Goal: Task Accomplishment & Management: Manage account settings

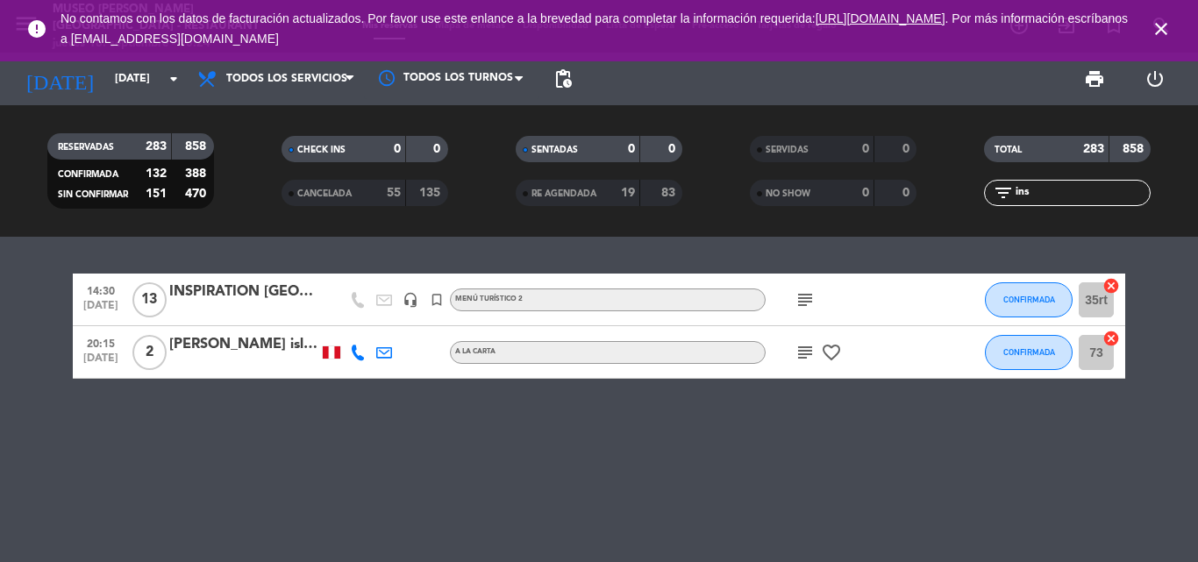
type input "ins"
click at [241, 296] on div "INSPIRATION [GEOGRAPHIC_DATA]" at bounding box center [243, 292] width 149 height 23
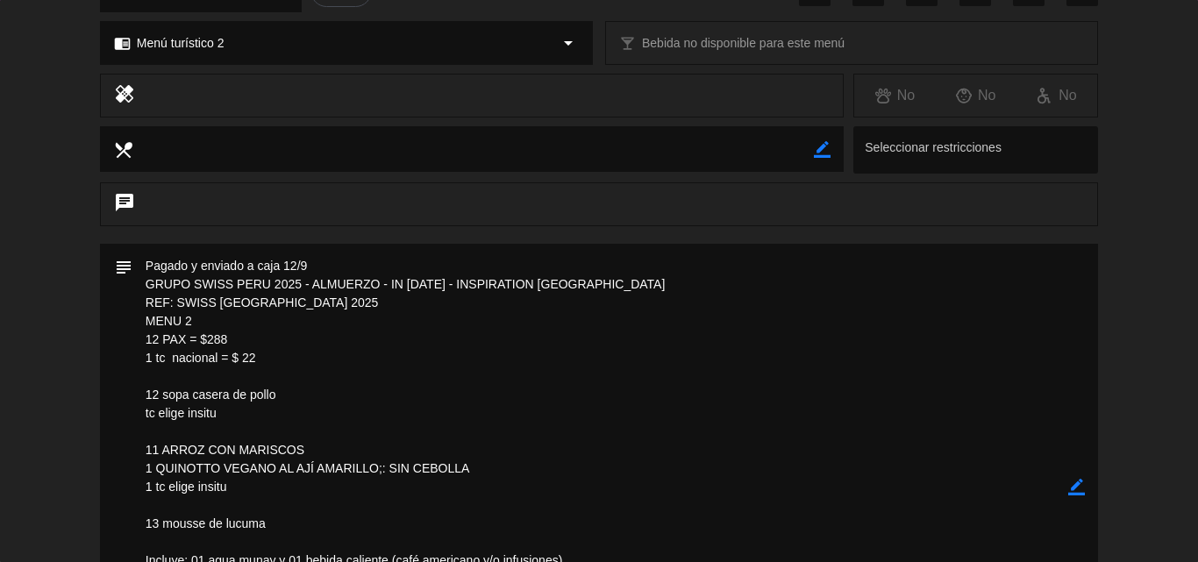
scroll to position [263, 0]
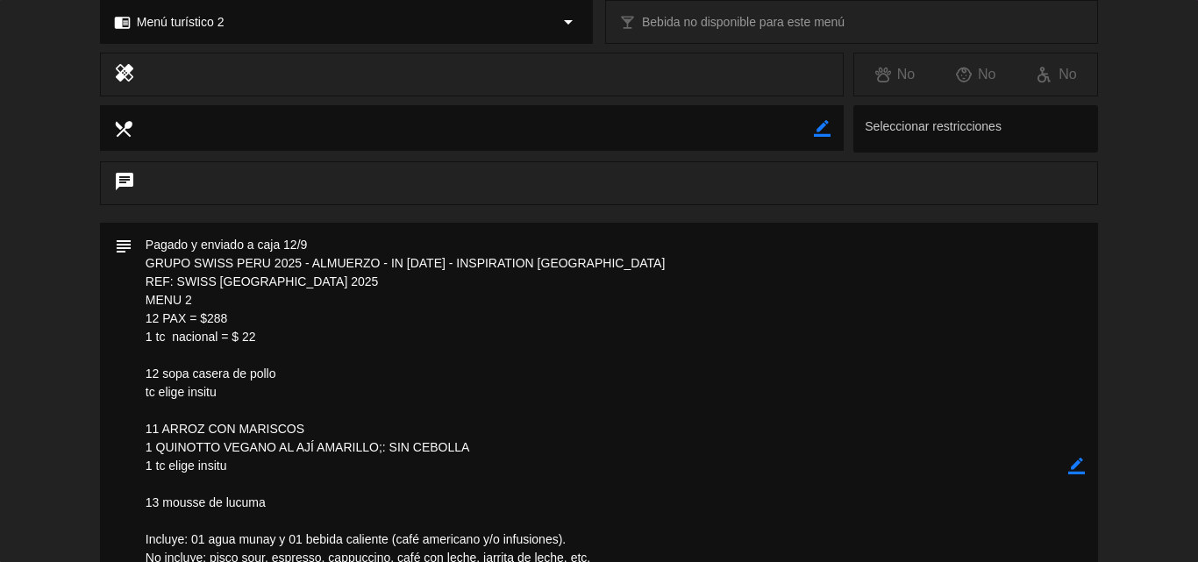
click at [1079, 466] on icon "border_color" at bounding box center [1076, 466] width 17 height 17
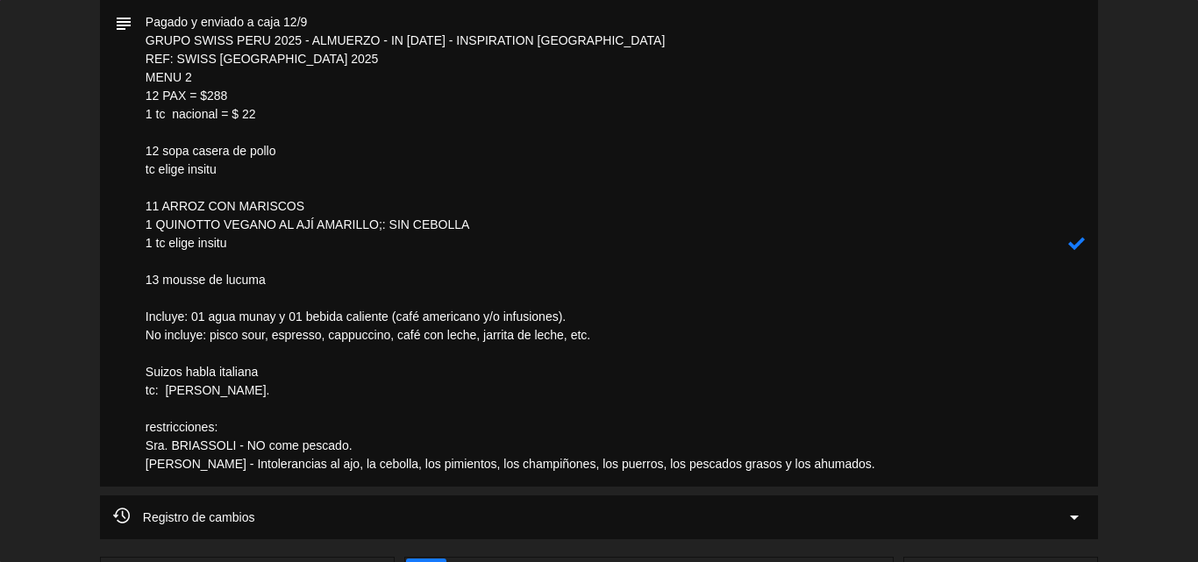
scroll to position [455, 0]
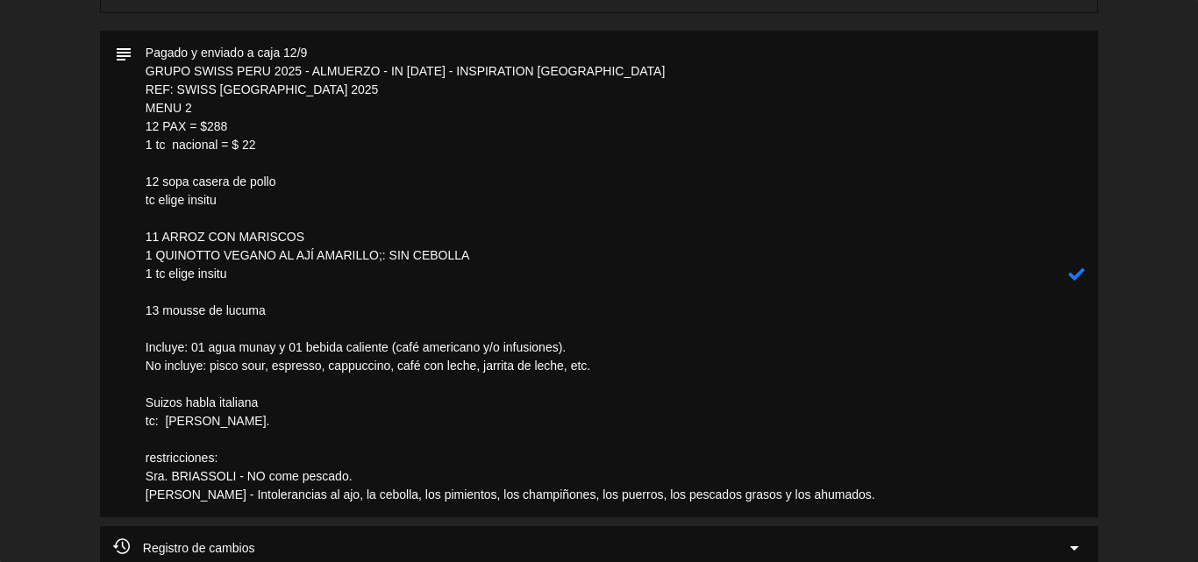
drag, startPoint x: 290, startPoint y: 182, endPoint x: 90, endPoint y: 182, distance: 199.9
click at [90, 182] on div "subject" at bounding box center [599, 278] width 1198 height 495
drag, startPoint x: 219, startPoint y: 202, endPoint x: 105, endPoint y: 204, distance: 114.0
click at [105, 204] on div "subject" at bounding box center [599, 274] width 998 height 487
drag, startPoint x: 175, startPoint y: 237, endPoint x: 241, endPoint y: 274, distance: 76.1
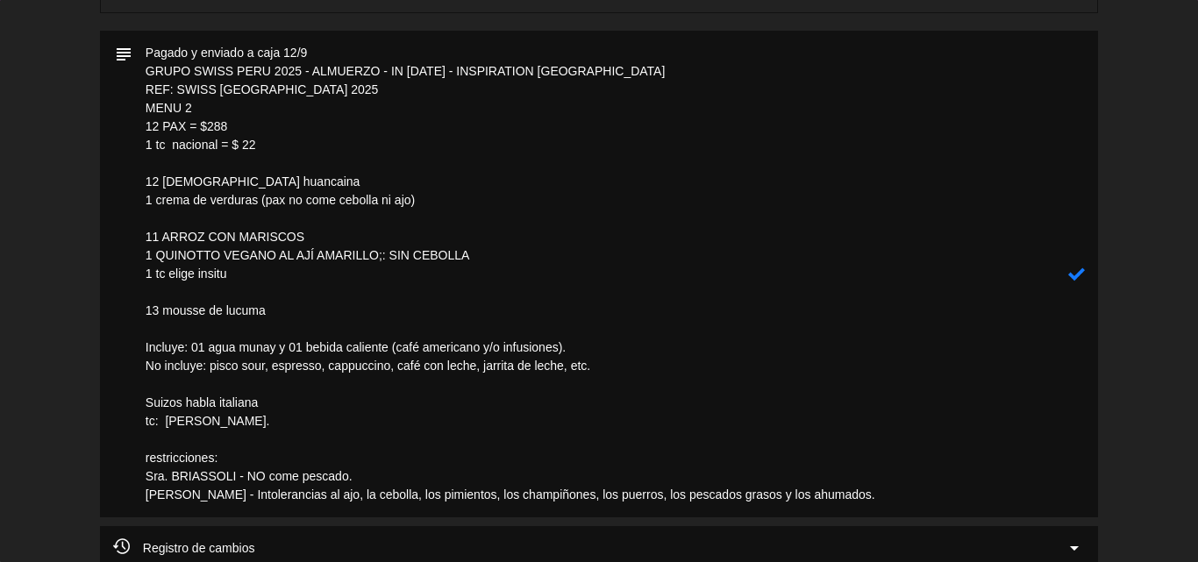
click at [241, 274] on textarea at bounding box center [600, 274] width 936 height 487
paste textarea "1 RAVIOLES DE AJI [PERSON_NAME] (PARA LA QUE NO COME PESCADO) 1 QUINOTTO VEGANO…"
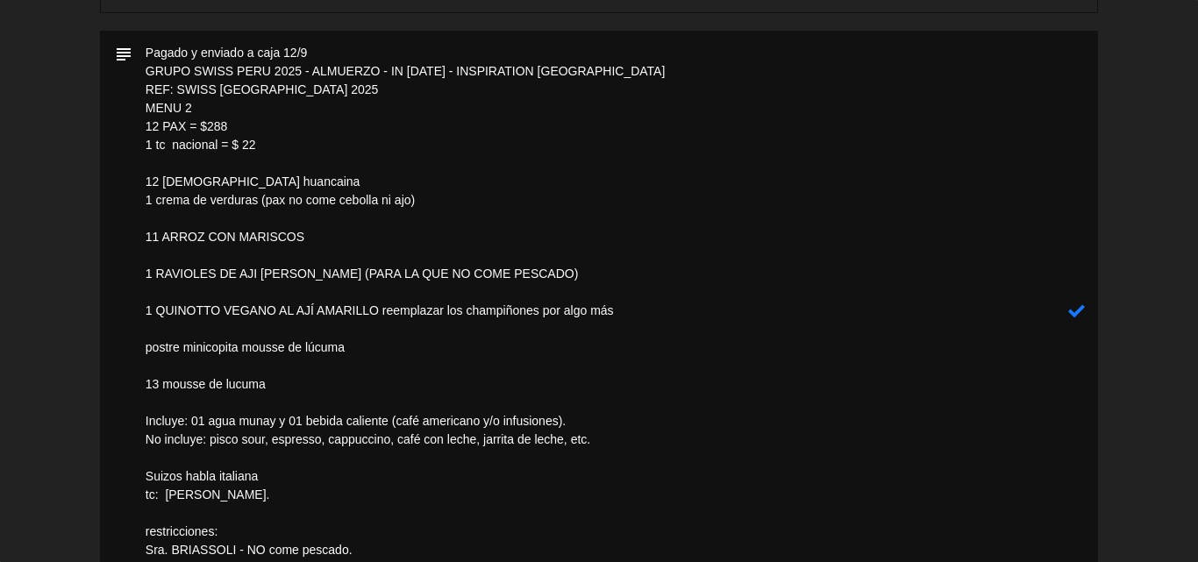
click at [168, 248] on textarea at bounding box center [600, 311] width 936 height 560
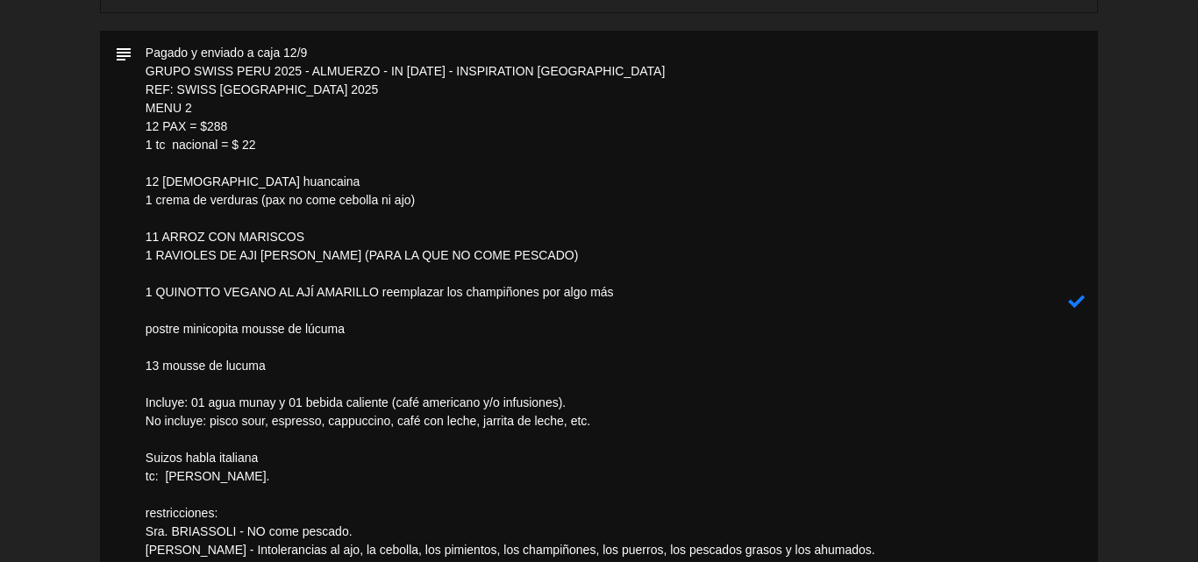
click at [175, 276] on textarea at bounding box center [600, 302] width 936 height 542
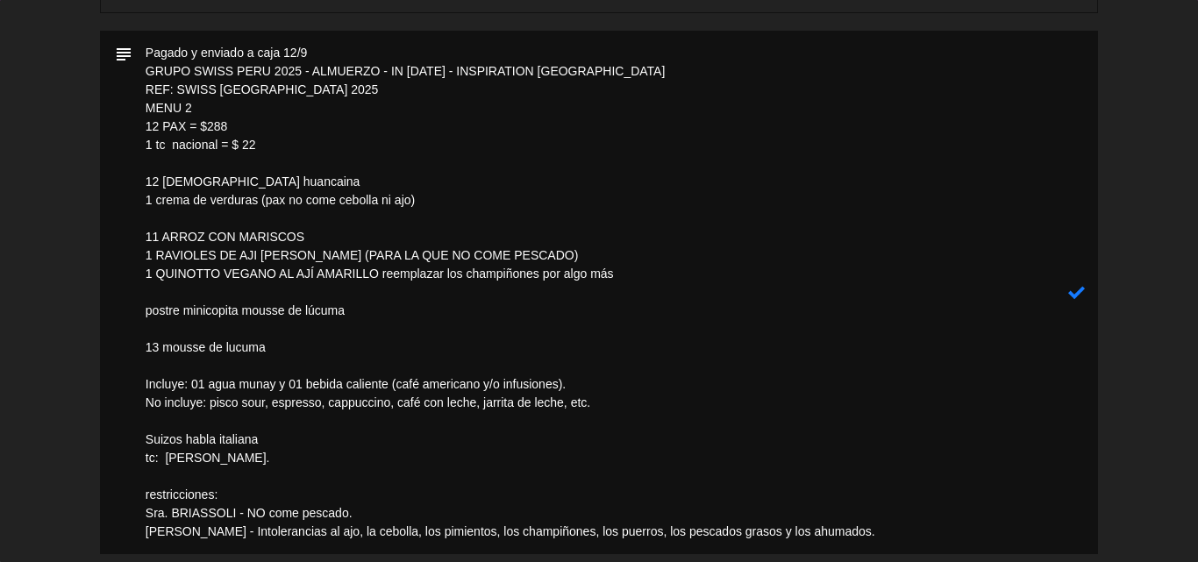
click at [639, 273] on textarea at bounding box center [600, 293] width 936 height 524
drag, startPoint x: 374, startPoint y: 311, endPoint x: 142, endPoint y: 304, distance: 232.5
click at [142, 304] on textarea at bounding box center [600, 293] width 936 height 524
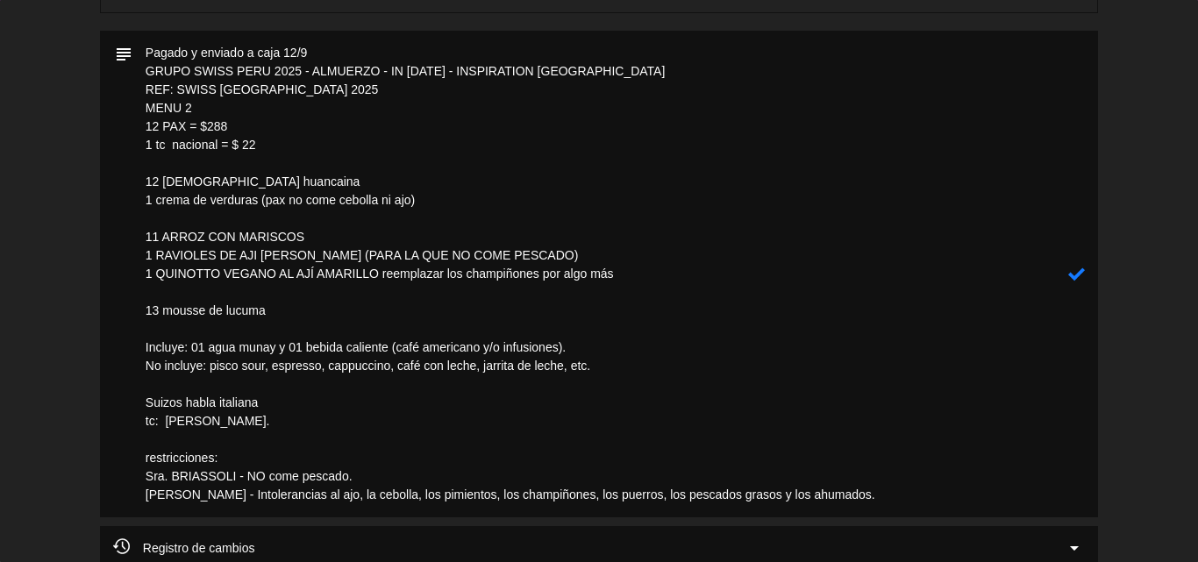
type textarea "Pagado y enviado a caja 12/9 GRUPO SWISS PERU 2025 - ALMUERZO - IN [DATE] - INS…"
click at [1080, 269] on icon at bounding box center [1076, 274] width 17 height 17
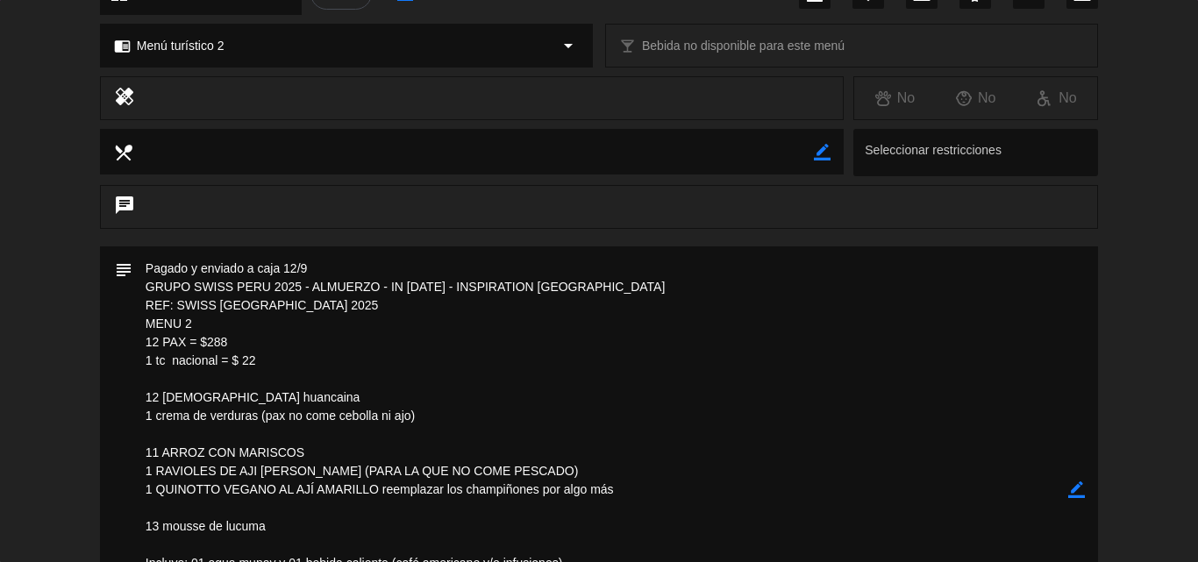
scroll to position [0, 0]
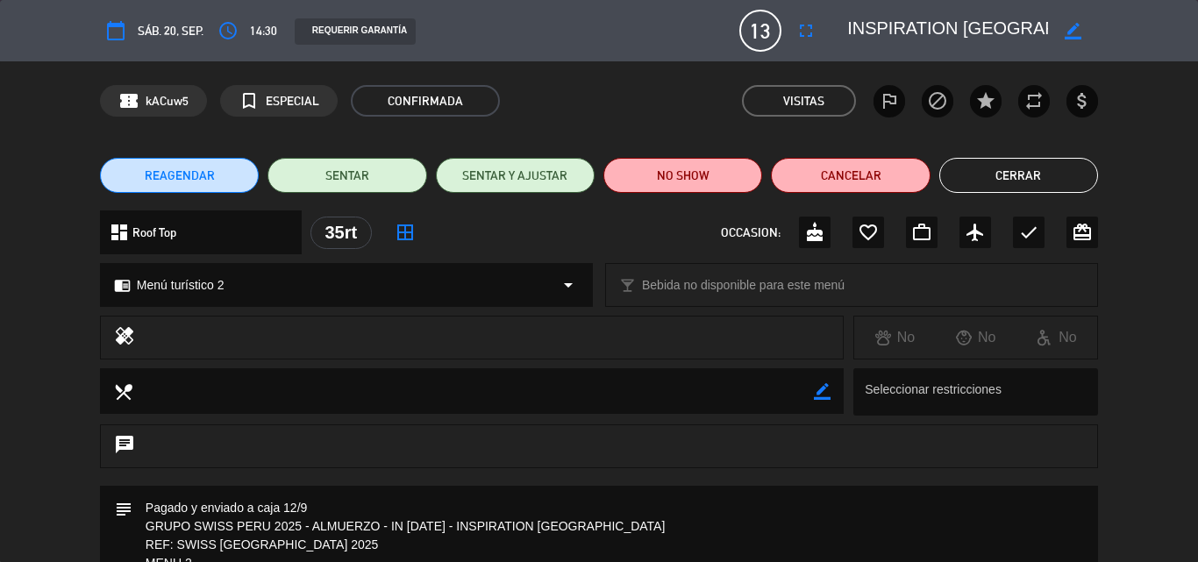
click at [1010, 185] on button "Cerrar" at bounding box center [1018, 175] width 159 height 35
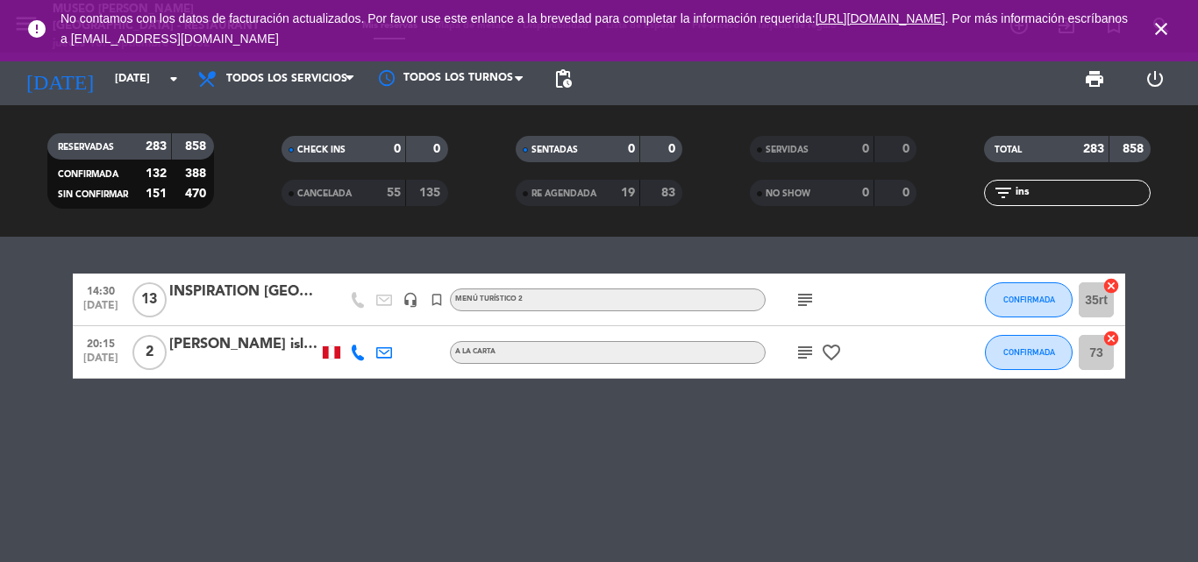
click at [1165, 21] on icon "close" at bounding box center [1161, 28] width 21 height 21
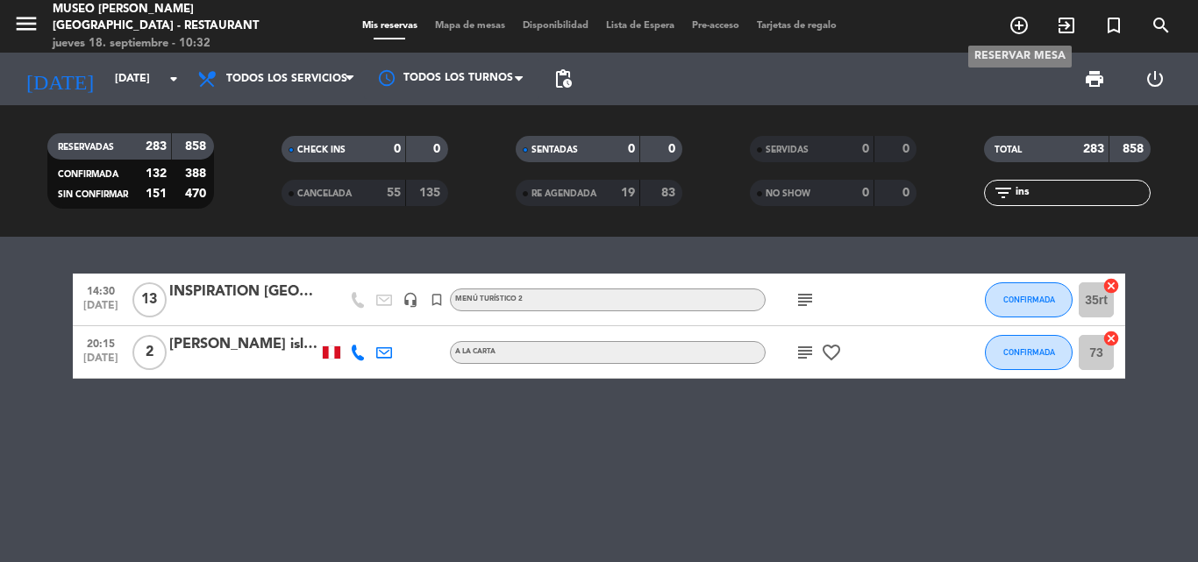
click at [1024, 25] on icon "add_circle_outline" at bounding box center [1019, 25] width 21 height 21
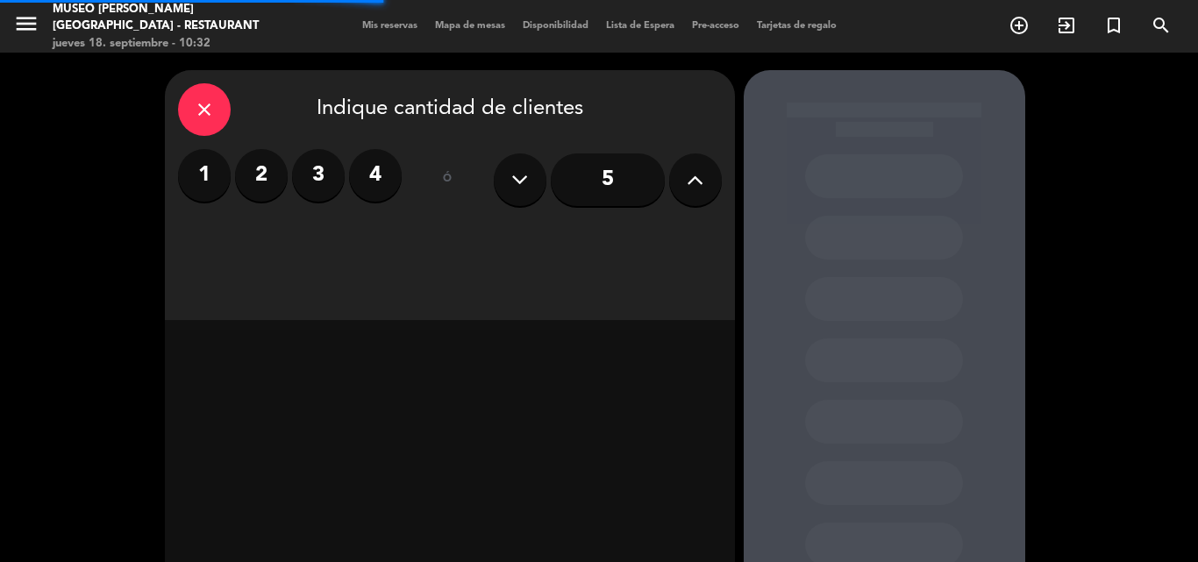
click at [263, 180] on label "2" at bounding box center [261, 175] width 53 height 53
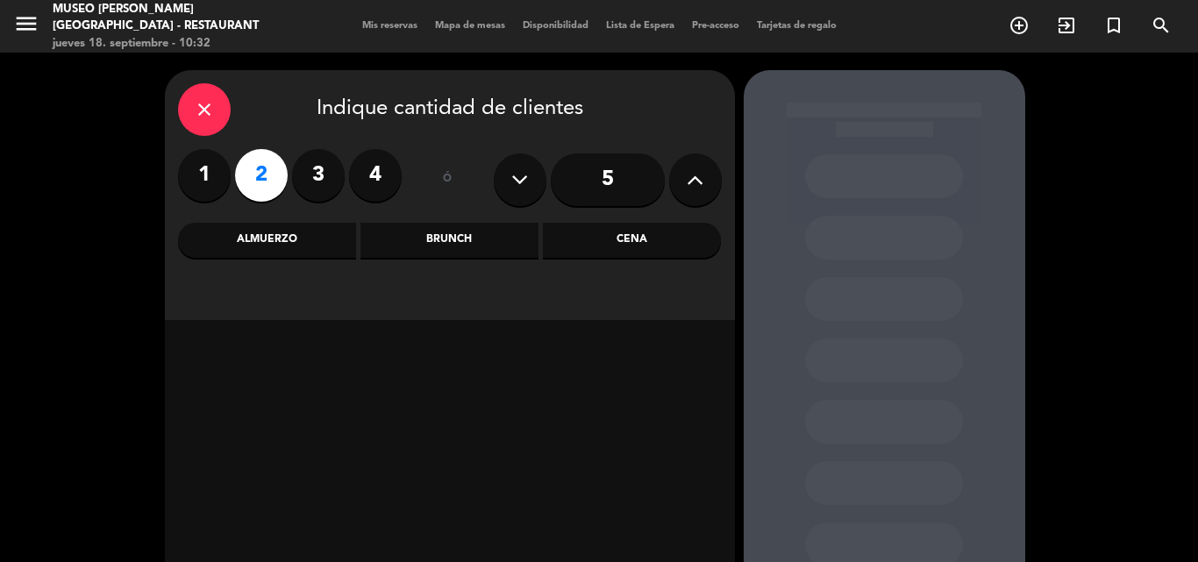
drag, startPoint x: 666, startPoint y: 239, endPoint x: 628, endPoint y: 254, distance: 40.5
click at [669, 231] on div "Cena" at bounding box center [632, 240] width 178 height 35
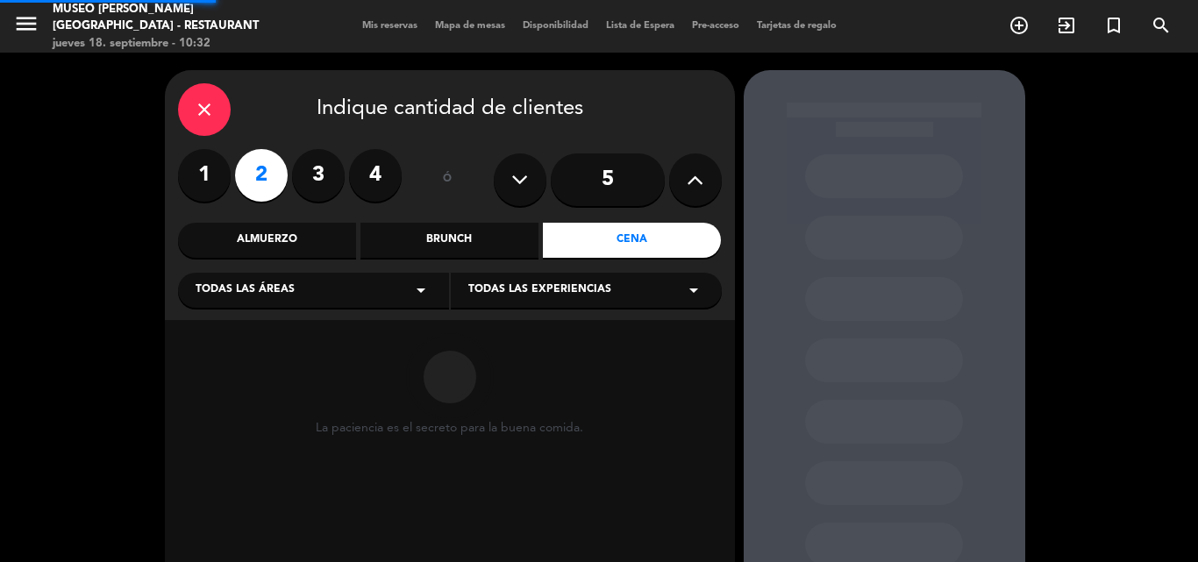
click at [304, 283] on div "Todas las áreas arrow_drop_down" at bounding box center [313, 290] width 271 height 35
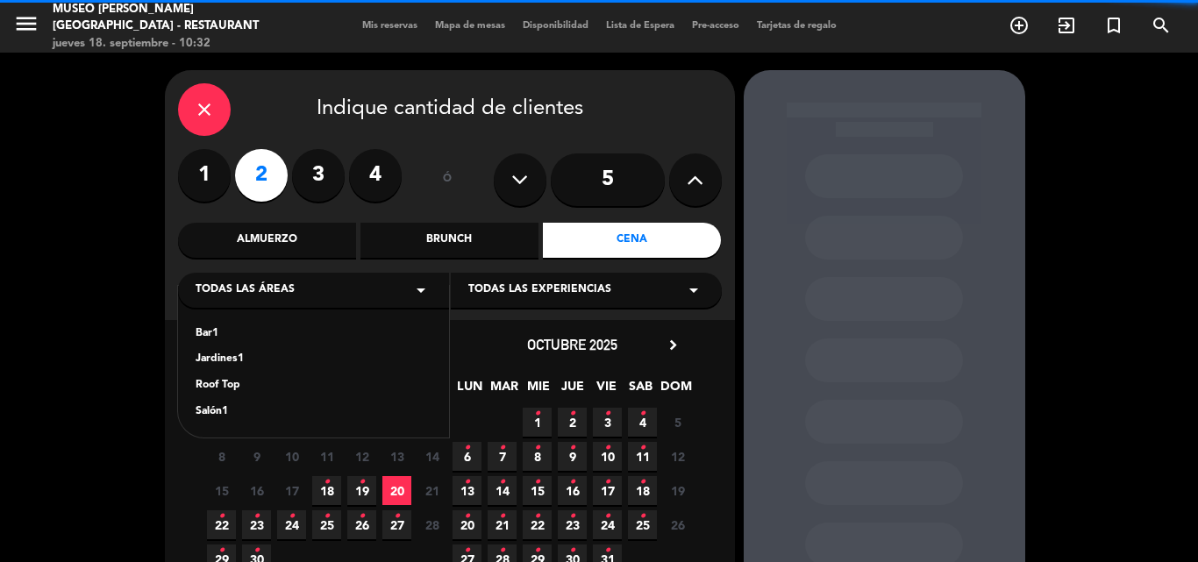
click at [217, 366] on div "Jardines1" at bounding box center [314, 360] width 236 height 18
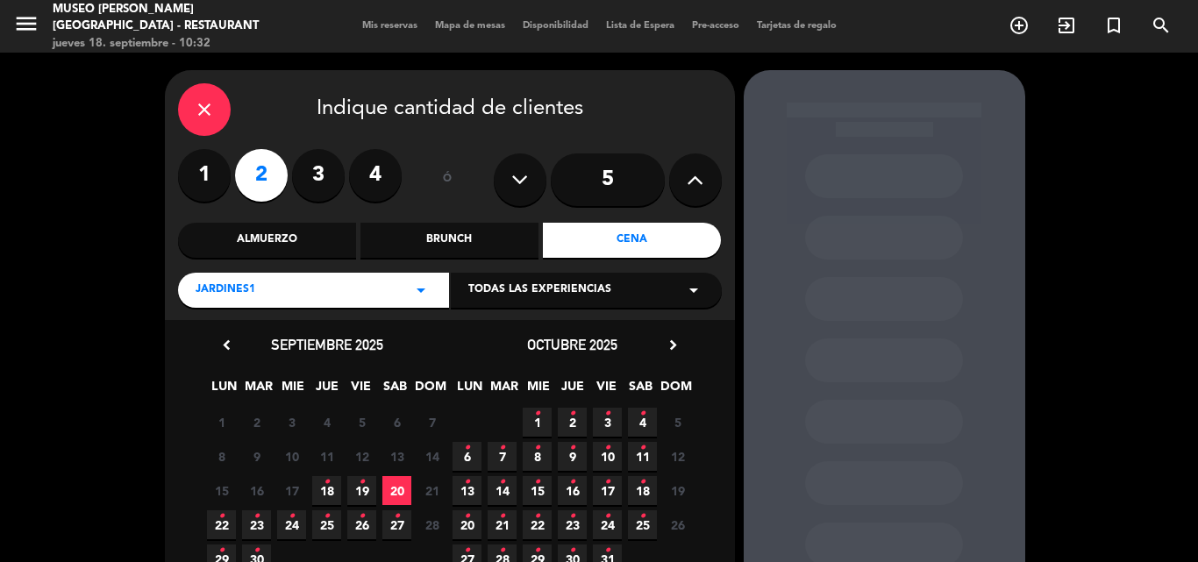
click at [180, 115] on div "close" at bounding box center [204, 109] width 53 height 53
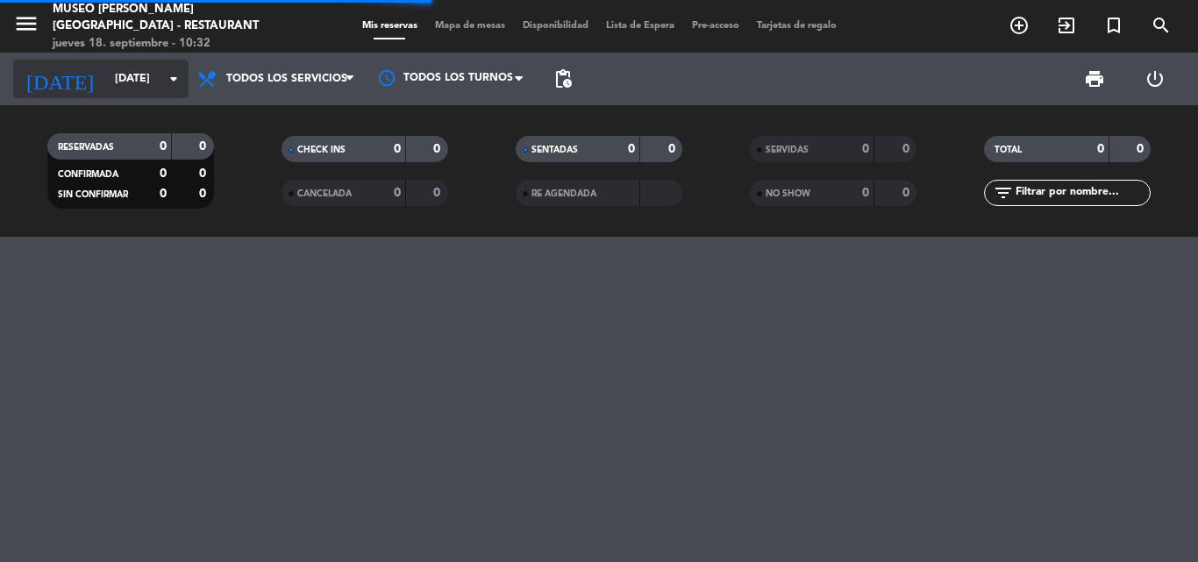
click at [144, 80] on input "[DATE]" at bounding box center [180, 79] width 148 height 30
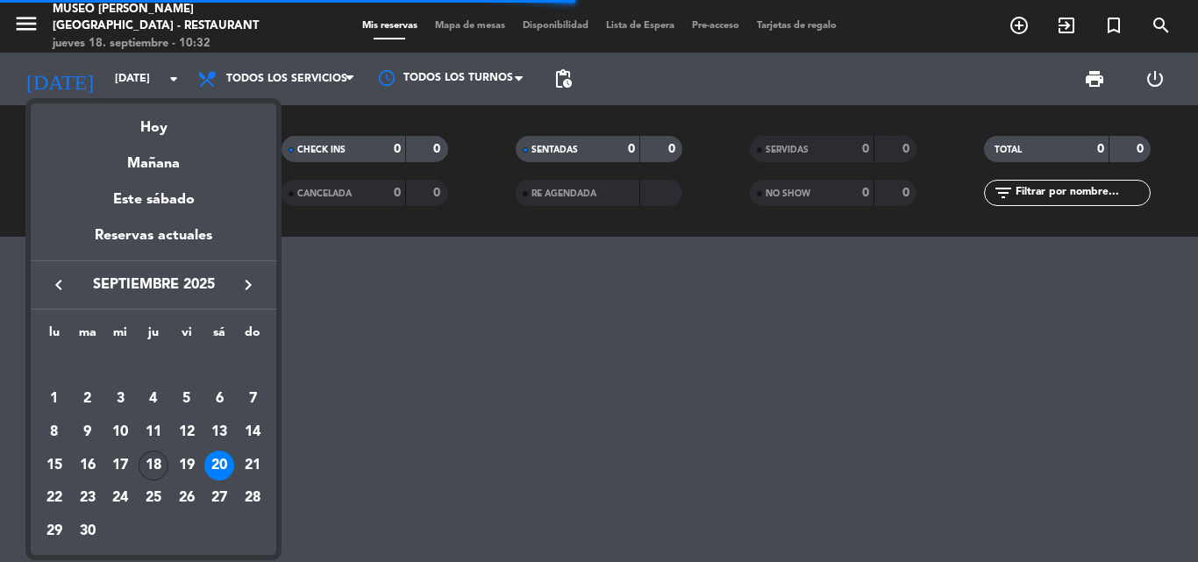
click at [148, 463] on div "18" at bounding box center [154, 466] width 30 height 30
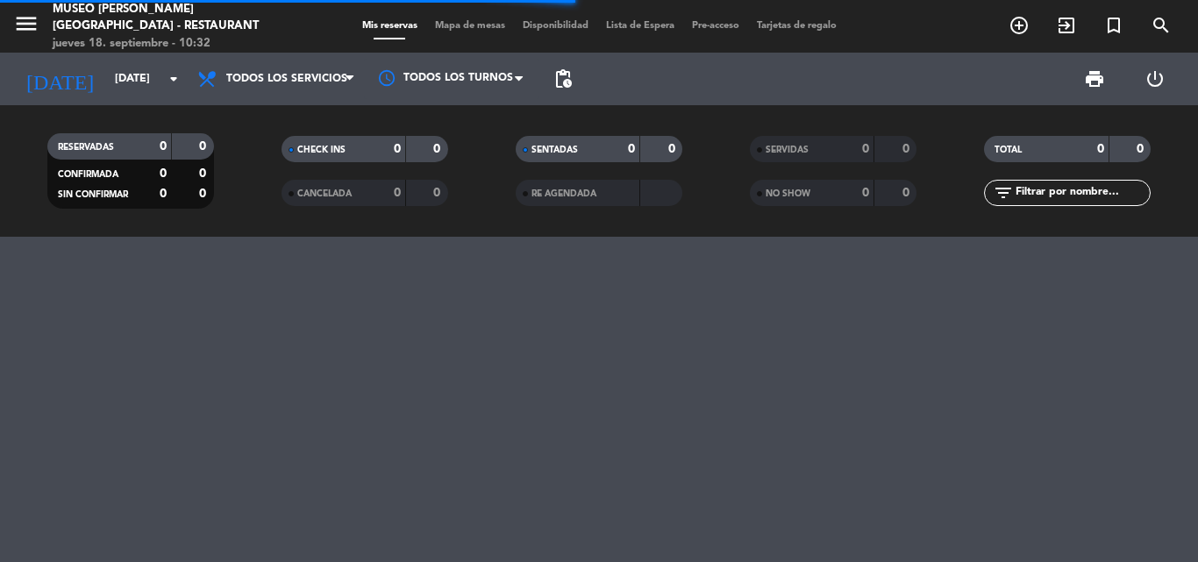
type input "[DEMOGRAPHIC_DATA][DATE]"
click at [460, 26] on span "Mapa de mesas" at bounding box center [470, 26] width 88 height 10
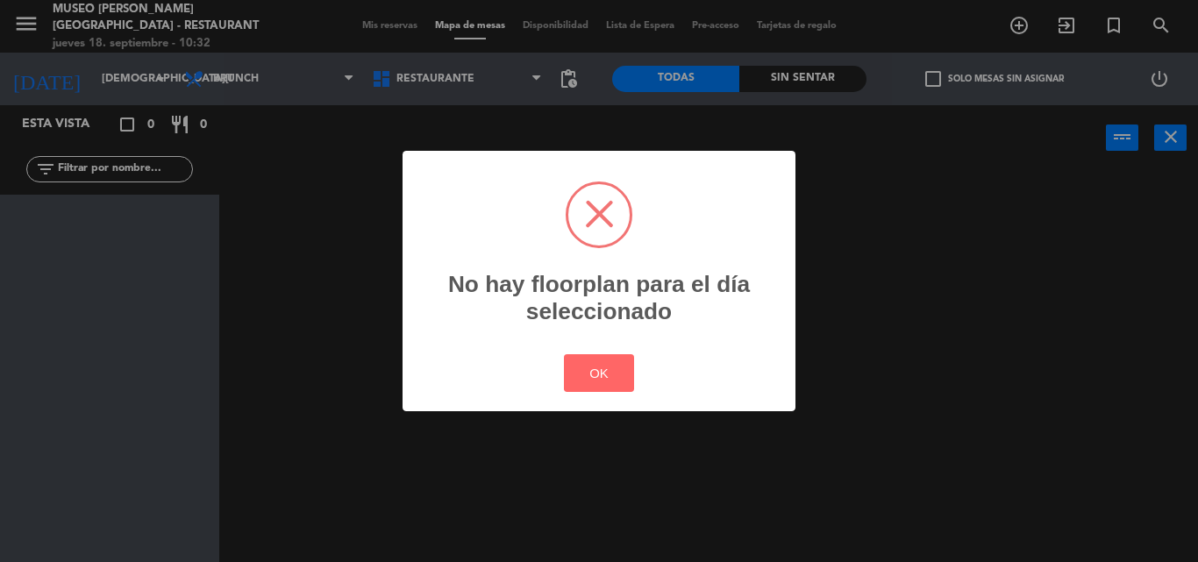
click at [291, 92] on div "? ! i No hay floorplan para el día seleccionado × OK Cancel" at bounding box center [599, 281] width 1198 height 562
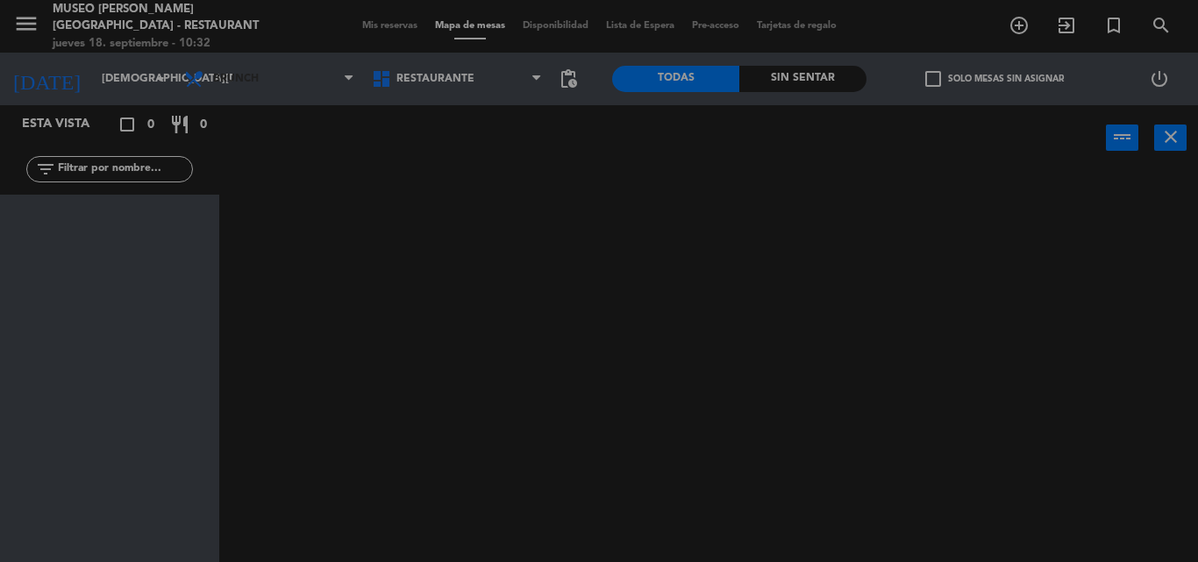
click at [294, 73] on span "Brunch" at bounding box center [269, 79] width 188 height 39
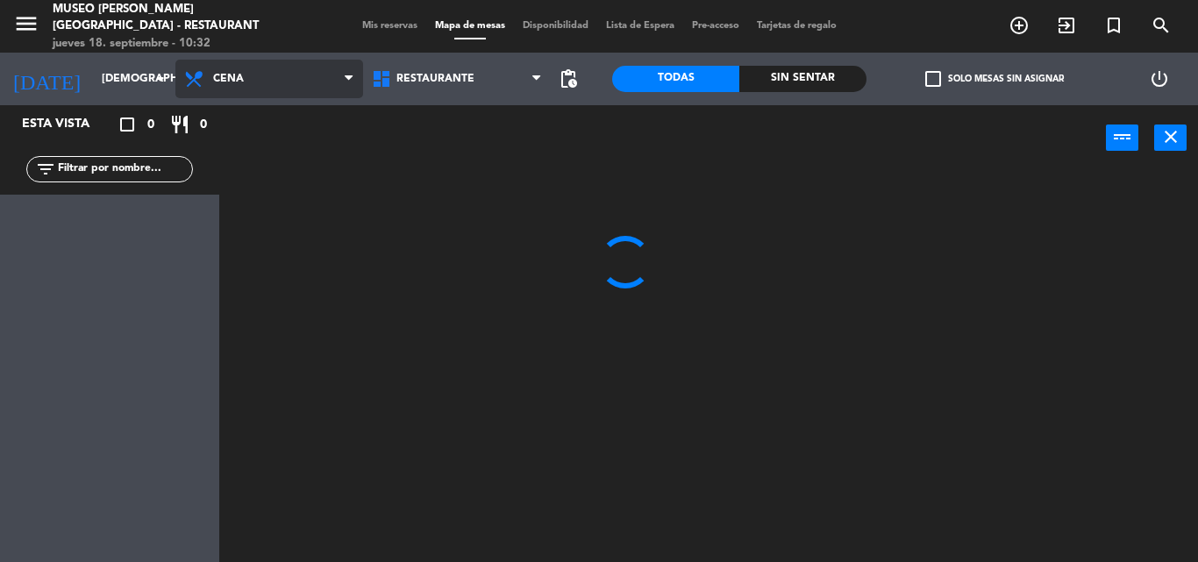
click at [247, 187] on ng-component "menu [GEOGRAPHIC_DATA][PERSON_NAME] - Restaurant [DATE] 18. septiembre - 10:32 …" at bounding box center [599, 281] width 1198 height 562
click at [382, 31] on span "Mis reservas" at bounding box center [389, 26] width 73 height 10
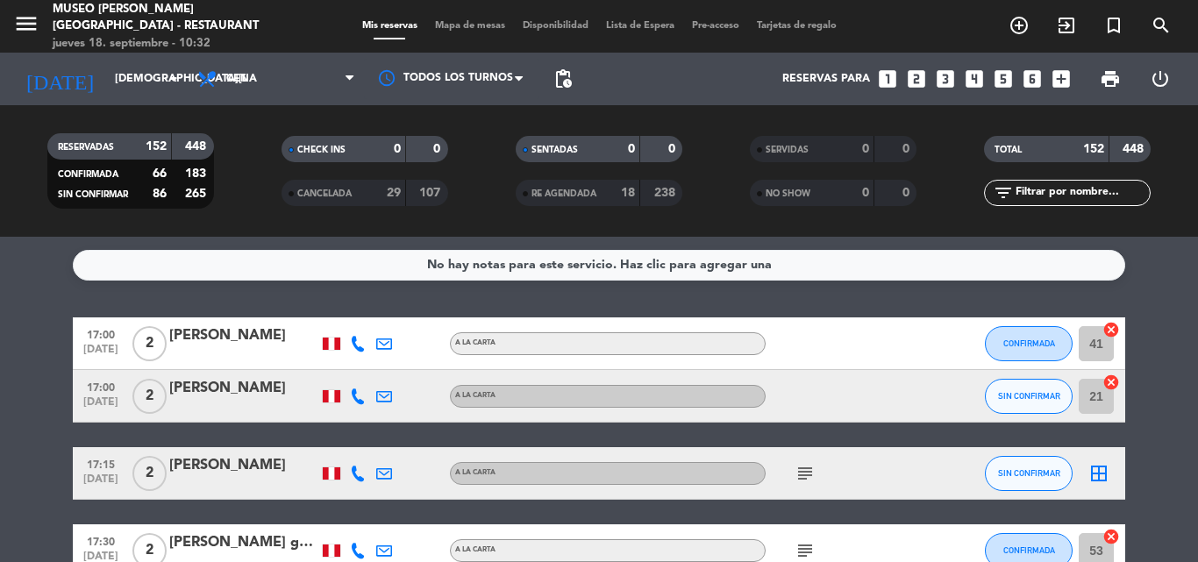
click at [460, 26] on span "Mapa de mesas" at bounding box center [470, 26] width 88 height 10
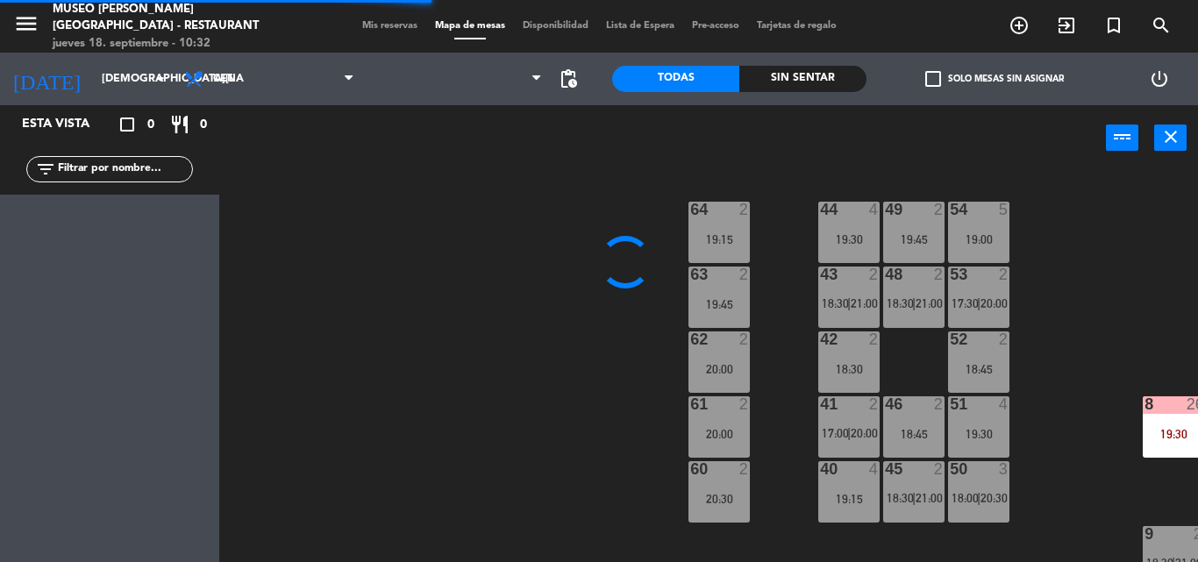
drag, startPoint x: 284, startPoint y: 76, endPoint x: 387, endPoint y: 98, distance: 104.9
click at [284, 75] on span "Cena" at bounding box center [269, 79] width 188 height 39
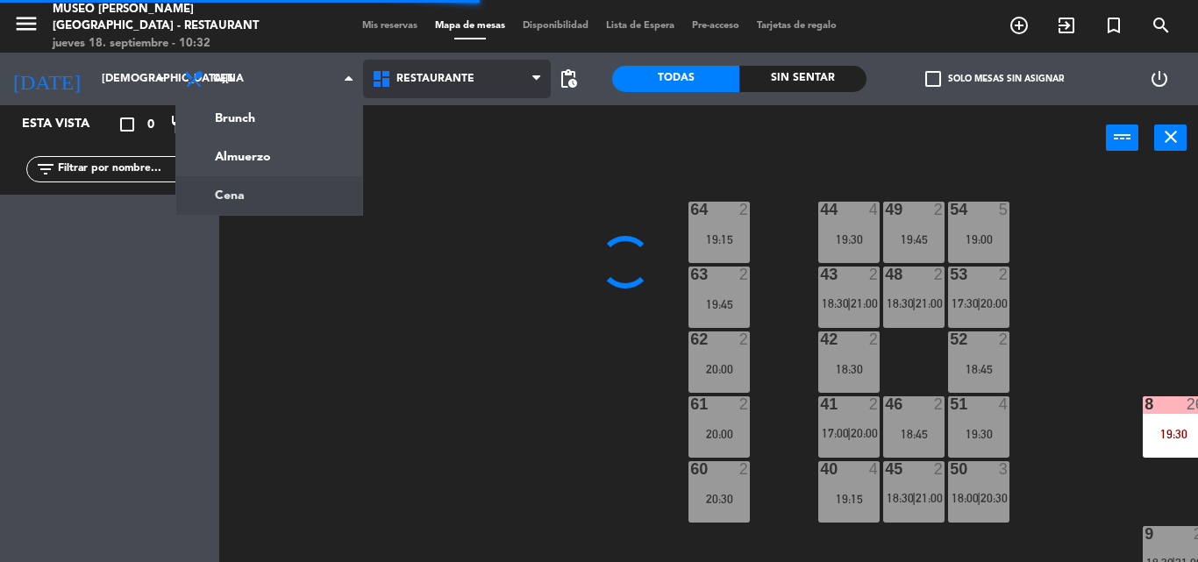
click at [433, 82] on span "Restaurante" at bounding box center [435, 79] width 78 height 12
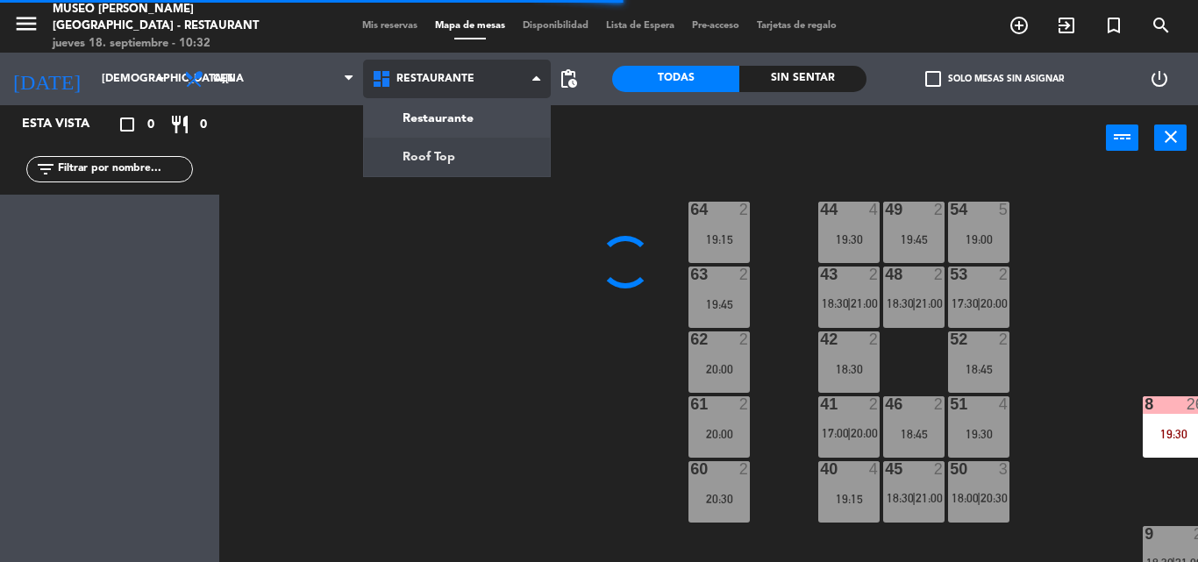
click at [430, 160] on ng-component "menu [GEOGRAPHIC_DATA][PERSON_NAME] - Restaurant [DATE] 18. septiembre - 10:32 …" at bounding box center [599, 281] width 1198 height 562
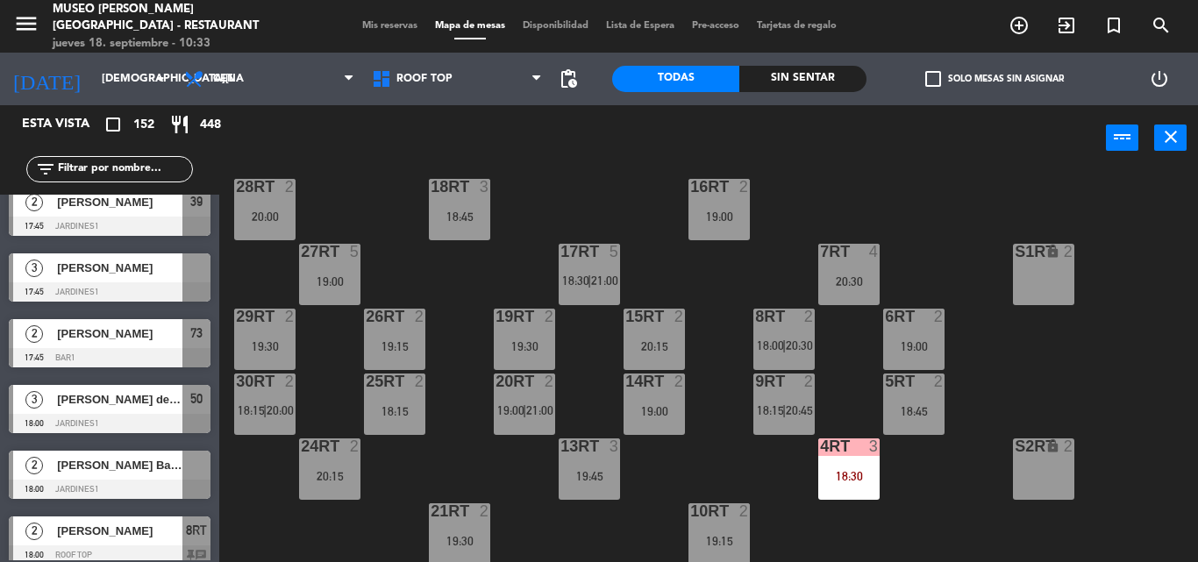
scroll to position [438, 0]
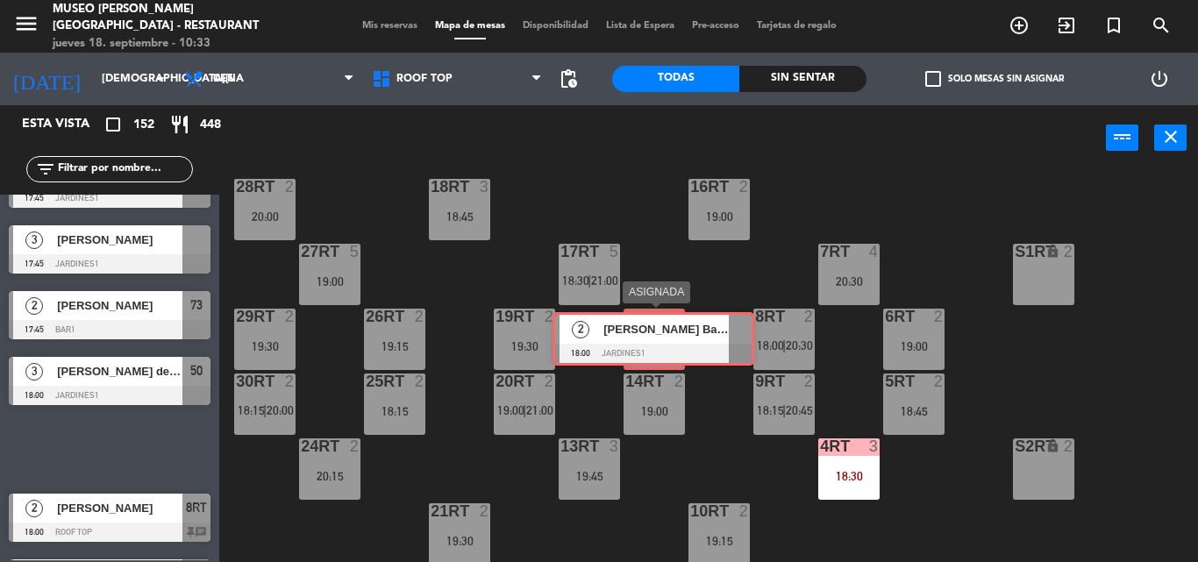
drag, startPoint x: 104, startPoint y: 450, endPoint x: 652, endPoint y: 337, distance: 558.8
click at [652, 337] on div "Esta vista crop_square 152 restaurant 448 filter_list 2 [PERSON_NAME] 17:00 Jar…" at bounding box center [599, 333] width 1198 height 457
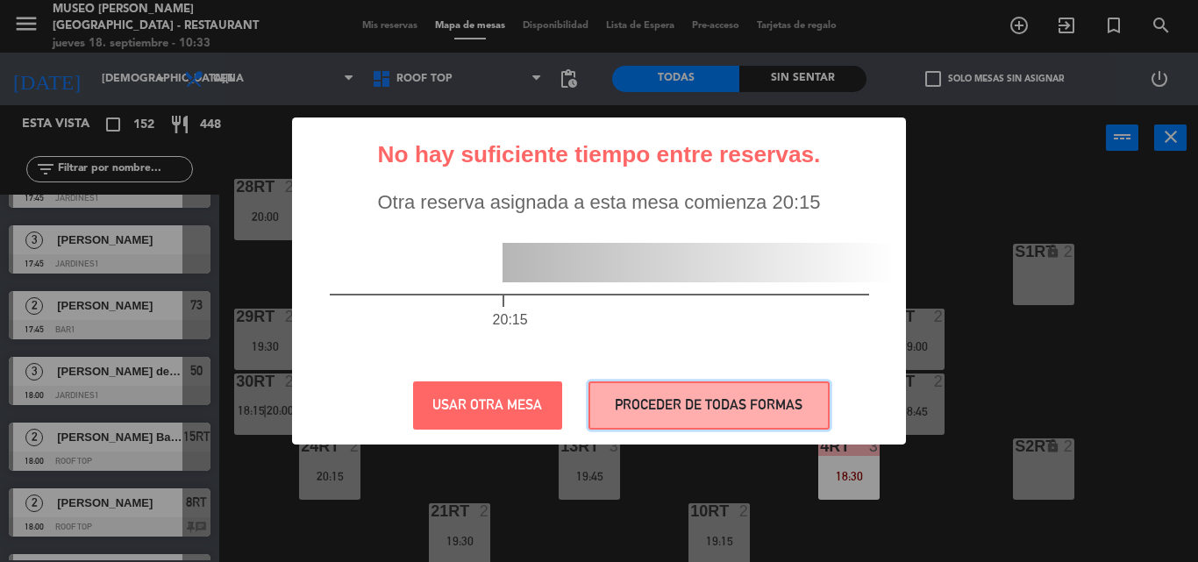
click at [663, 389] on button "PROCEDER DE TODAS FORMAS" at bounding box center [708, 405] width 241 height 48
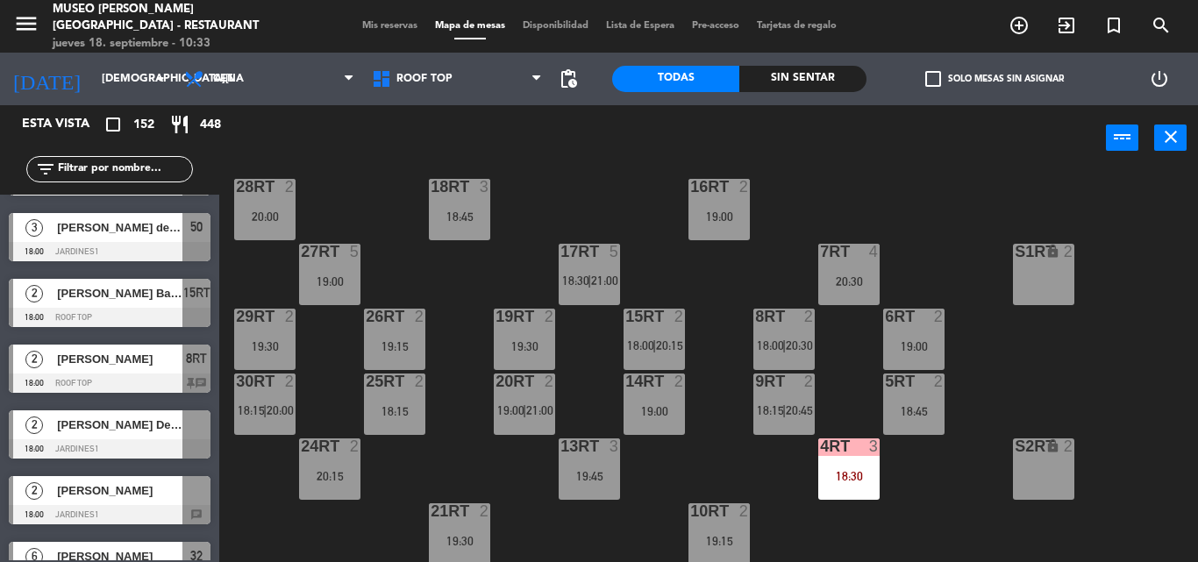
scroll to position [614, 0]
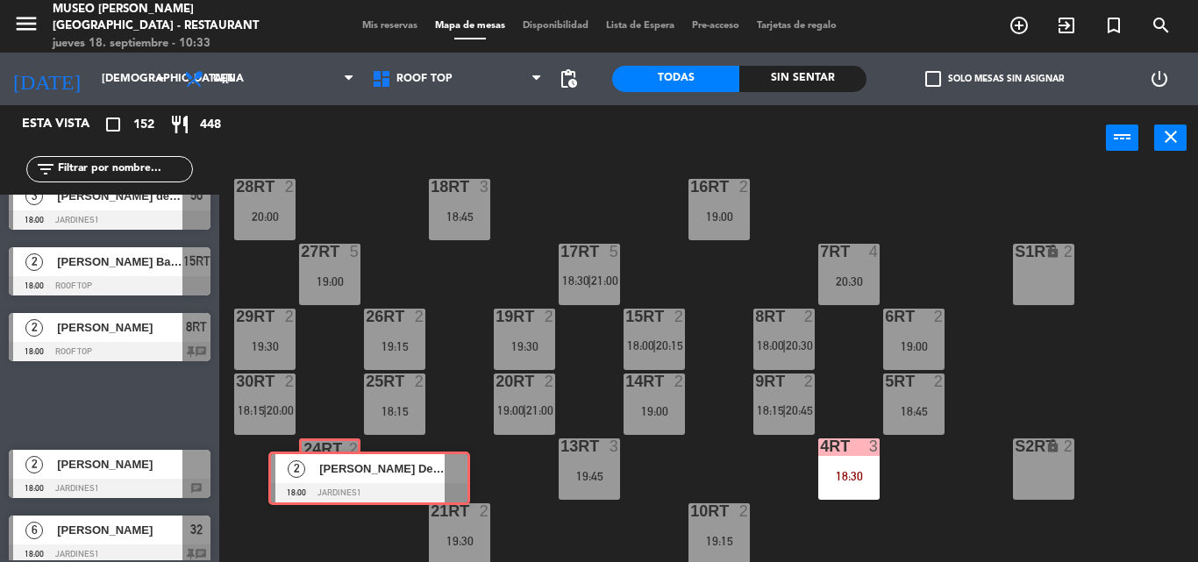
drag, startPoint x: 96, startPoint y: 397, endPoint x: 353, endPoint y: 470, distance: 267.1
click at [353, 470] on div "Esta vista crop_square 152 restaurant 448 filter_list 2 [PERSON_NAME] 17:00 Jar…" at bounding box center [599, 333] width 1198 height 457
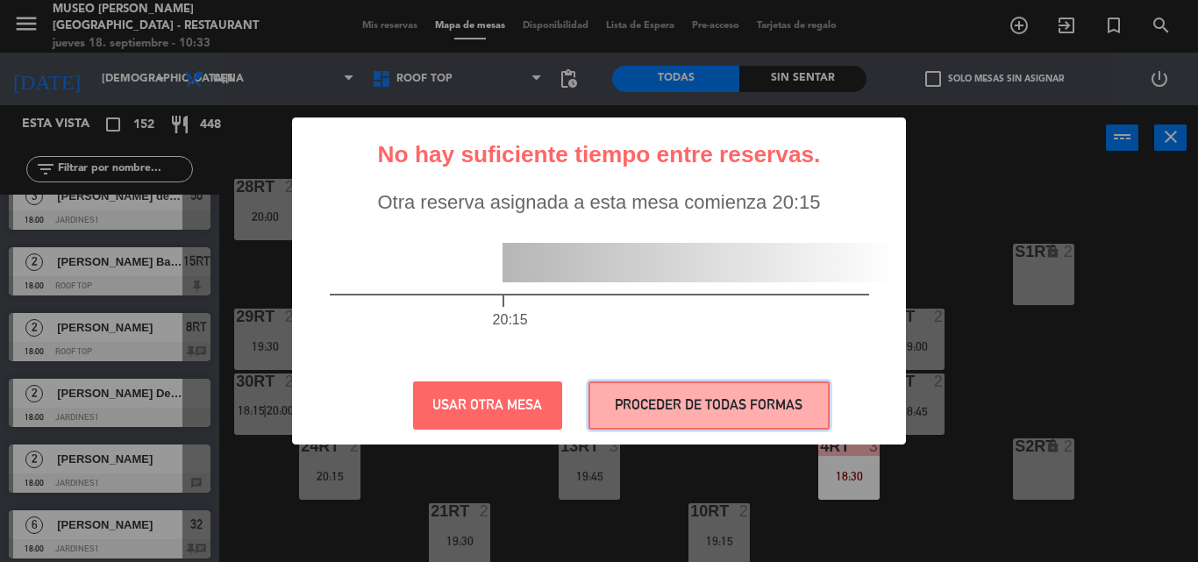
click at [670, 425] on button "PROCEDER DE TODAS FORMAS" at bounding box center [708, 405] width 241 height 48
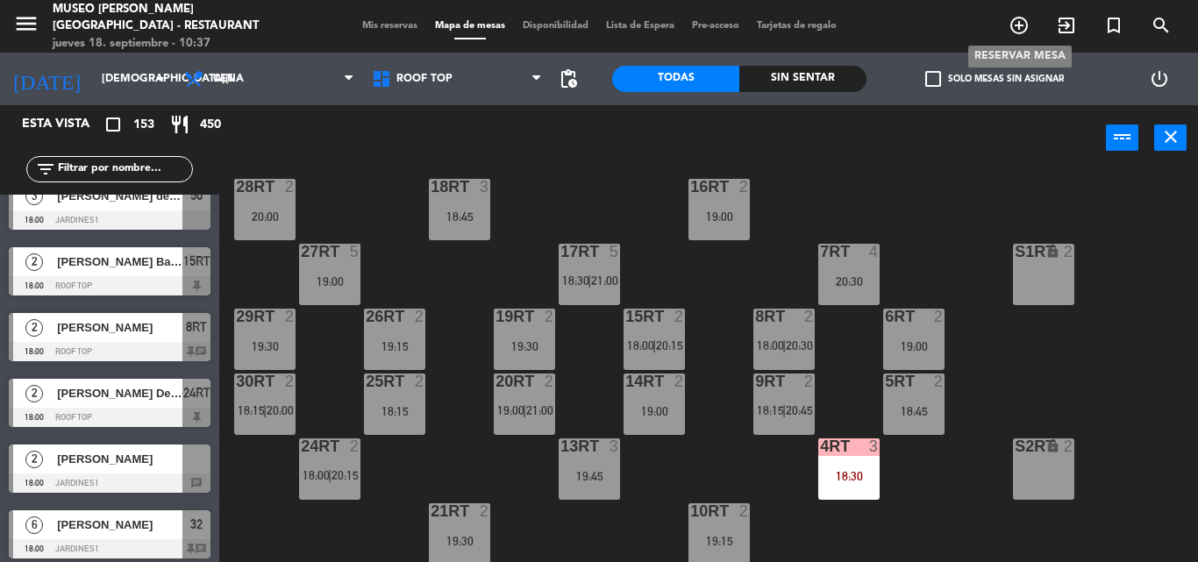
click at [1023, 23] on div "menu [GEOGRAPHIC_DATA][PERSON_NAME] - Restaurant [DATE] 18. septiembre - 10:37 …" at bounding box center [599, 281] width 1198 height 562
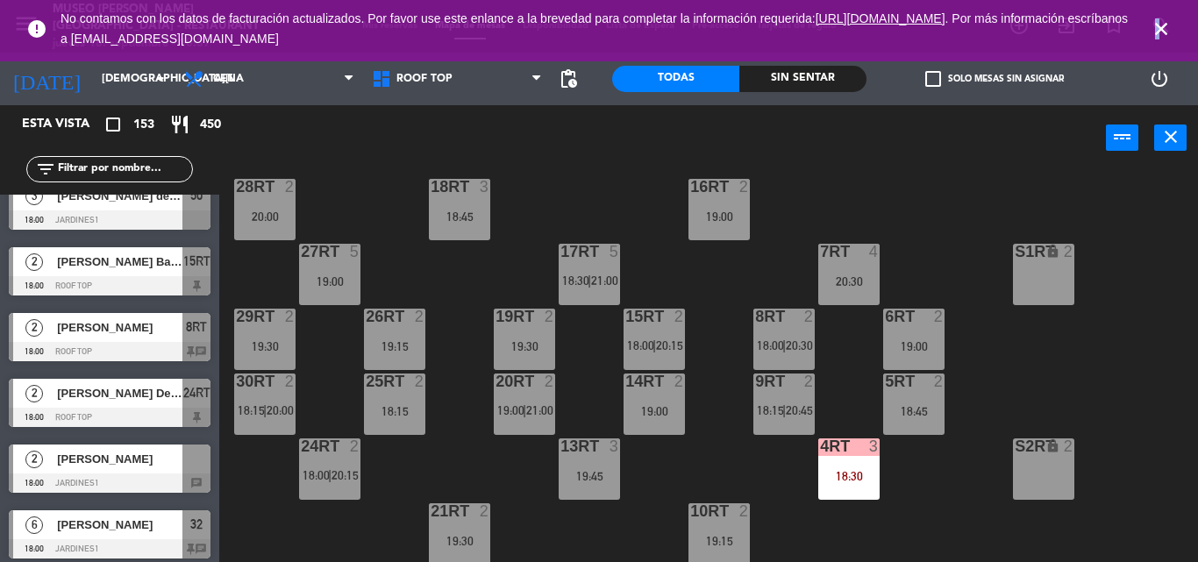
click at [1157, 19] on icon "close" at bounding box center [1161, 28] width 21 height 21
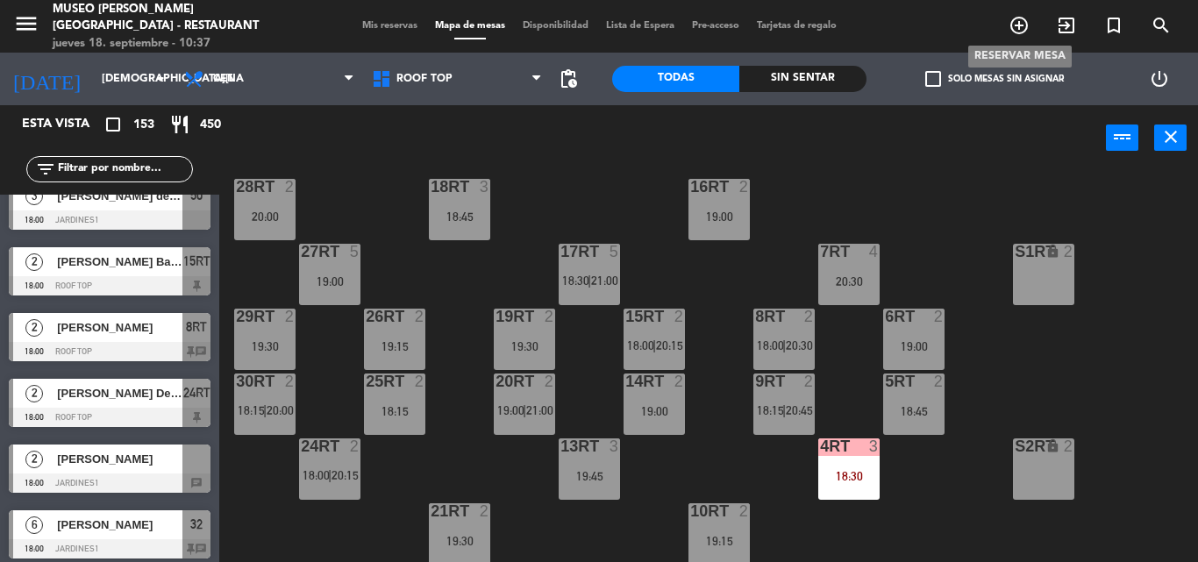
click at [1017, 30] on icon "add_circle_outline" at bounding box center [1019, 25] width 21 height 21
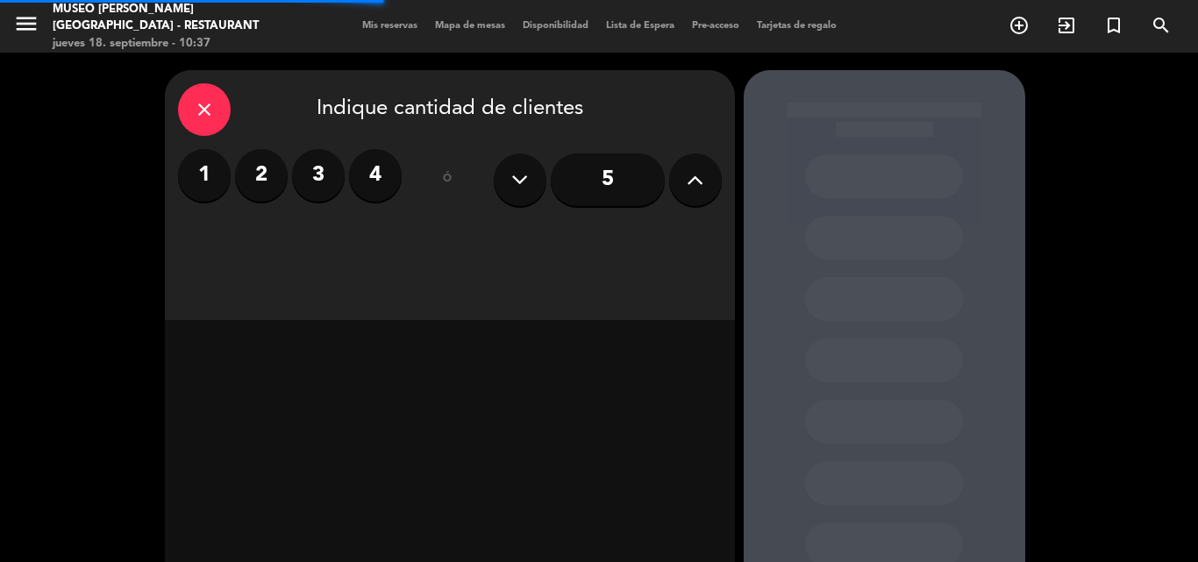
click at [269, 180] on label "2" at bounding box center [261, 175] width 53 height 53
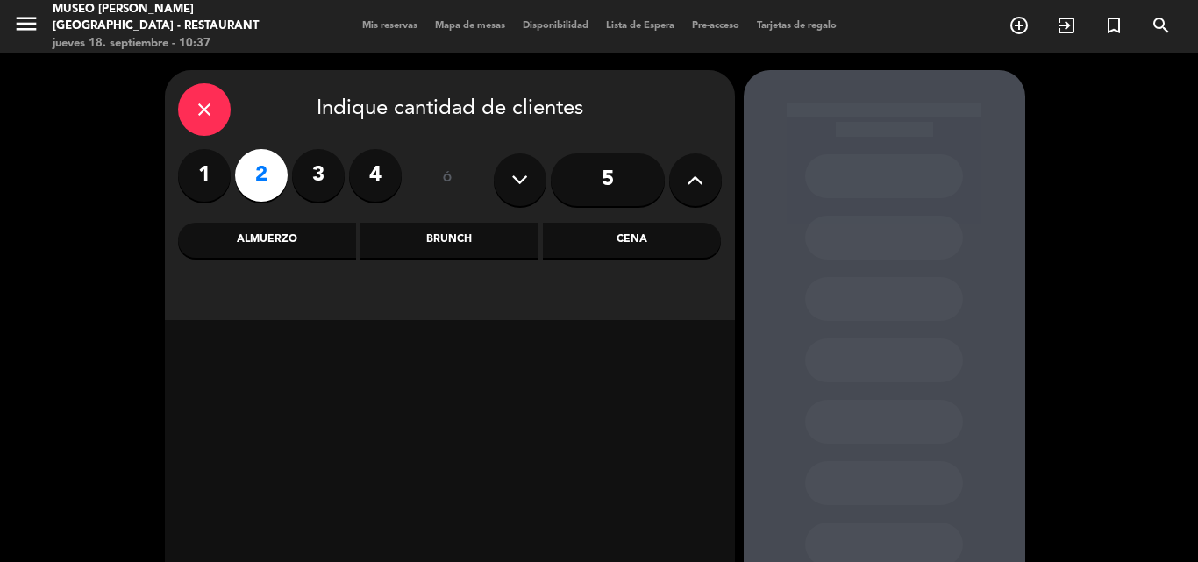
click at [332, 241] on div "Almuerzo" at bounding box center [267, 240] width 178 height 35
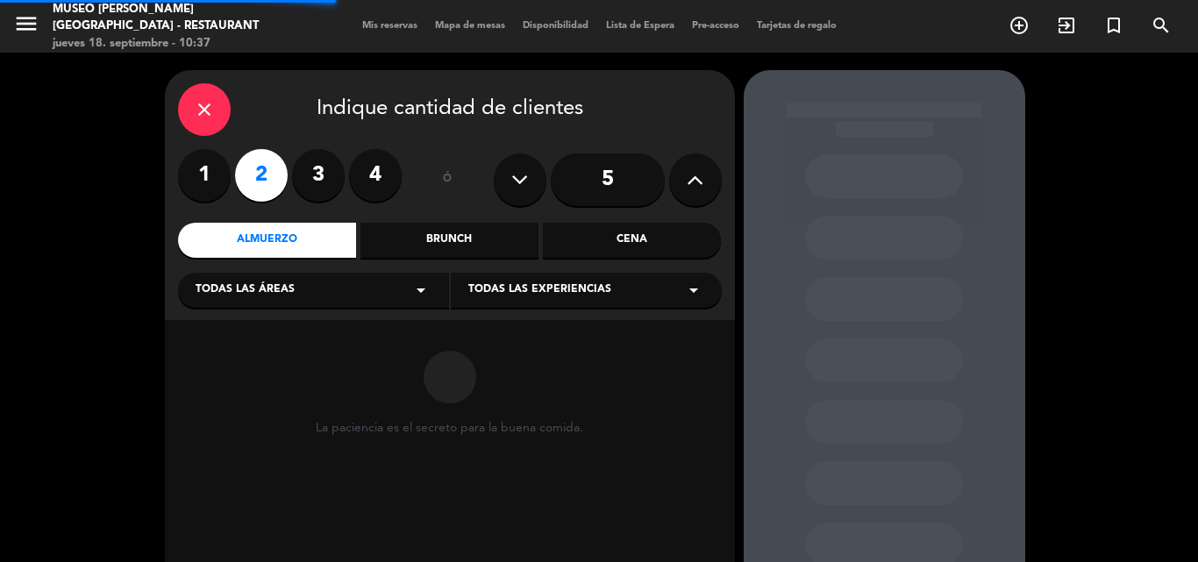
click at [250, 285] on span "Todas las áreas" at bounding box center [245, 291] width 99 height 18
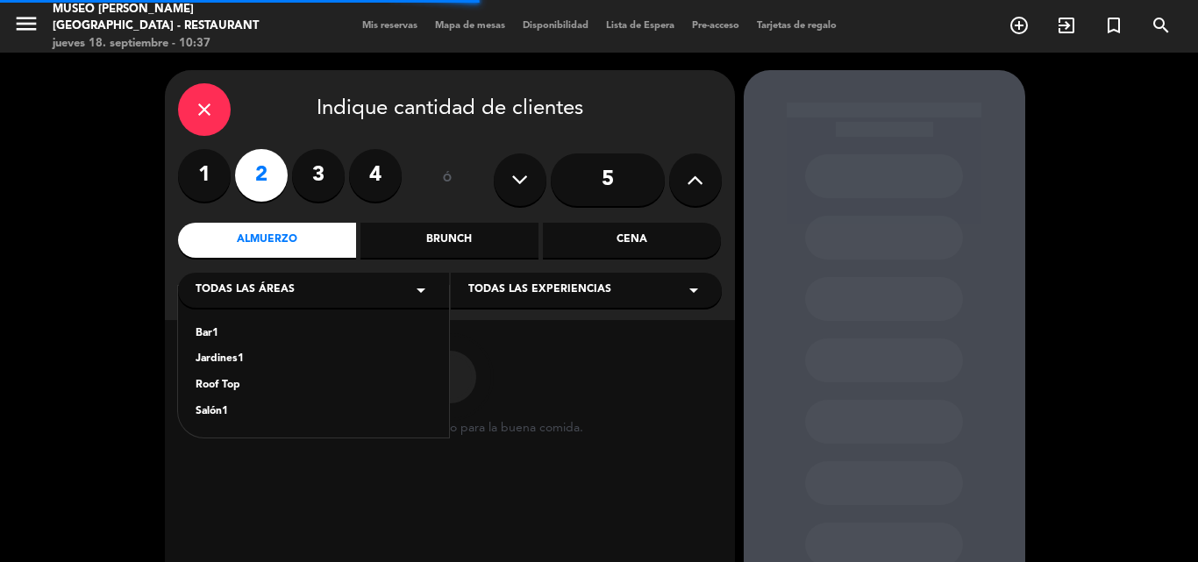
click at [224, 356] on div "Jardines1" at bounding box center [314, 360] width 236 height 18
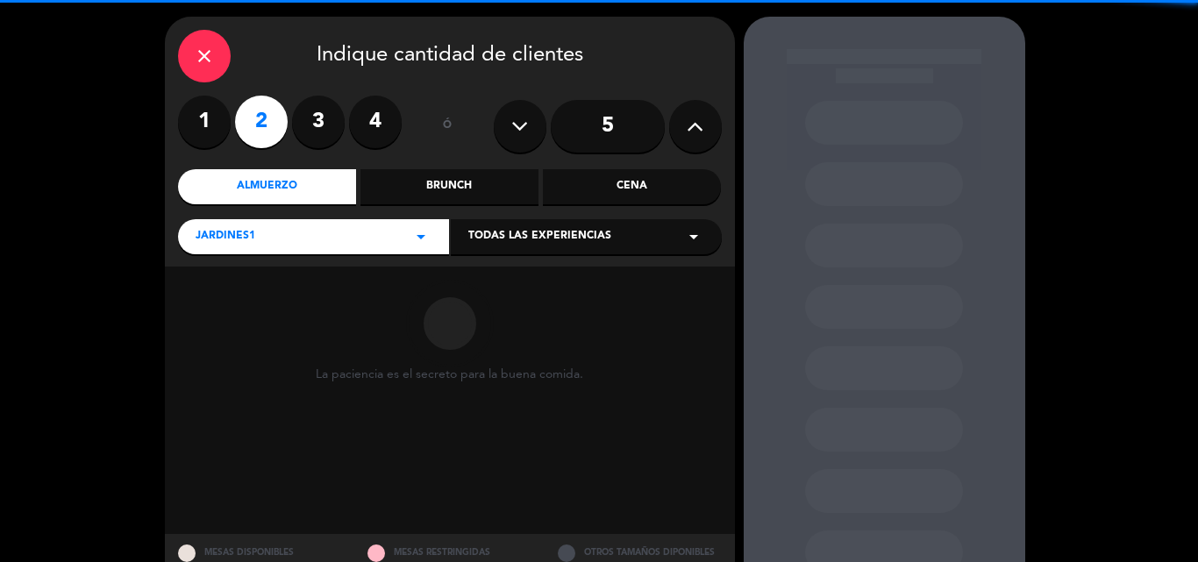
scroll to position [118, 0]
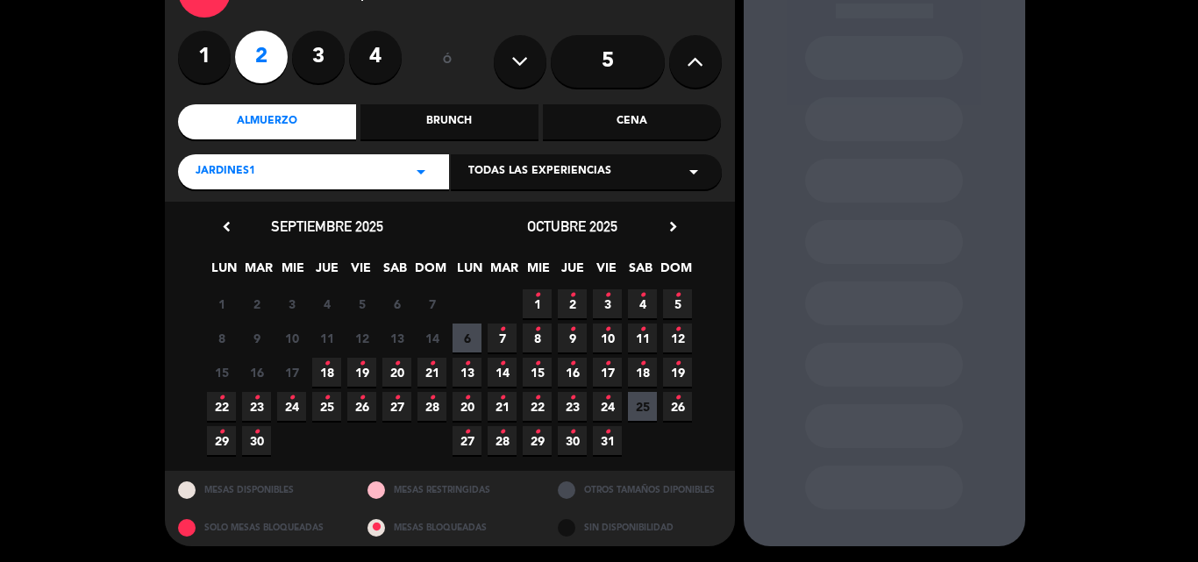
click at [428, 370] on span "21 •" at bounding box center [431, 372] width 29 height 29
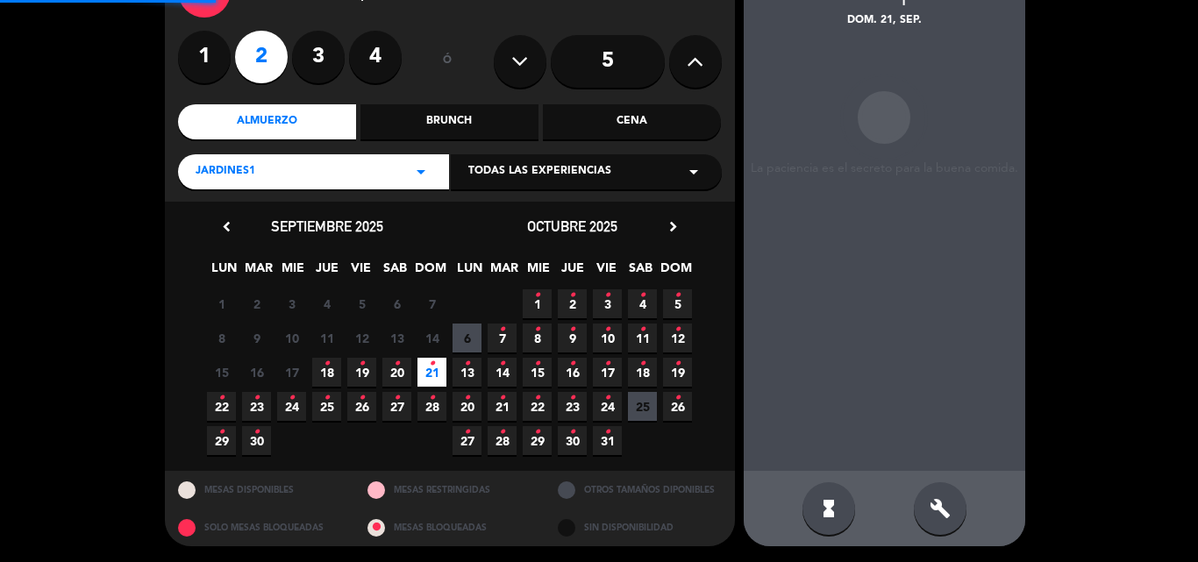
scroll to position [70, 0]
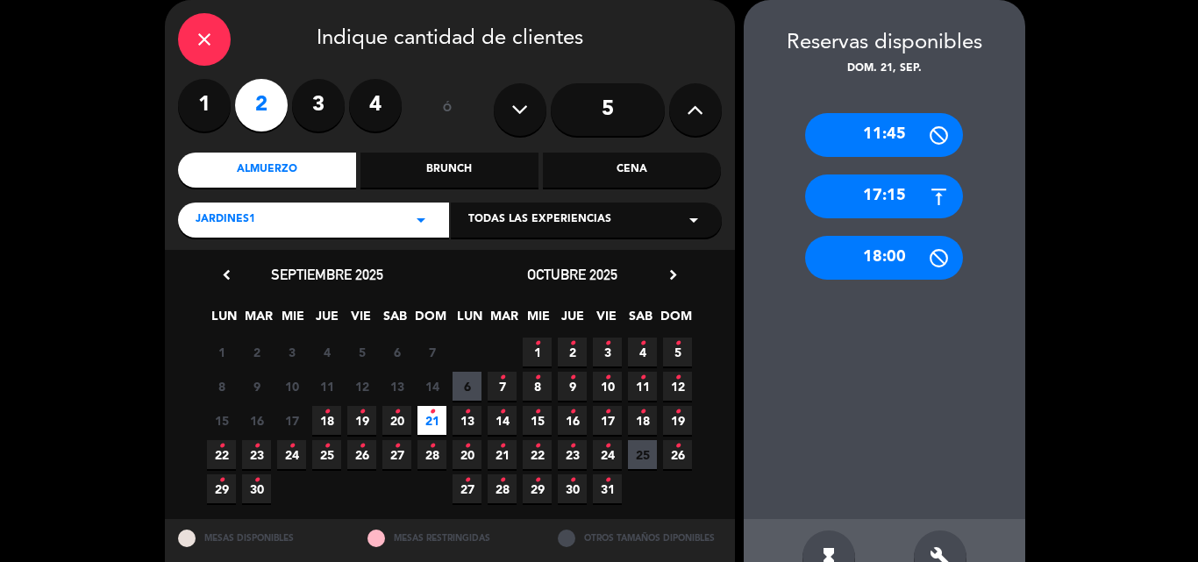
click at [270, 215] on div "Jardines1 arrow_drop_down" at bounding box center [313, 220] width 271 height 35
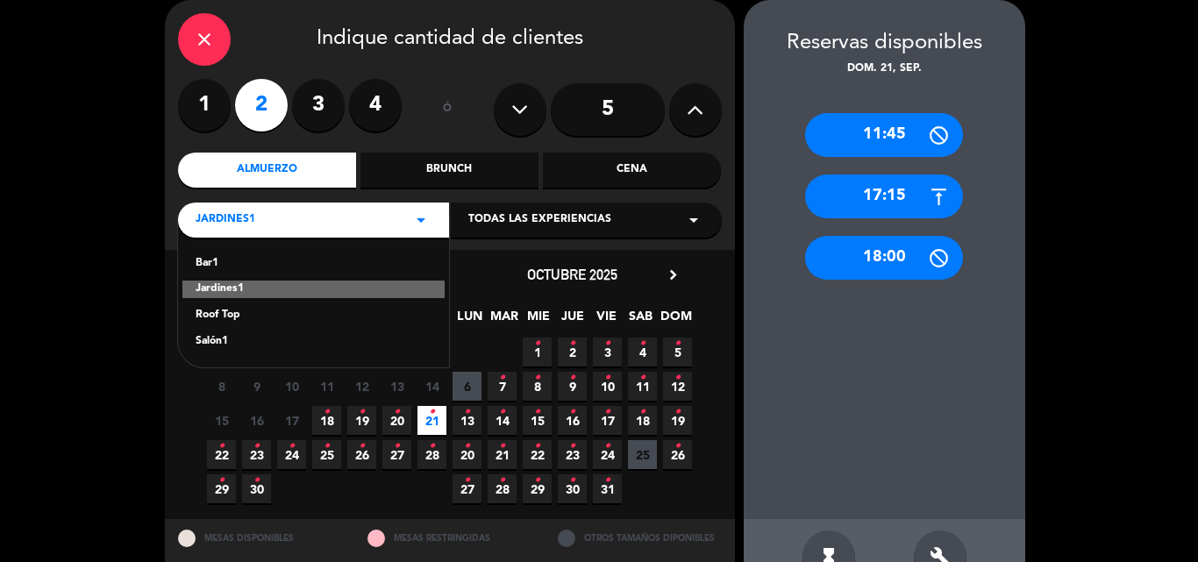
drag, startPoint x: 217, startPoint y: 313, endPoint x: 308, endPoint y: 355, distance: 99.7
click at [217, 312] on div "Roof Top" at bounding box center [314, 316] width 236 height 18
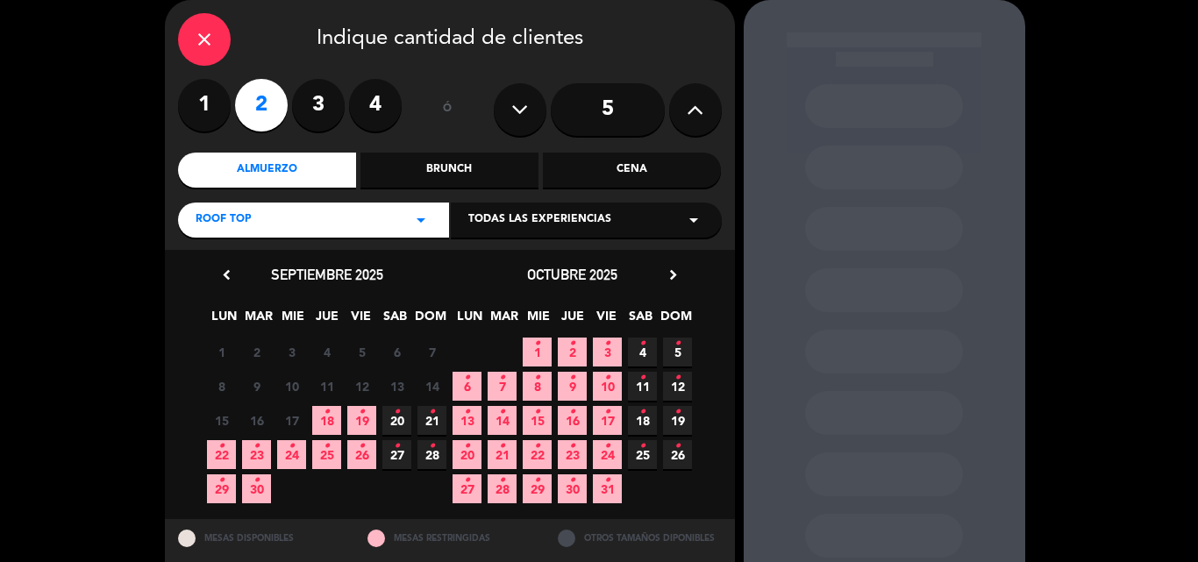
click at [431, 426] on span "21 •" at bounding box center [431, 420] width 29 height 29
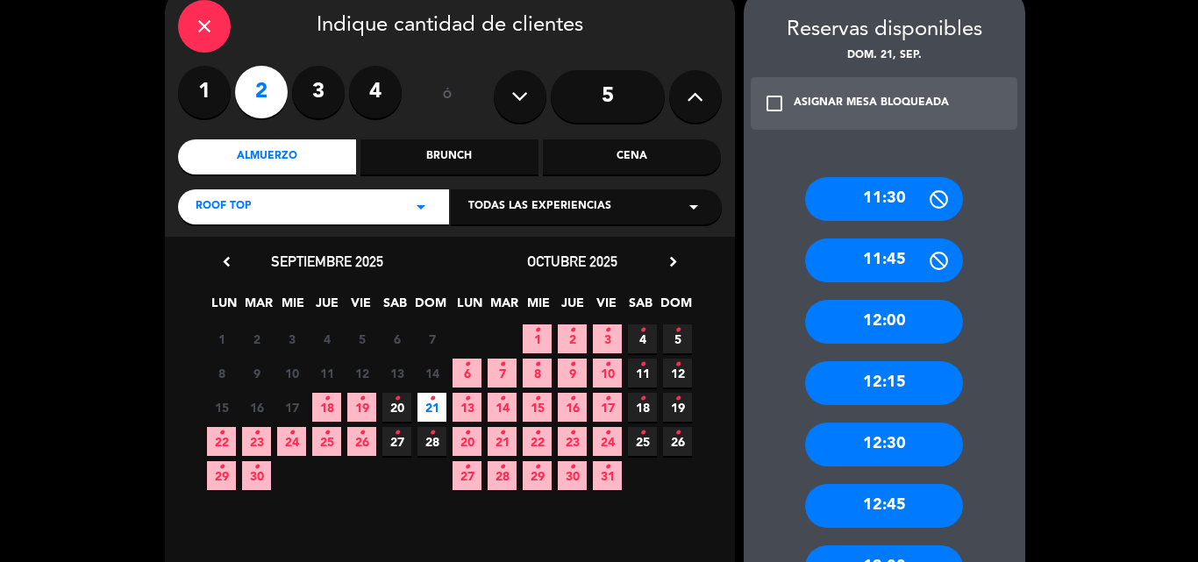
scroll to position [0, 0]
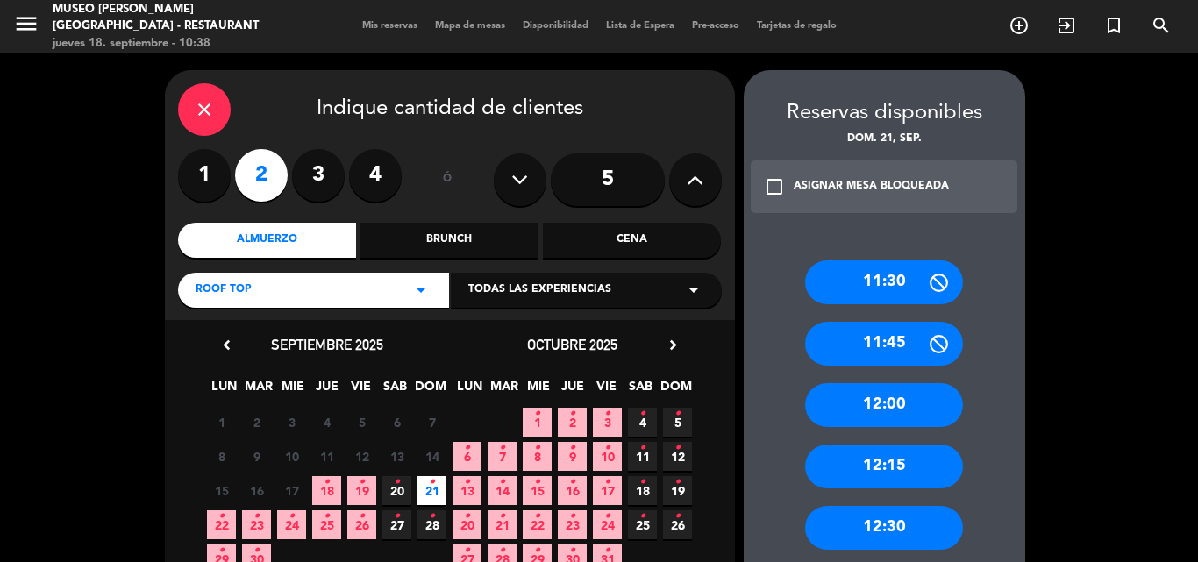
click at [687, 198] on button at bounding box center [695, 179] width 53 height 53
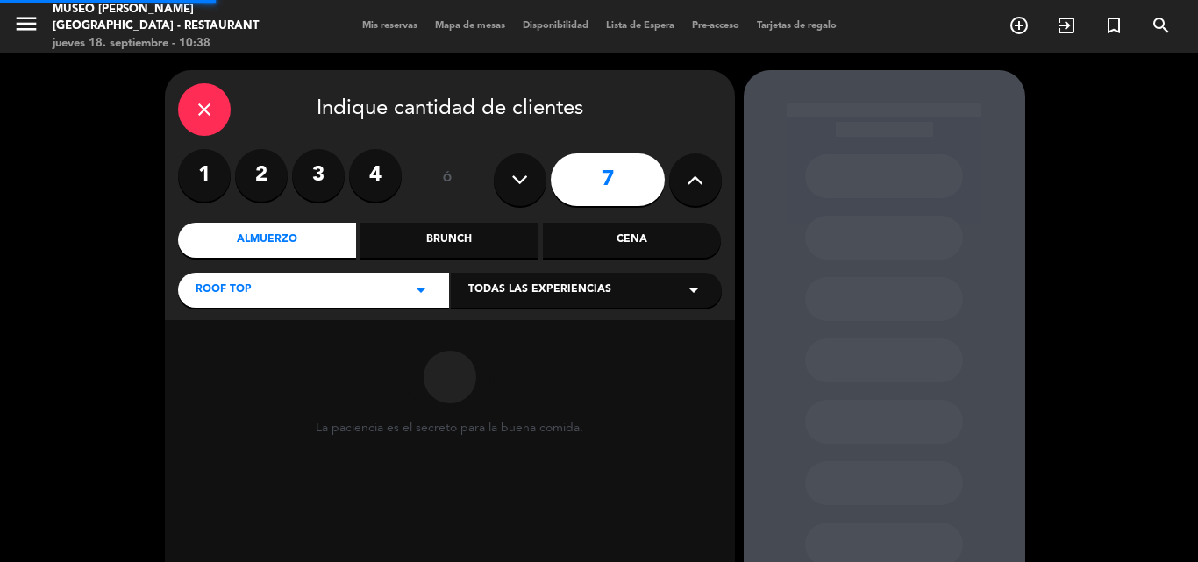
click at [687, 198] on button at bounding box center [695, 179] width 53 height 53
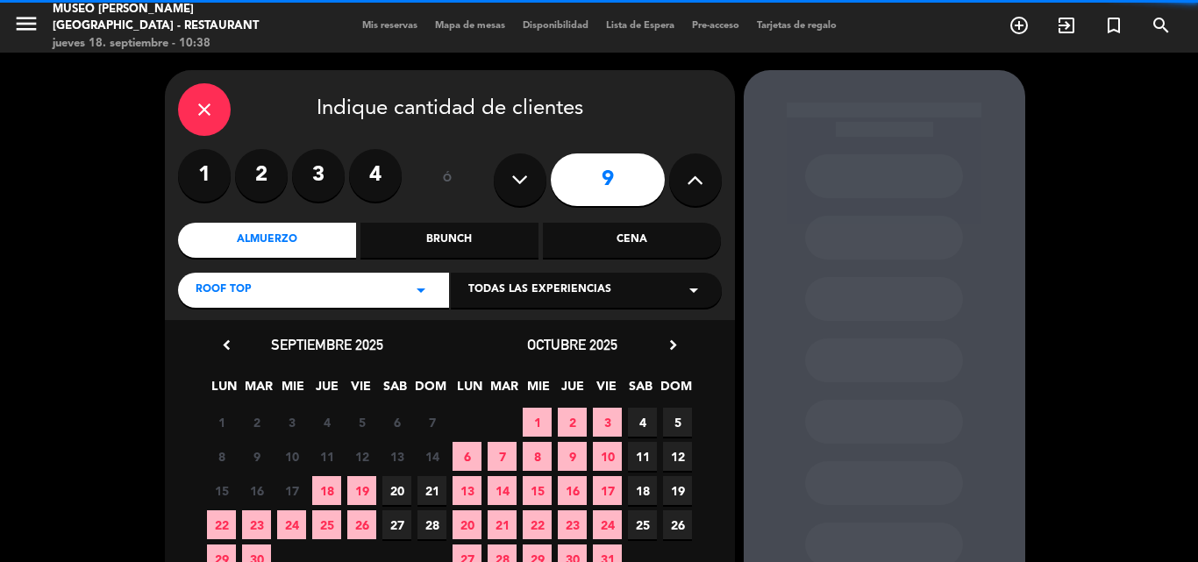
click at [687, 198] on button at bounding box center [695, 179] width 53 height 53
type input "10"
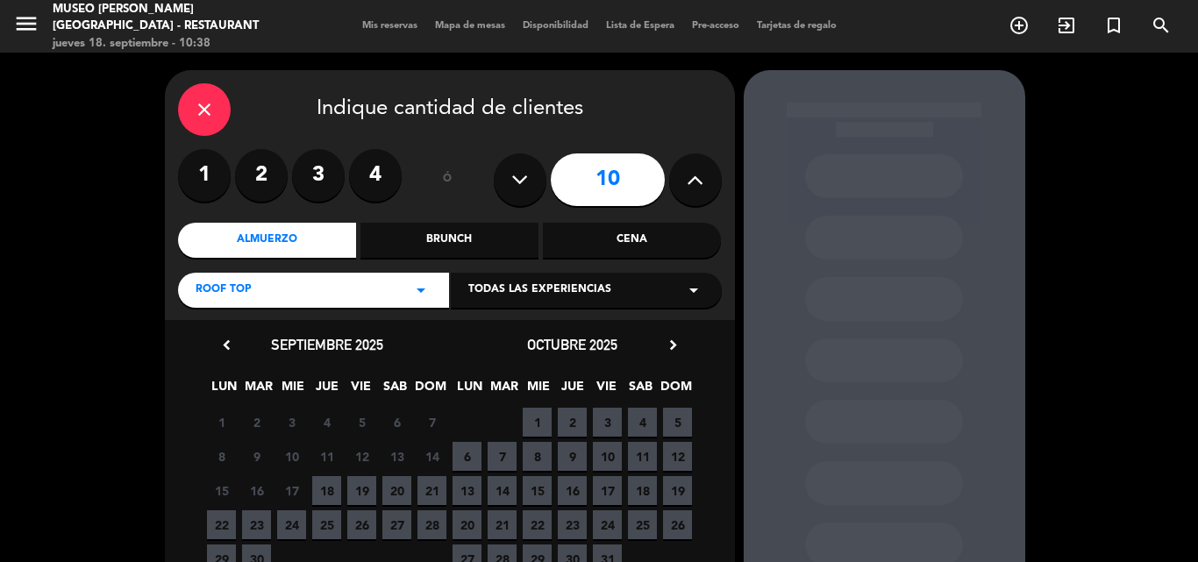
click at [231, 304] on div "Roof Top arrow_drop_down" at bounding box center [313, 290] width 271 height 35
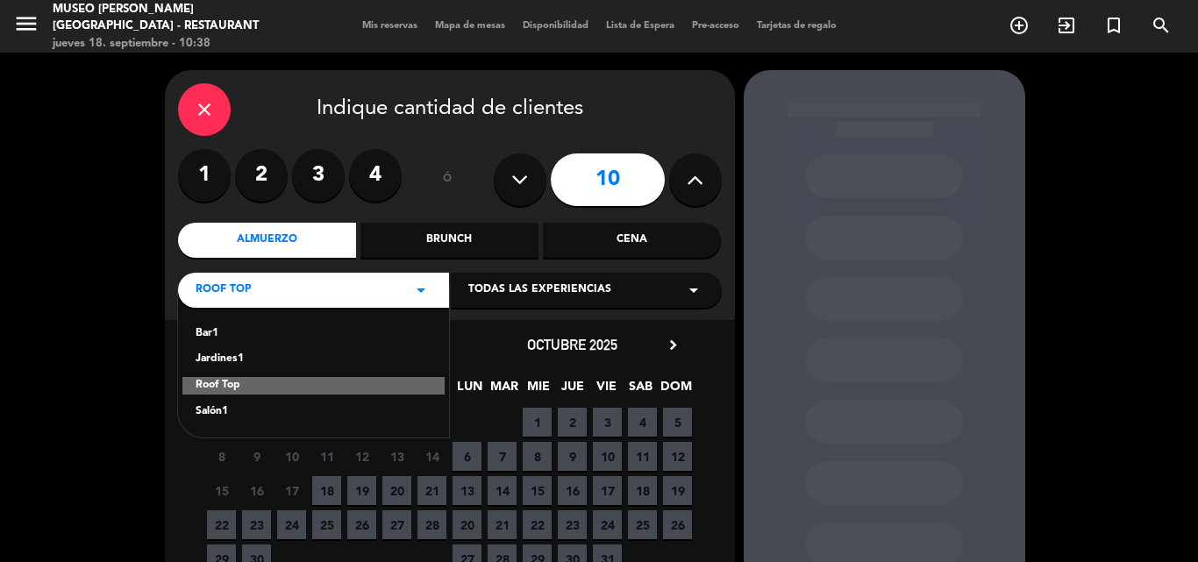
click at [213, 360] on div "Jardines1" at bounding box center [314, 360] width 236 height 18
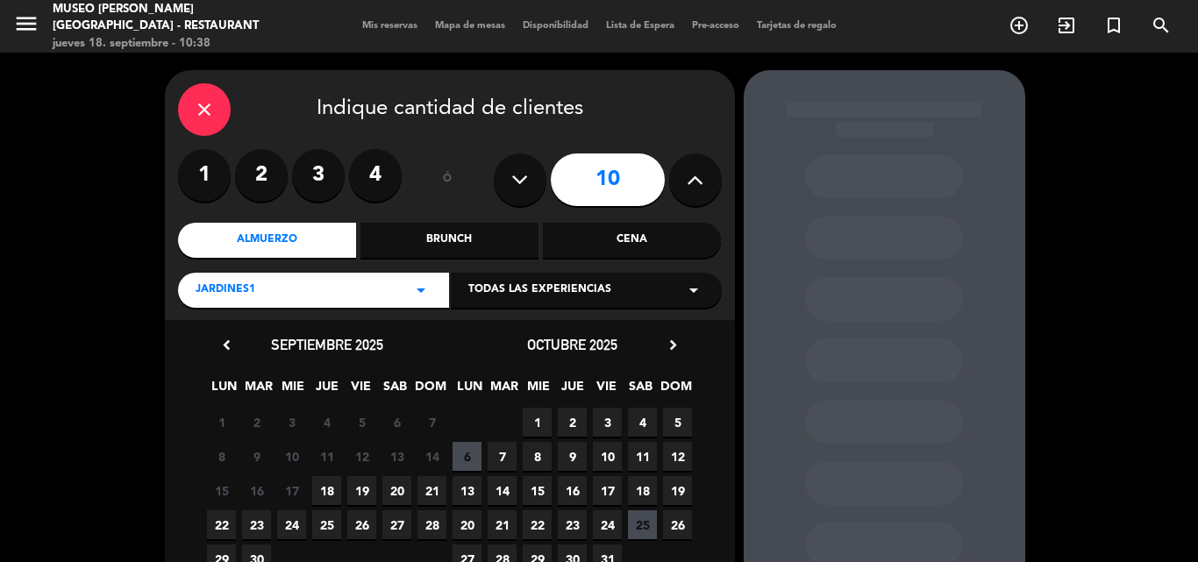
click at [208, 332] on div "chevron_left [DATE] LUN MAR MIE JUE VIE SAB DOM 1 2 3 4 5 6 7 8 9 10 11 12 13 1…" at bounding box center [450, 454] width 570 height 269
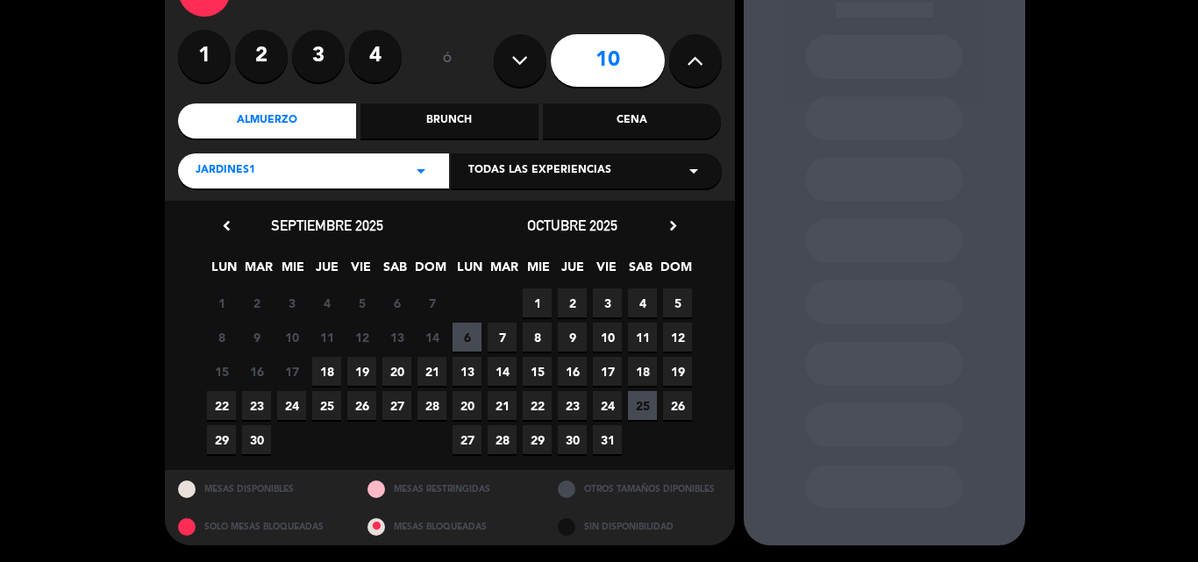
click at [427, 373] on span "21" at bounding box center [431, 371] width 29 height 29
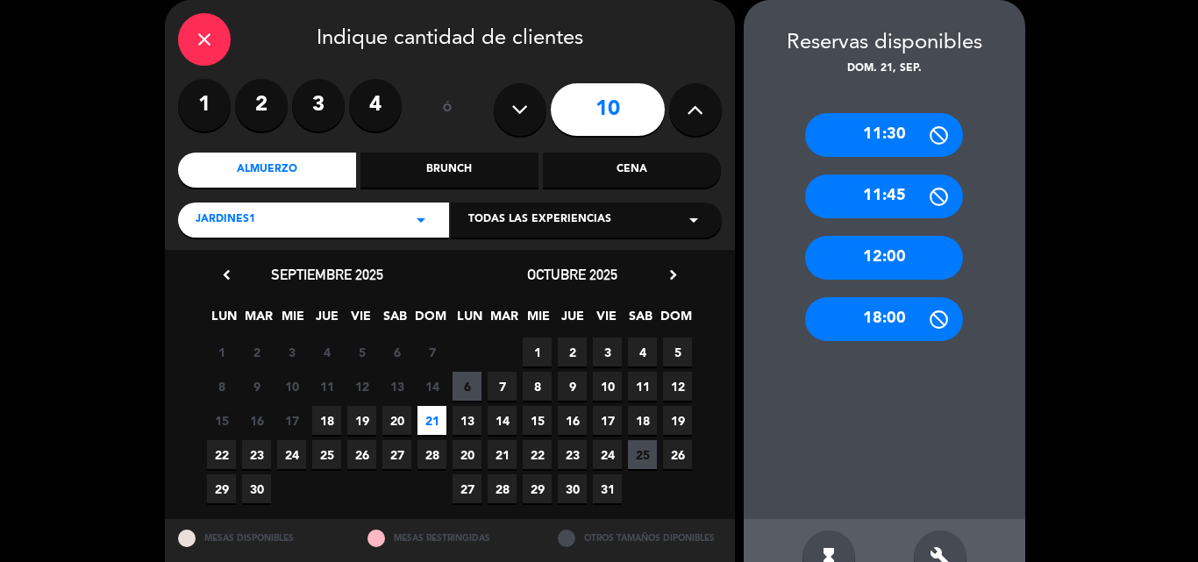
click at [211, 33] on icon "close" at bounding box center [204, 39] width 21 height 21
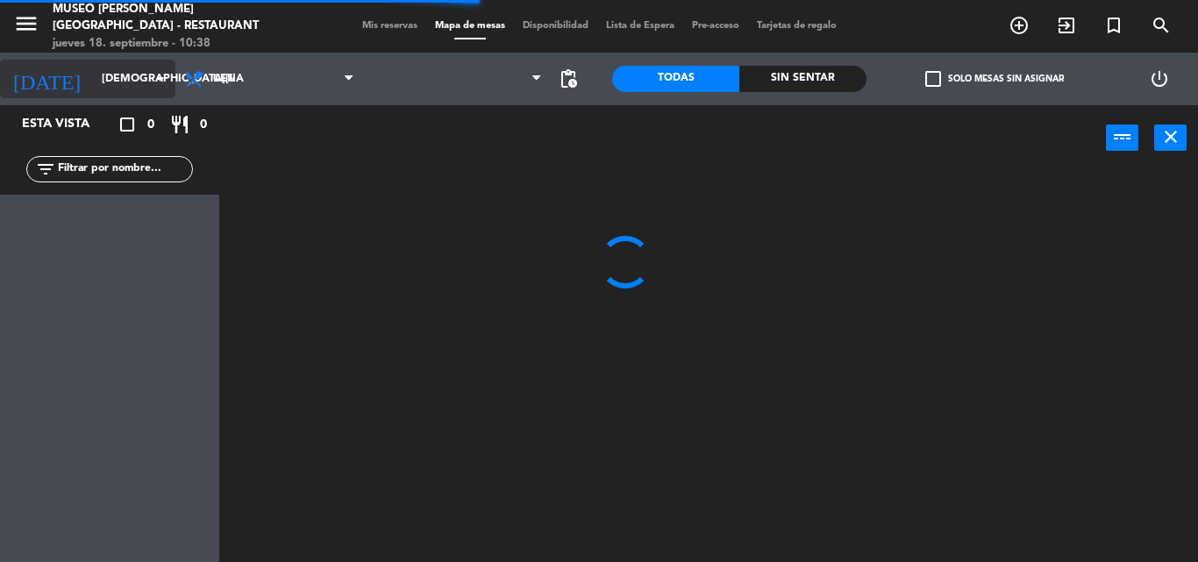
click at [97, 76] on input "[DEMOGRAPHIC_DATA][DATE]" at bounding box center [167, 79] width 148 height 30
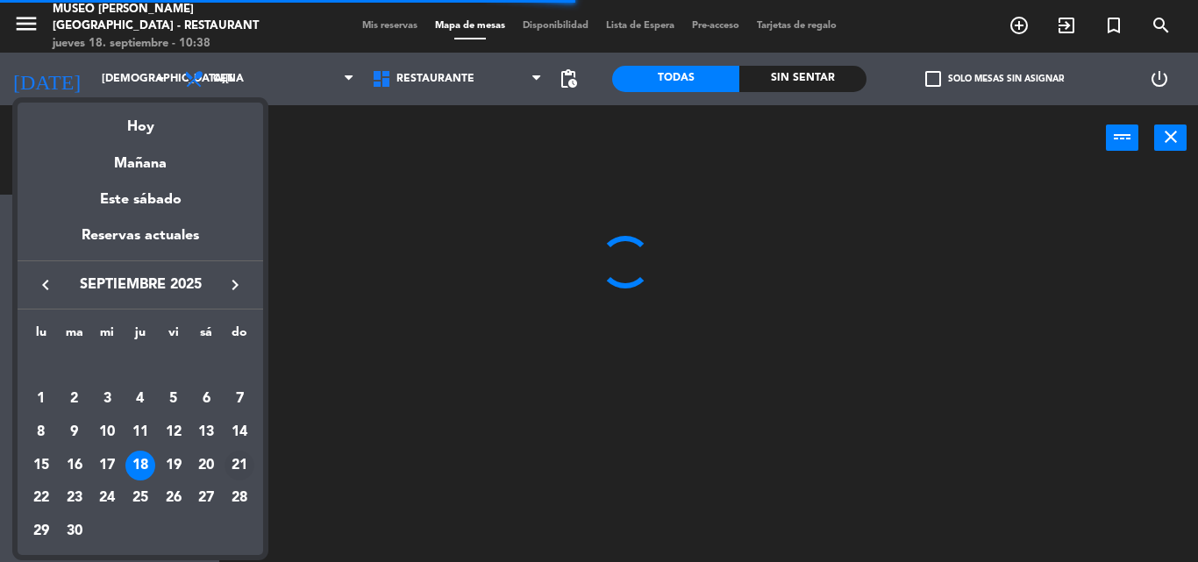
drag, startPoint x: 239, startPoint y: 460, endPoint x: 244, endPoint y: 445, distance: 14.7
click at [239, 459] on div "21" at bounding box center [240, 466] width 30 height 30
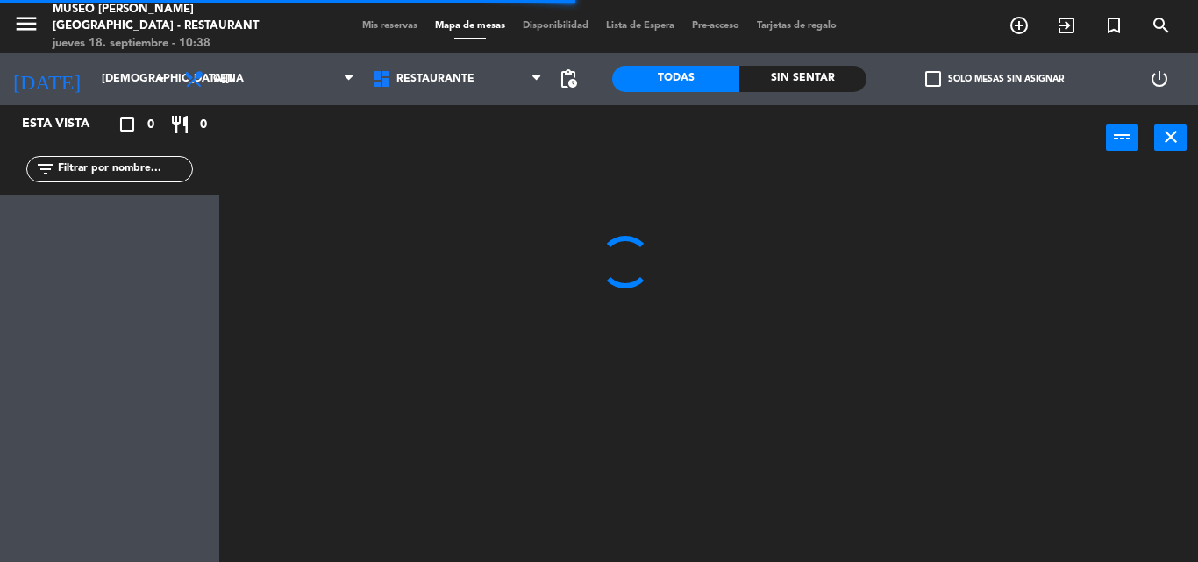
type input "[DATE]"
click at [381, 27] on span "Mis reservas" at bounding box center [389, 26] width 73 height 10
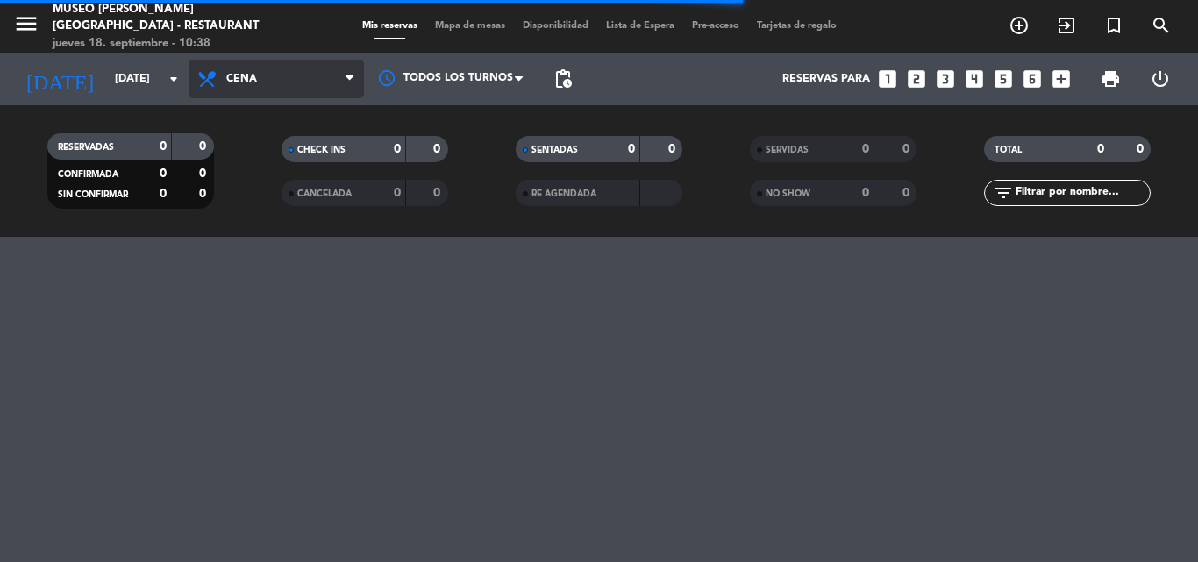
click at [277, 79] on span "Cena" at bounding box center [276, 79] width 175 height 39
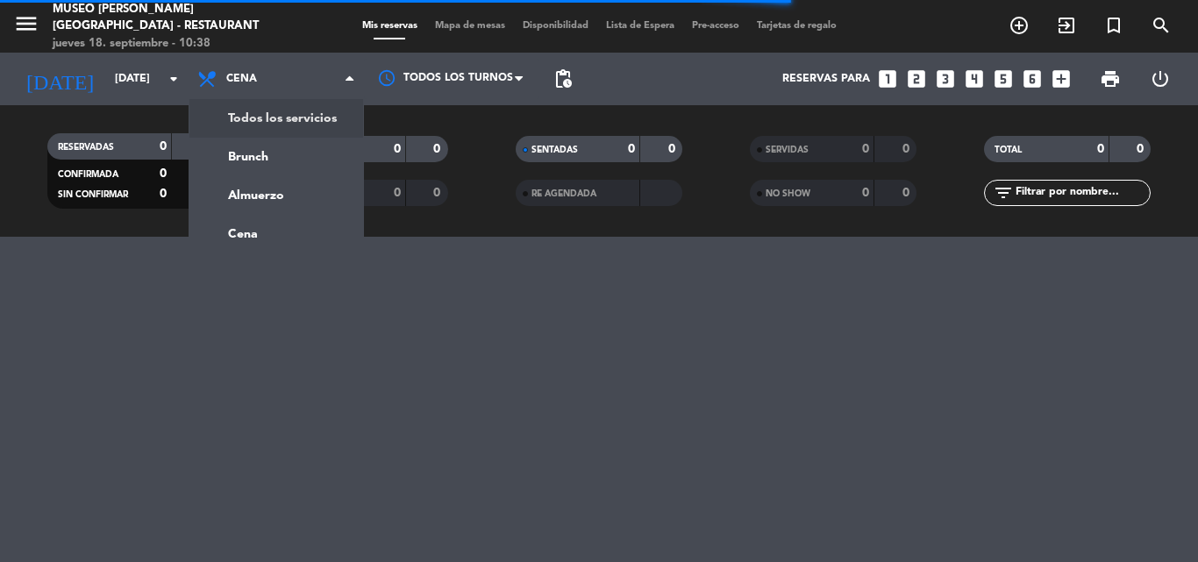
click at [266, 121] on div "RESERVADAS 0 0 CONFIRMADA 0 0 SIN CONFIRMAR 0 0 CHECK INS 0 0 CANCELADA 0 0 SEN…" at bounding box center [599, 171] width 1198 height 132
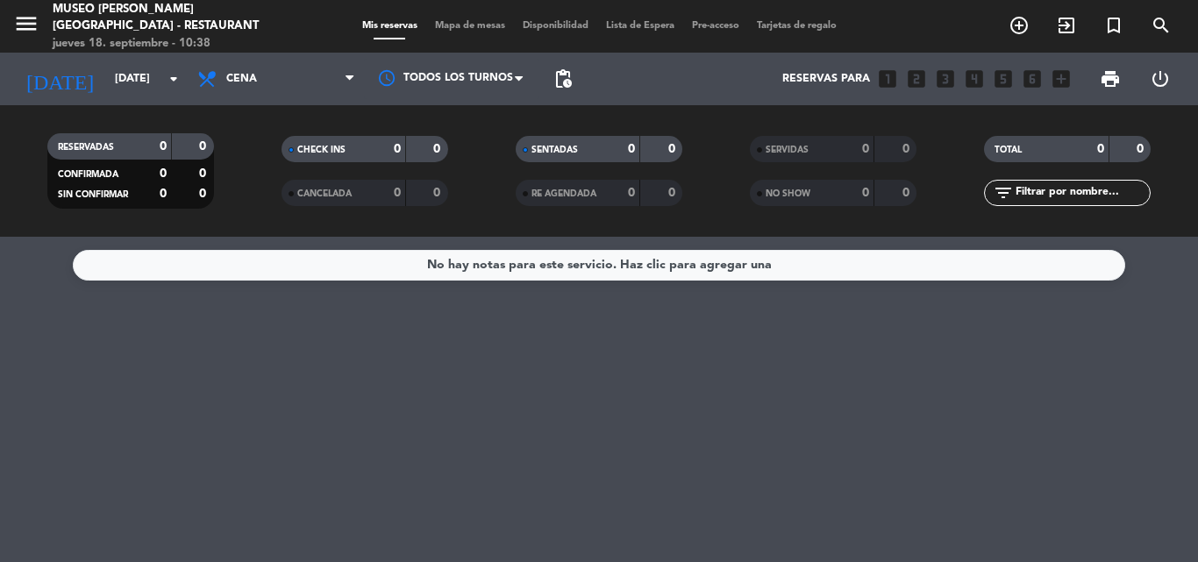
click at [460, 21] on span "Mapa de mesas" at bounding box center [470, 26] width 88 height 10
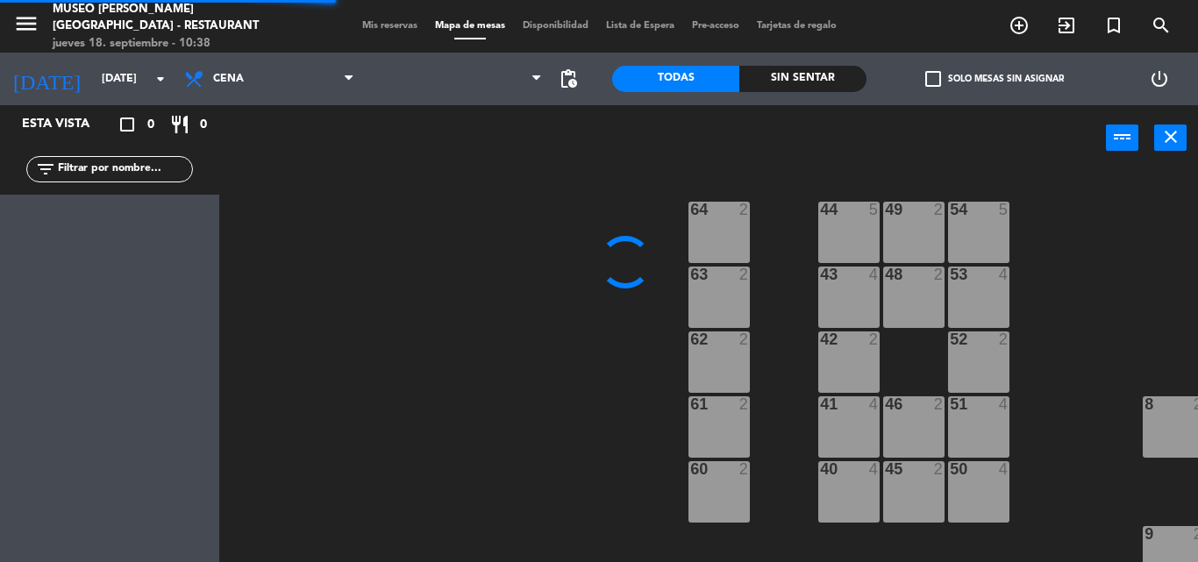
click at [460, 21] on span "Mapa de mesas" at bounding box center [470, 26] width 88 height 10
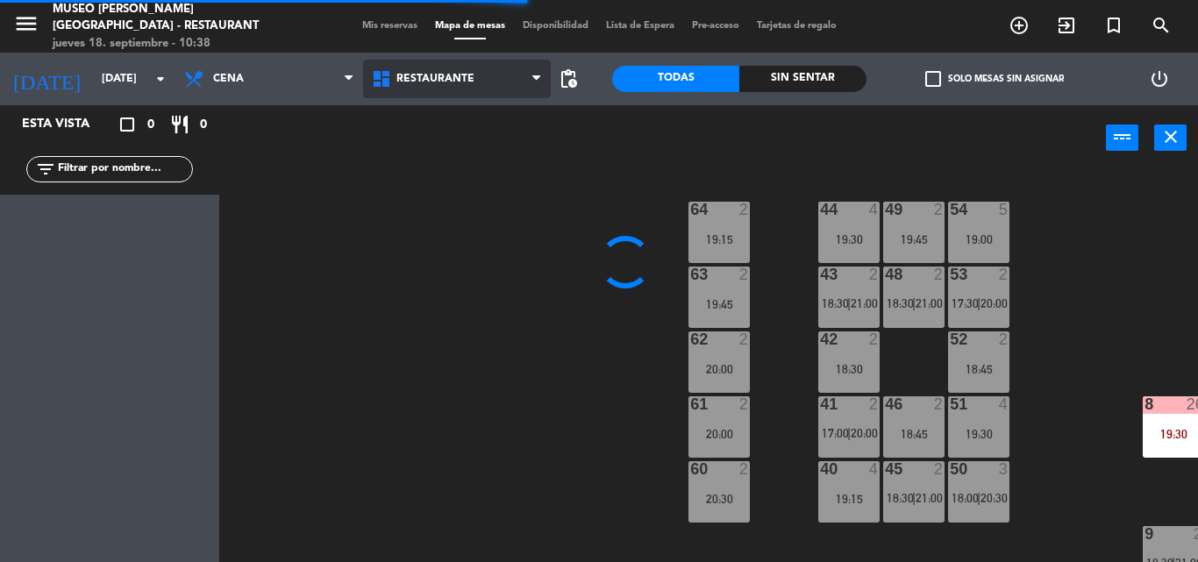
click at [437, 83] on span "Restaurante" at bounding box center [435, 79] width 78 height 12
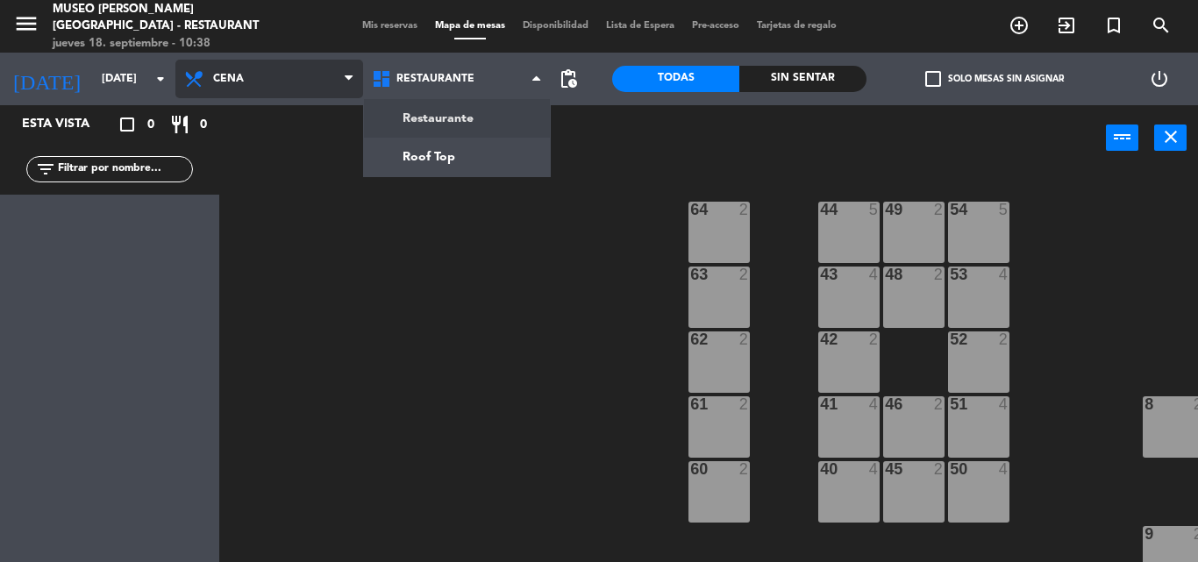
click at [296, 82] on span "Cena" at bounding box center [269, 79] width 188 height 39
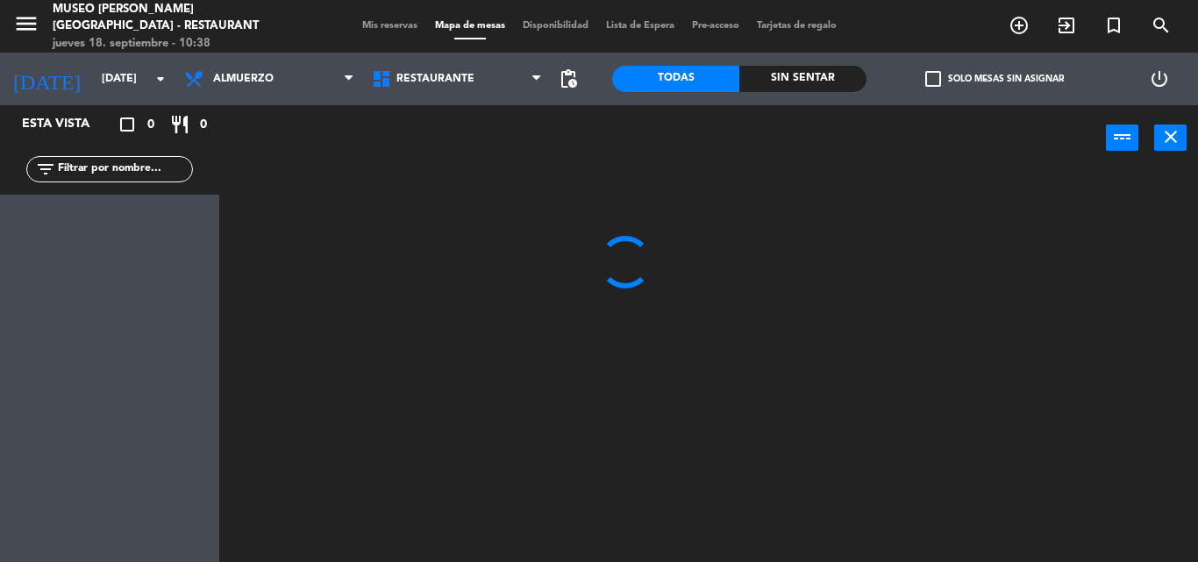
drag, startPoint x: 252, startPoint y: 154, endPoint x: 365, endPoint y: 111, distance: 121.0
click at [252, 153] on ng-component "menu [GEOGRAPHIC_DATA][PERSON_NAME] - Restaurant [DATE] 18. septiembre - 10:38 …" at bounding box center [599, 281] width 1198 height 562
click at [429, 76] on span "Restaurante" at bounding box center [435, 79] width 78 height 12
click at [418, 155] on ng-component "menu [GEOGRAPHIC_DATA][PERSON_NAME] - Restaurant [DATE] 18. septiembre - 10:39 …" at bounding box center [599, 281] width 1198 height 562
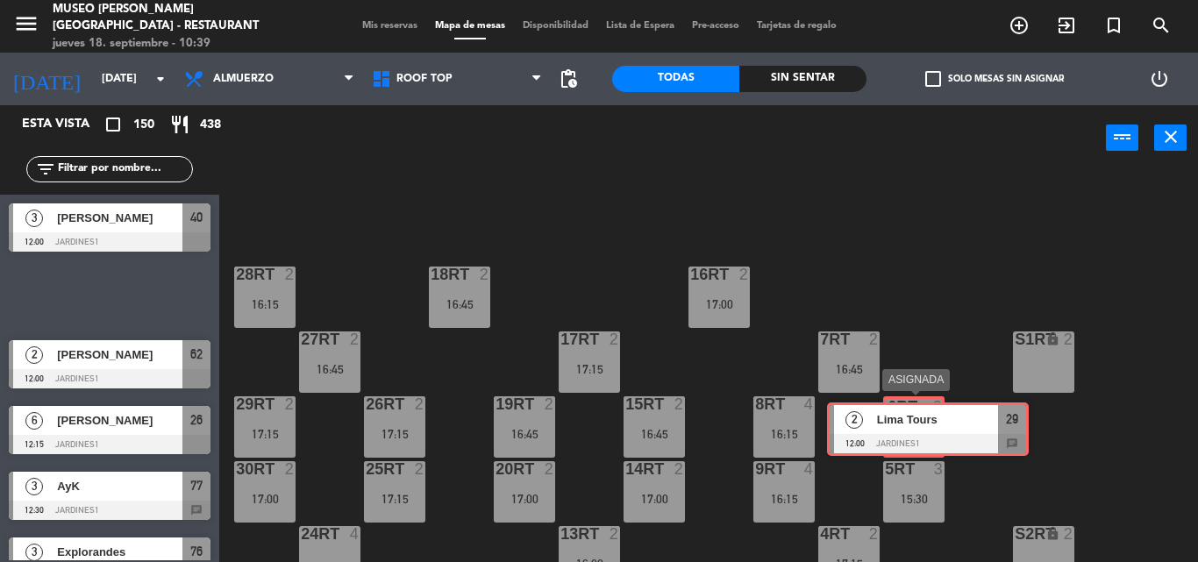
drag, startPoint x: 96, startPoint y: 296, endPoint x: 909, endPoint y: 429, distance: 824.7
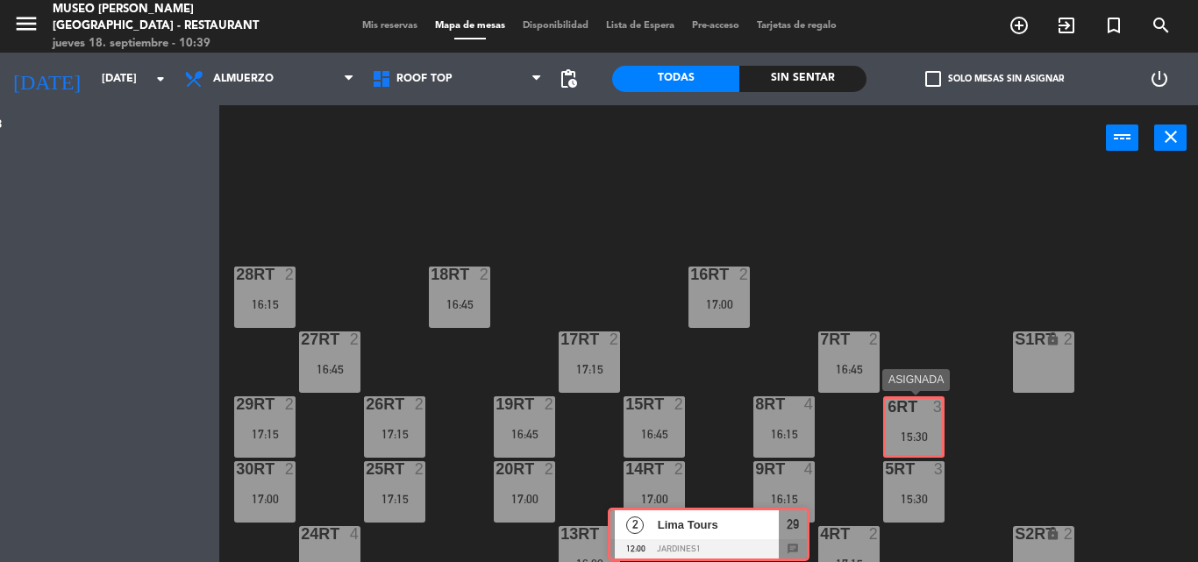
click at [915, 429] on div "Esta vista crop_square 150 restaurant 438 filter_list 3 [PERSON_NAME] 12:00 Jar…" at bounding box center [599, 333] width 1198 height 457
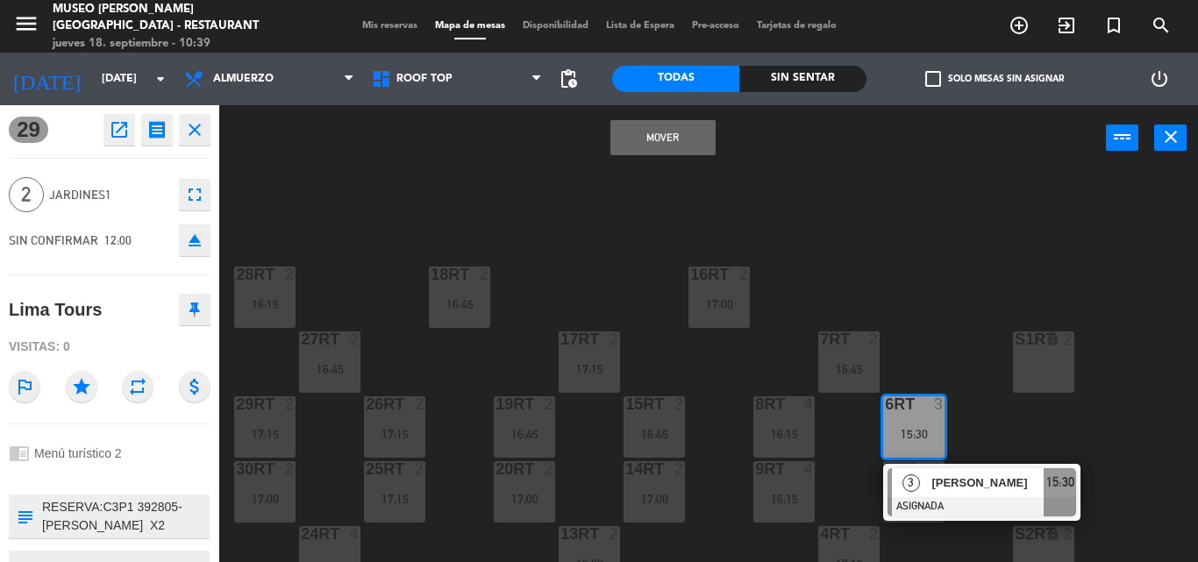
click at [424, 194] on div "18RT 2 16:45 16RT 2 17:00 28RT 2 16:15 80RR lock 2 27RT 2 16:45 7RT 2 16:45 S1R…" at bounding box center [715, 366] width 966 height 391
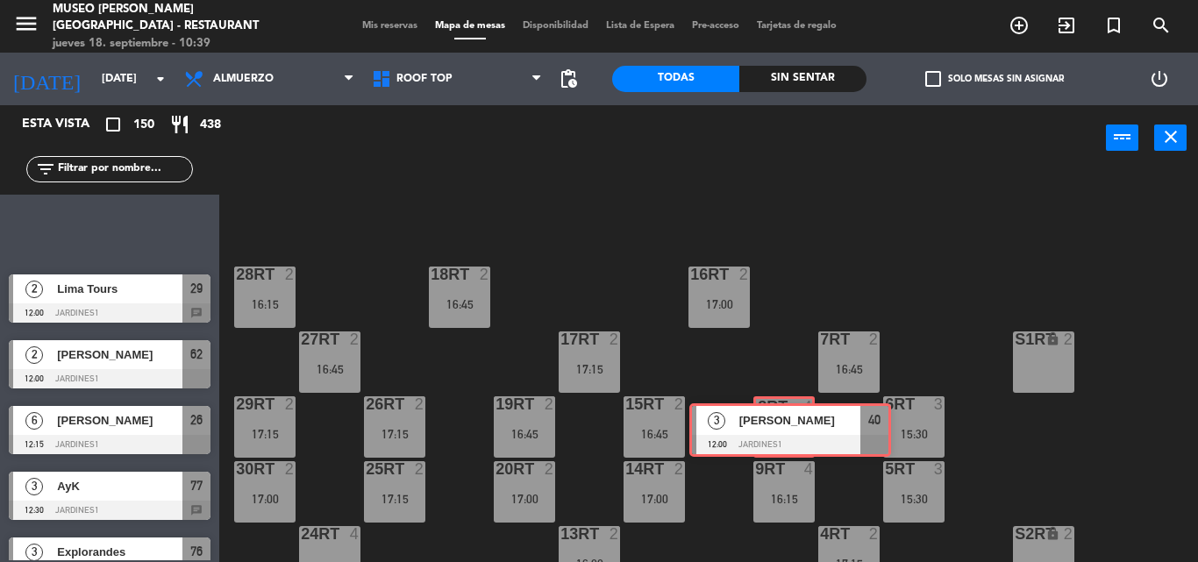
drag, startPoint x: 109, startPoint y: 221, endPoint x: 789, endPoint y: 421, distance: 709.3
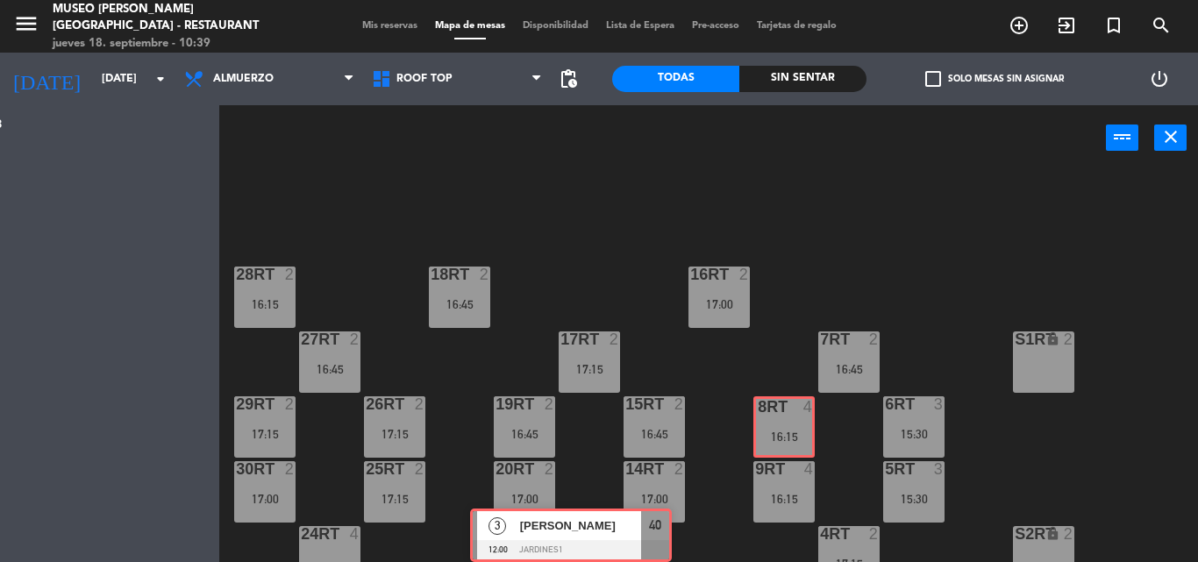
click at [789, 421] on div "Esta vista crop_square 150 restaurant 438 filter_list 3 [PERSON_NAME] 12:00 Jar…" at bounding box center [599, 333] width 1198 height 457
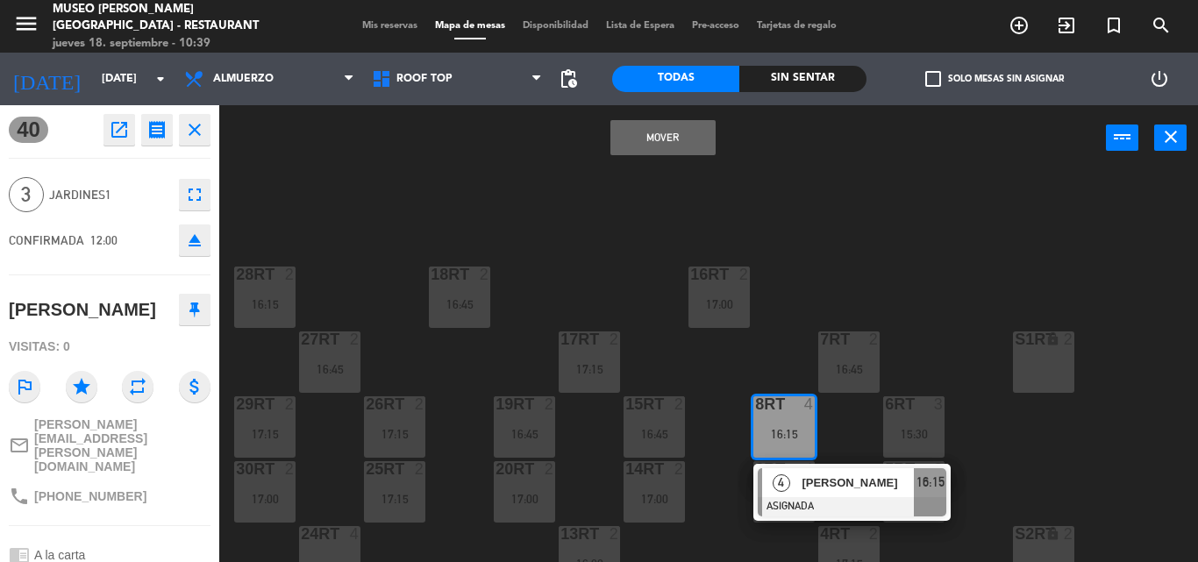
click at [653, 135] on button "Mover" at bounding box center [662, 137] width 105 height 35
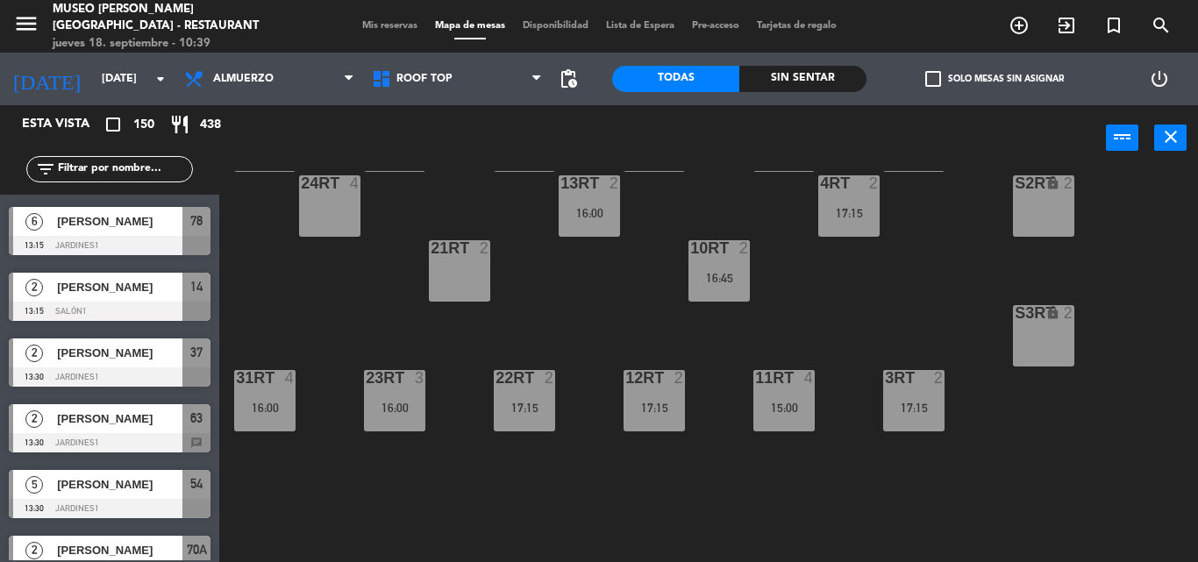
scroll to position [1315, 0]
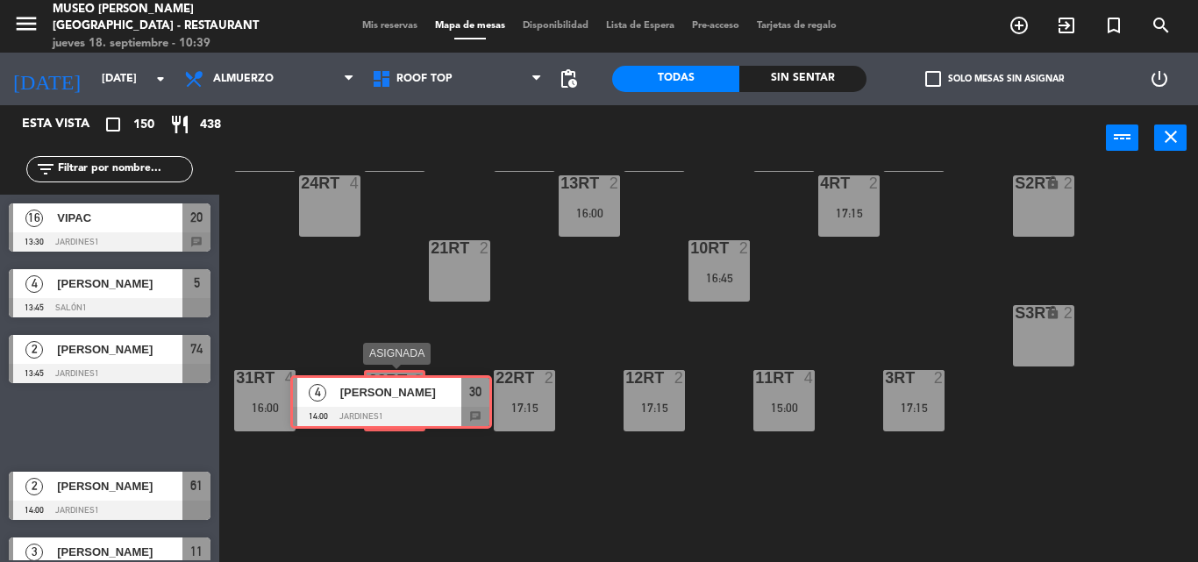
drag, startPoint x: 130, startPoint y: 412, endPoint x: 579, endPoint y: 257, distance: 475.1
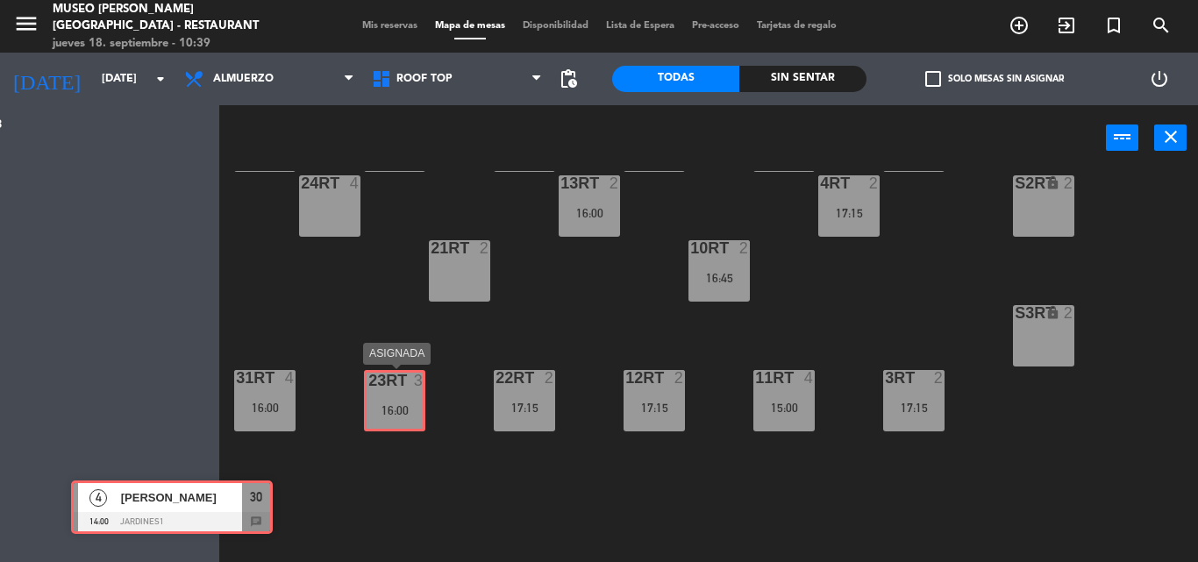
click at [411, 386] on div "Esta vista crop_square 150 restaurant 438 filter_list 3 [PERSON_NAME] 12:00 Roo…" at bounding box center [599, 333] width 1198 height 457
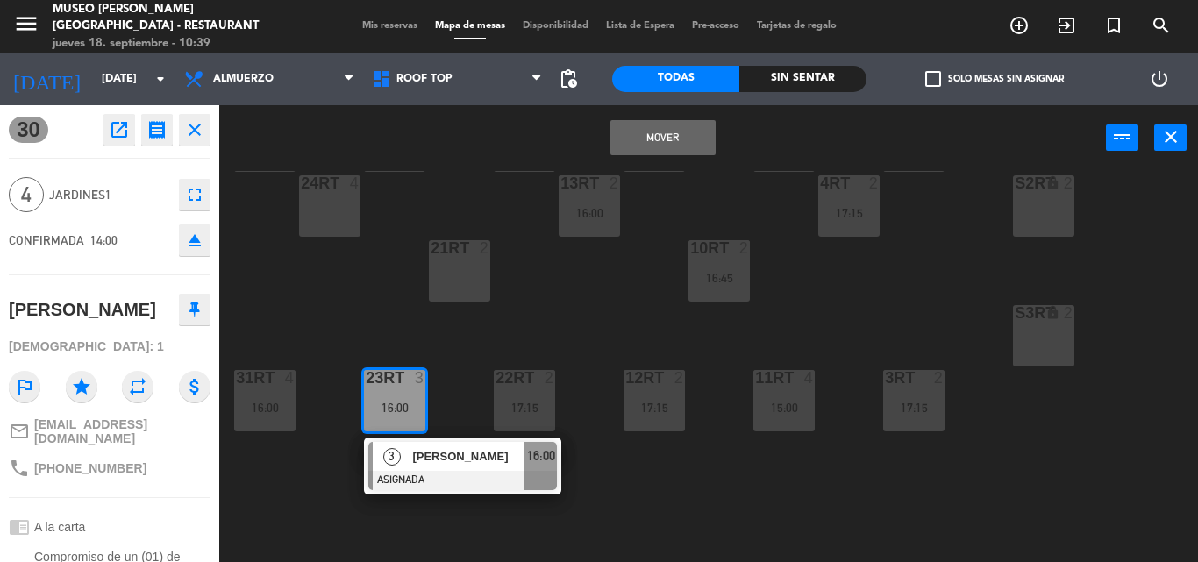
click at [659, 133] on button "Mover" at bounding box center [662, 137] width 105 height 35
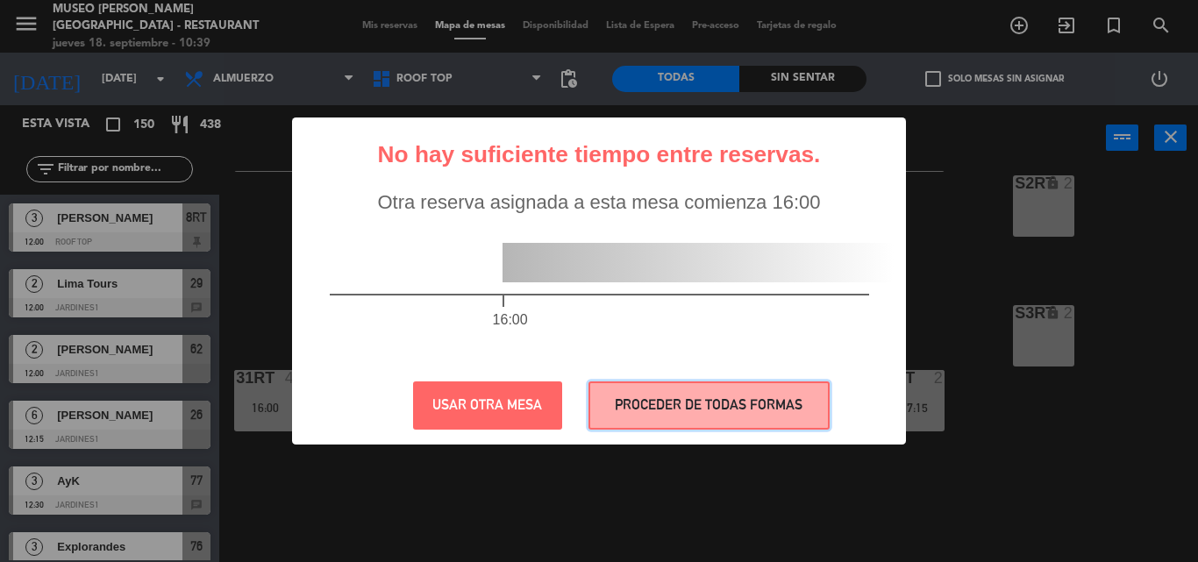
click at [689, 406] on button "PROCEDER DE TODAS FORMAS" at bounding box center [708, 405] width 241 height 48
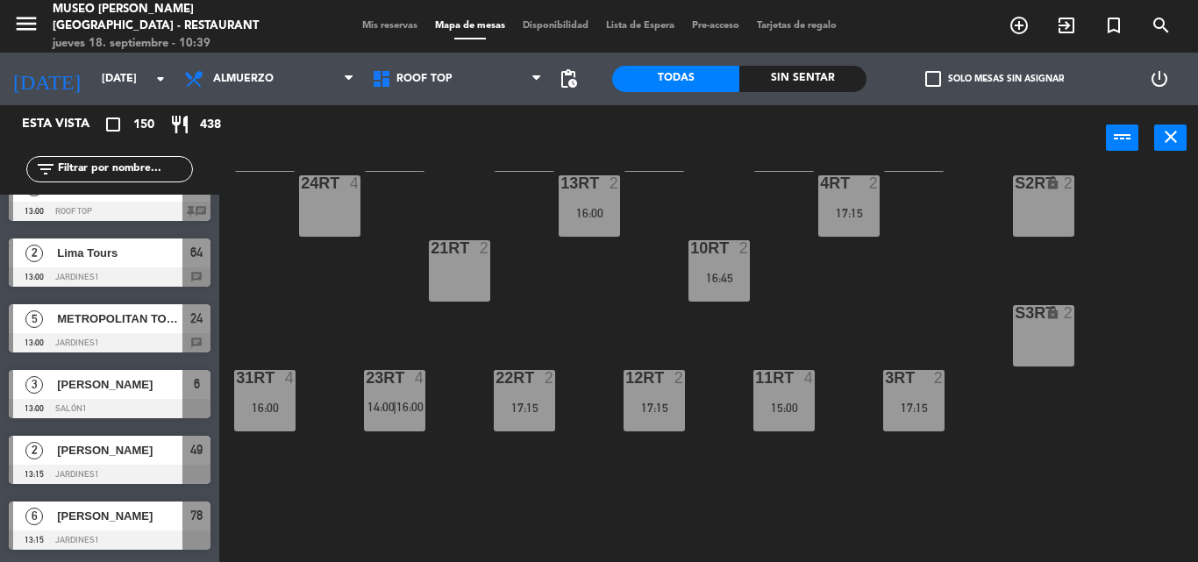
scroll to position [702, 0]
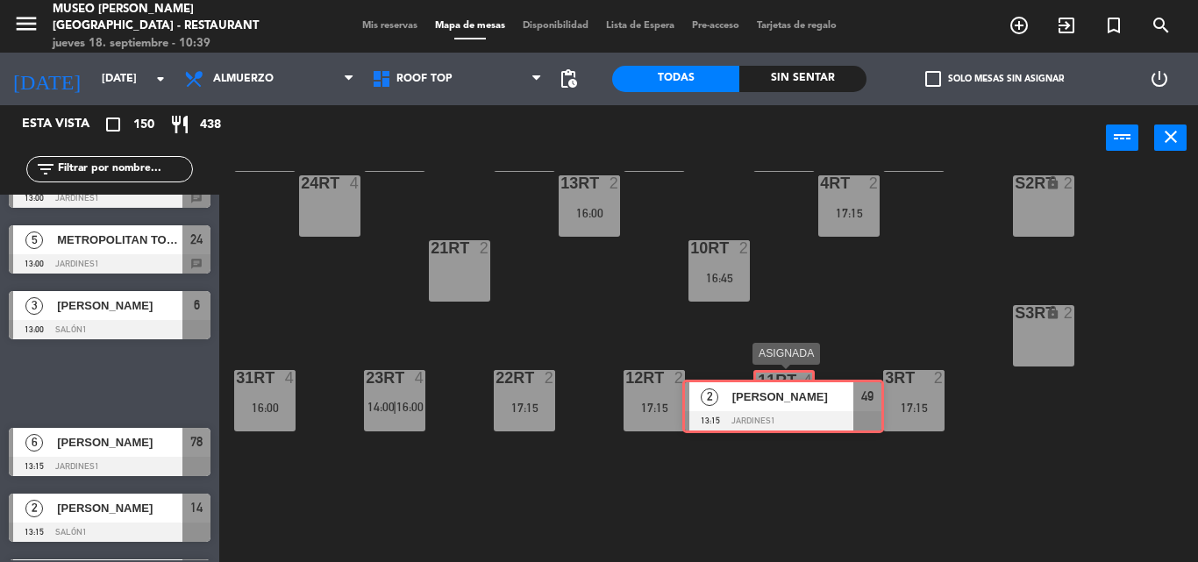
drag, startPoint x: 110, startPoint y: 375, endPoint x: 783, endPoint y: 398, distance: 673.9
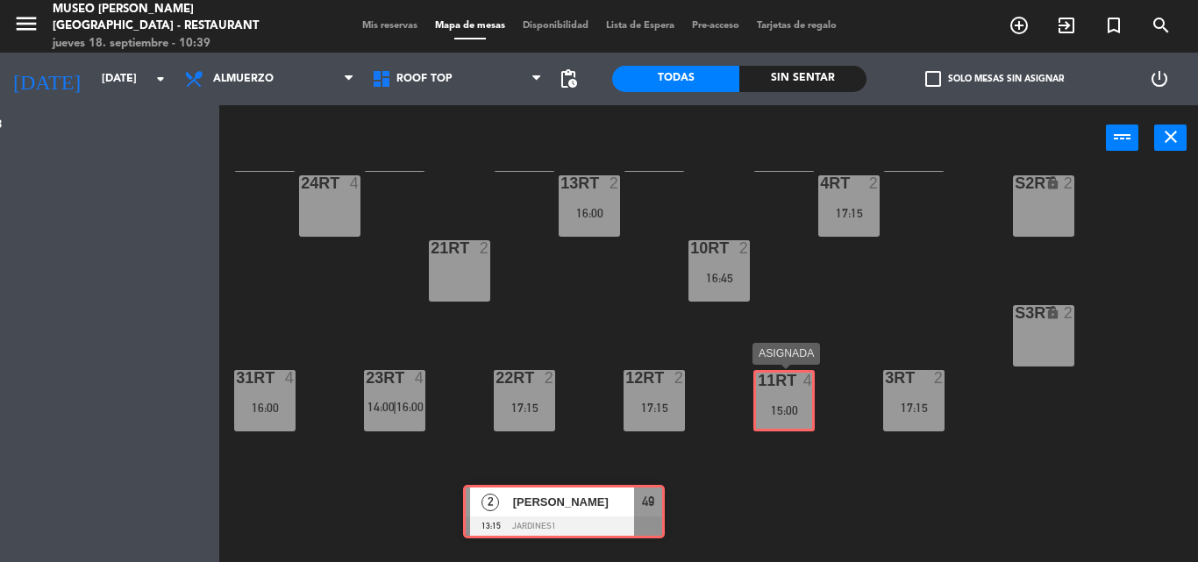
click at [783, 398] on div "Esta vista crop_square 150 restaurant 438 filter_list 3 [PERSON_NAME] 12:00 Roo…" at bounding box center [599, 333] width 1198 height 457
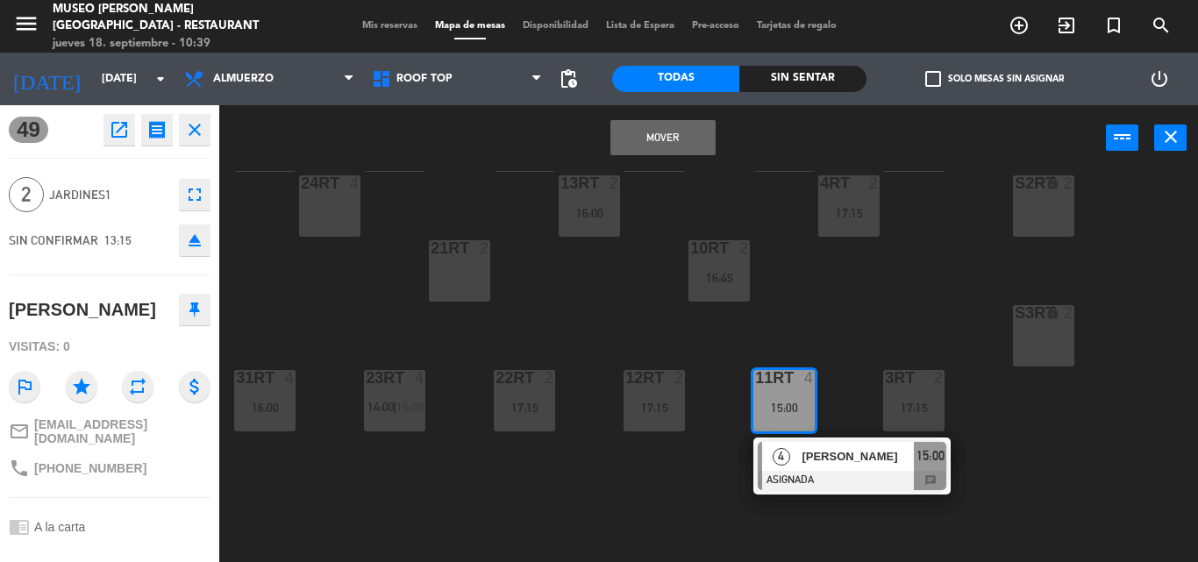
click at [661, 132] on button "Mover" at bounding box center [662, 137] width 105 height 35
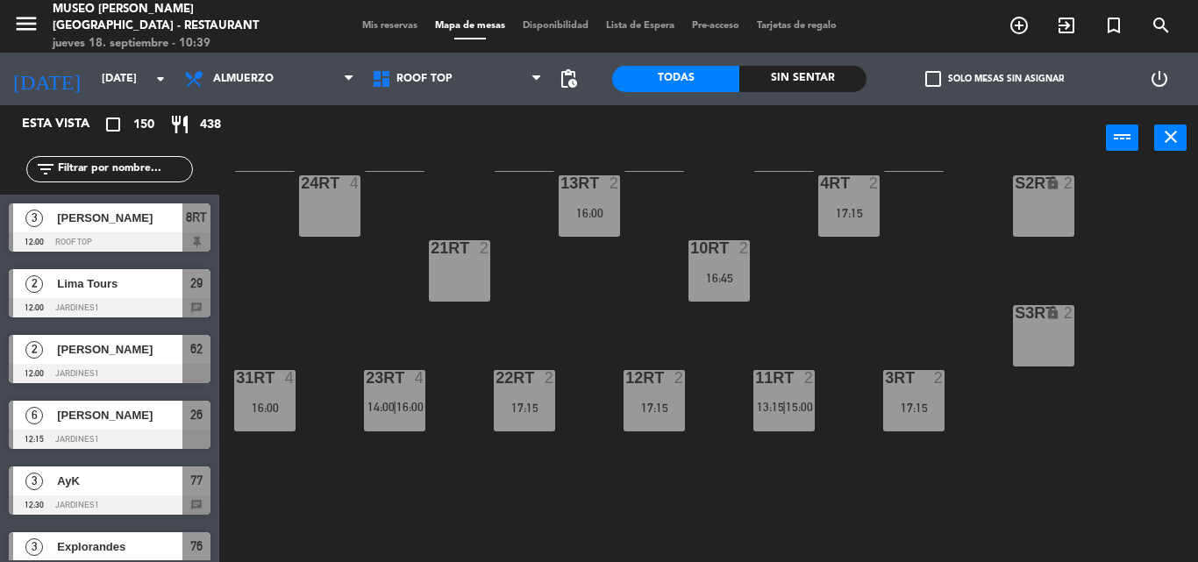
scroll to position [0, 0]
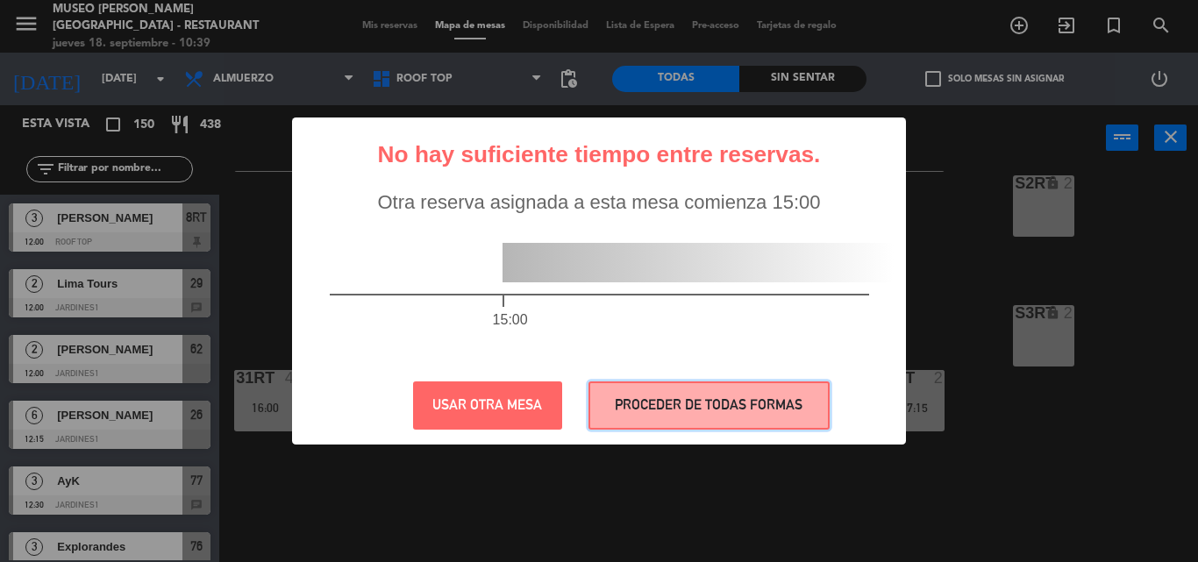
click at [667, 388] on button "PROCEDER DE TODAS FORMAS" at bounding box center [708, 405] width 241 height 48
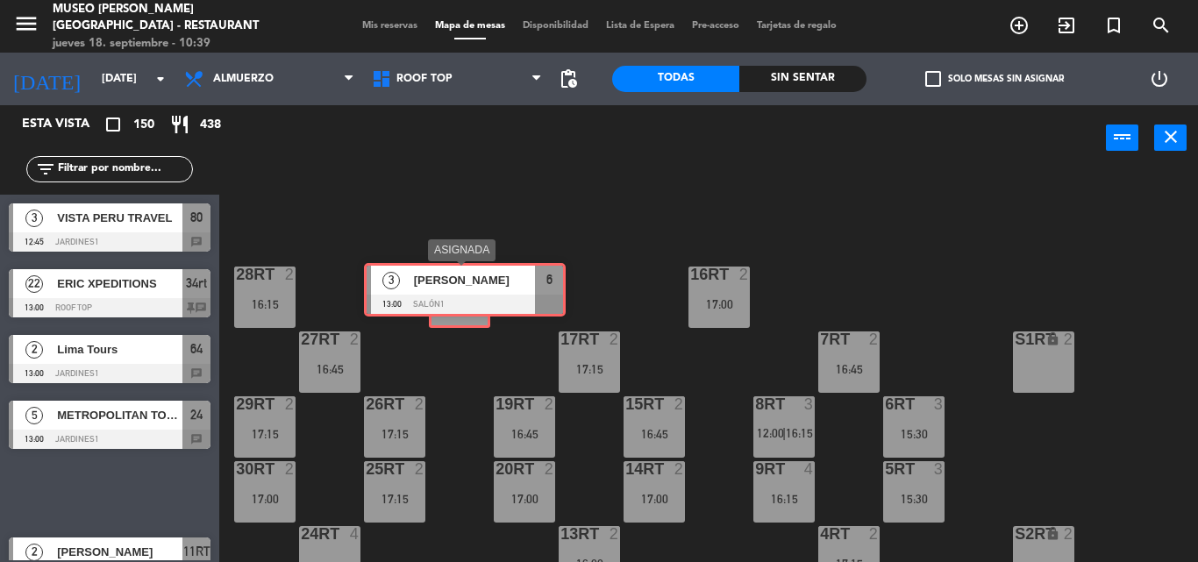
drag, startPoint x: 81, startPoint y: 491, endPoint x: 452, endPoint y: 289, distance: 422.2
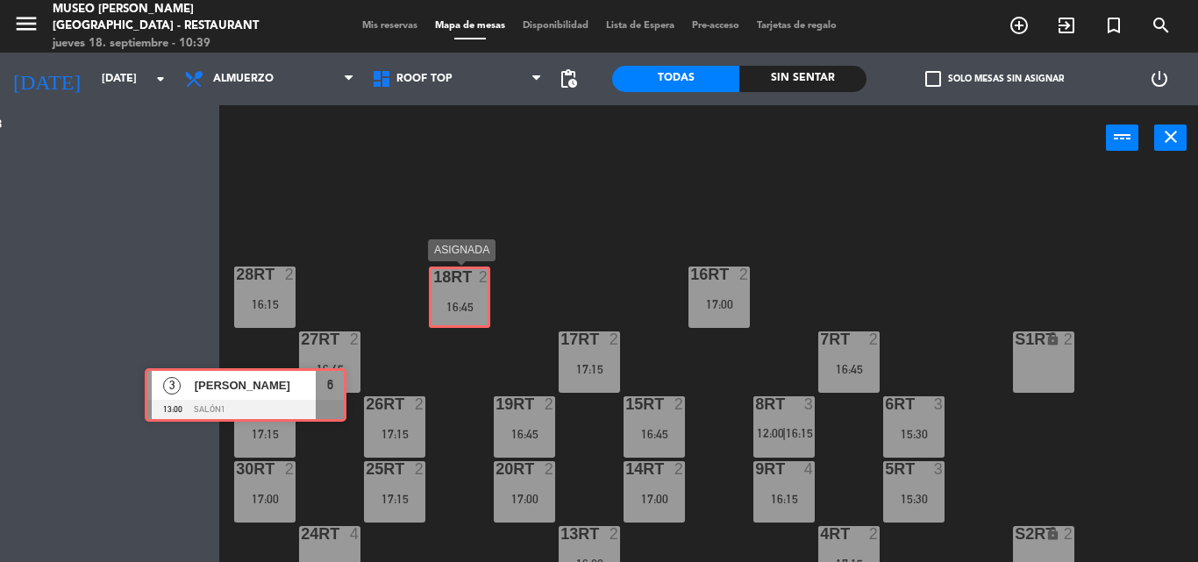
click at [451, 289] on div "Esta vista crop_square 150 restaurant 438 filter_list 3 [PERSON_NAME] 12:00 Roo…" at bounding box center [599, 333] width 1198 height 457
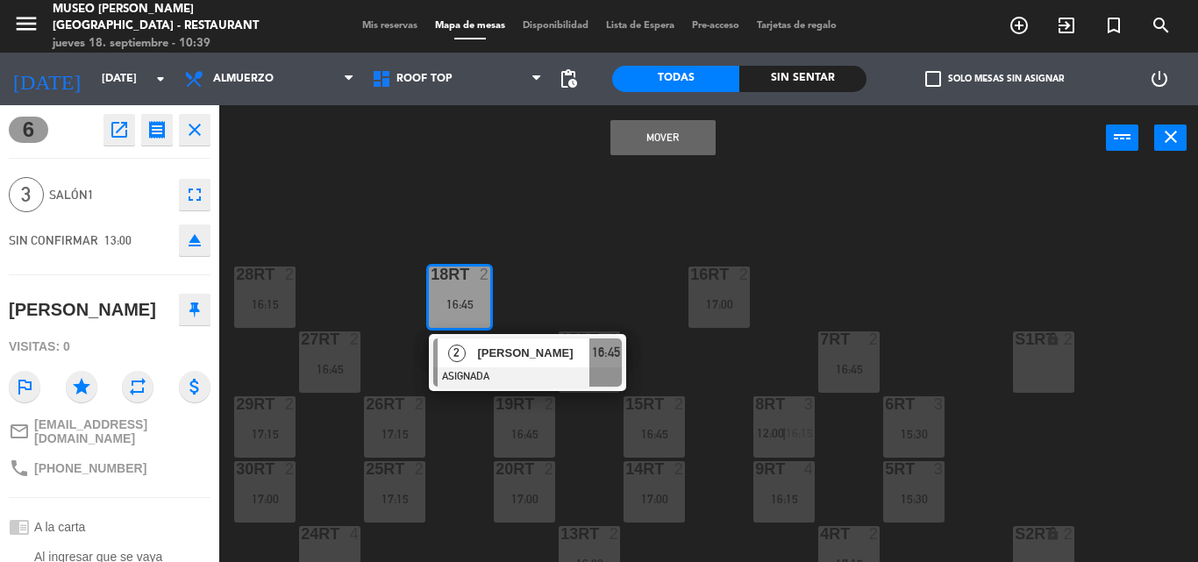
click at [674, 135] on button "Mover" at bounding box center [662, 137] width 105 height 35
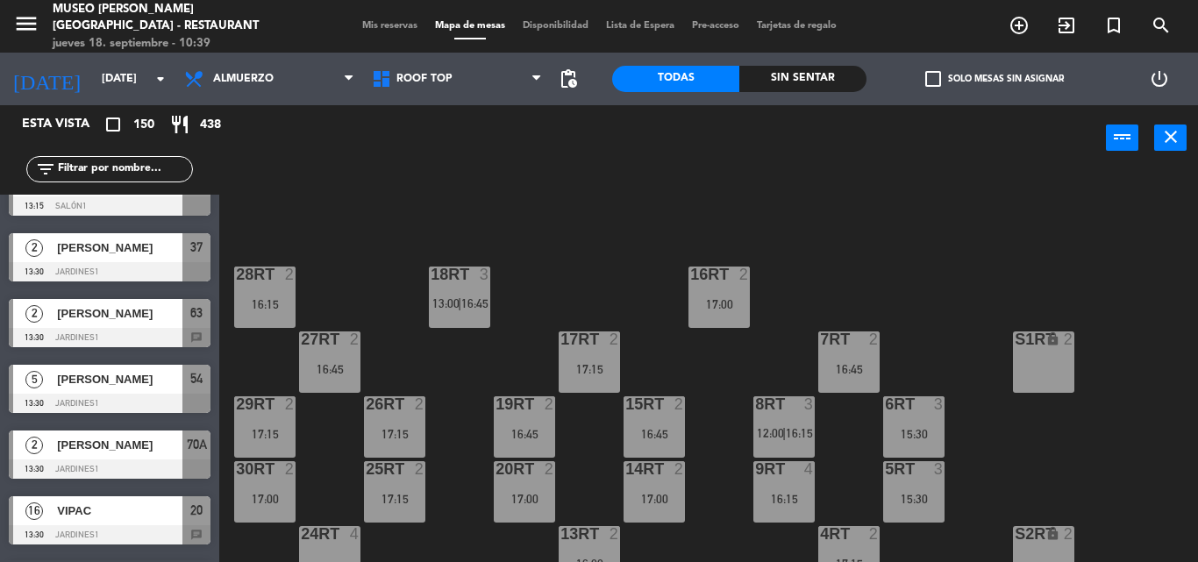
scroll to position [1315, 0]
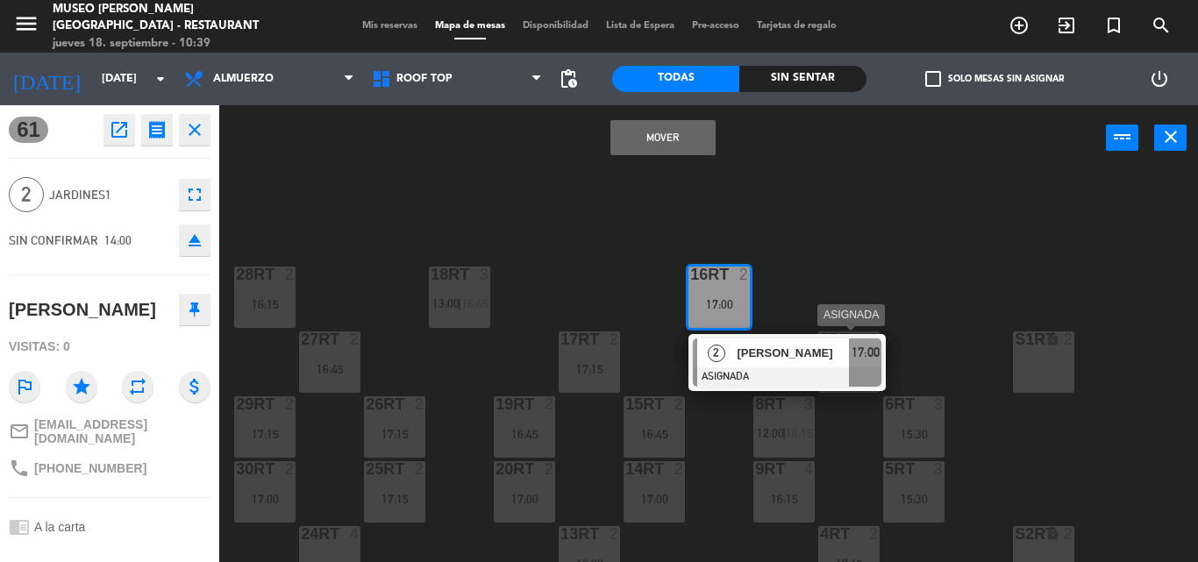
drag, startPoint x: 90, startPoint y: 484, endPoint x: 851, endPoint y: 333, distance: 775.1
click at [659, 139] on button "Mover" at bounding box center [662, 137] width 105 height 35
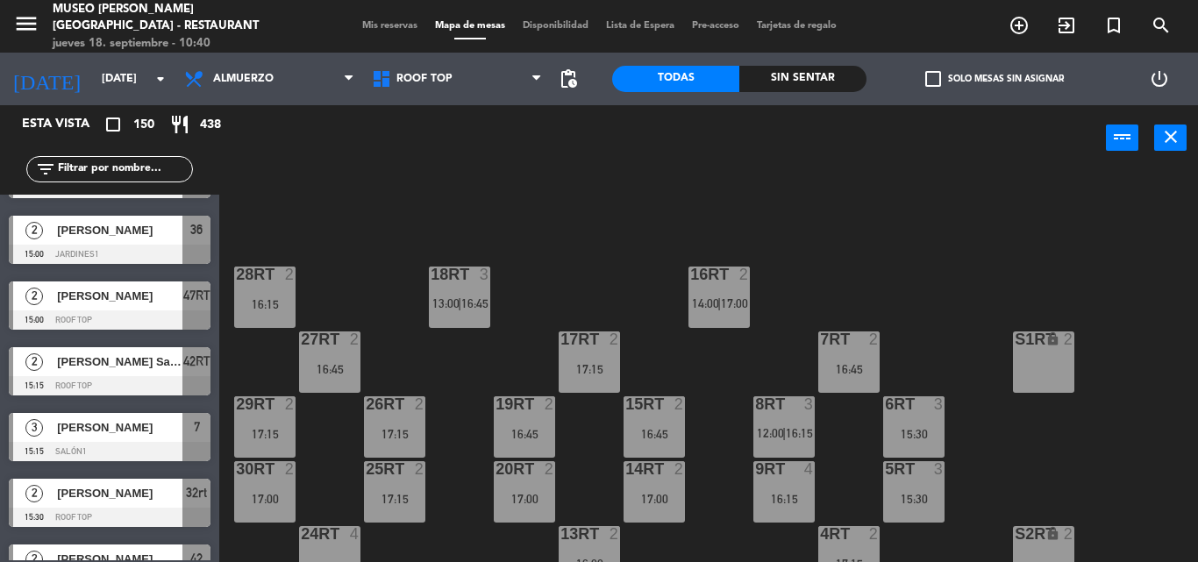
scroll to position [2631, 0]
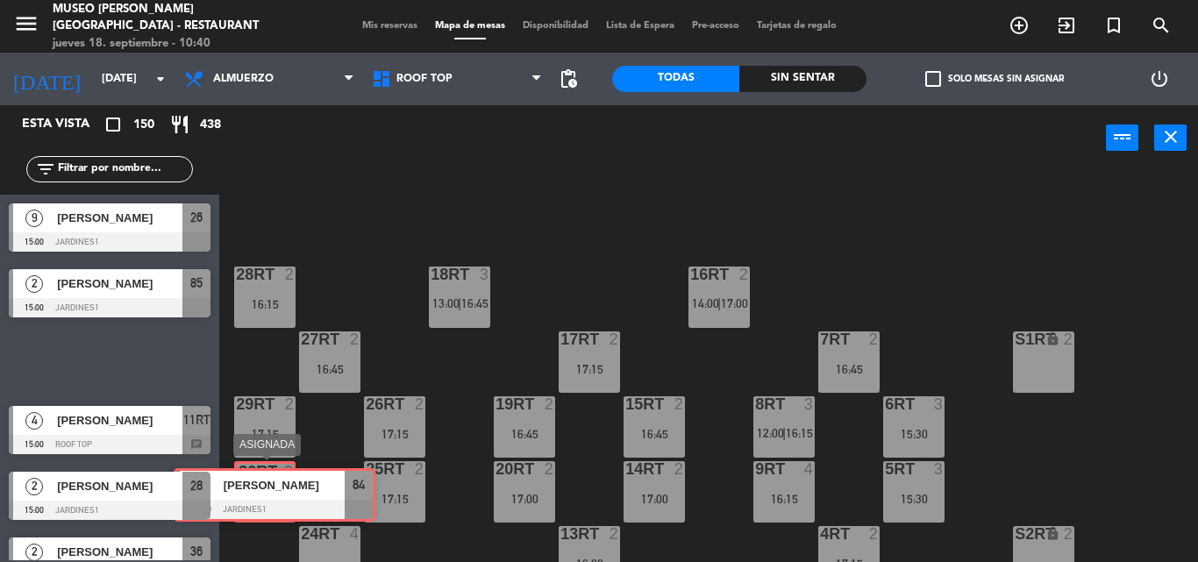
drag, startPoint x: 89, startPoint y: 358, endPoint x: 258, endPoint y: 490, distance: 214.9
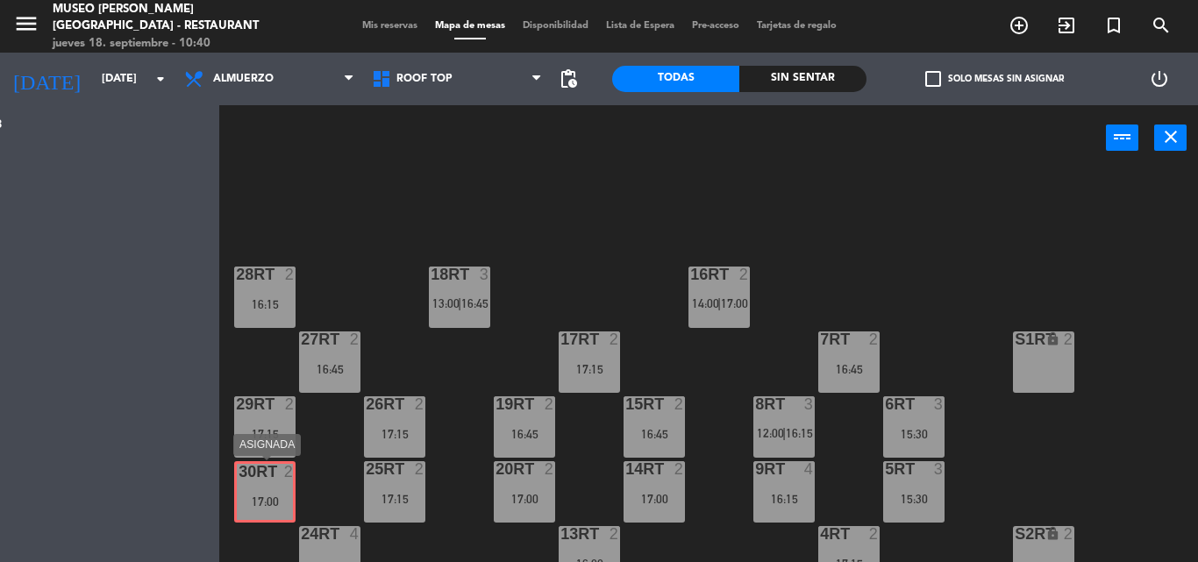
click at [257, 490] on div "Esta vista crop_square 150 restaurant 438 filter_list 3 [PERSON_NAME] 12:00 Roo…" at bounding box center [599, 333] width 1198 height 457
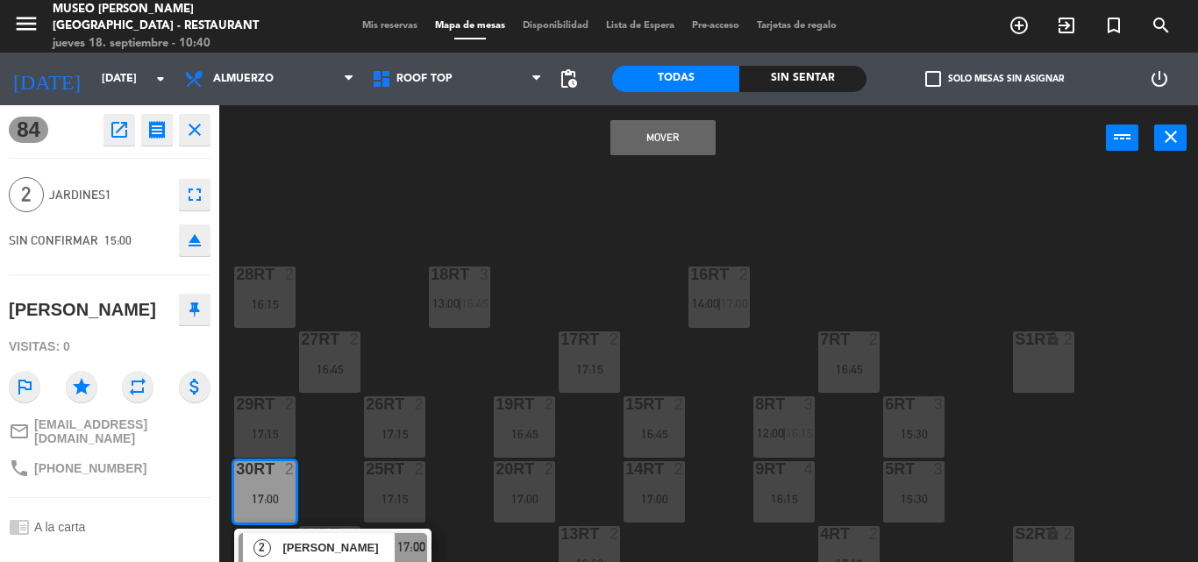
click at [647, 129] on button "Mover" at bounding box center [662, 137] width 105 height 35
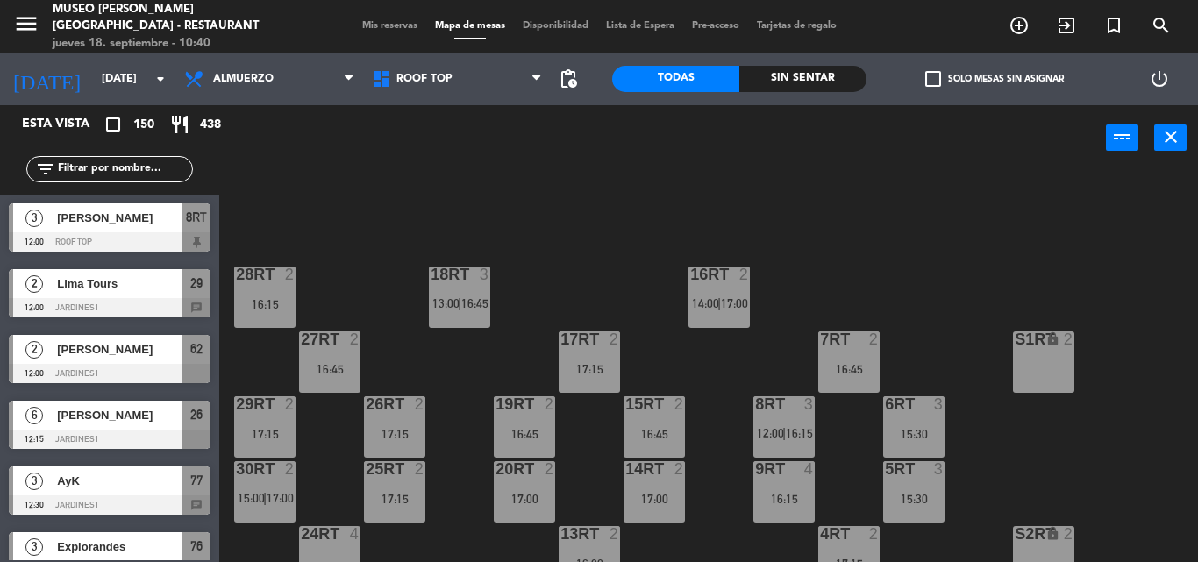
scroll to position [0, 0]
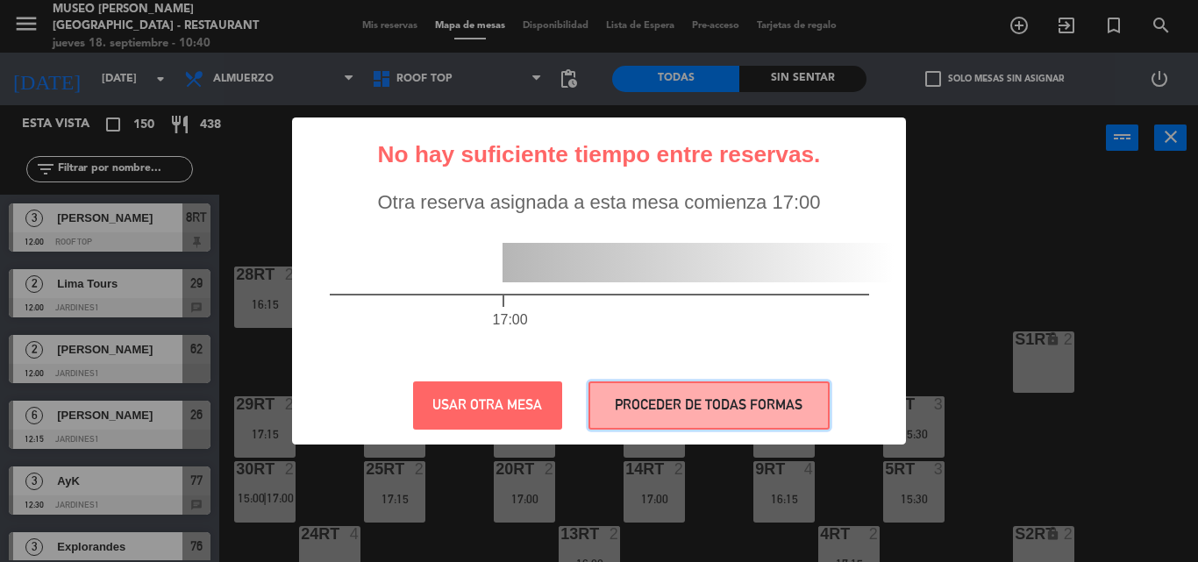
click at [683, 406] on button "PROCEDER DE TODAS FORMAS" at bounding box center [708, 405] width 241 height 48
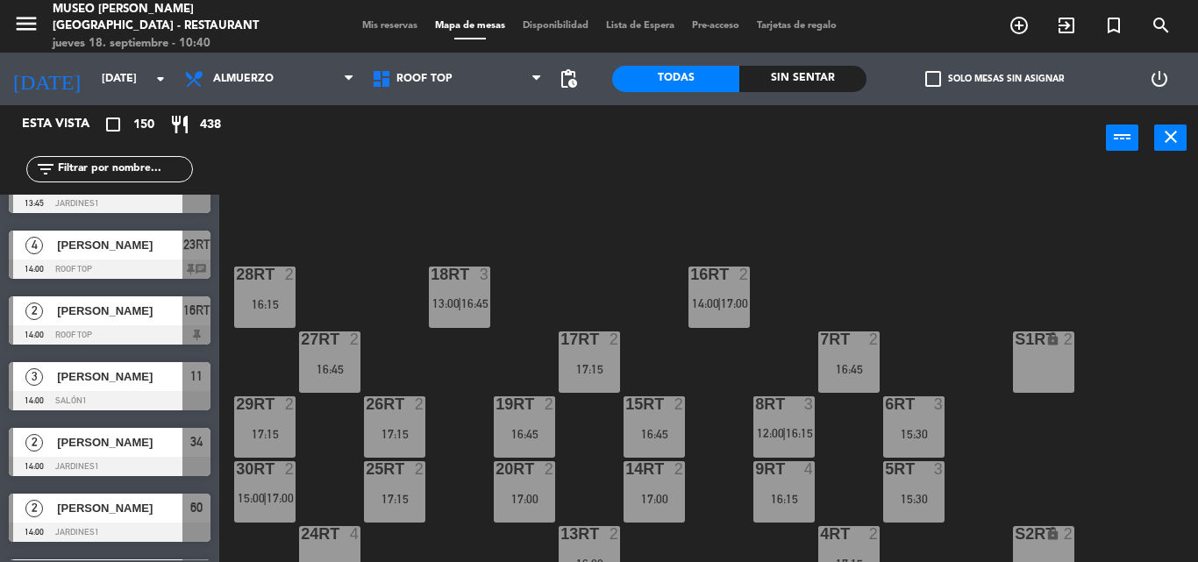
scroll to position [1491, 0]
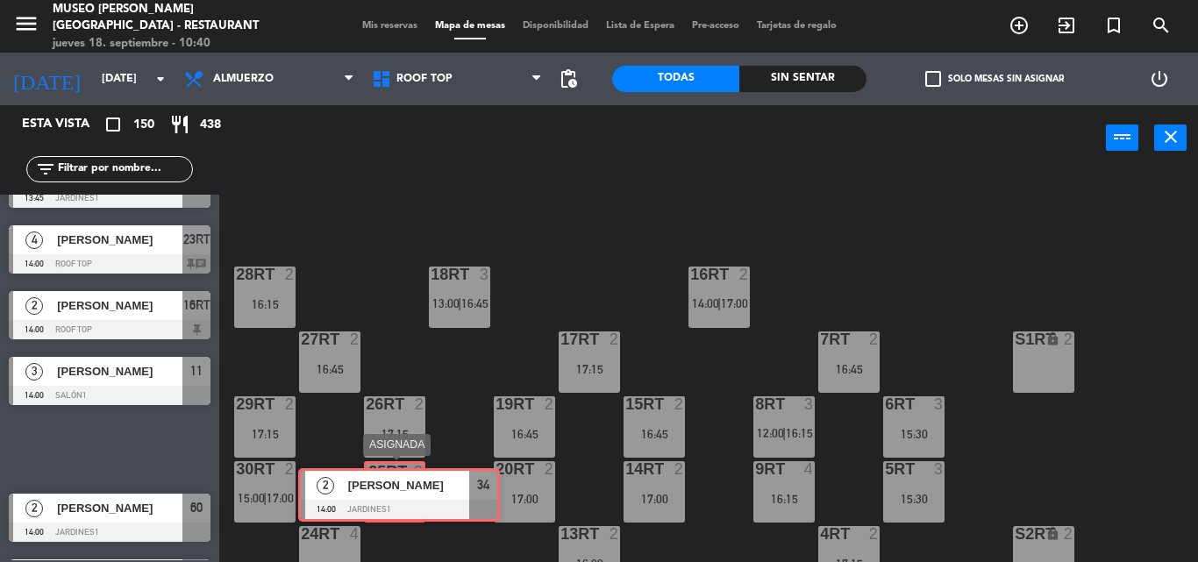
drag, startPoint x: 86, startPoint y: 431, endPoint x: 375, endPoint y: 477, distance: 293.0
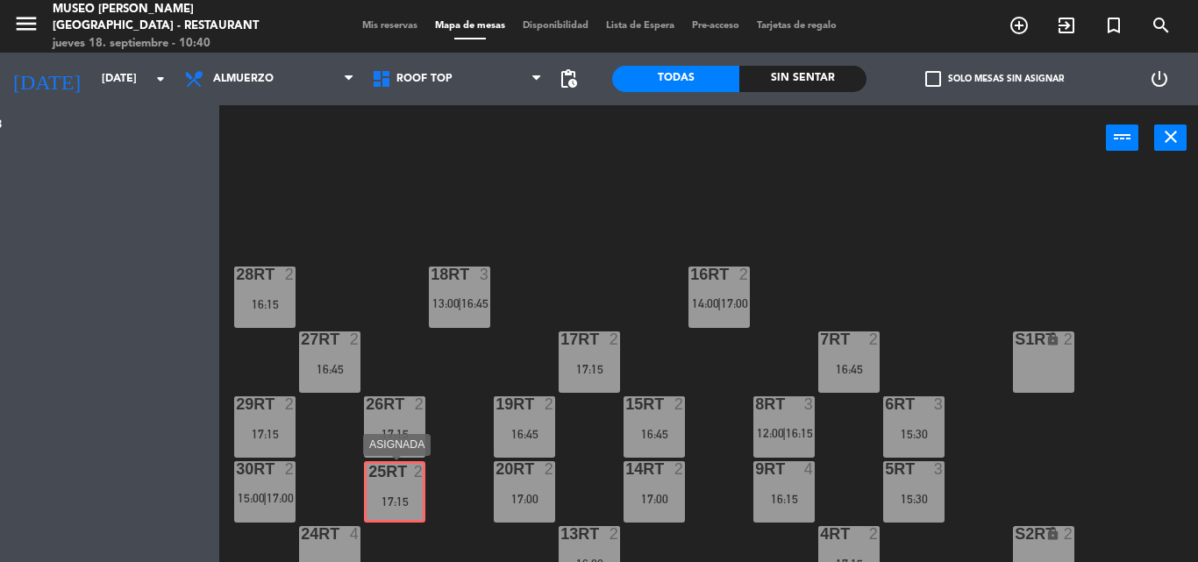
click at [375, 477] on div "Esta vista crop_square 150 restaurant 438 filter_list 3 [PERSON_NAME] 12:00 Roo…" at bounding box center [599, 333] width 1198 height 457
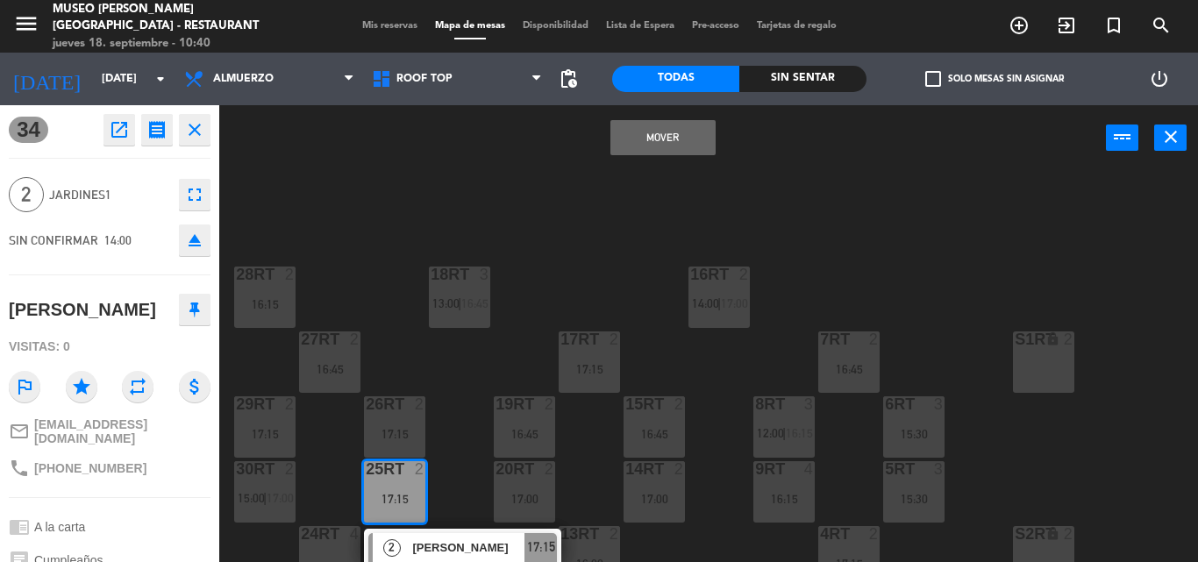
click at [655, 125] on button "Mover" at bounding box center [662, 137] width 105 height 35
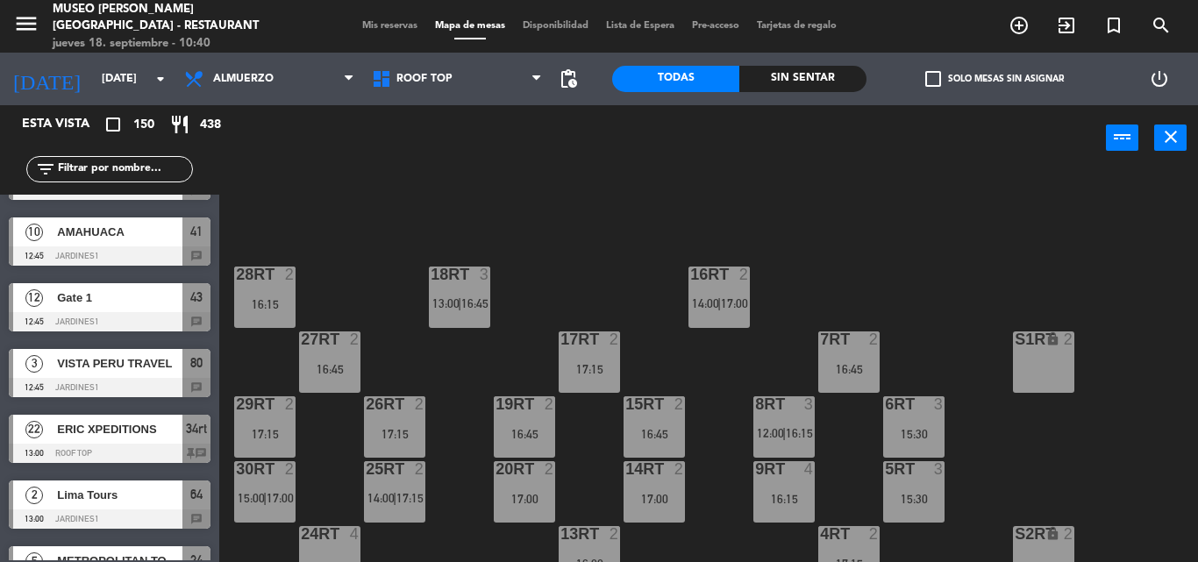
scroll to position [789, 0]
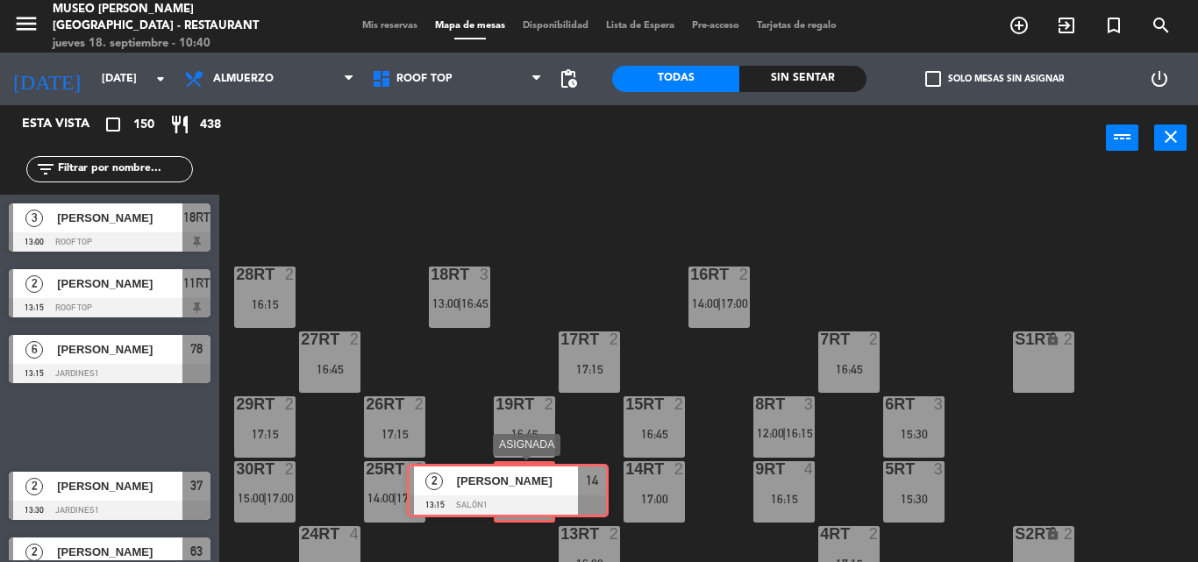
drag, startPoint x: 124, startPoint y: 433, endPoint x: 522, endPoint y: 496, distance: 403.1
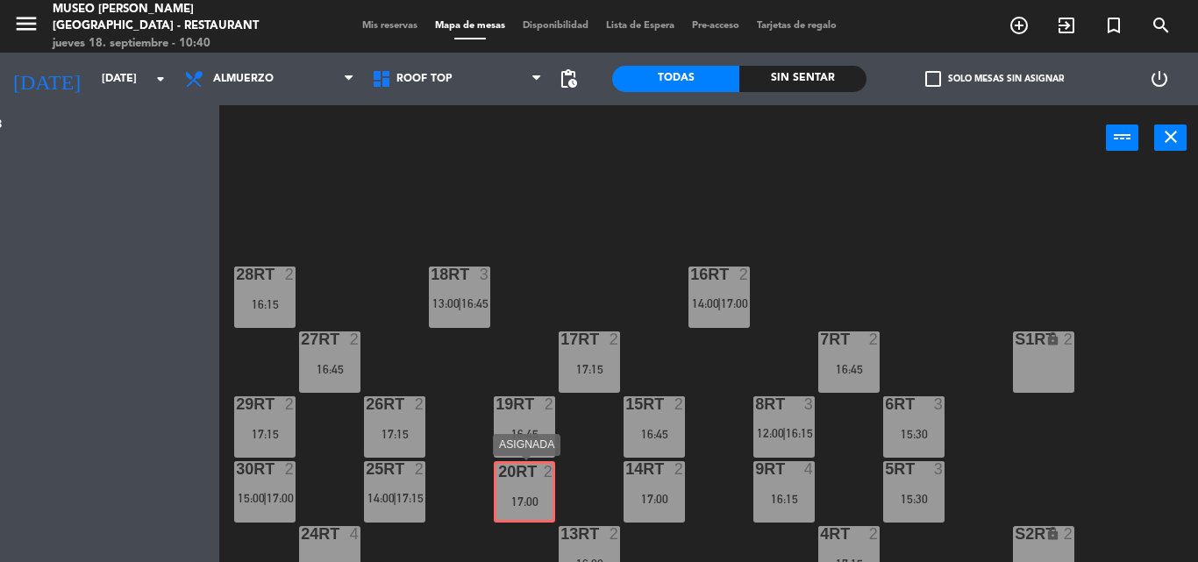
click at [522, 496] on div "Esta vista crop_square 150 restaurant 438 filter_list 3 [PERSON_NAME] 12:00 Roo…" at bounding box center [599, 333] width 1198 height 457
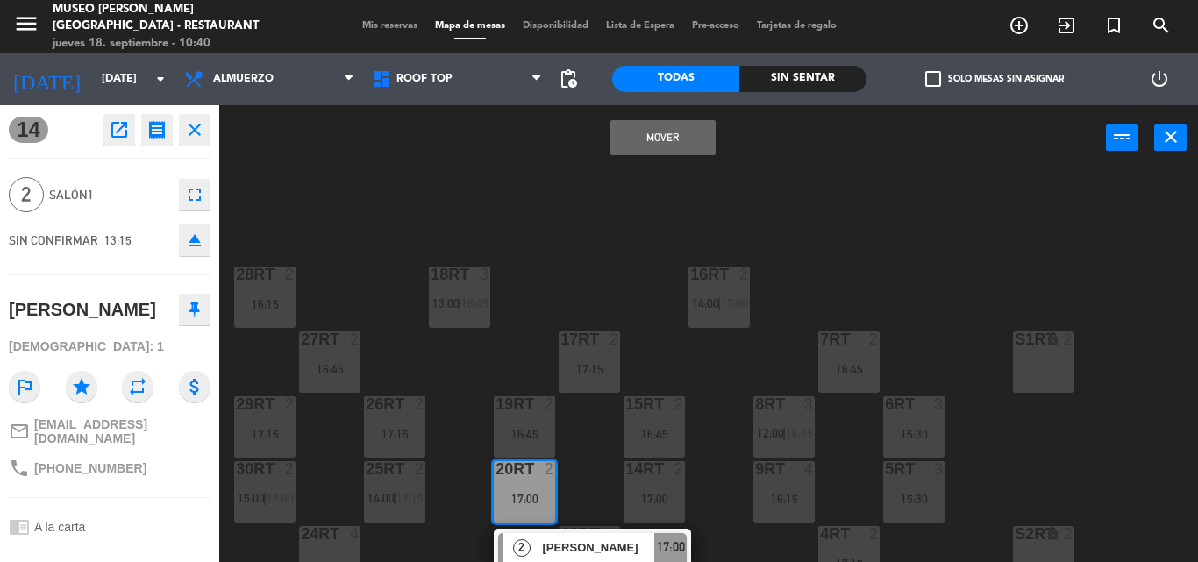
click at [686, 139] on button "Mover" at bounding box center [662, 137] width 105 height 35
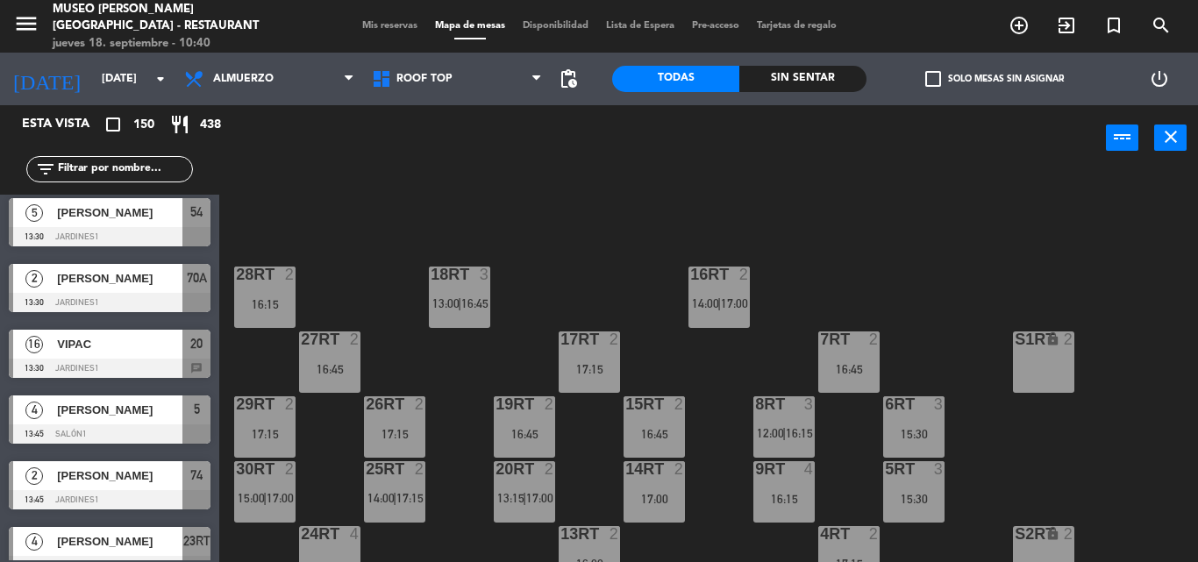
scroll to position [1579, 0]
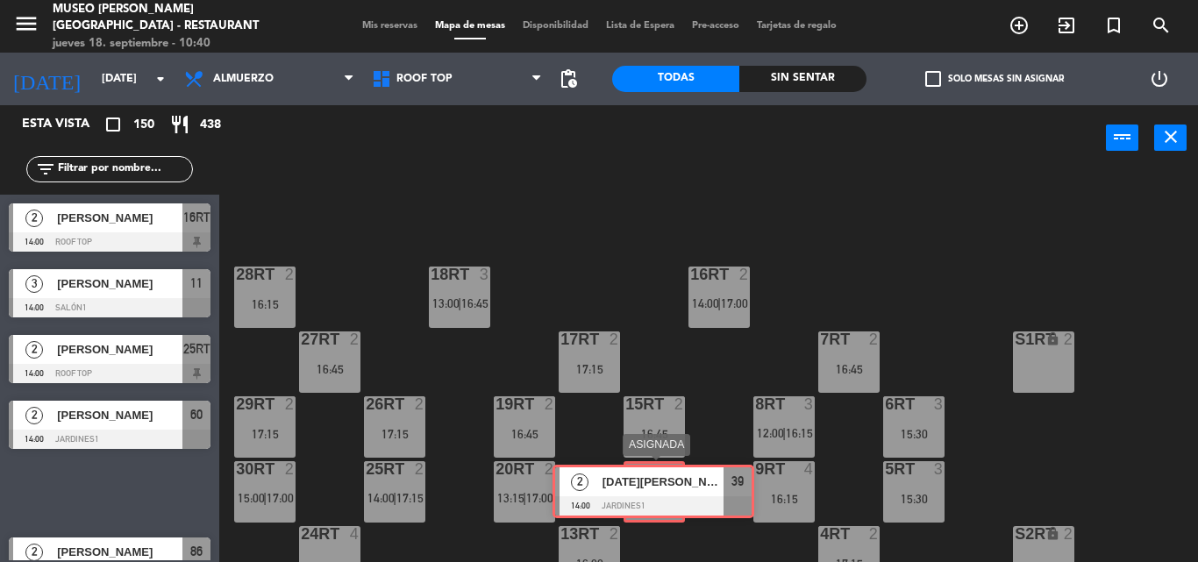
drag, startPoint x: 105, startPoint y: 496, endPoint x: 649, endPoint y: 495, distance: 543.7
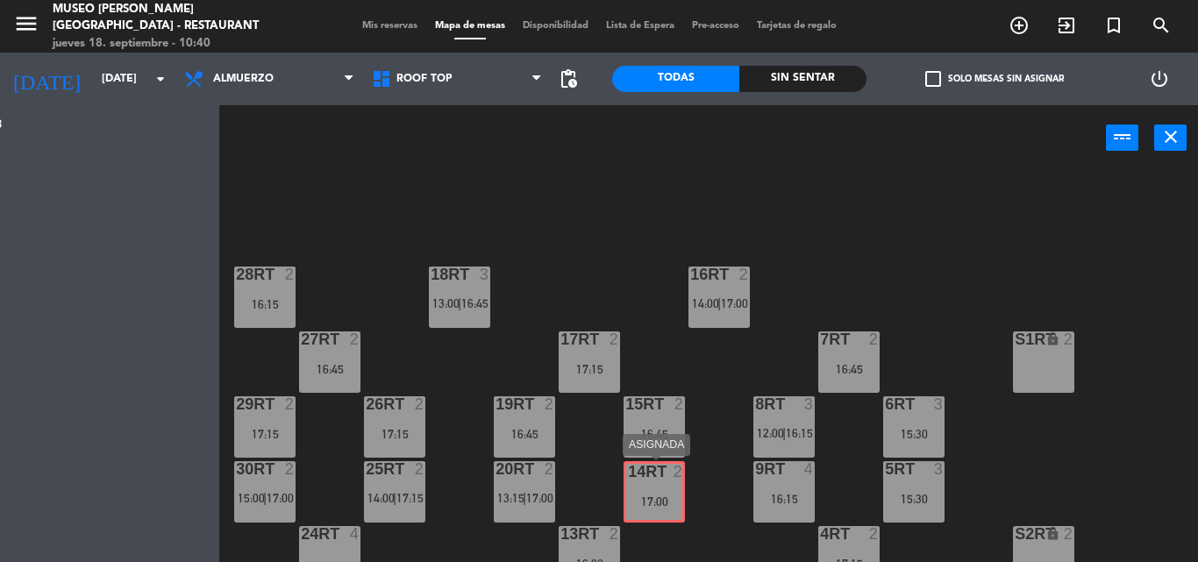
click at [649, 495] on div "Esta vista crop_square 150 restaurant 438 filter_list 3 [PERSON_NAME] 12:00 Roo…" at bounding box center [599, 333] width 1198 height 457
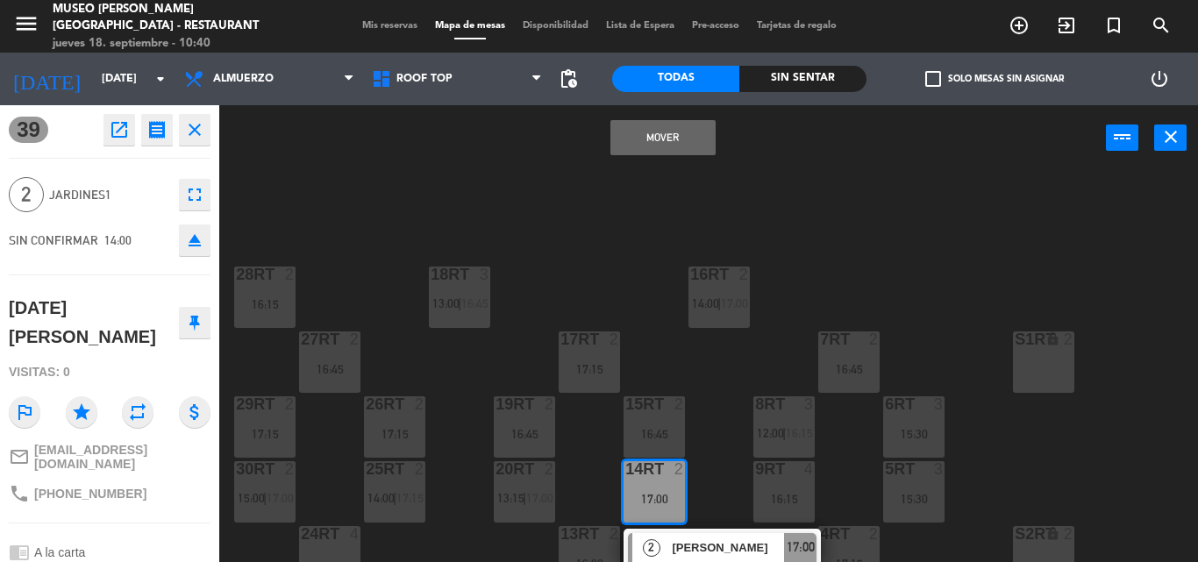
click at [686, 131] on button "Mover" at bounding box center [662, 137] width 105 height 35
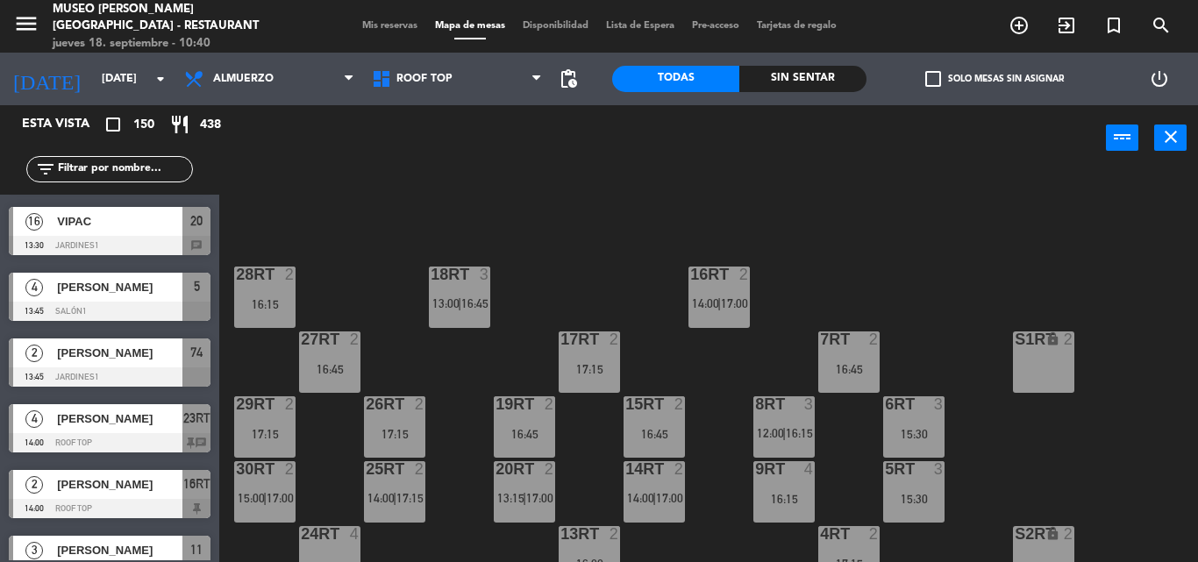
scroll to position [1491, 0]
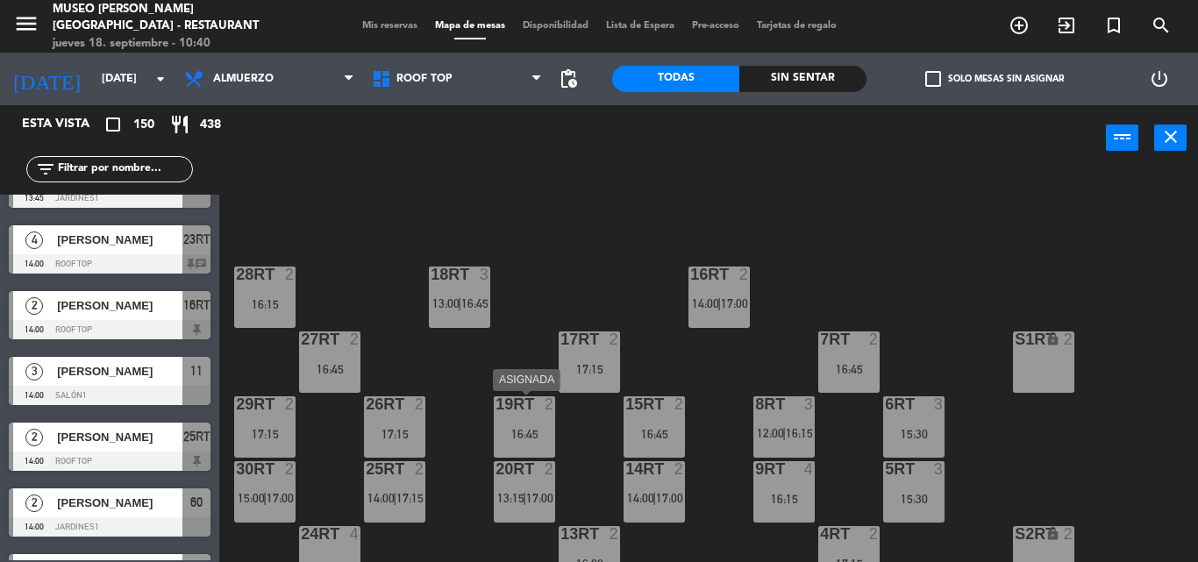
drag, startPoint x: 89, startPoint y: 520, endPoint x: 525, endPoint y: 417, distance: 448.0
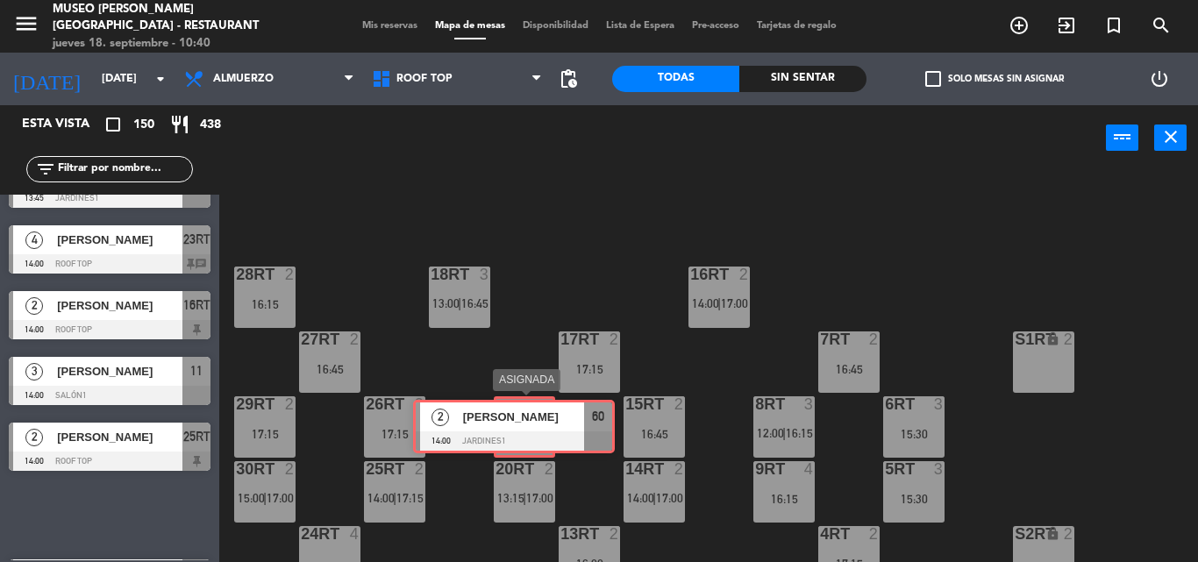
drag, startPoint x: 538, startPoint y: 413, endPoint x: 530, endPoint y: 425, distance: 15.1
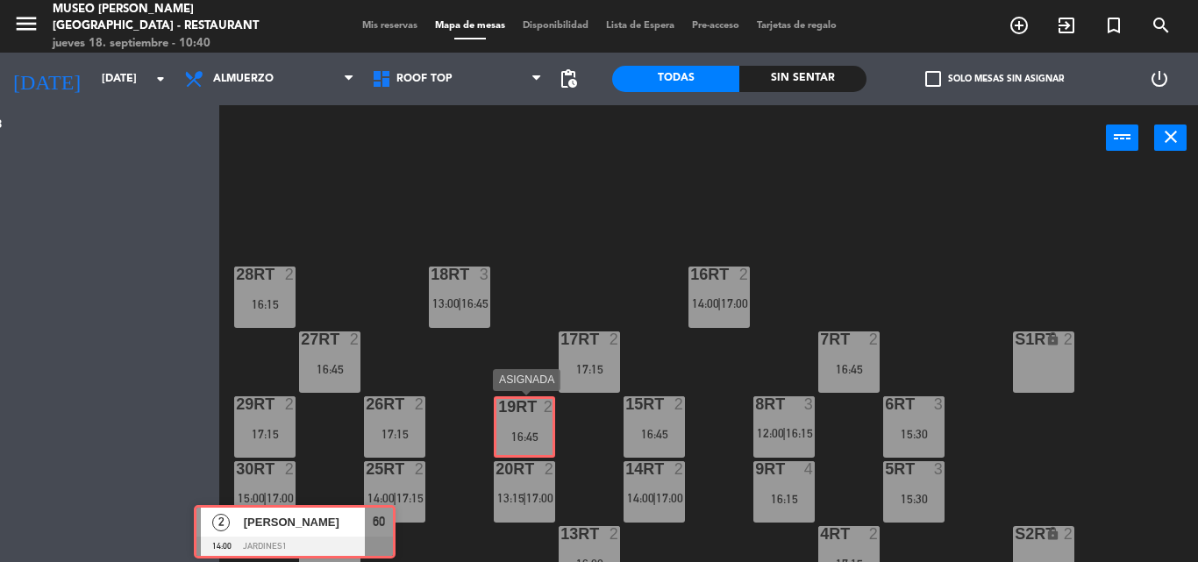
click at [530, 425] on div "Esta vista crop_square 150 restaurant 438 filter_list 3 [PERSON_NAME] 12:00 Roo…" at bounding box center [599, 333] width 1198 height 457
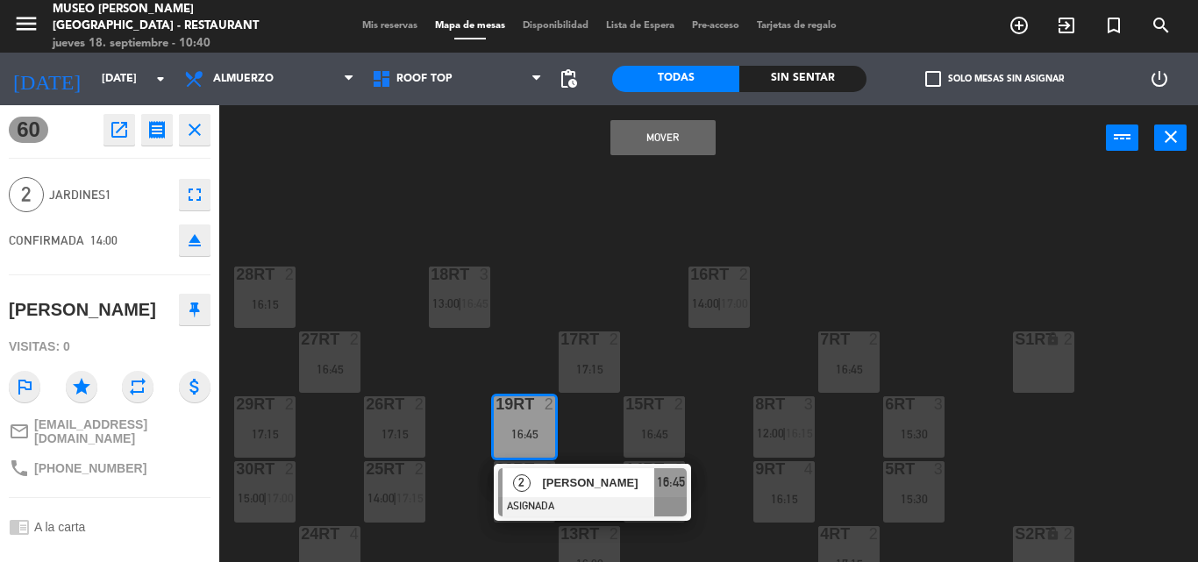
click at [637, 138] on button "Mover" at bounding box center [662, 137] width 105 height 35
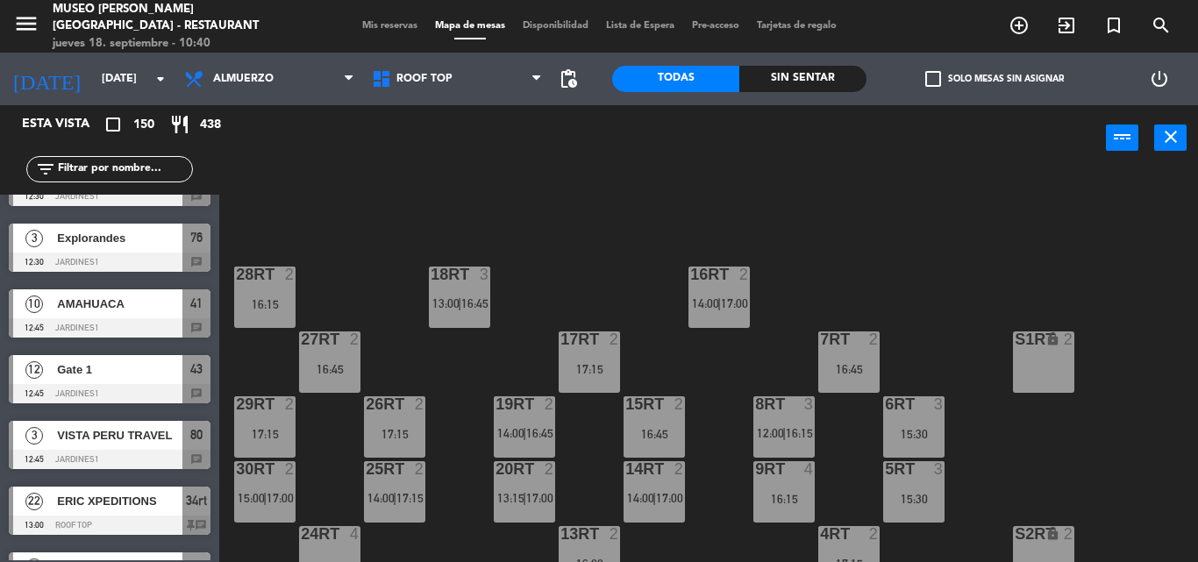
scroll to position [789, 0]
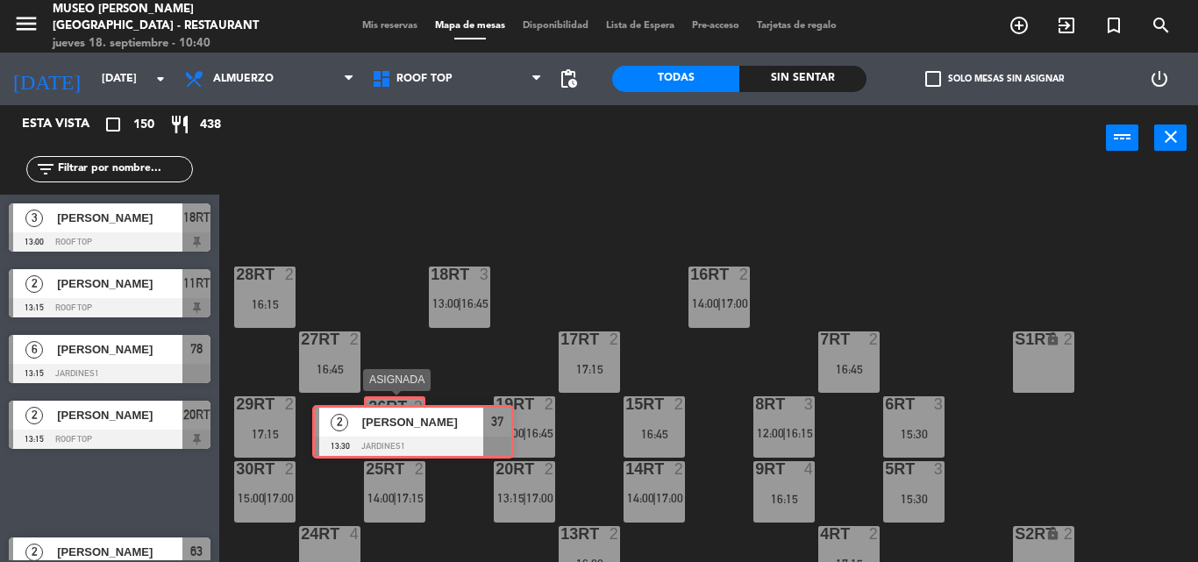
drag, startPoint x: 112, startPoint y: 483, endPoint x: 414, endPoint y: 422, distance: 307.9
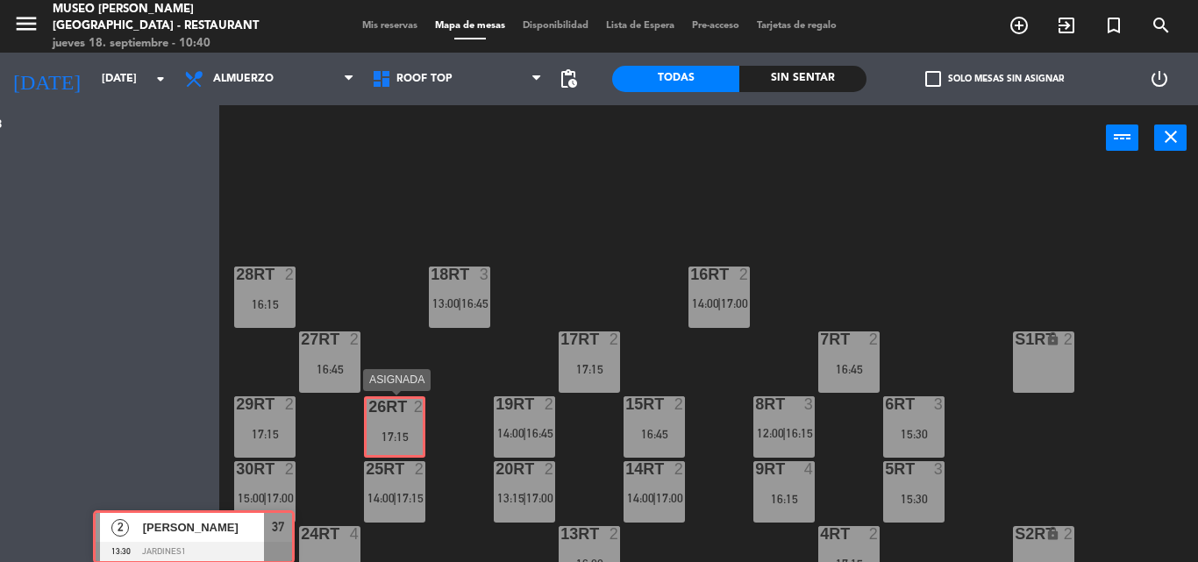
click at [414, 422] on div "Esta vista crop_square 150 restaurant 438 filter_list 3 [PERSON_NAME] 12:00 Roo…" at bounding box center [599, 333] width 1198 height 457
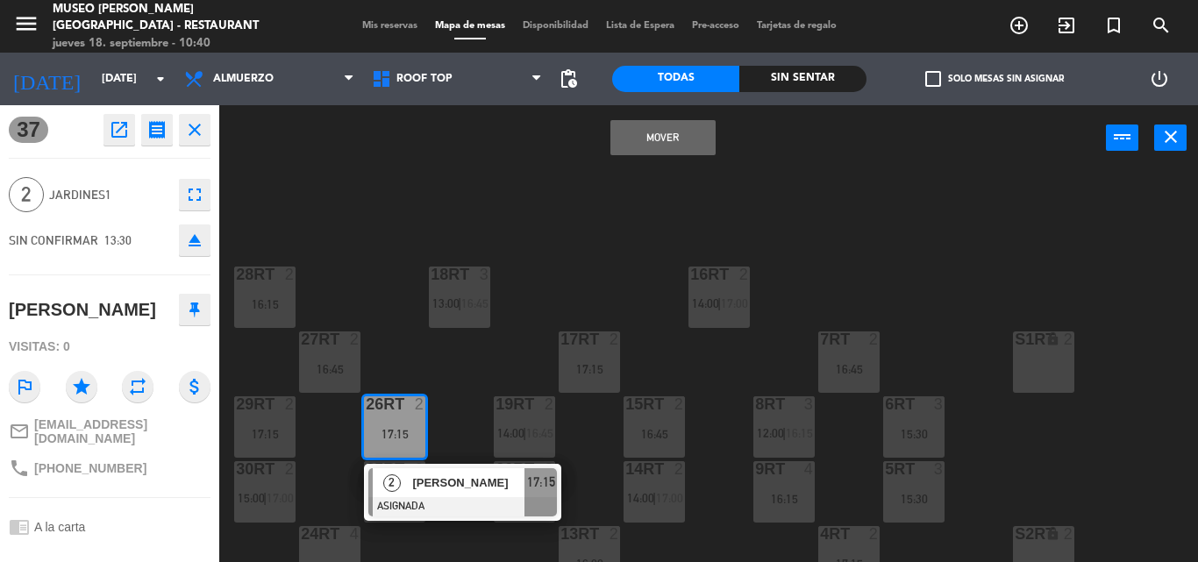
click at [624, 126] on button "Mover" at bounding box center [662, 137] width 105 height 35
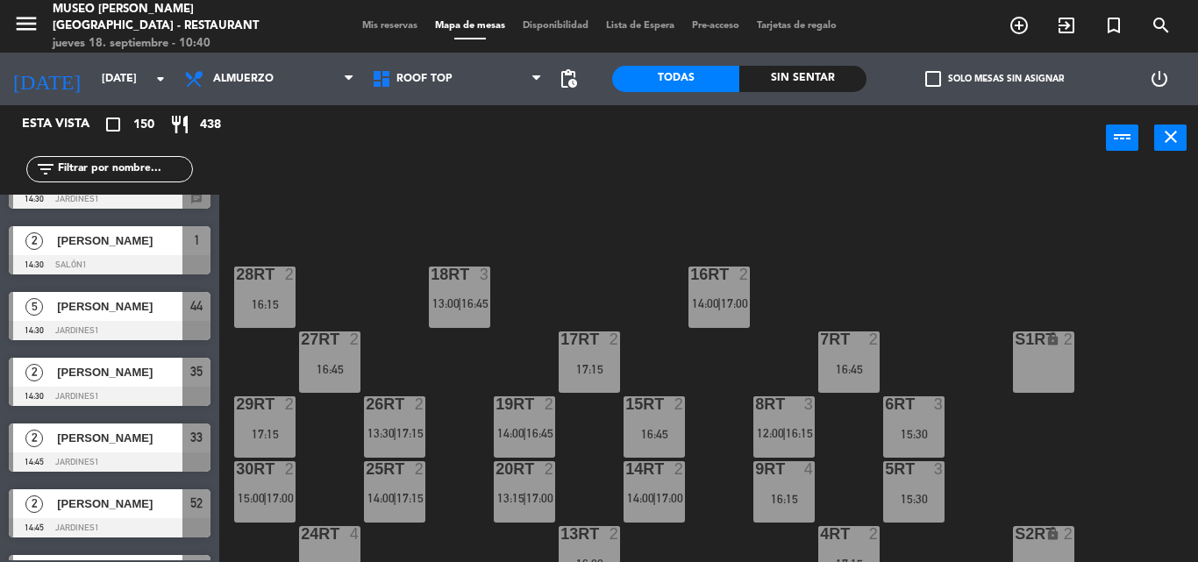
scroll to position [2719, 0]
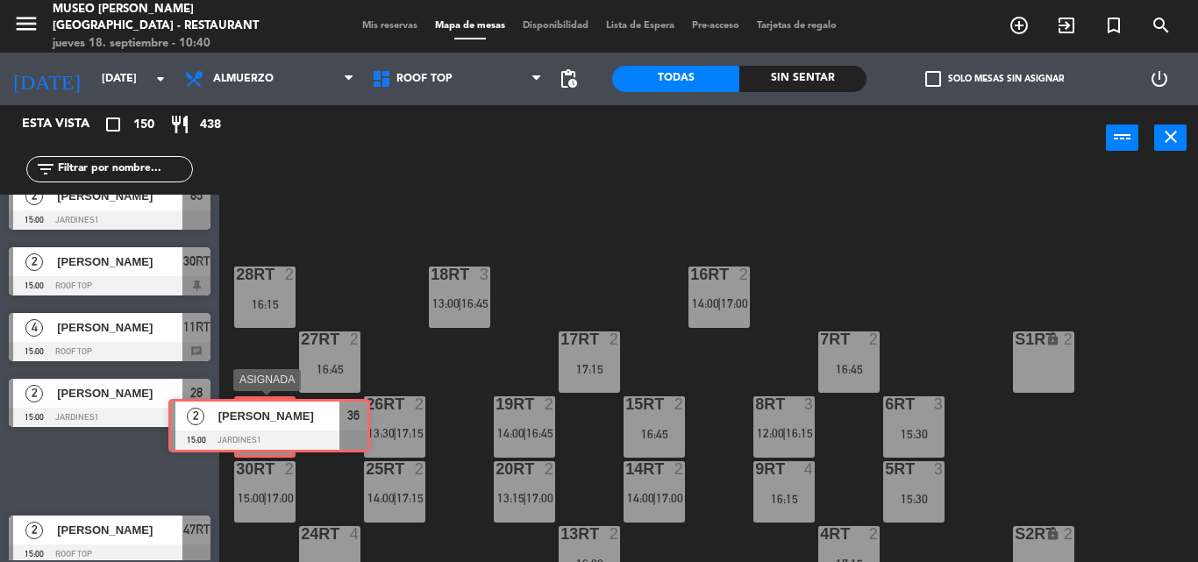
drag, startPoint x: 102, startPoint y: 469, endPoint x: 262, endPoint y: 418, distance: 168.4
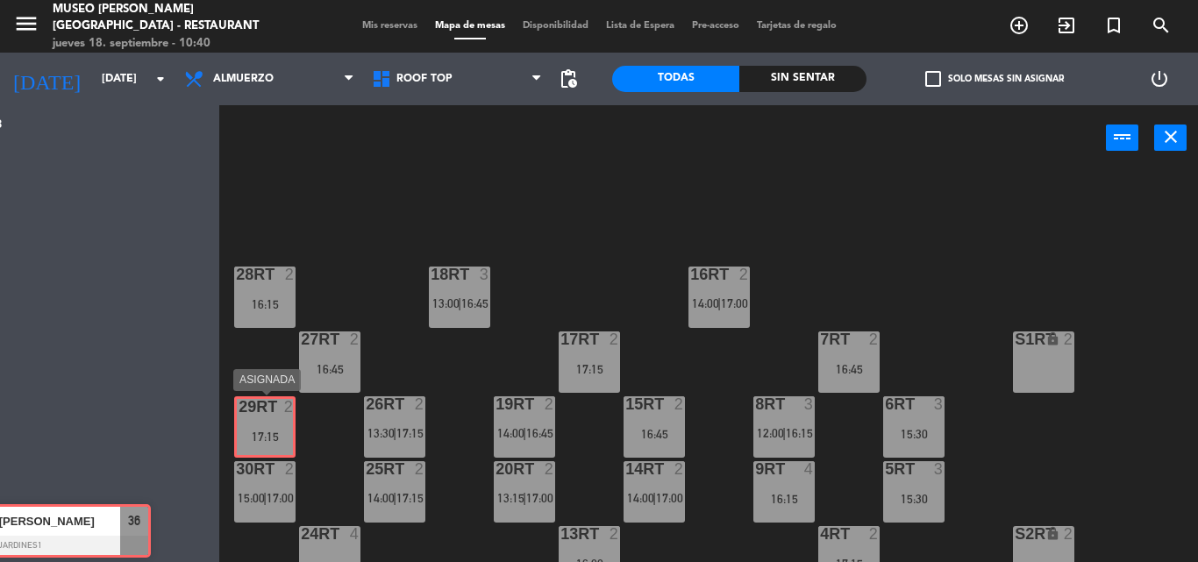
click at [262, 418] on div "Esta vista crop_square 150 restaurant 438 filter_list 3 [PERSON_NAME] 12:00 Roo…" at bounding box center [599, 333] width 1198 height 457
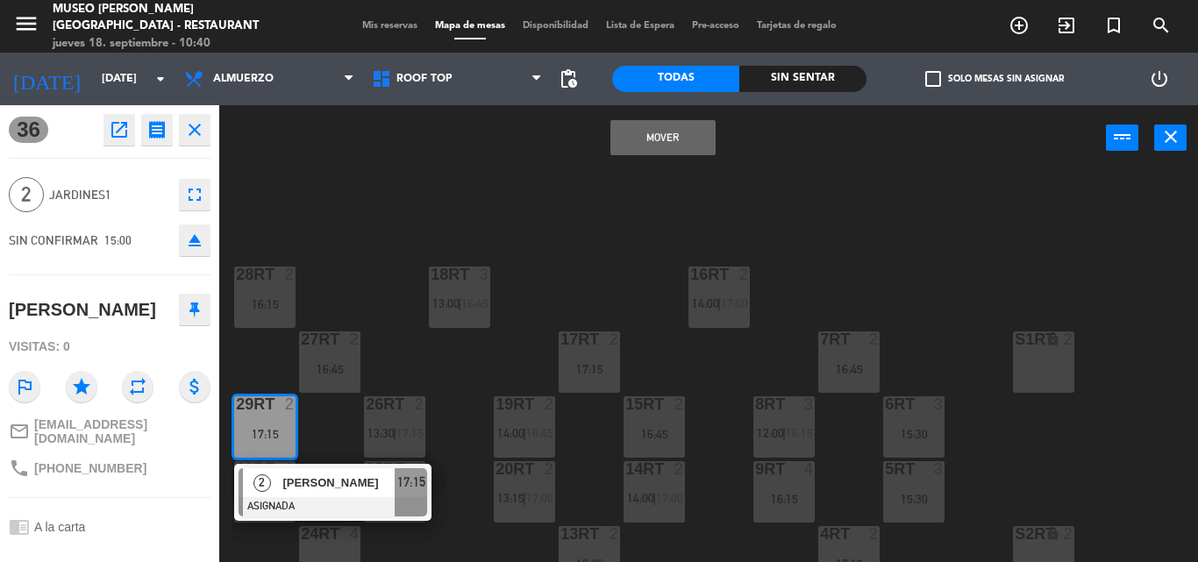
click at [690, 118] on div "Mover power_input close" at bounding box center [662, 138] width 887 height 67
click at [675, 139] on button "Mover" at bounding box center [662, 137] width 105 height 35
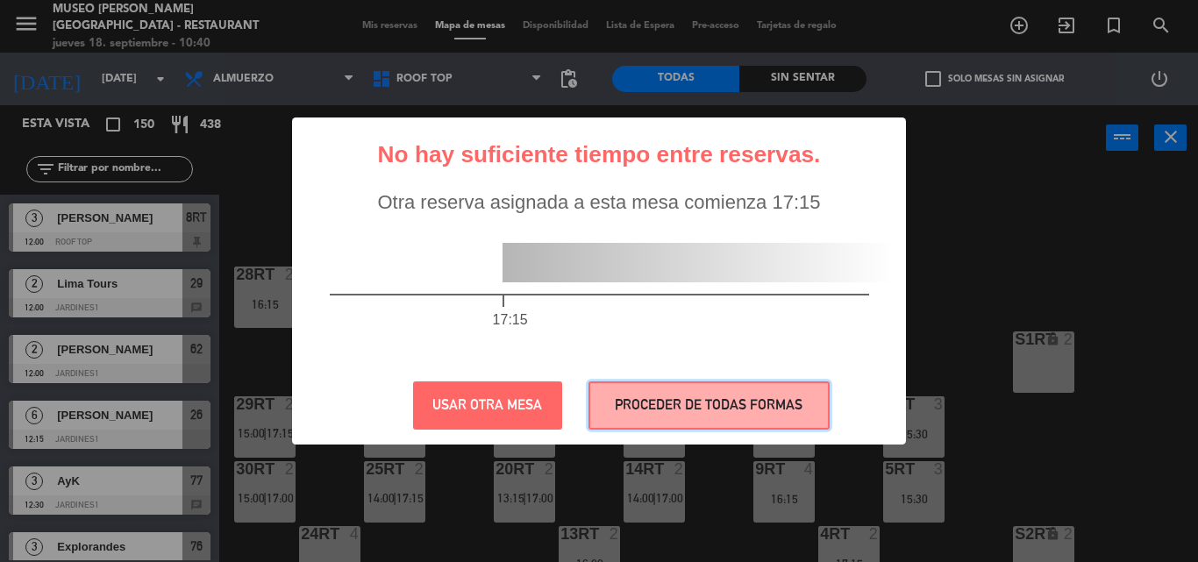
click at [658, 398] on button "PROCEDER DE TODAS FORMAS" at bounding box center [708, 405] width 241 height 48
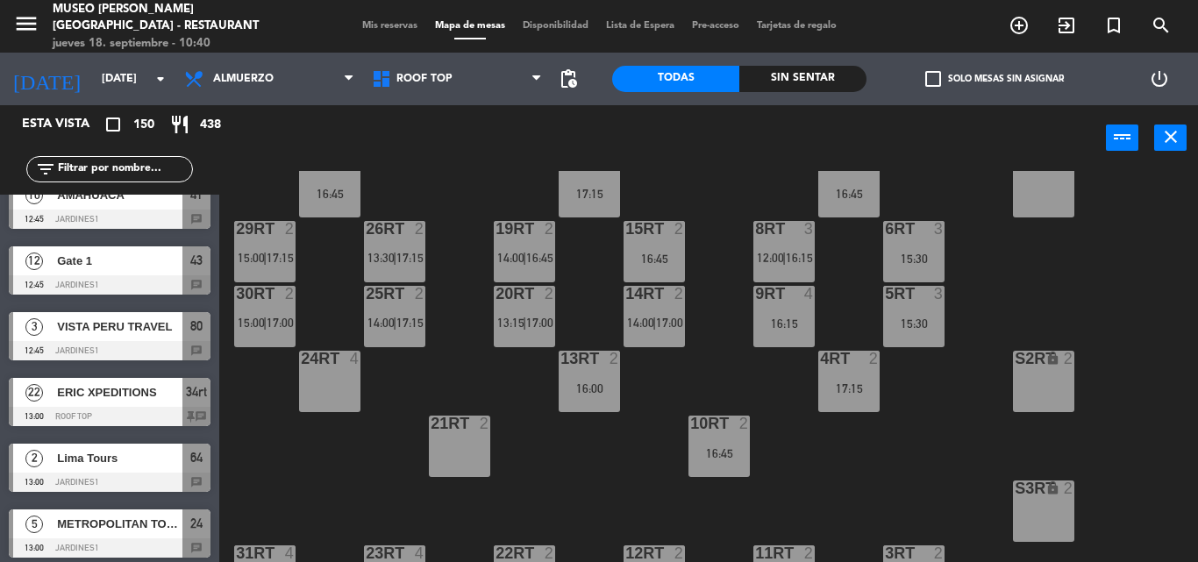
scroll to position [877, 0]
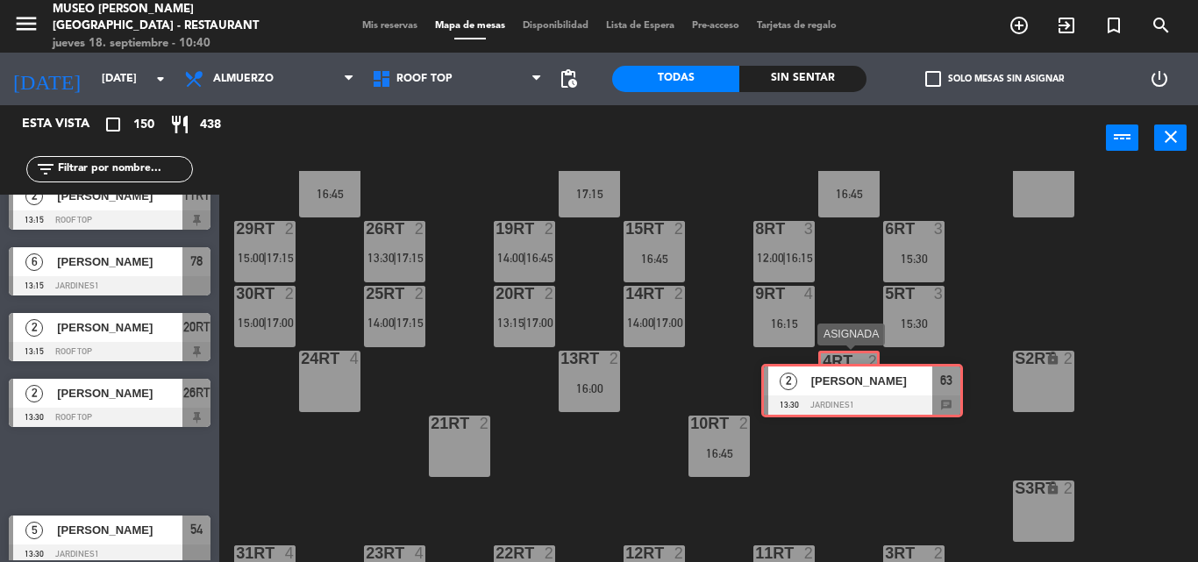
drag, startPoint x: 102, startPoint y: 467, endPoint x: 854, endPoint y: 387, distance: 756.7
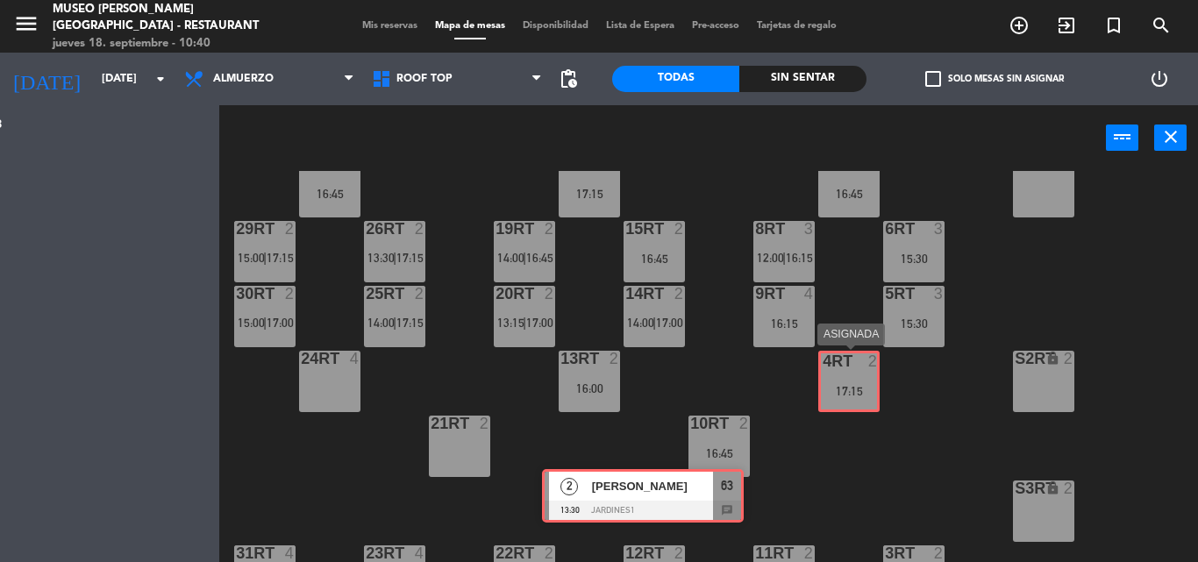
click at [854, 387] on div "Esta vista crop_square 150 restaurant 438 filter_list 3 [PERSON_NAME] 12:00 Roo…" at bounding box center [599, 333] width 1198 height 457
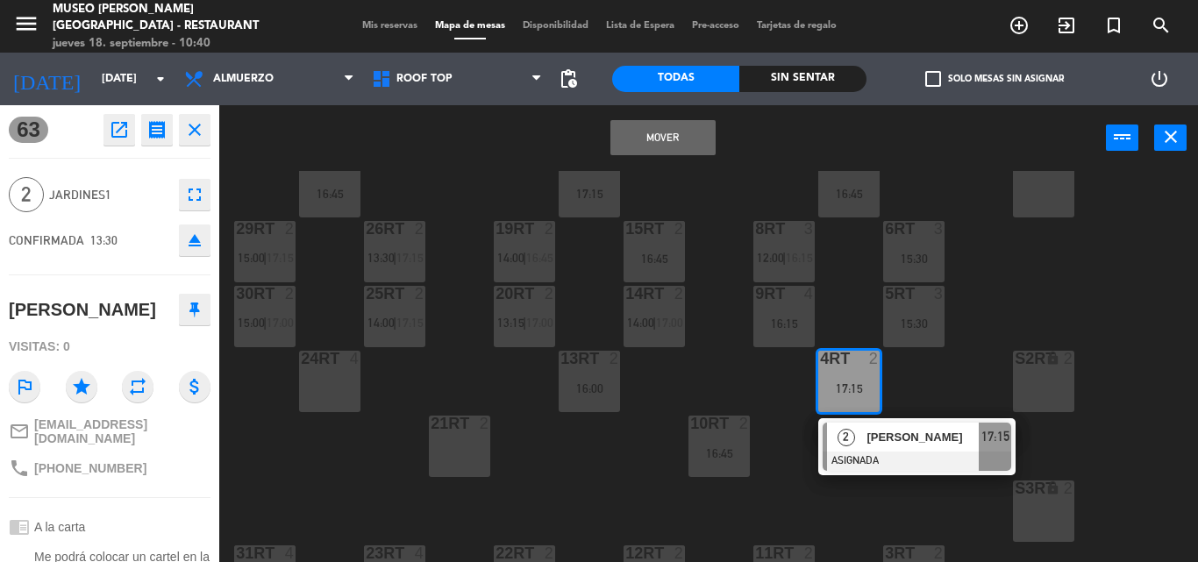
click at [666, 130] on button "Mover" at bounding box center [662, 137] width 105 height 35
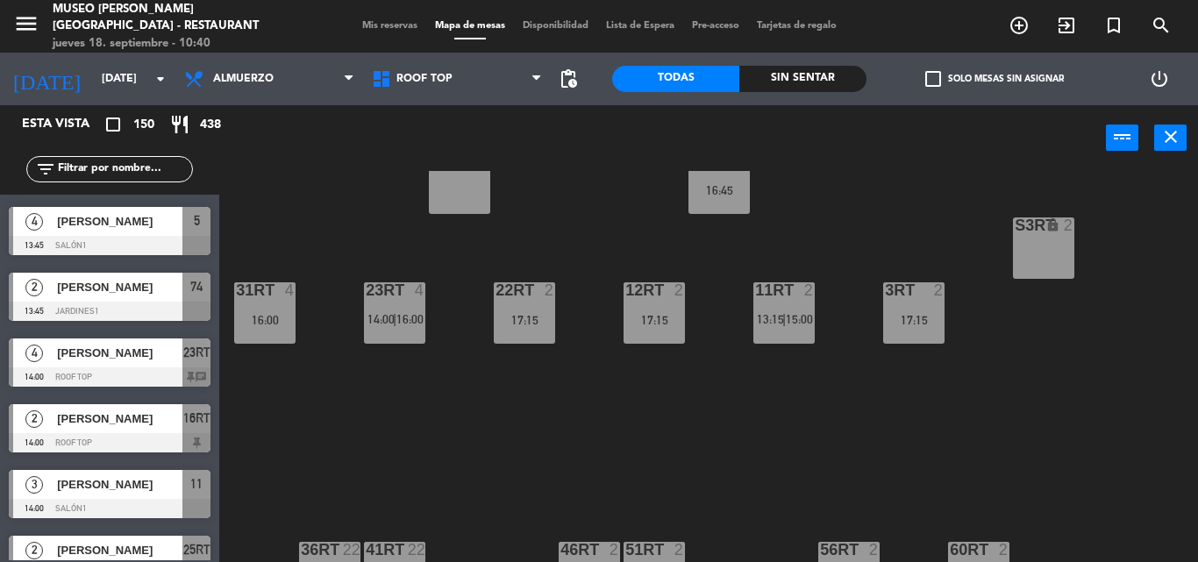
scroll to position [1491, 0]
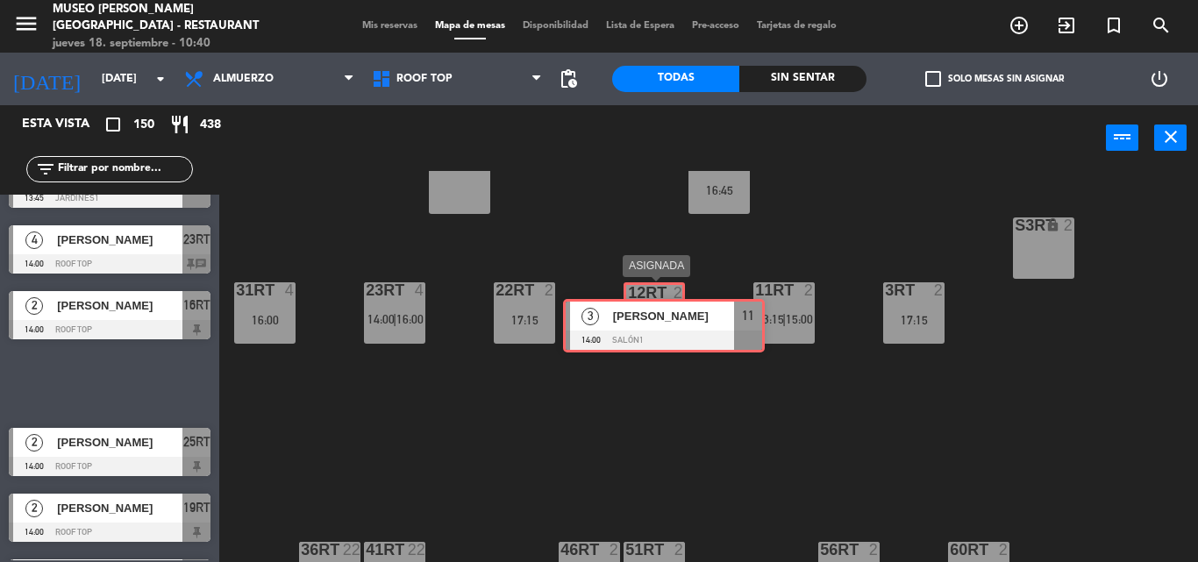
drag, startPoint x: 97, startPoint y: 384, endPoint x: 668, endPoint y: 289, distance: 578.9
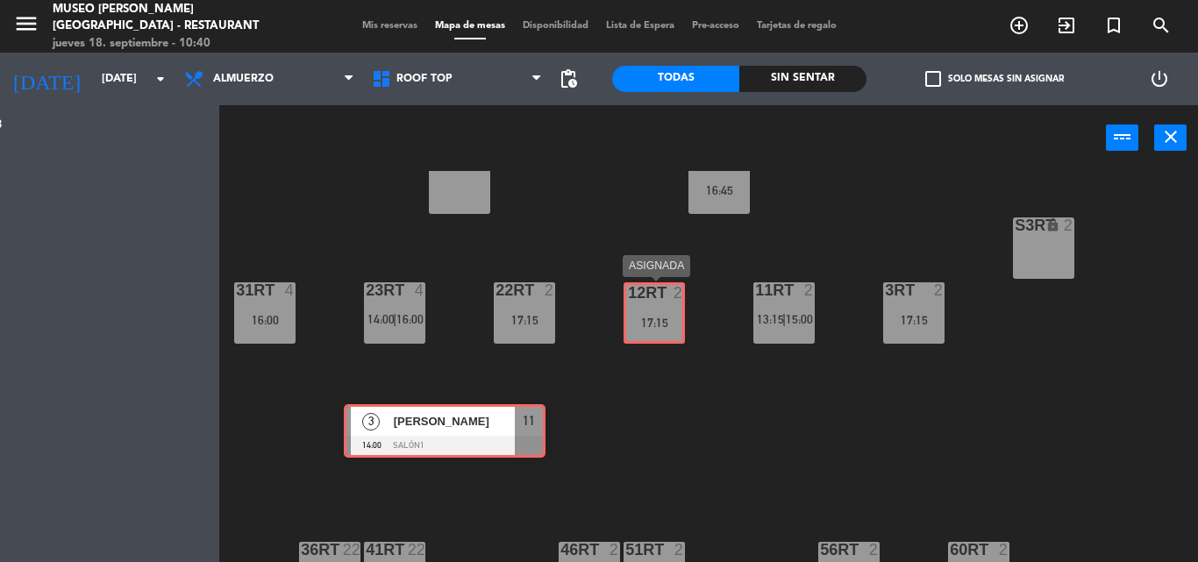
click at [651, 326] on div "Esta vista crop_square 150 restaurant 438 filter_list 3 [PERSON_NAME] 12:00 Roo…" at bounding box center [599, 333] width 1198 height 457
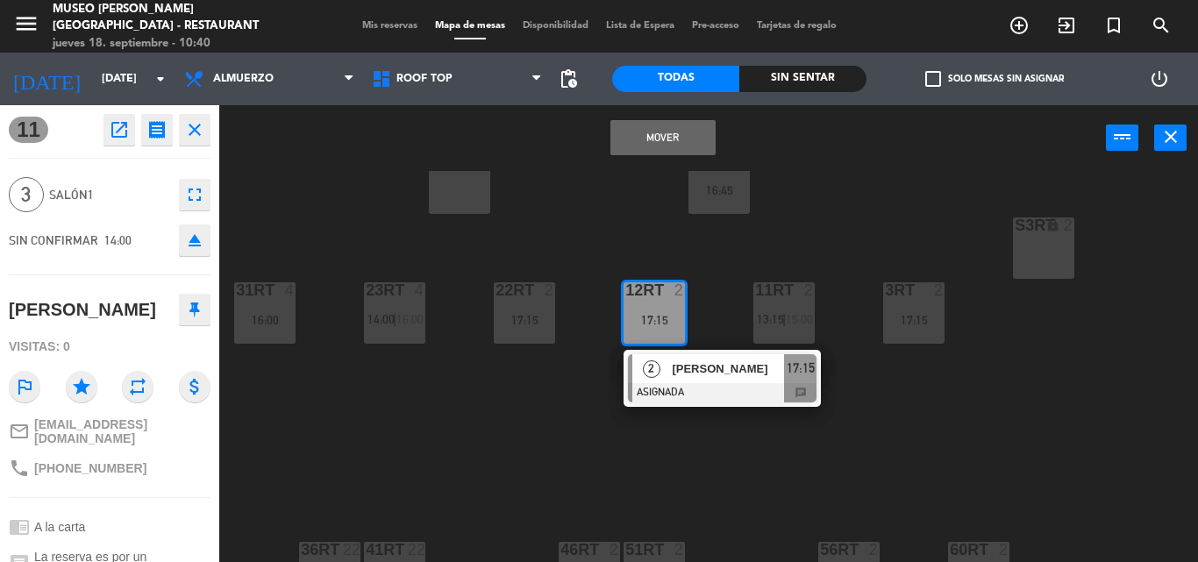
click at [681, 137] on button "Mover" at bounding box center [662, 137] width 105 height 35
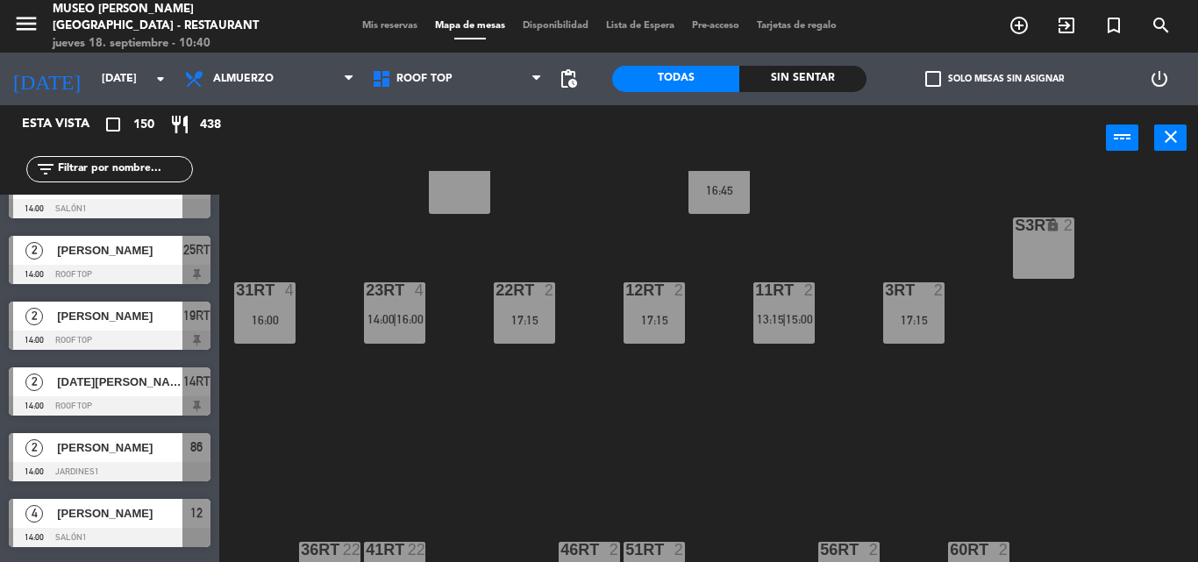
scroll to position [2105, 0]
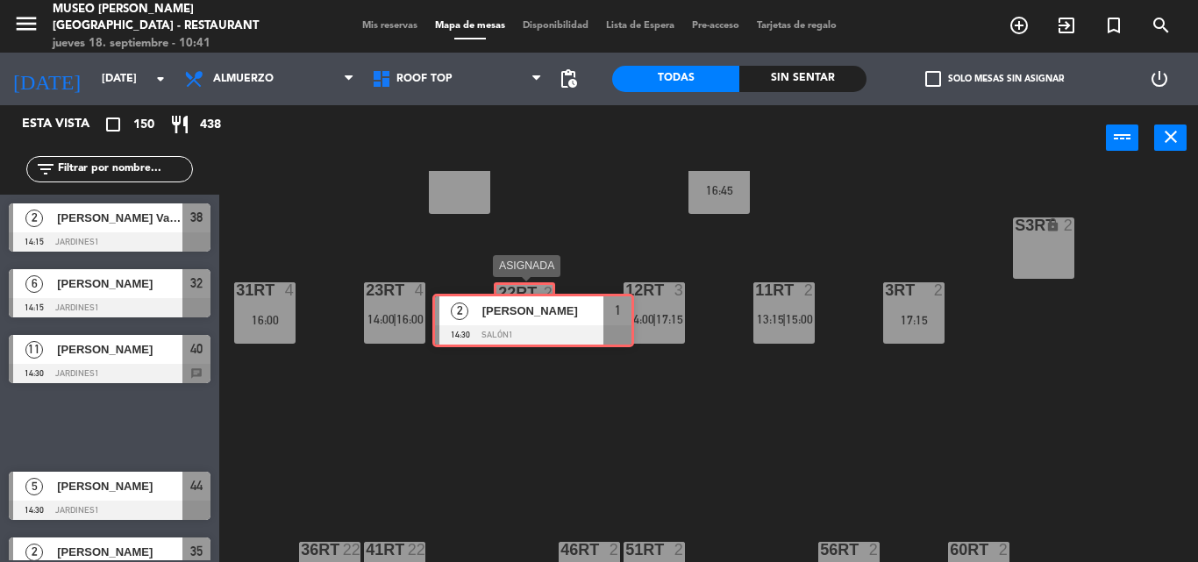
drag, startPoint x: 88, startPoint y: 423, endPoint x: 511, endPoint y: 316, distance: 436.9
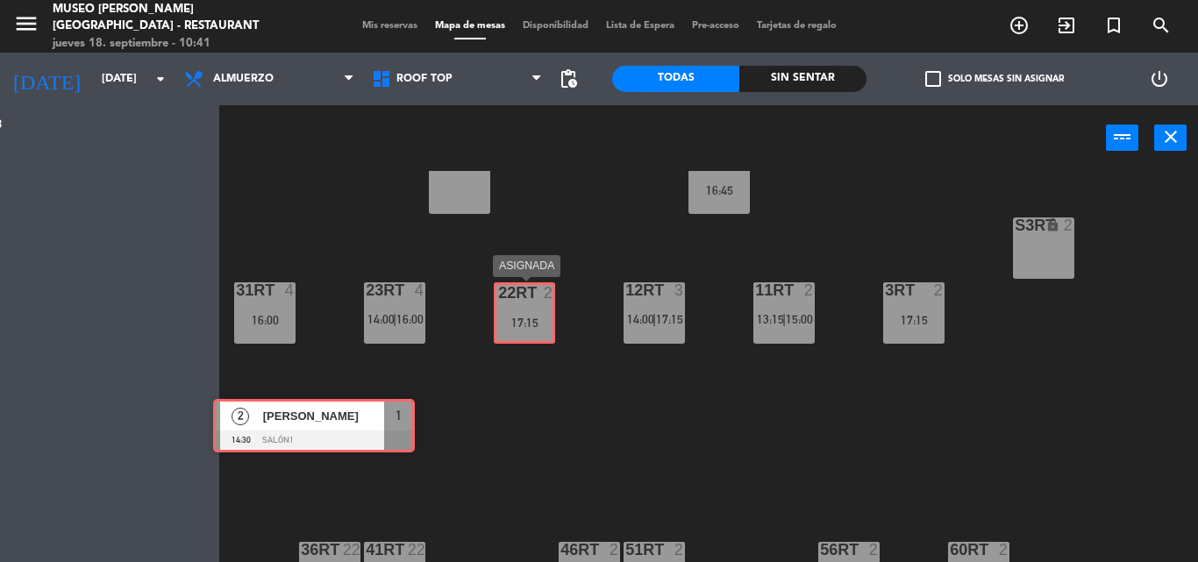
click at [511, 316] on div "Esta vista crop_square 150 restaurant 438 filter_list 3 [PERSON_NAME] 12:00 Roo…" at bounding box center [599, 333] width 1198 height 457
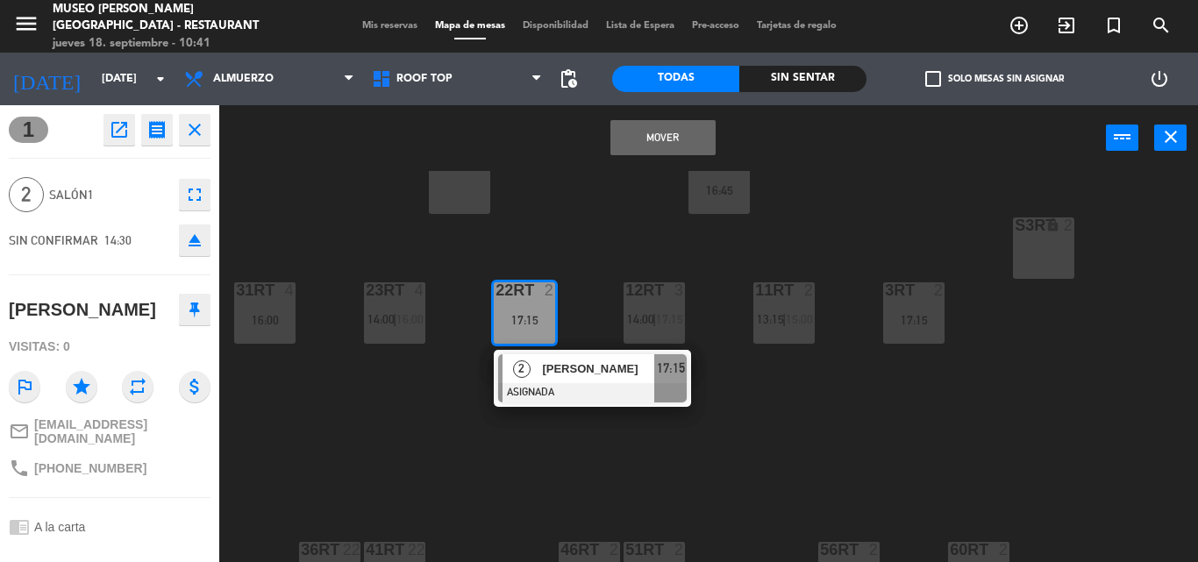
click at [673, 132] on button "Mover" at bounding box center [662, 137] width 105 height 35
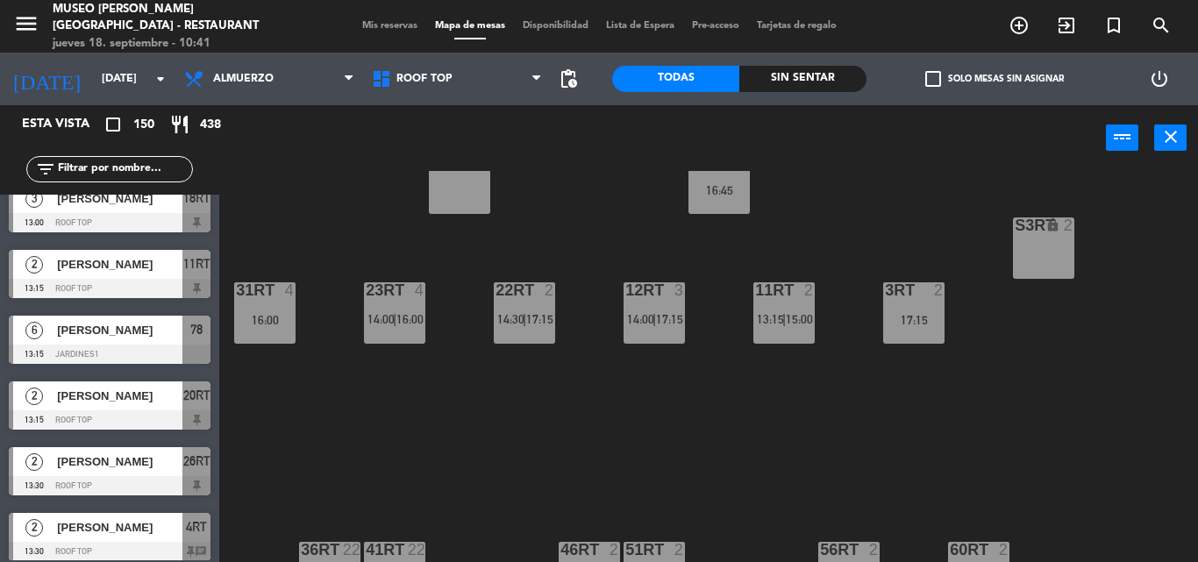
scroll to position [1140, 0]
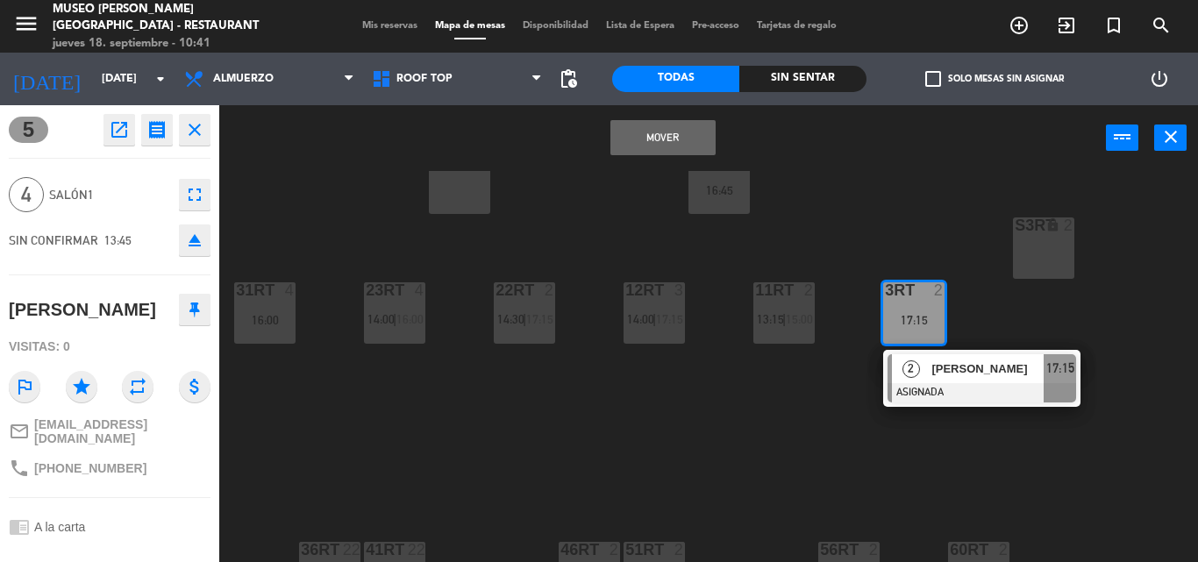
click at [681, 134] on button "Mover" at bounding box center [662, 137] width 105 height 35
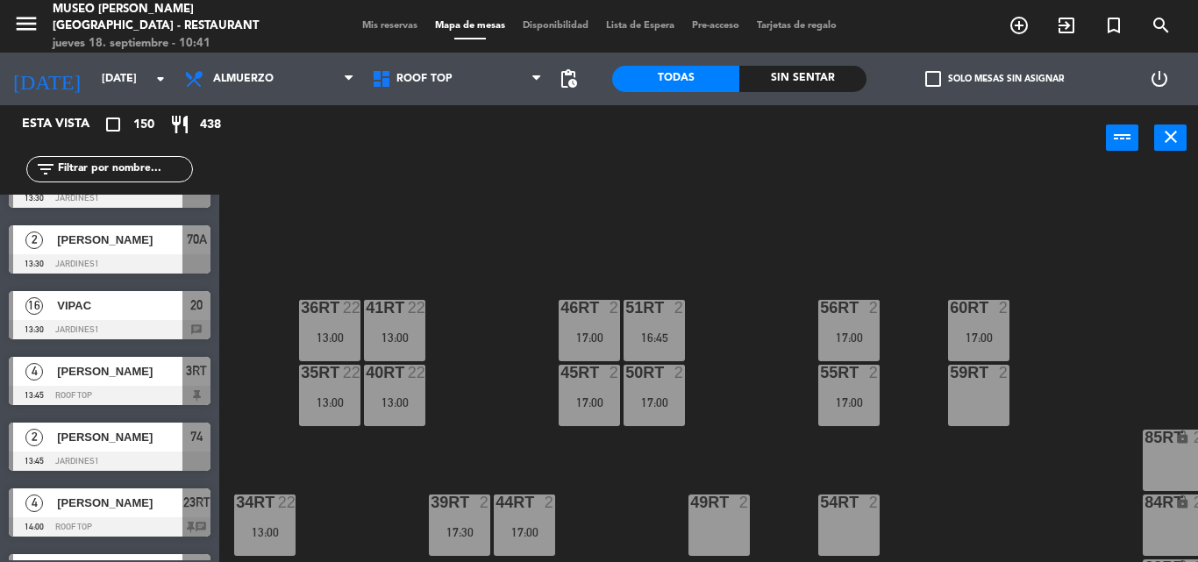
scroll to position [856, 0]
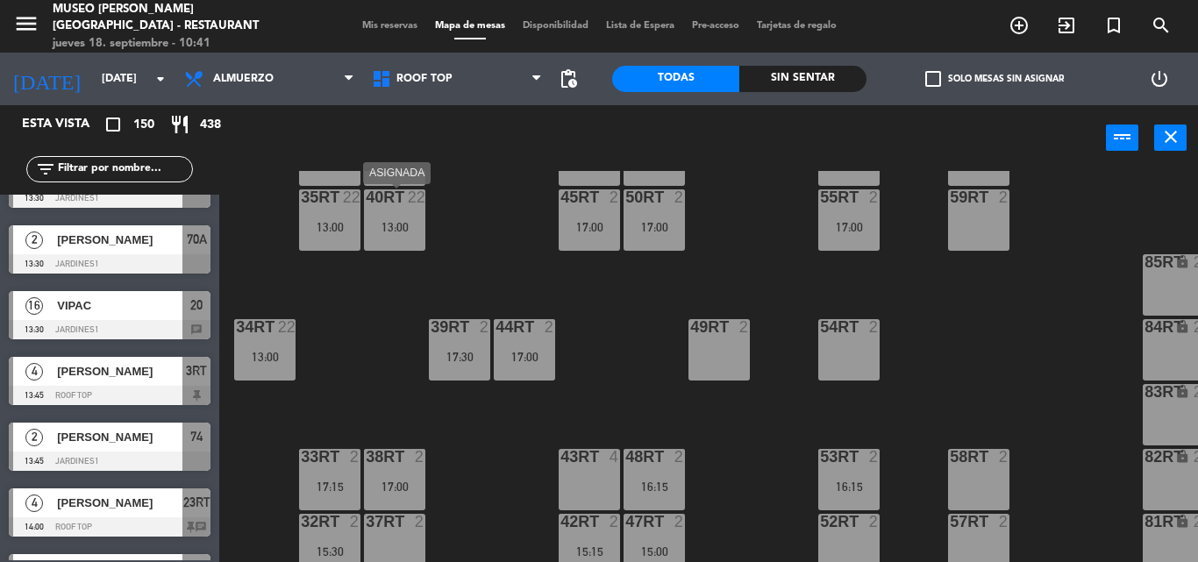
click at [413, 225] on div "13:00" at bounding box center [394, 227] width 61 height 12
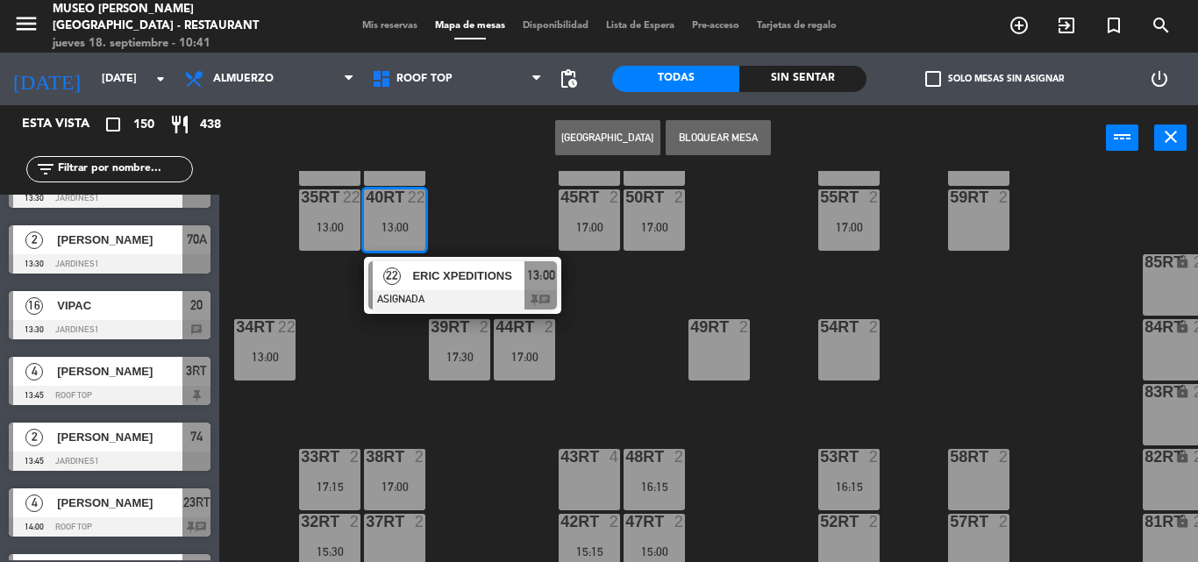
click at [481, 196] on div "18RT 3 13:00 | 16:45 16RT 2 14:00 | 17:00 28RT 2 16:15 80RR lock 2 27RT 2 16:45…" at bounding box center [715, 366] width 966 height 391
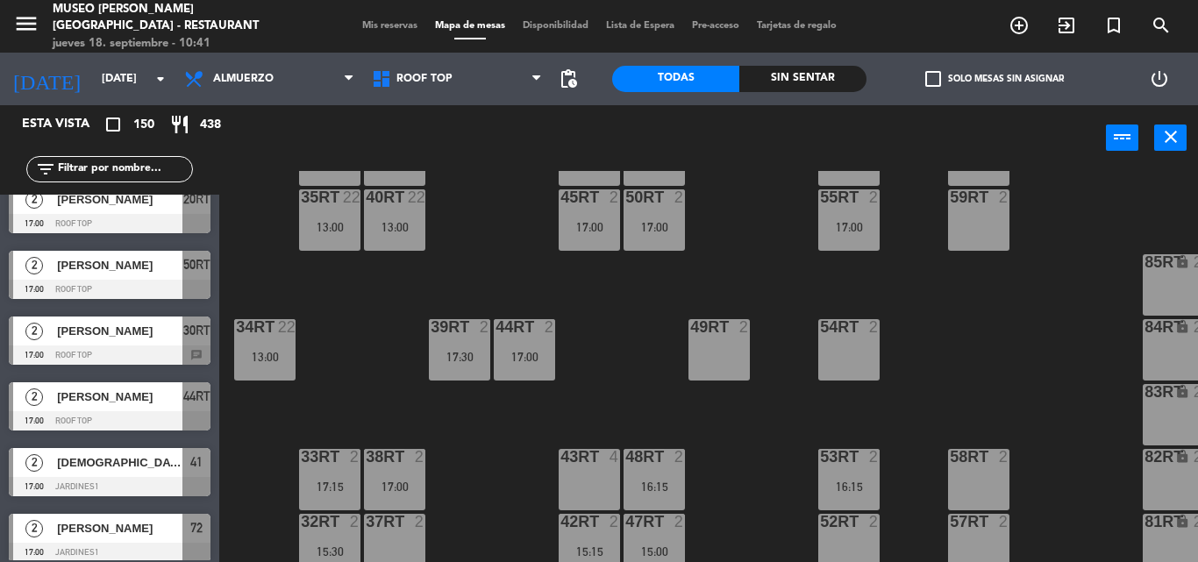
scroll to position [5349, 0]
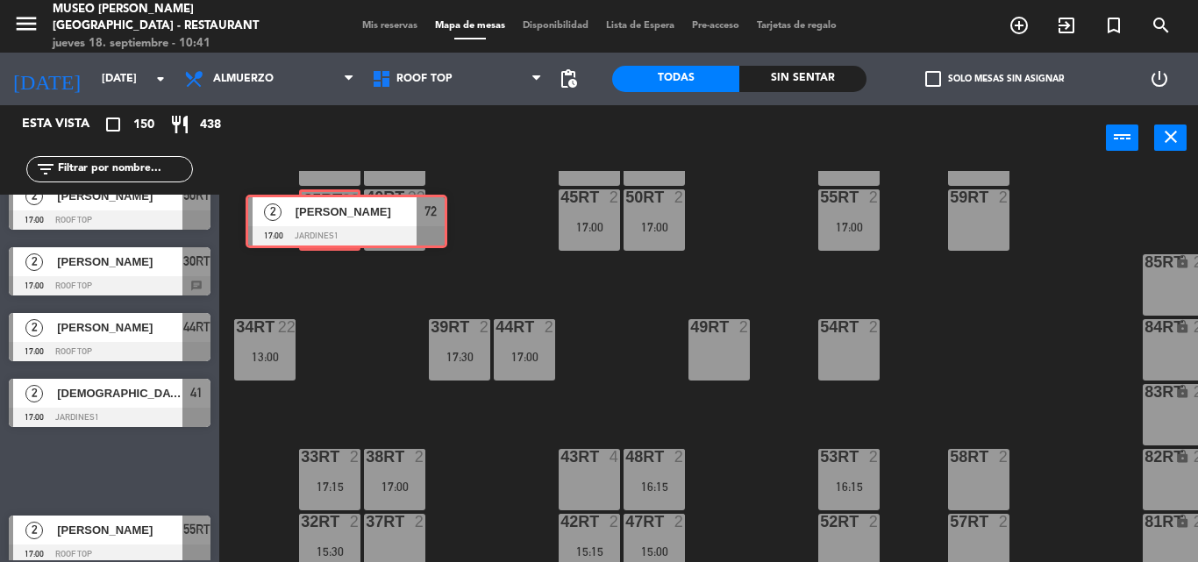
drag, startPoint x: 100, startPoint y: 458, endPoint x: 327, endPoint y: 211, distance: 335.1
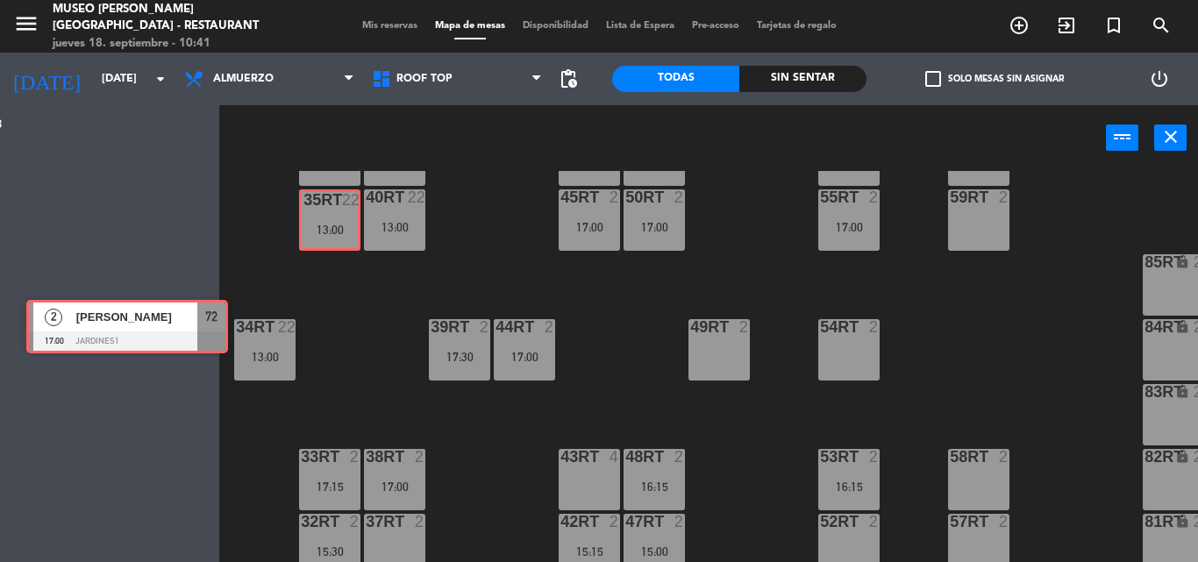
click at [327, 211] on div "Esta vista crop_square 150 restaurant 438 filter_list 3 [PERSON_NAME] 12:00 Roo…" at bounding box center [599, 333] width 1198 height 457
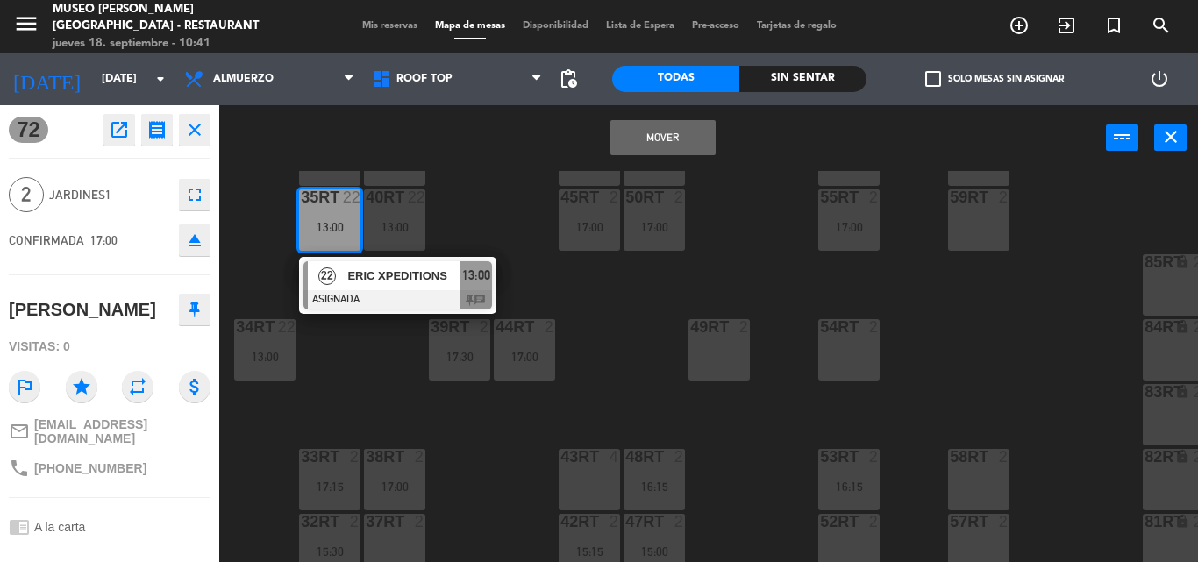
click at [654, 133] on button "Mover" at bounding box center [662, 137] width 105 height 35
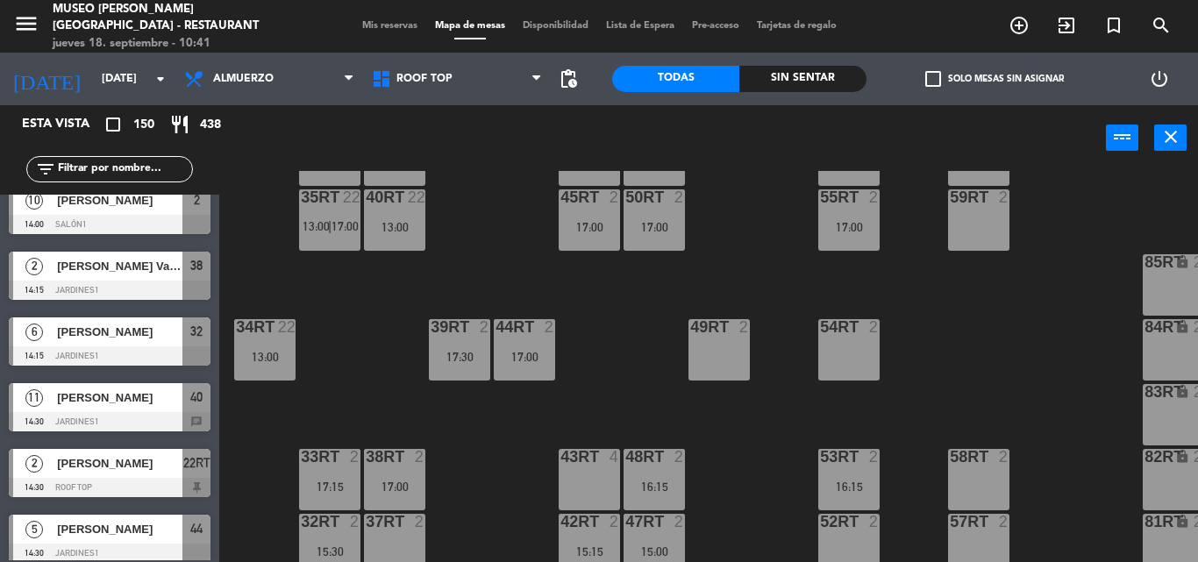
scroll to position [2456, 0]
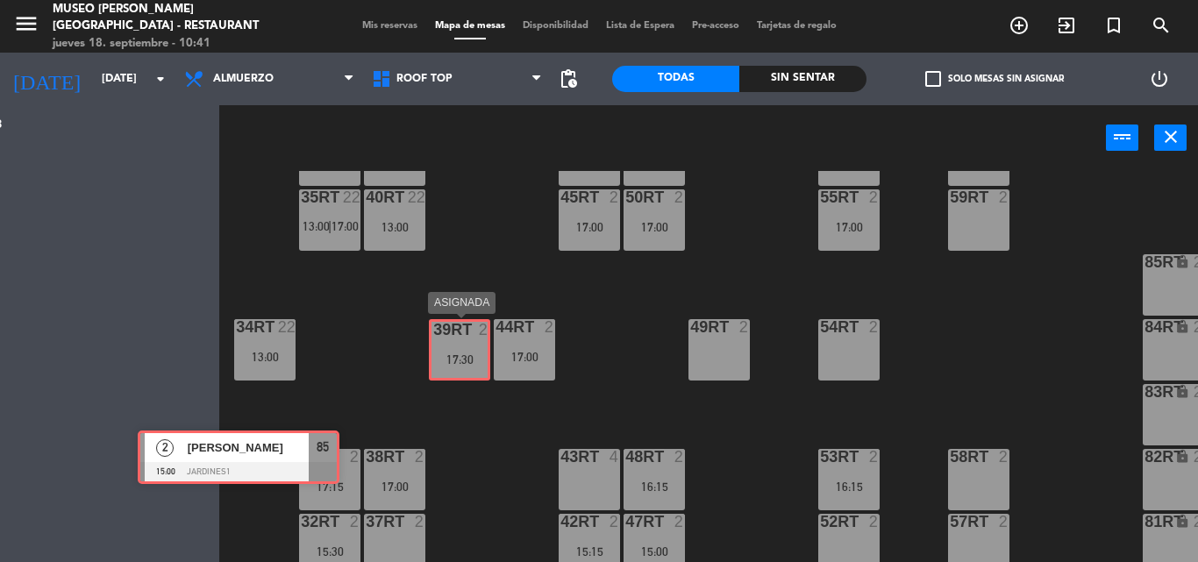
click at [470, 350] on div "Esta vista crop_square 150 restaurant 438 filter_list 3 [PERSON_NAME] 12:00 Roo…" at bounding box center [599, 333] width 1198 height 457
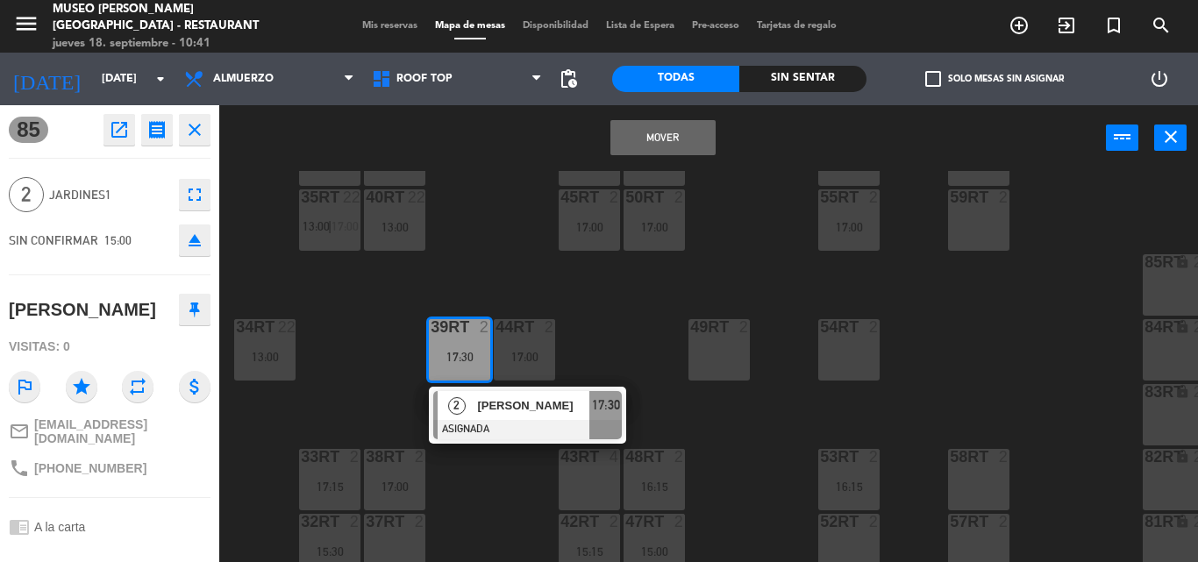
click at [662, 137] on button "Mover" at bounding box center [662, 137] width 105 height 35
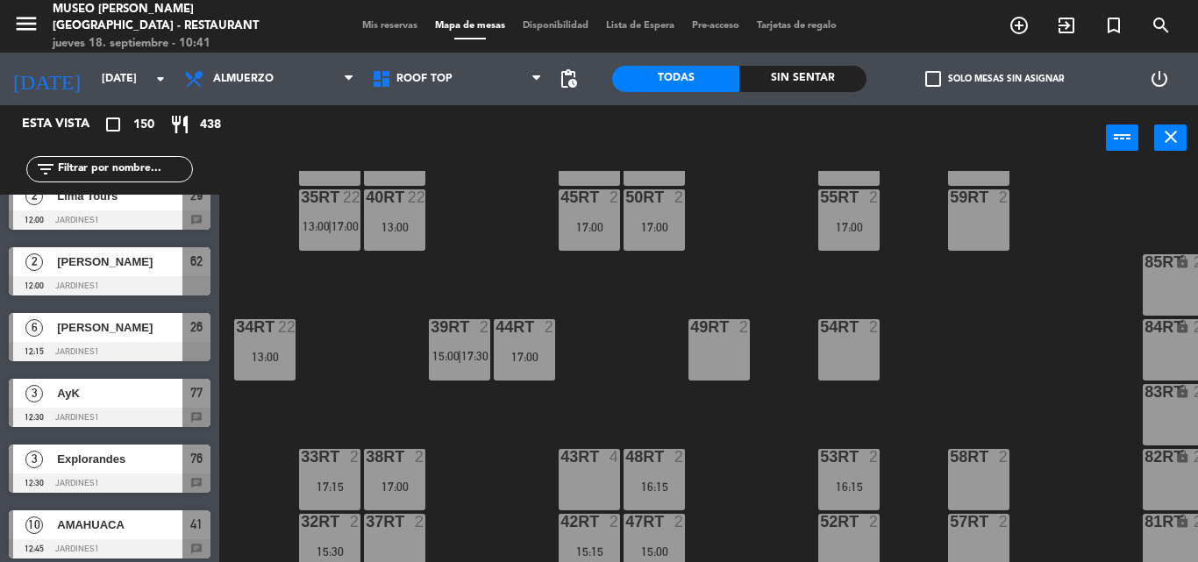
scroll to position [175, 0]
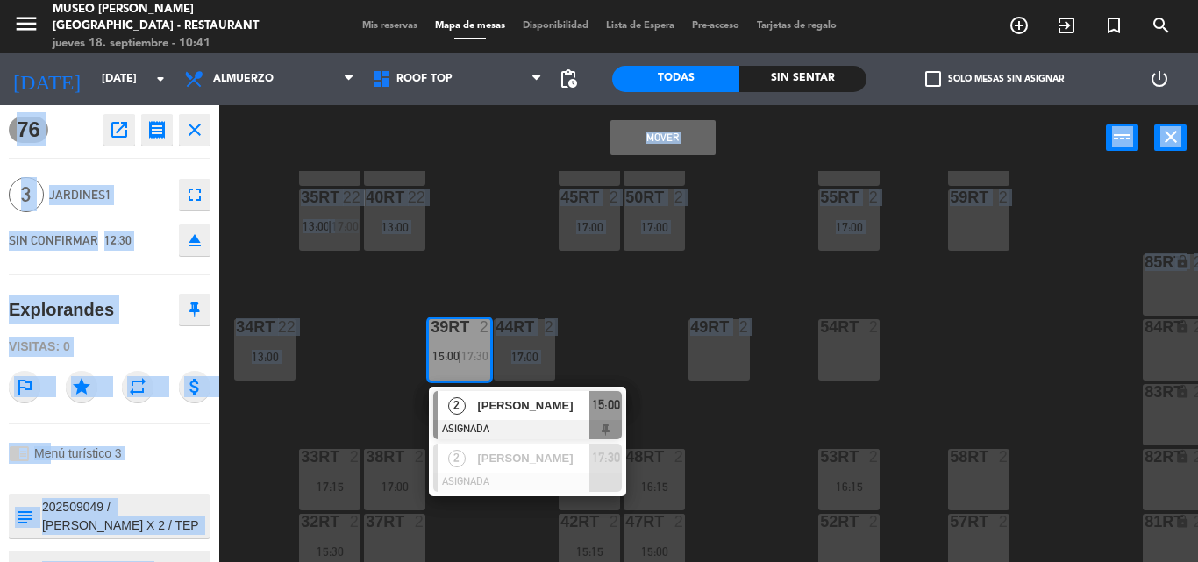
drag, startPoint x: 442, startPoint y: 369, endPoint x: 653, endPoint y: 387, distance: 212.1
click at [621, 330] on div "18RT 3 13:00 | 16:45 16RT 2 14:00 | 17:00 28RT 2 16:15 80RR lock 2 27RT 2 16:45…" at bounding box center [715, 366] width 966 height 391
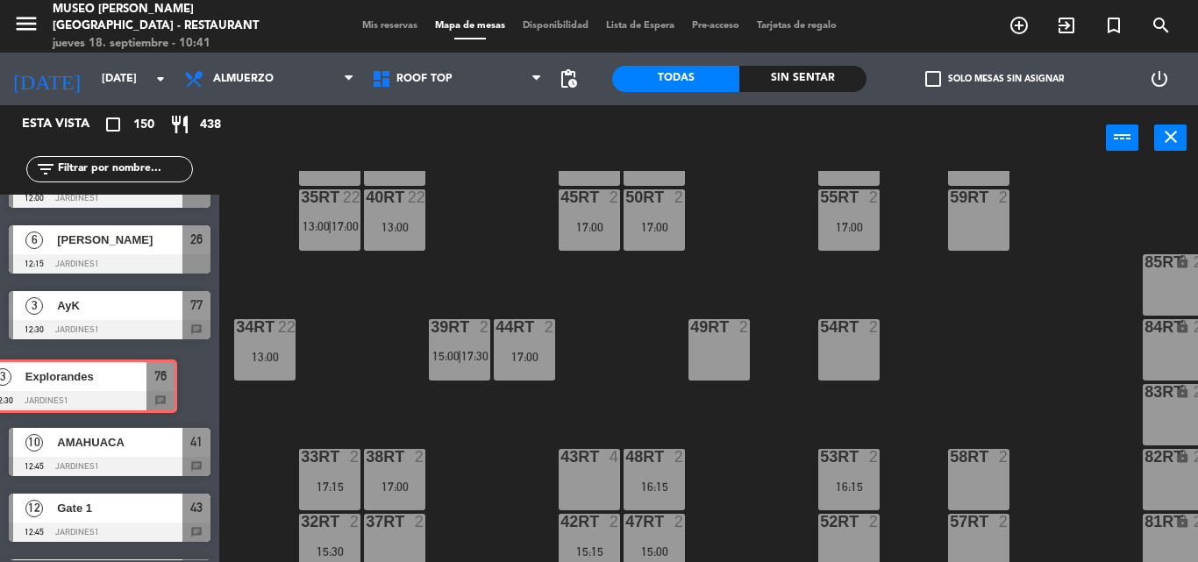
drag, startPoint x: 112, startPoint y: 376, endPoint x: 82, endPoint y: 377, distance: 29.8
click at [82, 377] on div "3 Explorandes 12:30 Jardines1 76 chat 3 Explorandes 12:30 Jardines1 76 chat" at bounding box center [109, 383] width 219 height 71
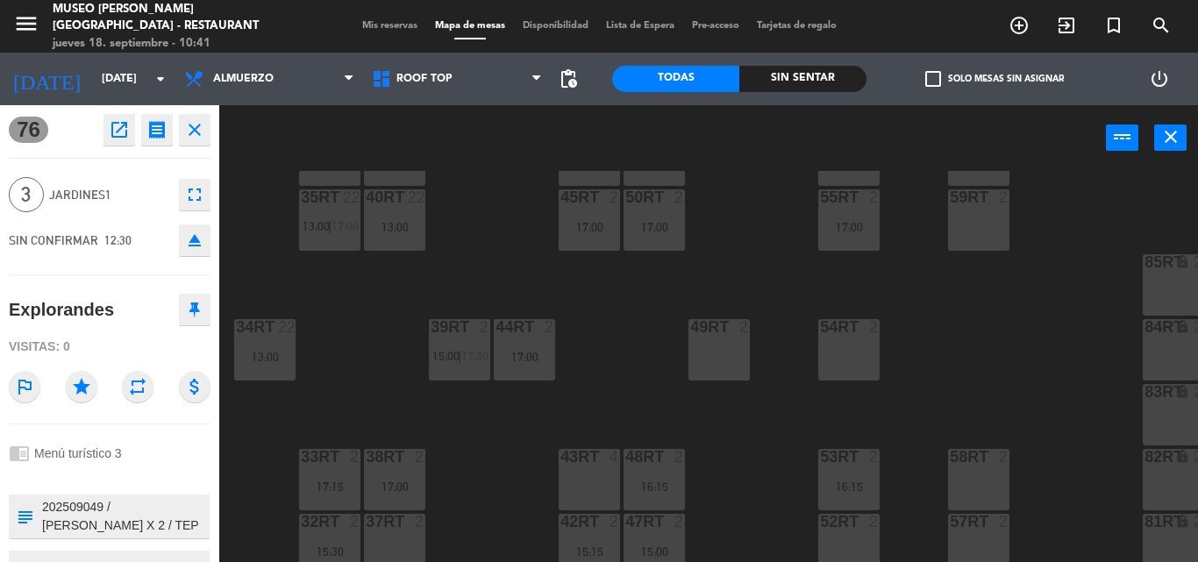
click at [195, 124] on icon "close" at bounding box center [194, 129] width 21 height 21
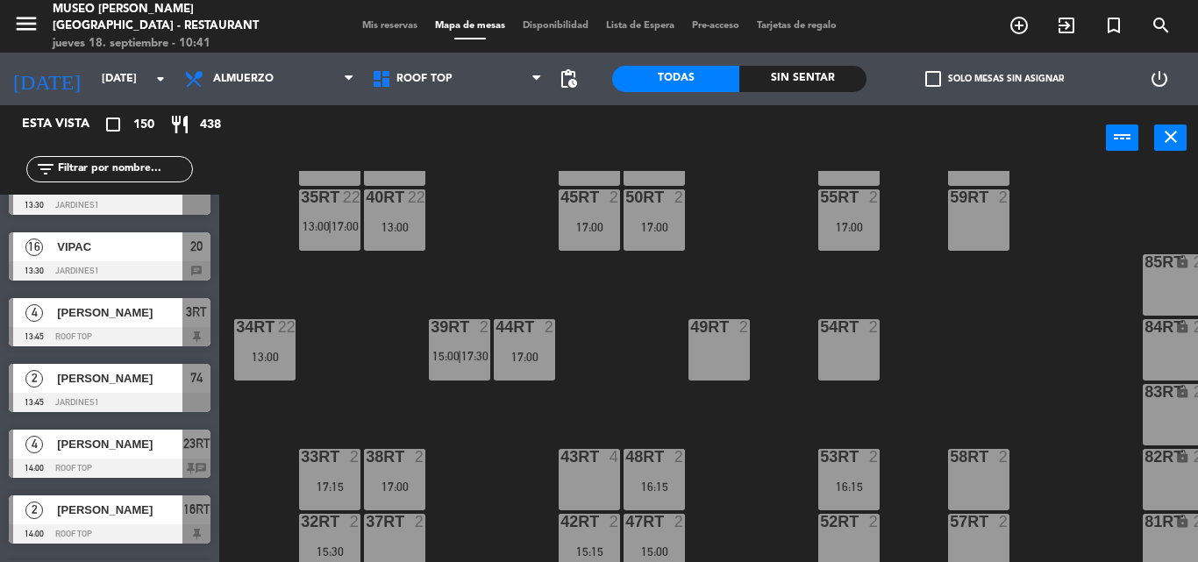
scroll to position [1315, 0]
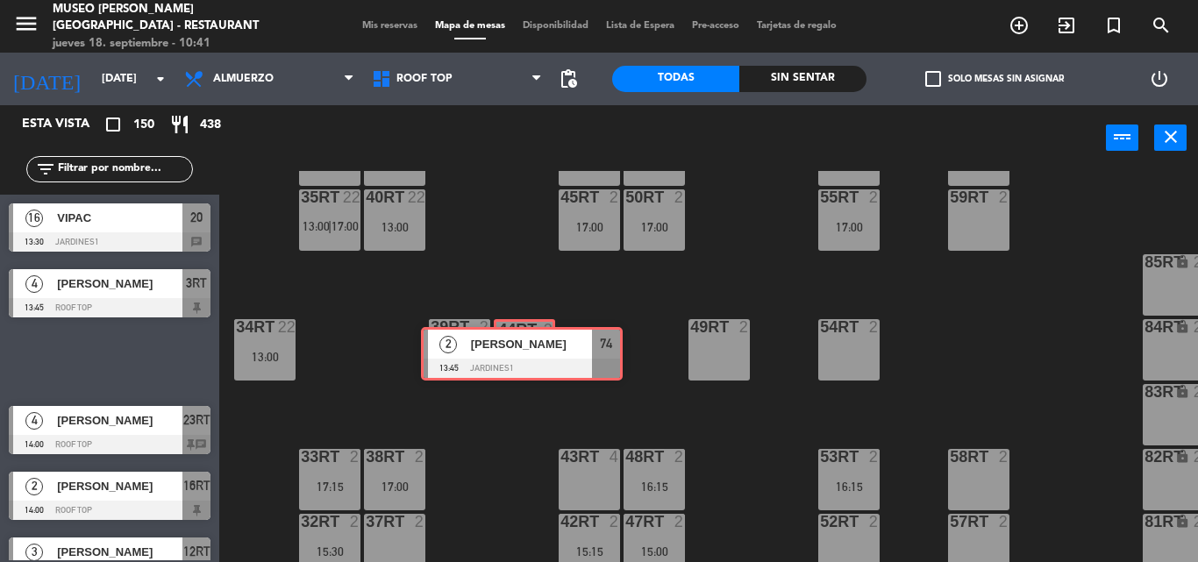
drag, startPoint x: 105, startPoint y: 350, endPoint x: 517, endPoint y: 342, distance: 412.2
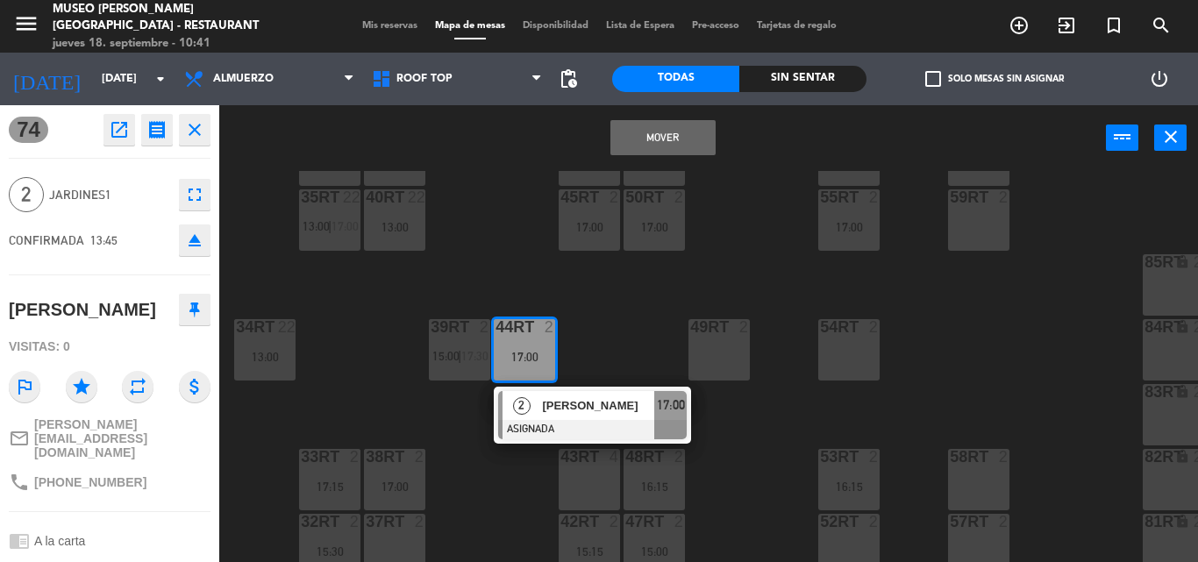
click at [638, 128] on button "Mover" at bounding box center [662, 137] width 105 height 35
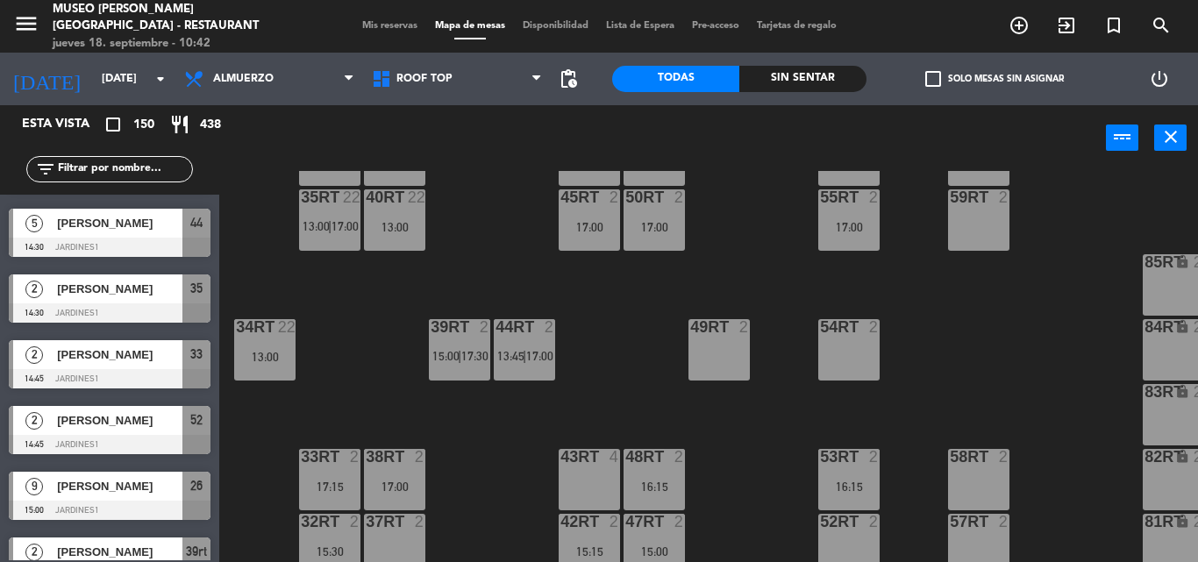
scroll to position [2368, 0]
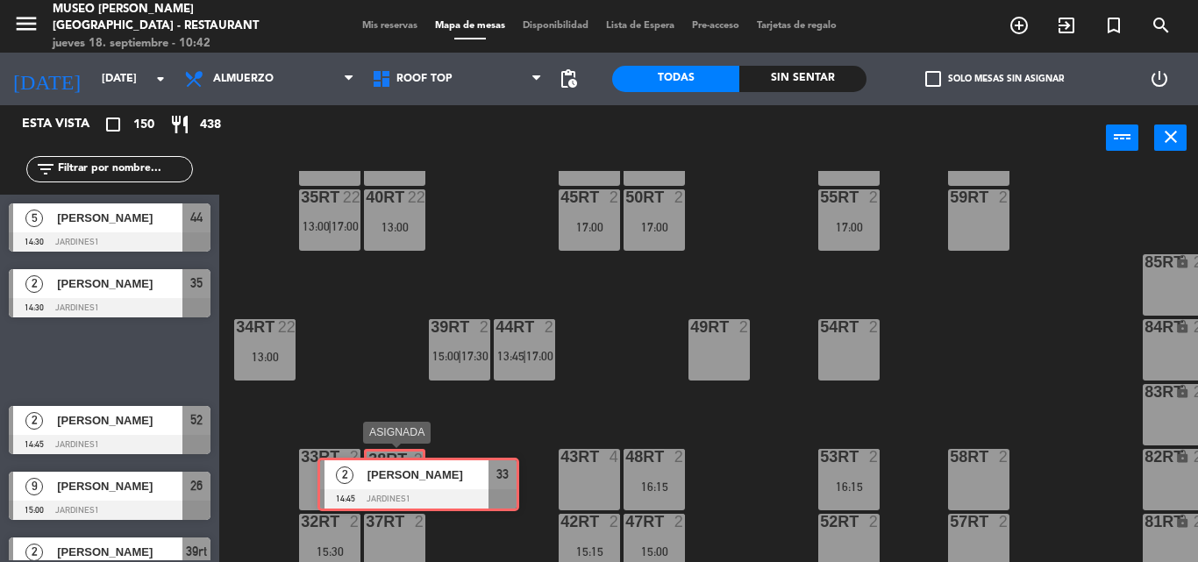
drag, startPoint x: 107, startPoint y: 350, endPoint x: 416, endPoint y: 473, distance: 332.2
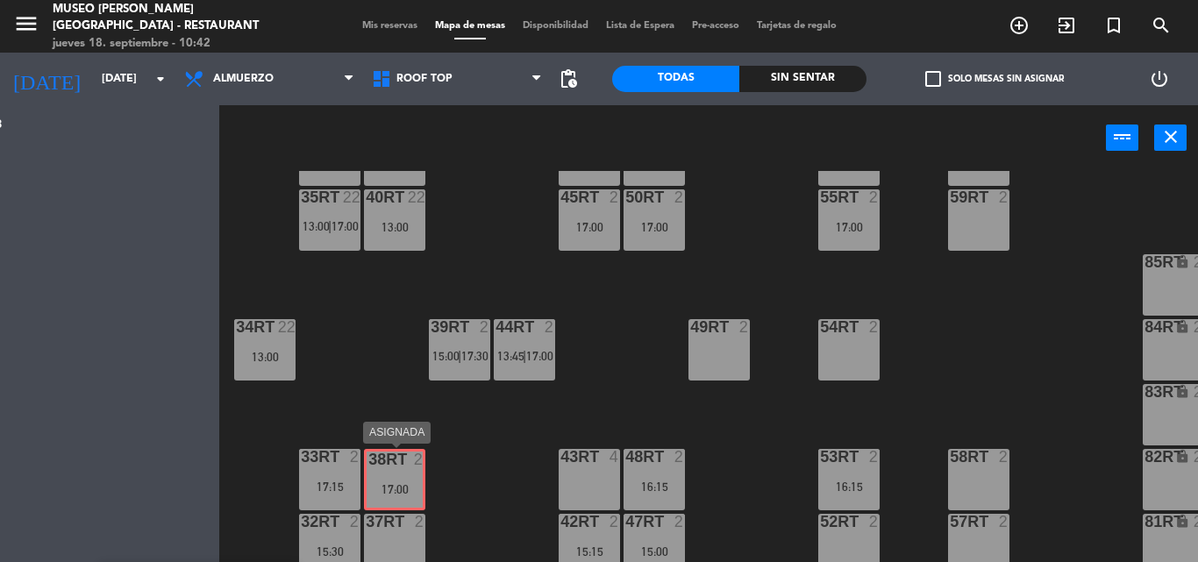
click at [416, 473] on div "Esta vista crop_square 150 restaurant 438 filter_list 3 [PERSON_NAME] 12:00 Roo…" at bounding box center [599, 333] width 1198 height 457
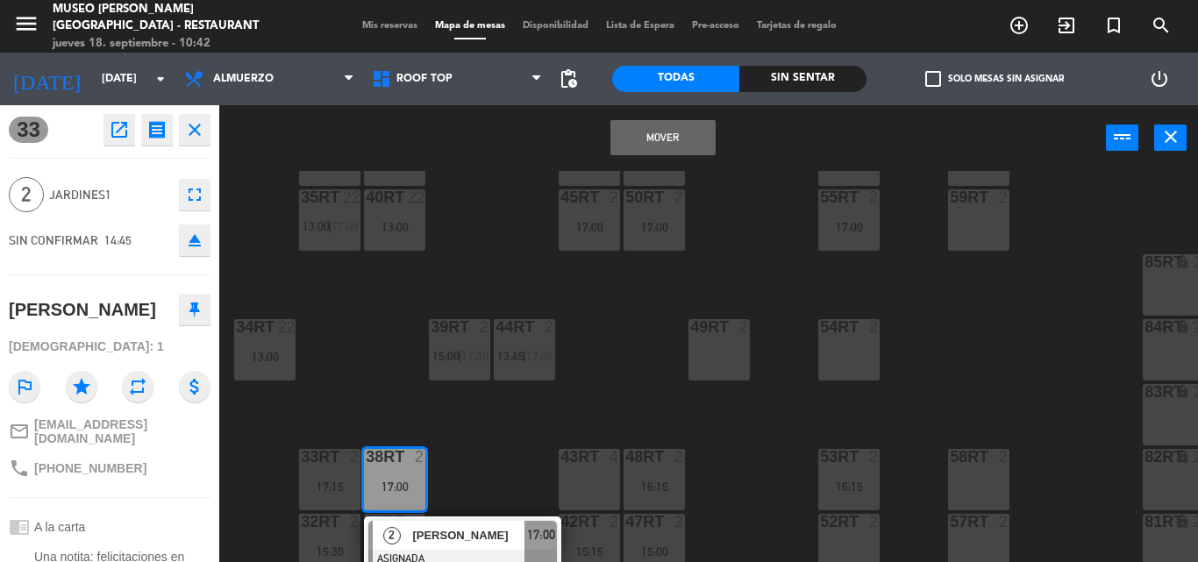
click at [669, 140] on button "Mover" at bounding box center [662, 137] width 105 height 35
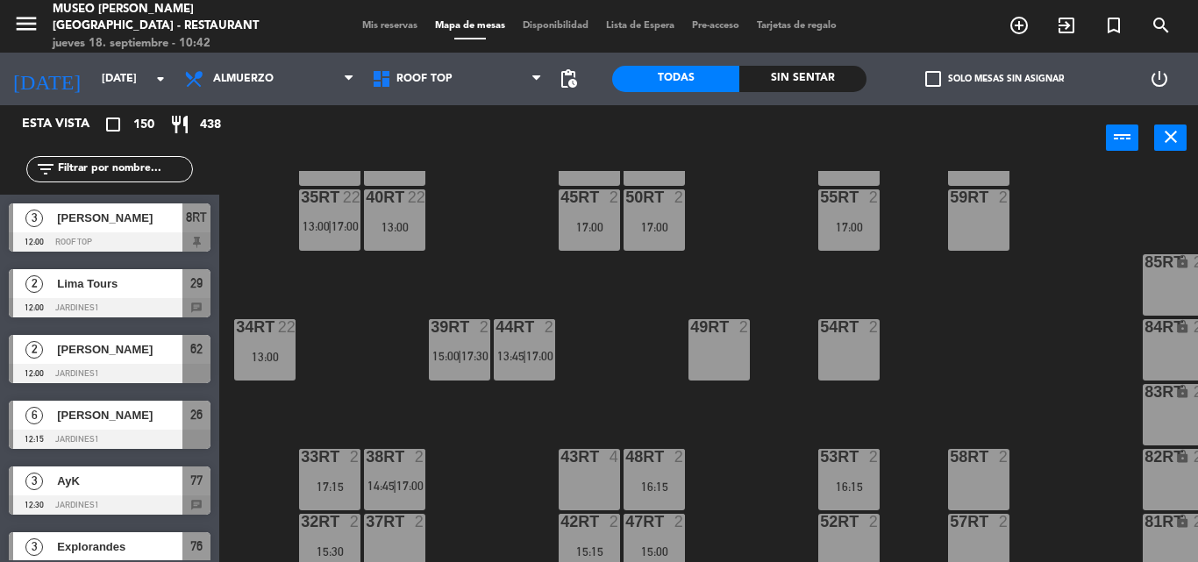
scroll to position [0, 0]
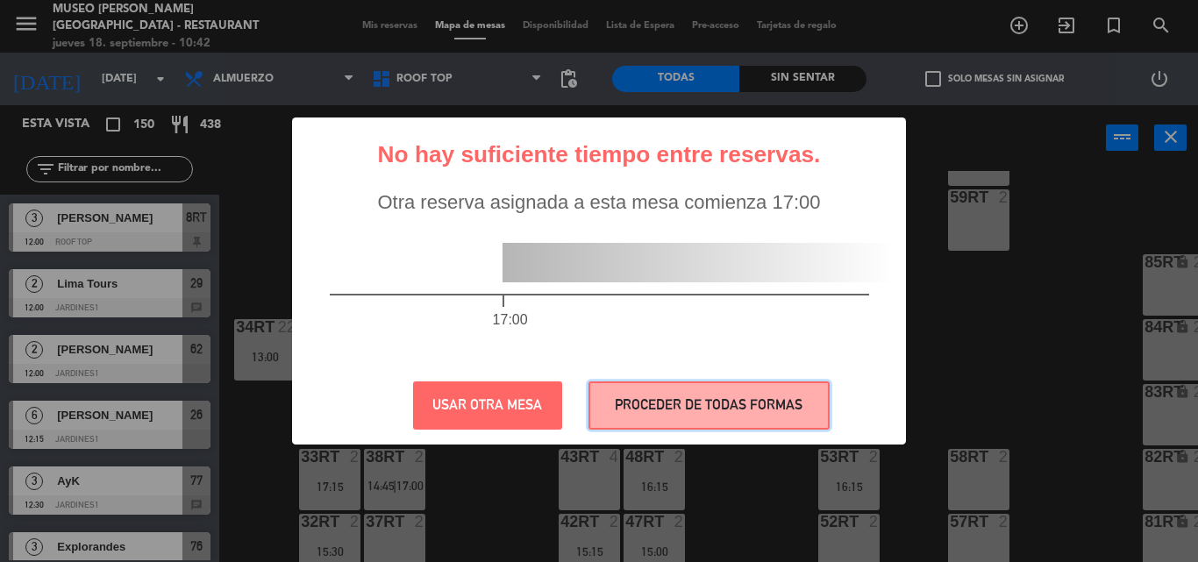
click at [636, 398] on button "PROCEDER DE TODAS FORMAS" at bounding box center [708, 405] width 241 height 48
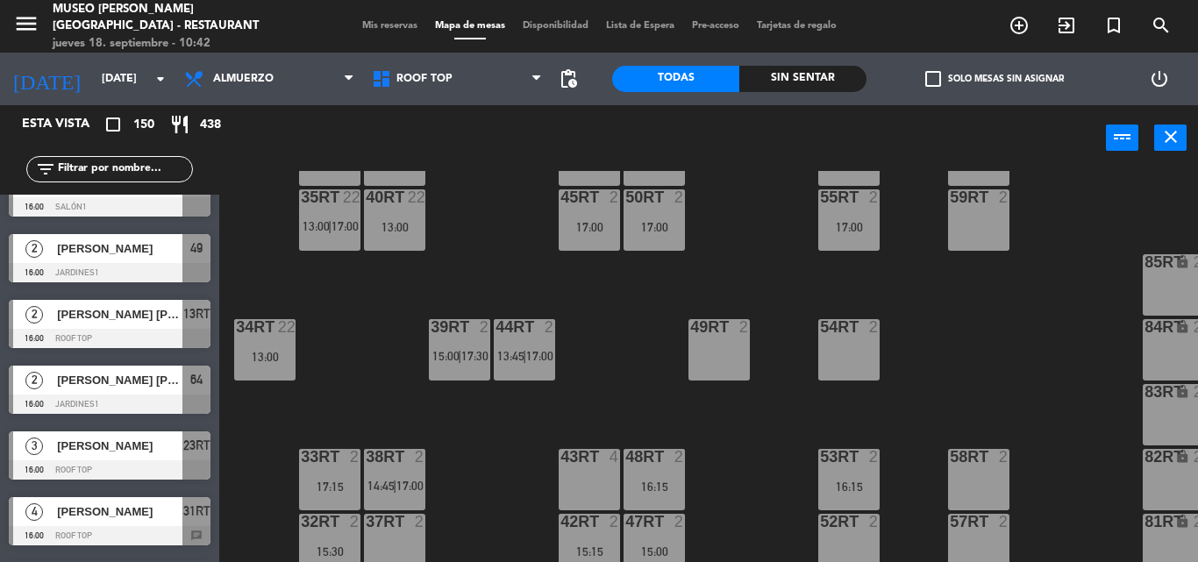
scroll to position [3683, 0]
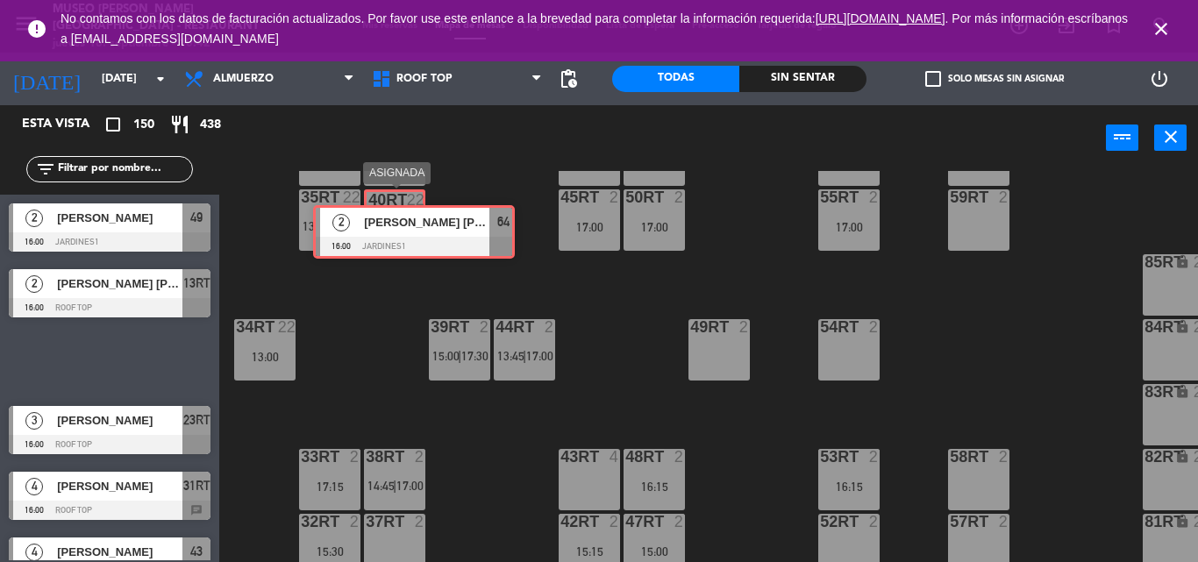
drag, startPoint x: 112, startPoint y: 363, endPoint x: 415, endPoint y: 231, distance: 330.3
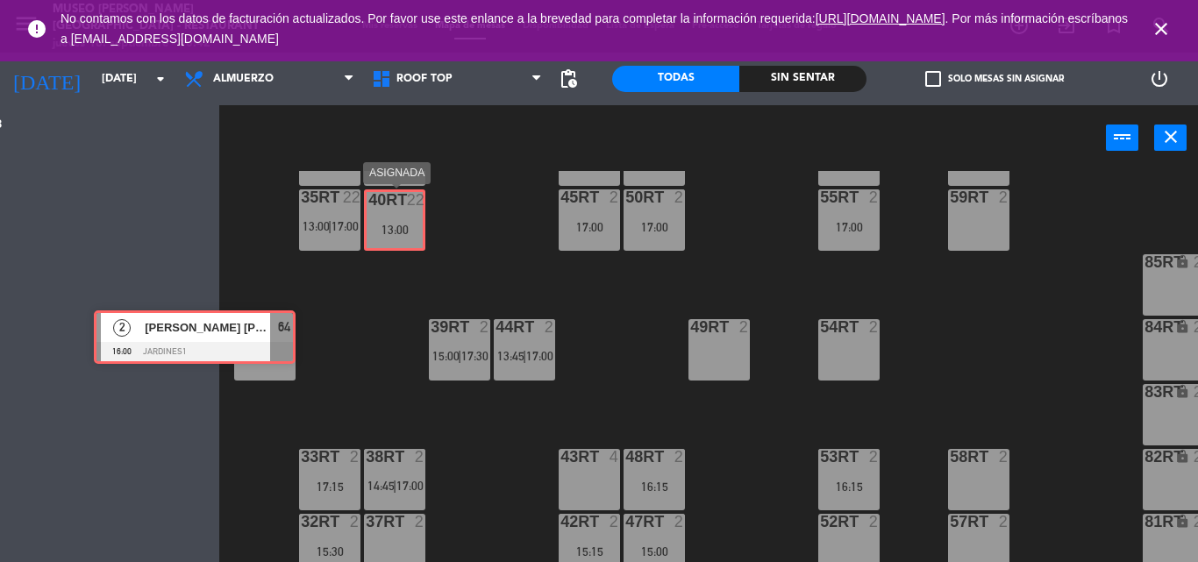
click at [415, 231] on div "Esta vista crop_square 150 restaurant 438 filter_list 3 [PERSON_NAME] 12:00 Roo…" at bounding box center [599, 333] width 1198 height 457
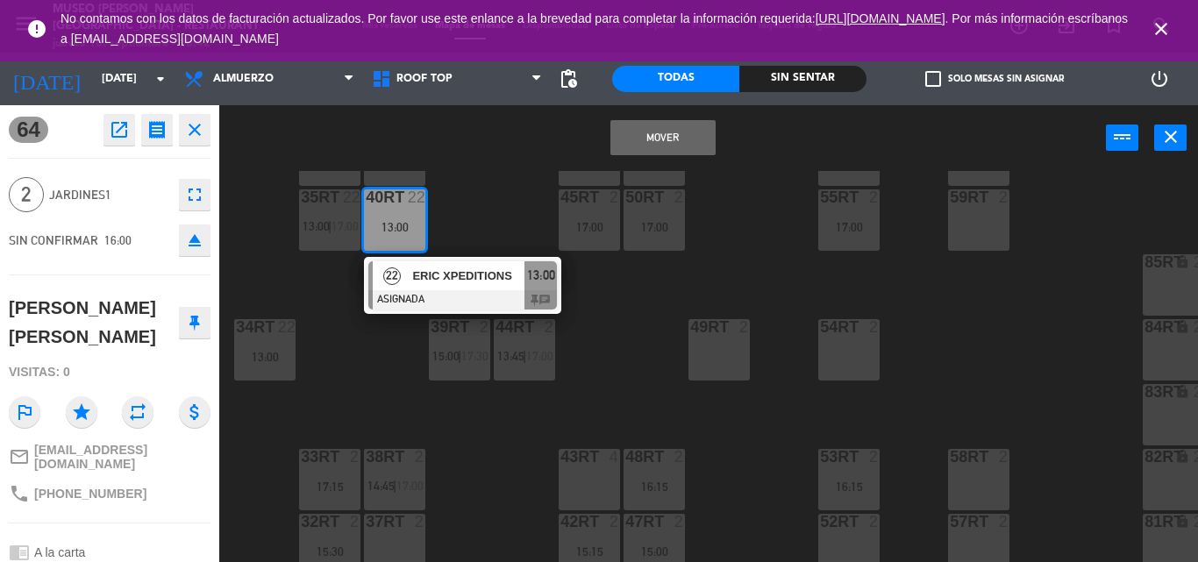
click at [665, 139] on button "Mover" at bounding box center [662, 137] width 105 height 35
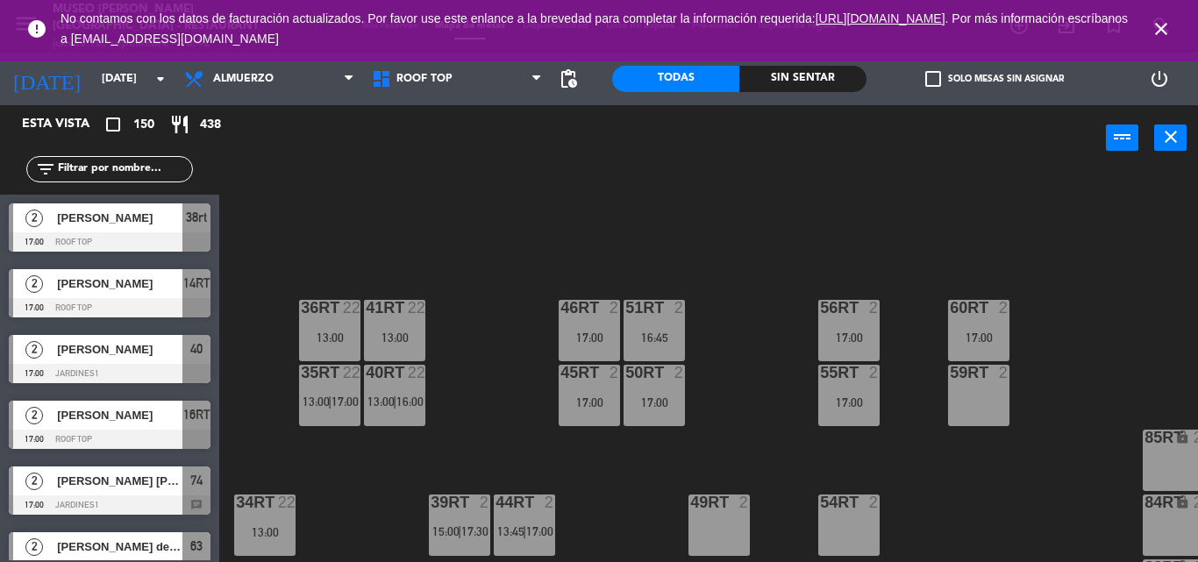
scroll to position [7191, 0]
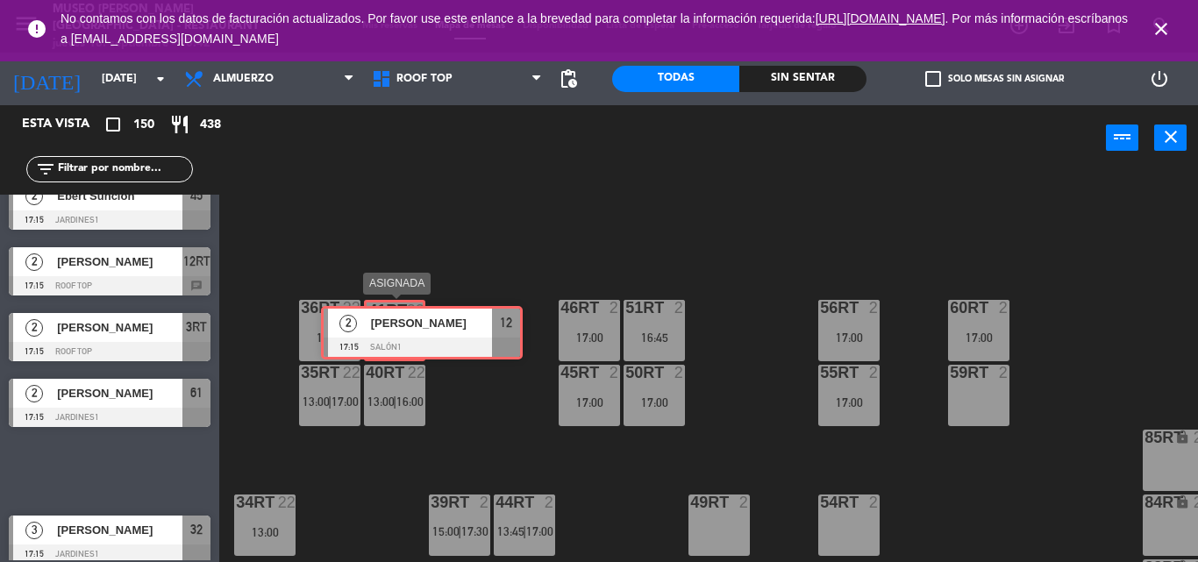
drag, startPoint x: 111, startPoint y: 457, endPoint x: 387, endPoint y: 329, distance: 303.7
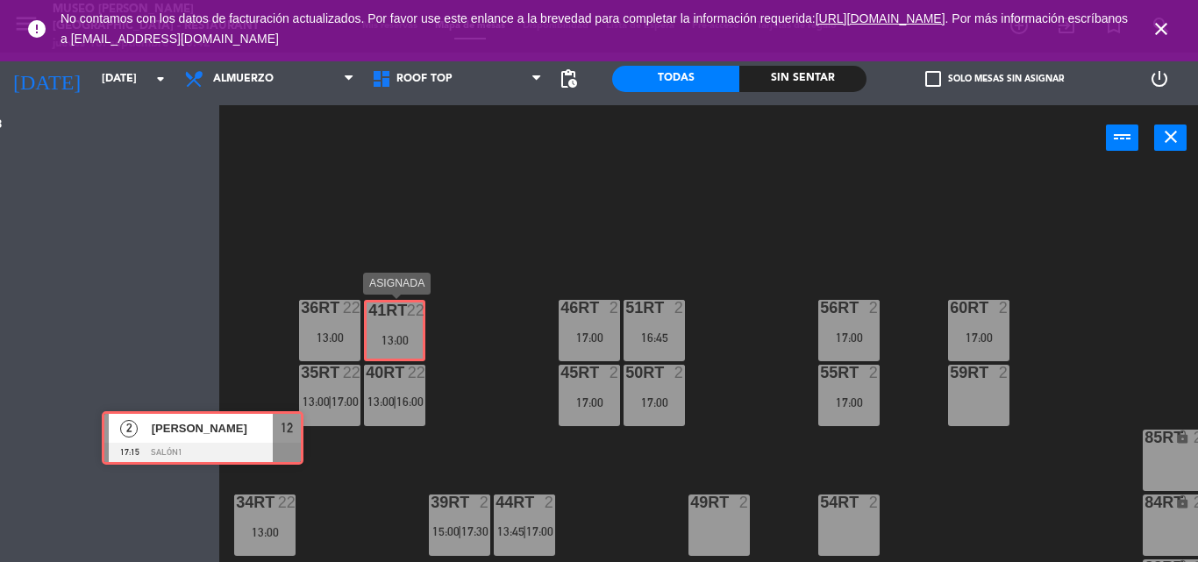
click at [387, 329] on div "Esta vista crop_square 150 restaurant 438 filter_list 3 [PERSON_NAME] 12:00 Roo…" at bounding box center [599, 333] width 1198 height 457
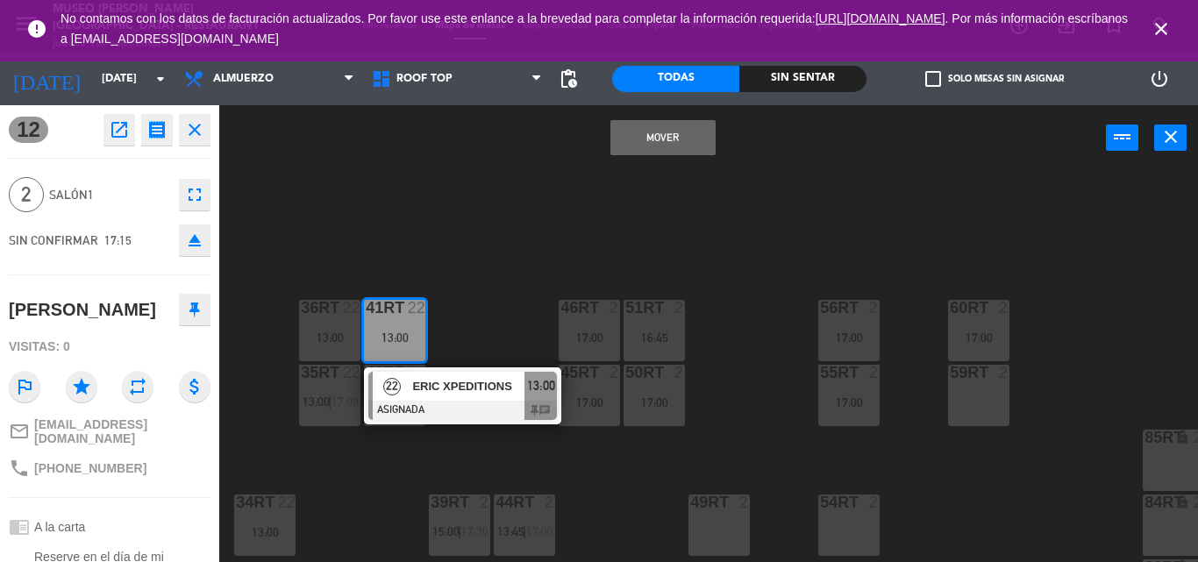
click at [646, 138] on button "Mover" at bounding box center [662, 137] width 105 height 35
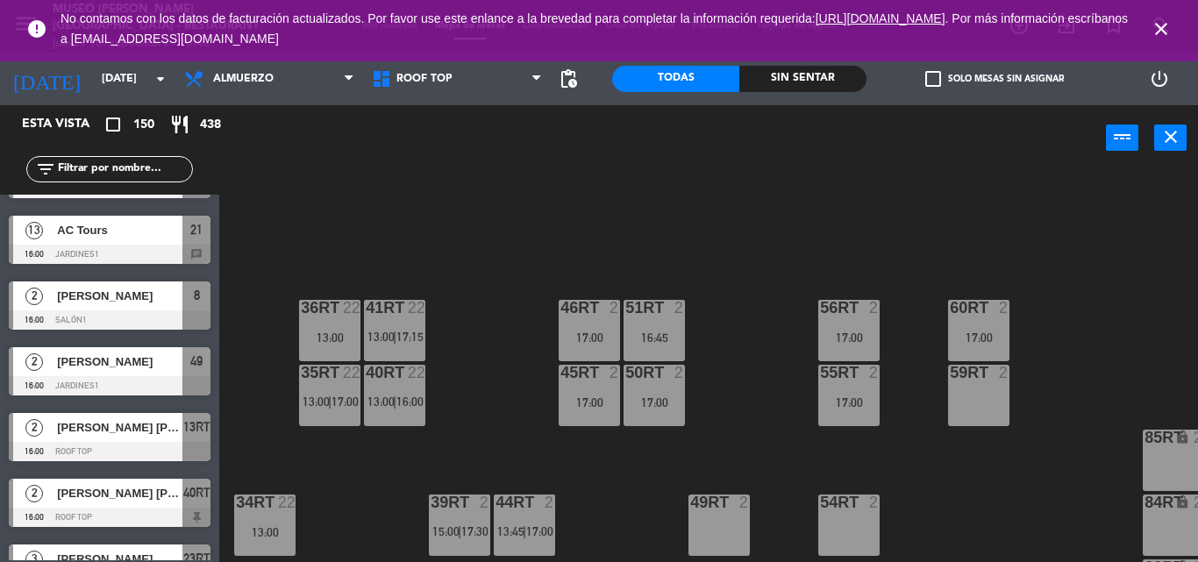
scroll to position [4009, 0]
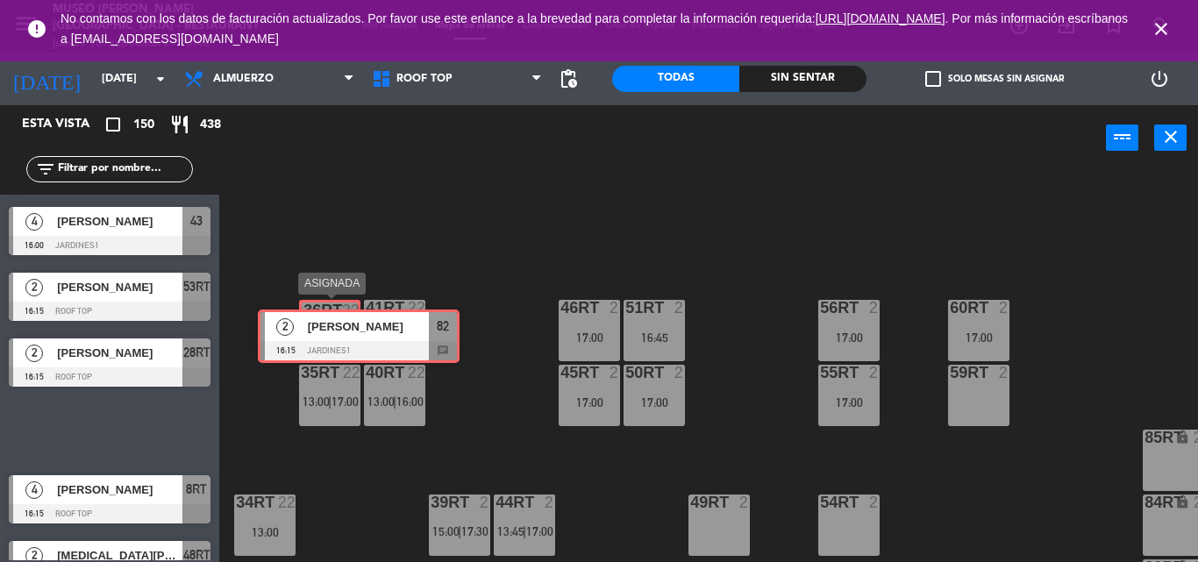
drag, startPoint x: 87, startPoint y: 432, endPoint x: 336, endPoint y: 338, distance: 266.5
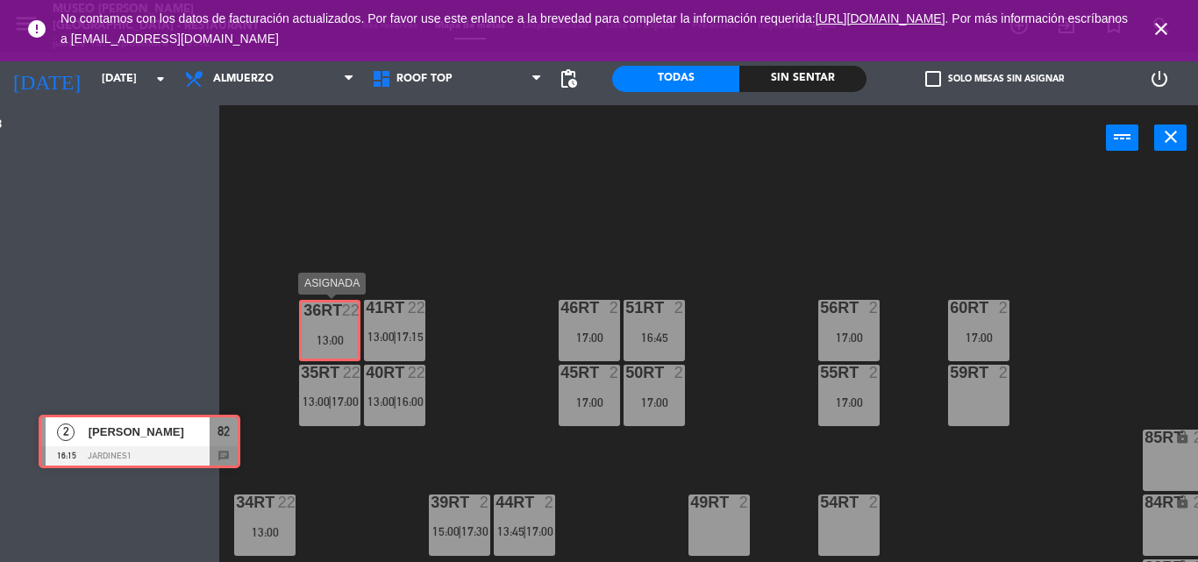
click at [336, 338] on div "Esta vista crop_square 150 restaurant 438 filter_list 3 [PERSON_NAME] 12:00 Roo…" at bounding box center [599, 333] width 1198 height 457
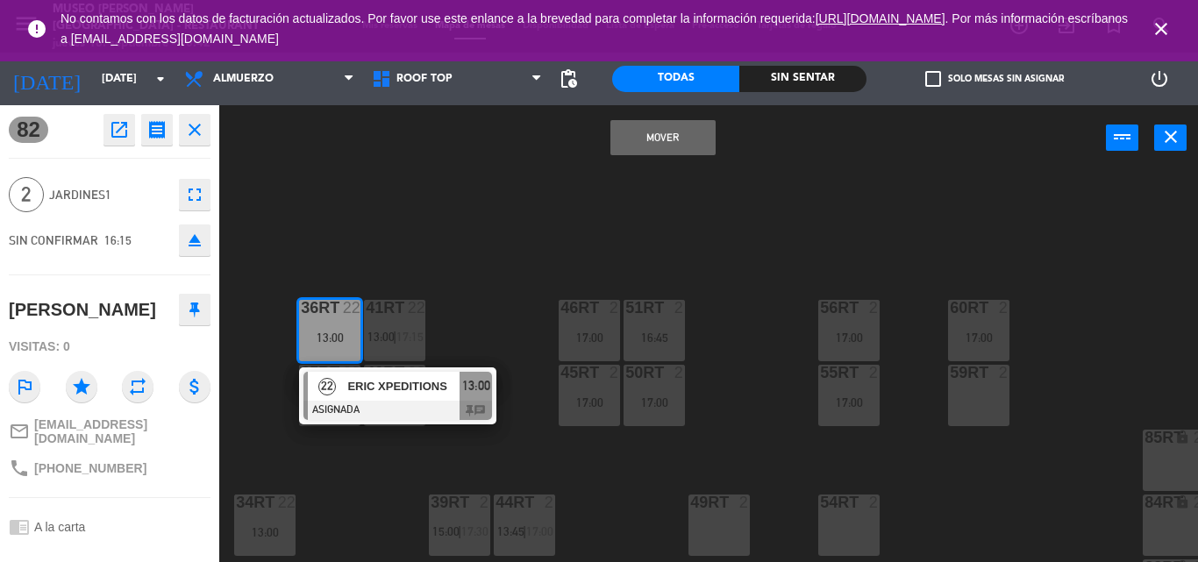
click at [659, 141] on button "Mover" at bounding box center [662, 137] width 105 height 35
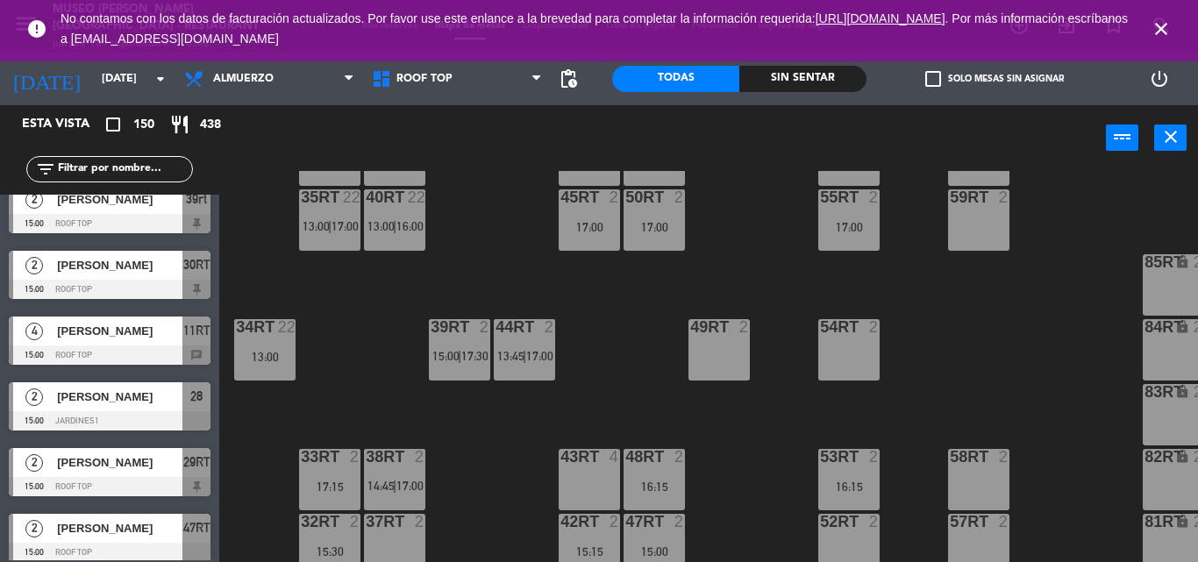
scroll to position [2719, 0]
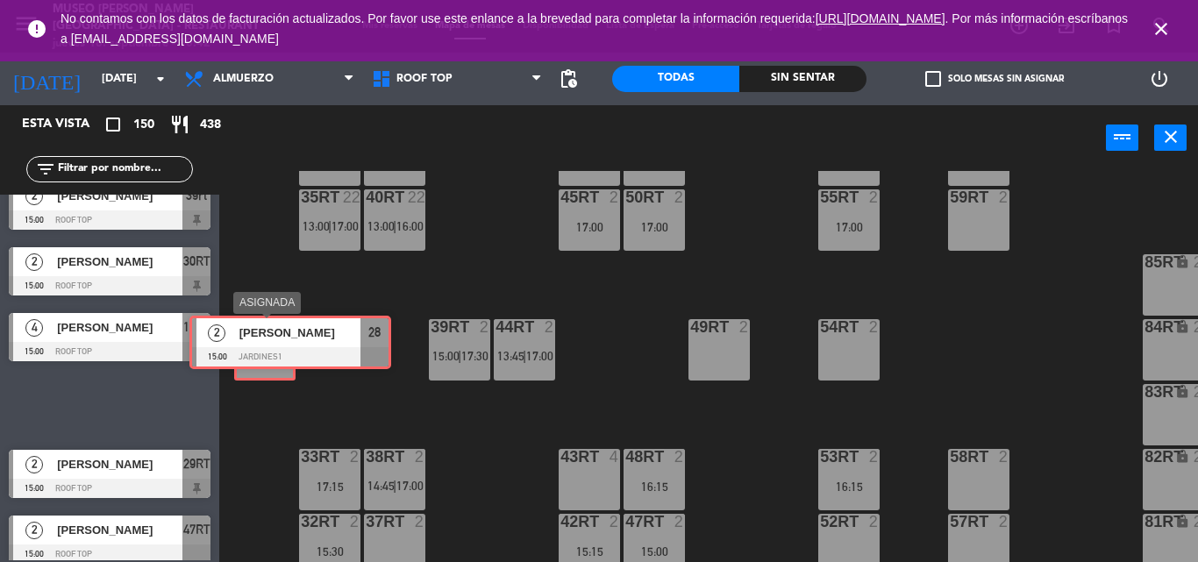
drag, startPoint x: 106, startPoint y: 399, endPoint x: 287, endPoint y: 336, distance: 191.4
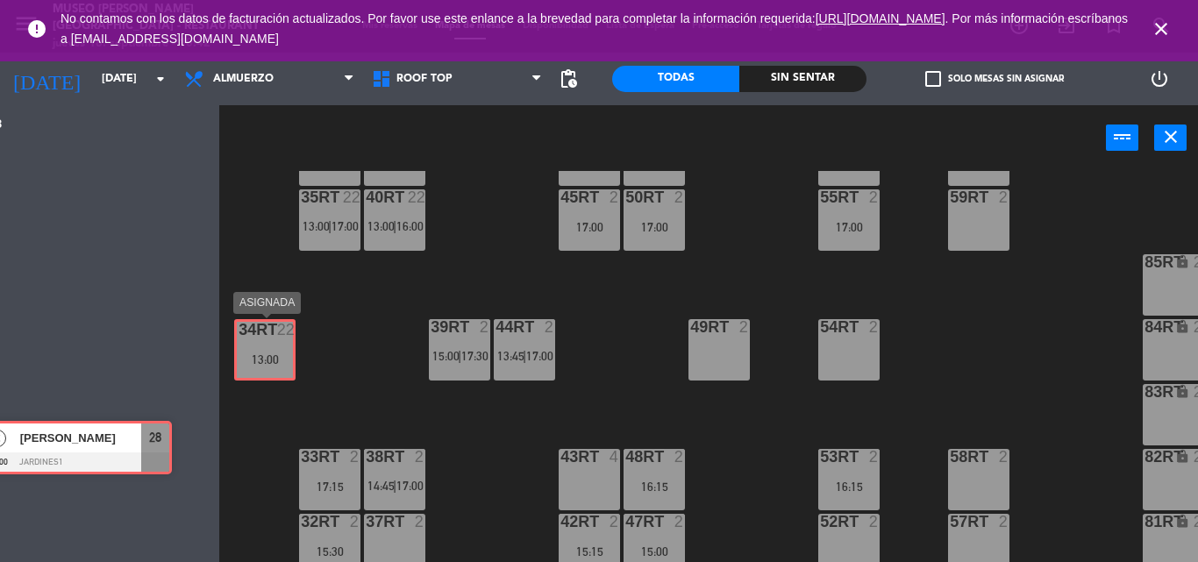
click at [287, 336] on div "Esta vista crop_square 150 restaurant 438 filter_list 3 [PERSON_NAME] 12:00 Roo…" at bounding box center [599, 333] width 1198 height 457
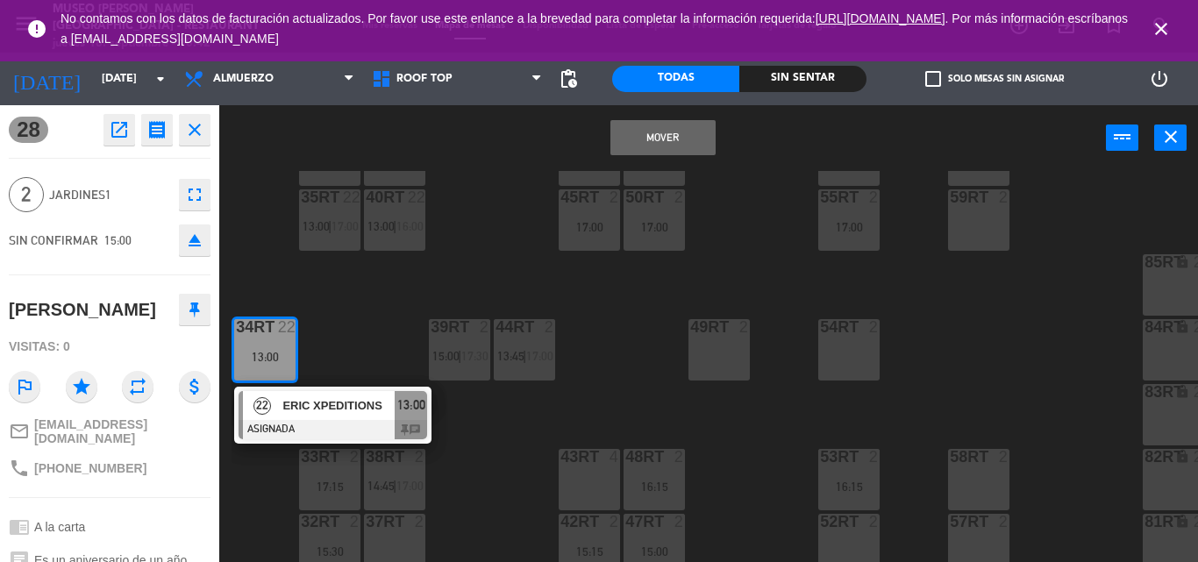
click at [688, 139] on button "Mover" at bounding box center [662, 137] width 105 height 35
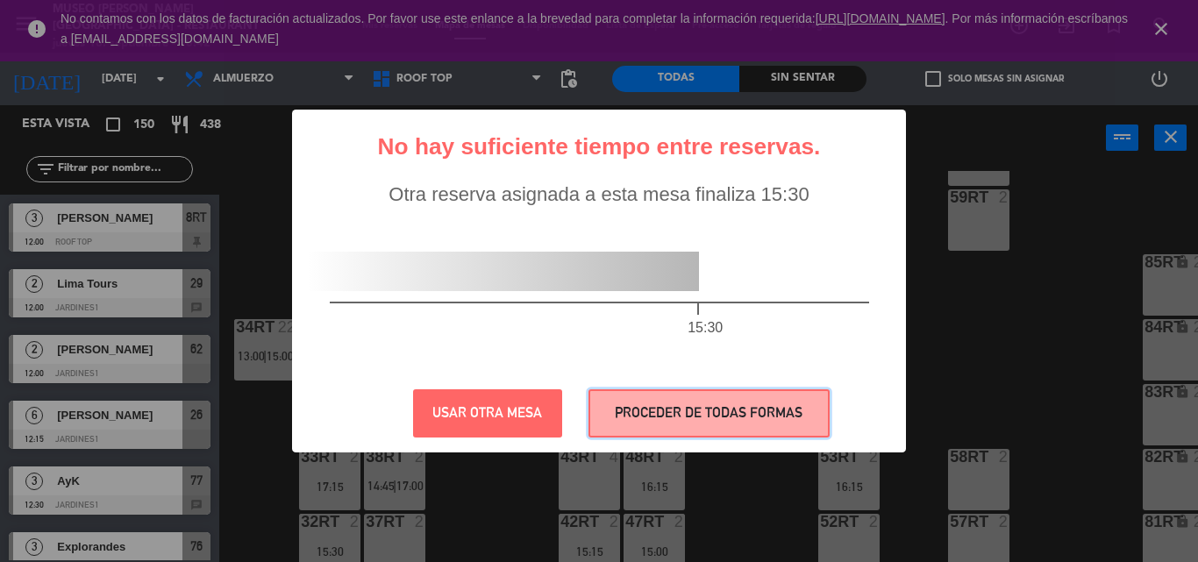
click at [637, 402] on button "PROCEDER DE TODAS FORMAS" at bounding box center [708, 413] width 241 height 48
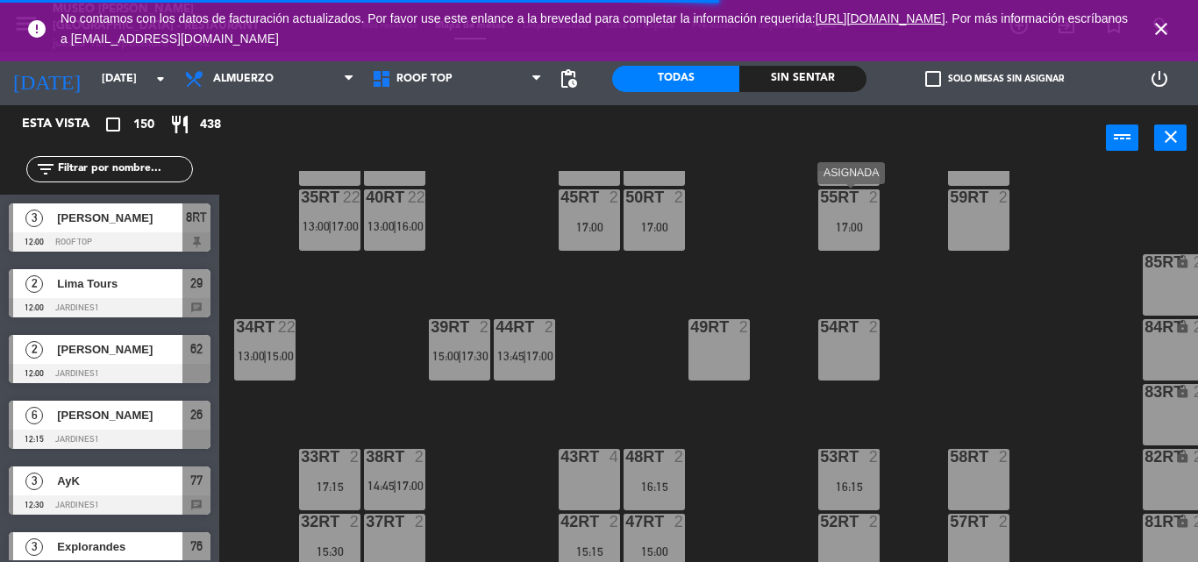
drag, startPoint x: 218, startPoint y: 359, endPoint x: 151, endPoint y: 274, distance: 108.6
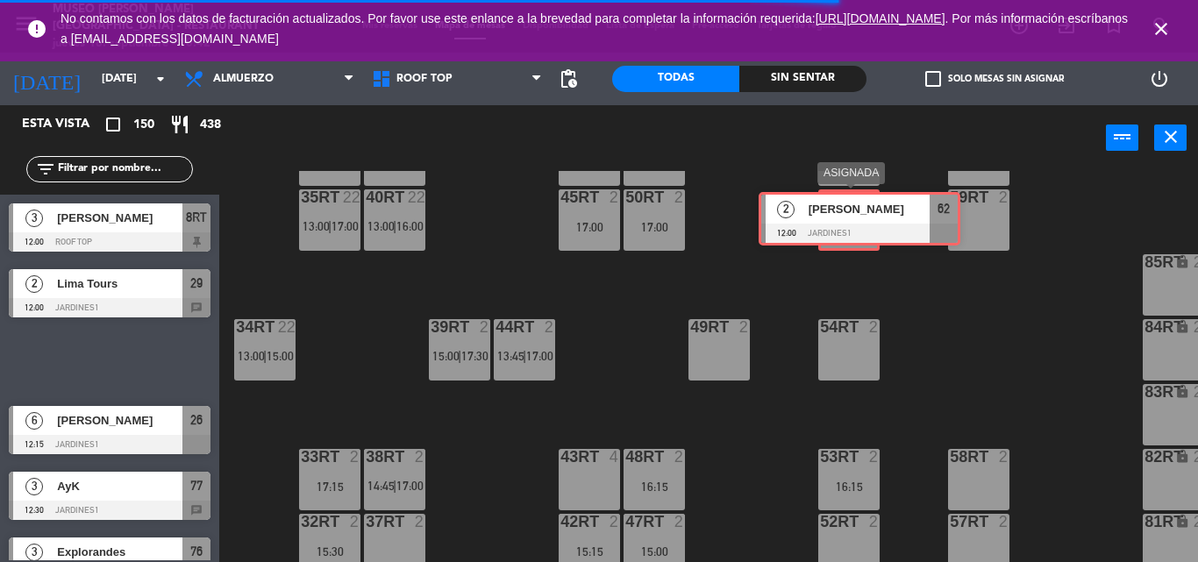
drag, startPoint x: 117, startPoint y: 361, endPoint x: 836, endPoint y: 220, distance: 732.8
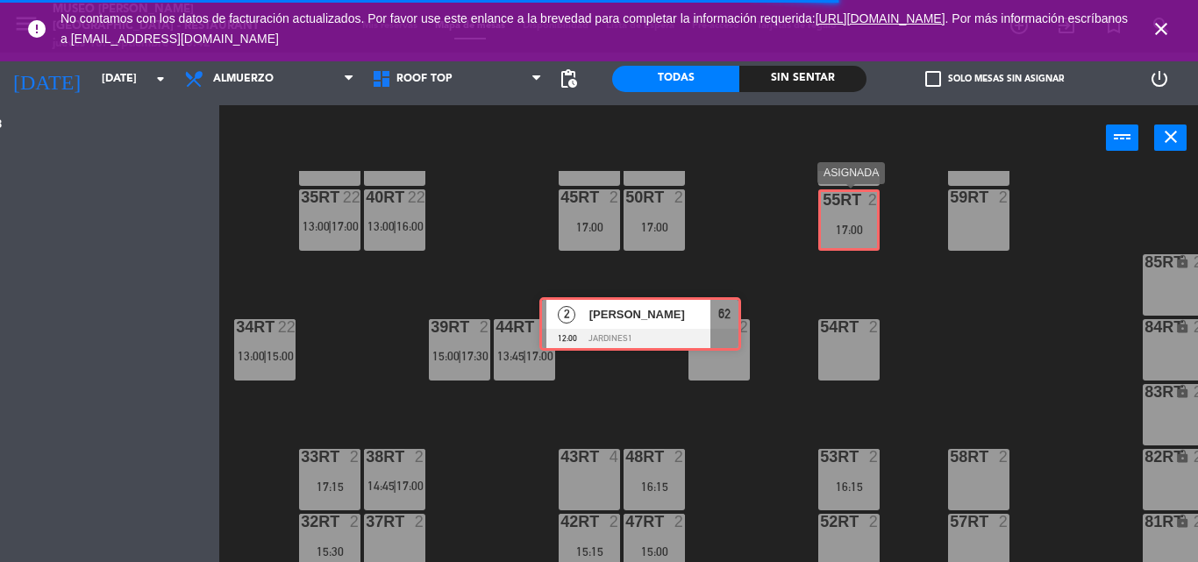
click at [835, 219] on div "Esta vista crop_square 150 restaurant 438 filter_list 3 [PERSON_NAME] 12:00 Roo…" at bounding box center [599, 333] width 1198 height 457
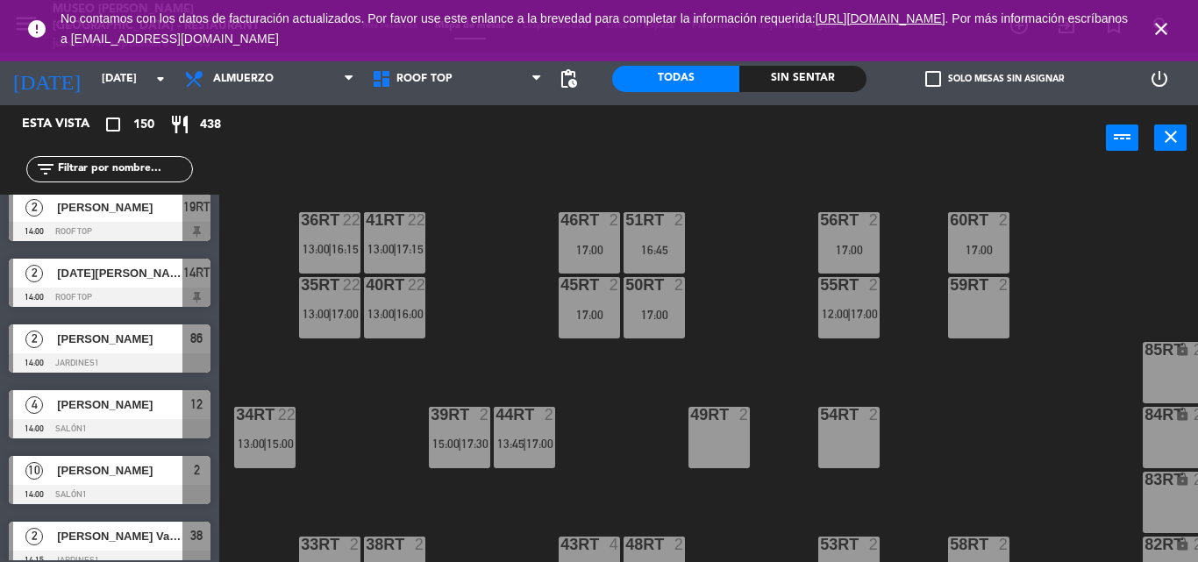
scroll to position [1842, 0]
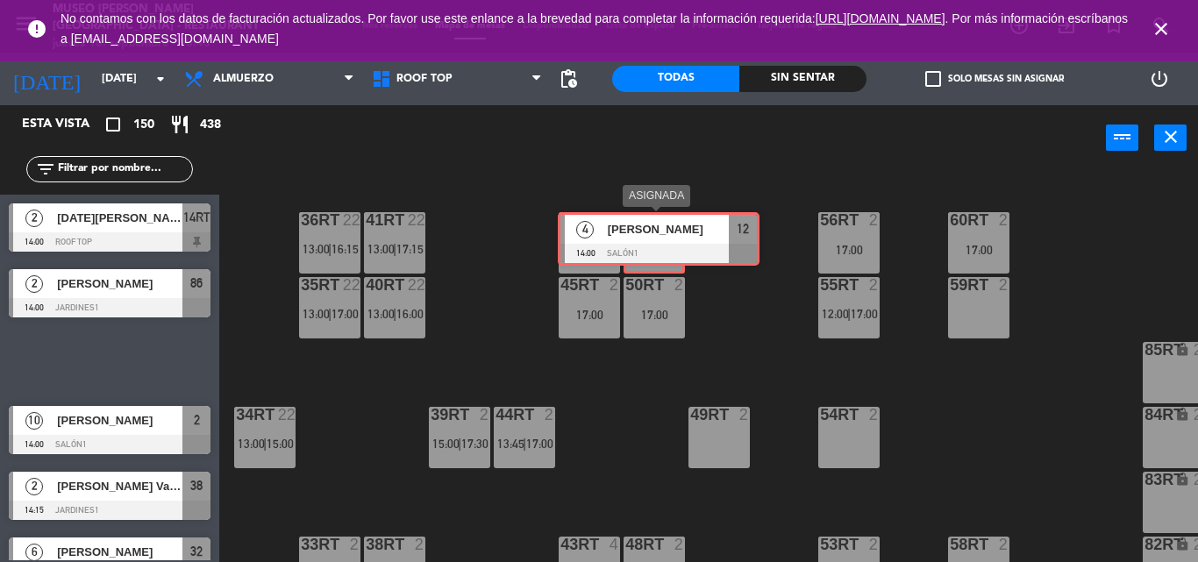
drag, startPoint x: 106, startPoint y: 351, endPoint x: 655, endPoint y: 228, distance: 562.5
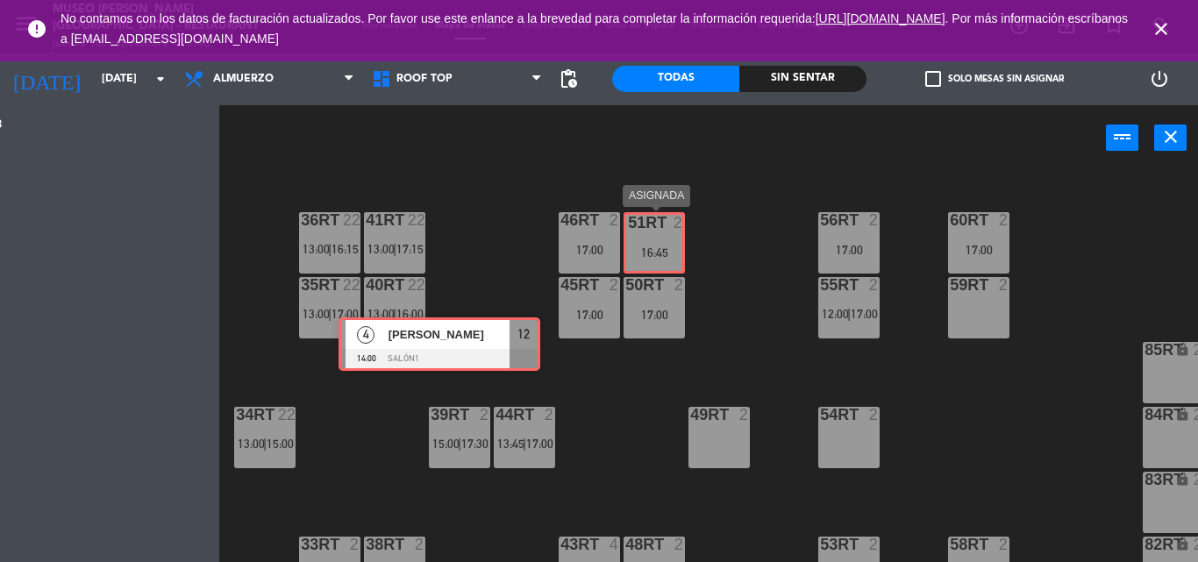
click at [655, 228] on div "Esta vista crop_square 150 restaurant 438 filter_list 3 Francisco Sanchez 12:00…" at bounding box center [599, 333] width 1198 height 457
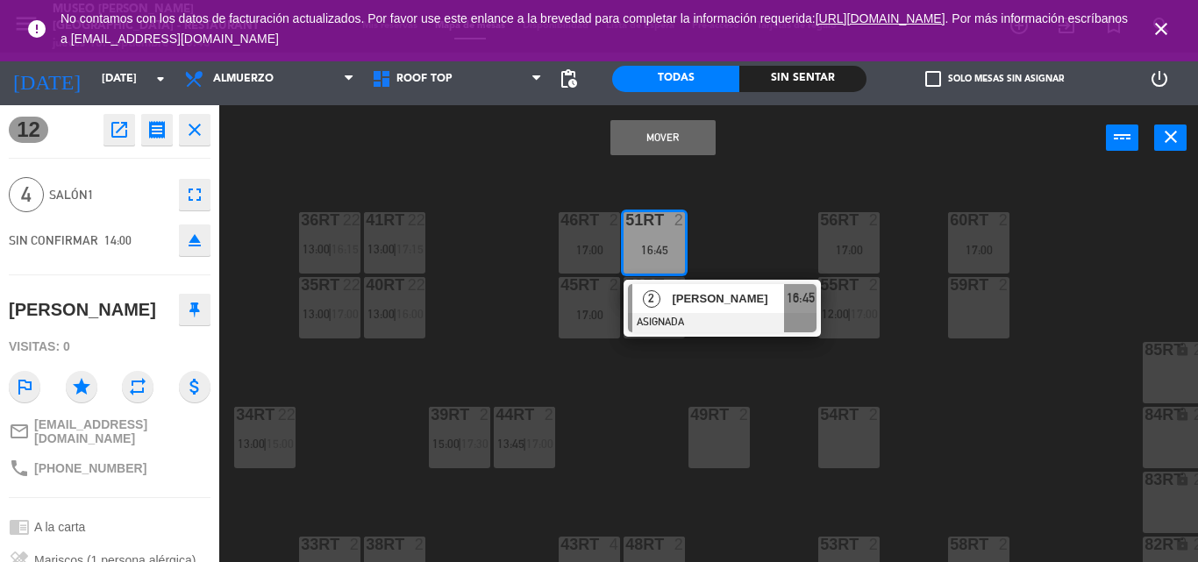
click at [664, 128] on button "Mover" at bounding box center [662, 137] width 105 height 35
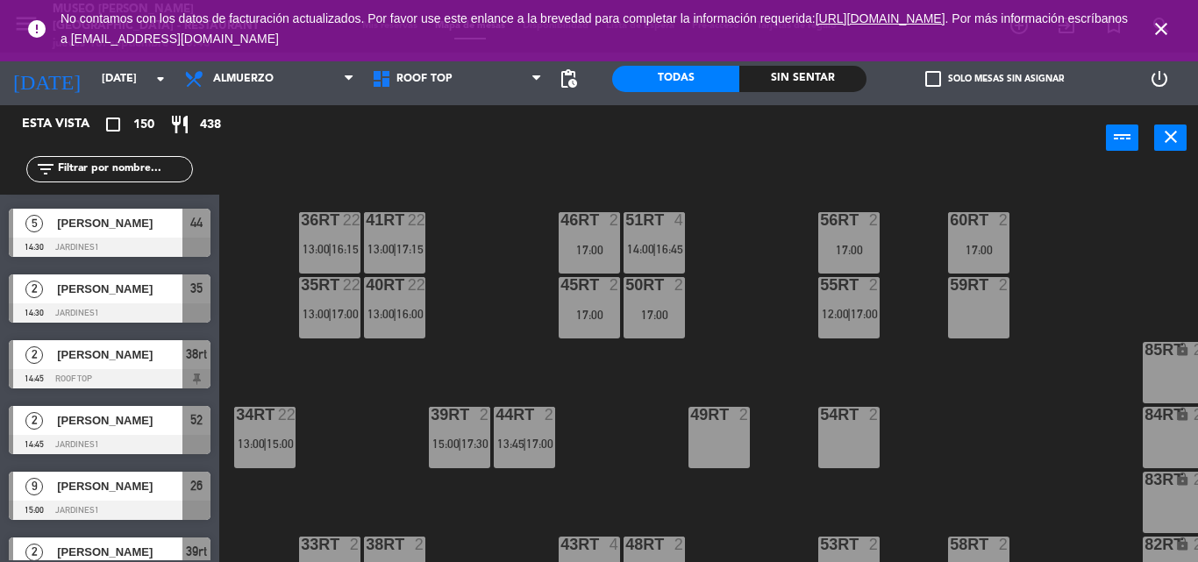
scroll to position [2456, 0]
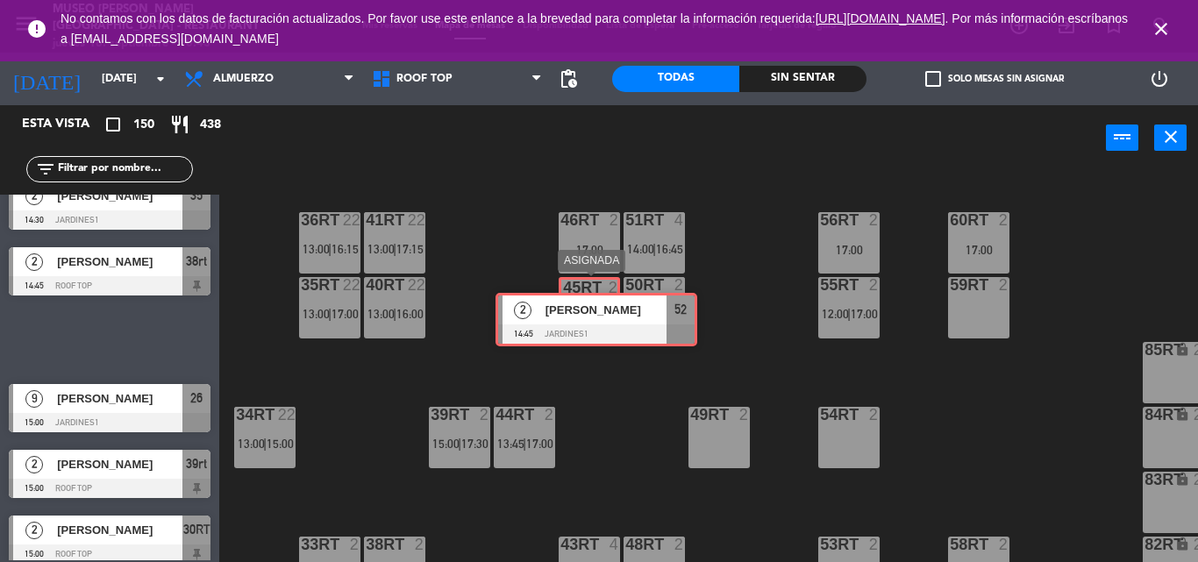
drag, startPoint x: 109, startPoint y: 331, endPoint x: 595, endPoint y: 311, distance: 487.1
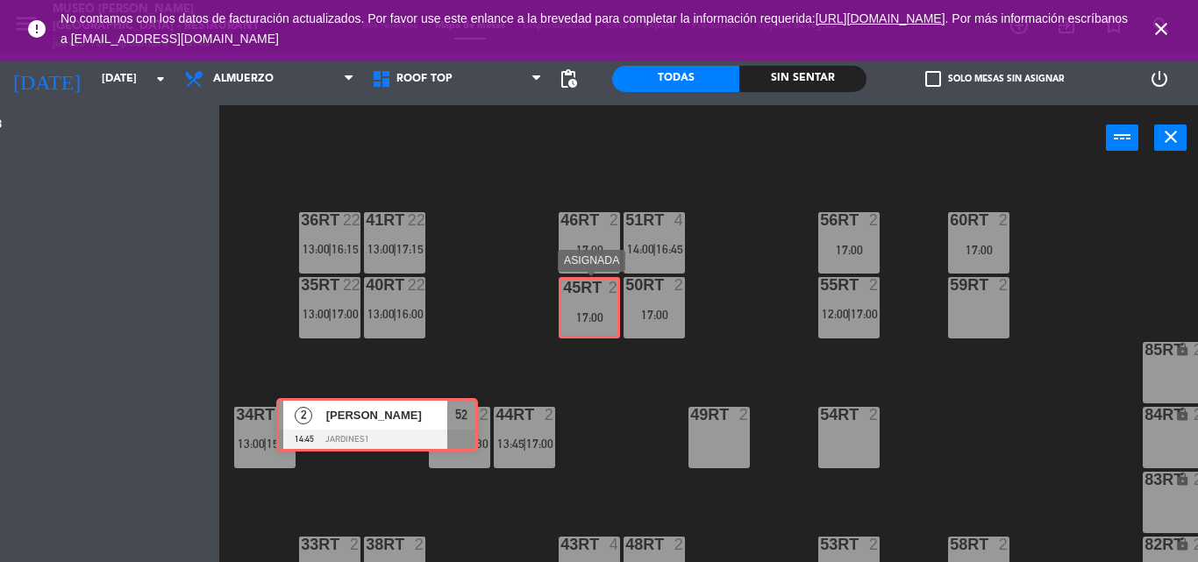
click at [595, 311] on div "Esta vista crop_square 150 restaurant 438 filter_list 3 Francisco Sanchez 12:00…" at bounding box center [599, 333] width 1198 height 457
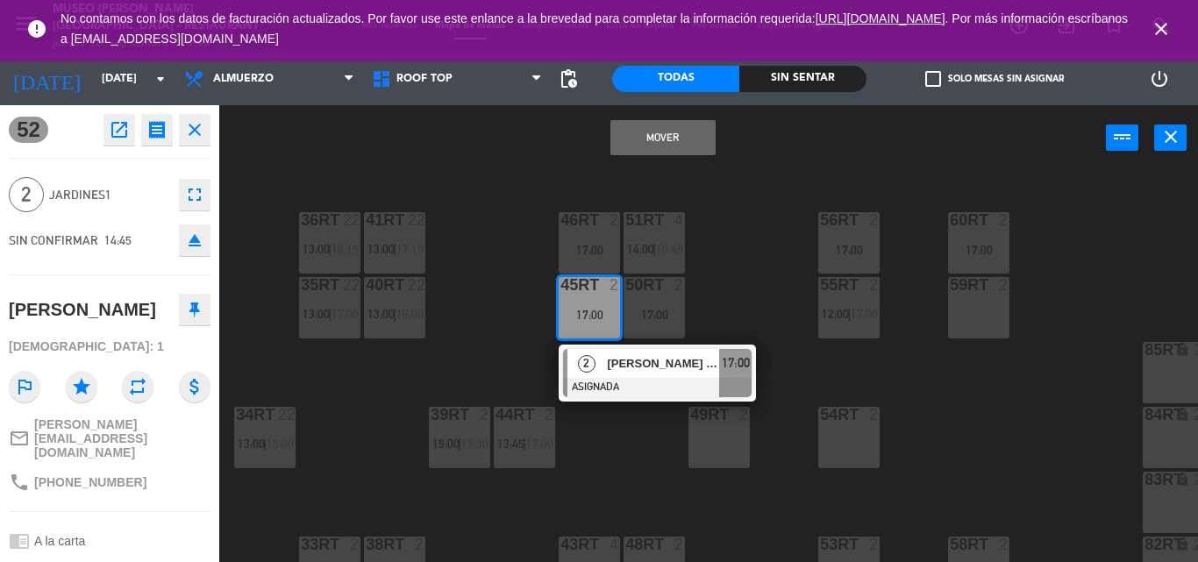
click at [662, 136] on button "Mover" at bounding box center [662, 137] width 105 height 35
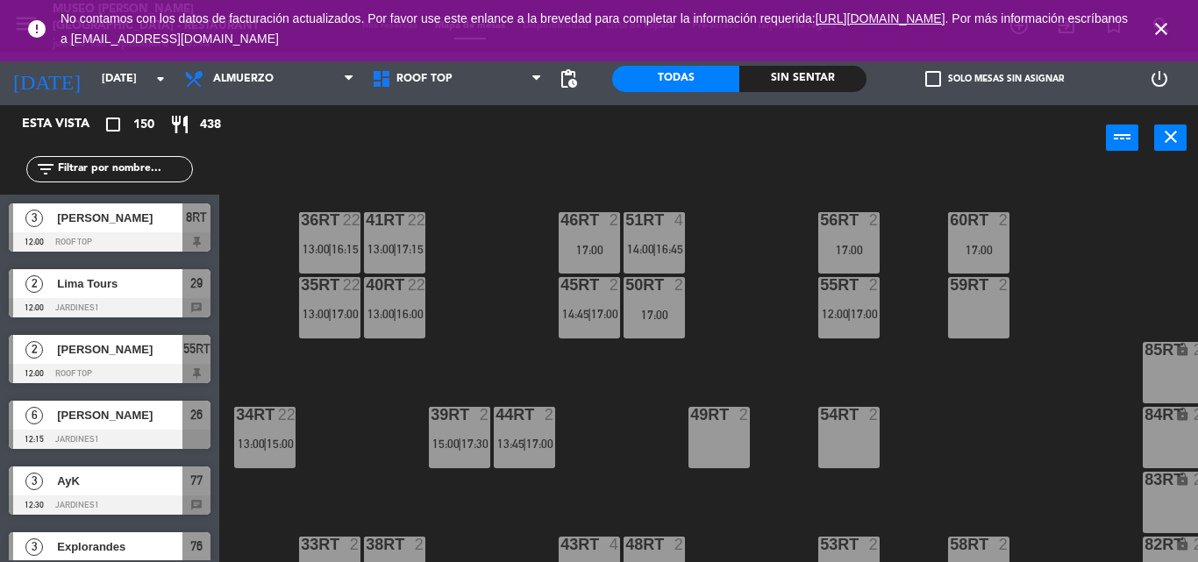
scroll to position [0, 0]
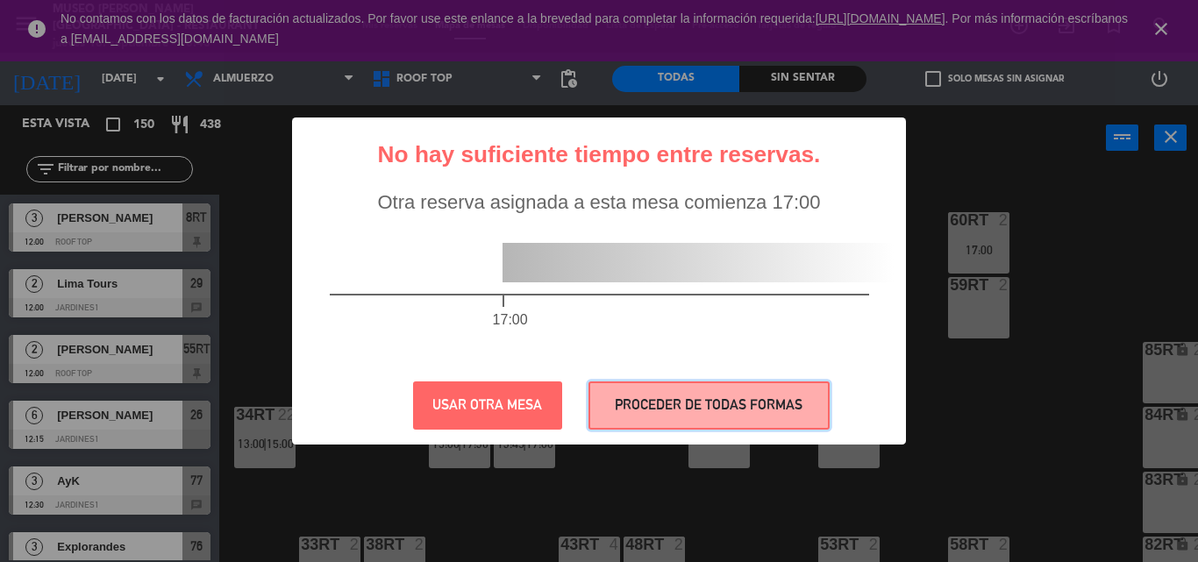
click at [689, 395] on button "PROCEDER DE TODAS FORMAS" at bounding box center [708, 405] width 241 height 48
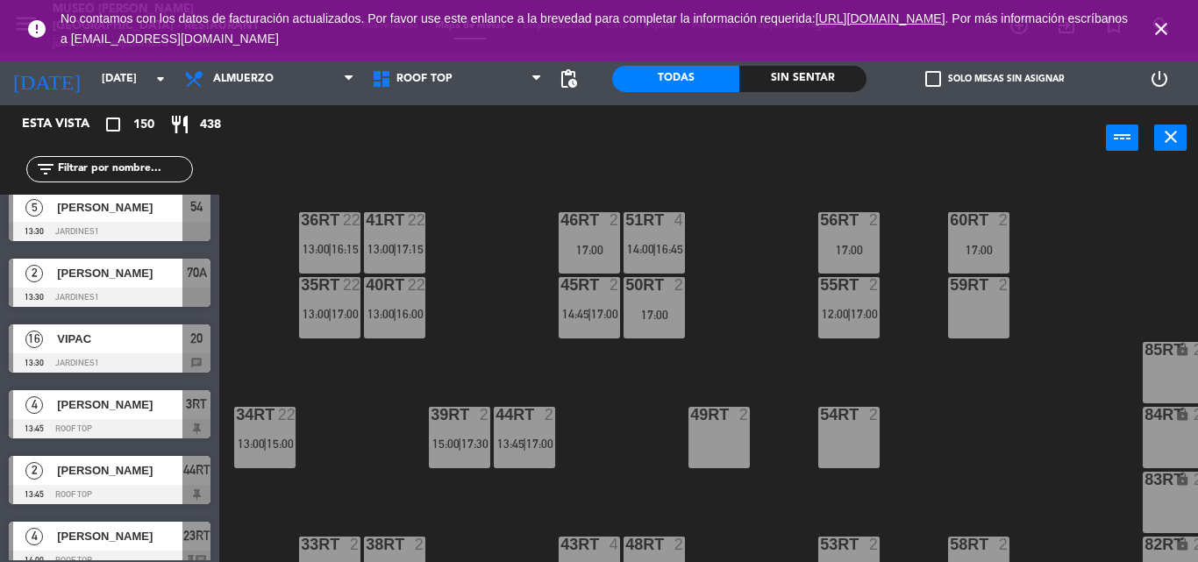
scroll to position [1842, 0]
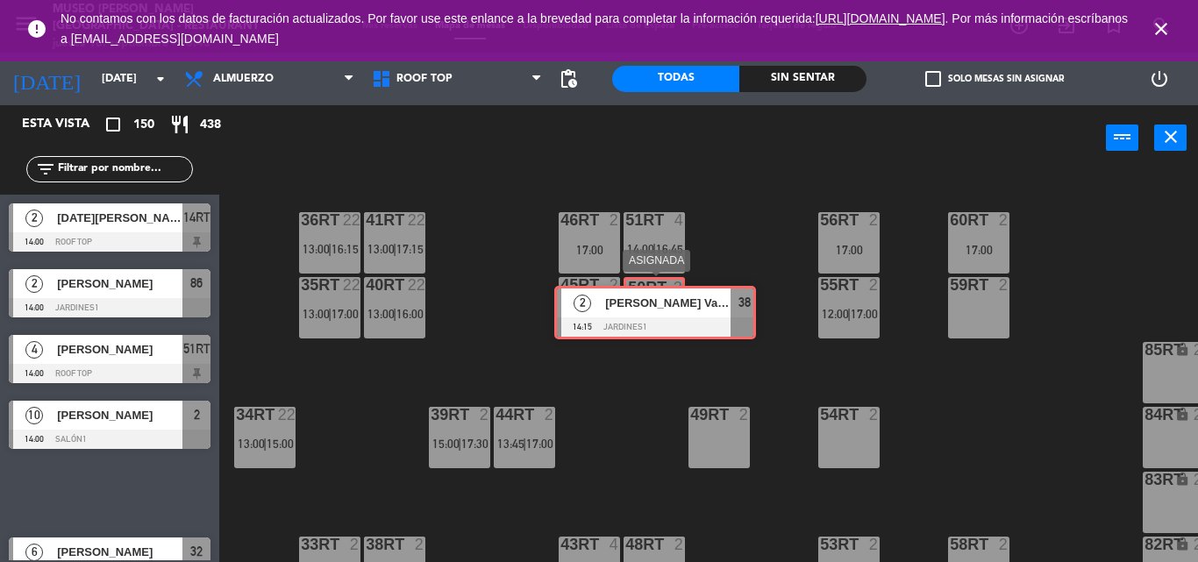
drag, startPoint x: 101, startPoint y: 483, endPoint x: 645, endPoint y: 303, distance: 573.8
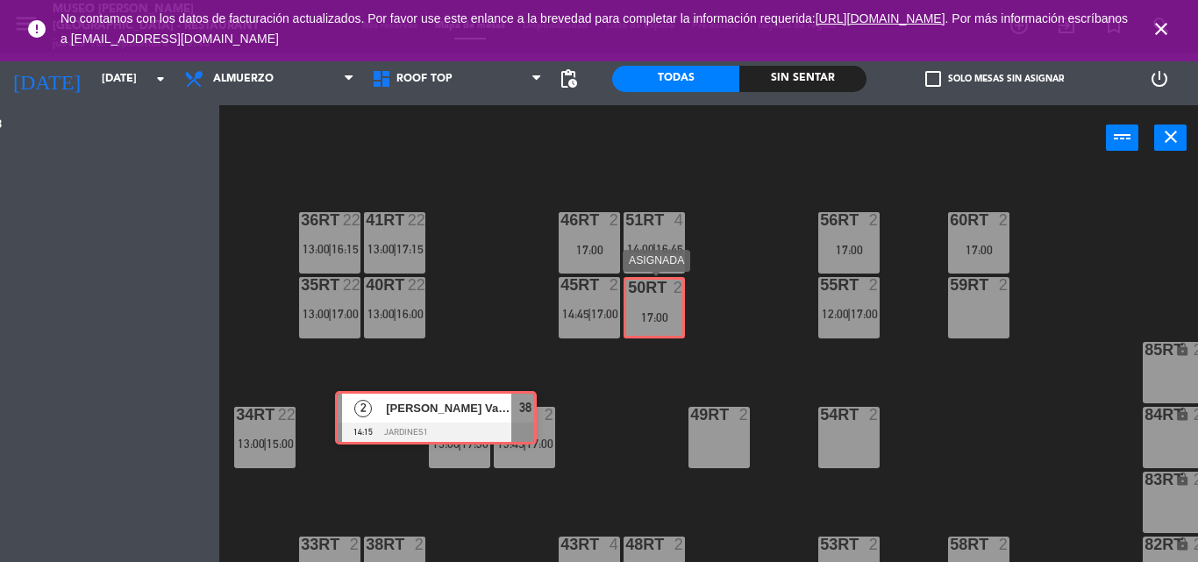
click at [645, 303] on div "Esta vista crop_square 150 restaurant 438 filter_list 3 Francisco Sanchez 12:00…" at bounding box center [599, 333] width 1198 height 457
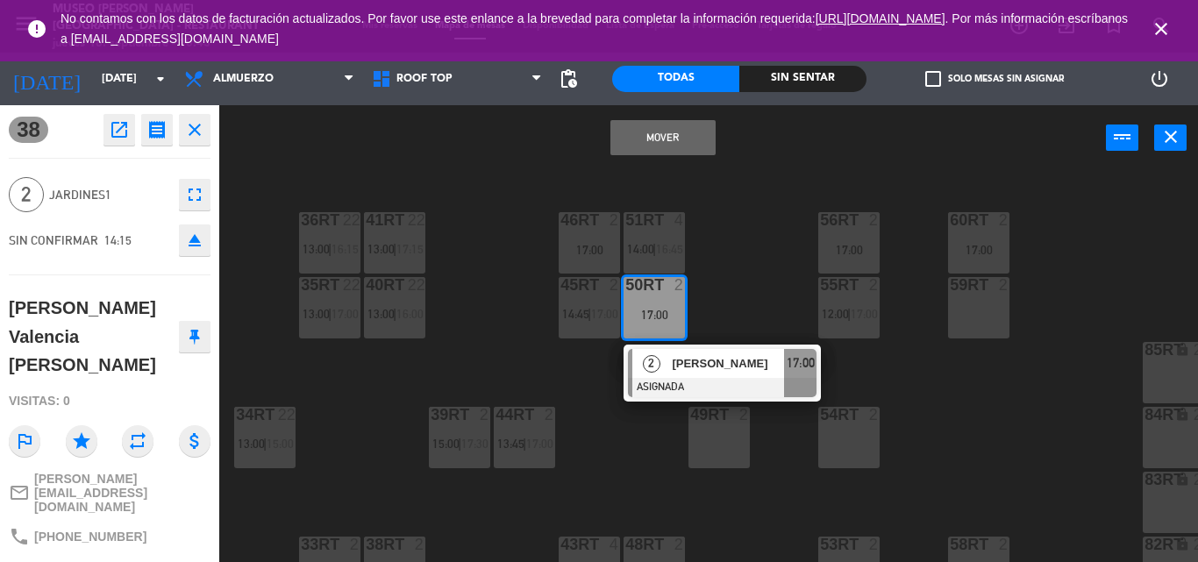
click at [700, 125] on button "Mover" at bounding box center [662, 137] width 105 height 35
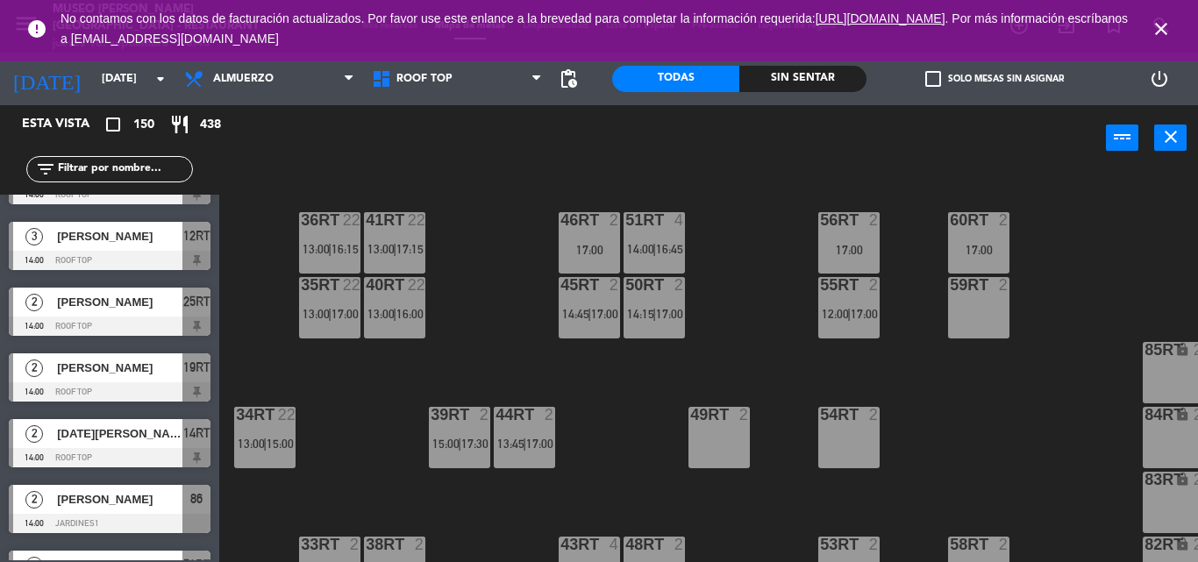
scroll to position [1666, 0]
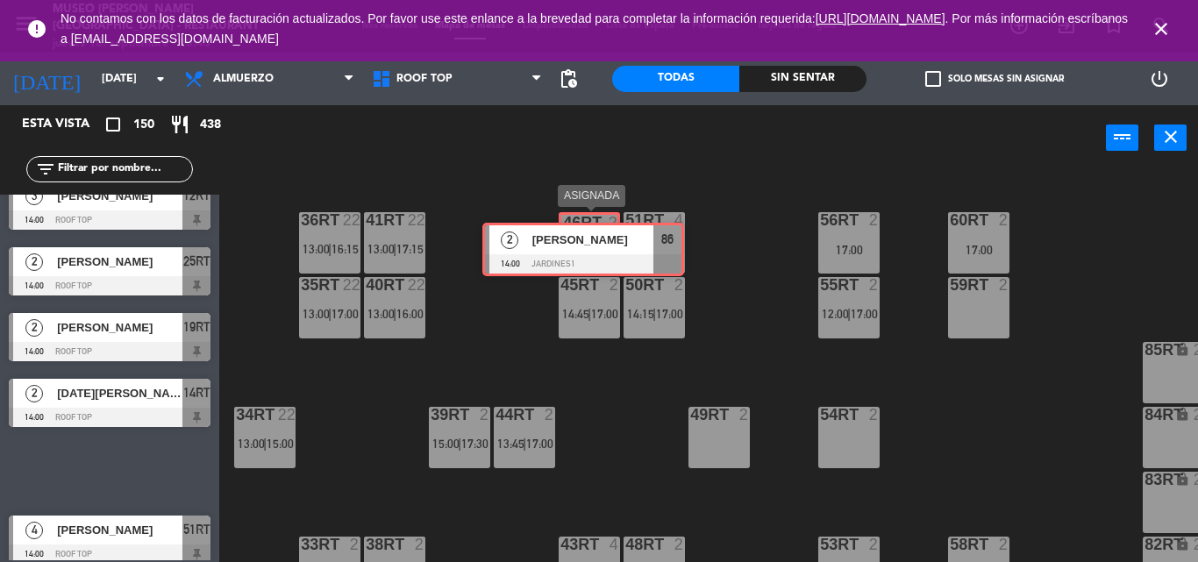
drag, startPoint x: 100, startPoint y: 468, endPoint x: 574, endPoint y: 246, distance: 523.0
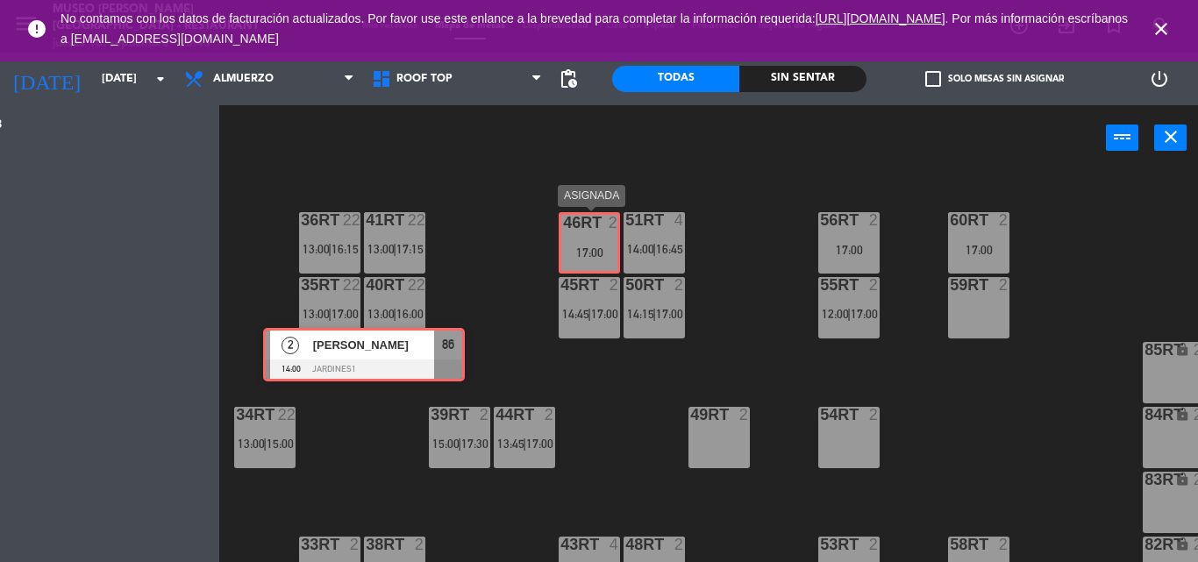
click at [574, 246] on div "Esta vista crop_square 150 restaurant 438 filter_list 3 Francisco Sanchez 12:00…" at bounding box center [599, 333] width 1198 height 457
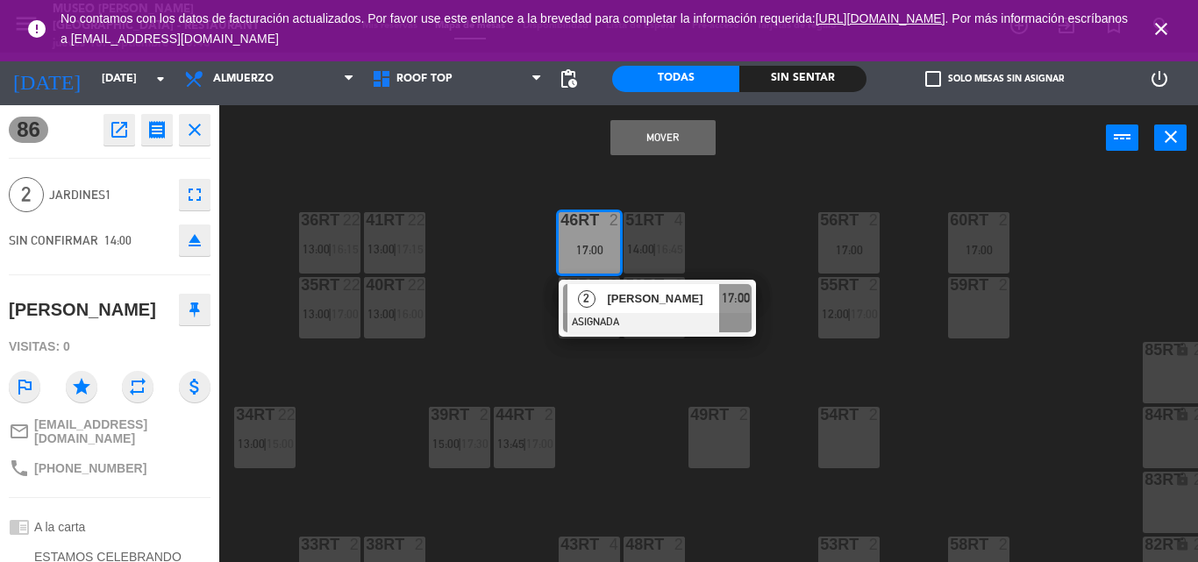
click at [649, 138] on button "Mover" at bounding box center [662, 137] width 105 height 35
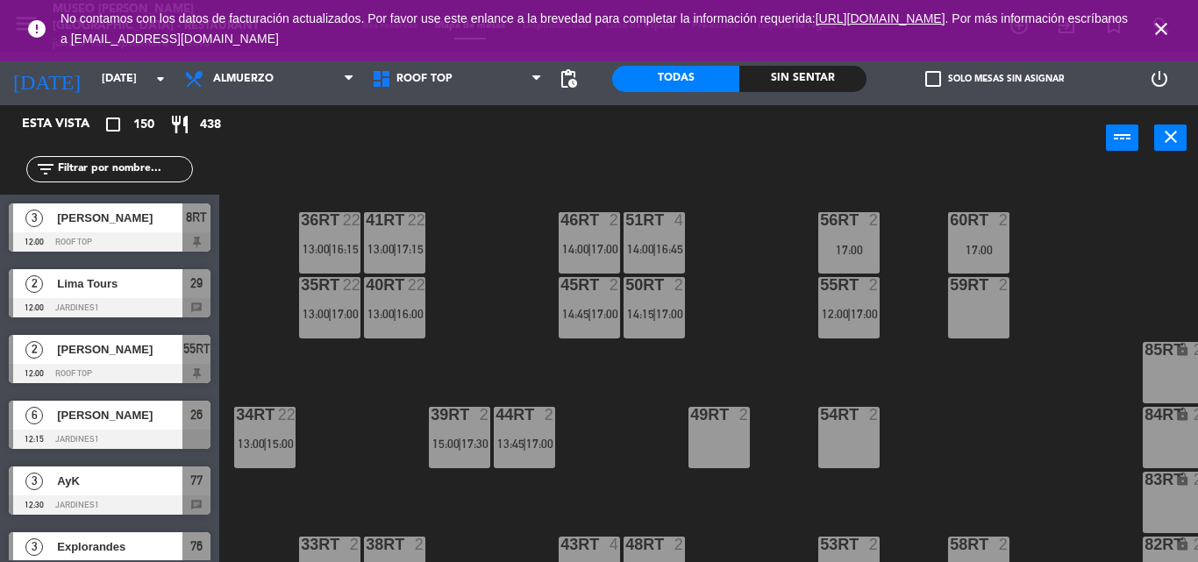
click at [1158, 25] on icon "close" at bounding box center [1161, 28] width 21 height 21
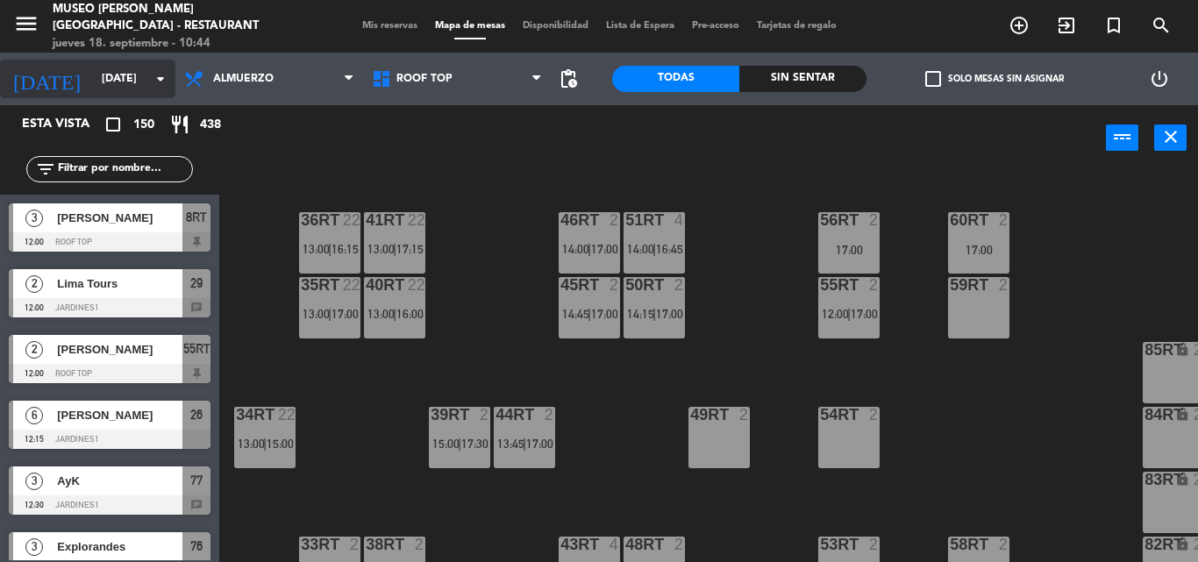
click at [93, 78] on input "[DATE]" at bounding box center [167, 79] width 148 height 30
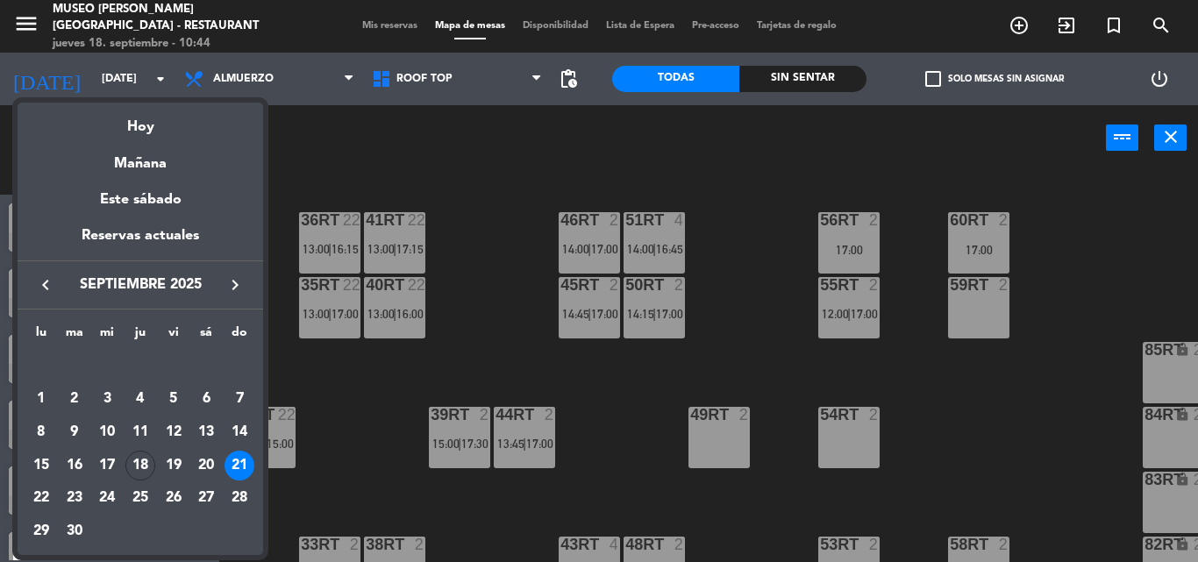
drag, startPoint x: 177, startPoint y: 466, endPoint x: 171, endPoint y: 437, distance: 29.6
click at [177, 465] on div "19" at bounding box center [174, 466] width 30 height 30
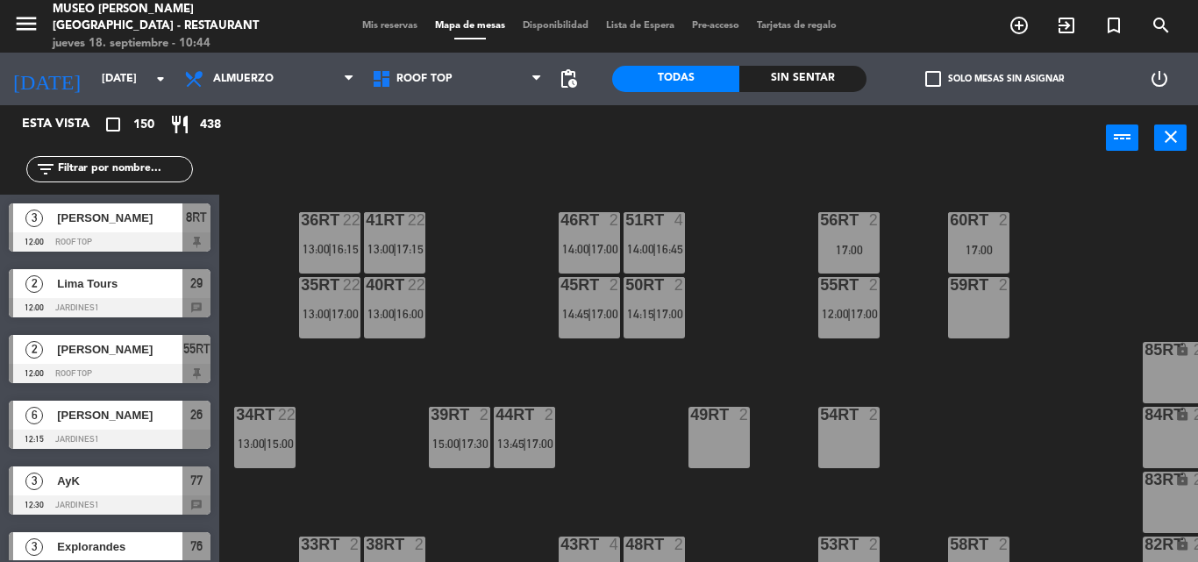
type input "vie. 19 sep."
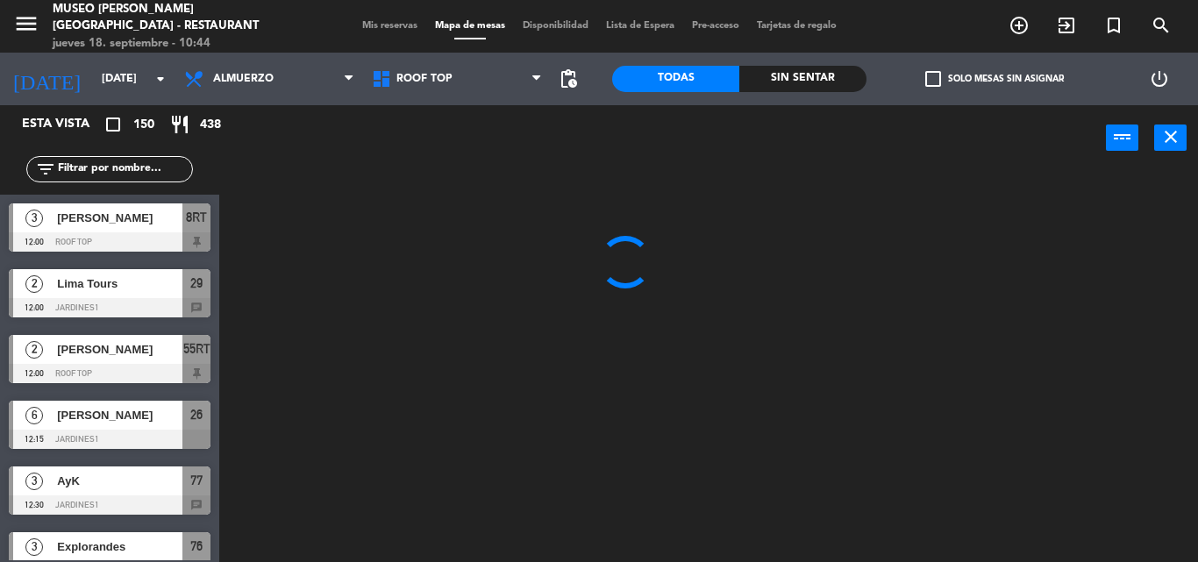
click at [384, 18] on div "menu Museo Larco Café - Restaurant jueves 18. septiembre - 10:44 Mis reservas M…" at bounding box center [599, 26] width 1198 height 53
click at [379, 25] on span "Mis reservas" at bounding box center [389, 26] width 73 height 10
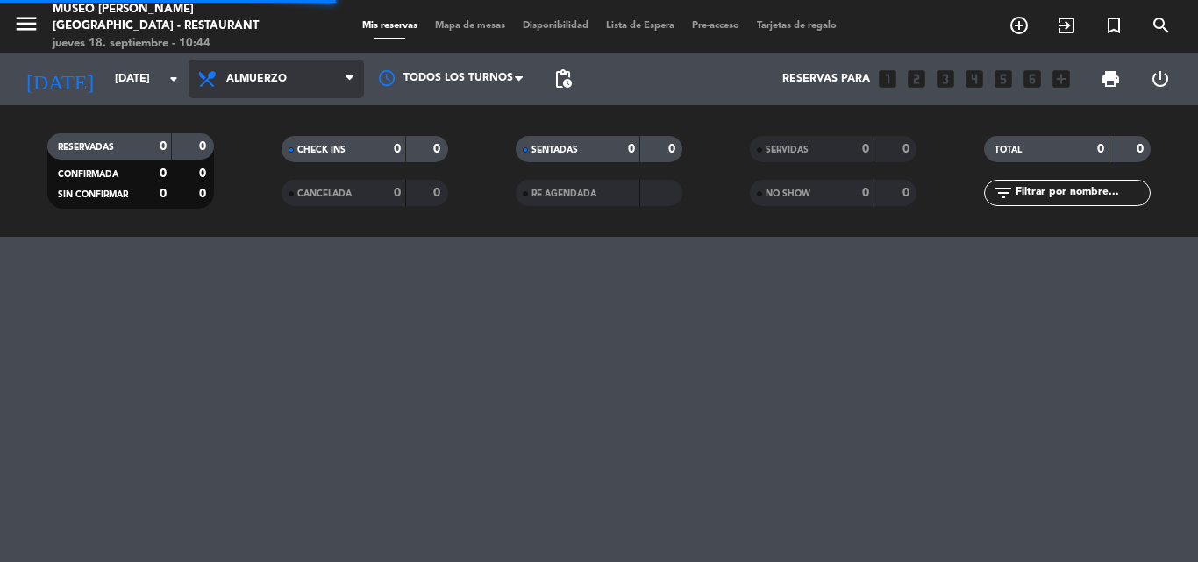
click at [290, 76] on span "Almuerzo" at bounding box center [276, 79] width 175 height 39
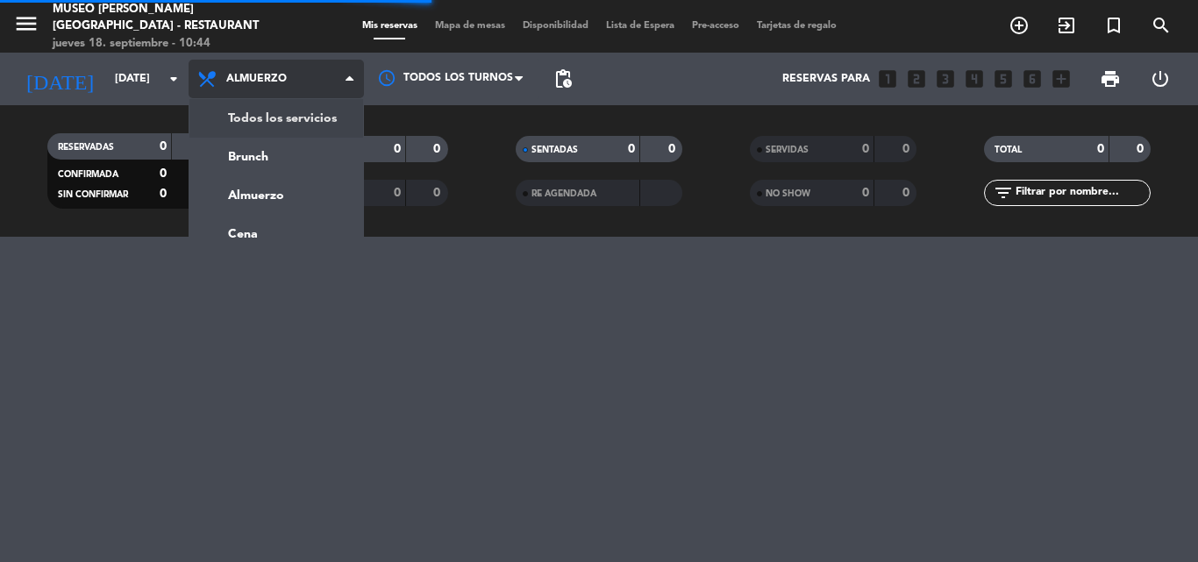
click at [269, 125] on div "menu Museo Larco Café - Restaurant jueves 18. septiembre - 10:44 Mis reservas M…" at bounding box center [599, 118] width 1198 height 237
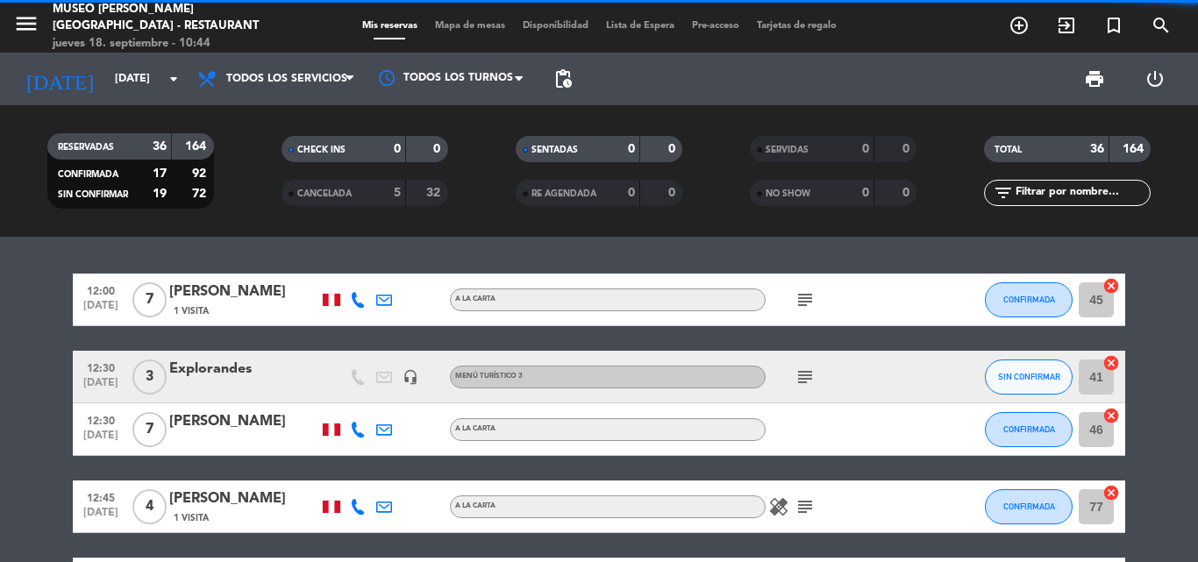
click at [1065, 189] on input "text" at bounding box center [1082, 192] width 136 height 19
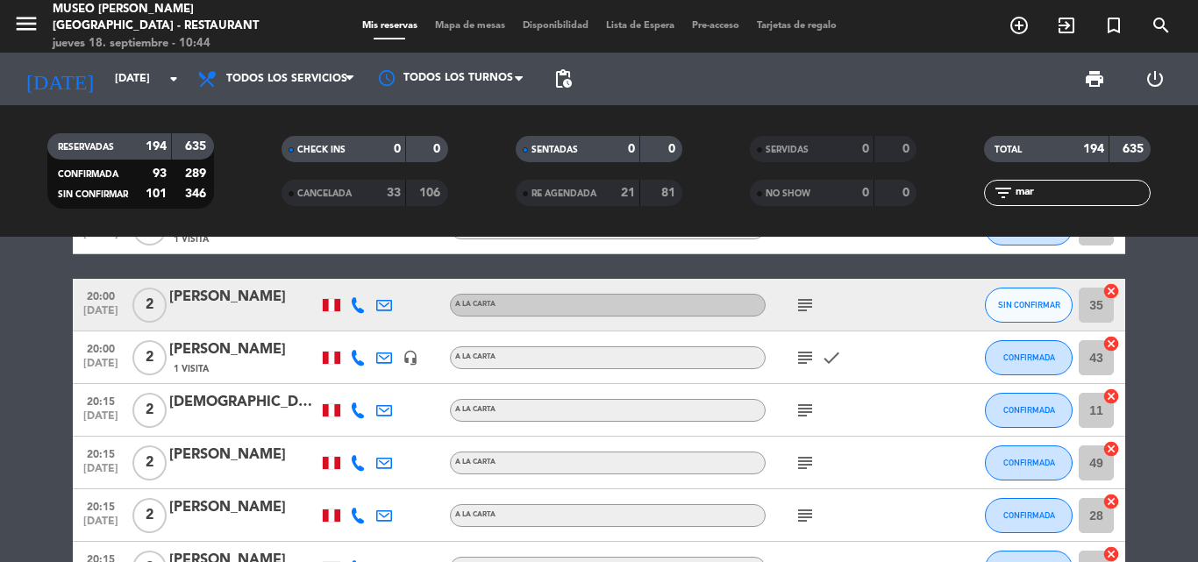
scroll to position [438, 0]
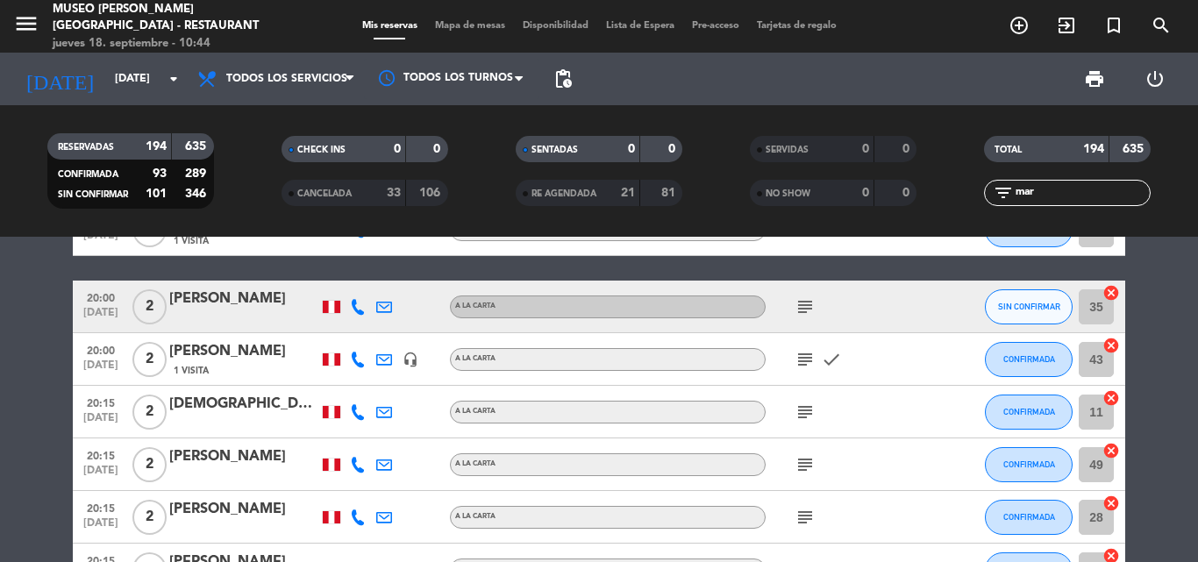
type input "mar"
click at [204, 346] on div "marcos" at bounding box center [243, 351] width 149 height 23
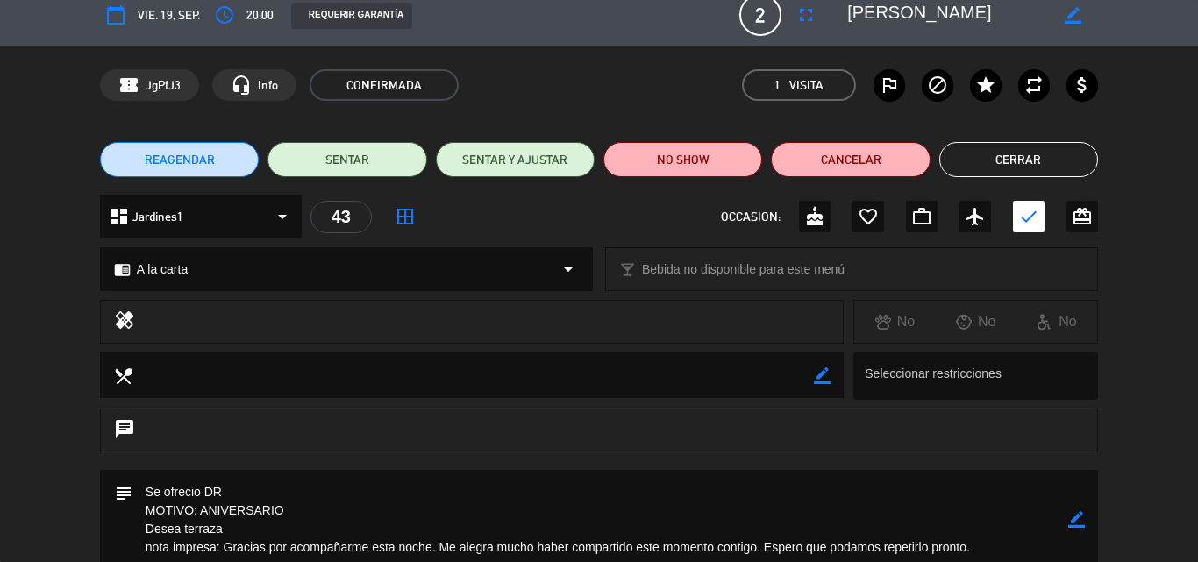
scroll to position [0, 0]
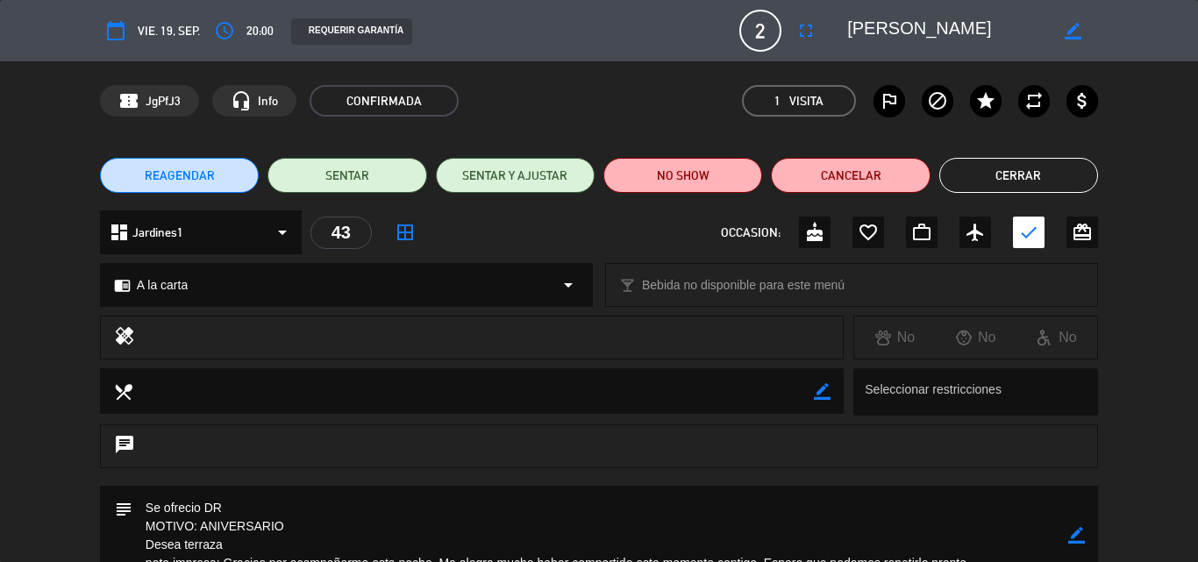
click at [1006, 176] on button "Cerrar" at bounding box center [1018, 175] width 159 height 35
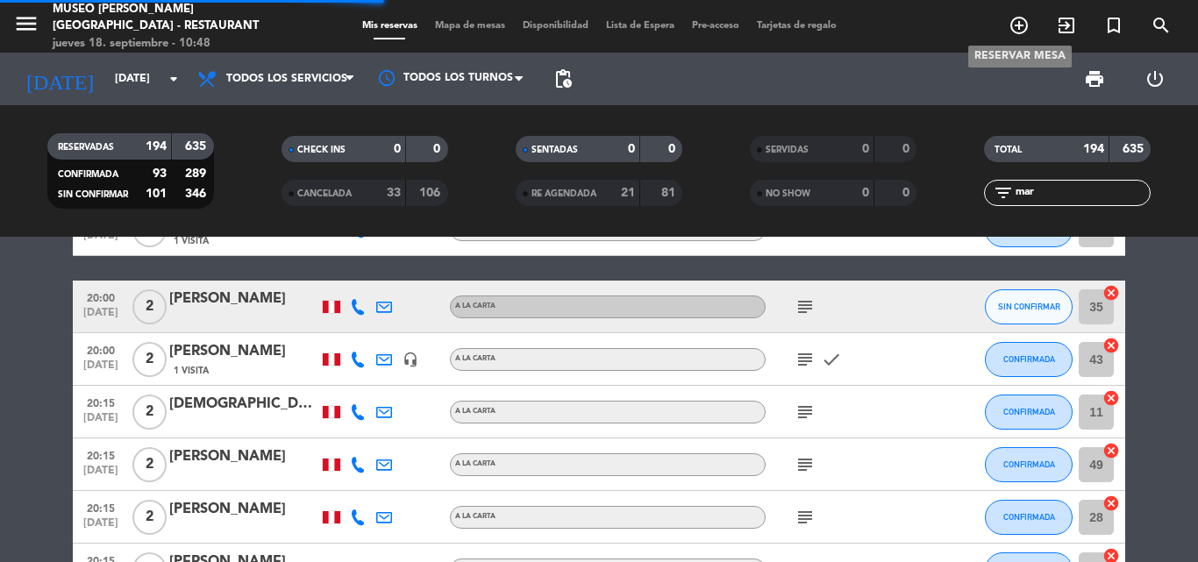
click at [1016, 24] on icon "add_circle_outline" at bounding box center [1019, 25] width 21 height 21
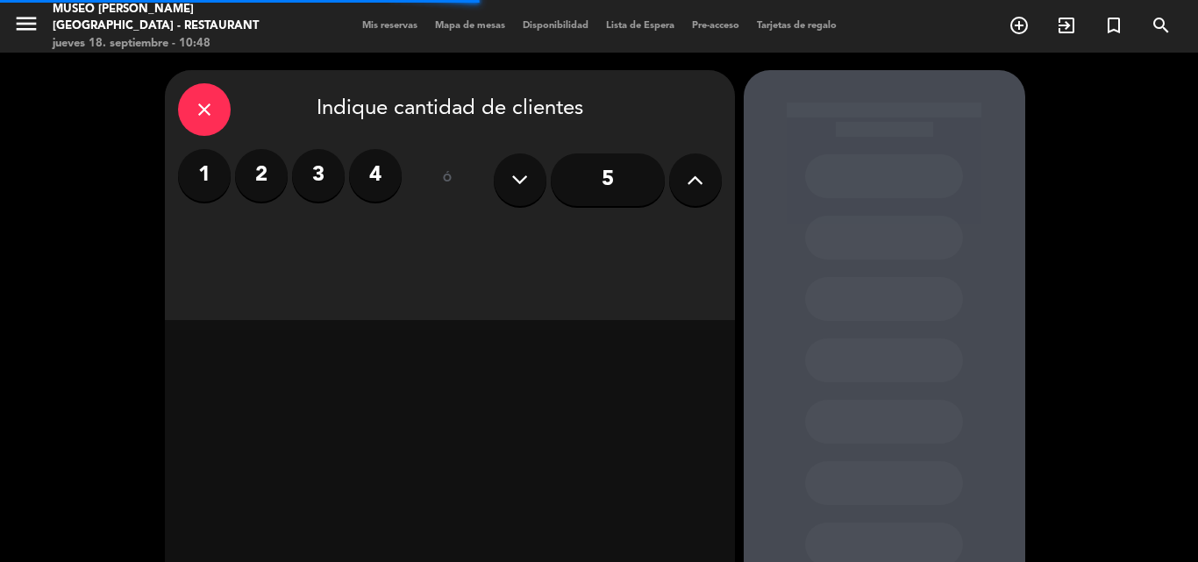
click at [279, 173] on label "2" at bounding box center [261, 175] width 53 height 53
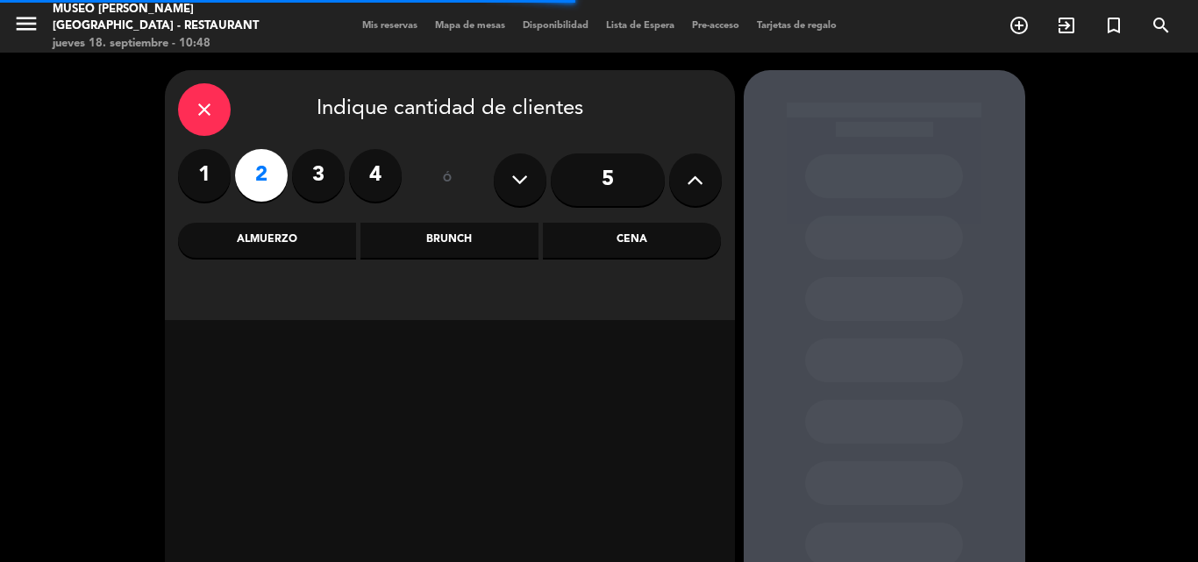
click at [659, 242] on div "Cena" at bounding box center [632, 240] width 178 height 35
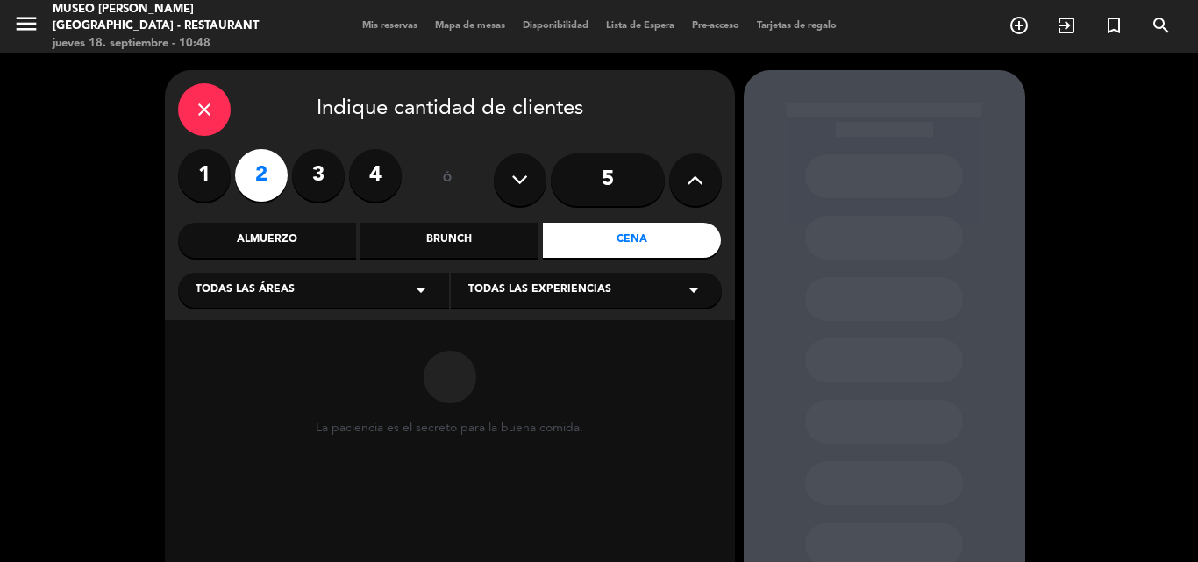
click at [225, 282] on span "Todas las áreas" at bounding box center [245, 291] width 99 height 18
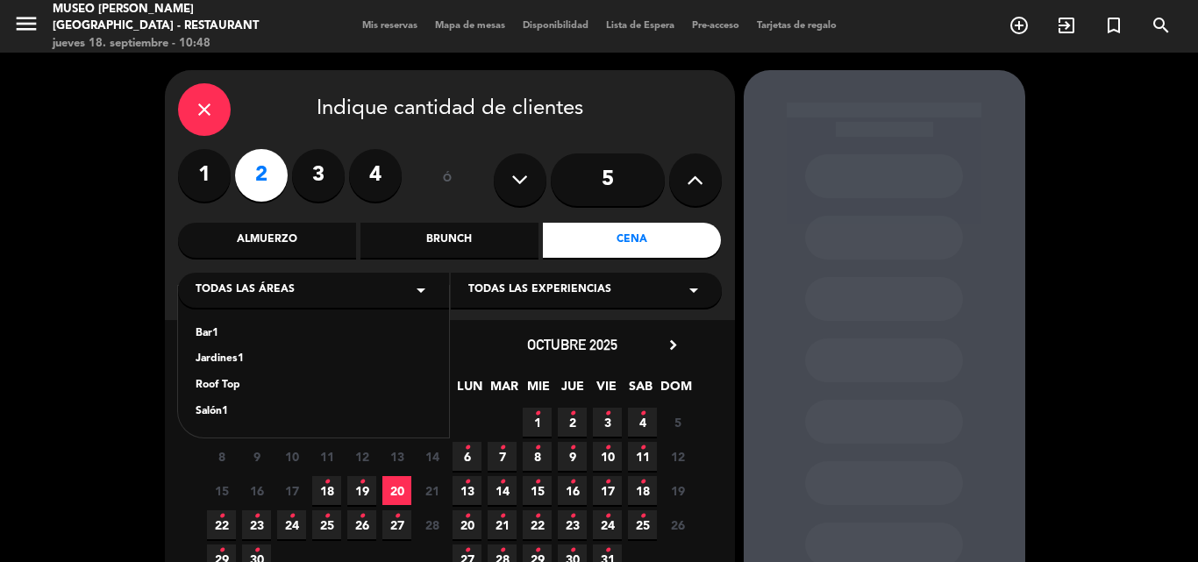
click at [214, 362] on div "Jardines1" at bounding box center [314, 360] width 236 height 18
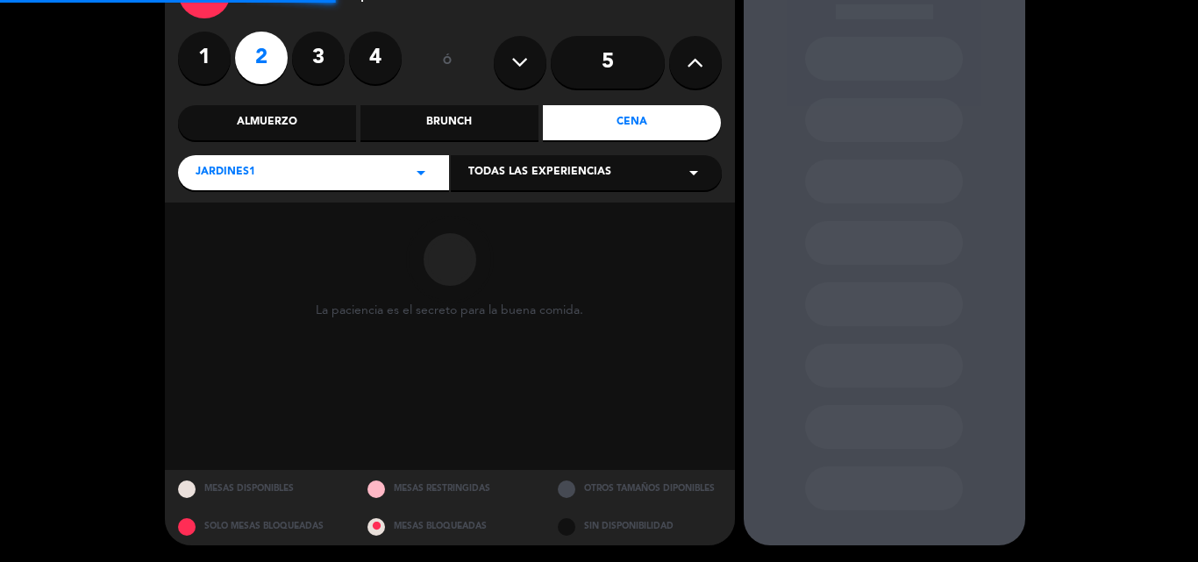
scroll to position [118, 0]
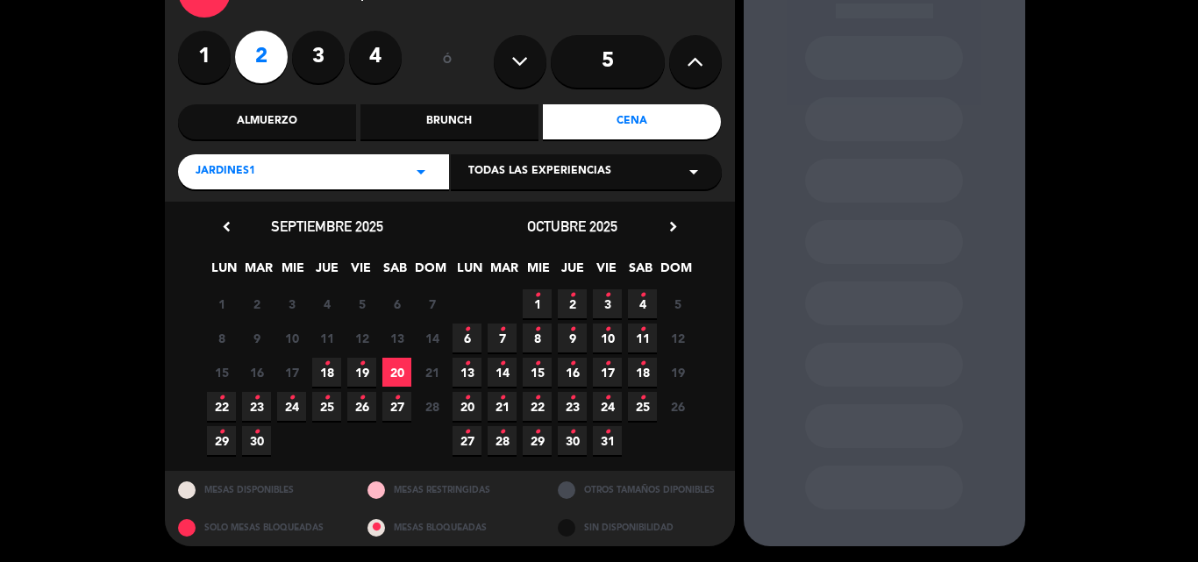
drag, startPoint x: 356, startPoint y: 365, endPoint x: 378, endPoint y: 357, distance: 23.3
click at [357, 365] on span "19 •" at bounding box center [361, 372] width 29 height 29
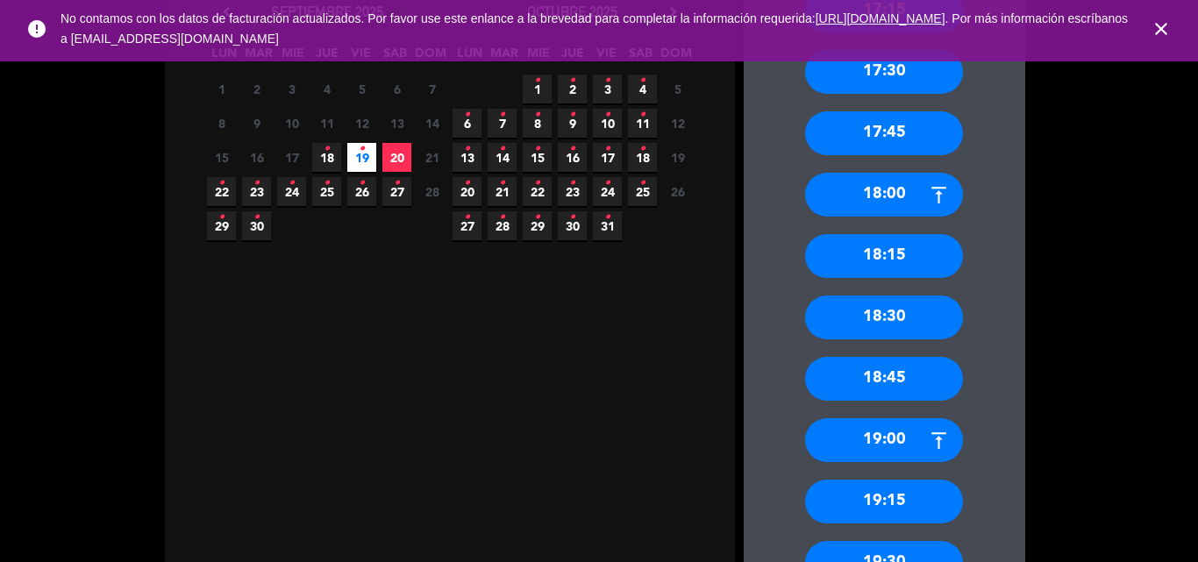
scroll to position [0, 0]
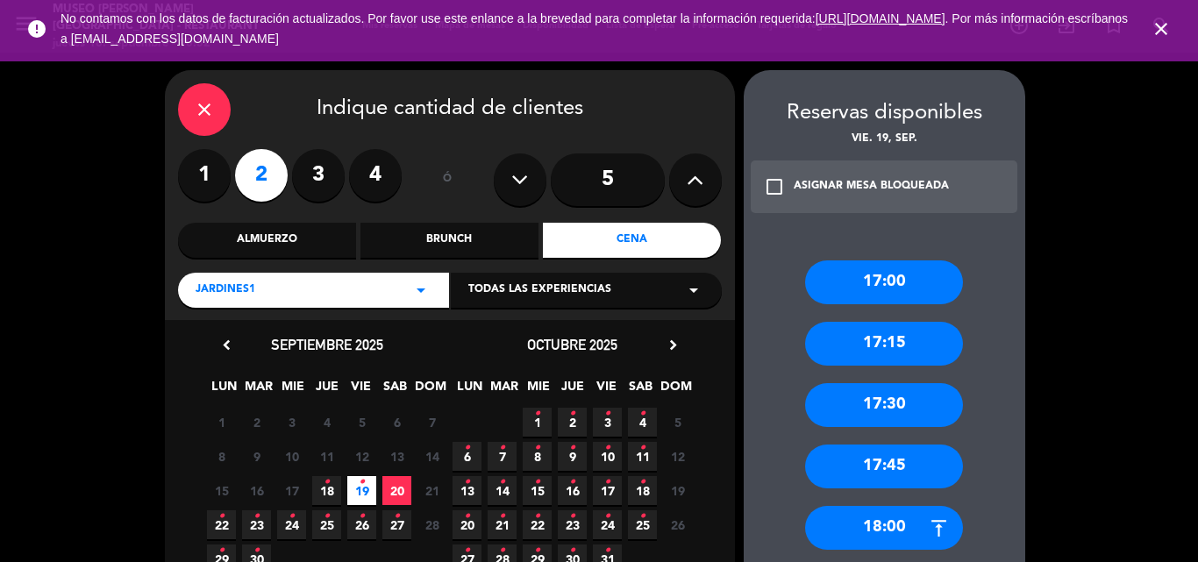
drag, startPoint x: 317, startPoint y: 163, endPoint x: 281, endPoint y: 246, distance: 91.1
click at [319, 163] on label "3" at bounding box center [318, 175] width 53 height 53
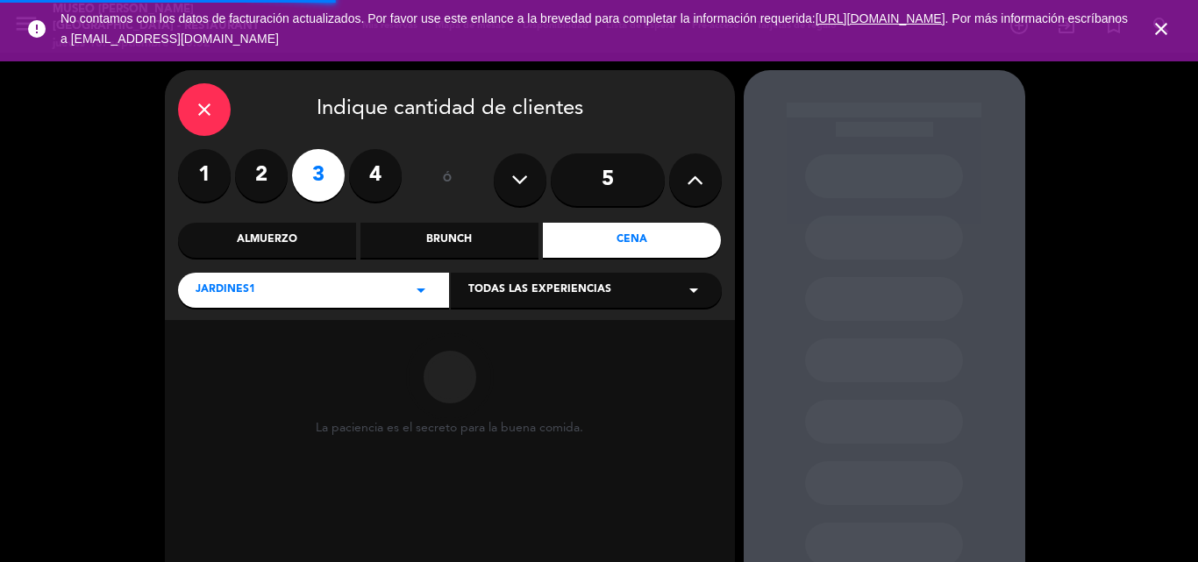
click at [278, 239] on div "Almuerzo" at bounding box center [267, 240] width 178 height 35
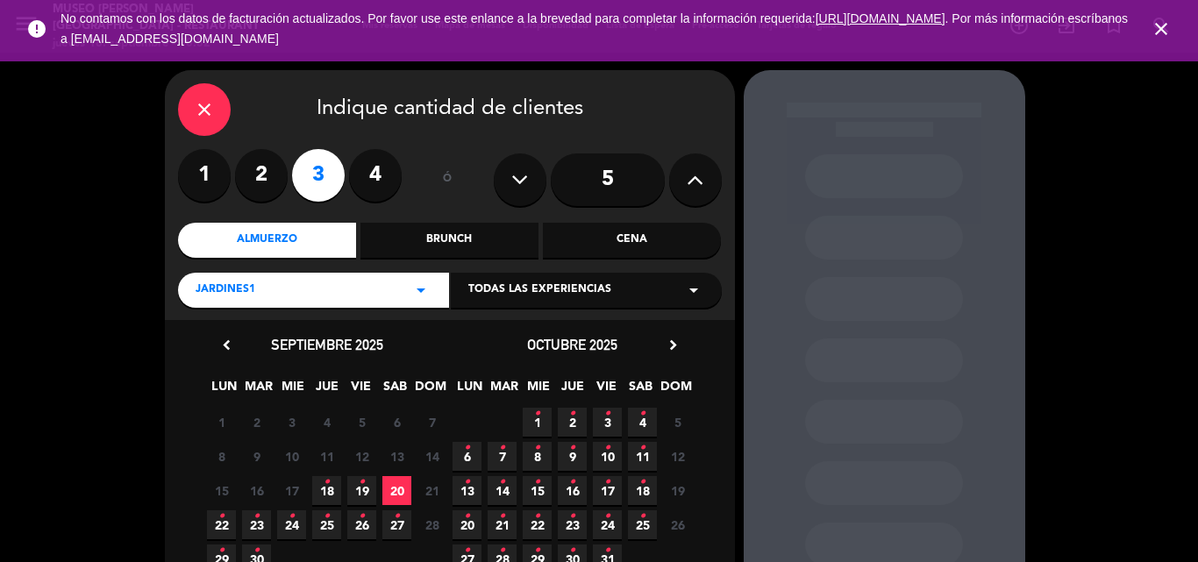
click at [363, 486] on icon "•" at bounding box center [362, 482] width 6 height 28
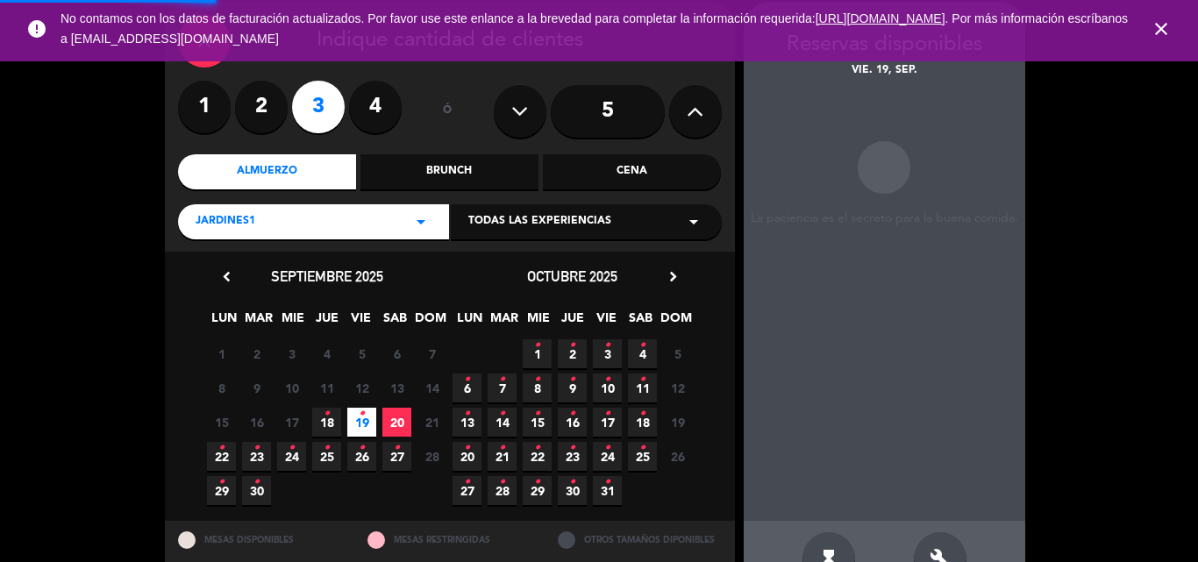
scroll to position [70, 0]
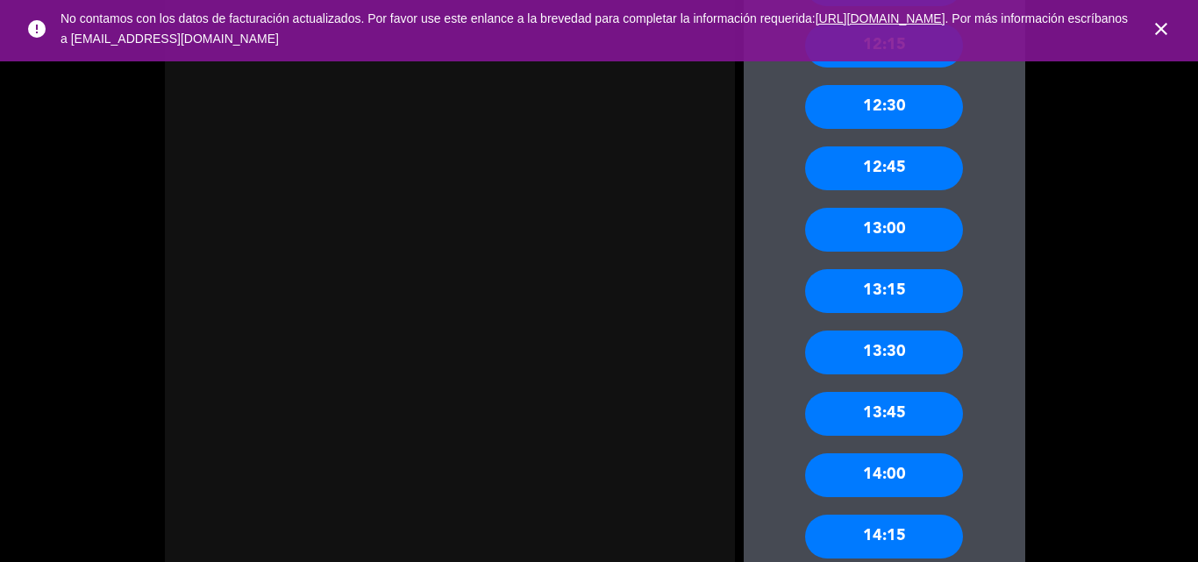
click at [894, 360] on div "13:30" at bounding box center [884, 353] width 158 height 44
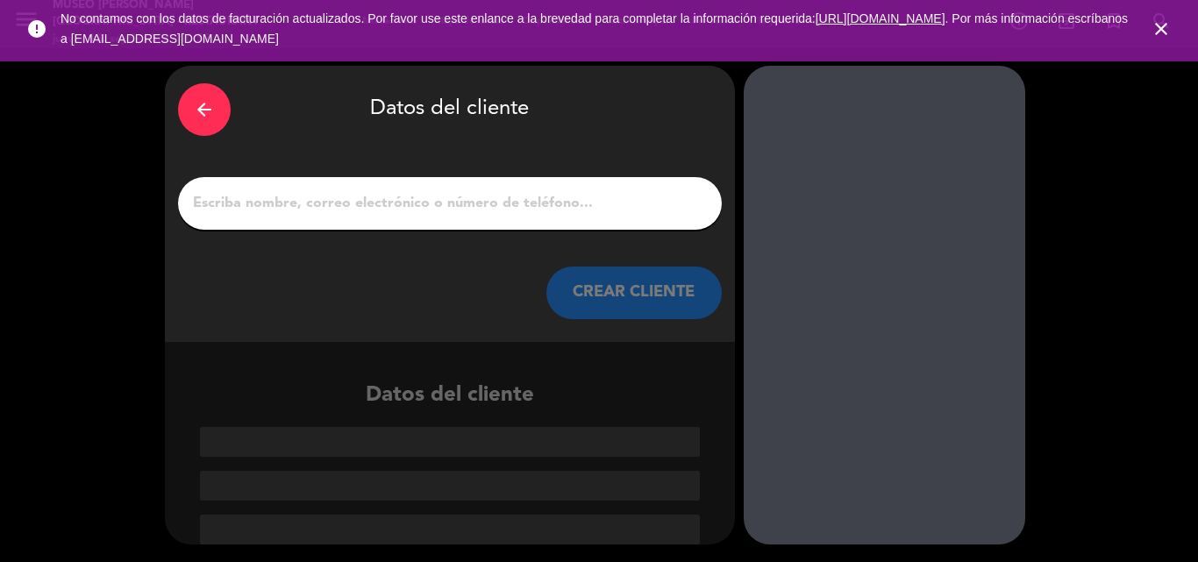
click at [577, 210] on input "1" at bounding box center [449, 203] width 517 height 25
paste input "María Rivera Del Carpio."
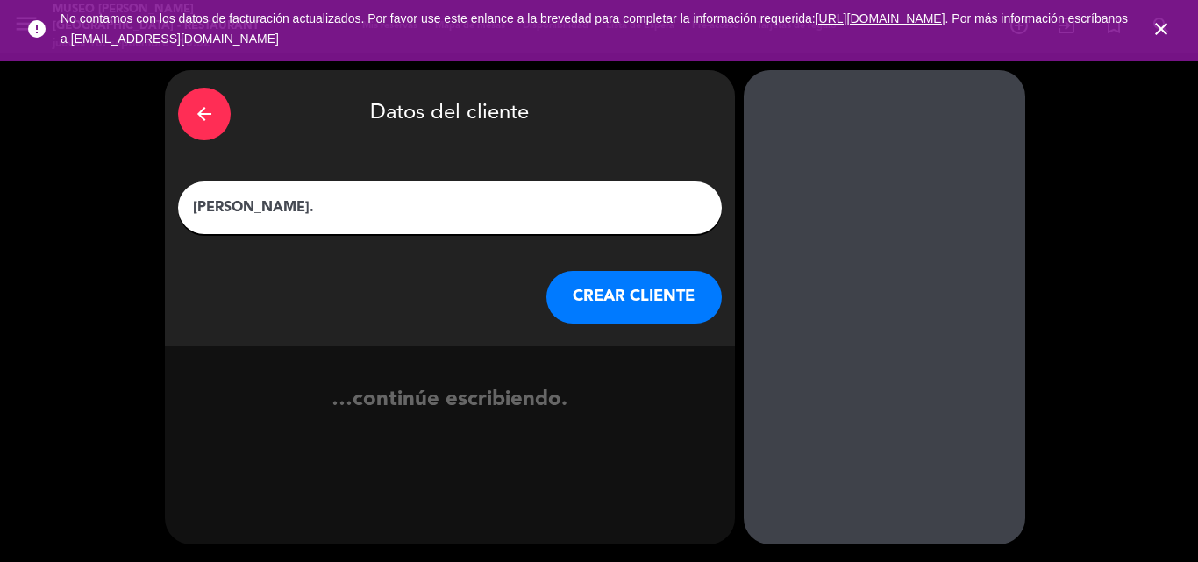
type input "María Rivera Del Carpio."
click at [606, 292] on button "CREAR CLIENTE" at bounding box center [633, 297] width 175 height 53
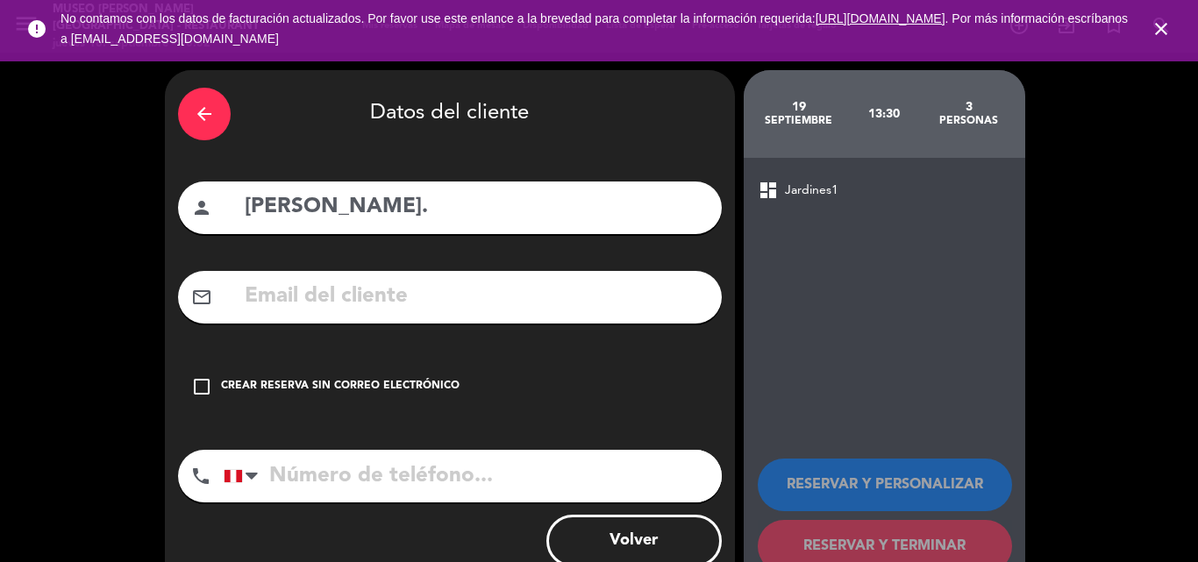
click at [517, 274] on div "mail_outline" at bounding box center [450, 297] width 544 height 53
click at [429, 290] on input "text" at bounding box center [476, 297] width 466 height 36
paste input "larebelde15@hotmail.it"
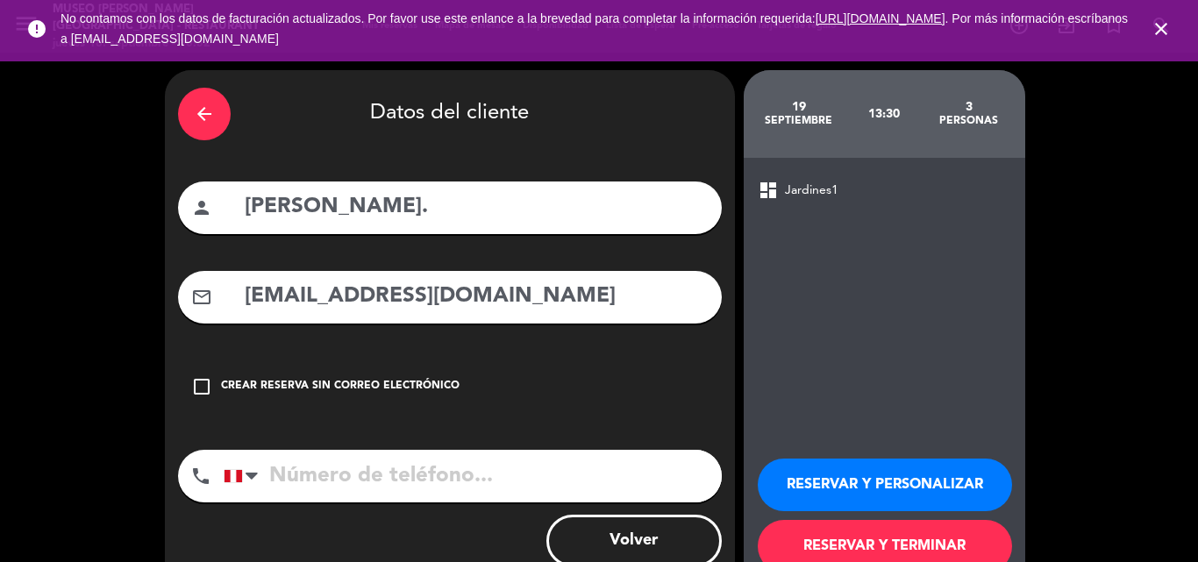
type input "larebelde15@hotmail.it"
click at [479, 489] on input "tel" at bounding box center [473, 476] width 498 height 53
paste input "984462827"
type input "984462827"
click at [886, 474] on button "RESERVAR Y PERSONALIZAR" at bounding box center [885, 485] width 254 height 53
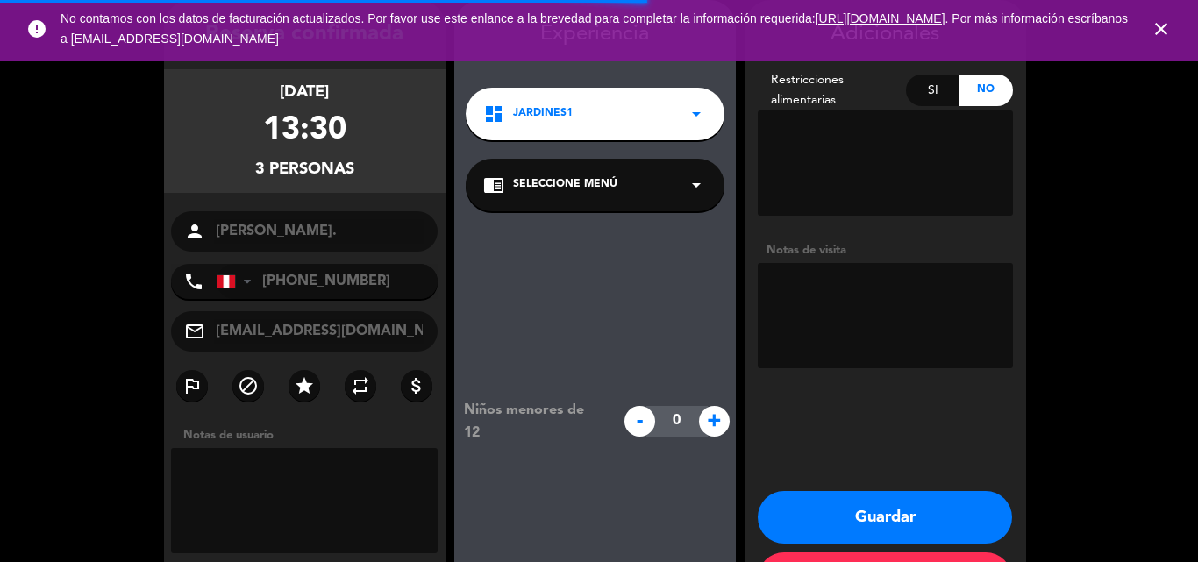
click at [635, 174] on div "chrome_reader_mode Seleccione Menú arrow_drop_down" at bounding box center [595, 185] width 259 height 53
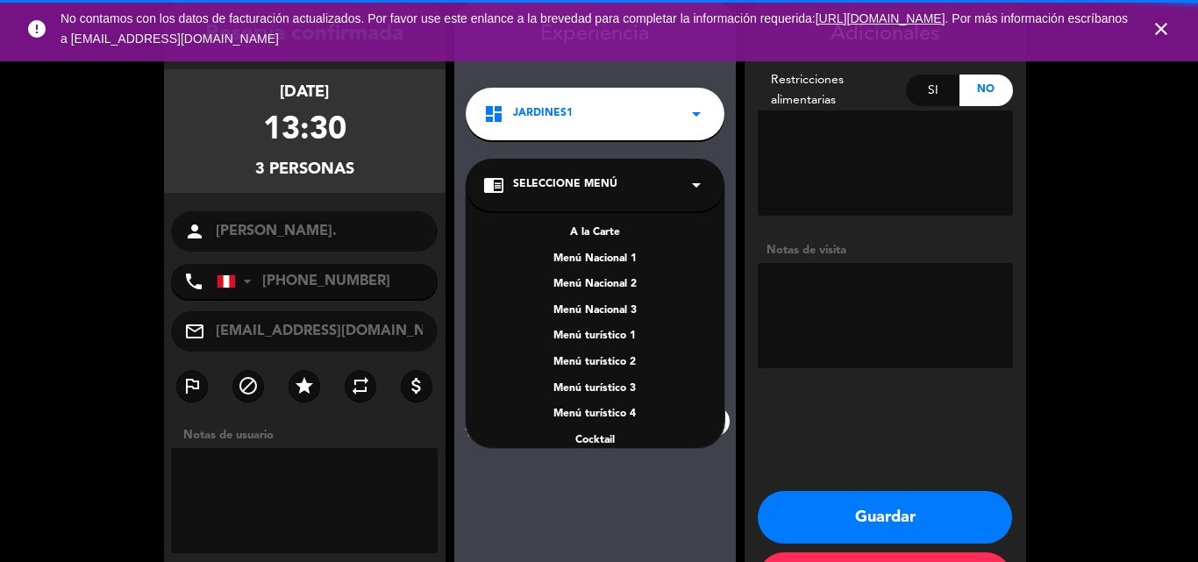
scroll to position [139, 0]
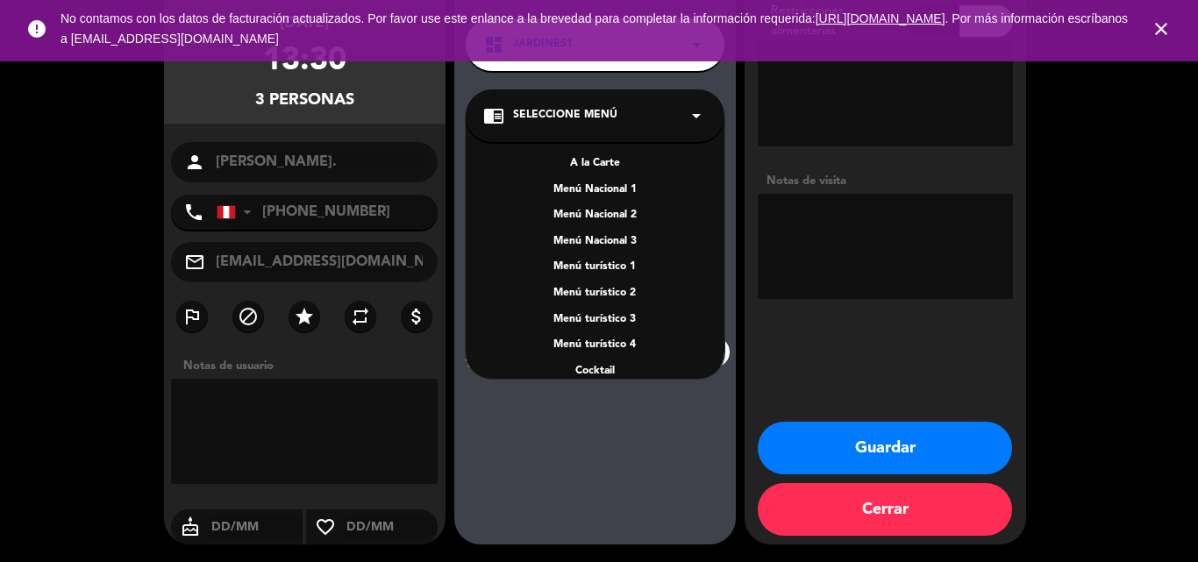
click at [597, 161] on div "A la Carte" at bounding box center [595, 164] width 224 height 18
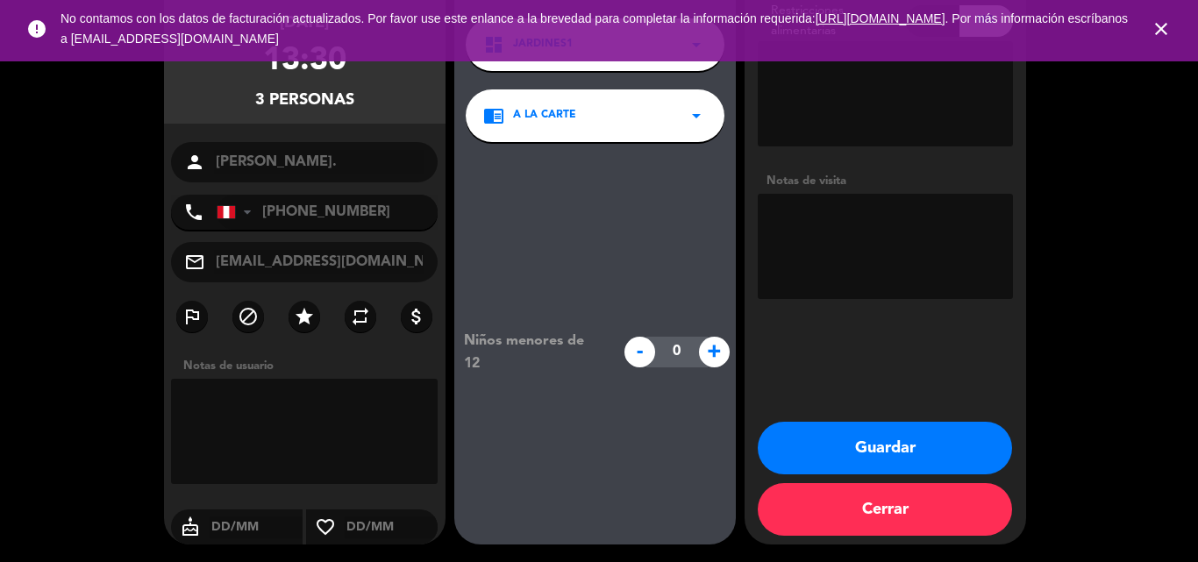
click at [930, 244] on textarea at bounding box center [885, 246] width 255 height 105
type textarea "hay 1 persona adulto mayor, salon de preferencia"
drag, startPoint x: 895, startPoint y: 446, endPoint x: 886, endPoint y: 430, distance: 18.8
click at [894, 445] on button "Guardar" at bounding box center [885, 448] width 254 height 53
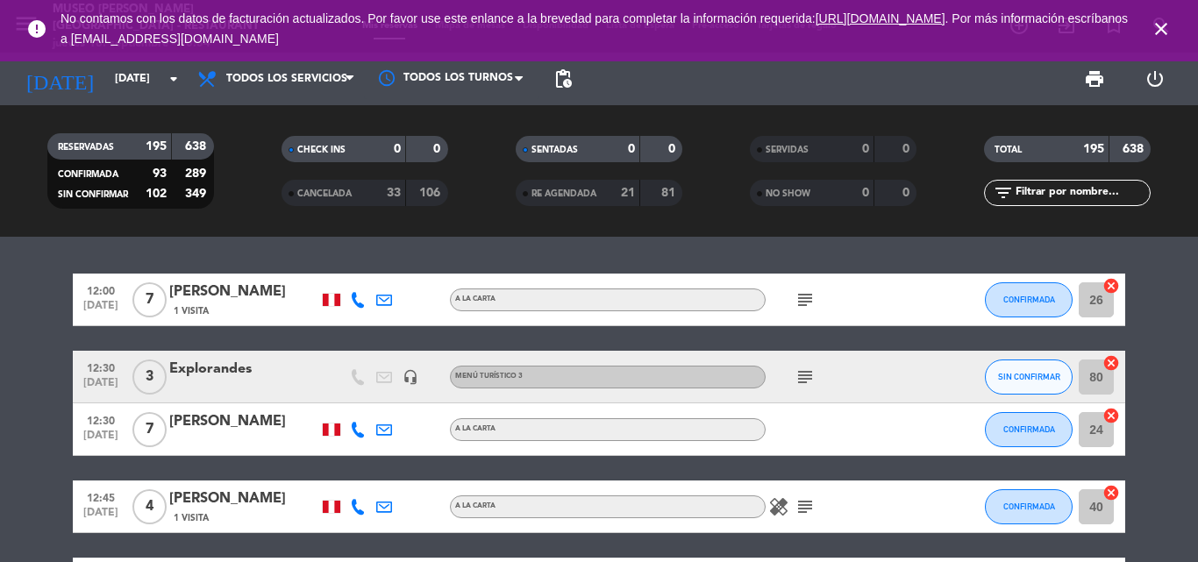
click at [1157, 25] on icon "close" at bounding box center [1161, 28] width 21 height 21
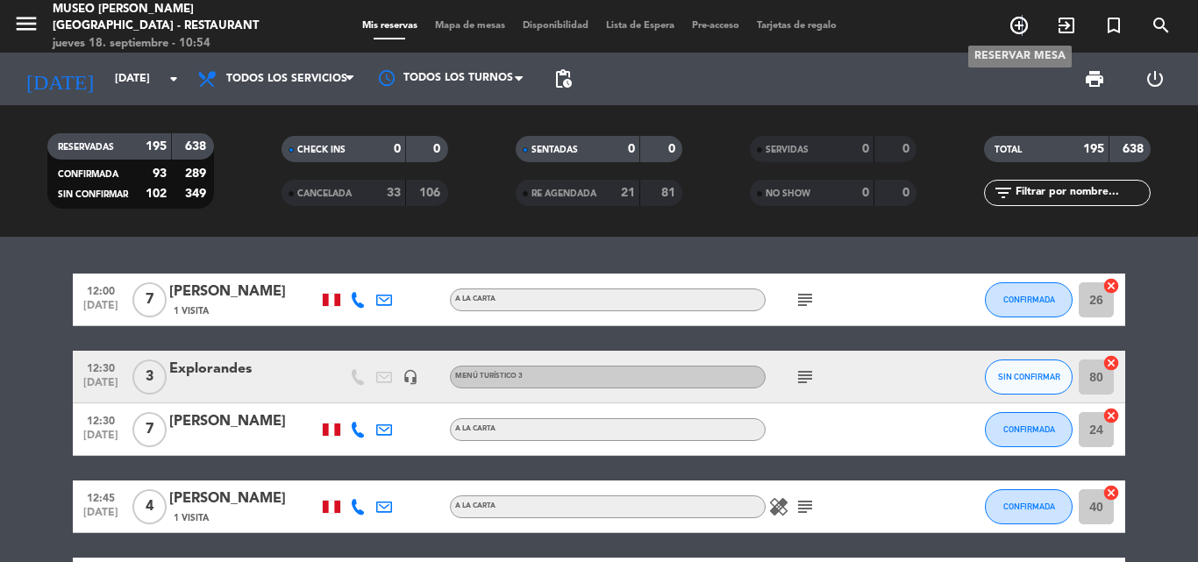
click at [1023, 22] on icon "add_circle_outline" at bounding box center [1019, 25] width 21 height 21
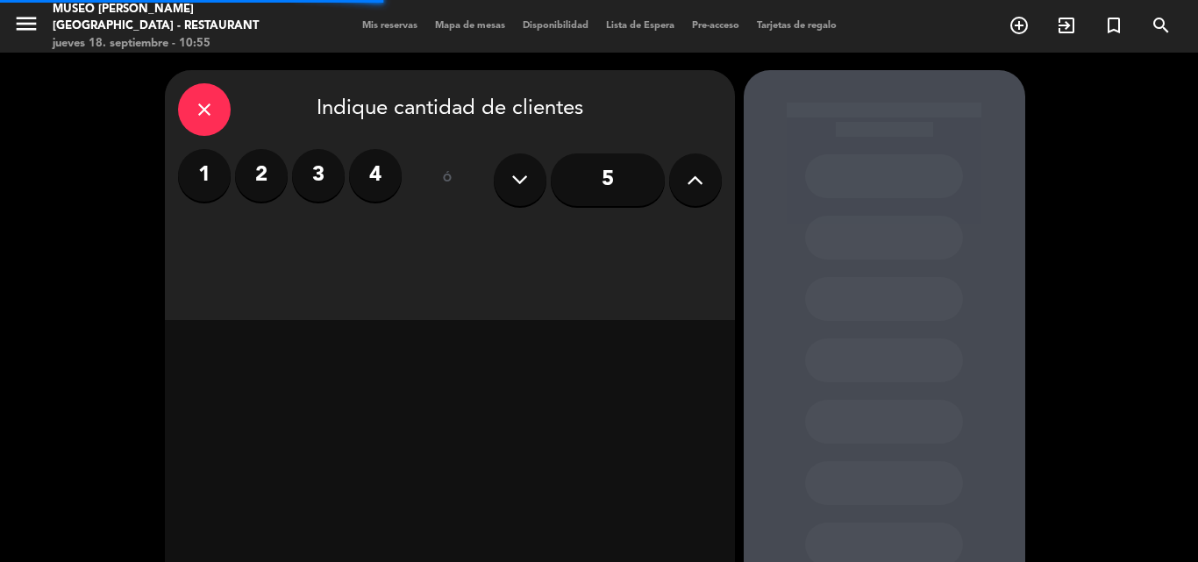
click at [260, 175] on label "2" at bounding box center [261, 175] width 53 height 53
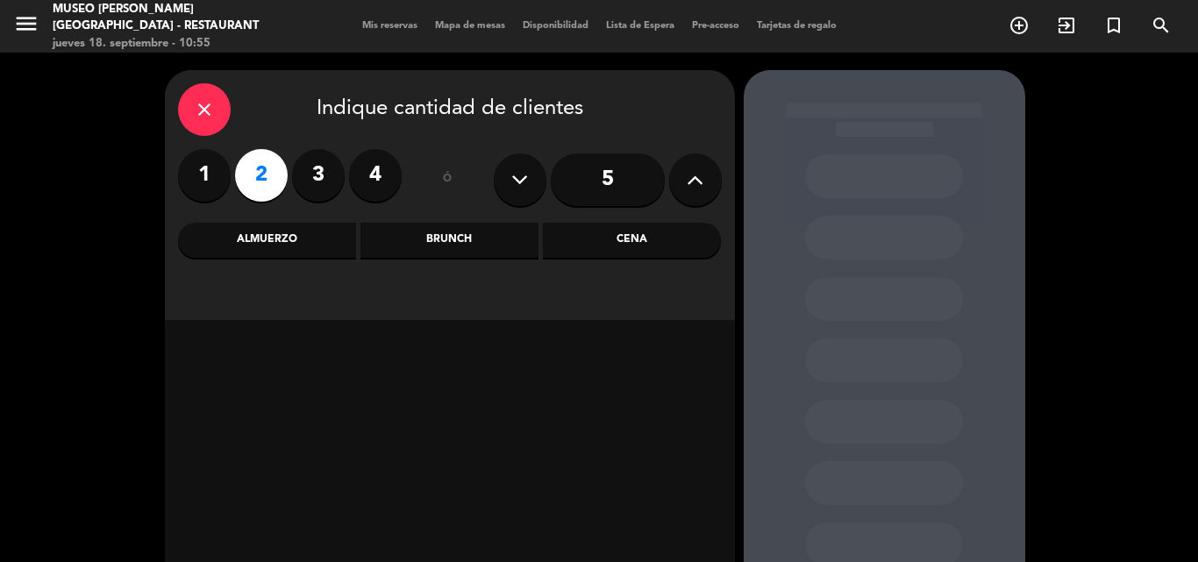
click at [618, 233] on div "Cena" at bounding box center [632, 240] width 178 height 35
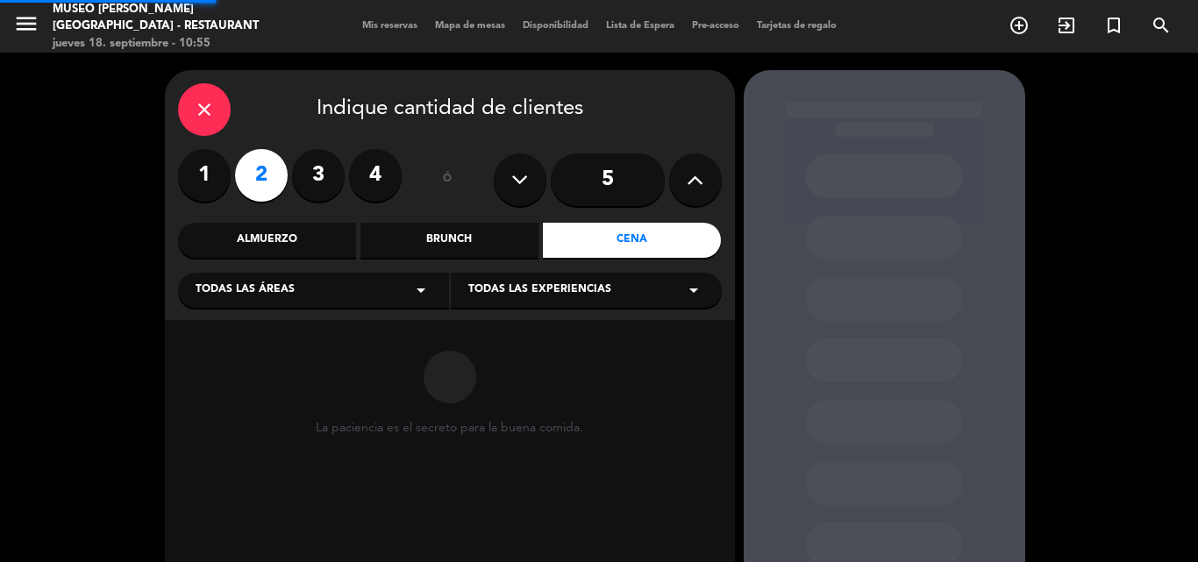
click at [288, 299] on span "Todas las áreas" at bounding box center [245, 291] width 99 height 18
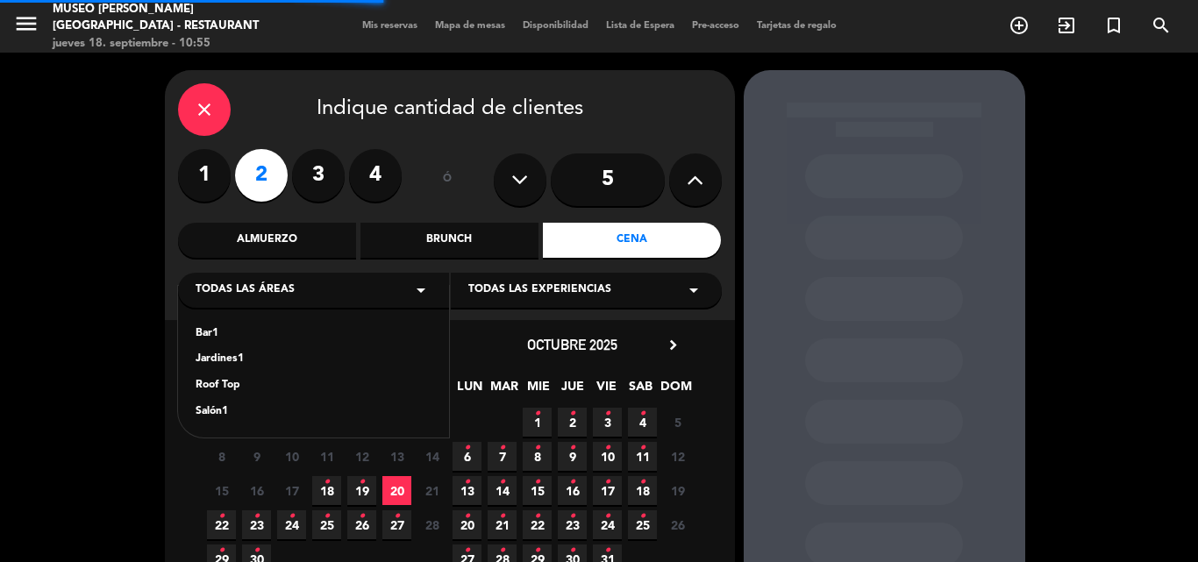
click at [218, 352] on div "Jardines1" at bounding box center [314, 360] width 236 height 18
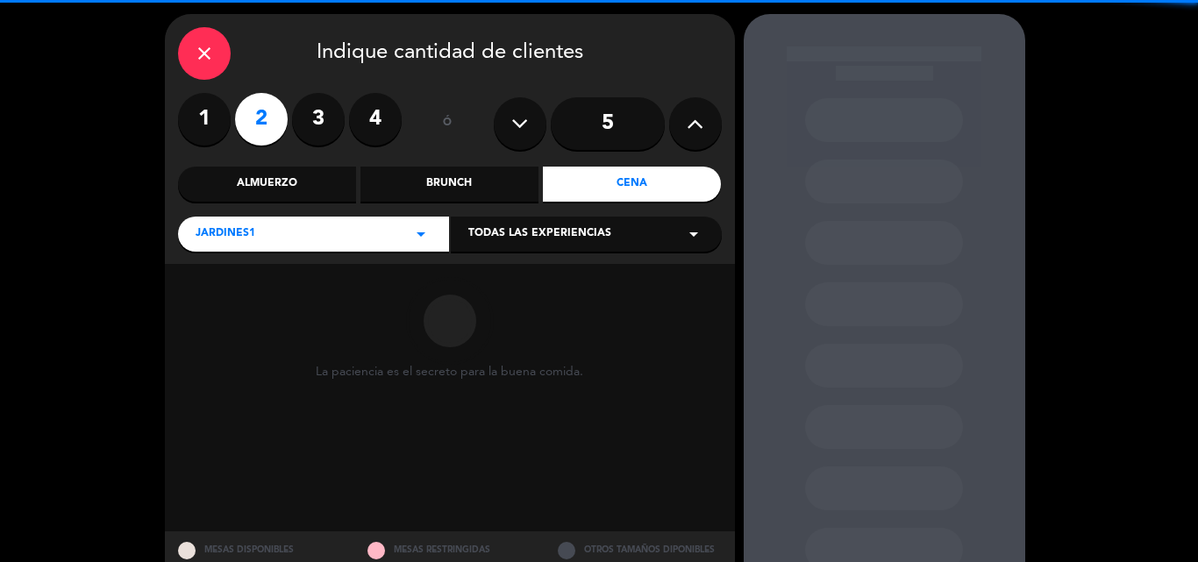
scroll to position [88, 0]
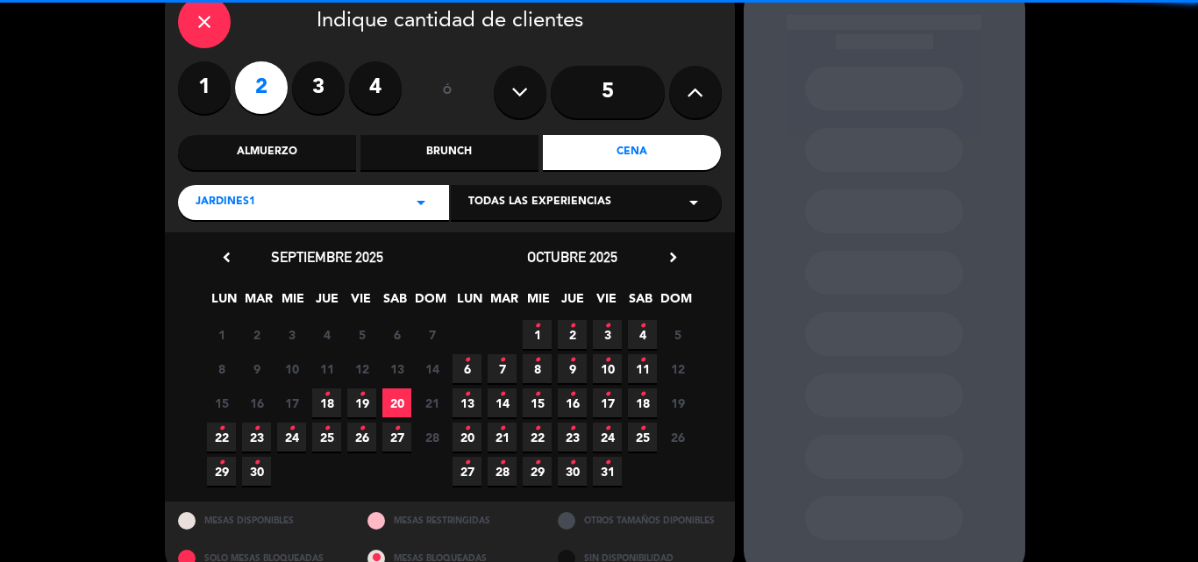
drag, startPoint x: 396, startPoint y: 399, endPoint x: 346, endPoint y: 267, distance: 140.7
click at [396, 399] on span "20" at bounding box center [396, 402] width 29 height 29
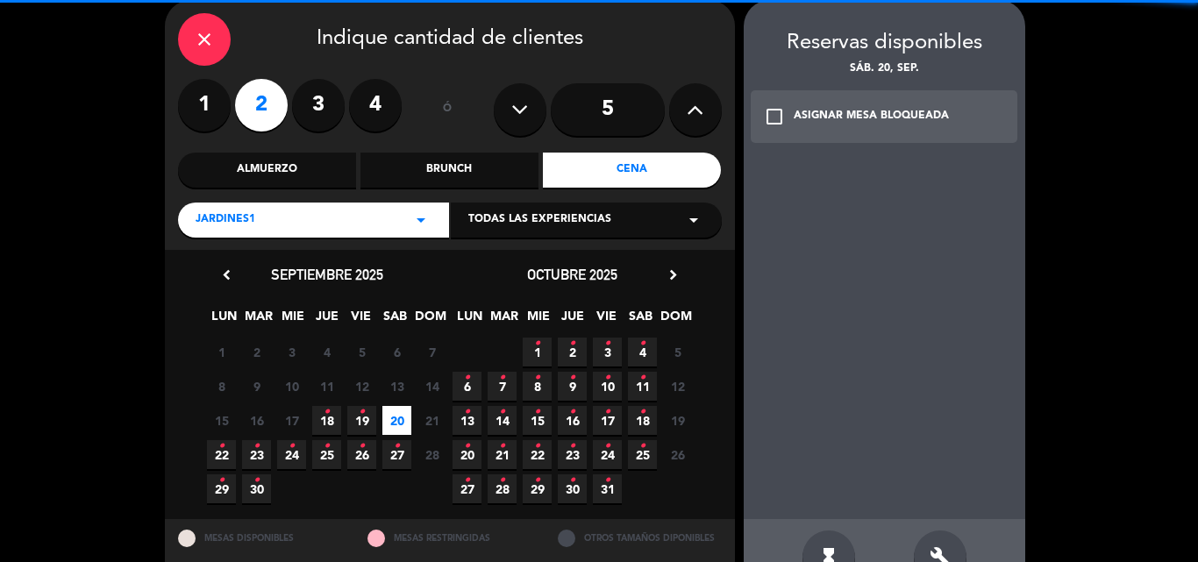
click at [328, 213] on div "Jardines1 arrow_drop_down" at bounding box center [313, 220] width 271 height 35
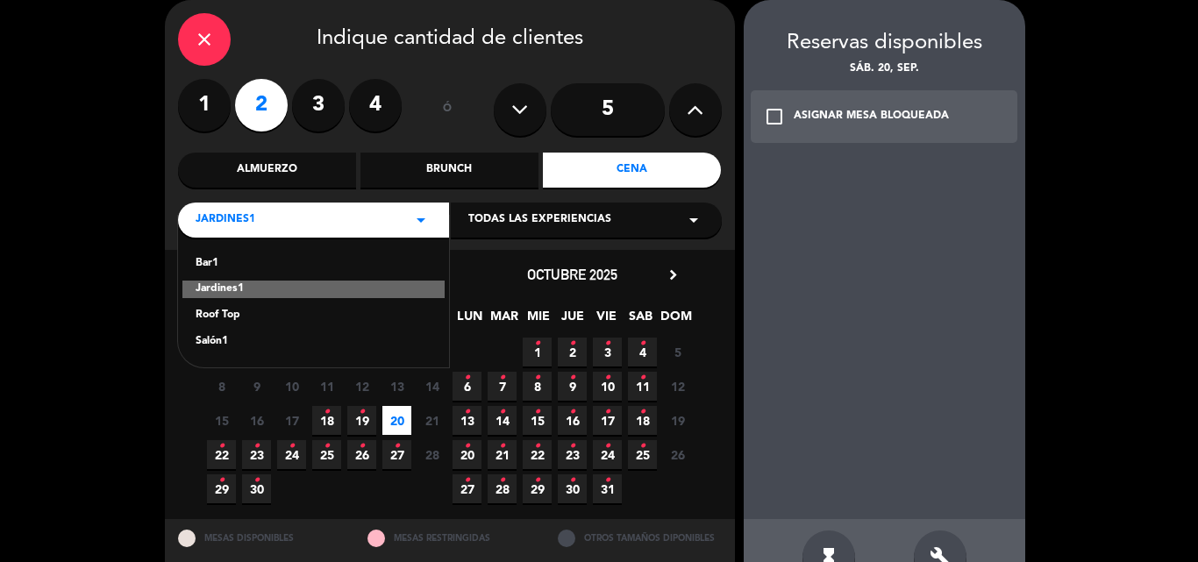
click at [220, 310] on div "Roof Top" at bounding box center [314, 316] width 236 height 18
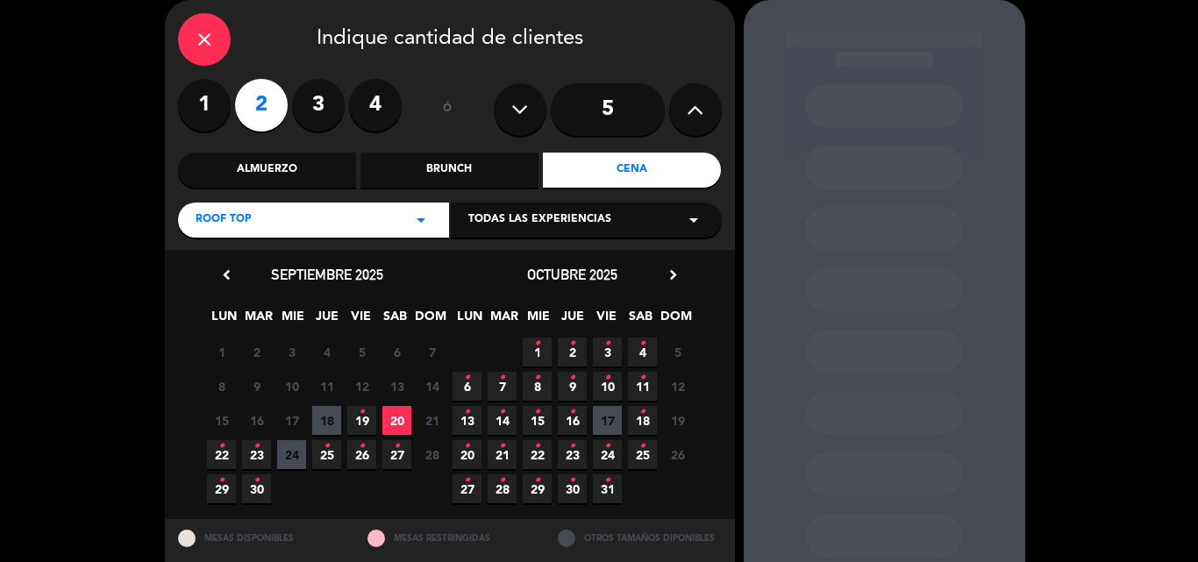
click at [396, 418] on span "20" at bounding box center [396, 420] width 29 height 29
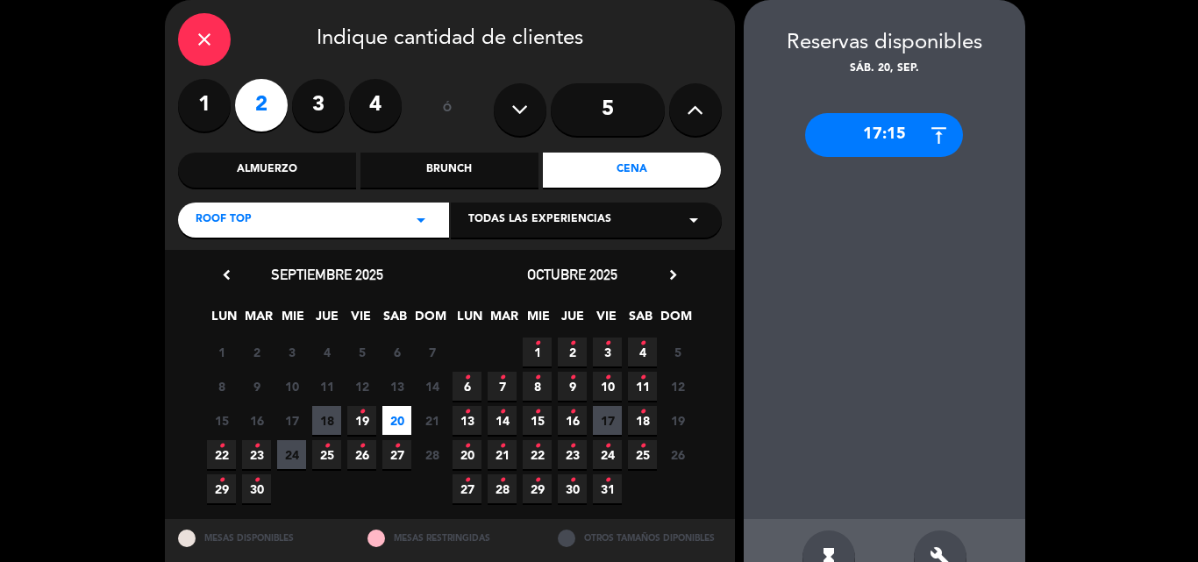
click at [321, 225] on div "Roof Top arrow_drop_down" at bounding box center [313, 220] width 271 height 35
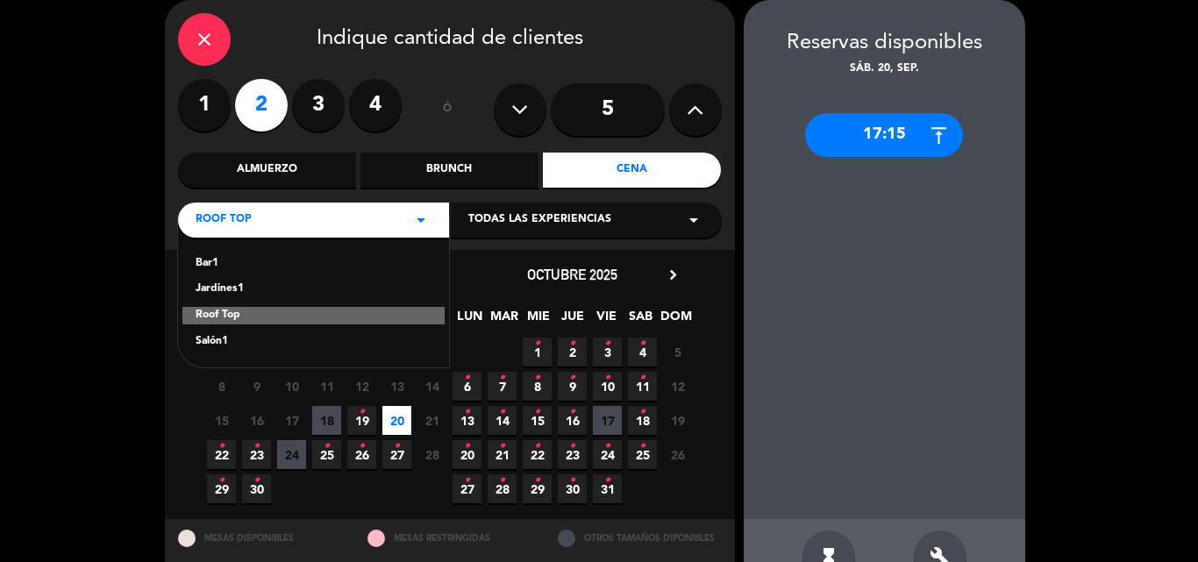
click at [224, 338] on div "Salón1" at bounding box center [314, 342] width 236 height 18
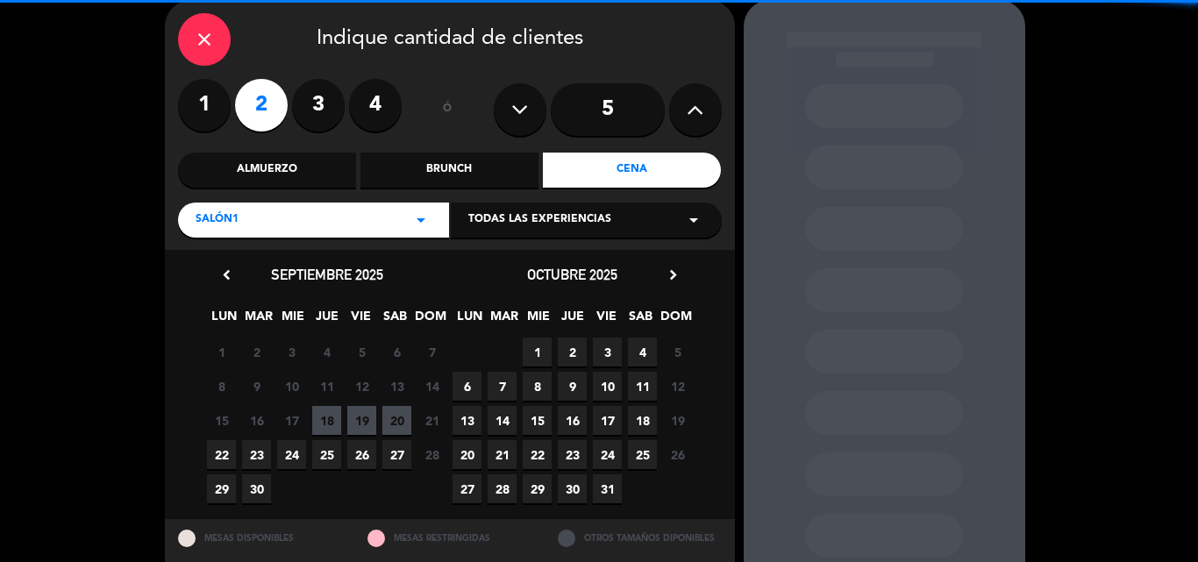
click at [404, 423] on span "20" at bounding box center [396, 420] width 29 height 29
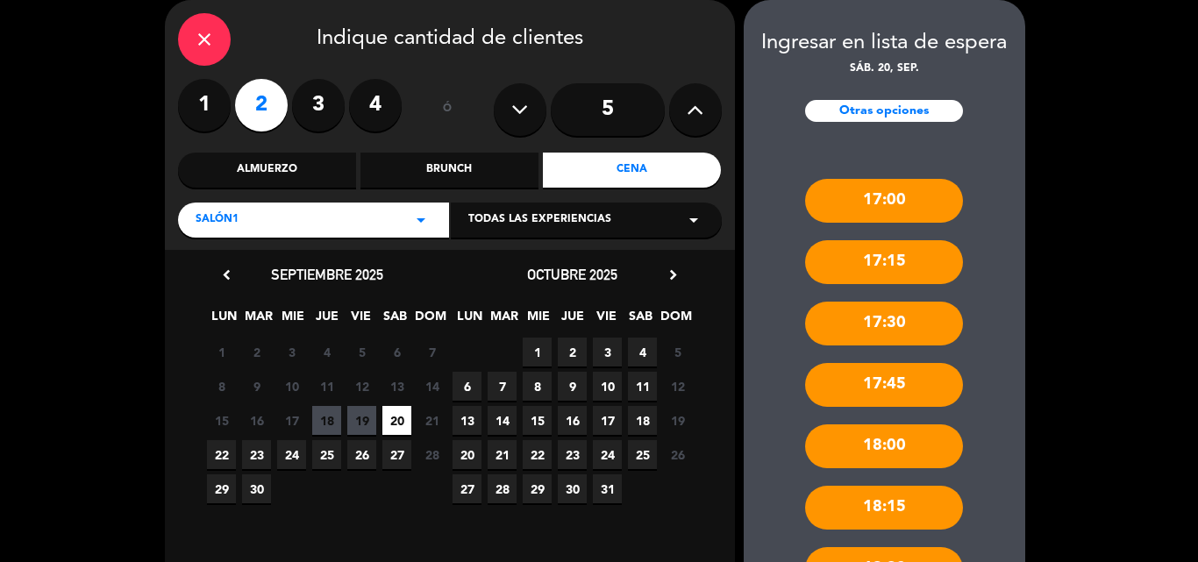
click at [215, 32] on div "close" at bounding box center [204, 39] width 53 height 53
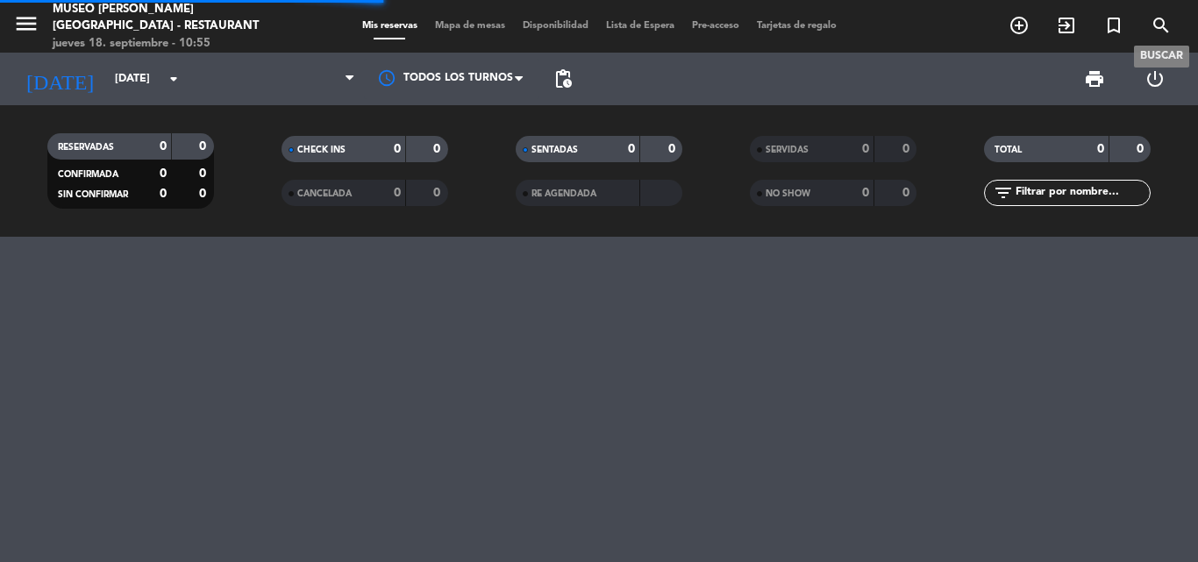
click at [1165, 20] on icon "search" at bounding box center [1161, 25] width 21 height 21
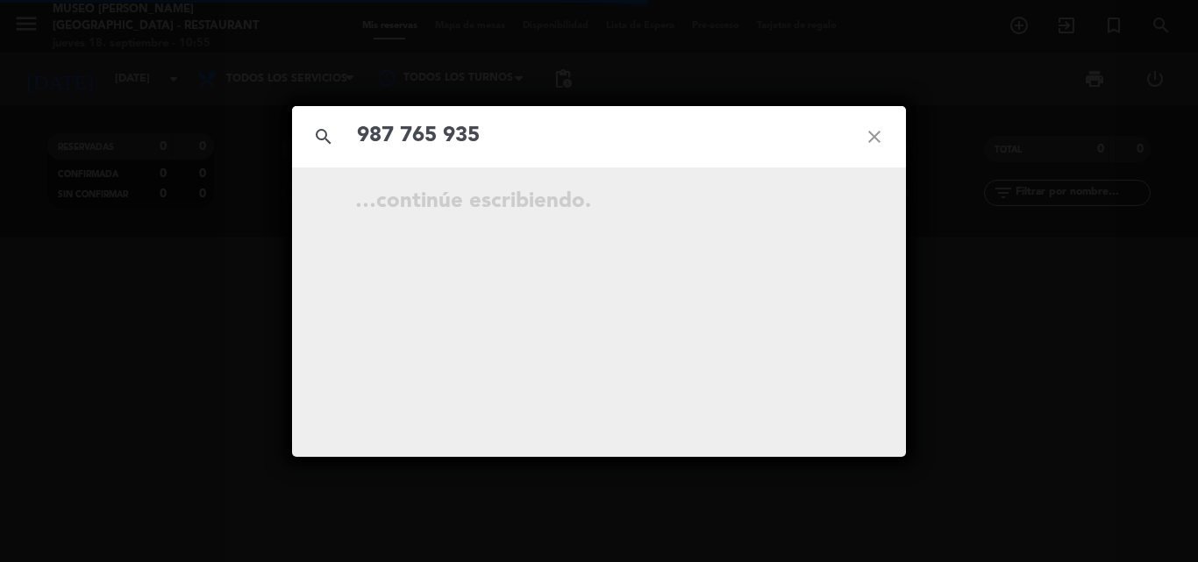
click at [445, 132] on input "987 765 935" at bounding box center [599, 136] width 488 height 36
click at [400, 134] on input "987765935" at bounding box center [599, 136] width 488 height 36
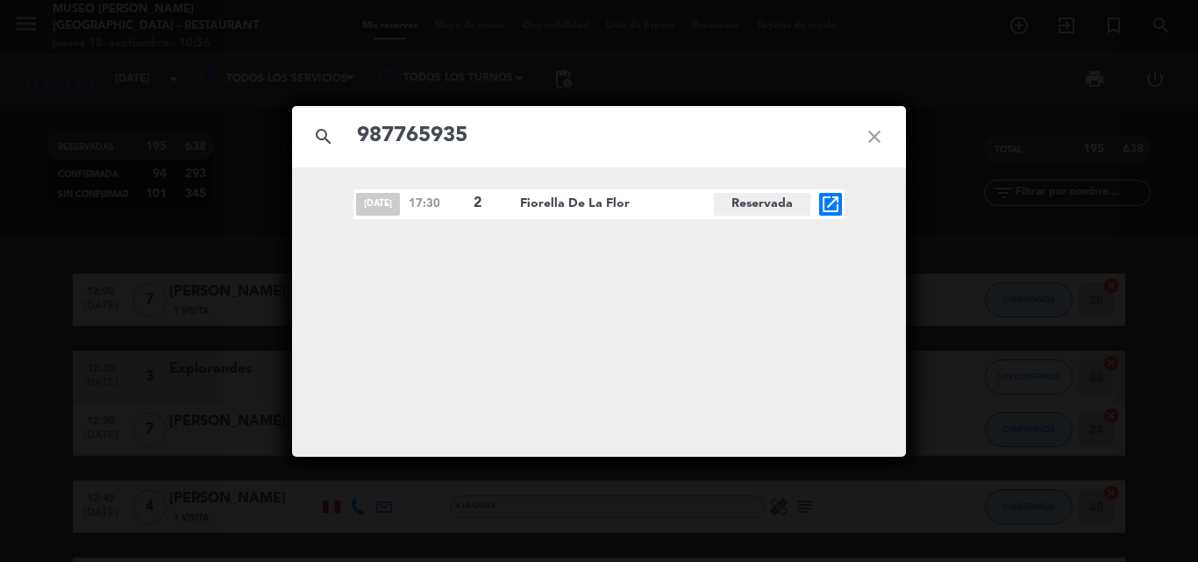
type input "987765935"
click at [837, 196] on icon "open_in_new" at bounding box center [830, 204] width 21 height 21
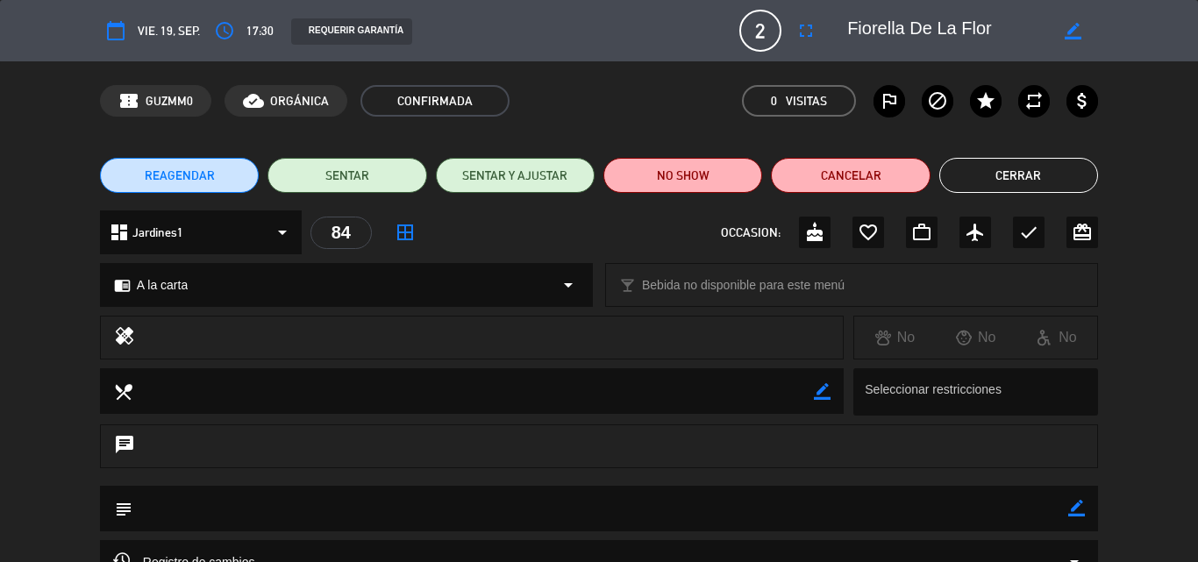
click at [328, 270] on div "chrome_reader_mode A la carta arrow_drop_down" at bounding box center [346, 285] width 491 height 42
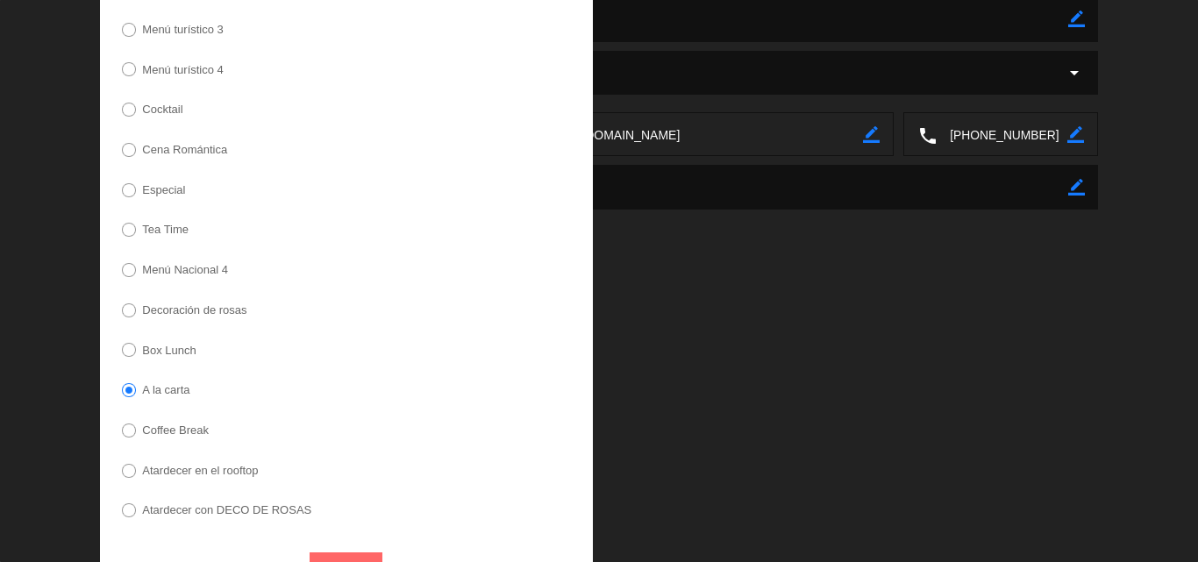
scroll to position [526, 0]
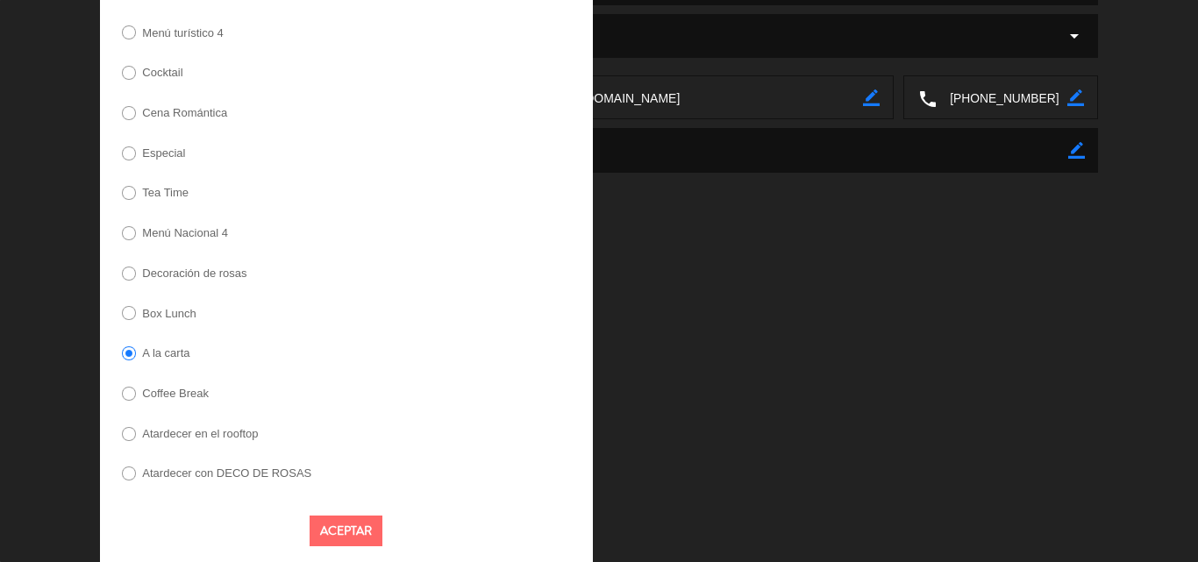
click at [157, 192] on label "Tea Time" at bounding box center [165, 192] width 46 height 11
click at [340, 530] on button "Aceptar" at bounding box center [346, 531] width 73 height 31
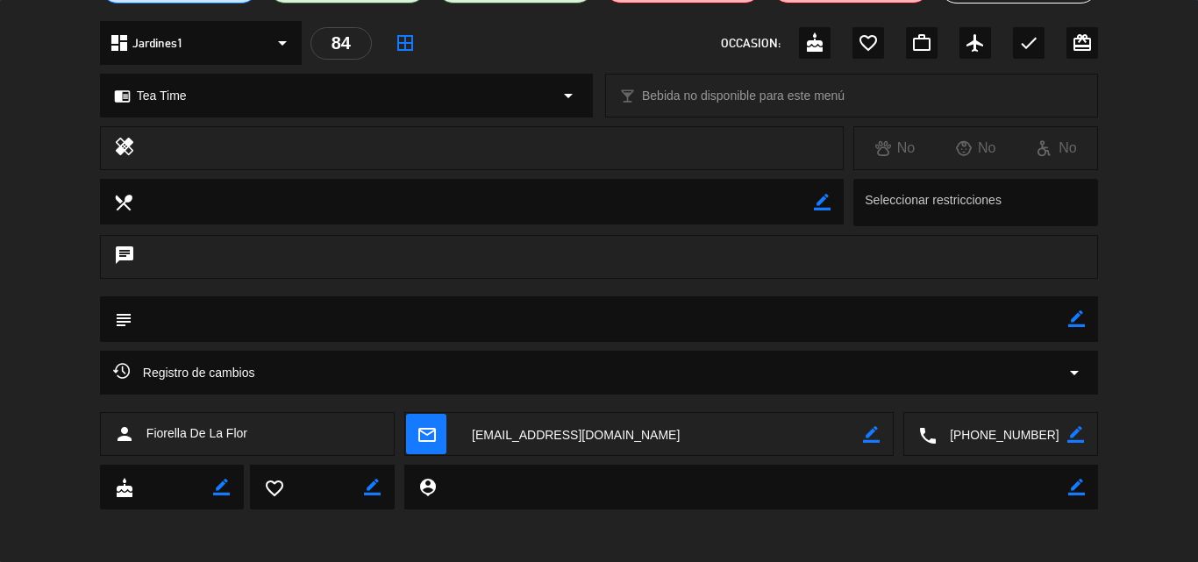
scroll to position [189, 0]
drag, startPoint x: 1075, startPoint y: 317, endPoint x: 563, endPoint y: 352, distance: 513.3
click at [1056, 327] on div "subject border_color" at bounding box center [599, 319] width 998 height 46
click at [317, 328] on textarea at bounding box center [600, 318] width 936 height 45
click at [317, 317] on textarea at bounding box center [600, 318] width 936 height 45
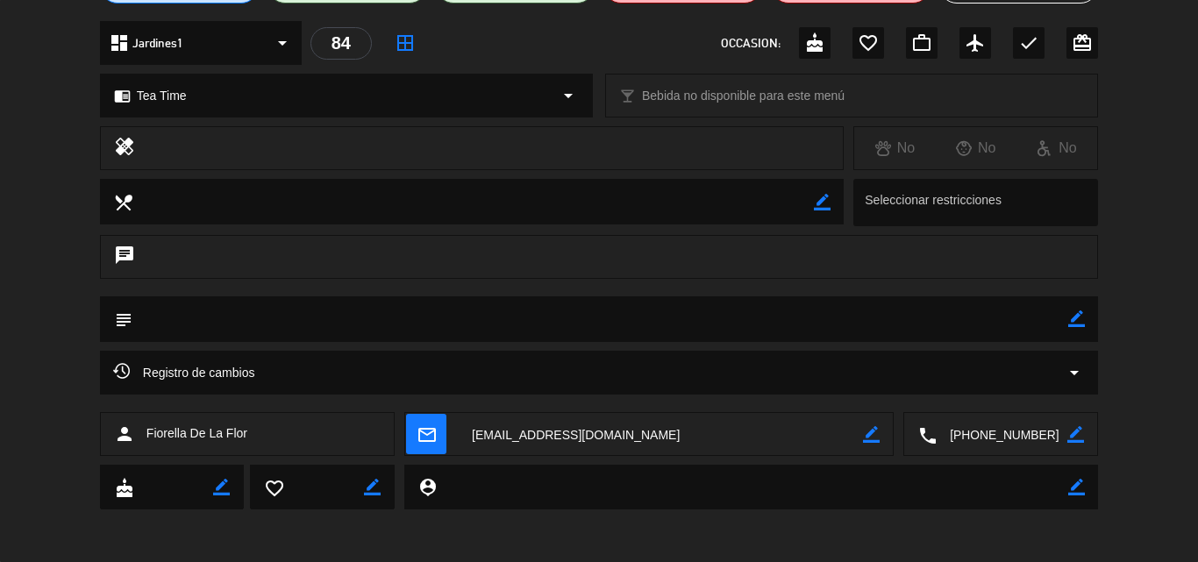
click at [1079, 315] on icon "border_color" at bounding box center [1076, 318] width 17 height 17
click at [814, 325] on textarea at bounding box center [600, 318] width 936 height 45
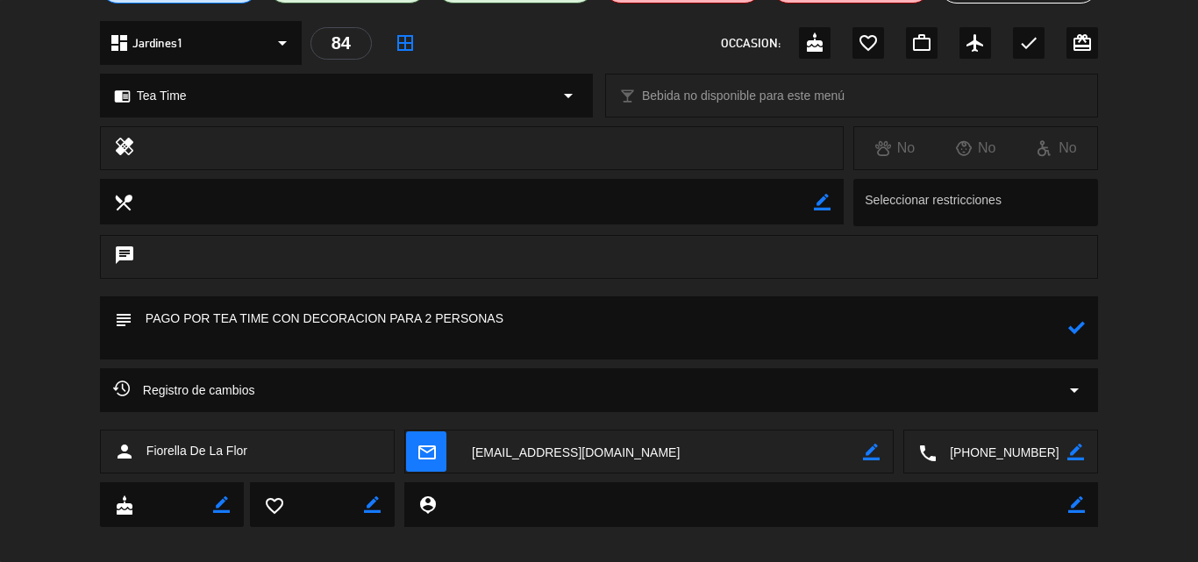
click at [386, 317] on textarea at bounding box center [600, 327] width 936 height 63
click at [645, 314] on textarea at bounding box center [600, 327] width 936 height 63
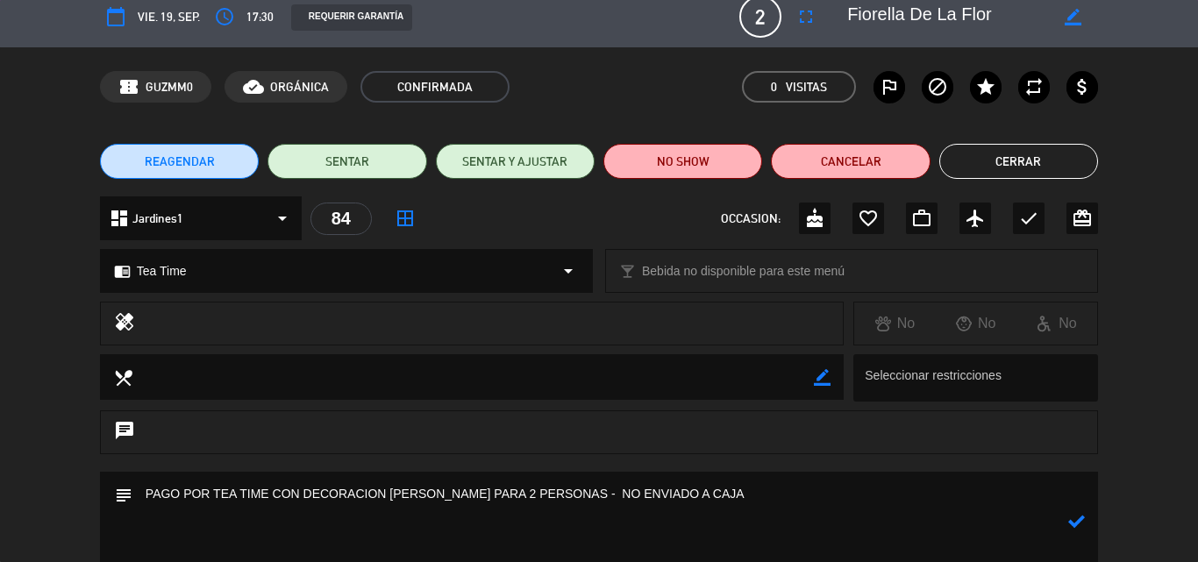
paste textarea "- Mini sándwiches o Pollo o Caprese o Huevo con tocino - Bocaditos salados o Te…"
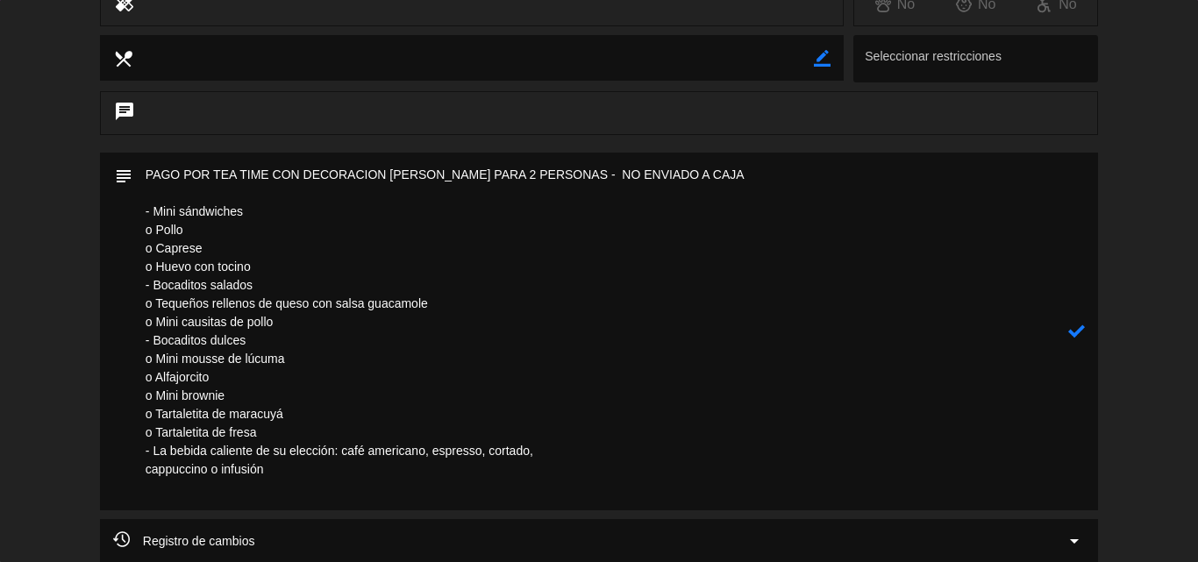
scroll to position [423, 0]
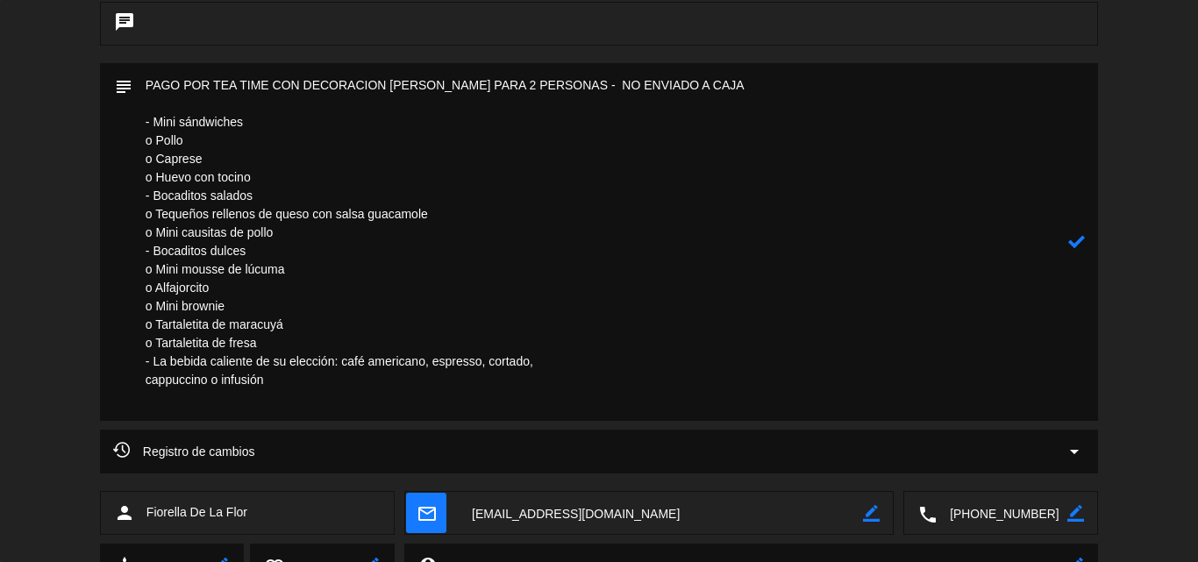
click at [160, 103] on textarea at bounding box center [600, 242] width 936 height 358
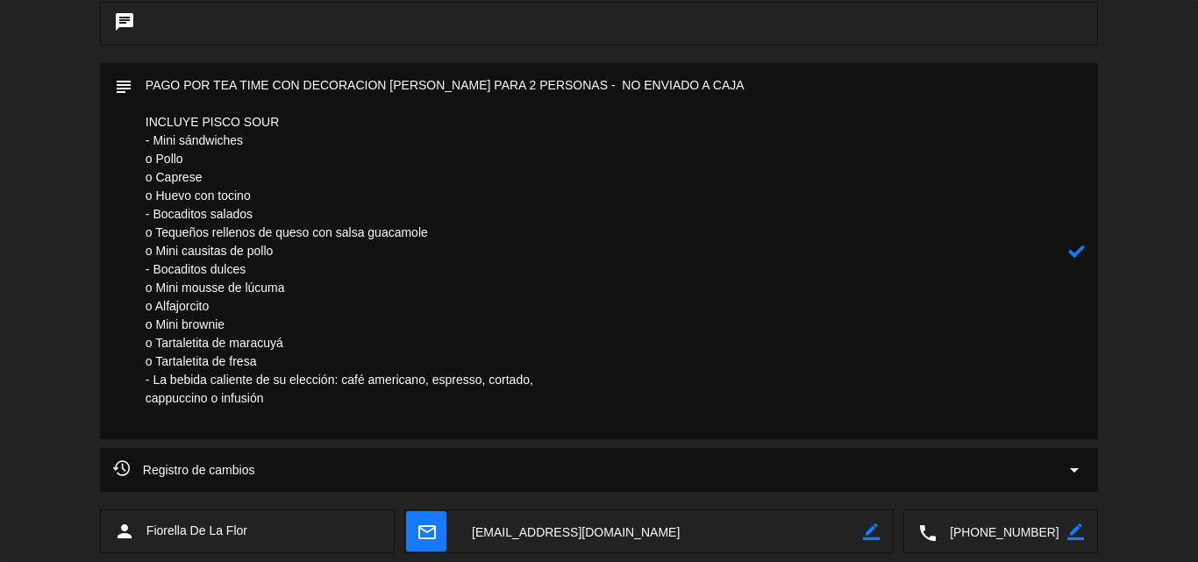
click at [202, 102] on textarea at bounding box center [600, 251] width 936 height 376
click at [212, 89] on textarea at bounding box center [600, 251] width 936 height 376
click at [1079, 250] on icon at bounding box center [1076, 251] width 17 height 17
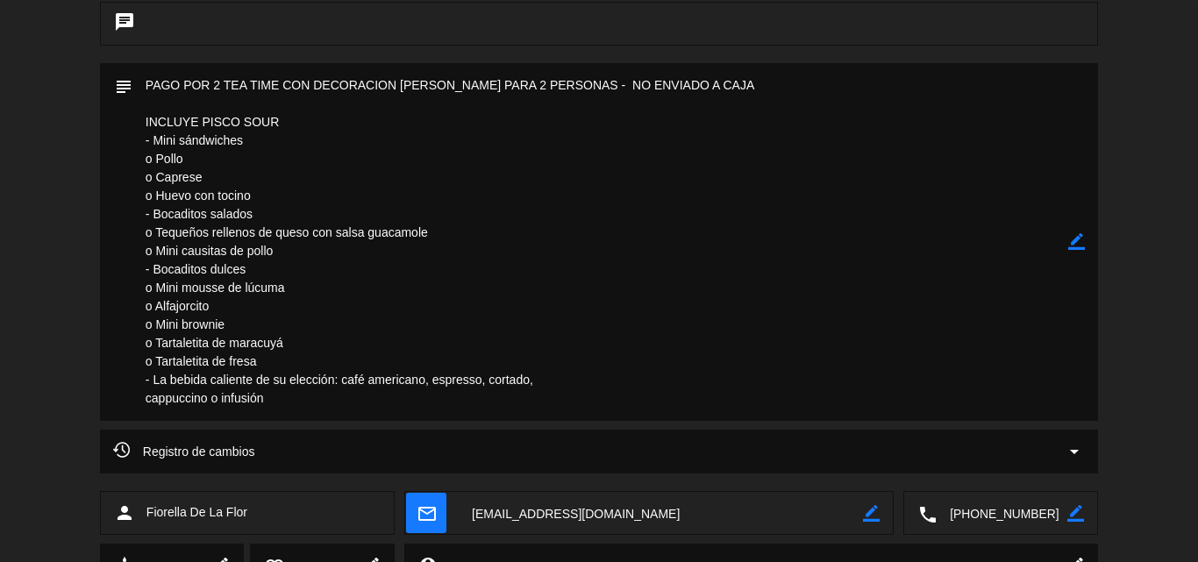
drag, startPoint x: 1076, startPoint y: 245, endPoint x: 713, endPoint y: 316, distance: 369.9
click at [1077, 244] on icon "border_color" at bounding box center [1076, 241] width 17 height 17
click at [580, 371] on textarea at bounding box center [600, 242] width 936 height 358
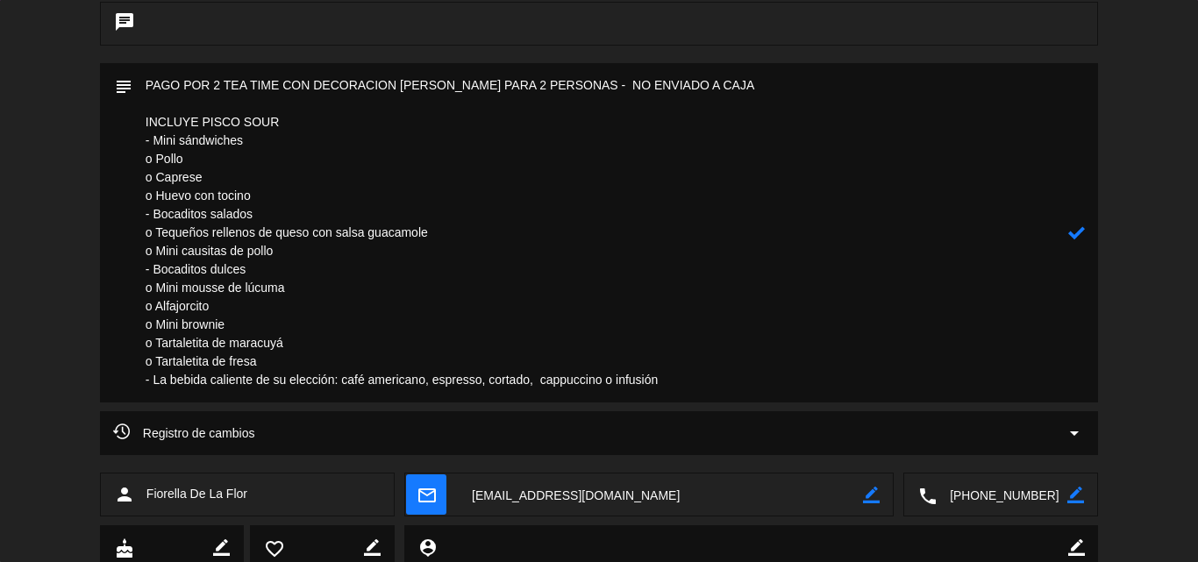
type textarea "PAGO POR 2 TEA TIME CON DECORACION DE ROSAS PARA 2 PERSONAS - NO ENVIADO A CAJA…"
click at [1084, 229] on icon at bounding box center [1076, 233] width 17 height 17
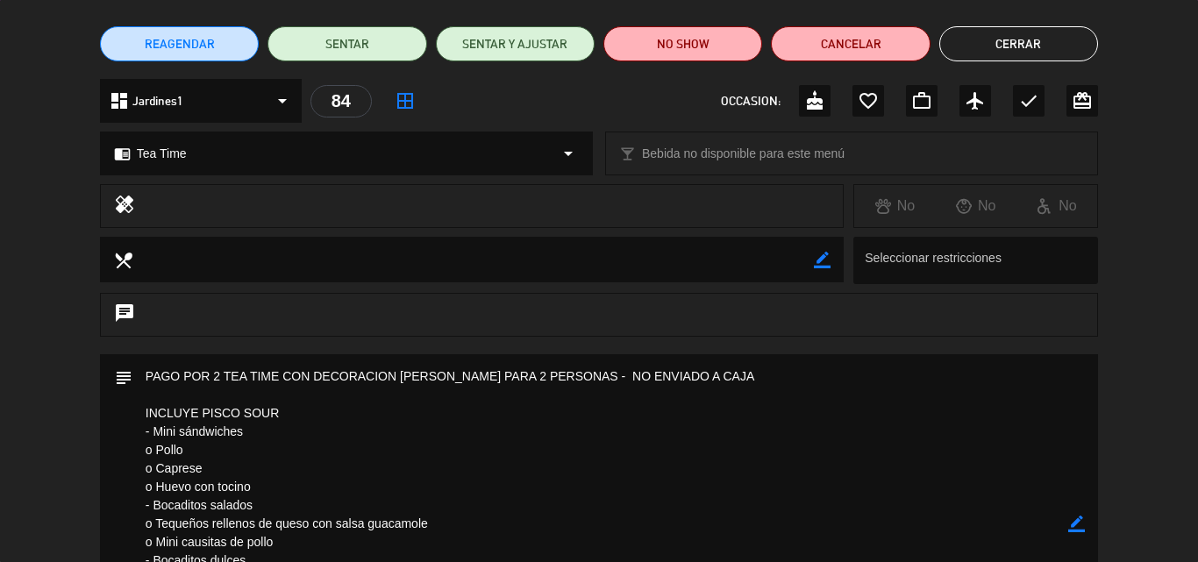
scroll to position [0, 0]
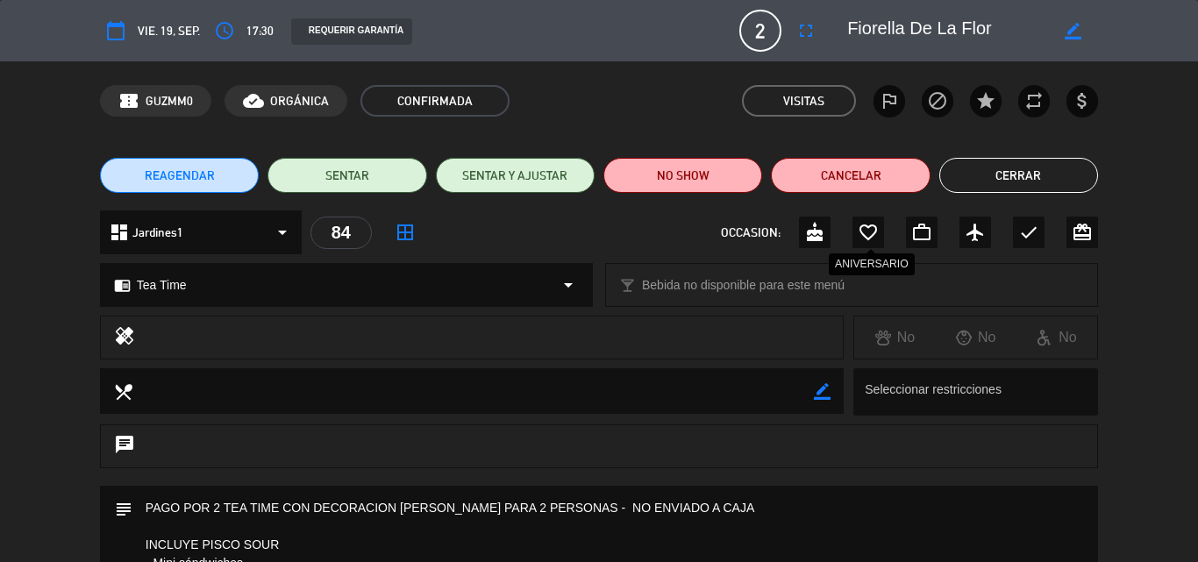
drag, startPoint x: 866, startPoint y: 230, endPoint x: 1016, endPoint y: 182, distance: 156.7
click at [866, 230] on icon "favorite_border" at bounding box center [868, 232] width 21 height 21
click at [992, 177] on button "Cerrar" at bounding box center [1018, 175] width 159 height 35
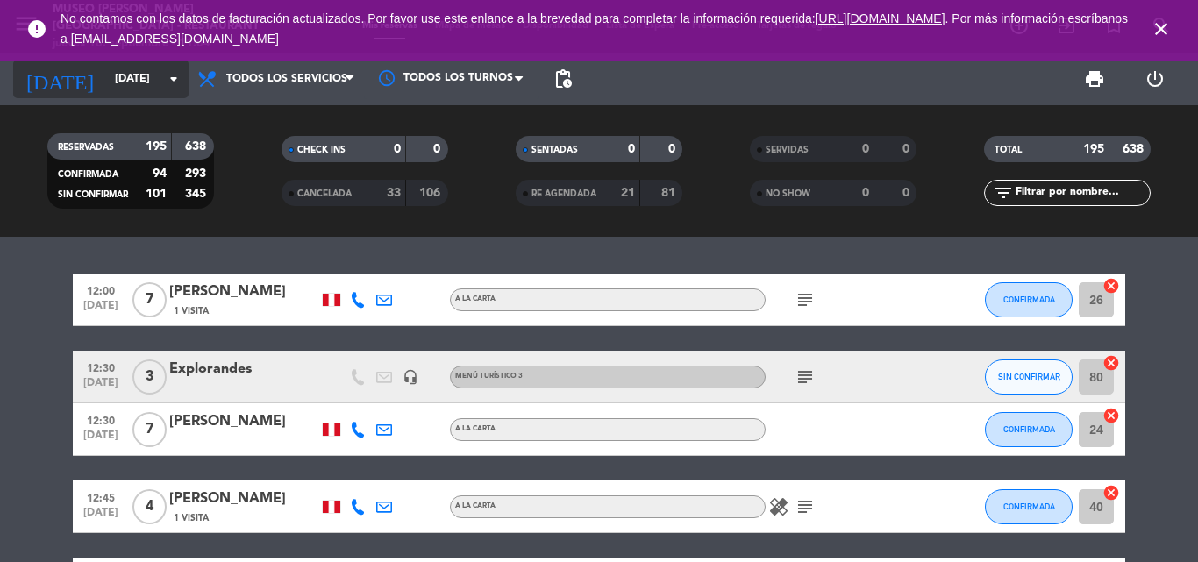
click at [108, 82] on input "vie. 19 sep." at bounding box center [180, 79] width 148 height 30
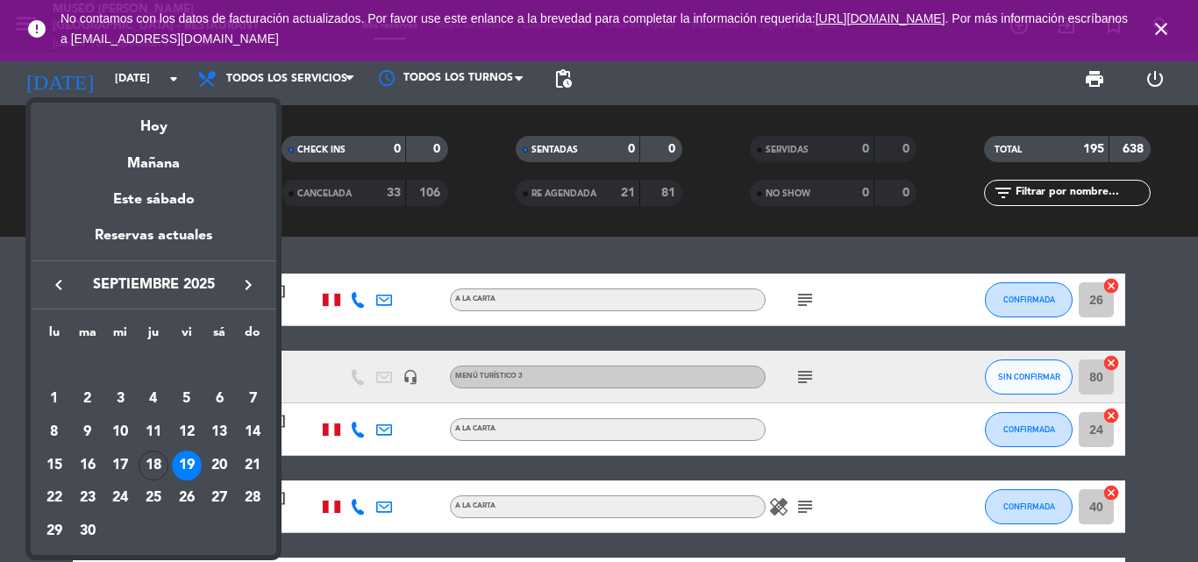
click at [148, 467] on div "18" at bounding box center [154, 466] width 30 height 30
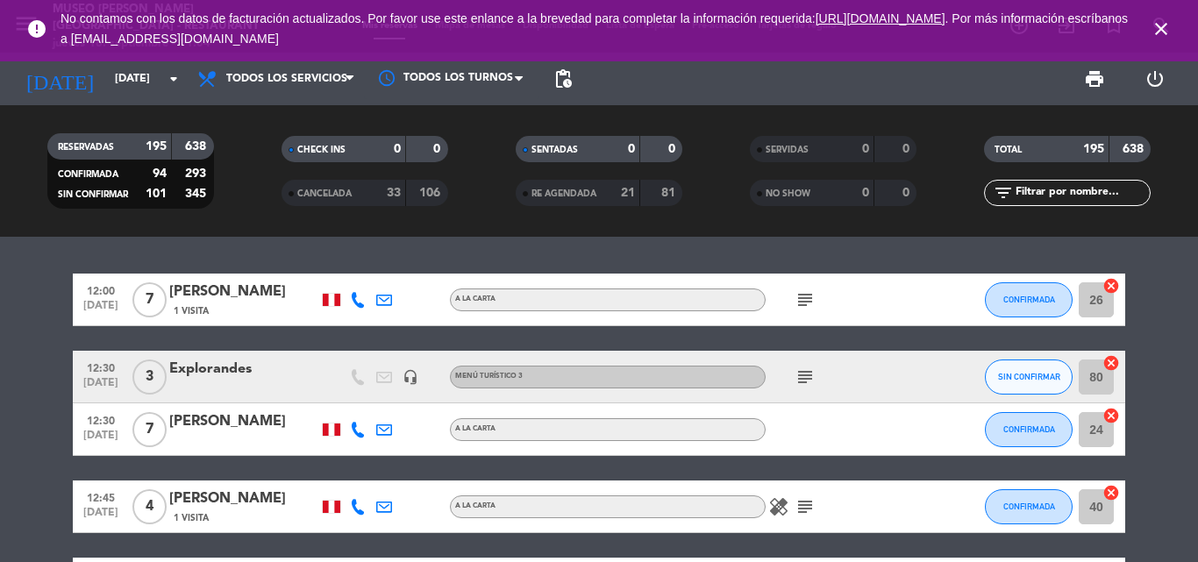
type input "[DEMOGRAPHIC_DATA][DATE]"
click at [1080, 185] on input "text" at bounding box center [1082, 192] width 136 height 19
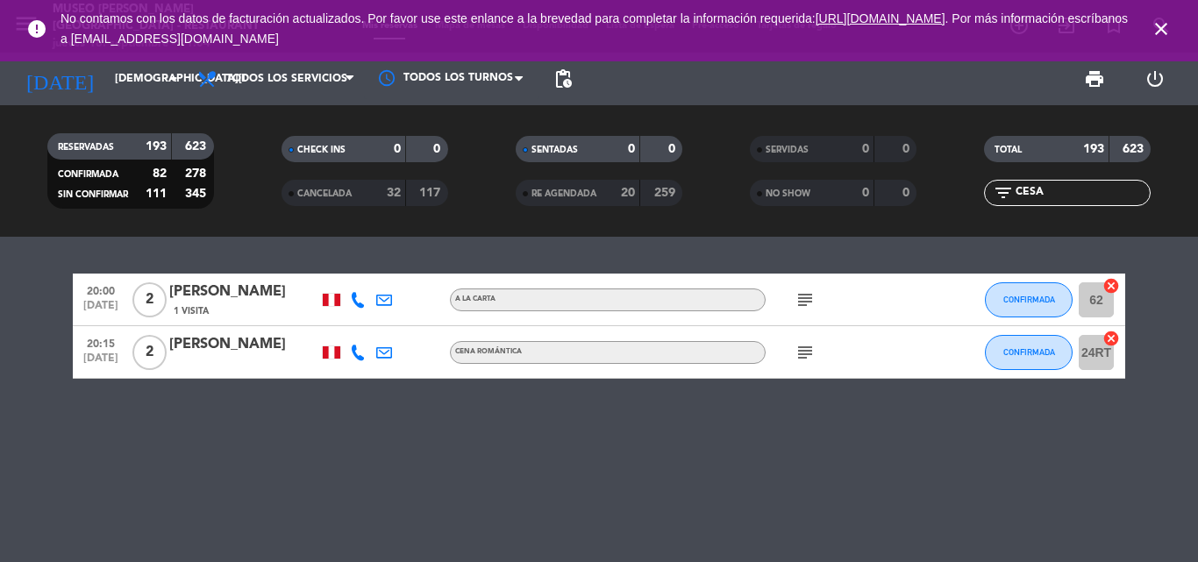
type input "CESA"
click at [211, 342] on div "[PERSON_NAME]" at bounding box center [243, 344] width 149 height 23
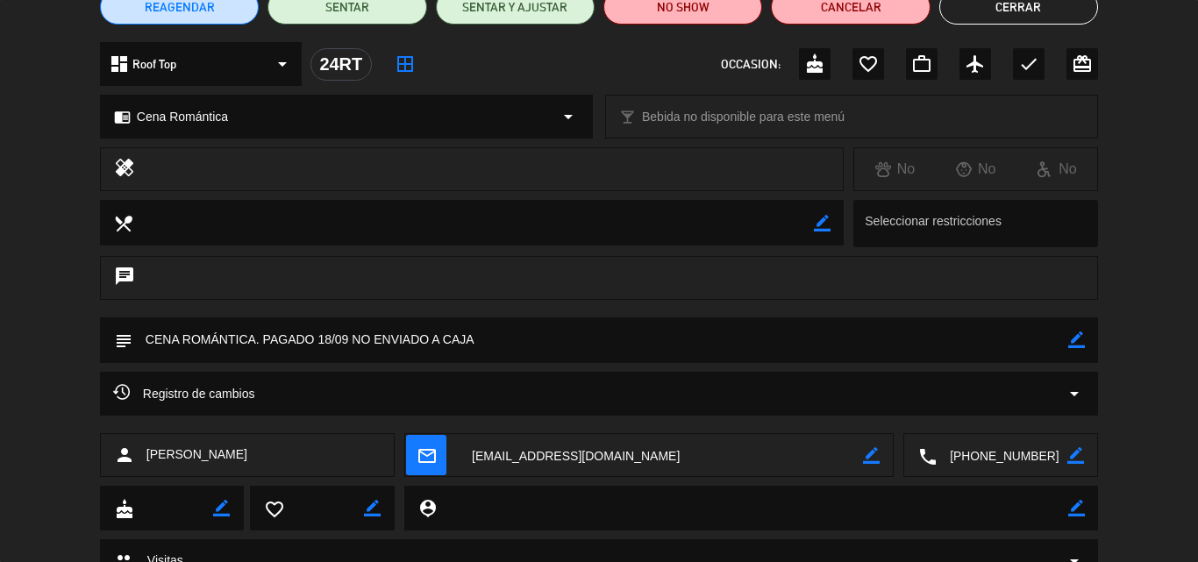
scroll to position [154, 0]
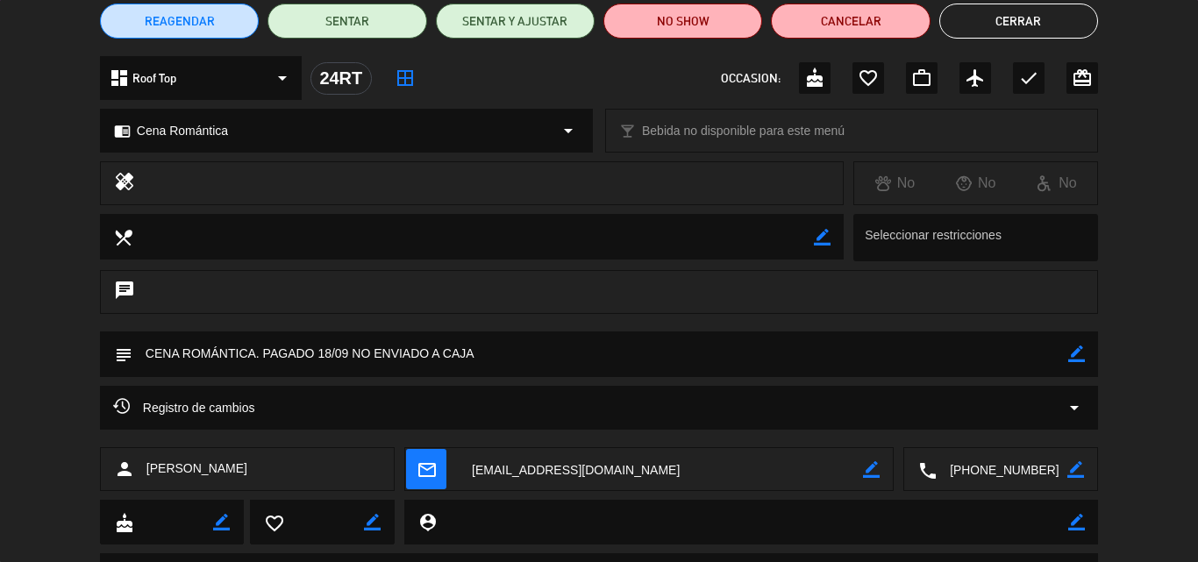
click at [1077, 353] on icon "border_color" at bounding box center [1076, 354] width 17 height 17
click at [510, 351] on textarea at bounding box center [600, 353] width 936 height 45
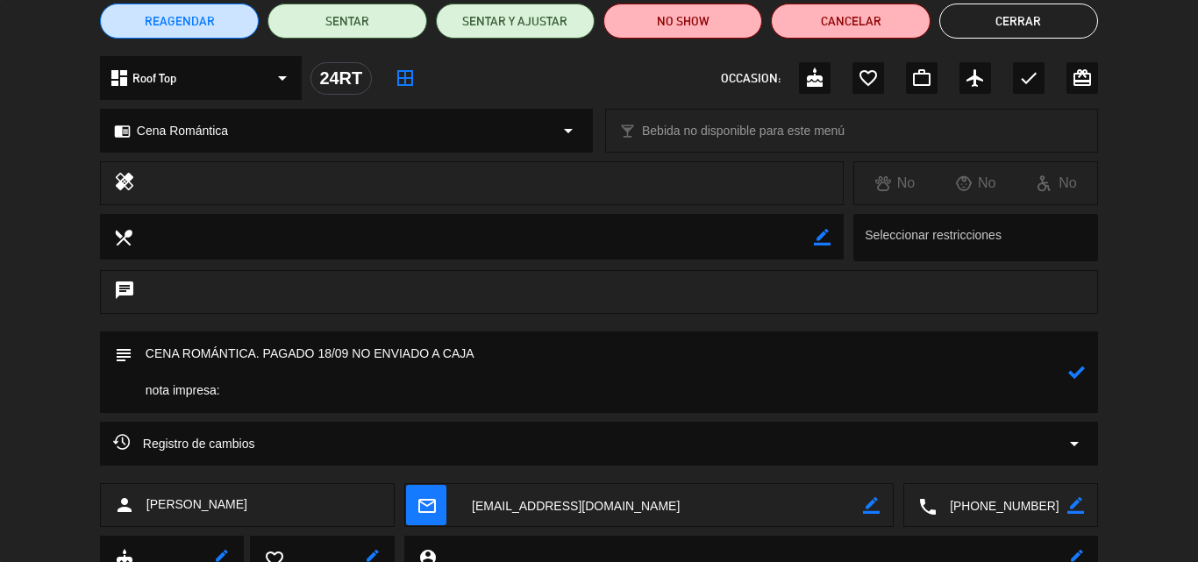
paste textarea "La dedicatoria podría decir esto: -Este es el inicio del primer capítulo de nue…"
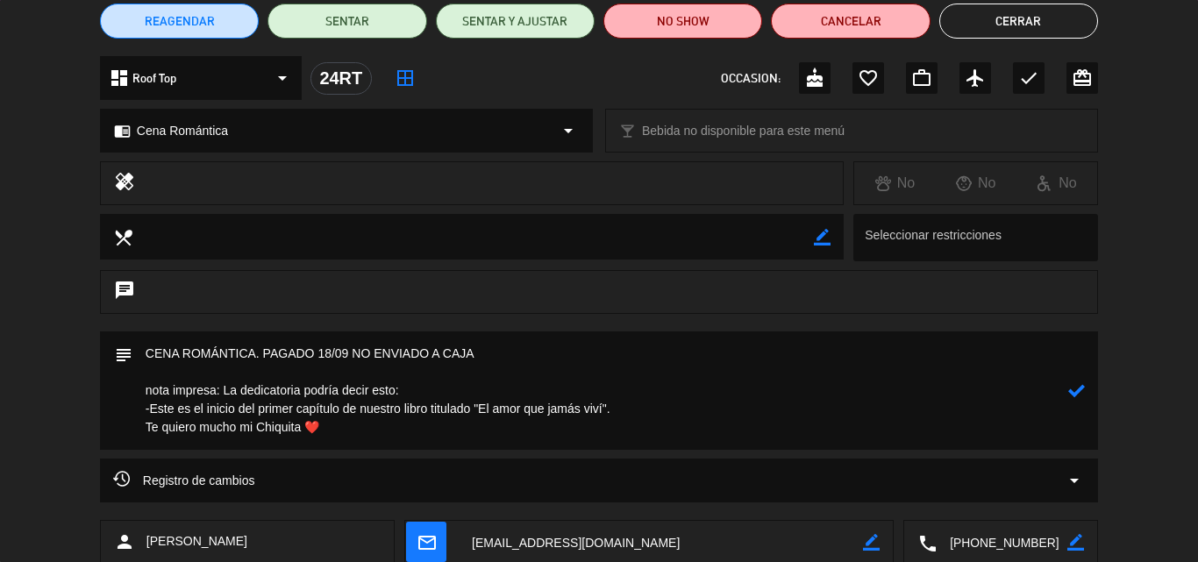
drag, startPoint x: 414, startPoint y: 386, endPoint x: 220, endPoint y: 390, distance: 193.9
click at [220, 390] on textarea at bounding box center [600, 390] width 936 height 118
type textarea "CENA ROMÁNTICA. PAGADO 18/09 NO ENVIADO A CAJA nota impresa: -Este es el inicio…"
click at [1080, 384] on icon at bounding box center [1076, 390] width 17 height 17
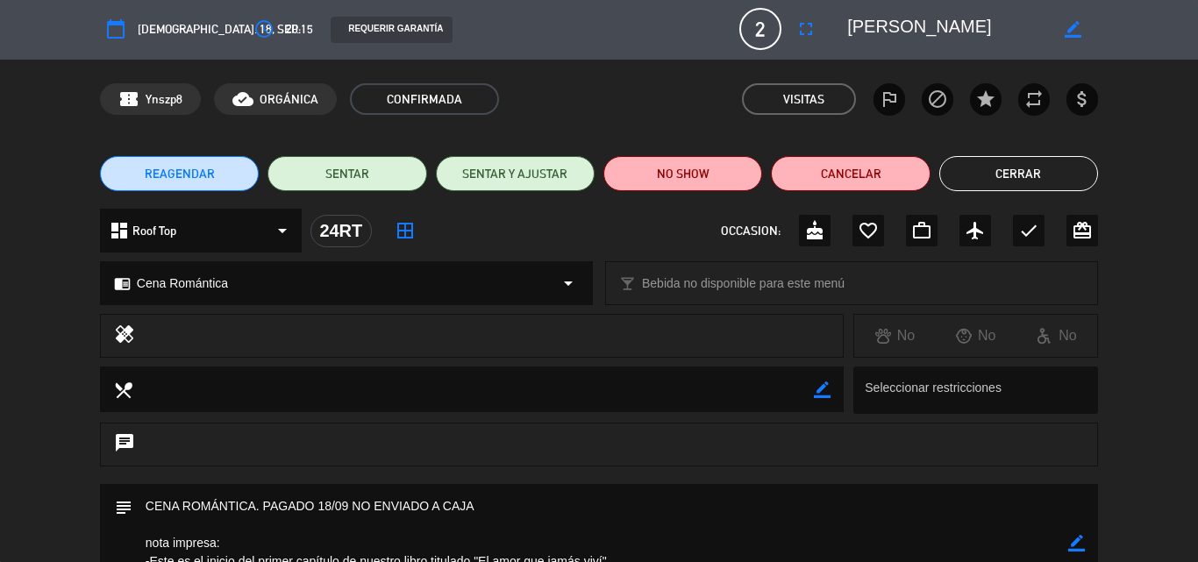
scroll to position [0, 0]
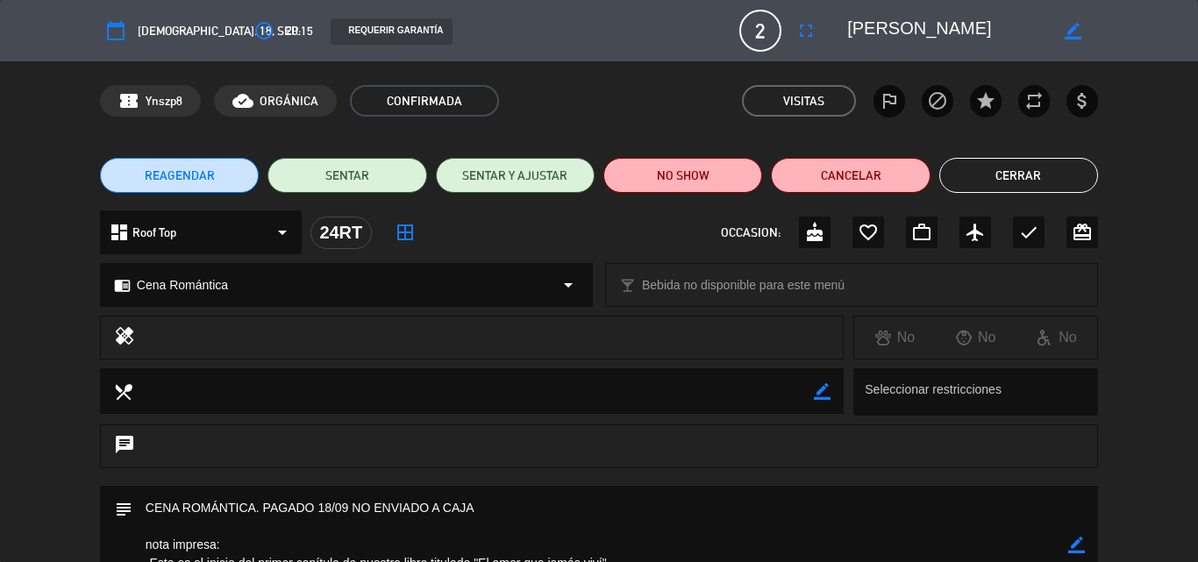
click at [994, 175] on button "Cerrar" at bounding box center [1018, 175] width 159 height 35
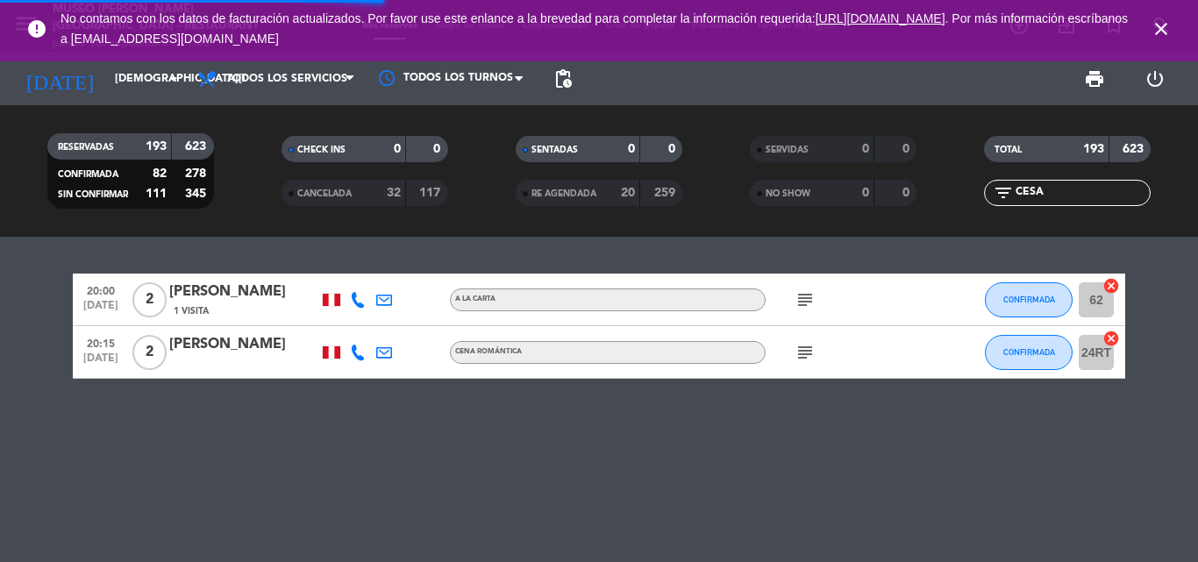
click at [1162, 29] on icon "close" at bounding box center [1161, 28] width 21 height 21
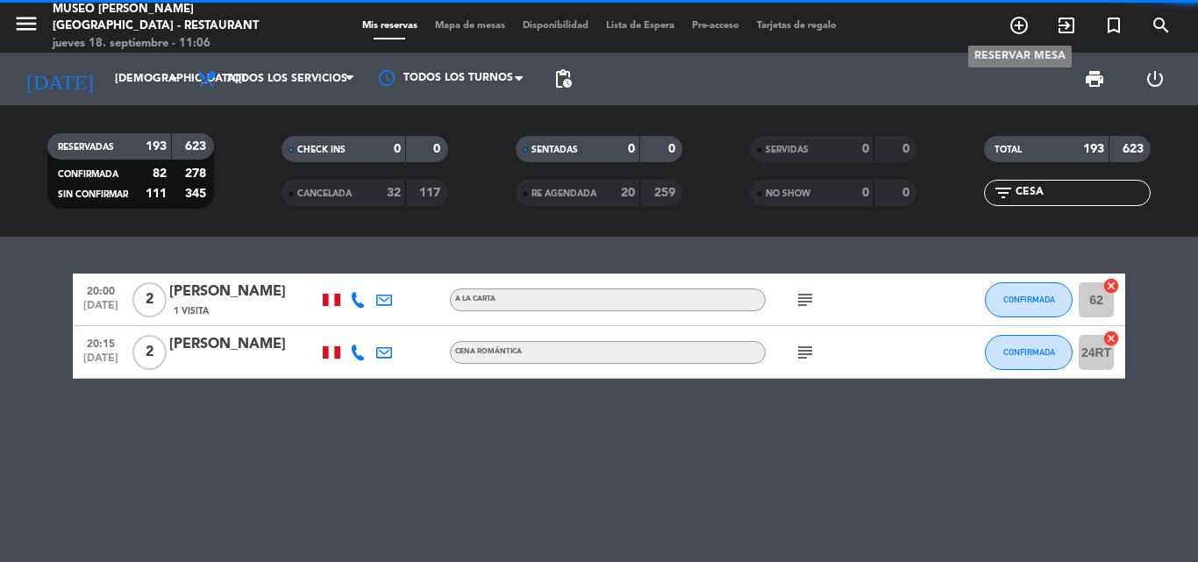
click at [1020, 27] on icon "add_circle_outline" at bounding box center [1019, 25] width 21 height 21
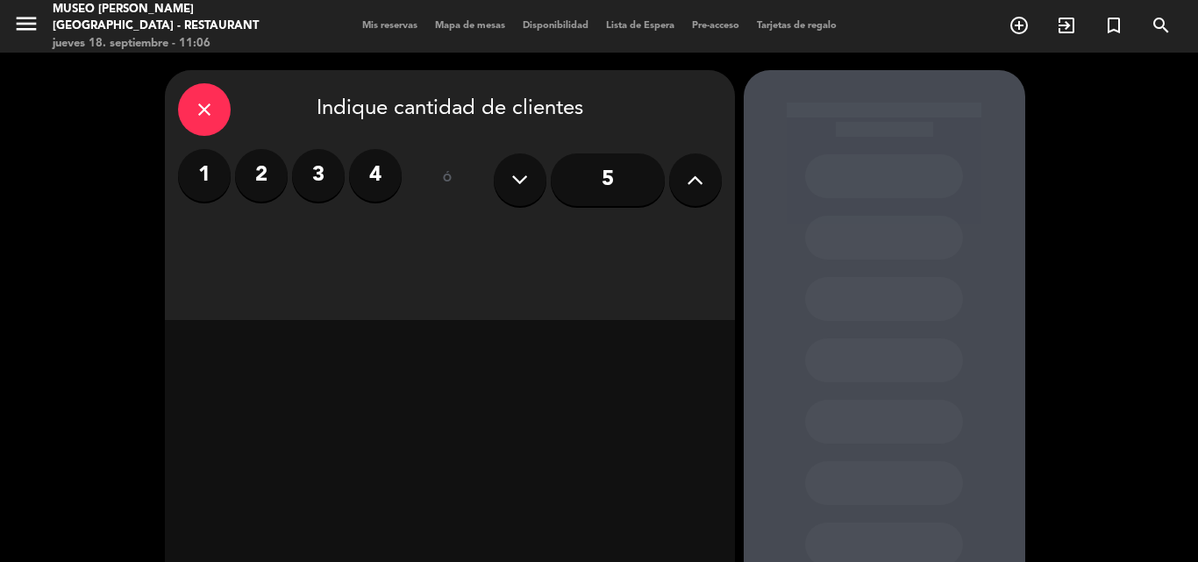
drag, startPoint x: 274, startPoint y: 177, endPoint x: 339, endPoint y: 195, distance: 67.2
click at [274, 176] on label "2" at bounding box center [261, 175] width 53 height 53
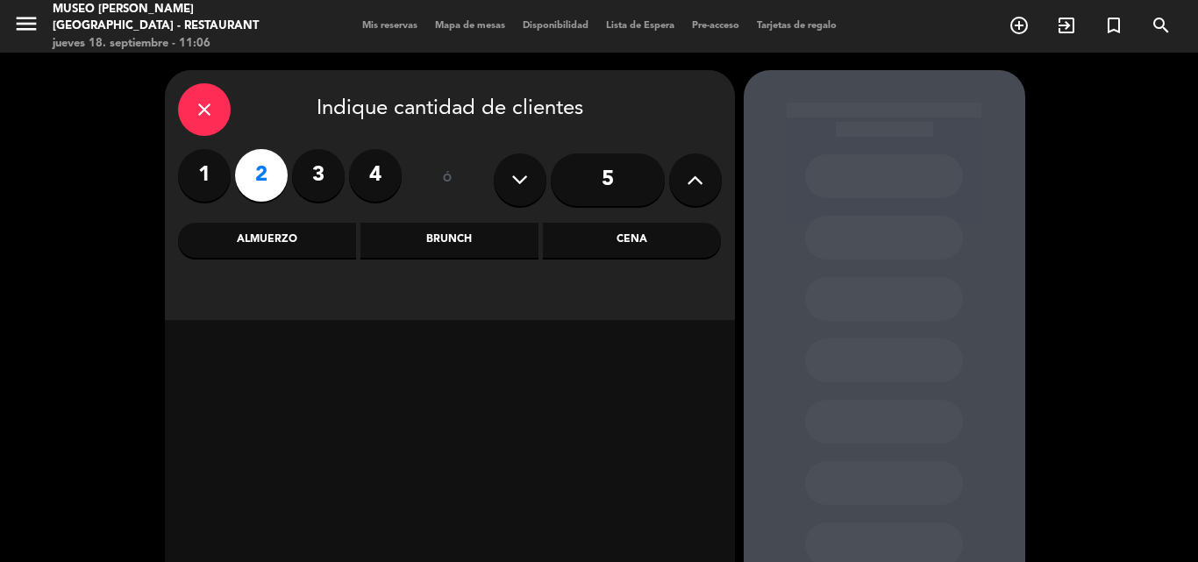
click at [274, 240] on div "Almuerzo" at bounding box center [267, 240] width 178 height 35
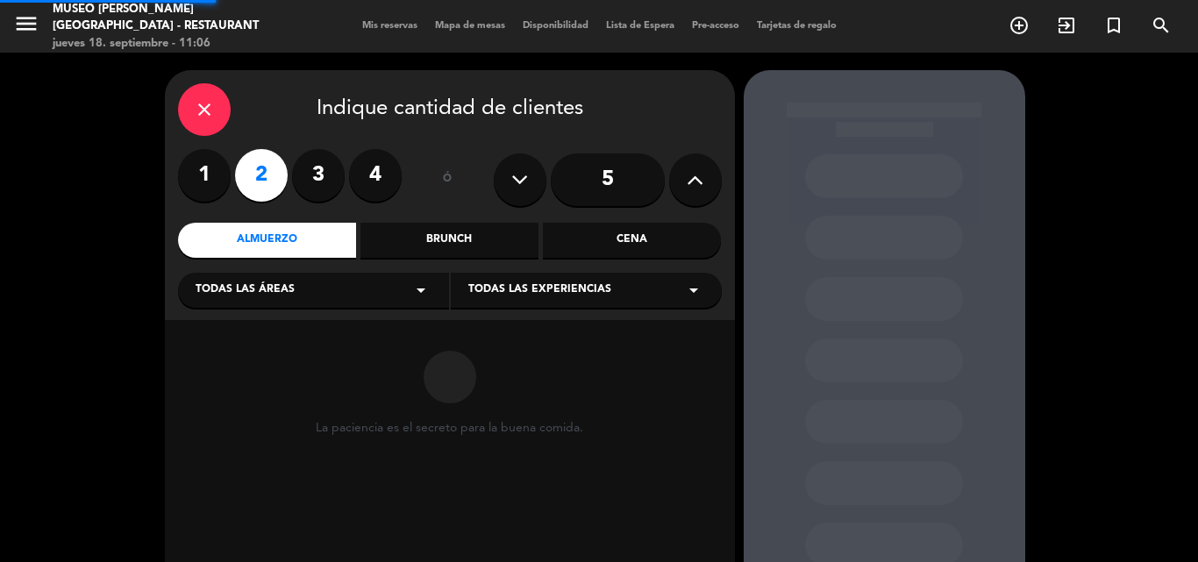
click at [239, 302] on div "Todas las áreas arrow_drop_down" at bounding box center [313, 290] width 271 height 35
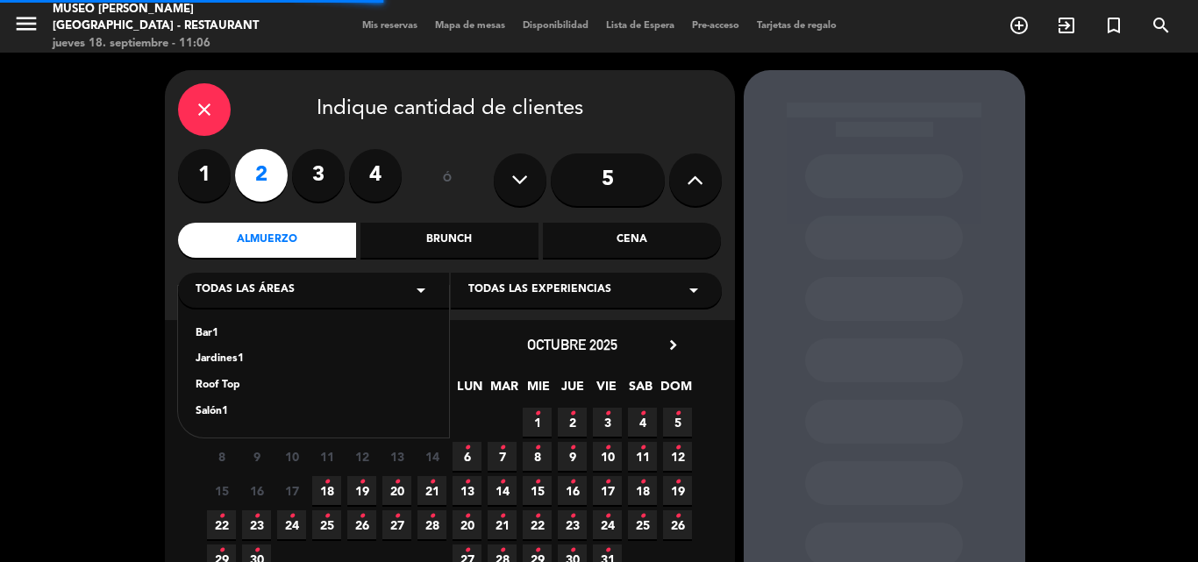
click at [229, 351] on div "Bar1 Jardines1 Roof Top Salón1" at bounding box center [313, 362] width 271 height 152
click at [225, 354] on div "Jardines1" at bounding box center [314, 360] width 236 height 18
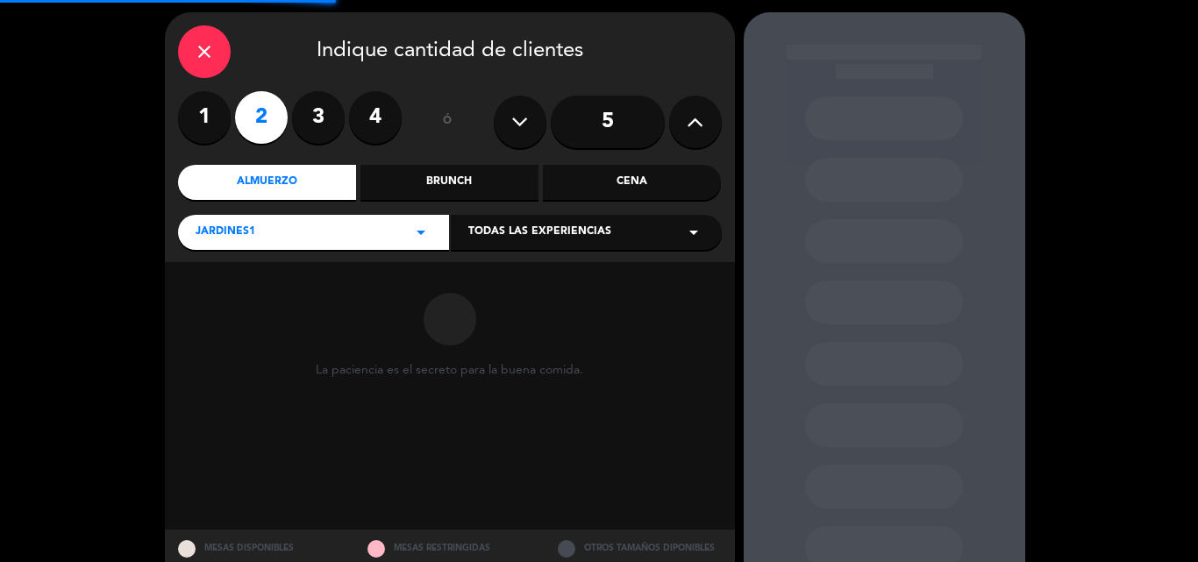
scroll to position [118, 0]
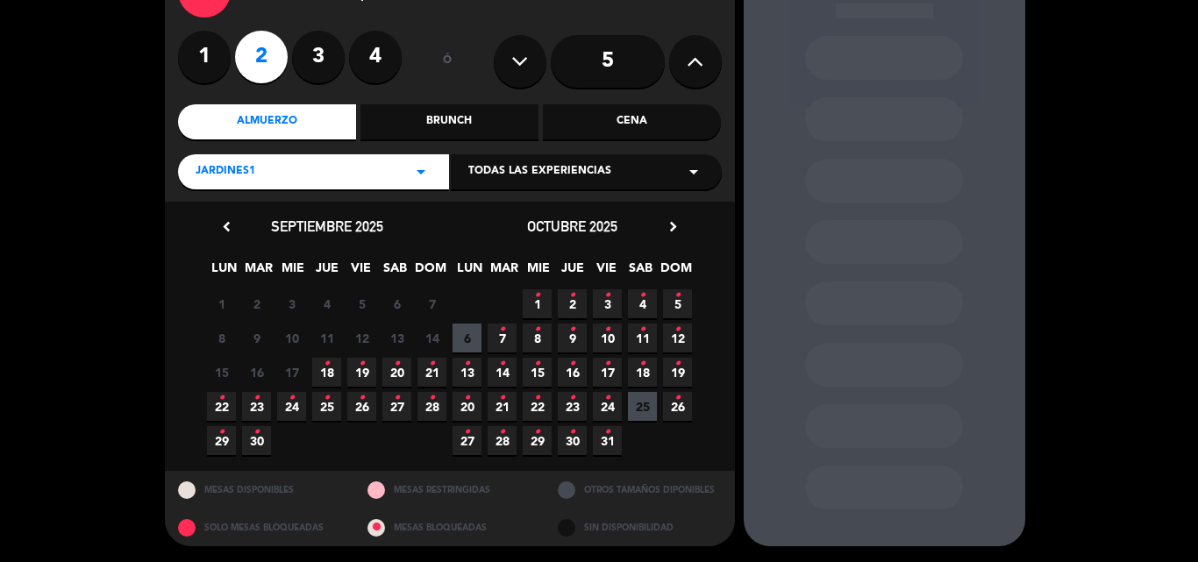
click at [400, 374] on span "20 •" at bounding box center [396, 372] width 29 height 29
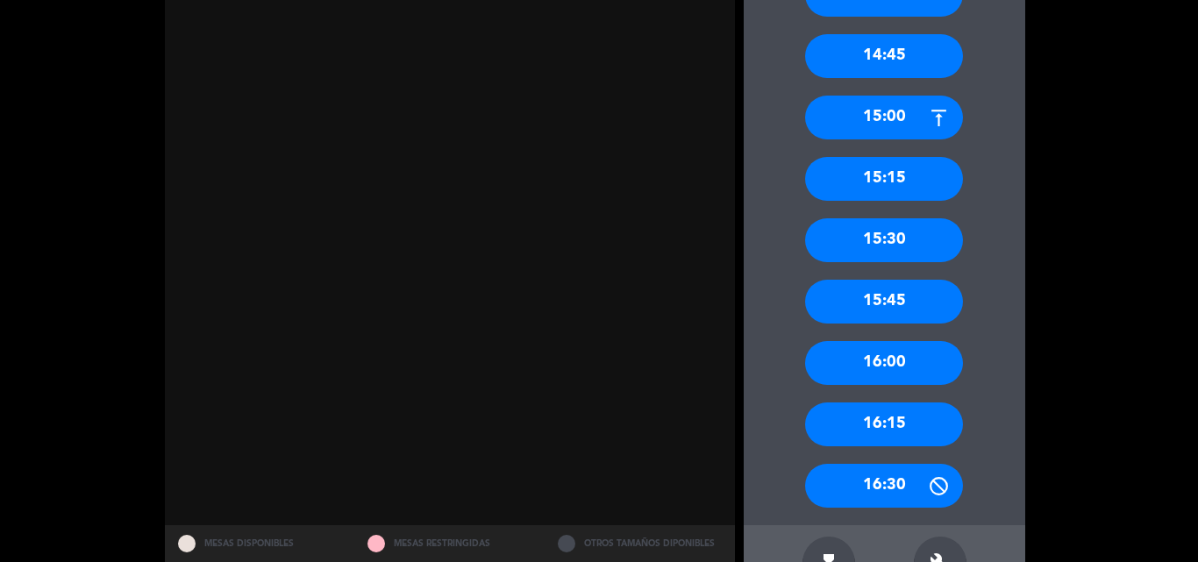
scroll to position [1694, 0]
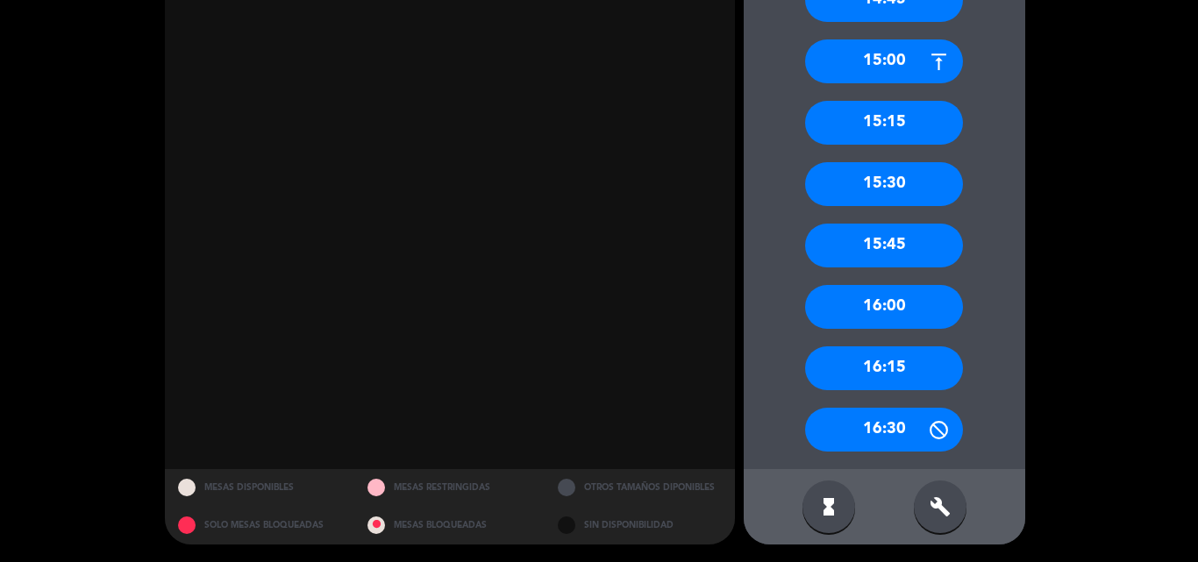
click at [874, 307] on div "16:00" at bounding box center [884, 307] width 158 height 44
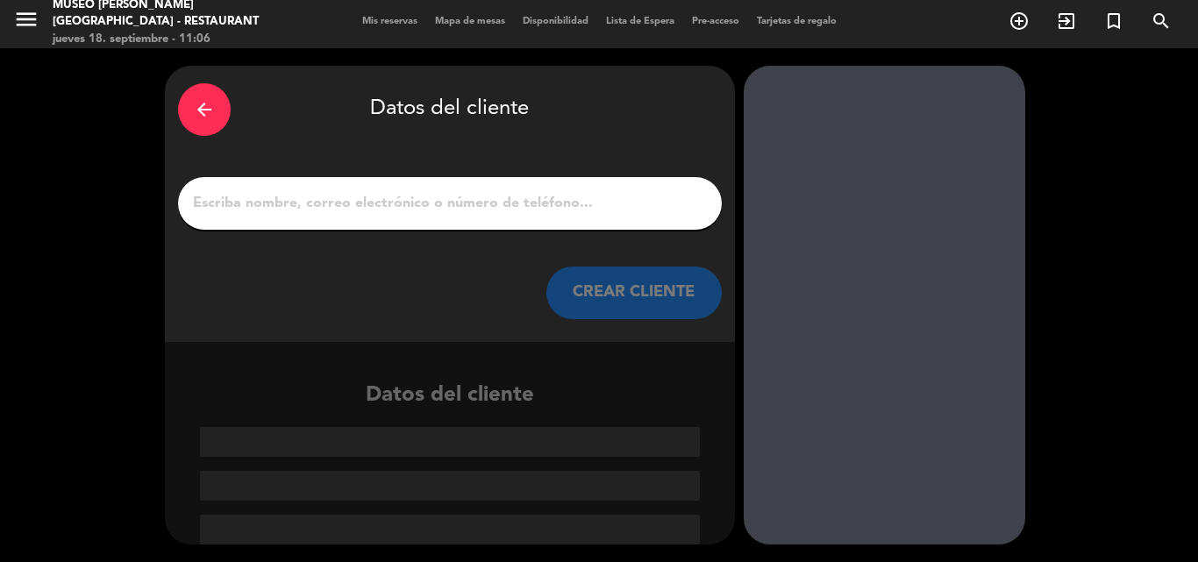
scroll to position [4, 0]
click at [403, 199] on input "1" at bounding box center [449, 203] width 517 height 25
paste input "Harold Mondragón Tavara"
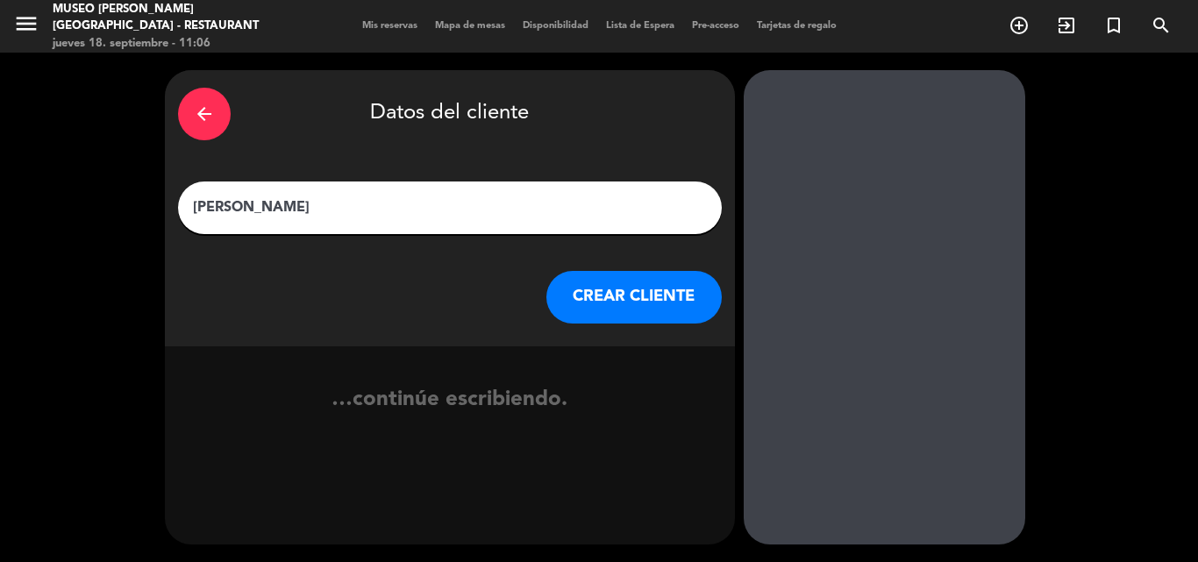
type input "Harold Mondragón Tavara"
click at [617, 295] on button "CREAR CLIENTE" at bounding box center [633, 297] width 175 height 53
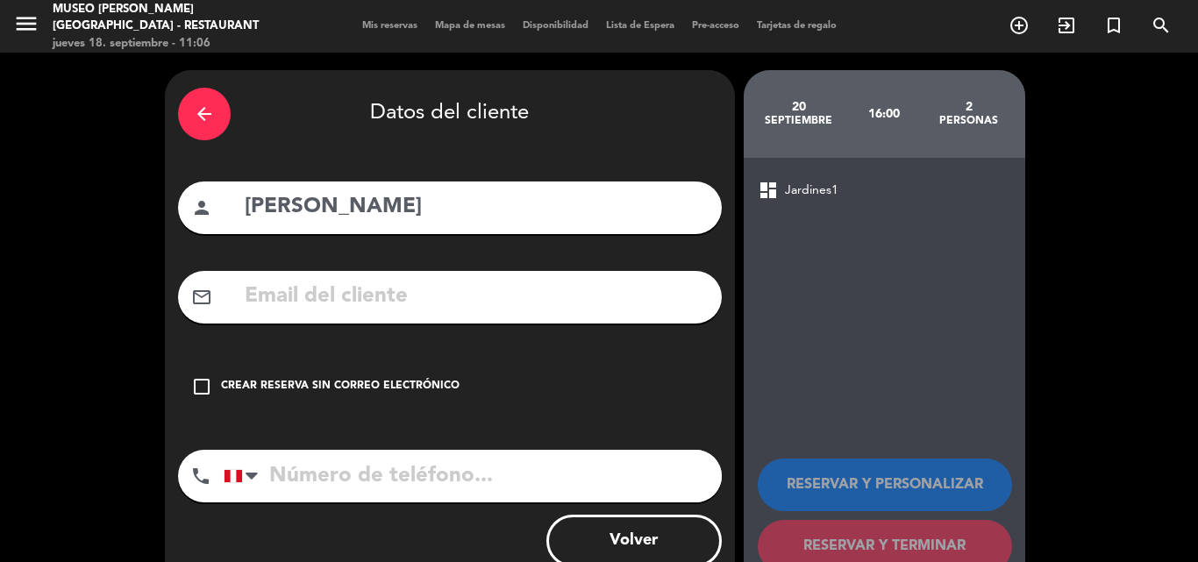
click at [486, 296] on input "text" at bounding box center [476, 297] width 466 height 36
paste input "haroldpmt@hotmail.com"
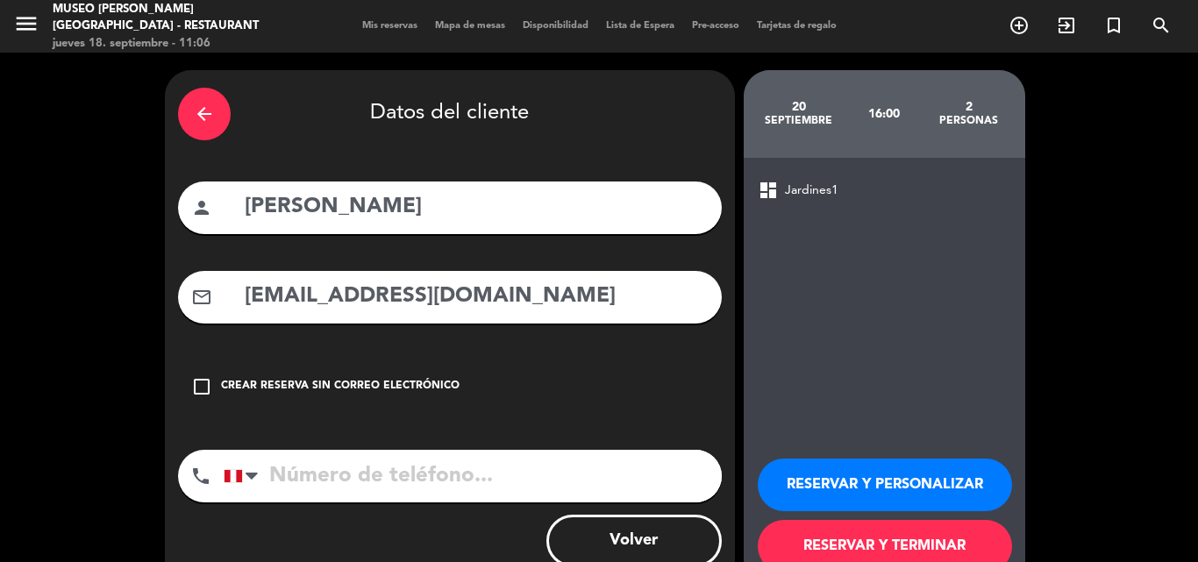
type input "haroldpmt@hotmail.com"
click at [438, 477] on input "tel" at bounding box center [473, 476] width 498 height 53
click at [451, 485] on input "tel" at bounding box center [473, 476] width 498 height 53
paste input "haroldpmt@hotmail.com"
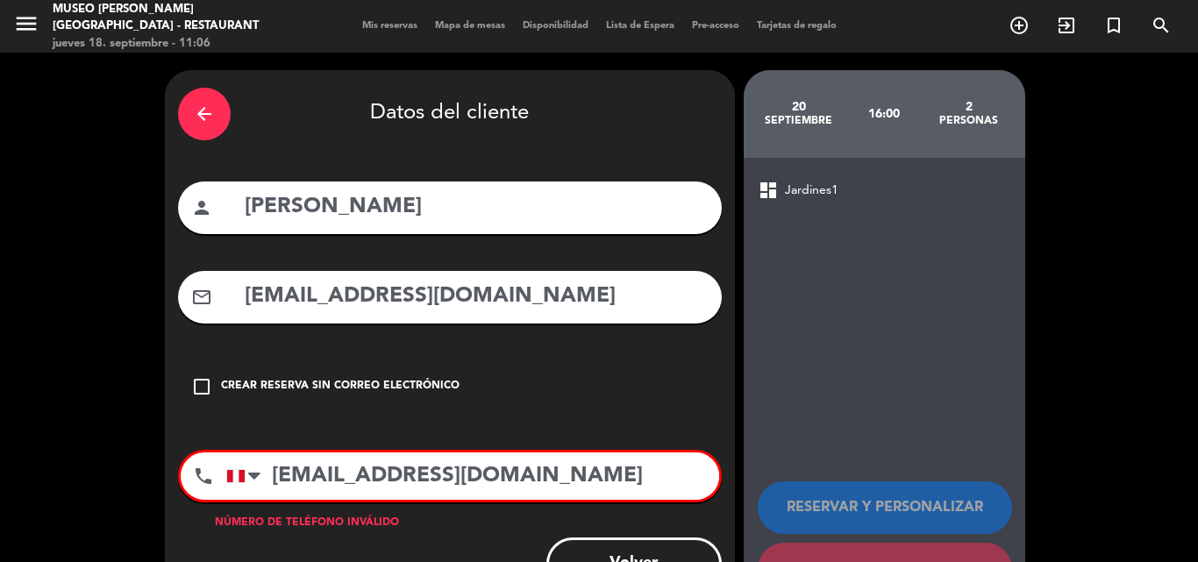
click at [785, 475] on div "RESERVAR Y PERSONALIZAR RESERVAR Y TERMINAR" at bounding box center [884, 531] width 253 height 172
drag, startPoint x: 544, startPoint y: 481, endPoint x: 121, endPoint y: 404, distance: 429.5
click at [104, 478] on div "arrow_back Datos del cliente person Harold Mondragón Tavara mail_outline harold…" at bounding box center [599, 343] width 1198 height 581
paste input "943867237"
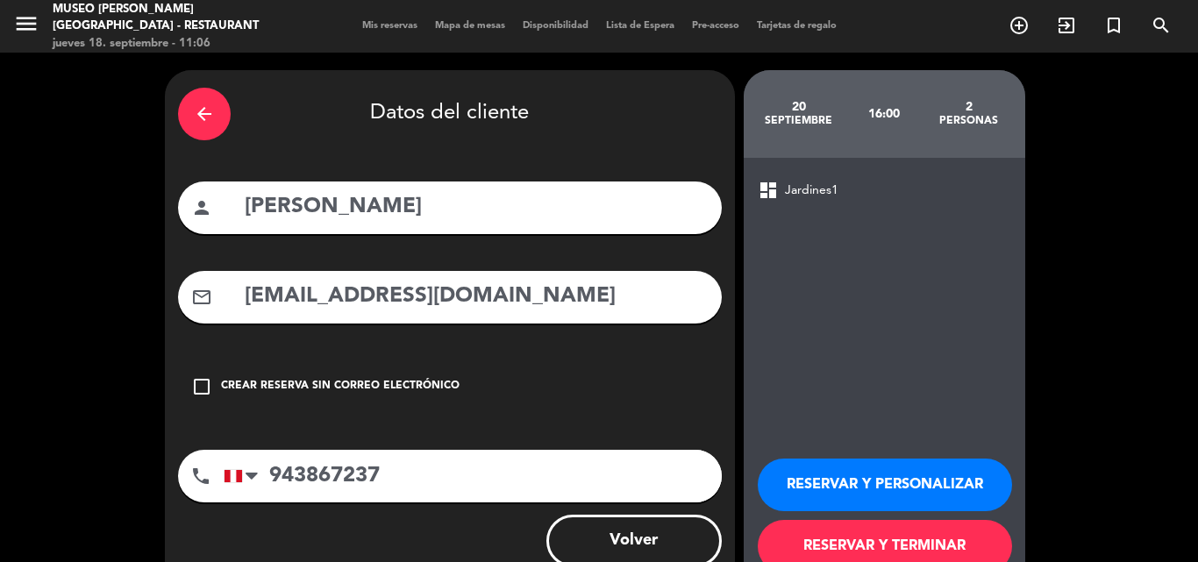
type input "943867237"
click at [891, 480] on button "RESERVAR Y PERSONALIZAR" at bounding box center [885, 485] width 254 height 53
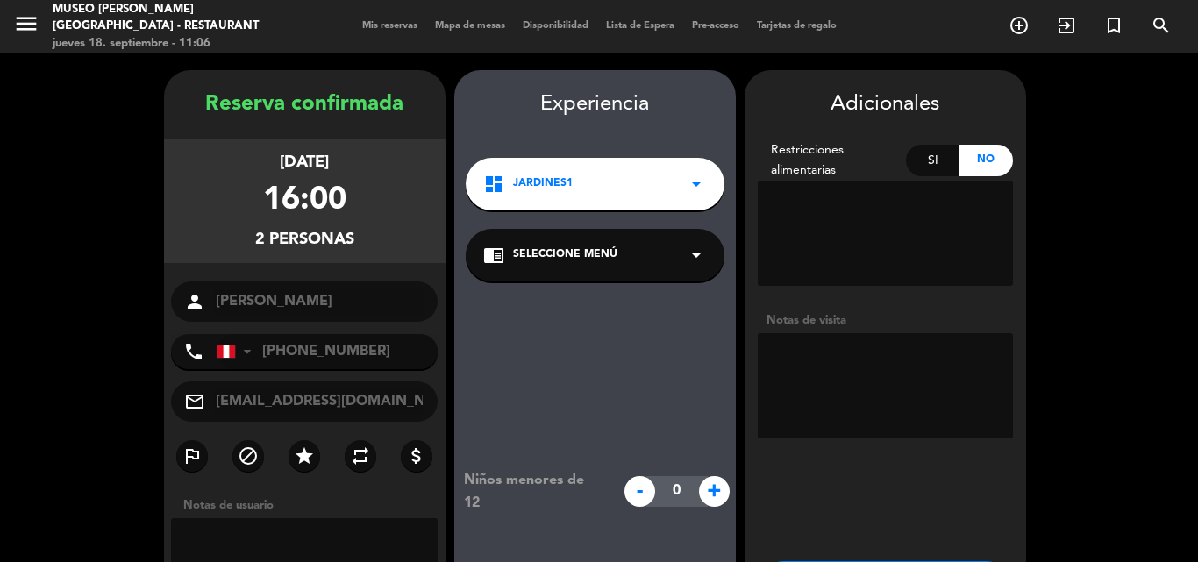
scroll to position [70, 0]
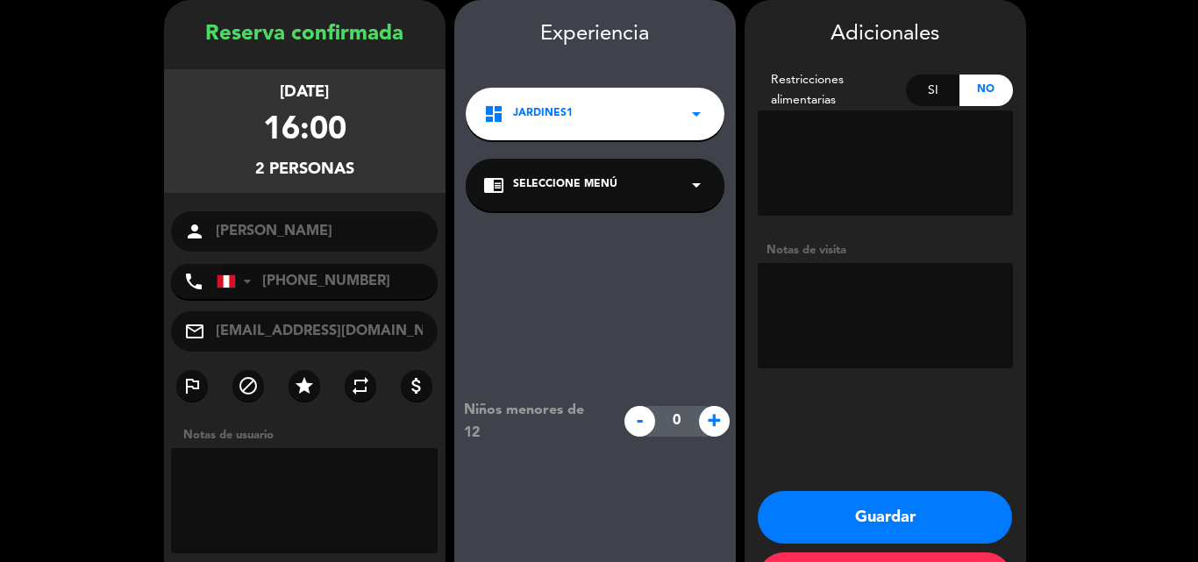
click at [611, 181] on span "Seleccione Menú" at bounding box center [565, 185] width 104 height 18
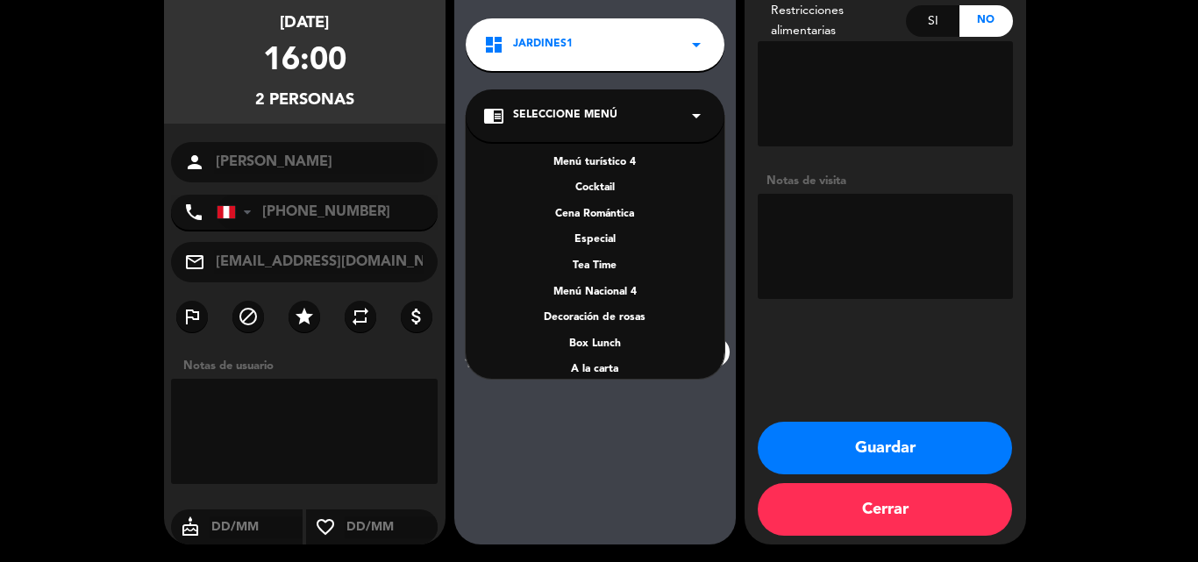
scroll to position [252, 0]
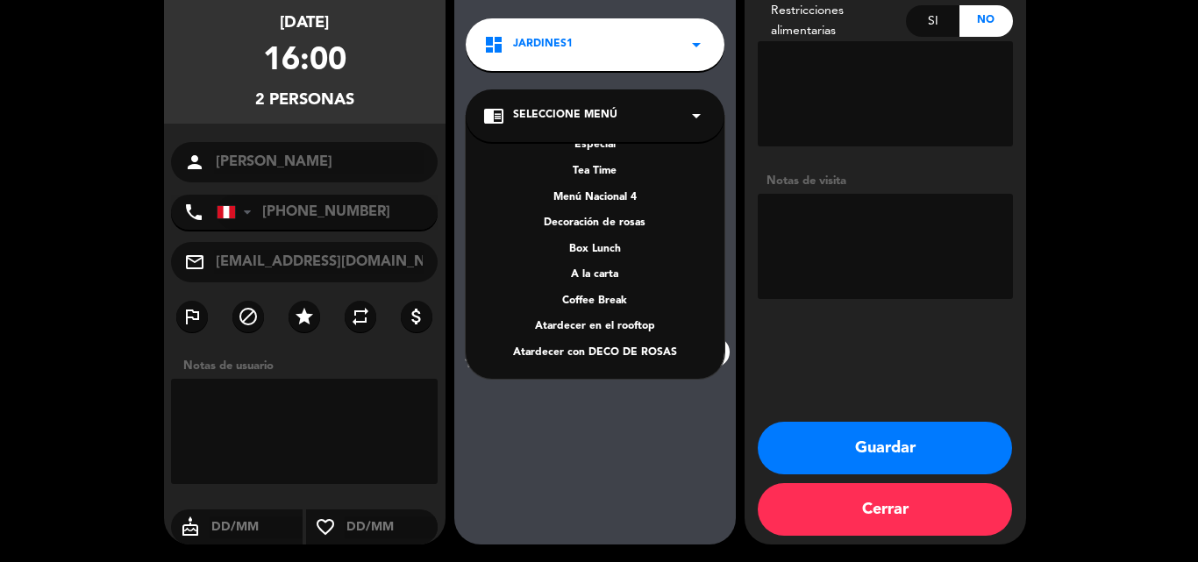
click at [609, 275] on div "A la carta" at bounding box center [595, 276] width 224 height 18
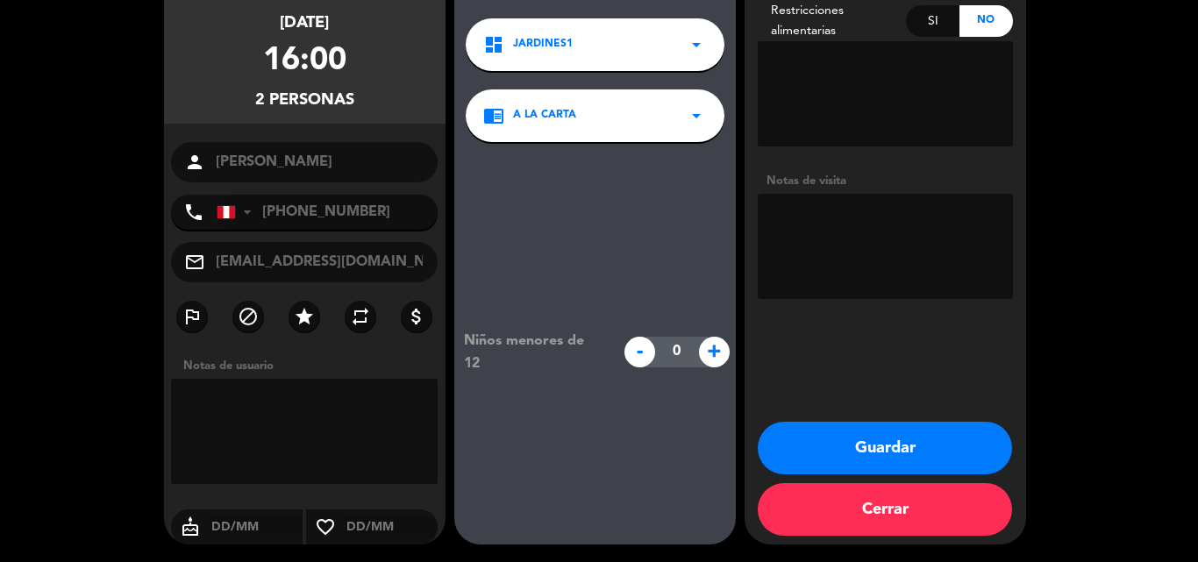
click at [881, 437] on button "Guardar" at bounding box center [885, 448] width 254 height 53
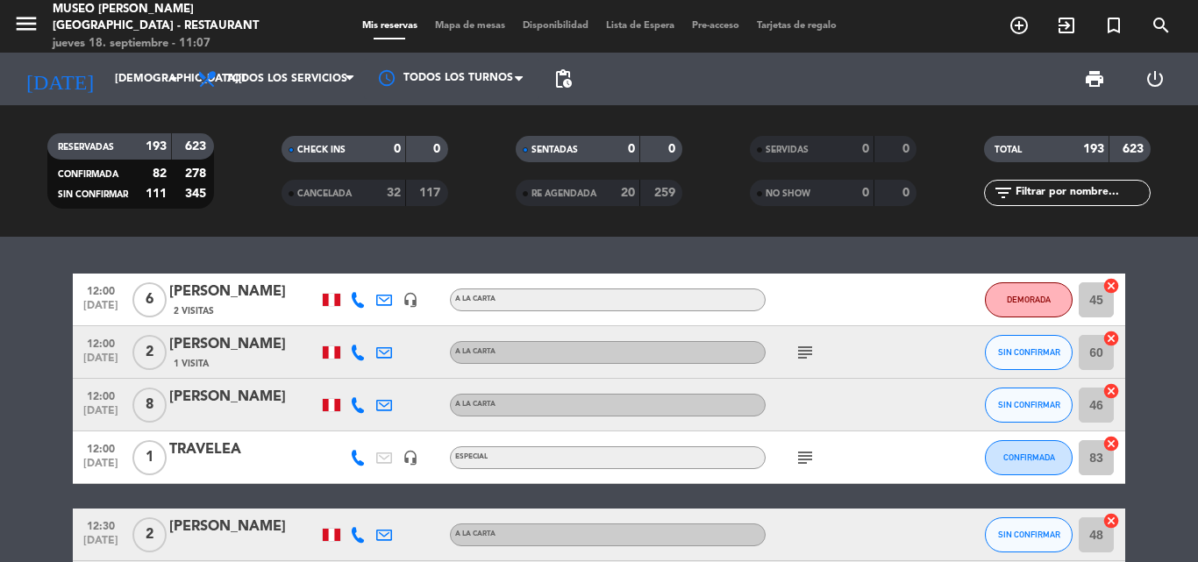
click at [485, 27] on span "Mapa de mesas" at bounding box center [470, 26] width 88 height 10
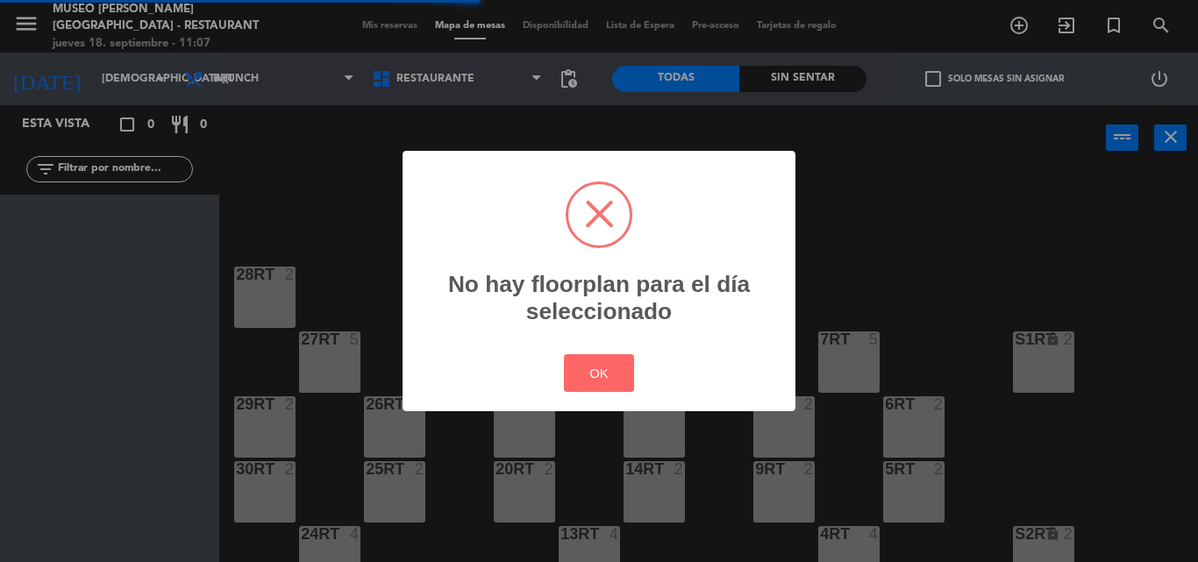
click at [291, 75] on div "? ! i No hay floorplan para el día seleccionado × OK Cancel" at bounding box center [599, 281] width 1198 height 562
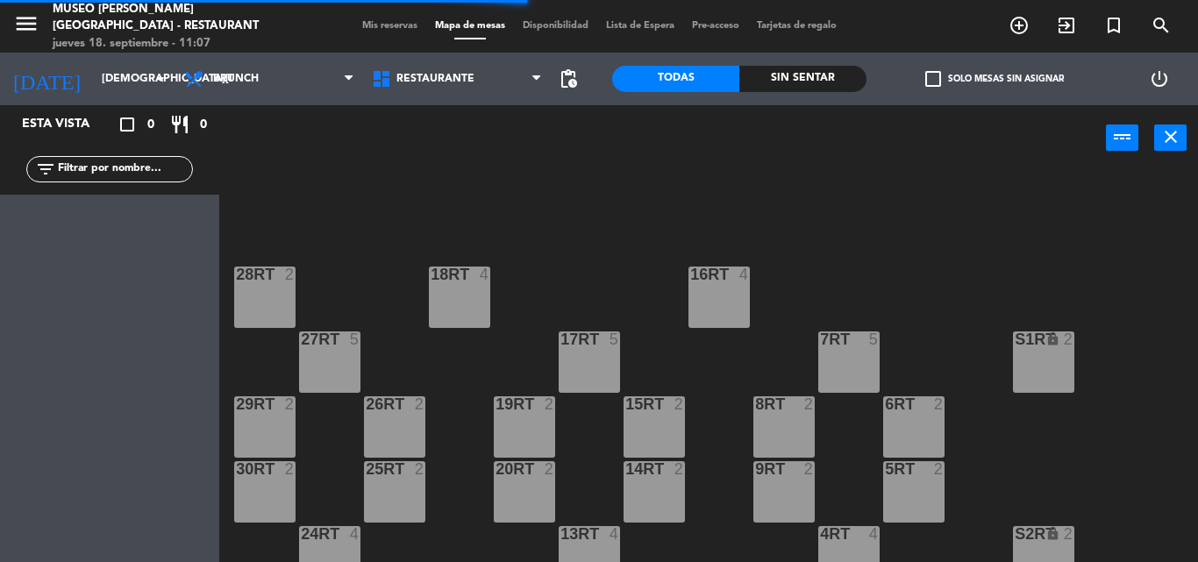
click at [291, 75] on span "Brunch" at bounding box center [269, 79] width 188 height 39
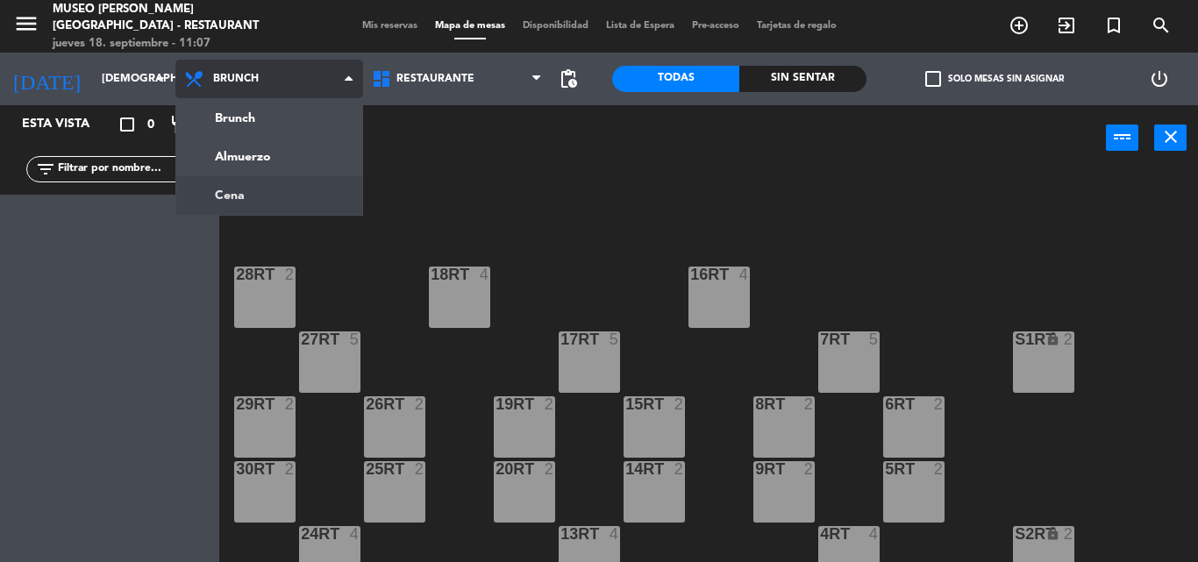
click at [248, 189] on ng-component "menu Museo Larco Café - Restaurant jueves 18. septiembre - 11:07 Mis reservas M…" at bounding box center [599, 281] width 1198 height 562
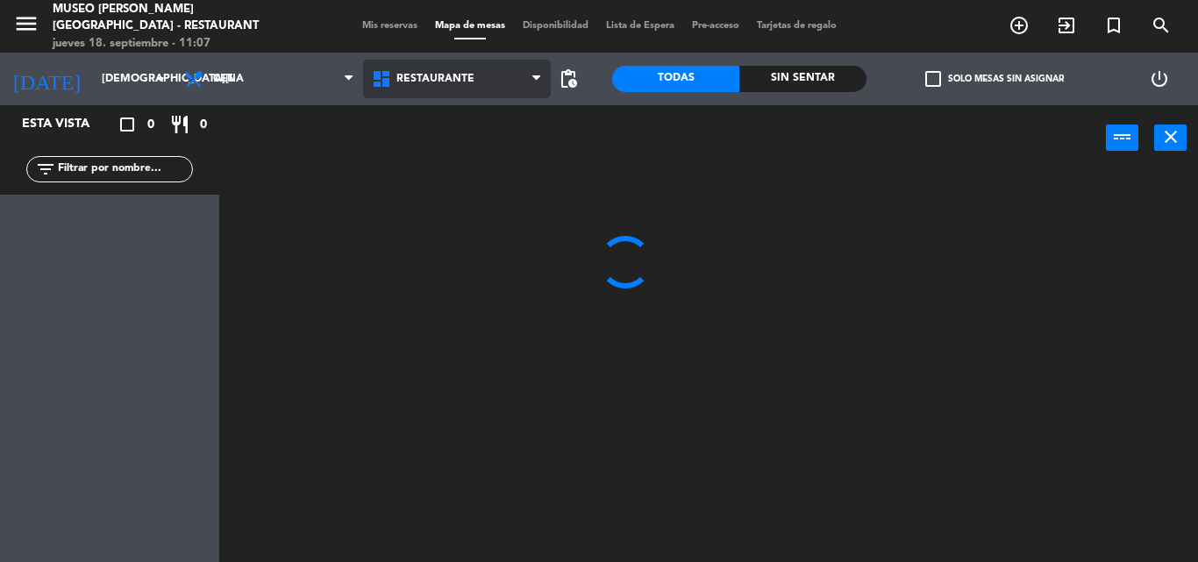
click at [418, 75] on span "Restaurante" at bounding box center [435, 79] width 78 height 12
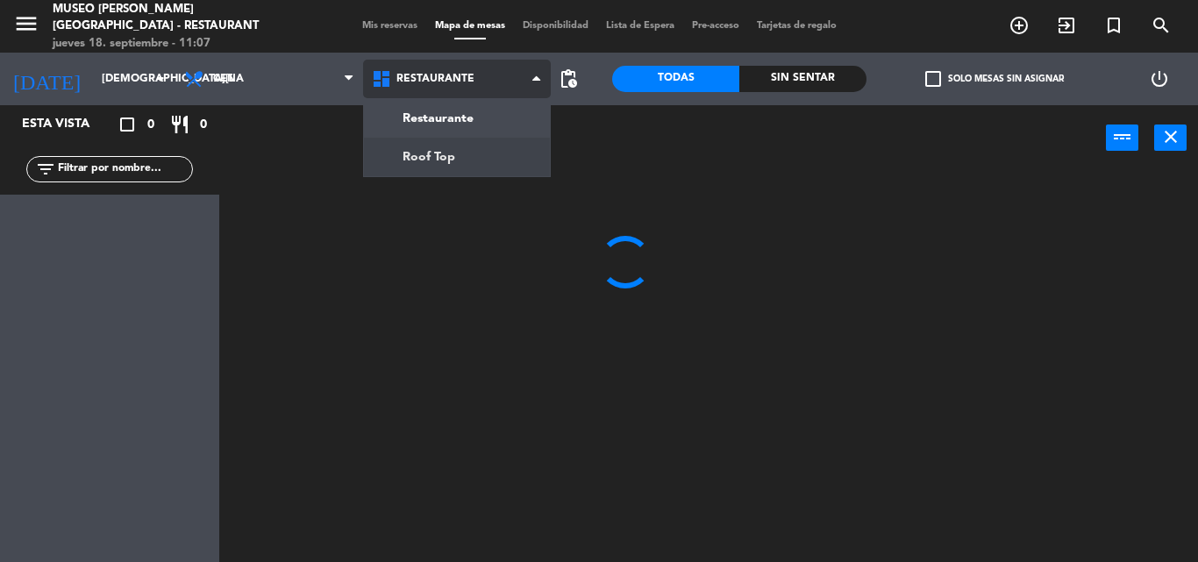
click at [410, 148] on ng-component "menu Museo Larco Café - Restaurant jueves 18. septiembre - 11:07 Mis reservas M…" at bounding box center [599, 281] width 1198 height 562
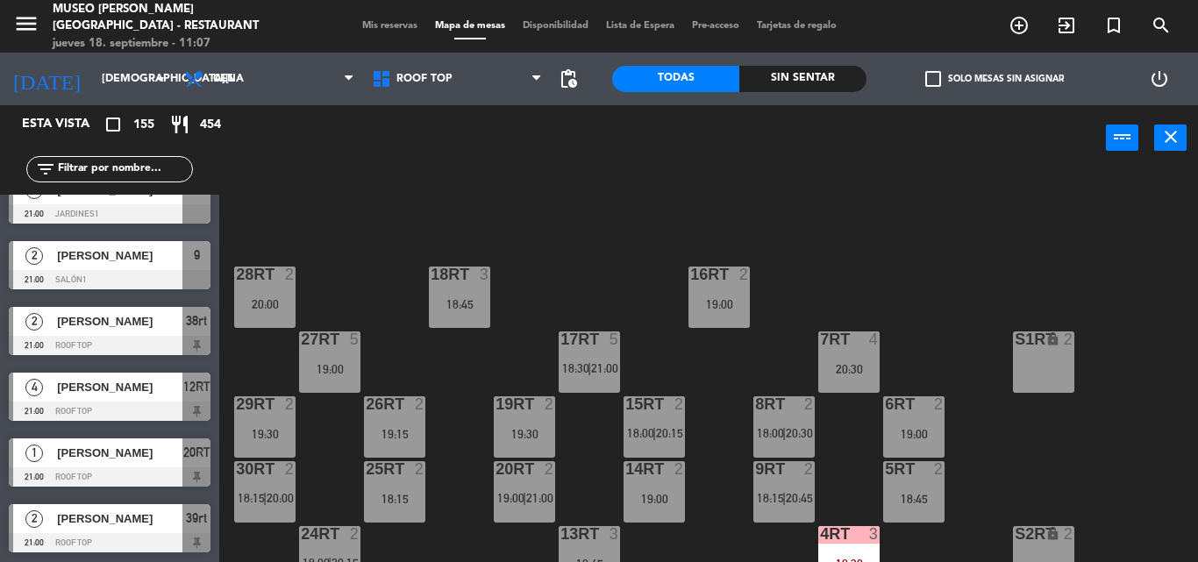
scroll to position [9829, 0]
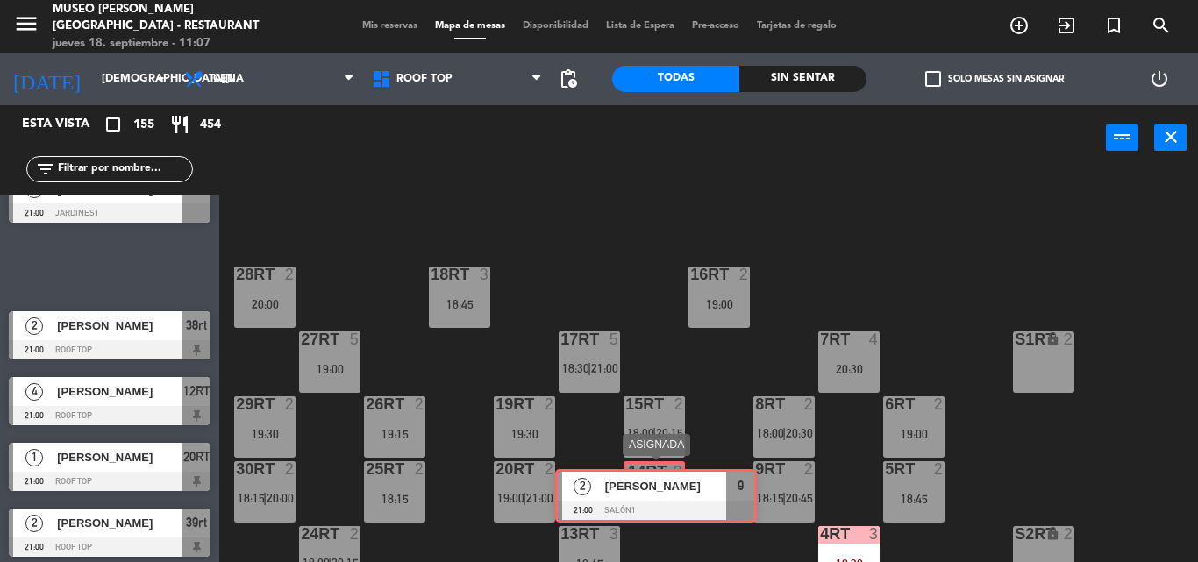
drag, startPoint x: 109, startPoint y: 255, endPoint x: 655, endPoint y: 484, distance: 592.4
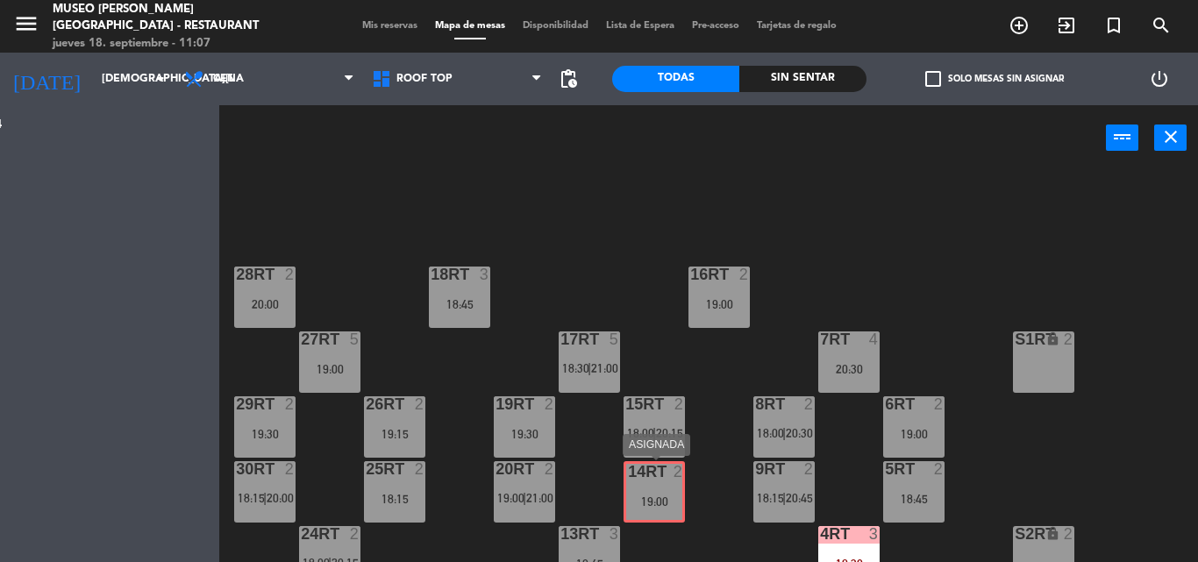
click at [655, 484] on div "Esta vista crop_square 155 restaurant 454 filter_list 2 Bladimir Salas 17:00 Ja…" at bounding box center [599, 333] width 1198 height 457
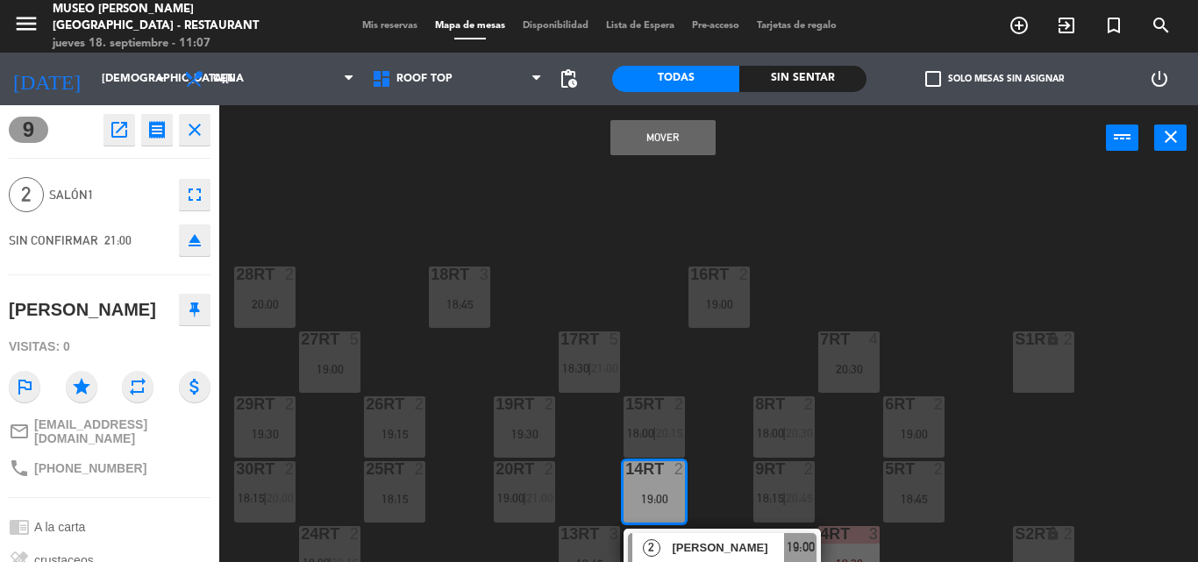
click at [646, 132] on button "Mover" at bounding box center [662, 137] width 105 height 35
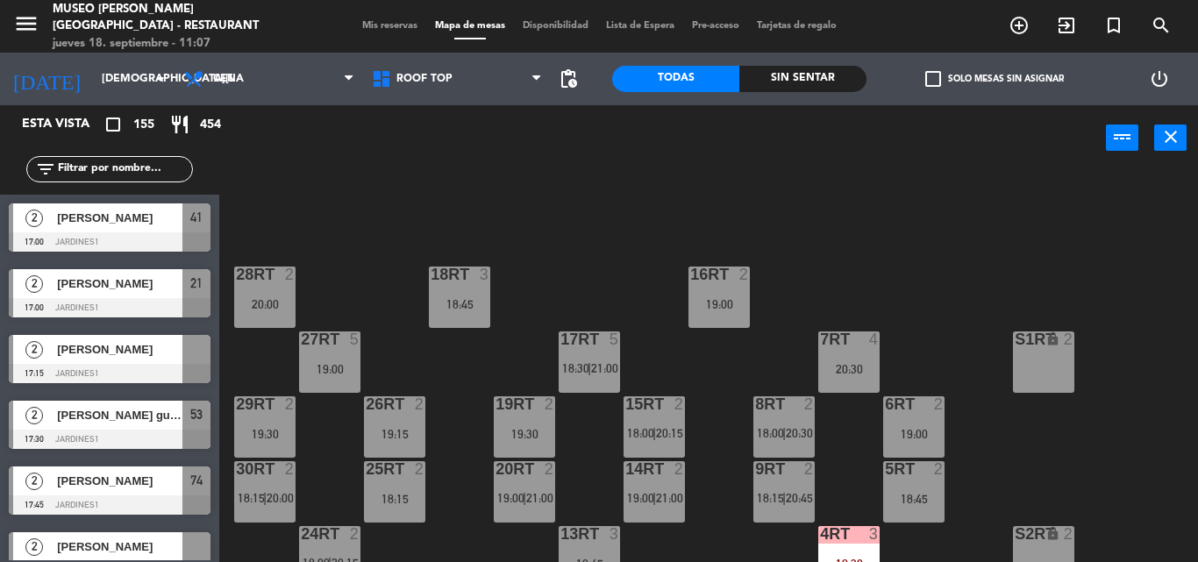
scroll to position [3247, 0]
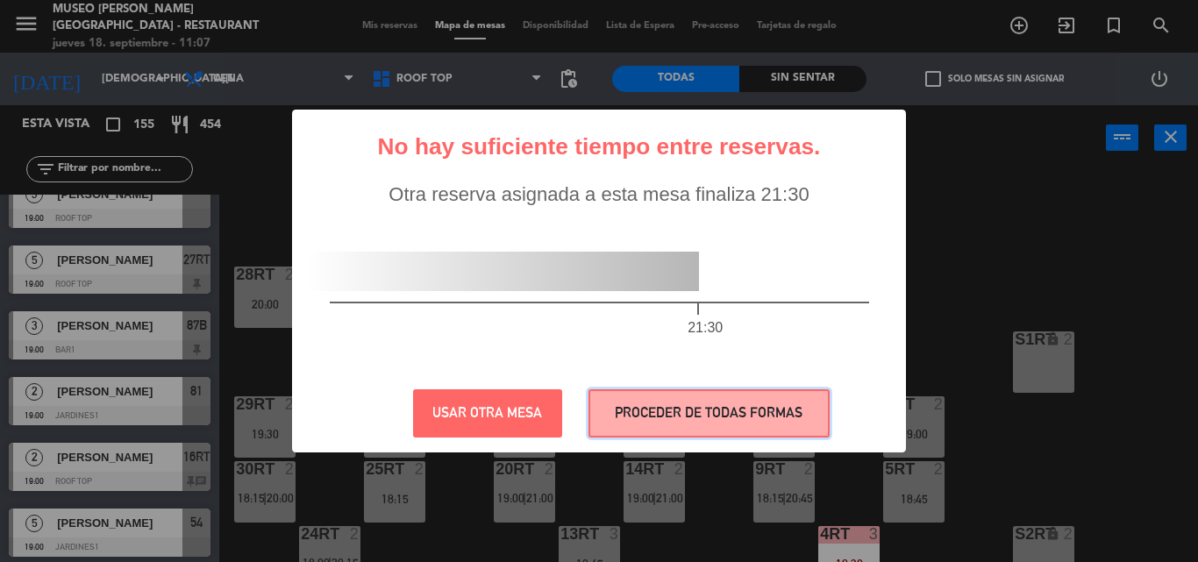
click at [695, 428] on button "PROCEDER DE TODAS FORMAS" at bounding box center [708, 413] width 241 height 48
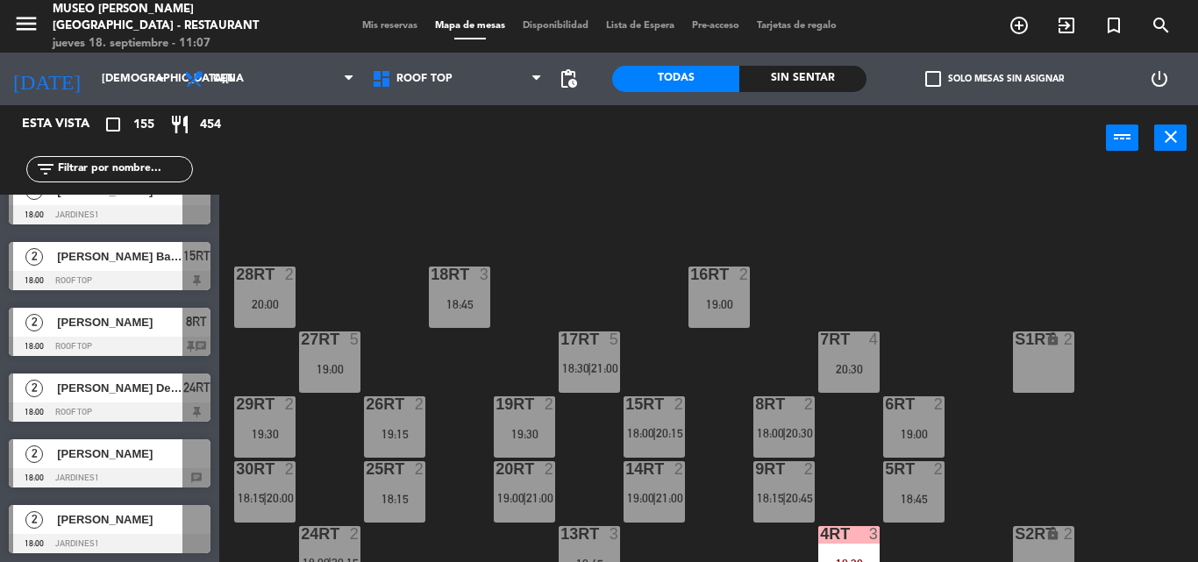
scroll to position [702, 0]
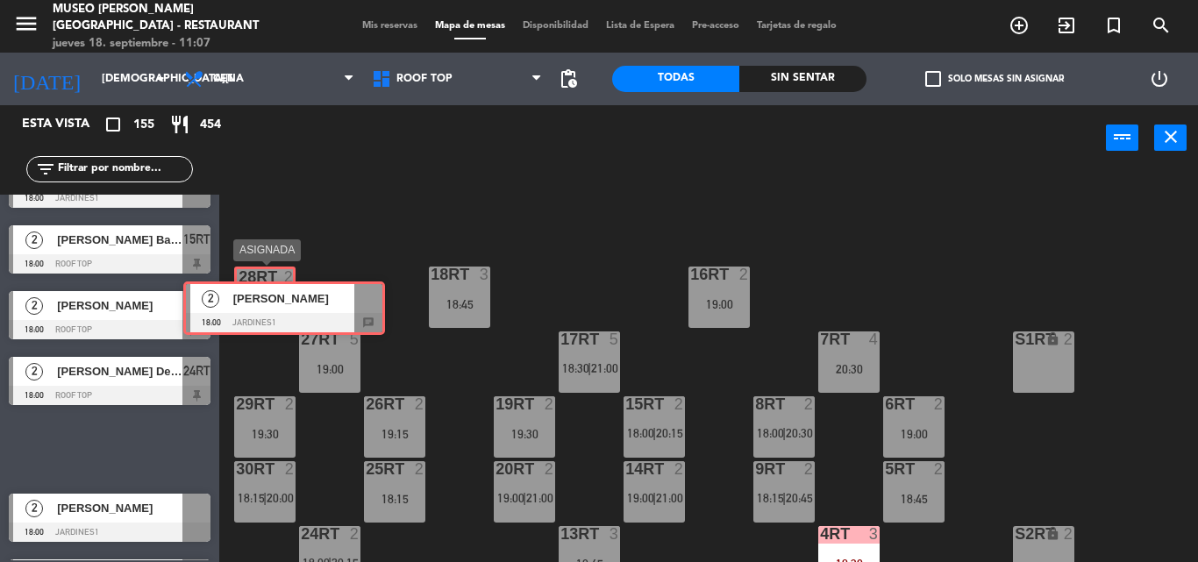
drag, startPoint x: 93, startPoint y: 441, endPoint x: 260, endPoint y: 301, distance: 217.8
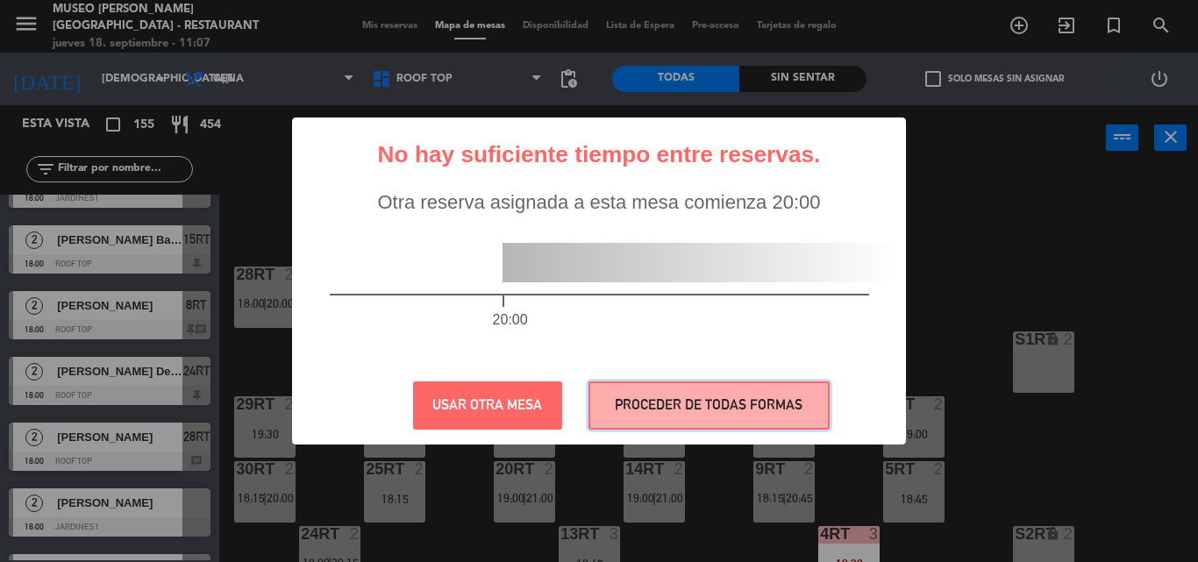
click at [658, 403] on button "PROCEDER DE TODAS FORMAS" at bounding box center [708, 405] width 241 height 48
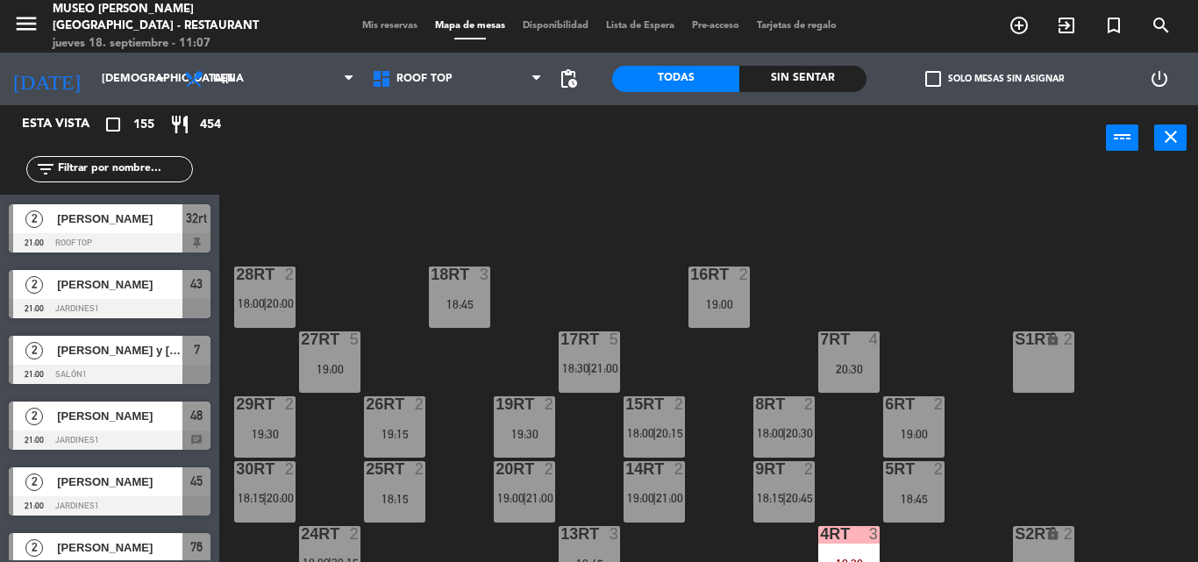
scroll to position [9471, 0]
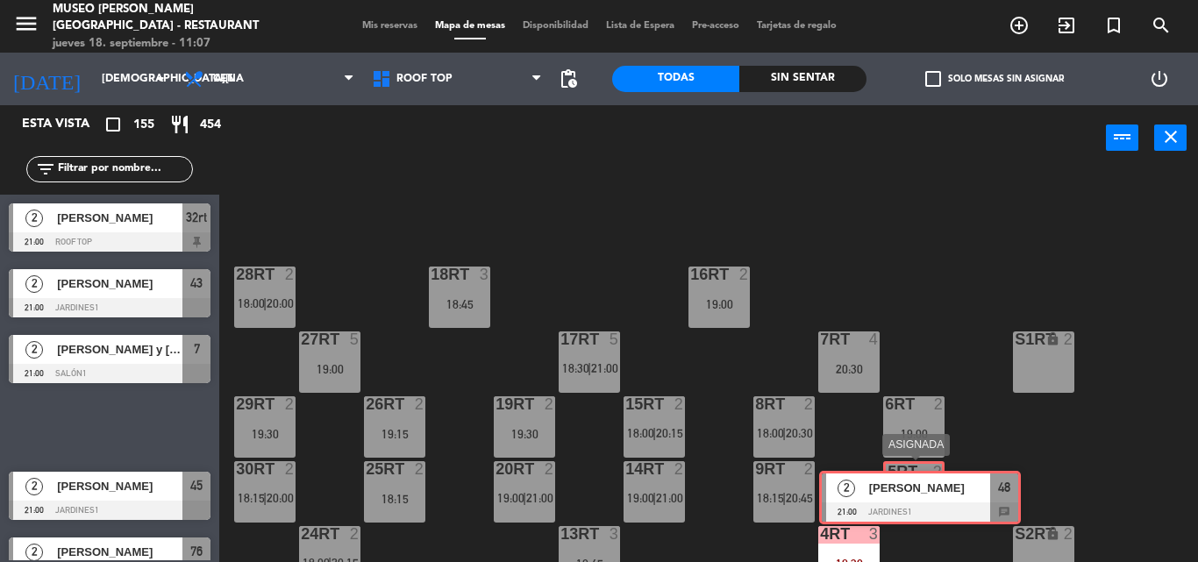
drag, startPoint x: 132, startPoint y: 419, endPoint x: 943, endPoint y: 489, distance: 813.3
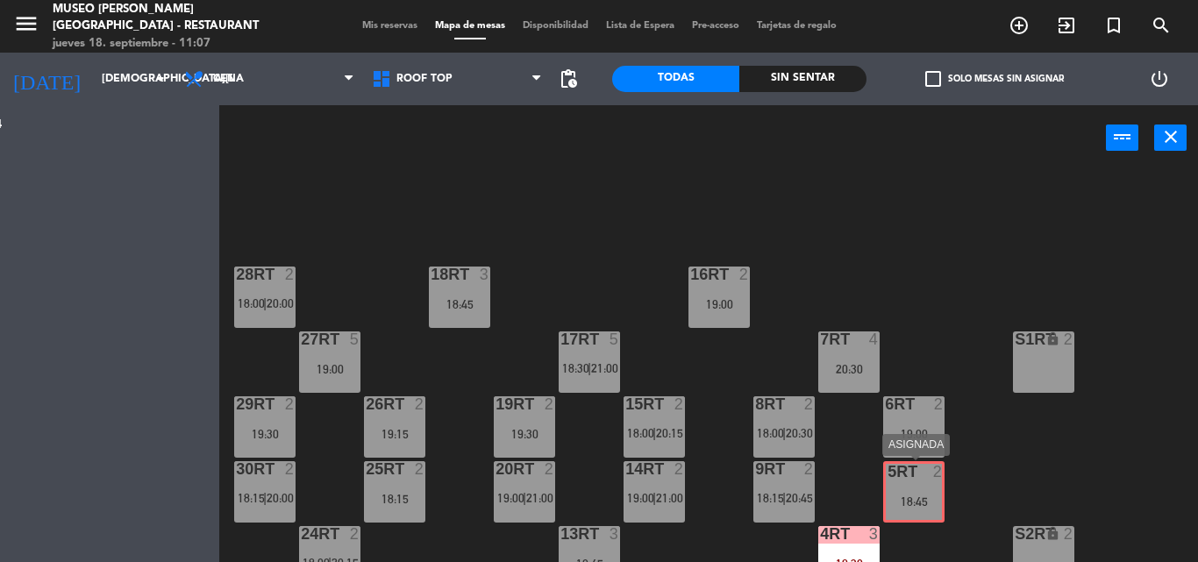
click at [943, 489] on div "Esta vista crop_square 155 restaurant 454 filter_list 2 Bladimir Salas 17:00 Ja…" at bounding box center [599, 333] width 1198 height 457
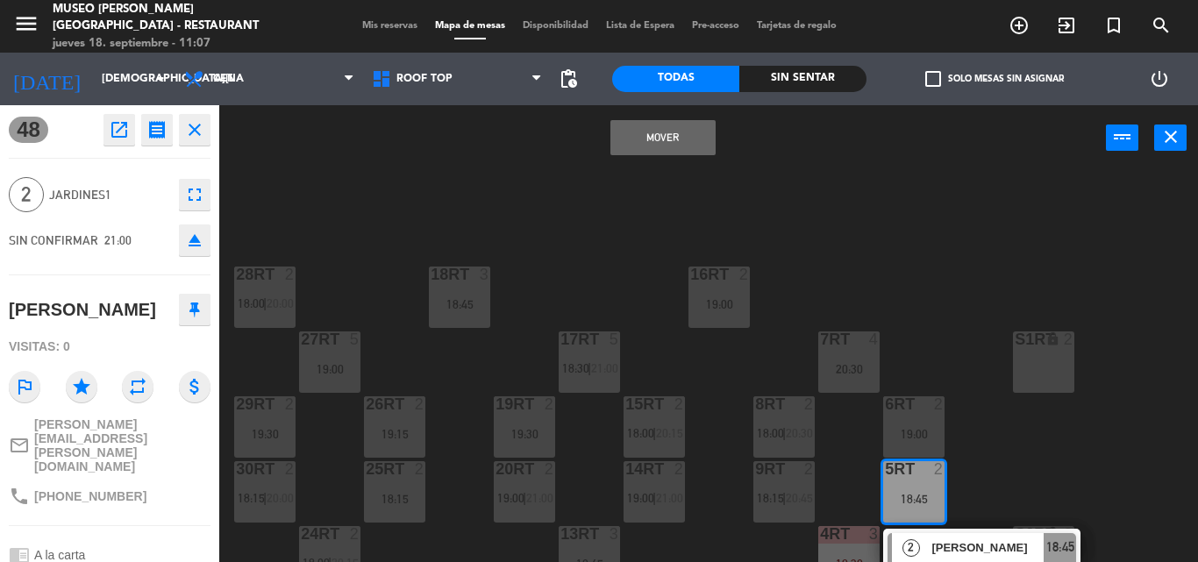
click at [676, 126] on button "Mover" at bounding box center [662, 137] width 105 height 35
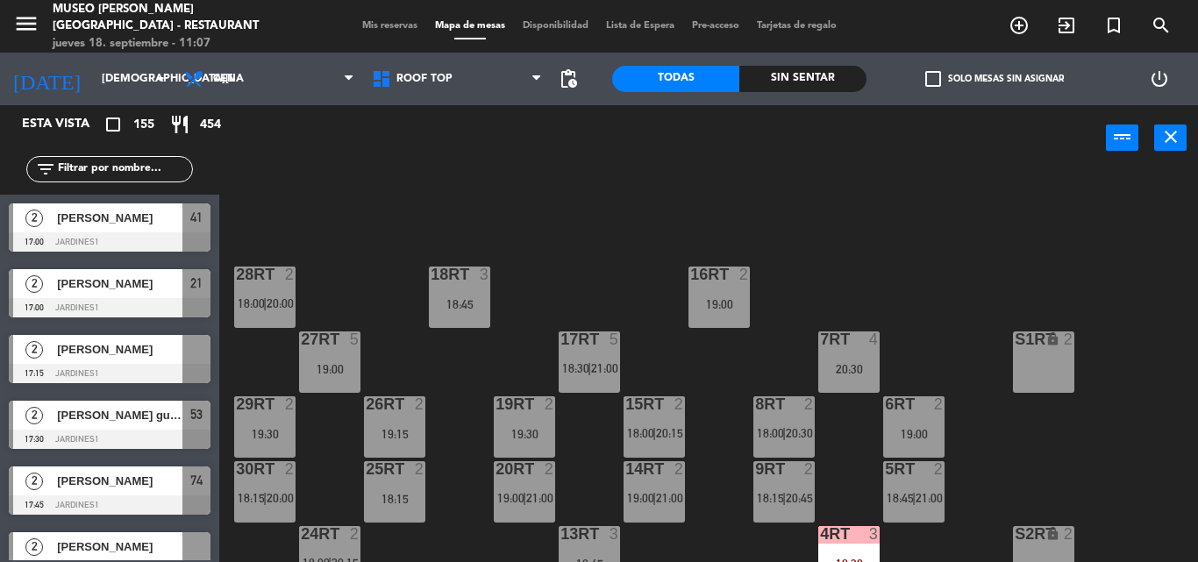
scroll to position [3049, 0]
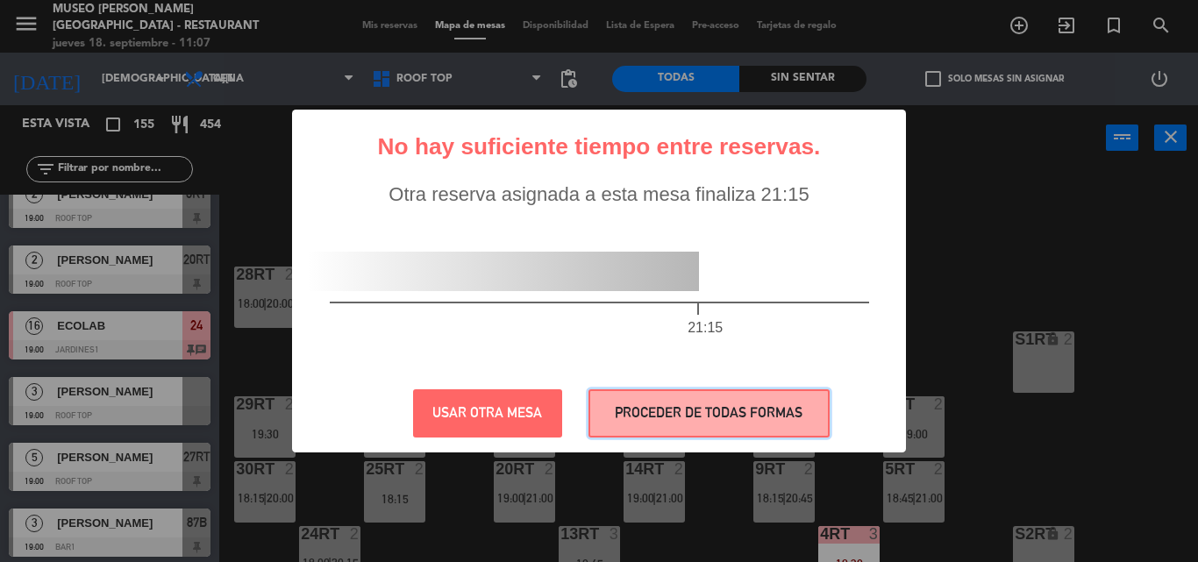
click at [664, 410] on button "PROCEDER DE TODAS FORMAS" at bounding box center [708, 413] width 241 height 48
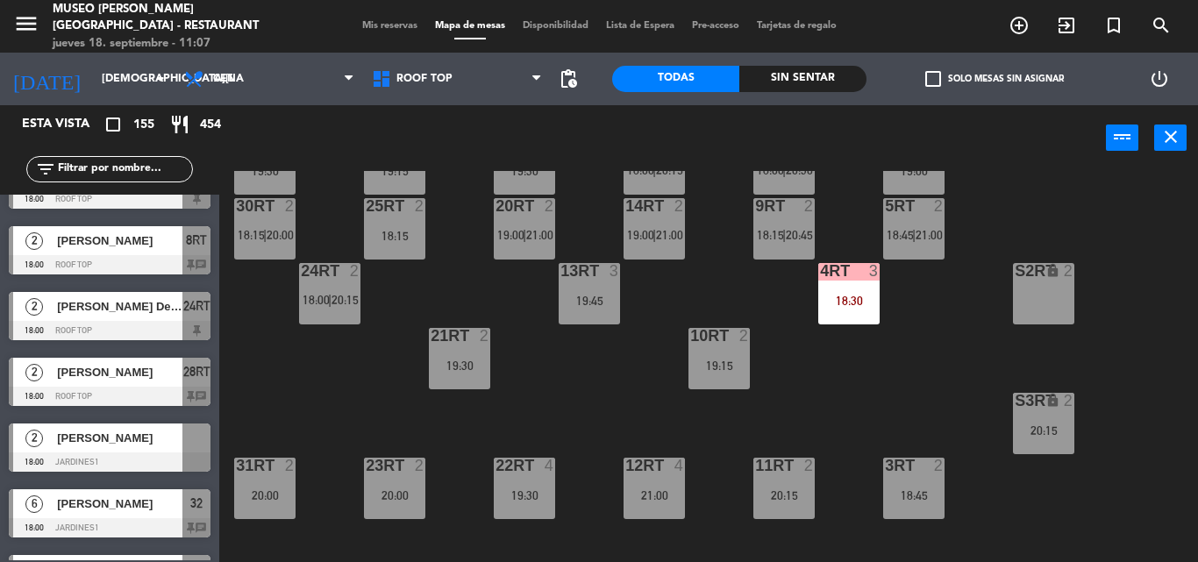
scroll to position [769, 0]
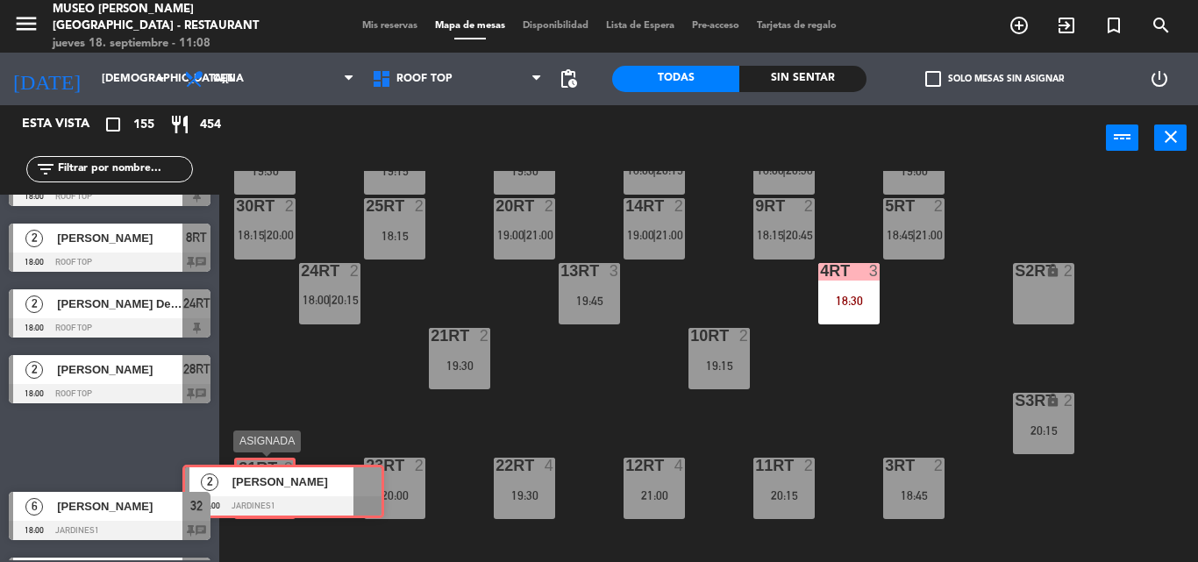
drag, startPoint x: 95, startPoint y: 436, endPoint x: 269, endPoint y: 480, distance: 179.9
click at [269, 480] on div "Esta vista crop_square 155 restaurant 454 filter_list 2 Bladimir Salas 17:00 Ja…" at bounding box center [599, 333] width 1198 height 457
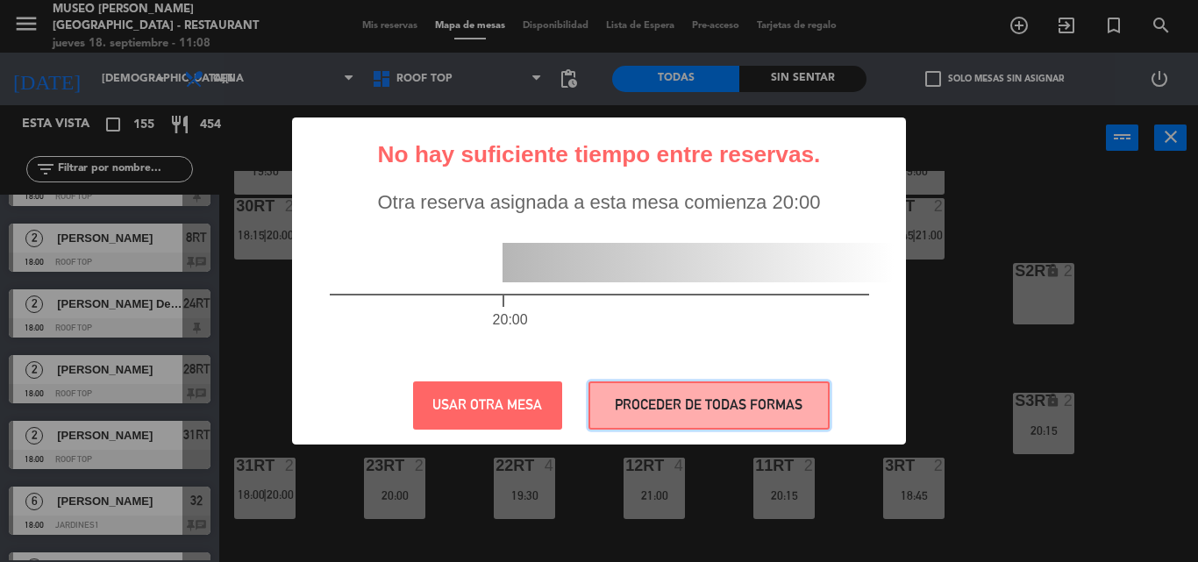
click at [666, 394] on button "PROCEDER DE TODAS FORMAS" at bounding box center [708, 405] width 241 height 48
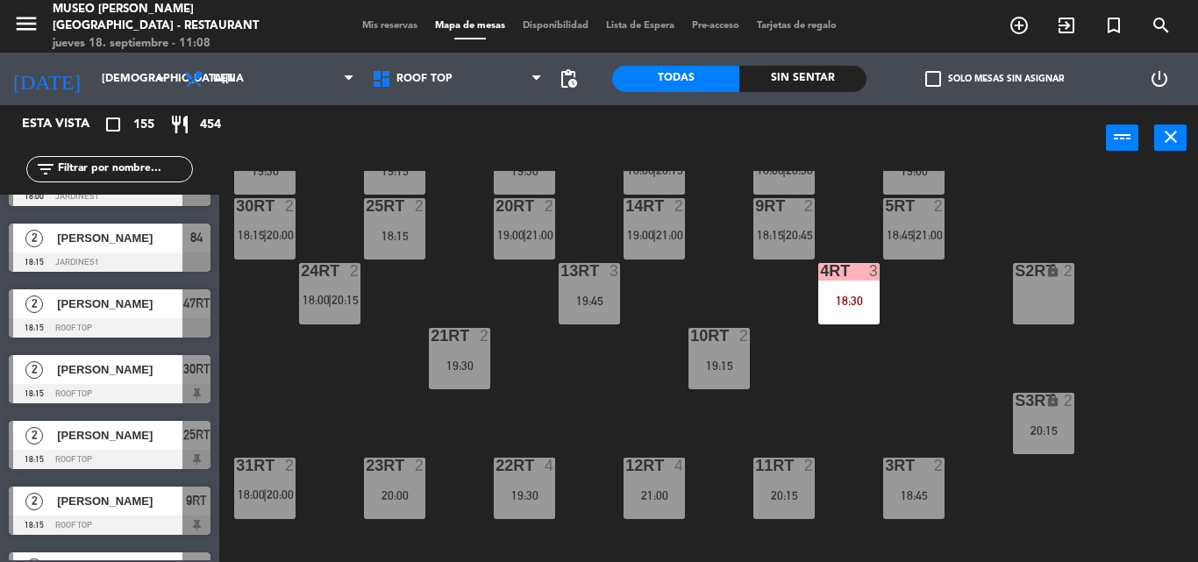
scroll to position [1208, 0]
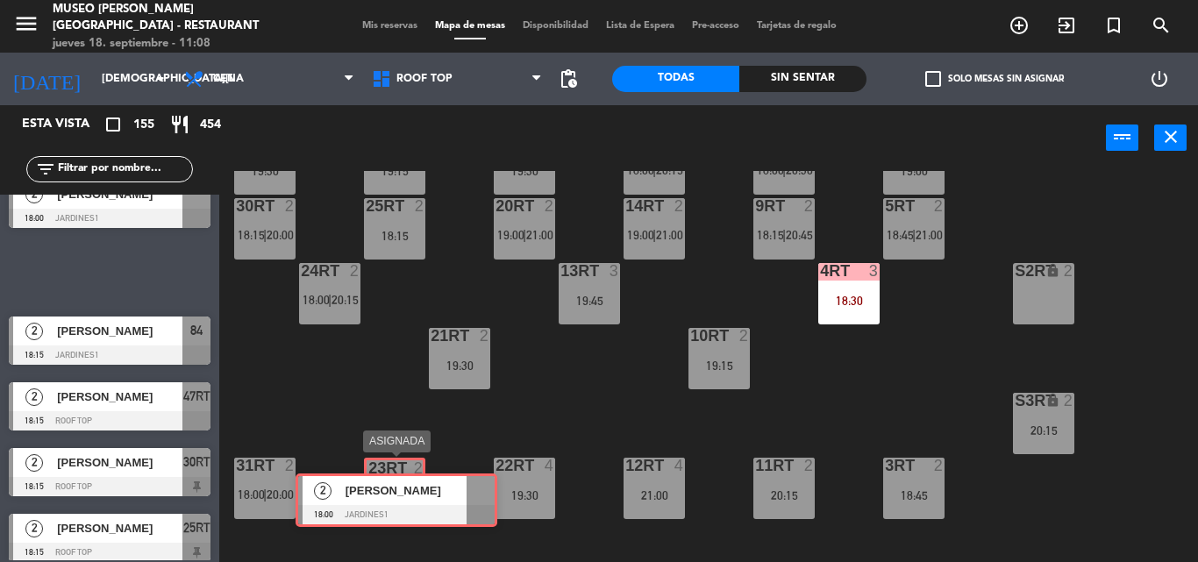
drag, startPoint x: 117, startPoint y: 260, endPoint x: 403, endPoint y: 488, distance: 366.4
click at [403, 488] on div "Esta vista crop_square 155 restaurant 454 filter_list 2 Bladimir Salas 17:00 Ja…" at bounding box center [599, 333] width 1198 height 457
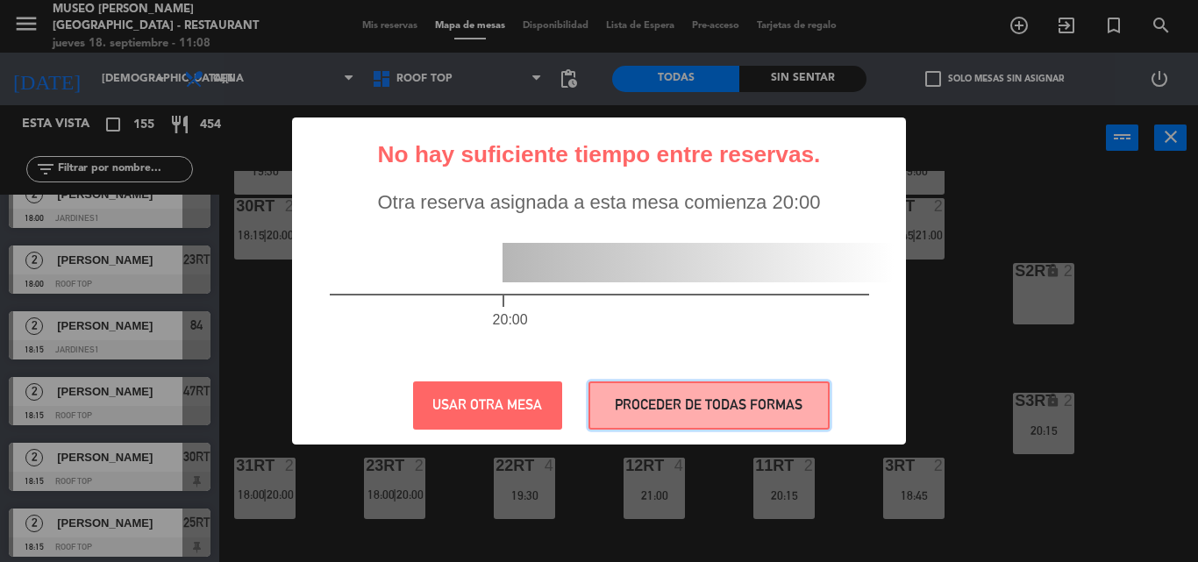
click at [672, 402] on button "PROCEDER DE TODAS FORMAS" at bounding box center [708, 405] width 241 height 48
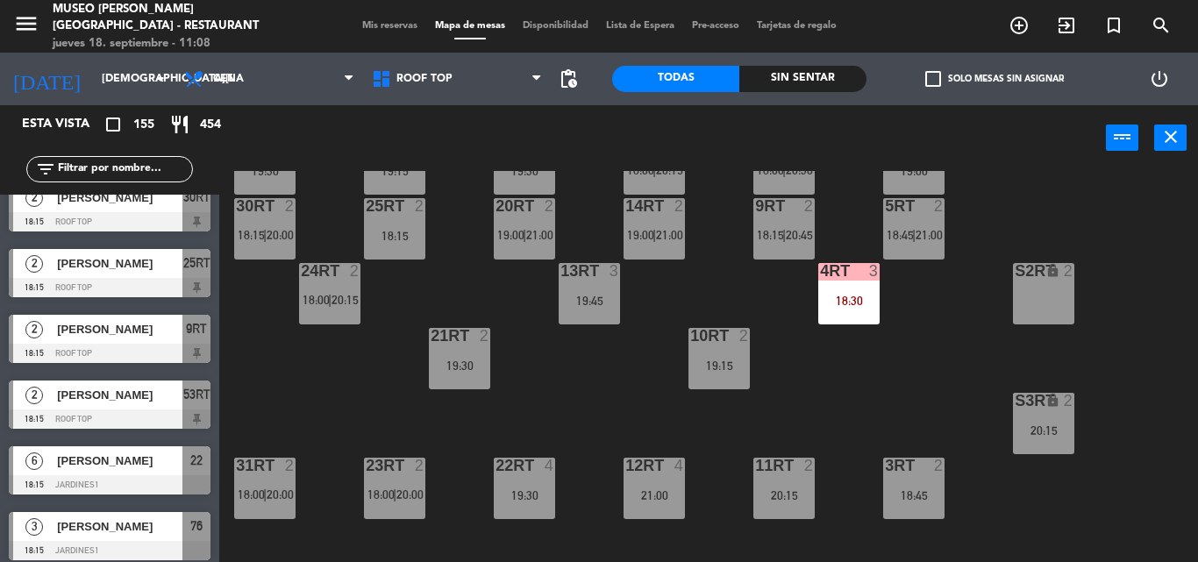
scroll to position [1821, 0]
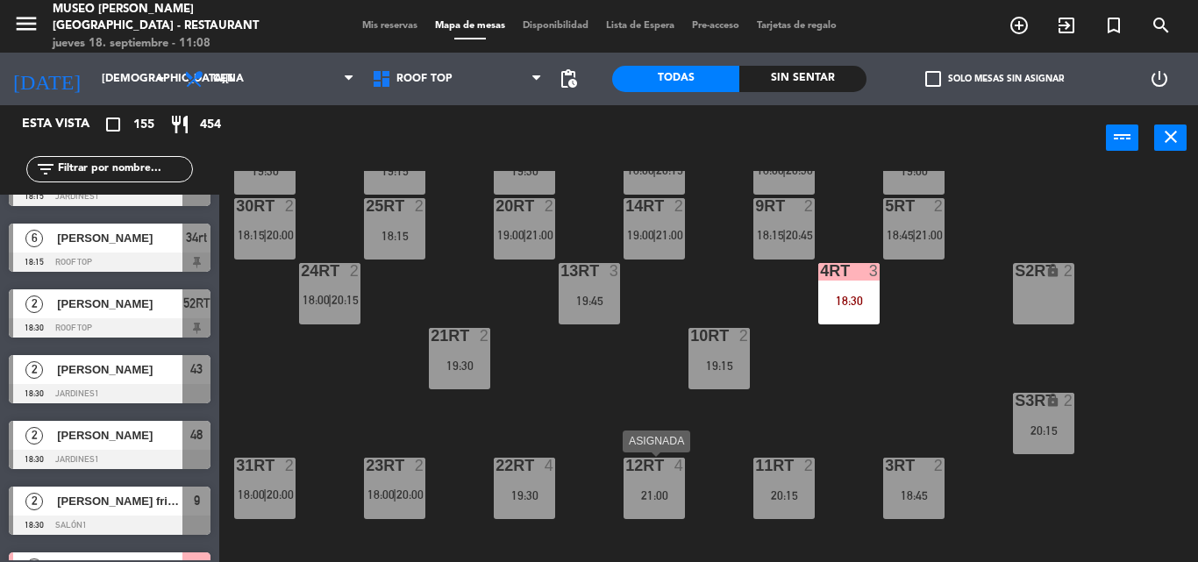
drag, startPoint x: 713, startPoint y: 464, endPoint x: 285, endPoint y: 450, distance: 428.2
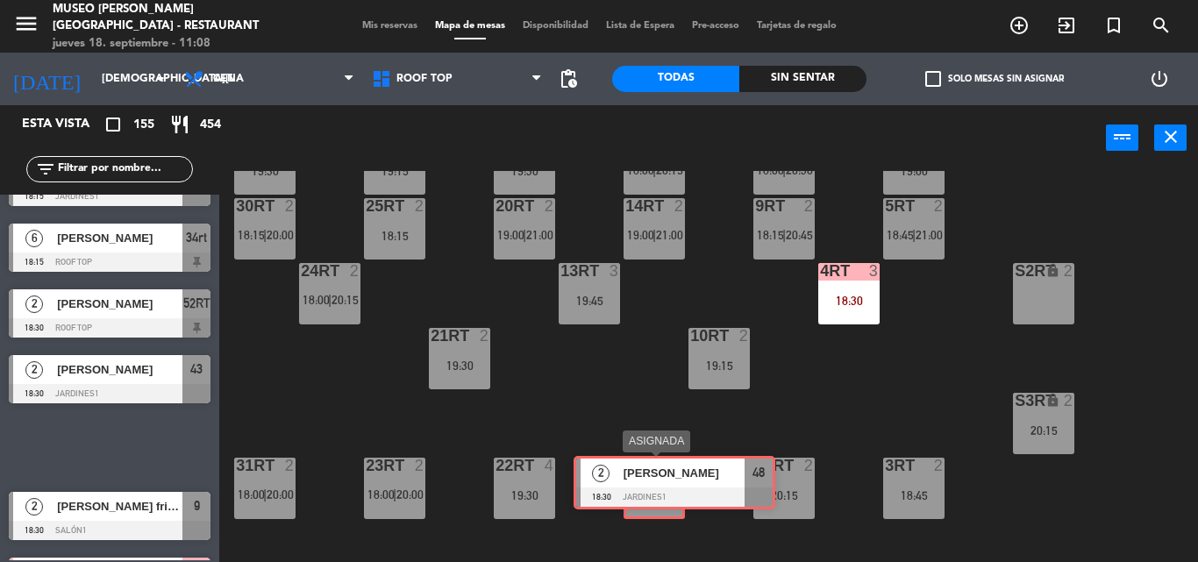
drag, startPoint x: 85, startPoint y: 443, endPoint x: 650, endPoint y: 478, distance: 565.9
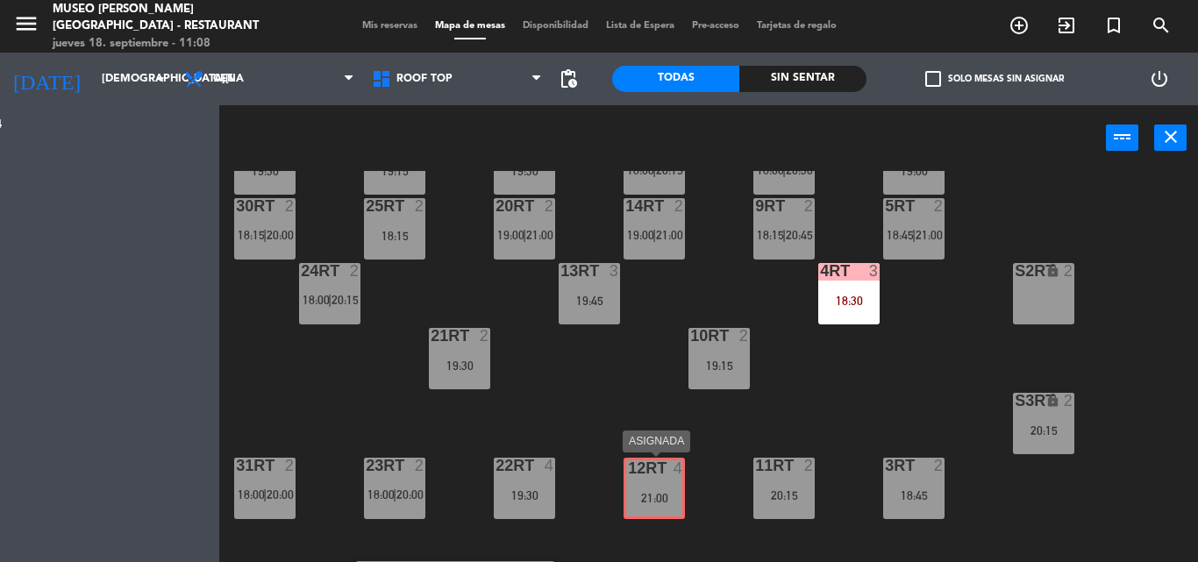
click at [650, 478] on div "Esta vista crop_square 155 restaurant 454 filter_list 2 Bladimir Salas 17:00 Ja…" at bounding box center [599, 333] width 1198 height 457
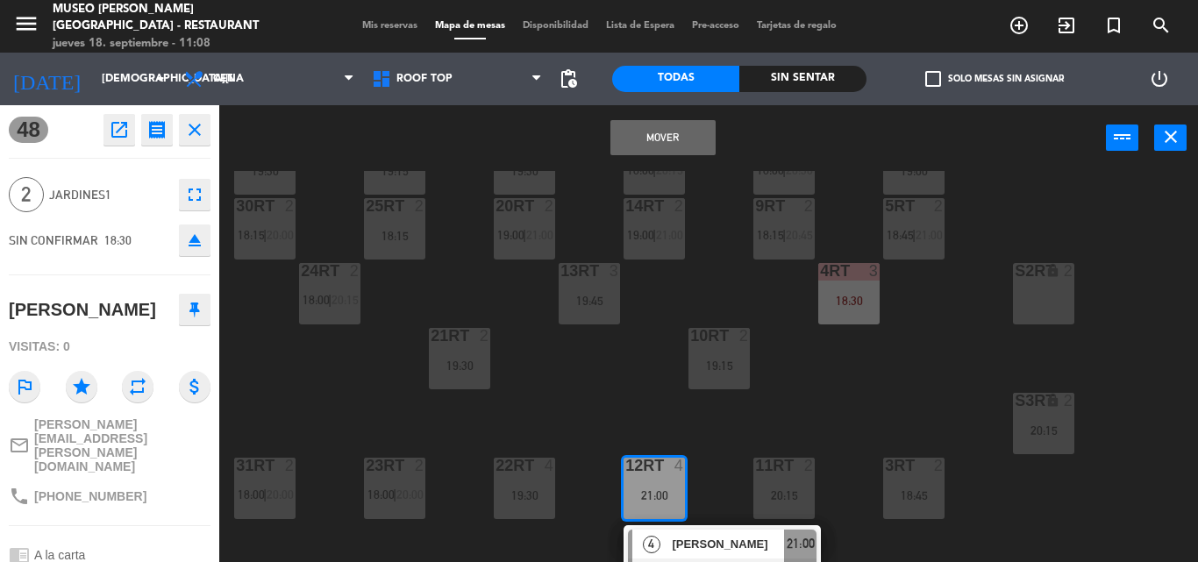
click at [648, 135] on button "Mover" at bounding box center [662, 137] width 105 height 35
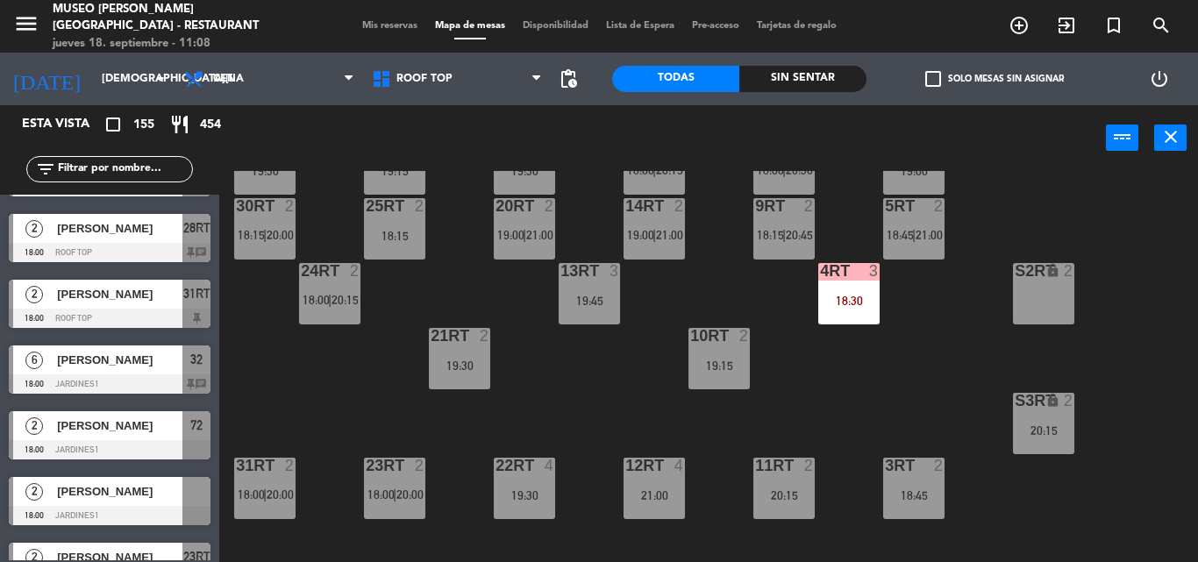
scroll to position [965, 0]
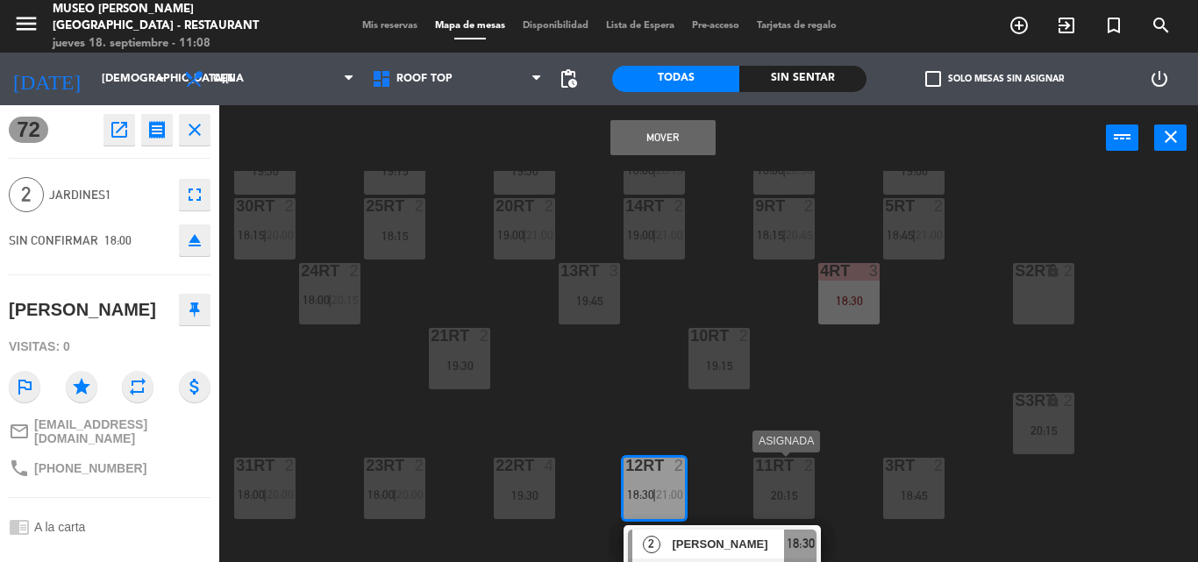
drag, startPoint x: 94, startPoint y: 385, endPoint x: 780, endPoint y: 482, distance: 693.5
click at [201, 133] on icon "close" at bounding box center [194, 129] width 21 height 21
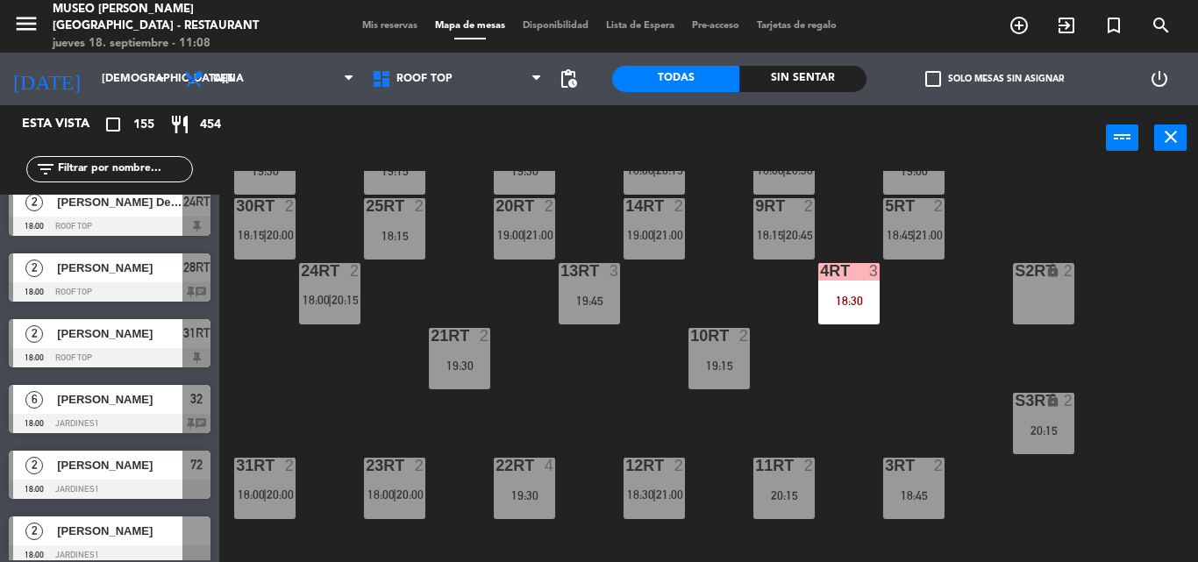
scroll to position [877, 0]
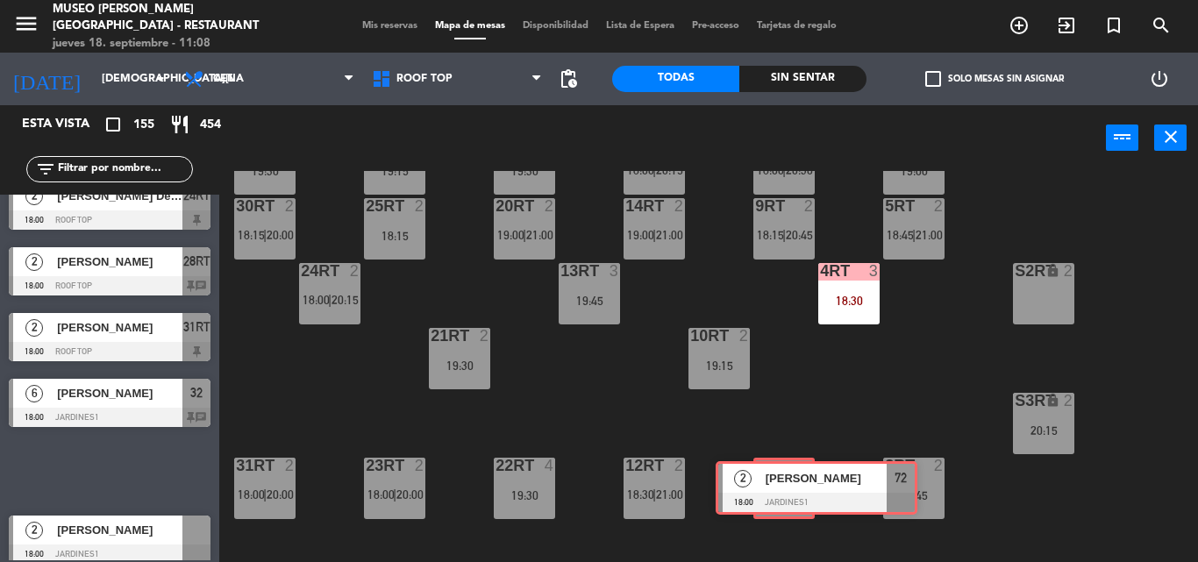
drag, startPoint x: 105, startPoint y: 473, endPoint x: 812, endPoint y: 489, distance: 707.0
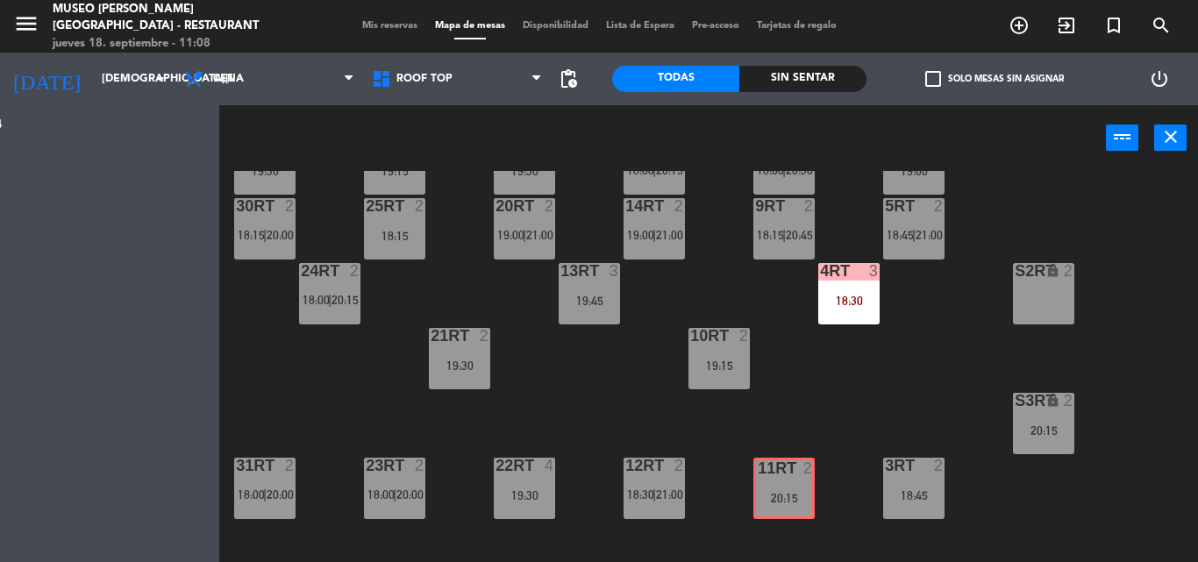
click at [812, 489] on div "Esta vista crop_square 155 restaurant 454 filter_list 2 Bladimir Salas 17:00 Ja…" at bounding box center [599, 333] width 1198 height 457
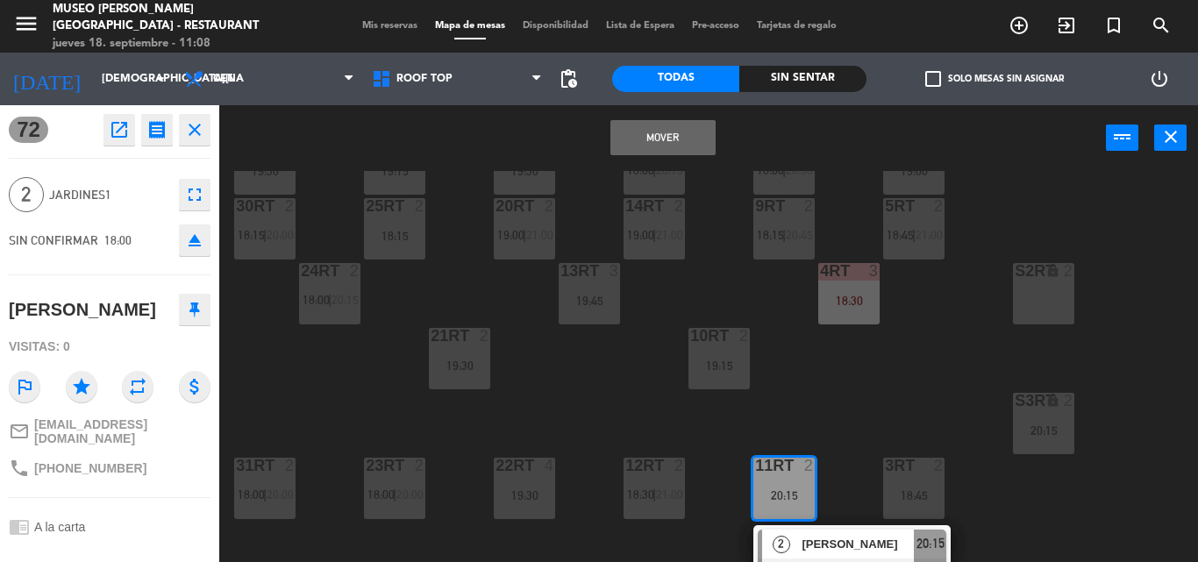
click at [670, 136] on button "Mover" at bounding box center [662, 137] width 105 height 35
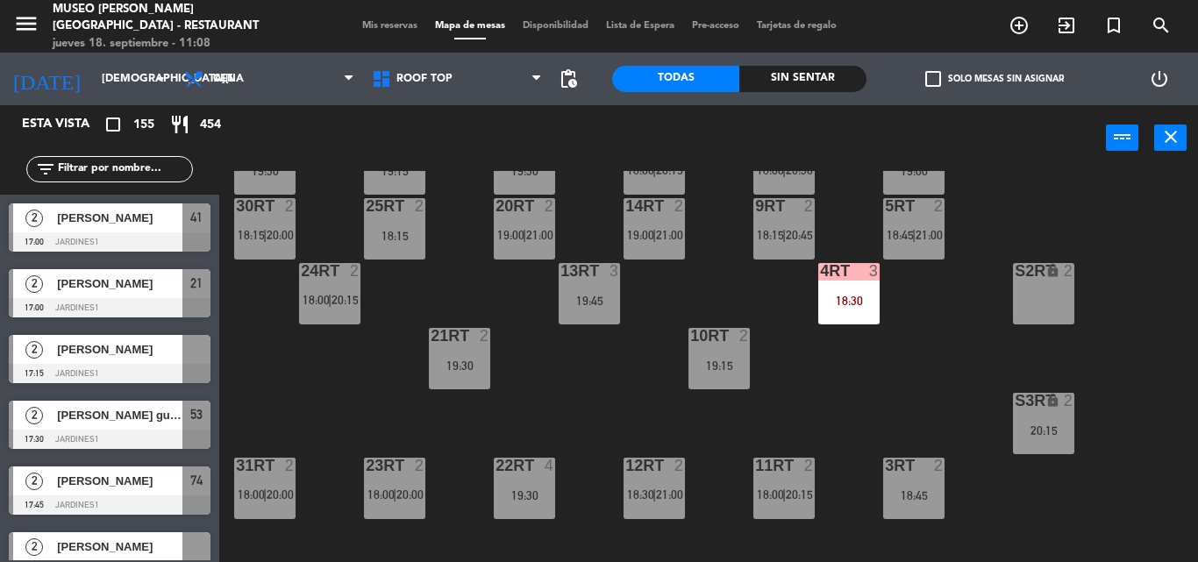
scroll to position [0, 0]
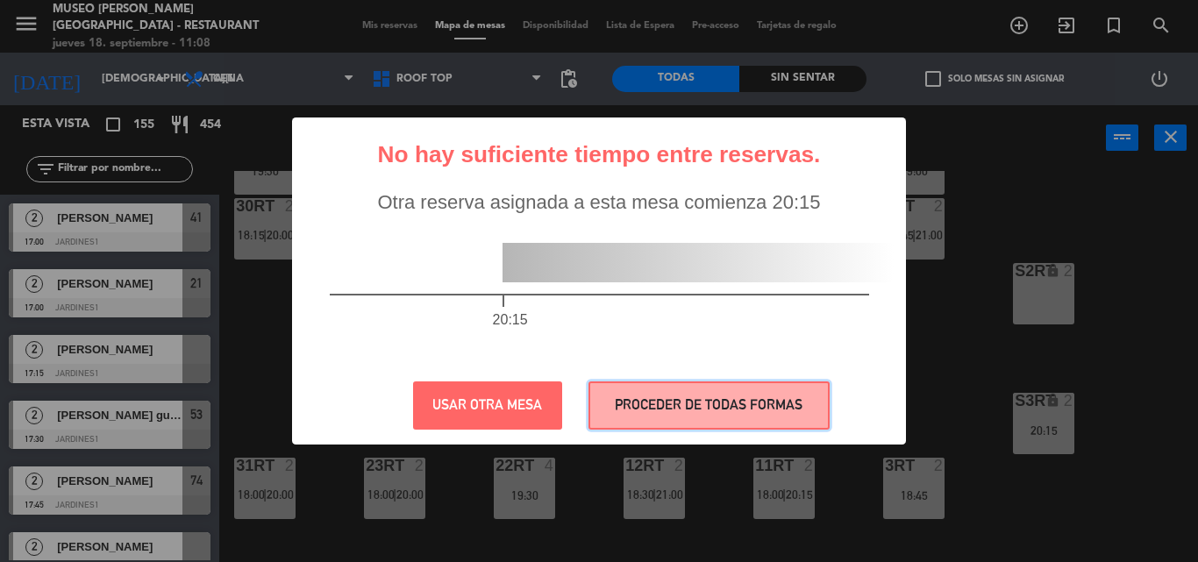
click at [643, 402] on button "PROCEDER DE TODAS FORMAS" at bounding box center [708, 405] width 241 height 48
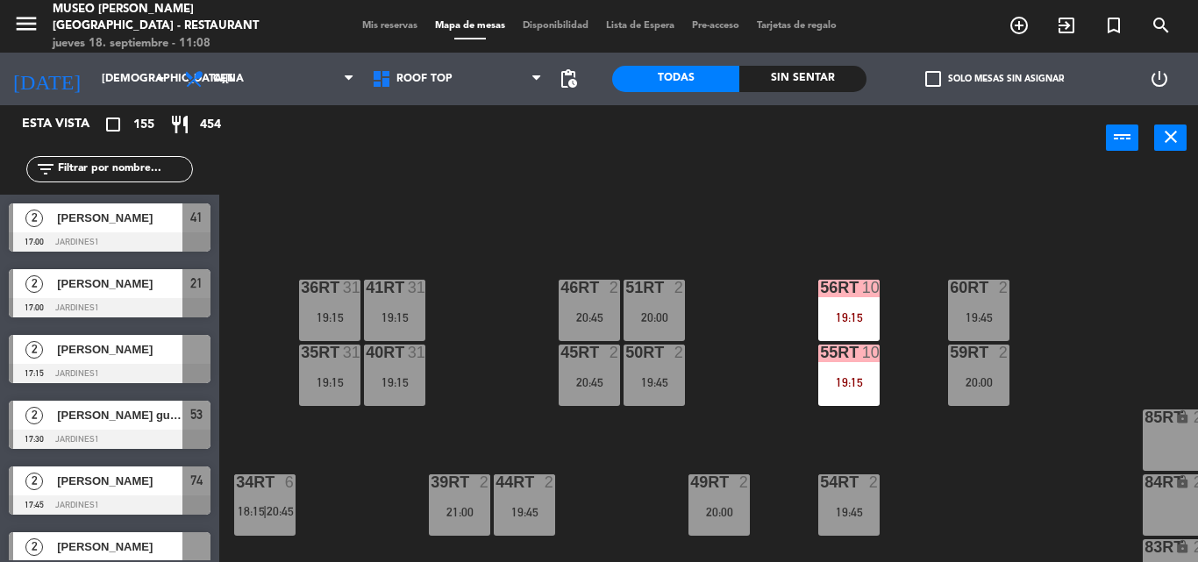
scroll to position [702, 0]
click at [392, 301] on div "41RT 31 19:15" at bounding box center [394, 309] width 61 height 61
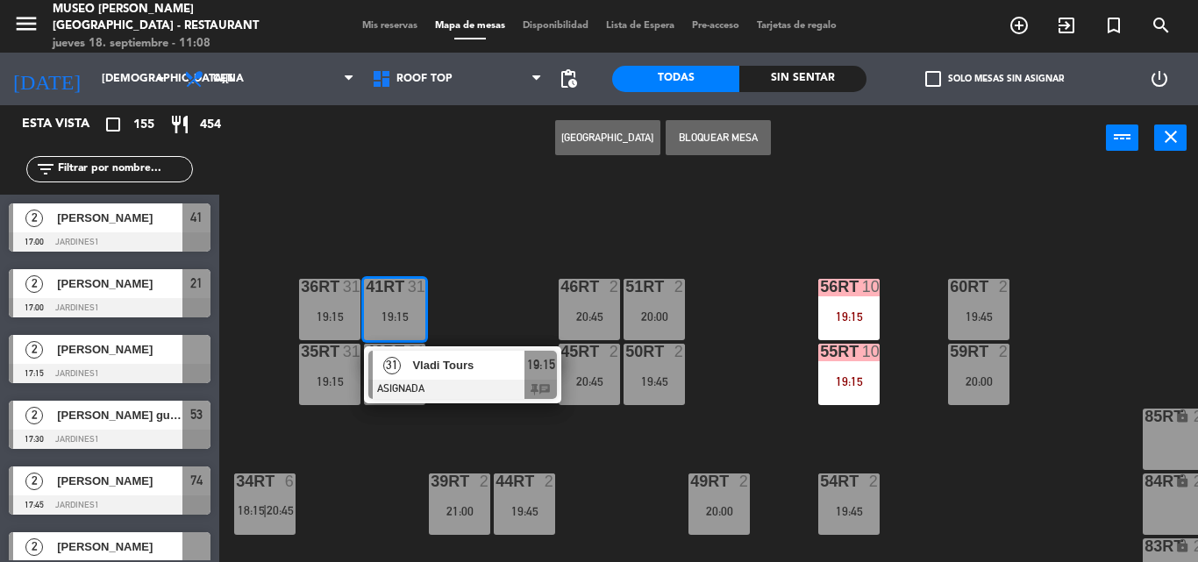
click at [453, 220] on div "18RT 3 18:45 16RT 2 19:00 28RT 2 18:00 | 20:00 80RR lock 2 27RT 5 19:00 7RT 4 2…" at bounding box center [715, 366] width 966 height 391
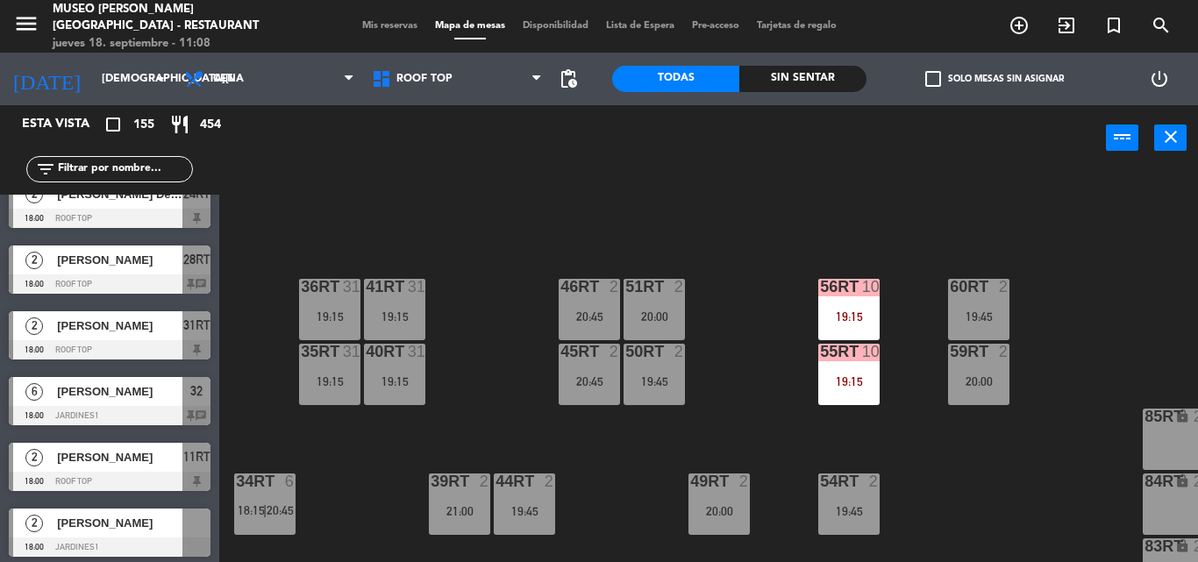
scroll to position [1140, 0]
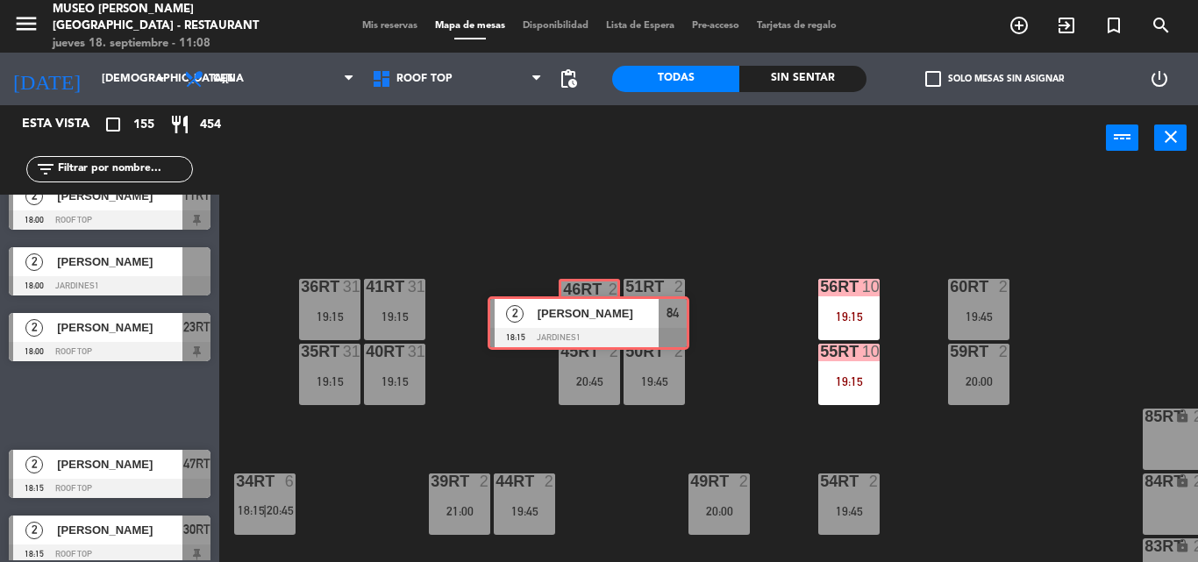
drag, startPoint x: 127, startPoint y: 403, endPoint x: 606, endPoint y: 321, distance: 485.9
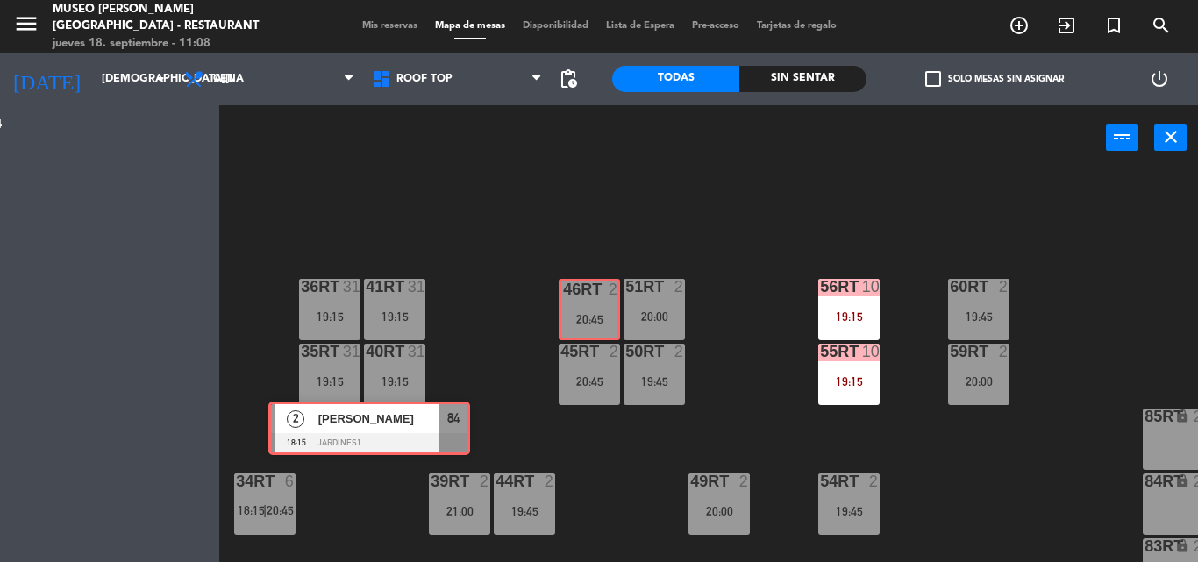
click at [606, 321] on div "Esta vista crop_square 155 restaurant 454 filter_list 2 Bladimir Salas 17:00 Ja…" at bounding box center [599, 333] width 1198 height 457
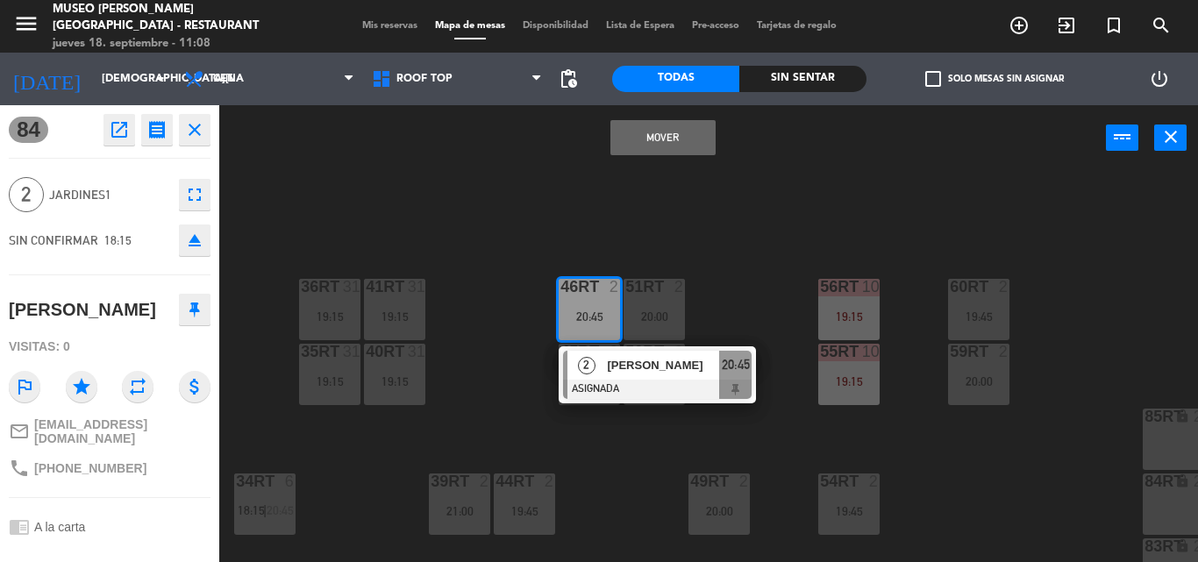
click at [682, 125] on button "Mover" at bounding box center [662, 137] width 105 height 35
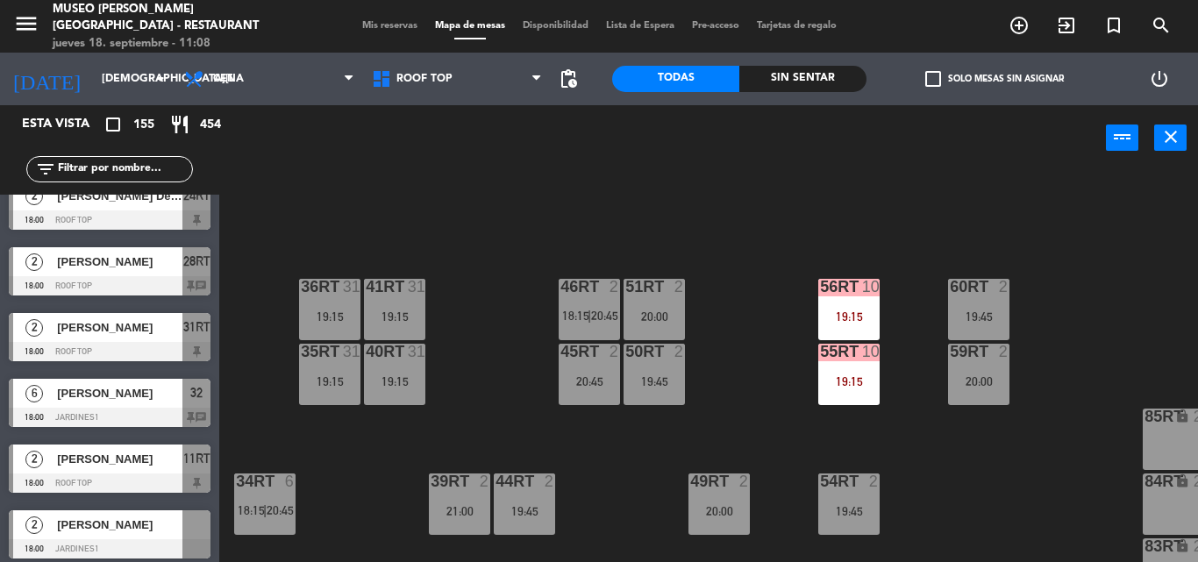
scroll to position [965, 0]
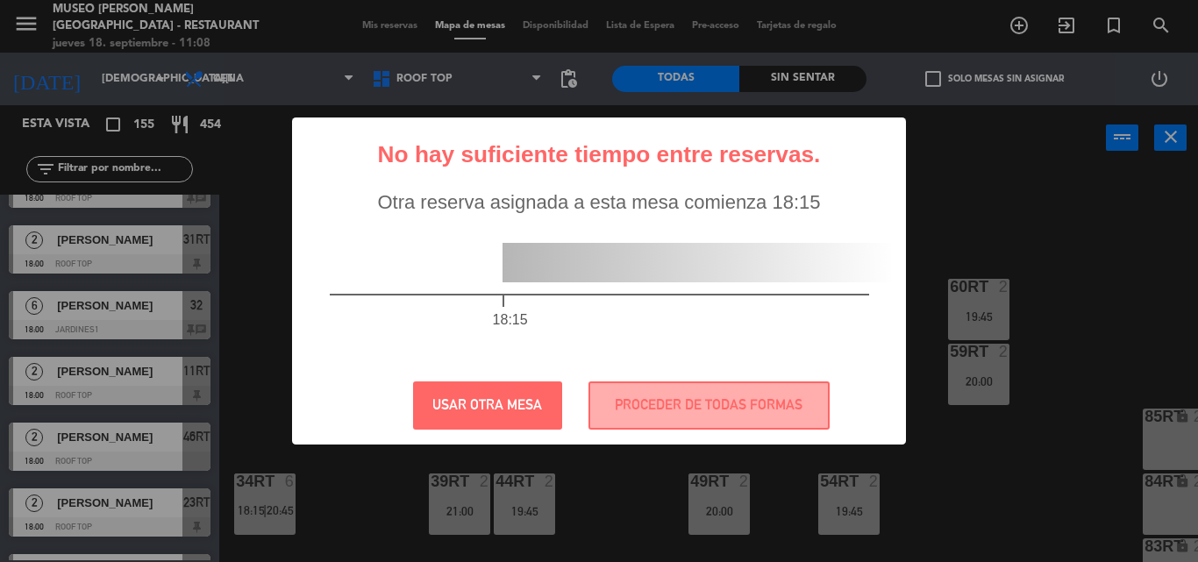
drag, startPoint x: 187, startPoint y: 423, endPoint x: 675, endPoint y: 307, distance: 502.0
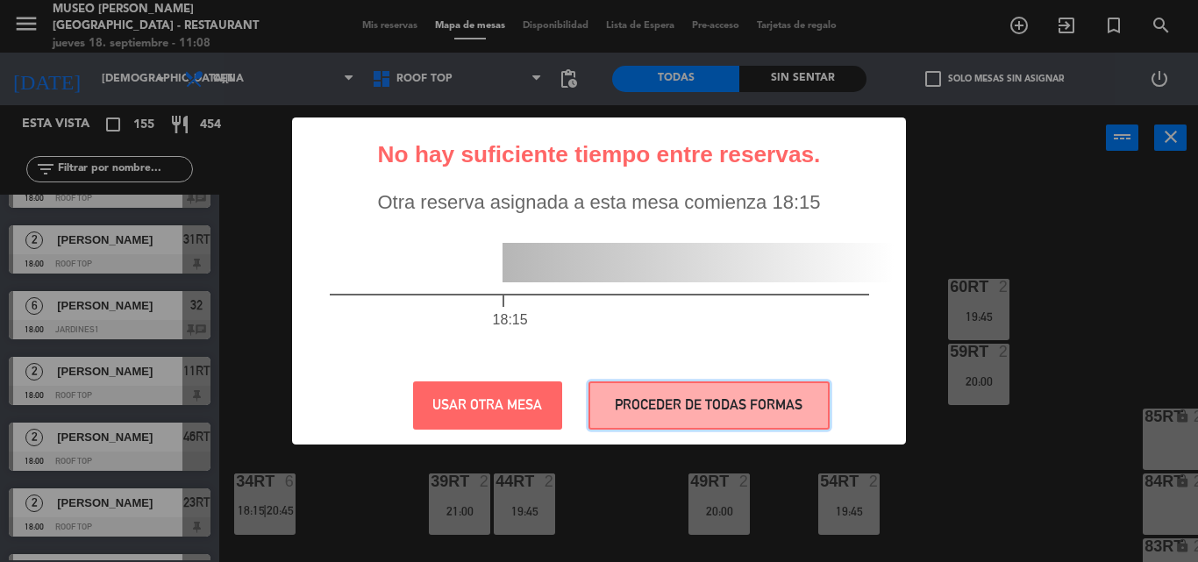
click at [669, 386] on button "PROCEDER DE TODAS FORMAS" at bounding box center [708, 405] width 241 height 48
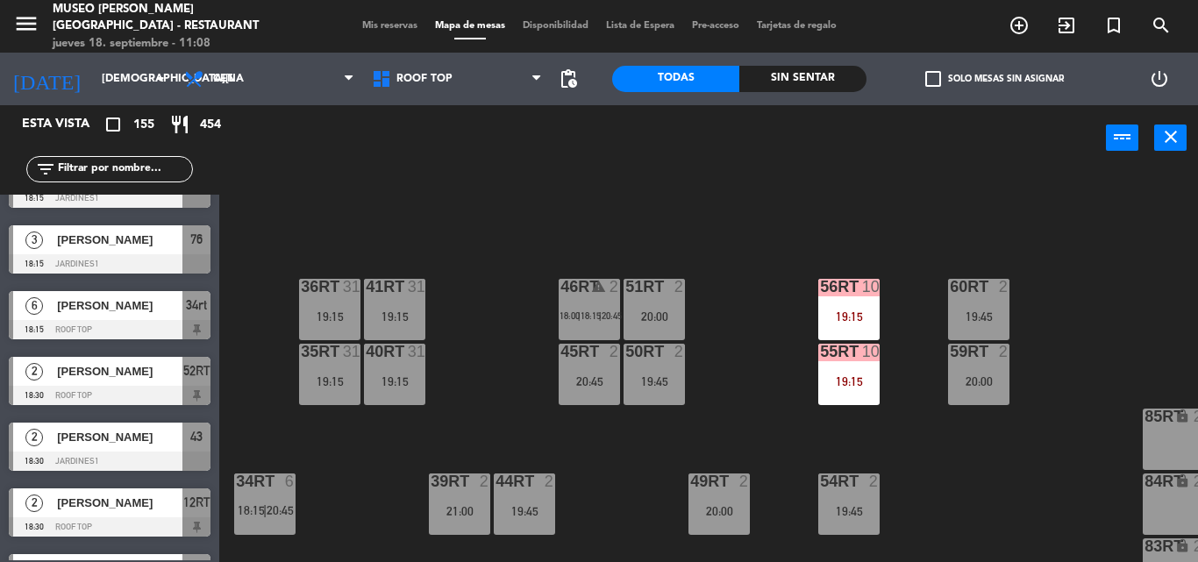
scroll to position [1842, 0]
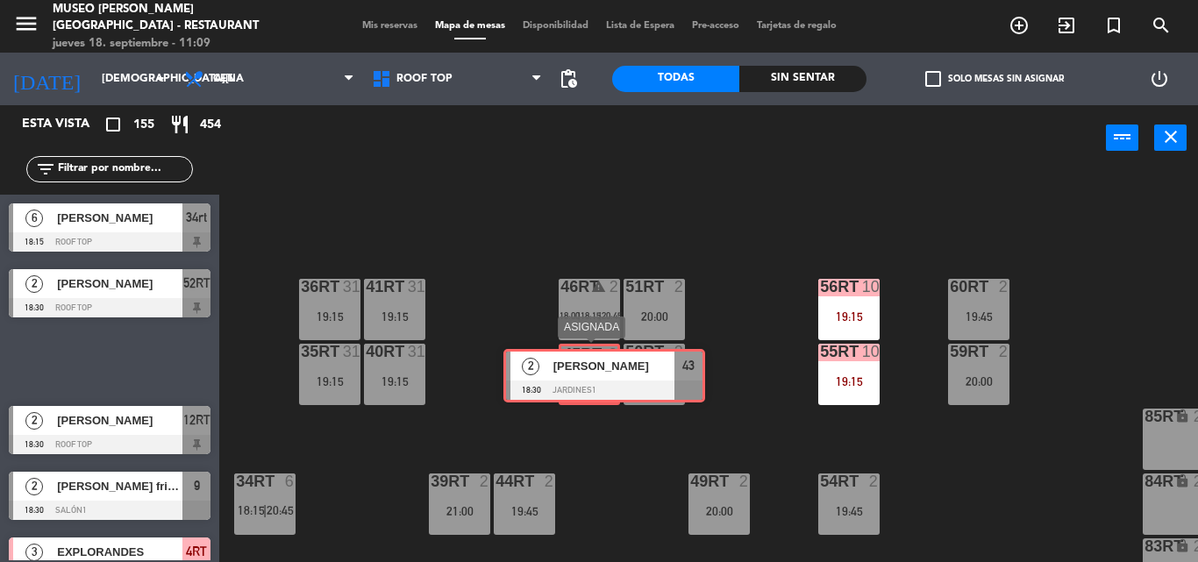
drag, startPoint x: 106, startPoint y: 366, endPoint x: 597, endPoint y: 374, distance: 491.2
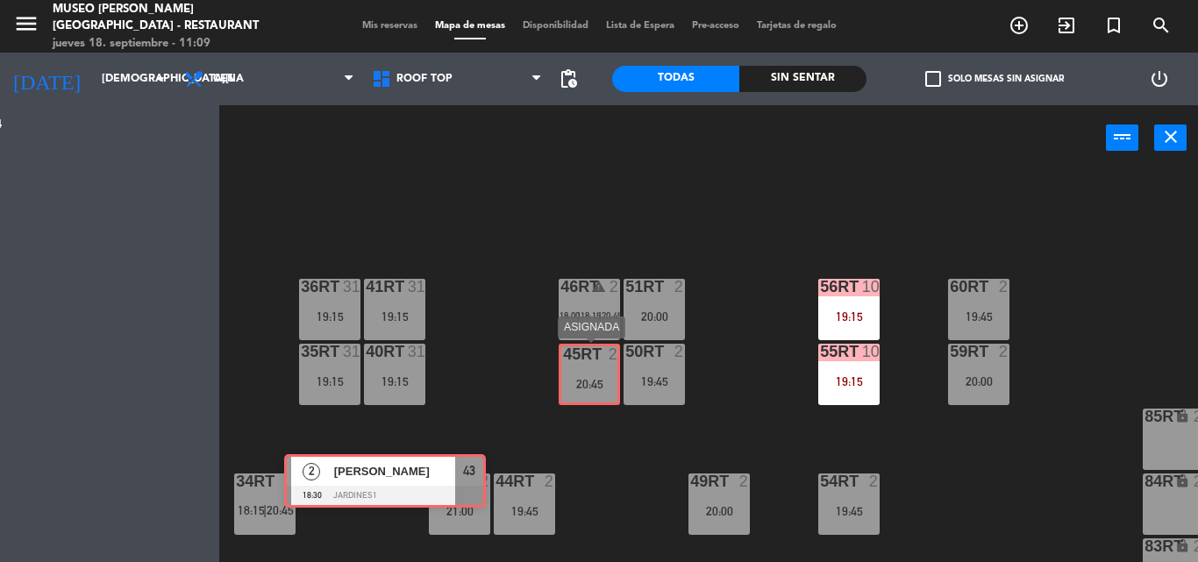
click at [601, 379] on div "Esta vista crop_square 155 restaurant 454 filter_list 2 Bladimir Salas 17:00 Ja…" at bounding box center [599, 333] width 1198 height 457
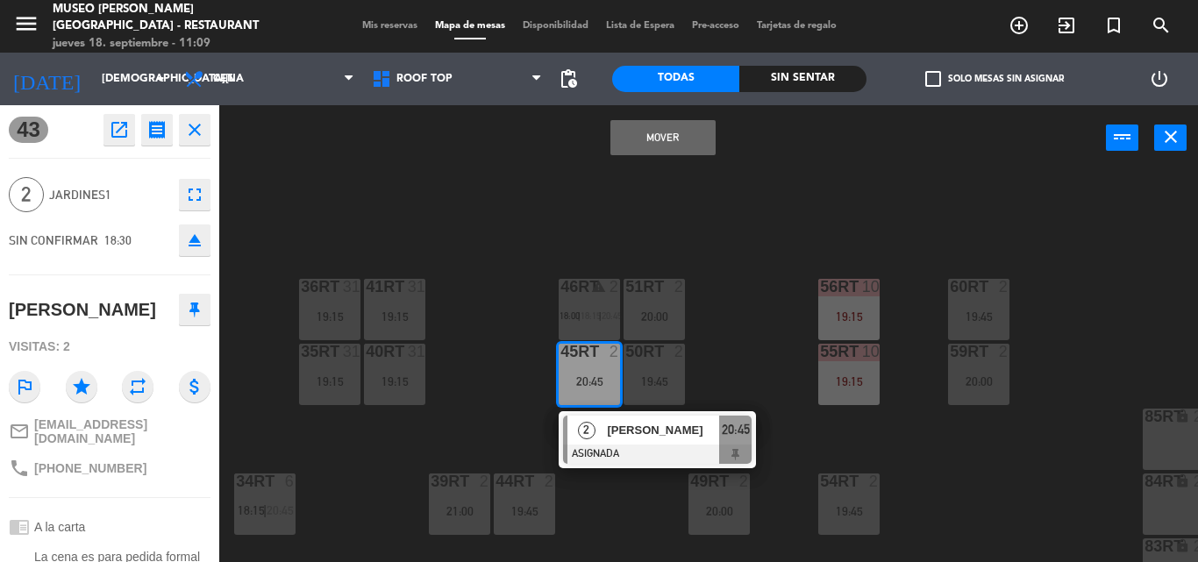
click at [688, 137] on button "Mover" at bounding box center [662, 137] width 105 height 35
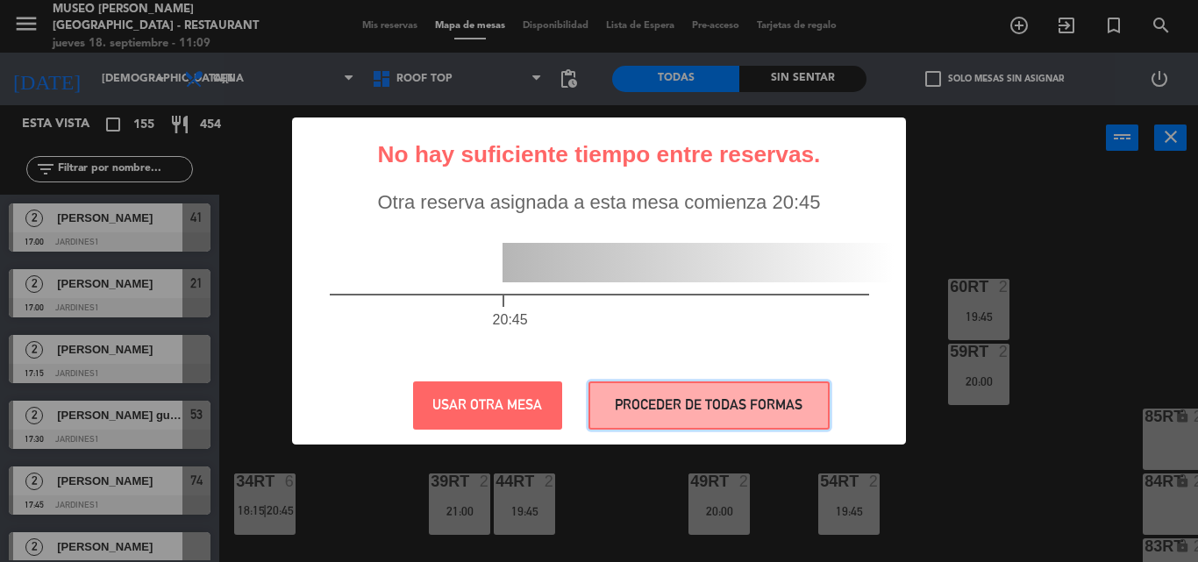
click at [743, 410] on button "PROCEDER DE TODAS FORMAS" at bounding box center [708, 405] width 241 height 48
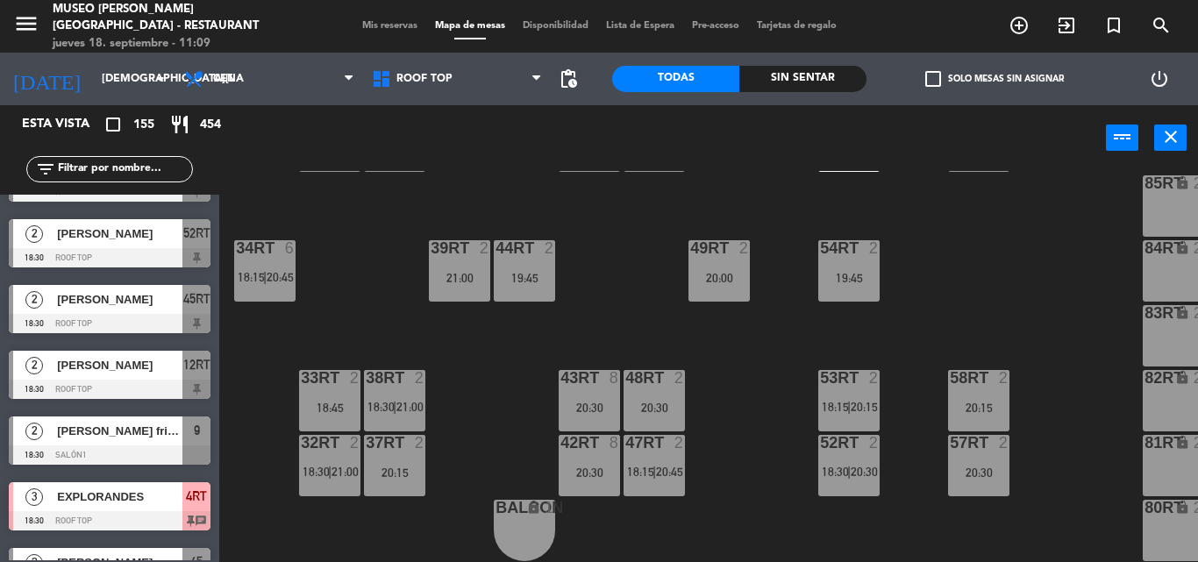
scroll to position [1929, 0]
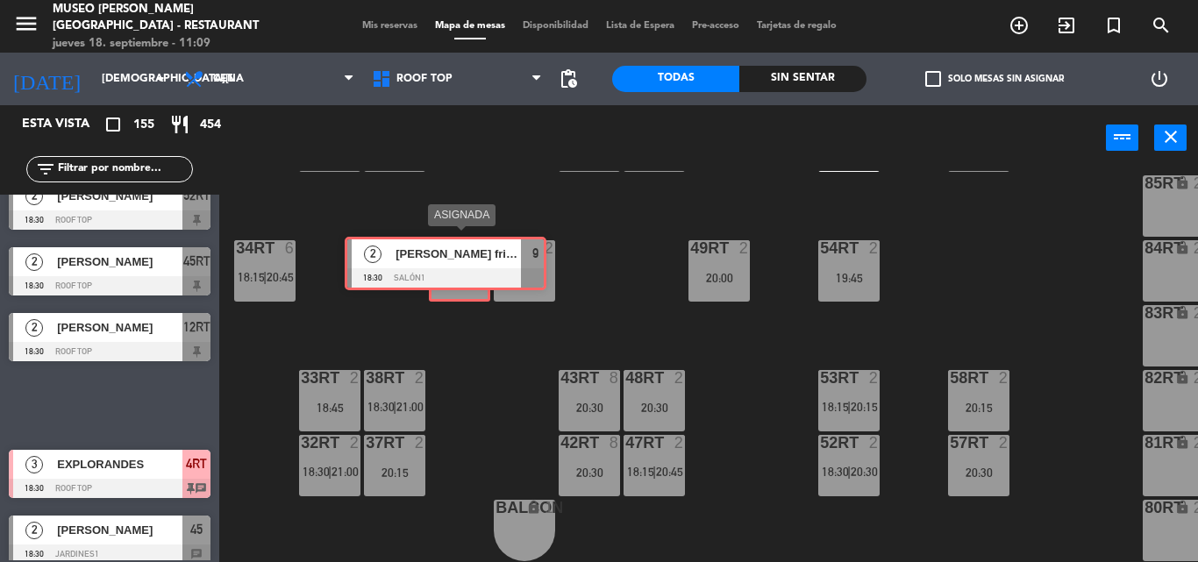
drag, startPoint x: 117, startPoint y: 403, endPoint x: 453, endPoint y: 261, distance: 364.7
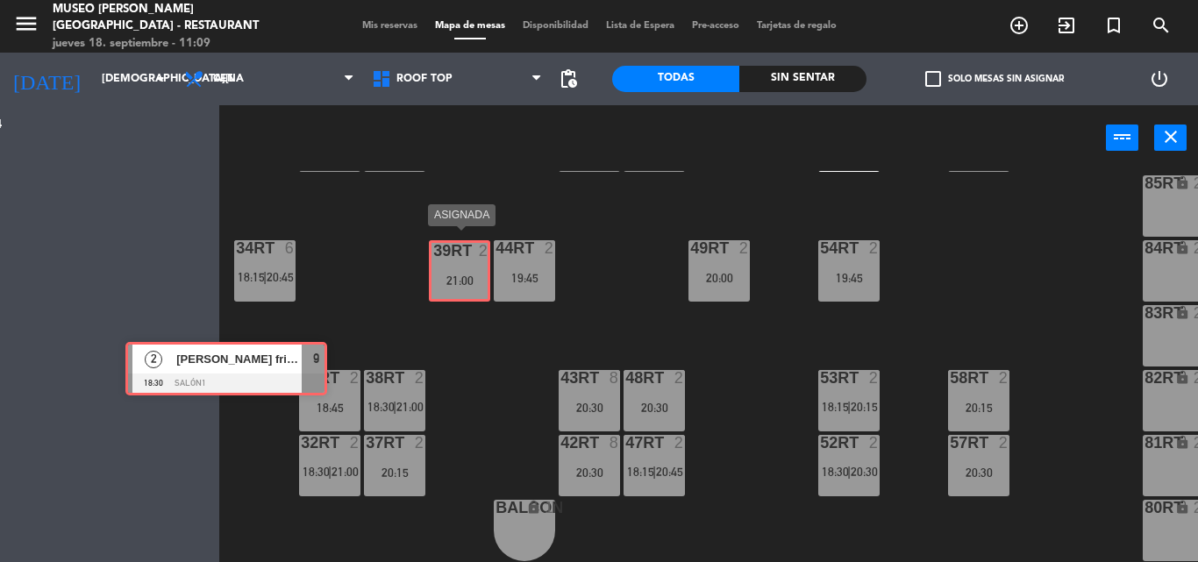
click at [453, 261] on div "Esta vista crop_square 155 restaurant 454 filter_list 2 Bladimir Salas 17:00 Ja…" at bounding box center [599, 333] width 1198 height 457
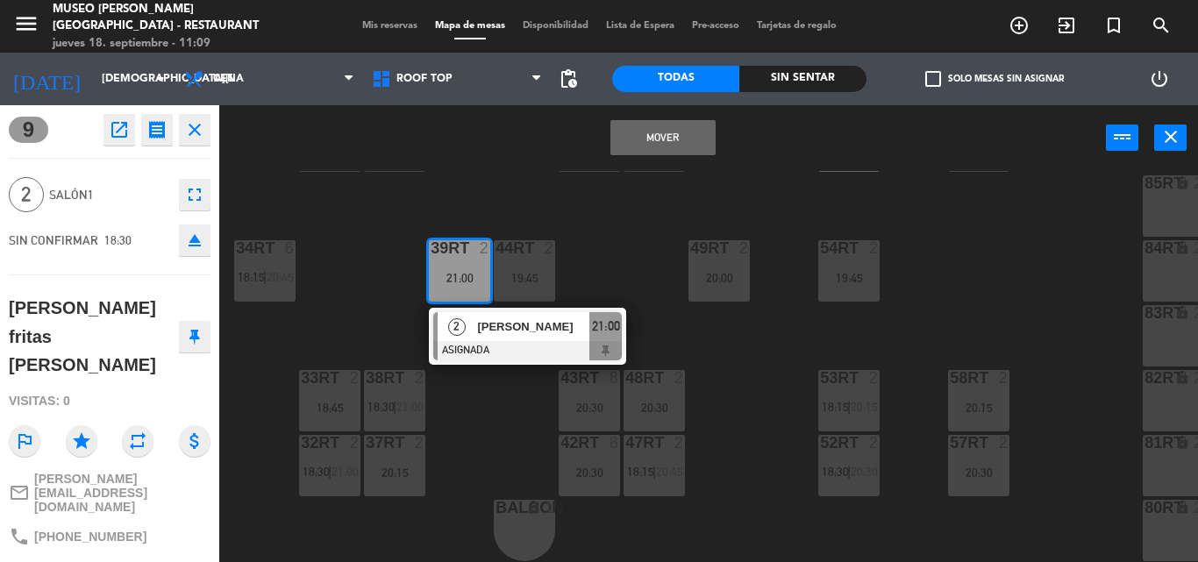
click at [660, 139] on button "Mover" at bounding box center [662, 137] width 105 height 35
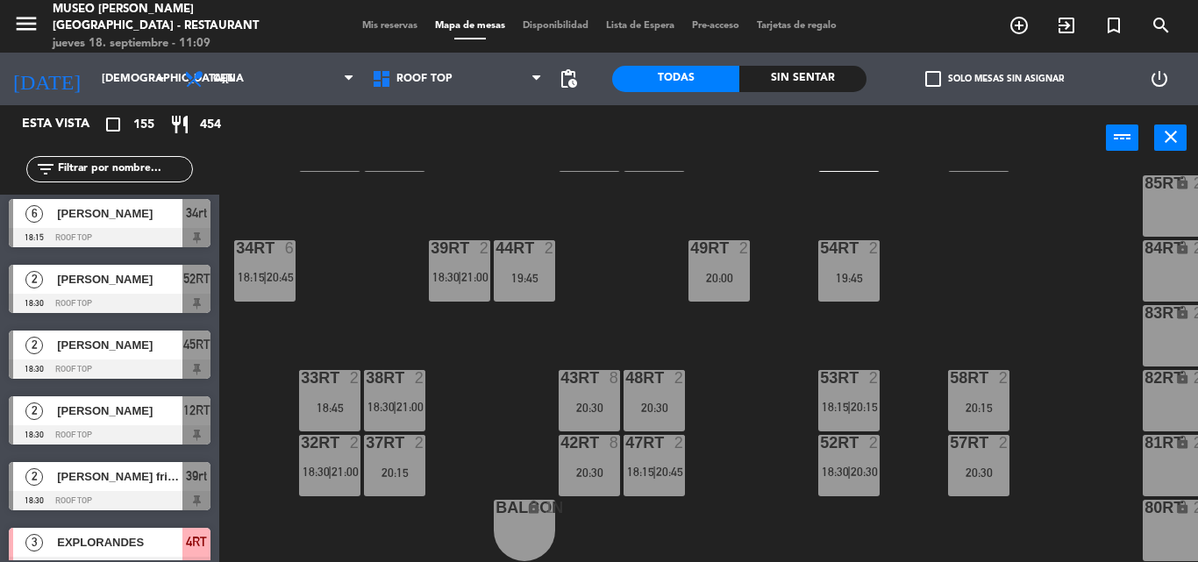
scroll to position [1842, 0]
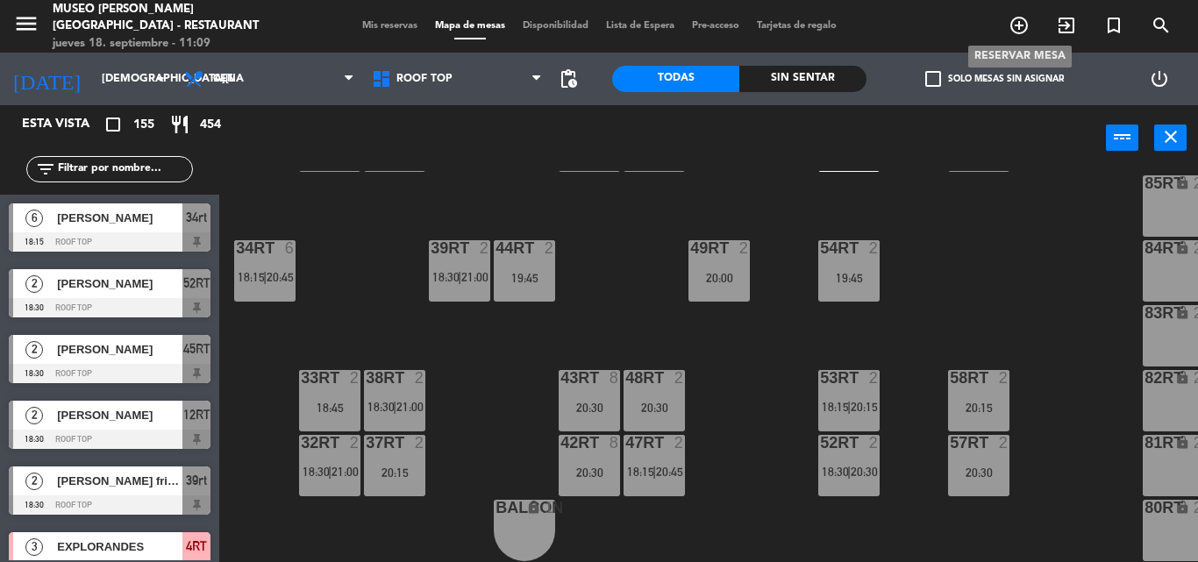
click at [1023, 27] on icon "add_circle_outline" at bounding box center [1019, 25] width 21 height 21
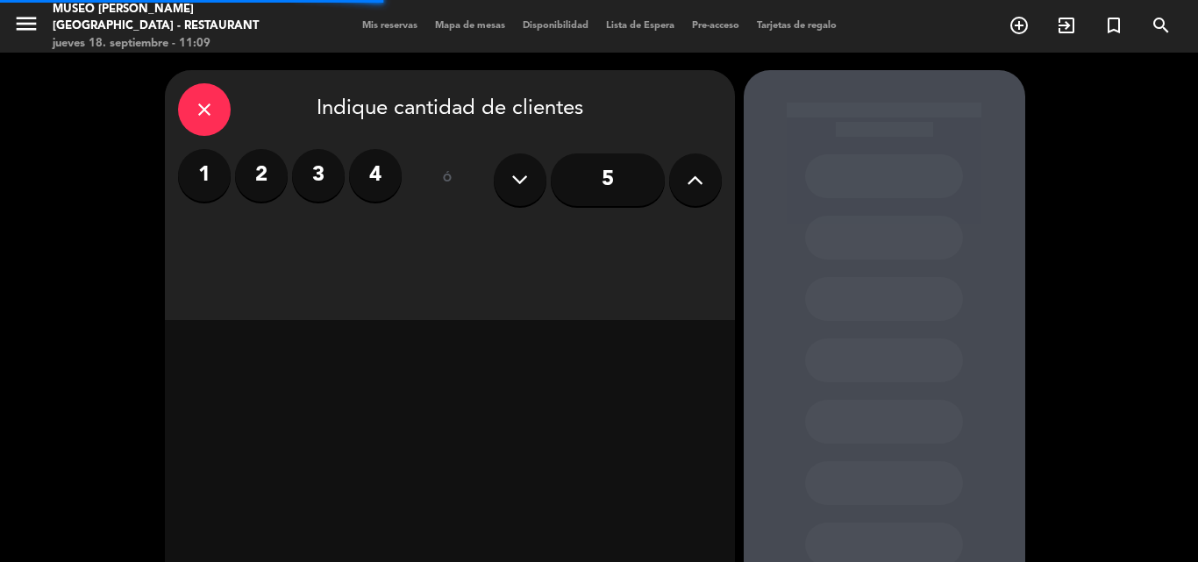
click at [260, 176] on label "2" at bounding box center [261, 175] width 53 height 53
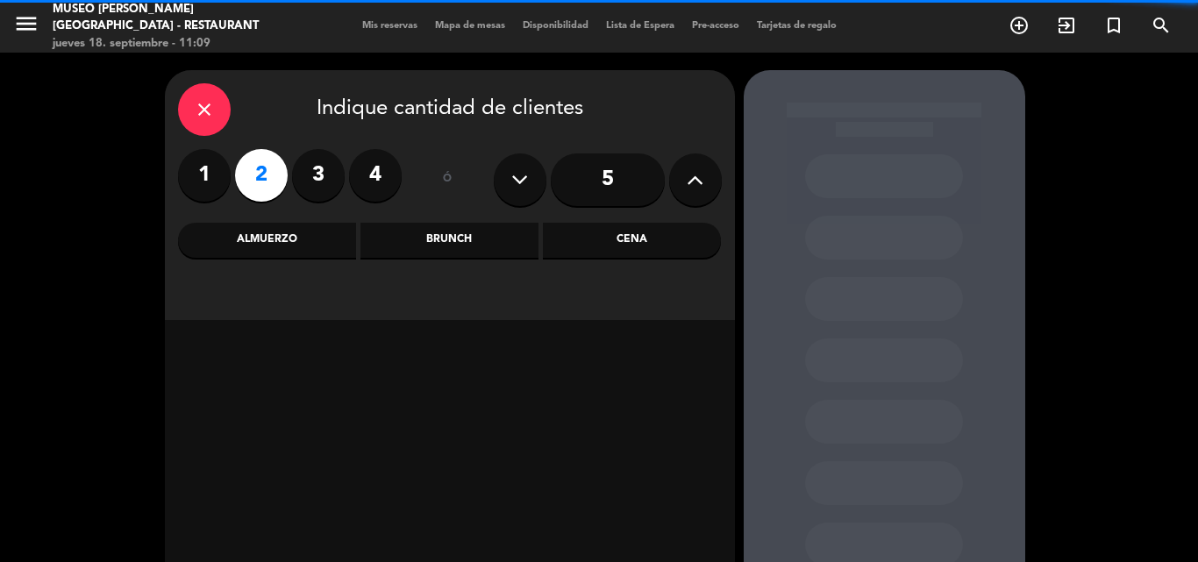
click at [638, 246] on div "Cena" at bounding box center [632, 240] width 178 height 35
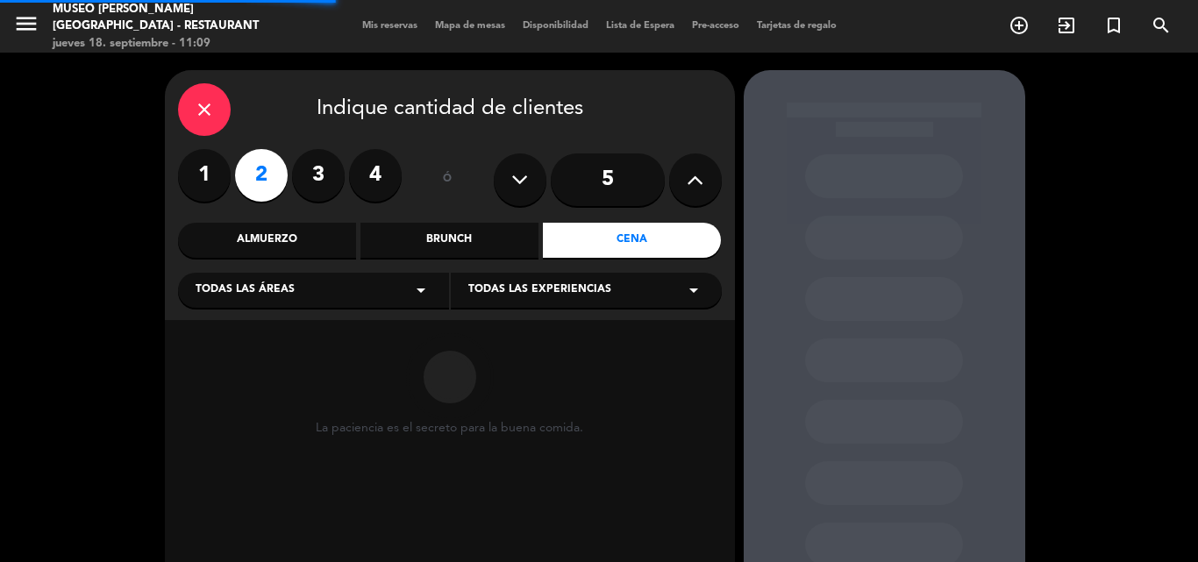
drag, startPoint x: 219, startPoint y: 288, endPoint x: 218, endPoint y: 303, distance: 15.8
click at [221, 288] on span "Todas las áreas" at bounding box center [245, 291] width 99 height 18
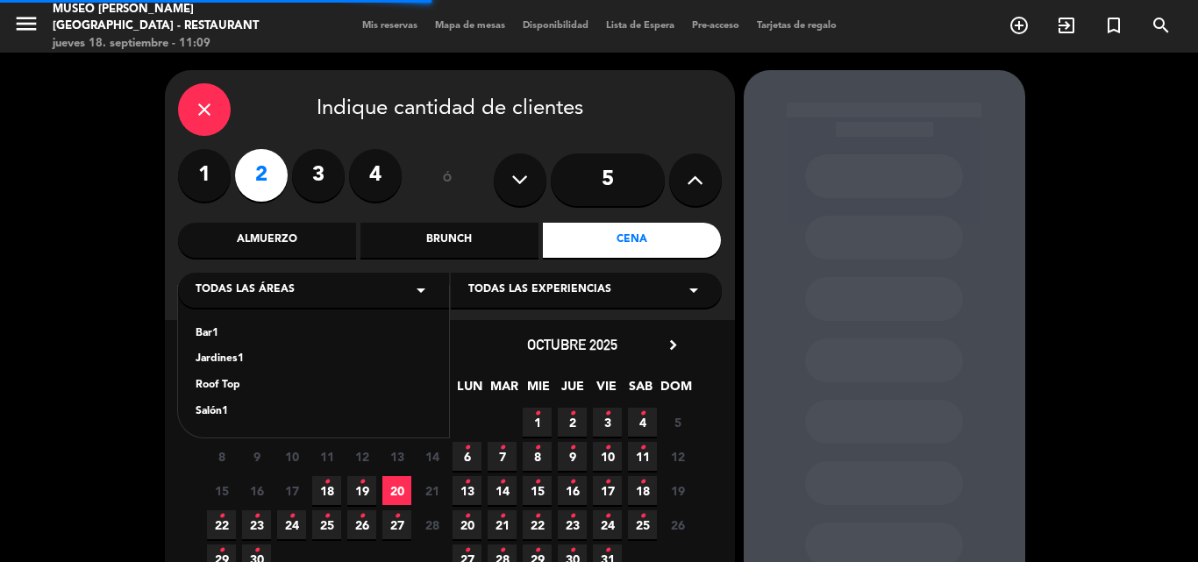
click at [209, 360] on div "Jardines1" at bounding box center [314, 360] width 236 height 18
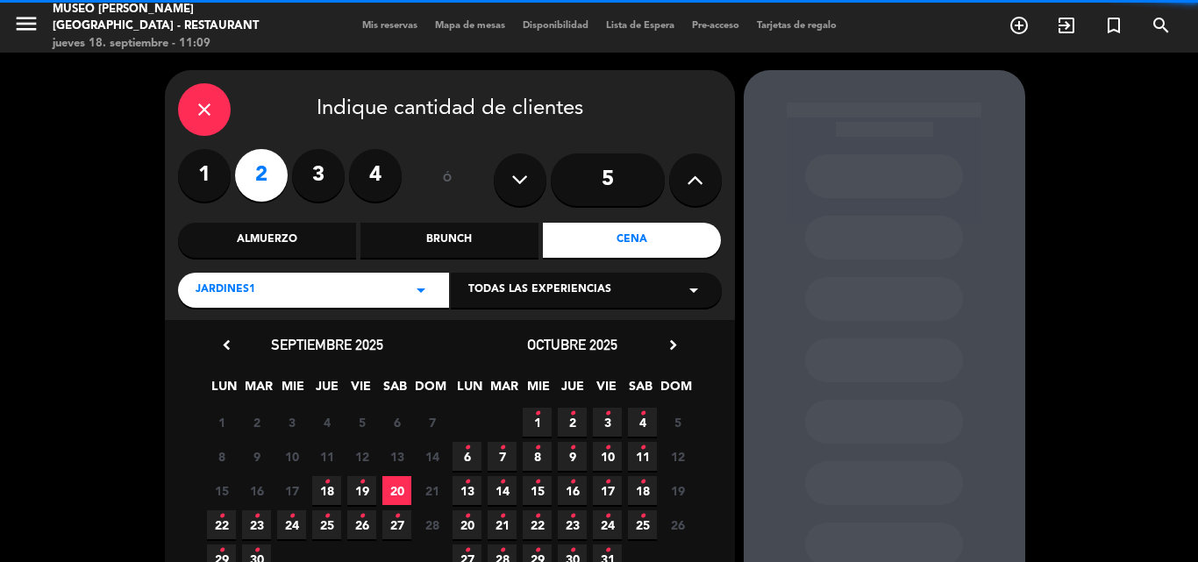
click at [334, 487] on span "18 •" at bounding box center [326, 490] width 29 height 29
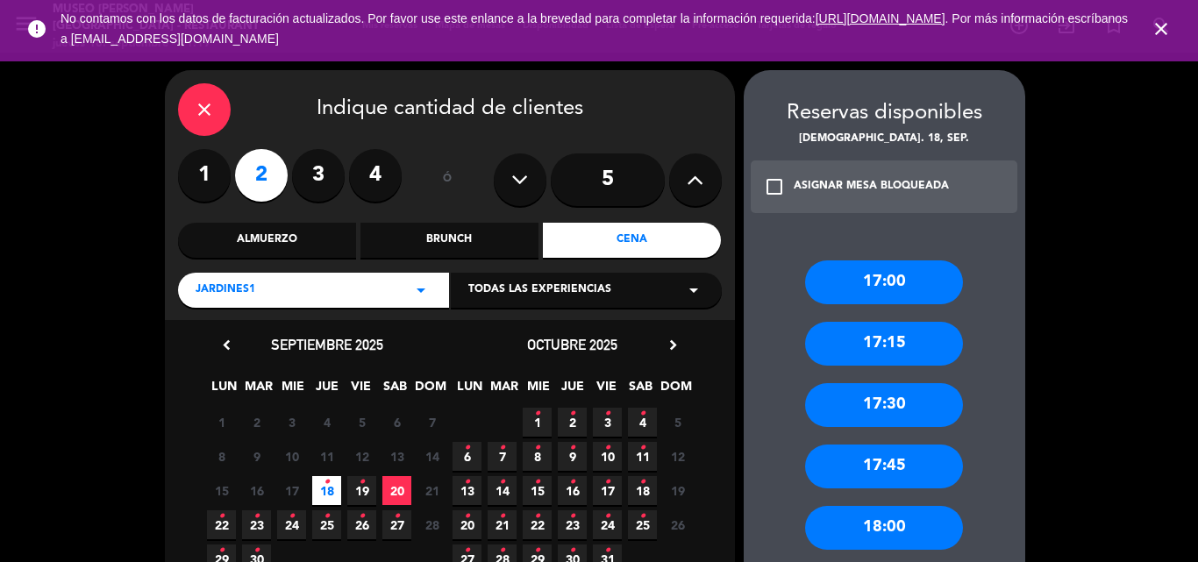
click at [702, 182] on icon at bounding box center [695, 180] width 17 height 26
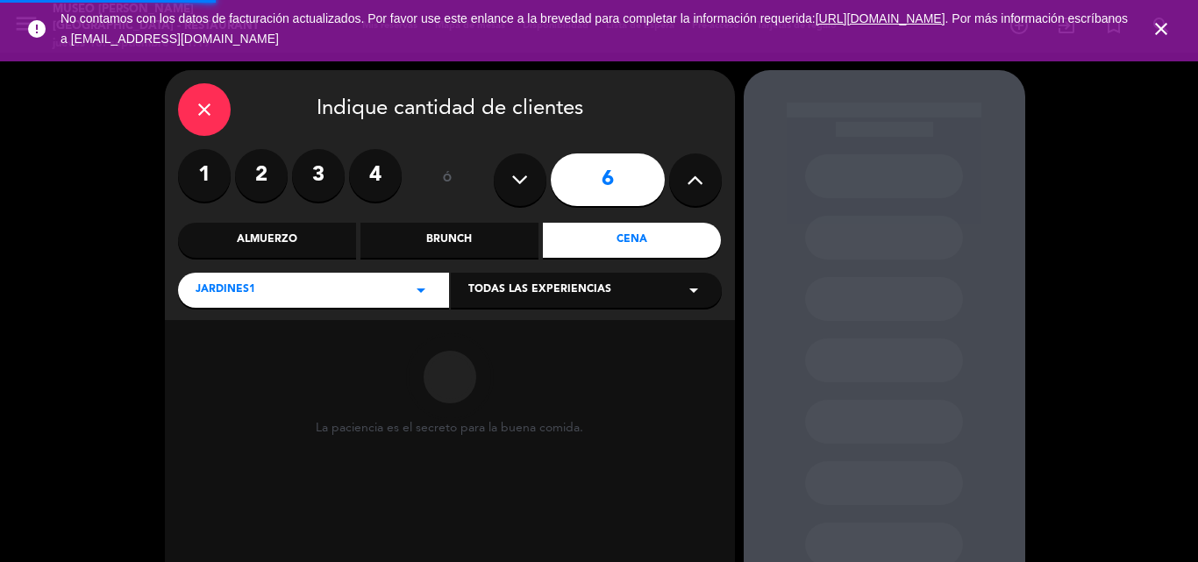
click at [702, 182] on icon at bounding box center [695, 180] width 17 height 26
type input "8"
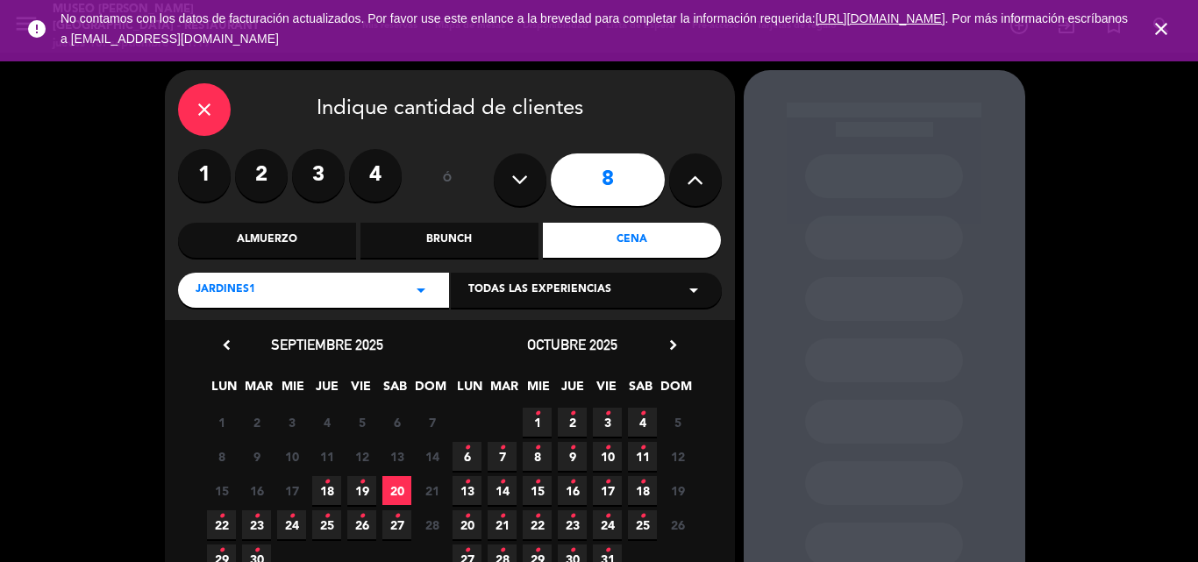
click at [297, 233] on div "Almuerzo" at bounding box center [267, 240] width 178 height 35
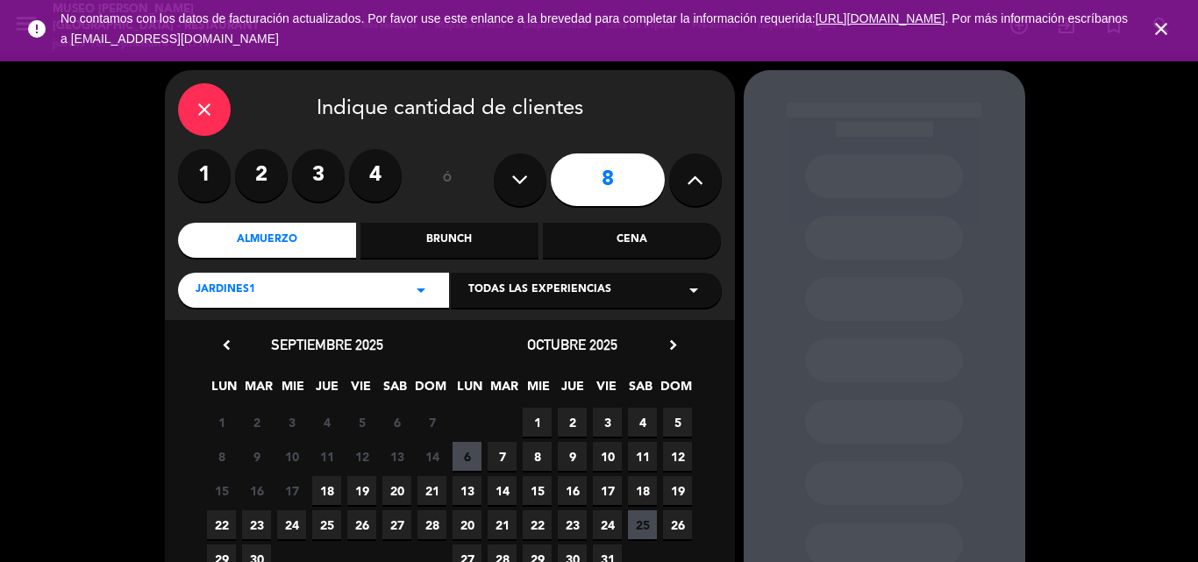
click at [432, 488] on span "21" at bounding box center [431, 490] width 29 height 29
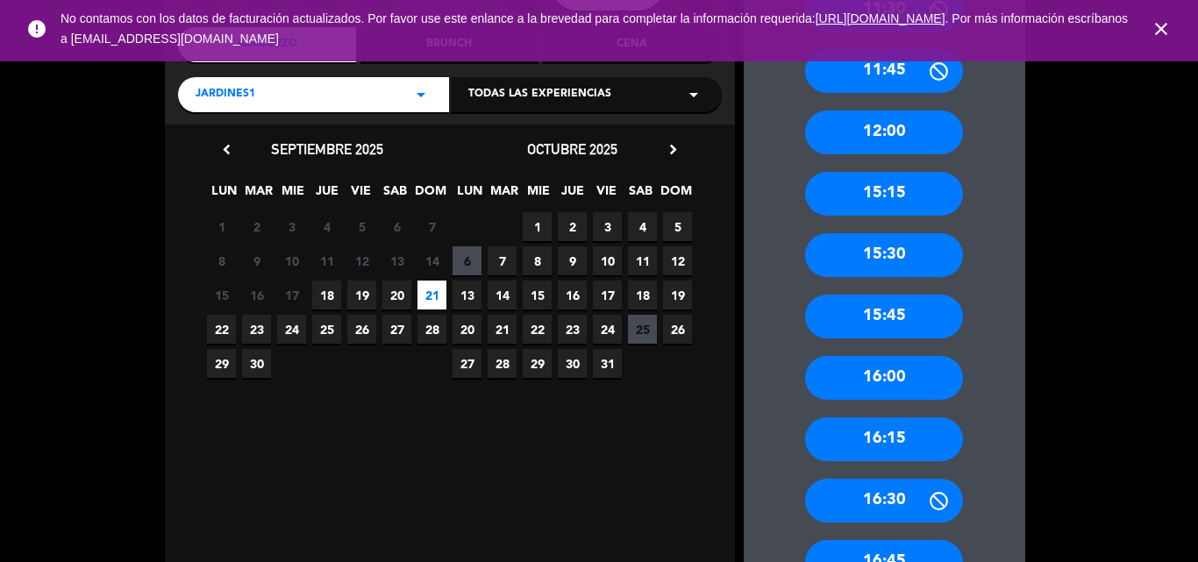
scroll to position [196, 0]
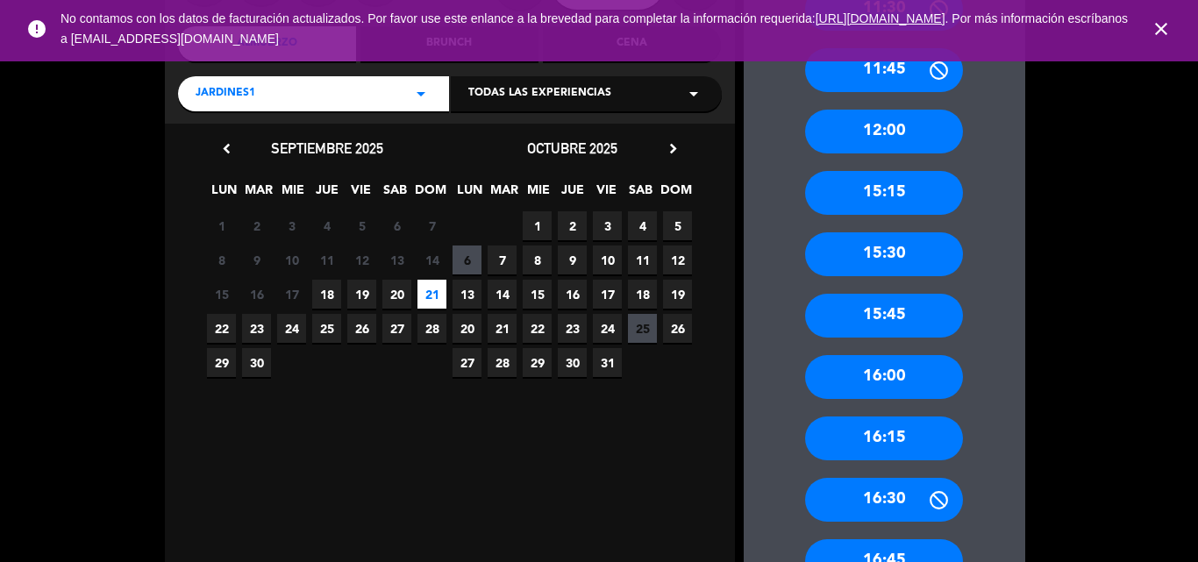
click at [877, 192] on div "15:15" at bounding box center [884, 193] width 158 height 44
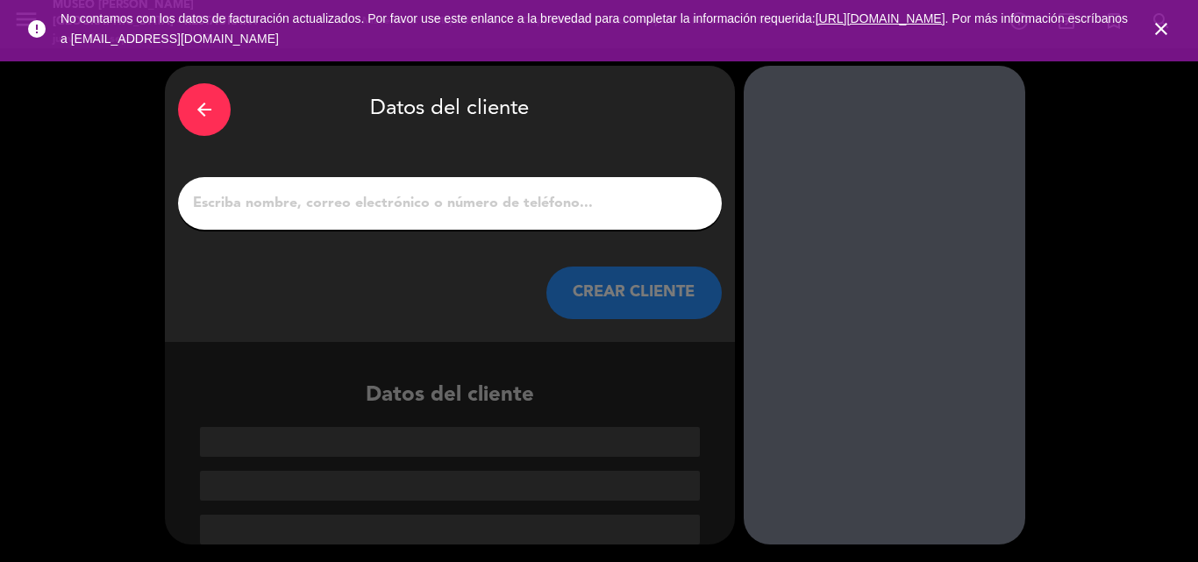
scroll to position [4, 0]
click at [437, 206] on input "1" at bounding box center [449, 203] width 517 height 25
paste input "Henry David León Bruguera"
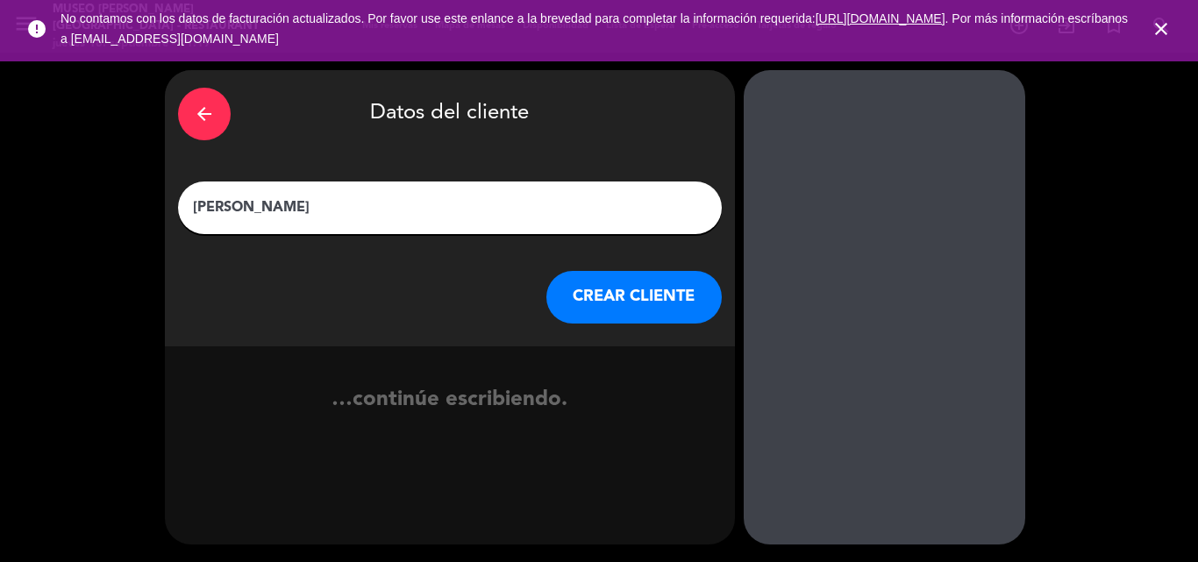
scroll to position [0, 0]
type input "Henry David León Bruguera"
click at [642, 298] on button "CREAR CLIENTE" at bounding box center [633, 297] width 175 height 53
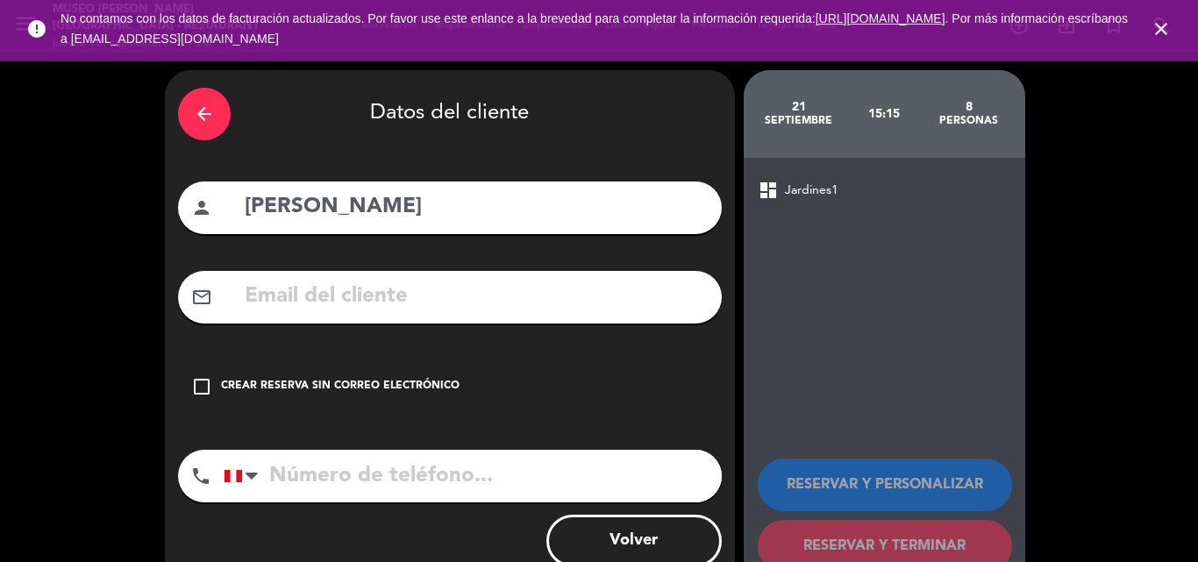
click at [399, 305] on input "text" at bounding box center [476, 297] width 466 height 36
paste input "Openhouse0217@outlook.com"
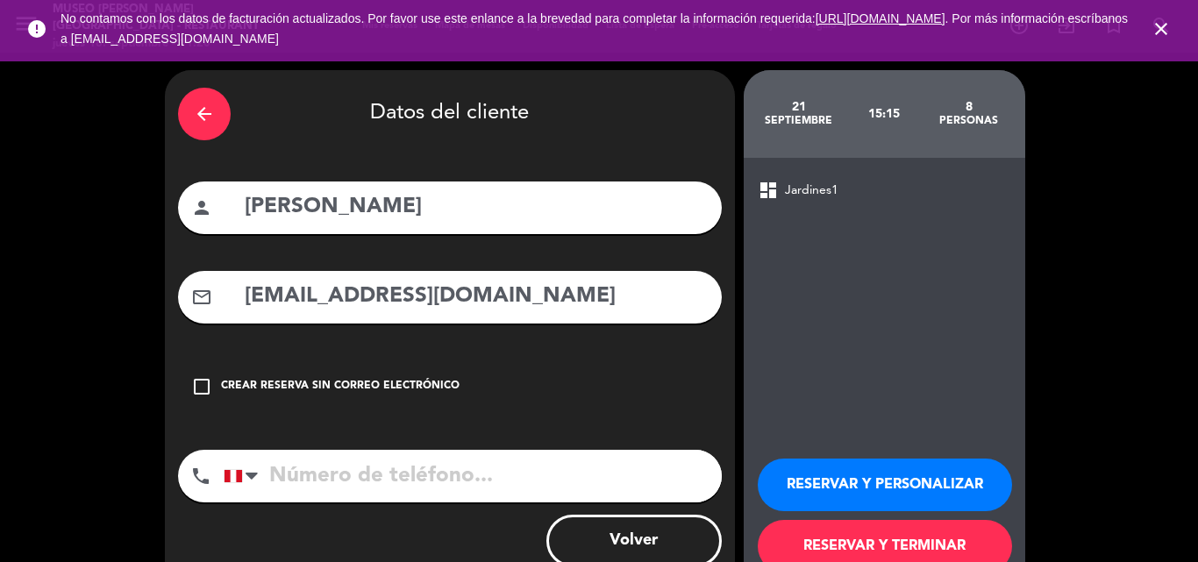
type input "Openhouse0217@outlook.com"
click at [442, 495] on input "tel" at bounding box center [473, 476] width 498 height 53
paste input "944 771 707"
type input "944 771 707"
click at [881, 482] on button "RESERVAR Y PERSONALIZAR" at bounding box center [885, 485] width 254 height 53
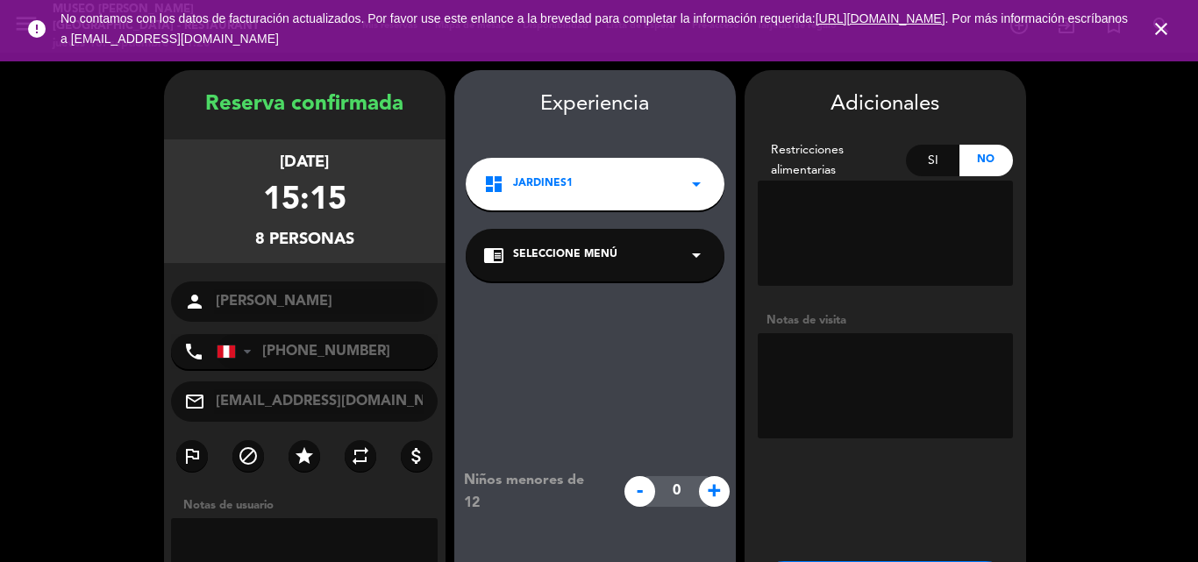
scroll to position [70, 0]
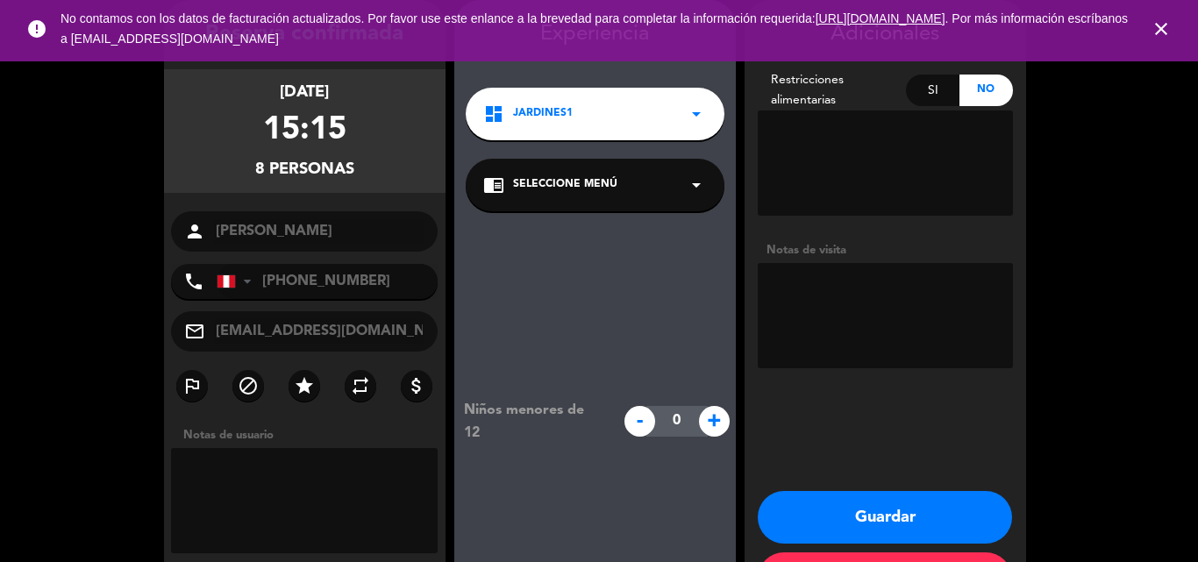
click at [592, 179] on span "Seleccione Menú" at bounding box center [565, 185] width 104 height 18
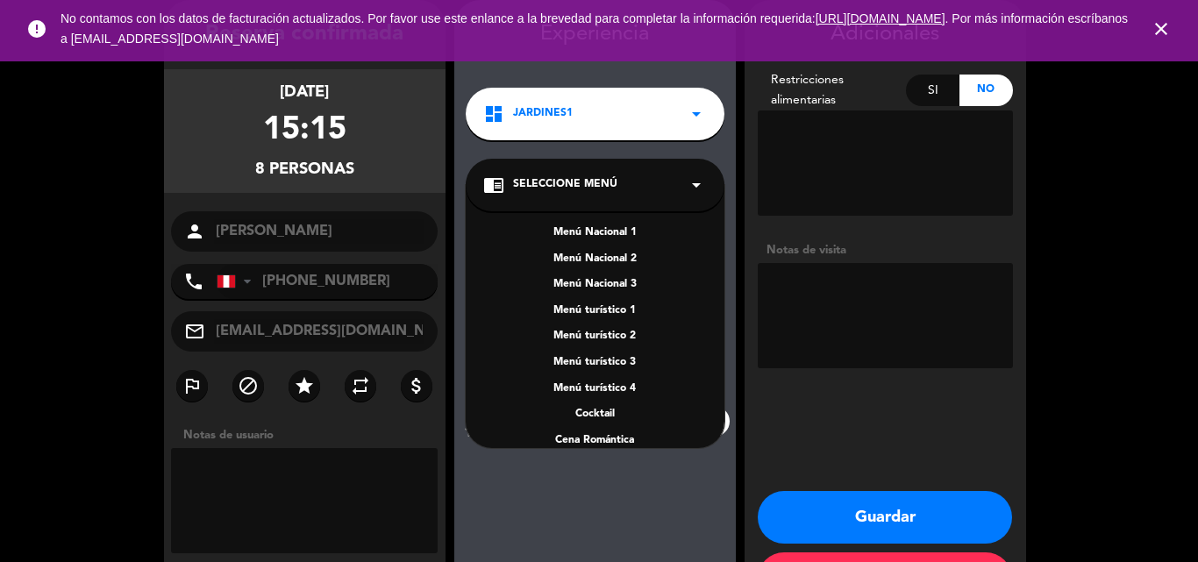
scroll to position [226, 0]
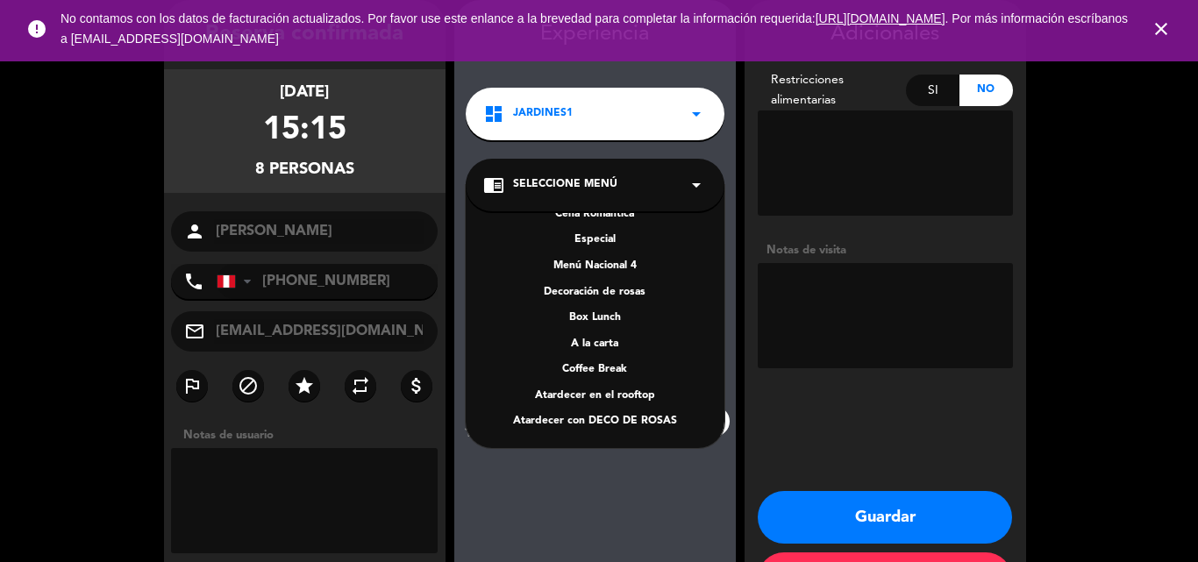
click at [601, 346] on div "A la carta" at bounding box center [595, 345] width 224 height 18
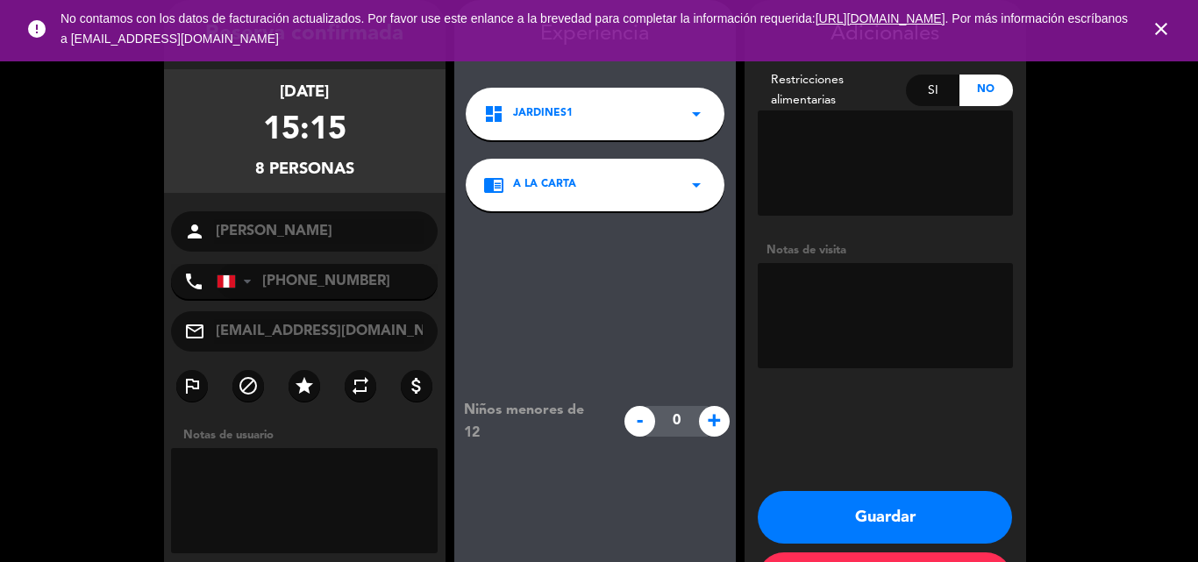
click at [857, 280] on textarea at bounding box center [885, 315] width 255 height 105
type textarea "cartel de cumpleaños, brindar cortesia"
click at [842, 505] on button "Guardar" at bounding box center [885, 517] width 254 height 53
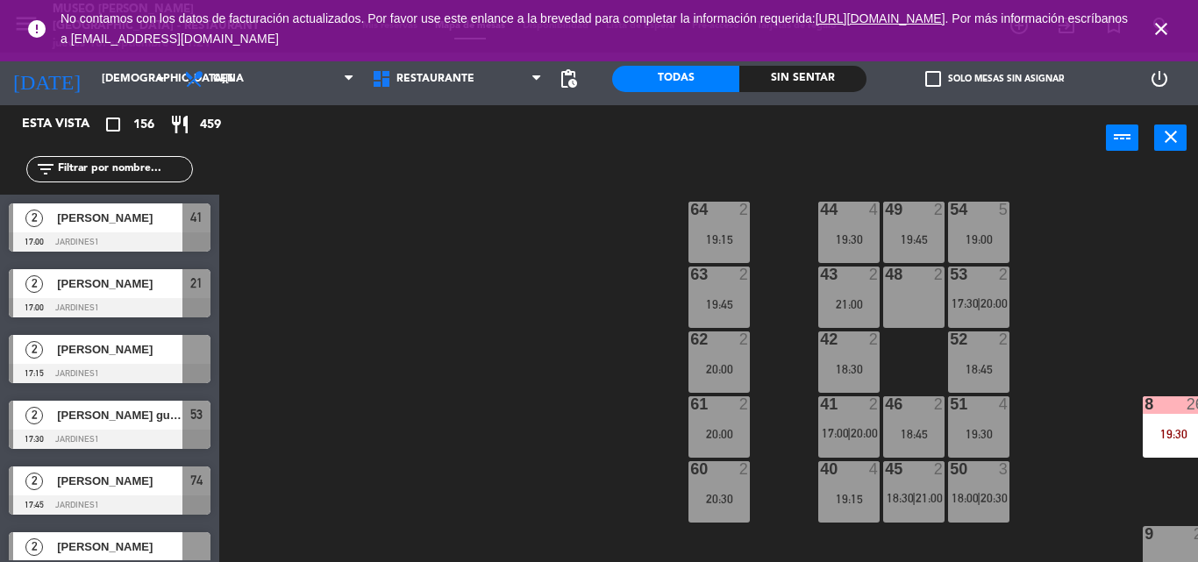
click at [1164, 25] on icon "close" at bounding box center [1161, 28] width 21 height 21
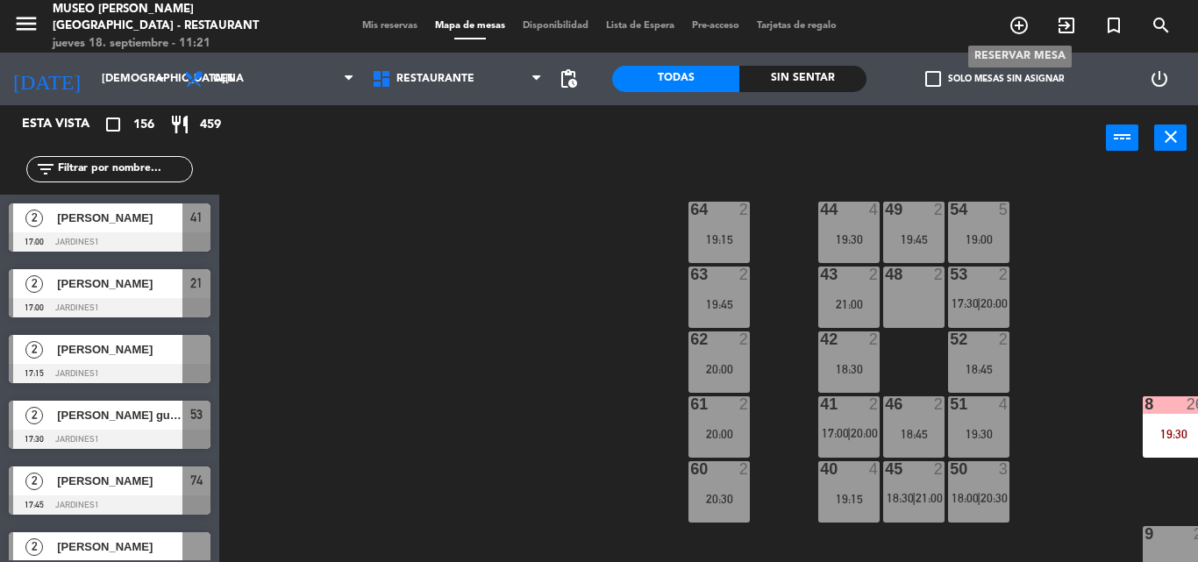
click at [1016, 26] on icon "add_circle_outline" at bounding box center [1019, 25] width 21 height 21
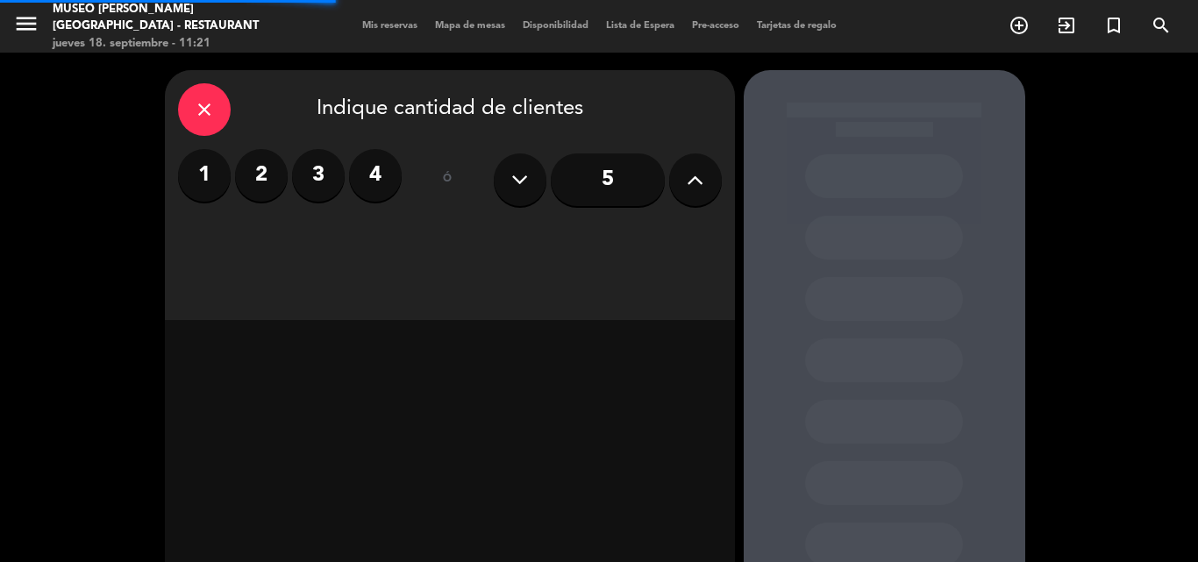
click at [263, 183] on label "2" at bounding box center [261, 175] width 53 height 53
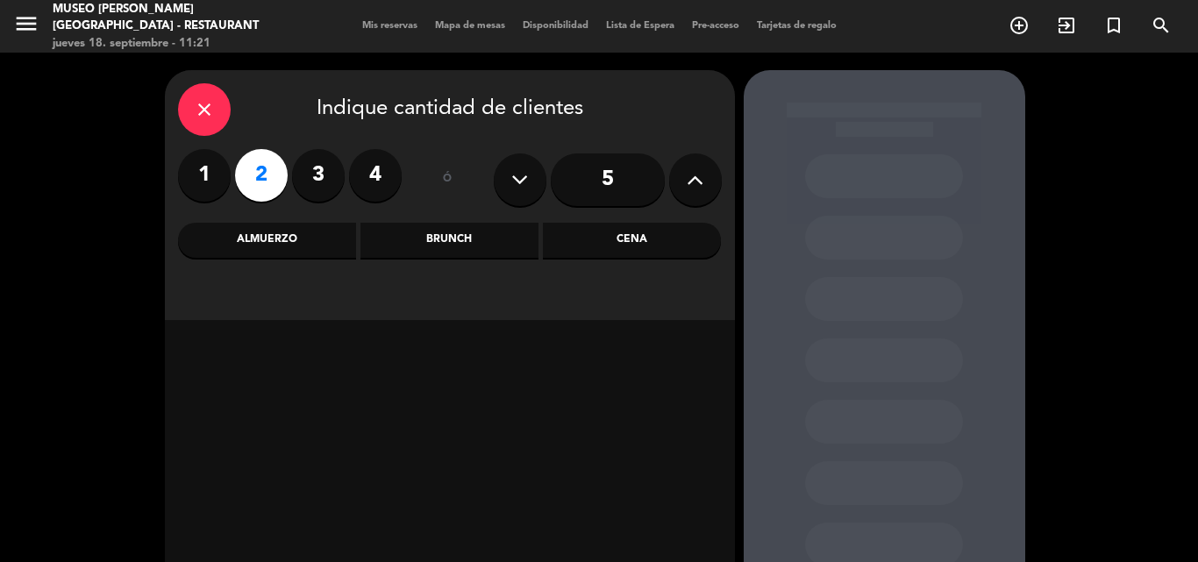
click at [621, 232] on div "Cena" at bounding box center [632, 240] width 178 height 35
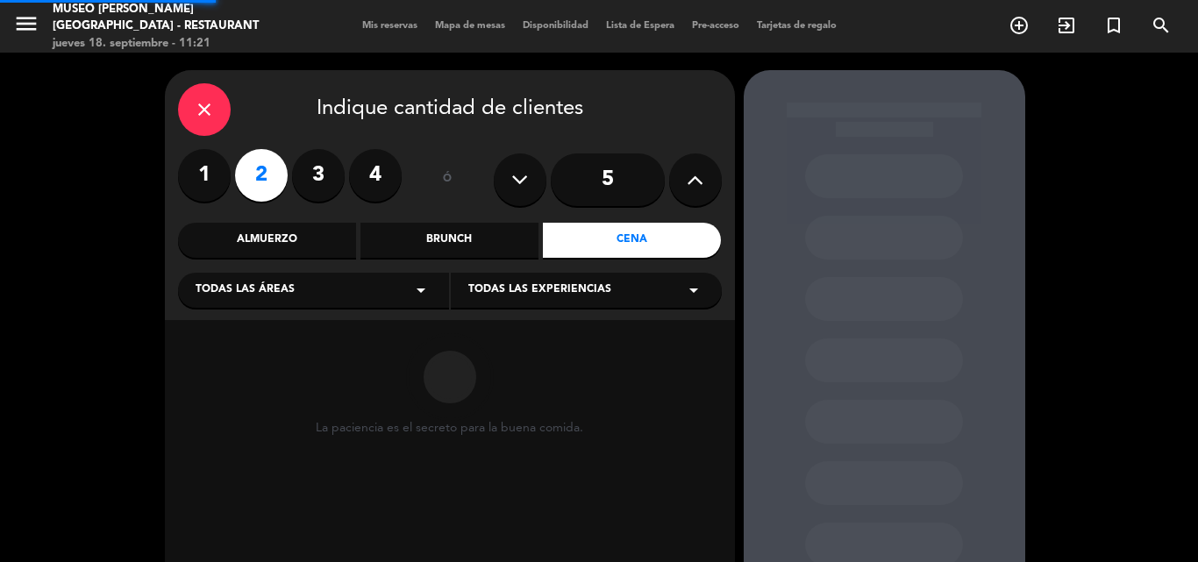
click at [296, 293] on div "Todas las áreas arrow_drop_down" at bounding box center [313, 290] width 271 height 35
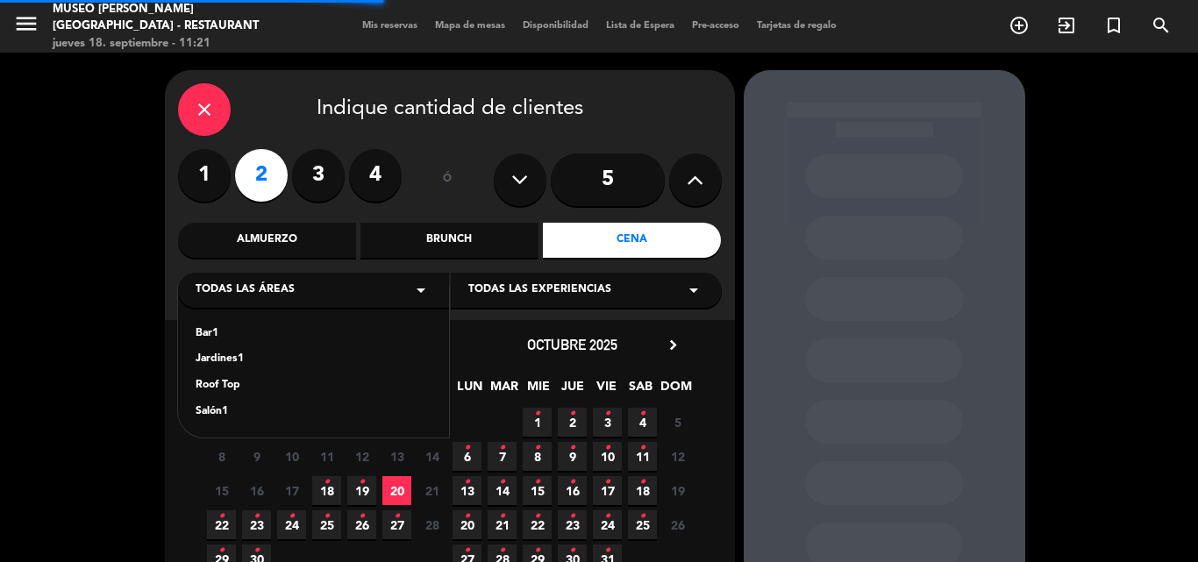
click at [232, 353] on div "Jardines1" at bounding box center [314, 360] width 236 height 18
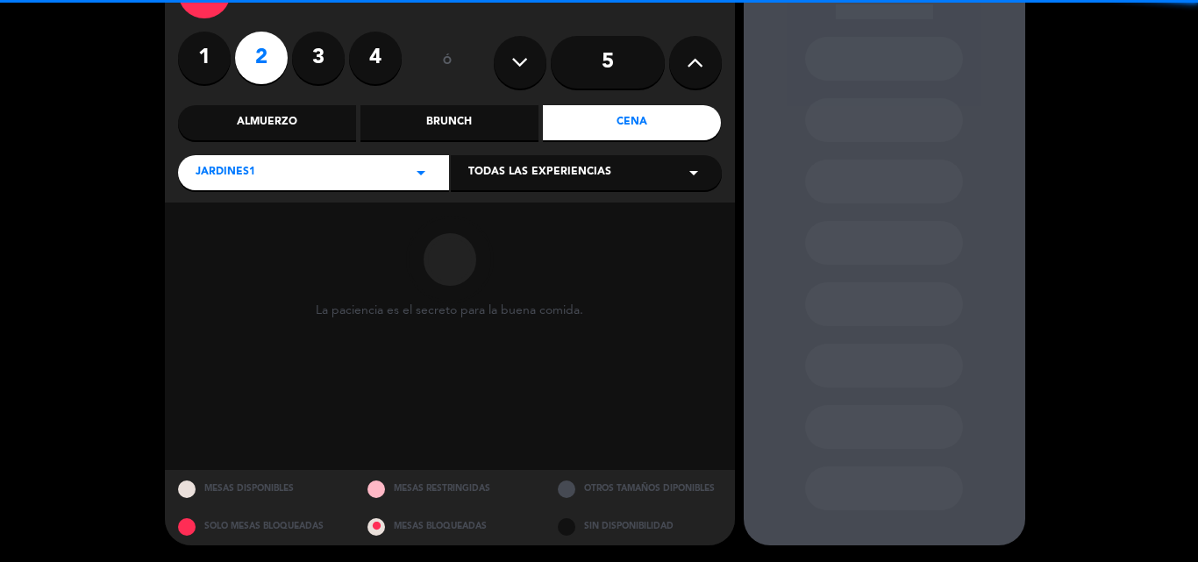
scroll to position [118, 0]
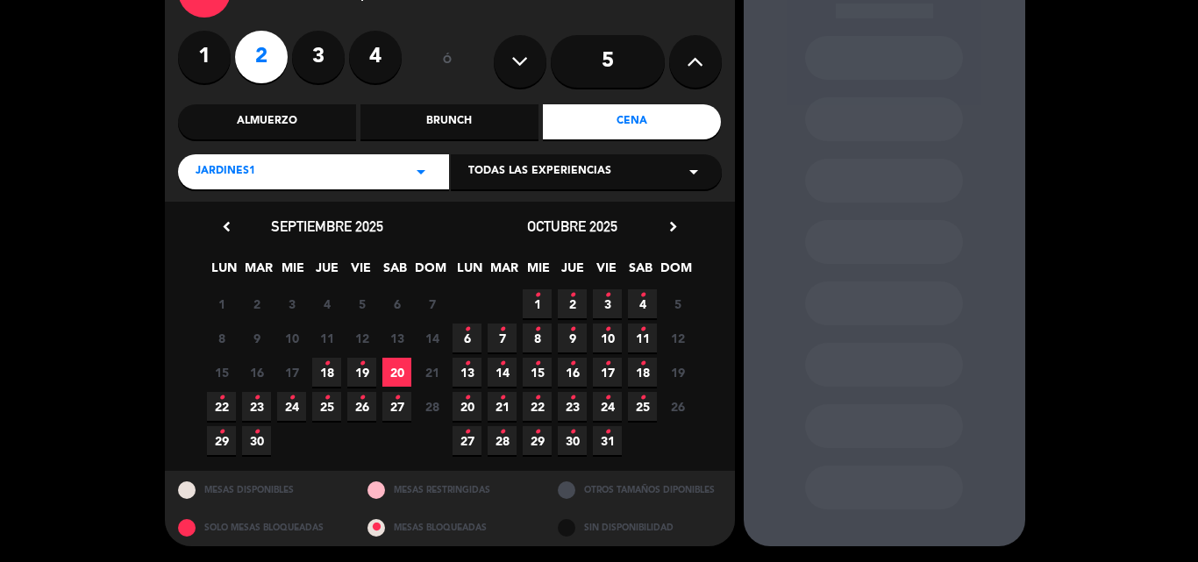
click at [391, 376] on span "20" at bounding box center [396, 372] width 29 height 29
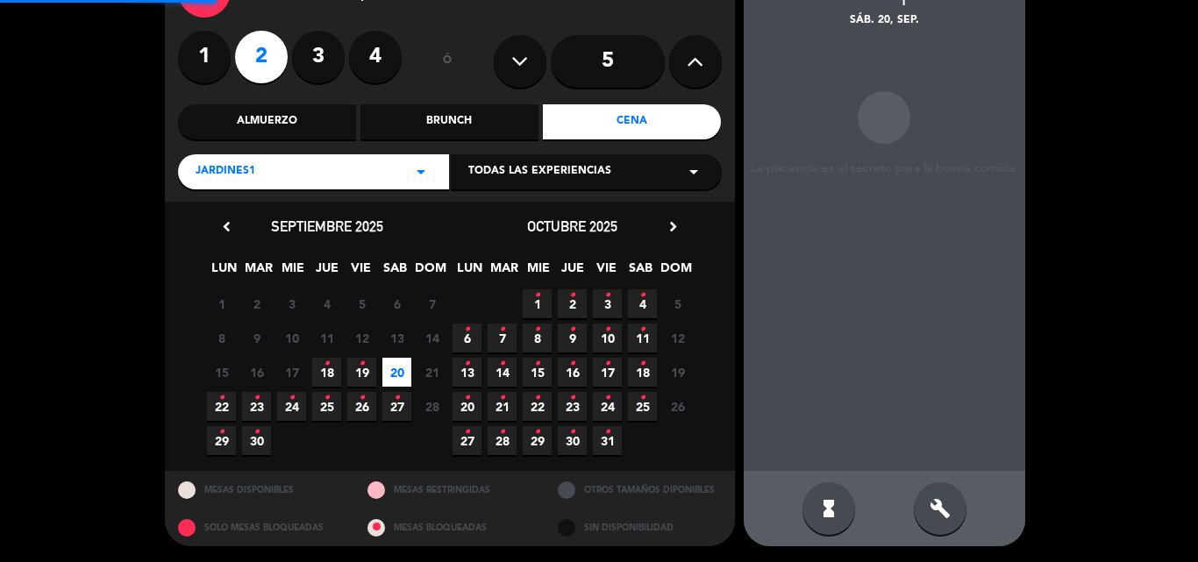
scroll to position [70, 0]
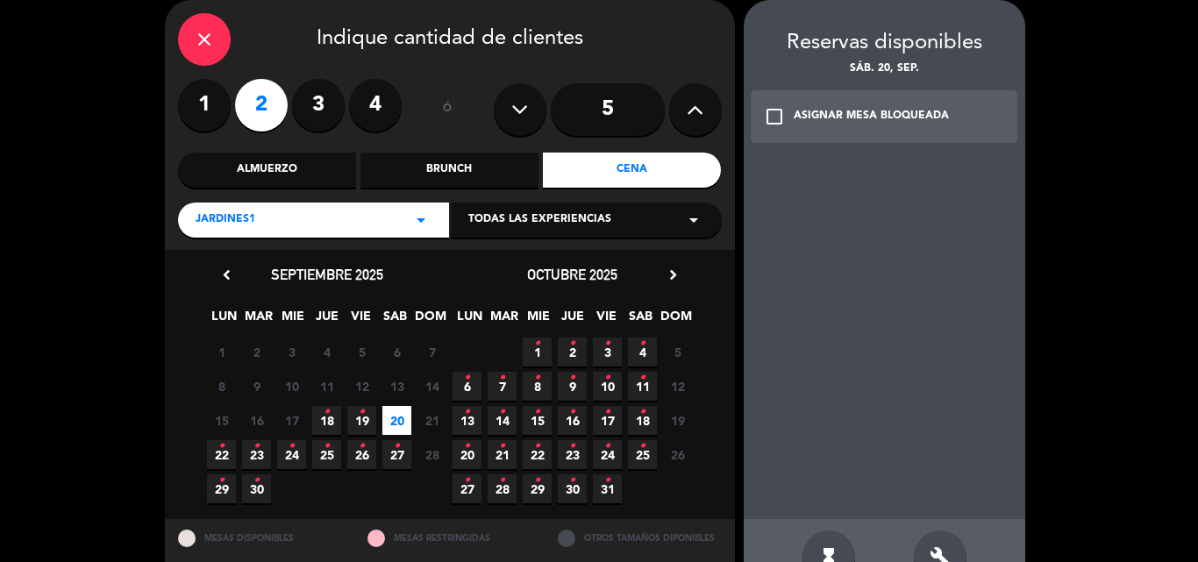
click at [267, 209] on div "Jardines1 arrow_drop_down" at bounding box center [313, 220] width 271 height 35
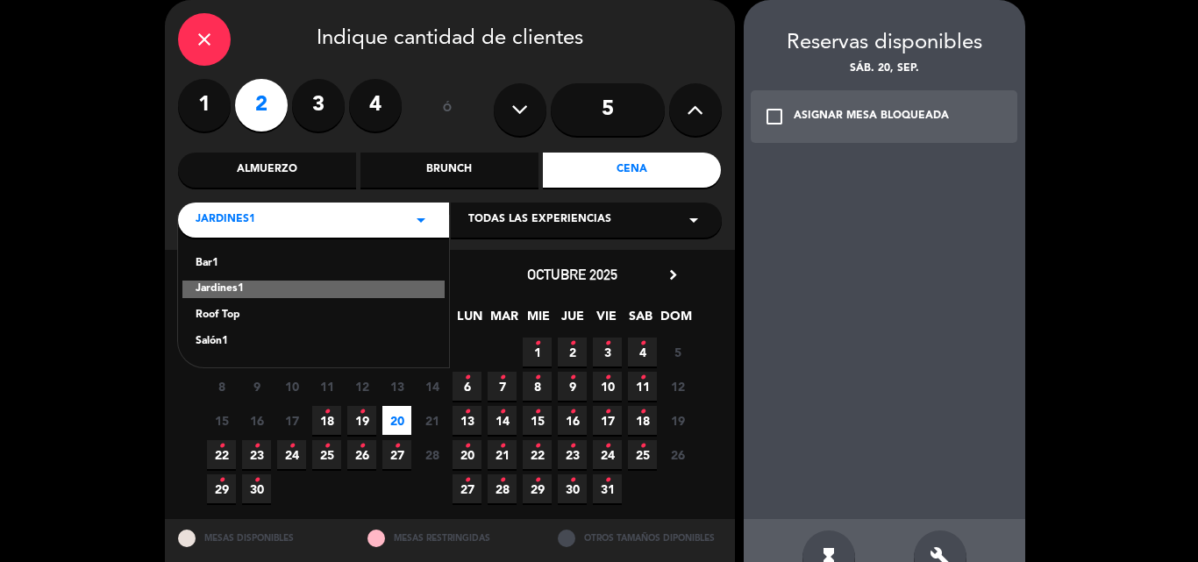
click at [225, 313] on div "Roof Top" at bounding box center [314, 316] width 236 height 18
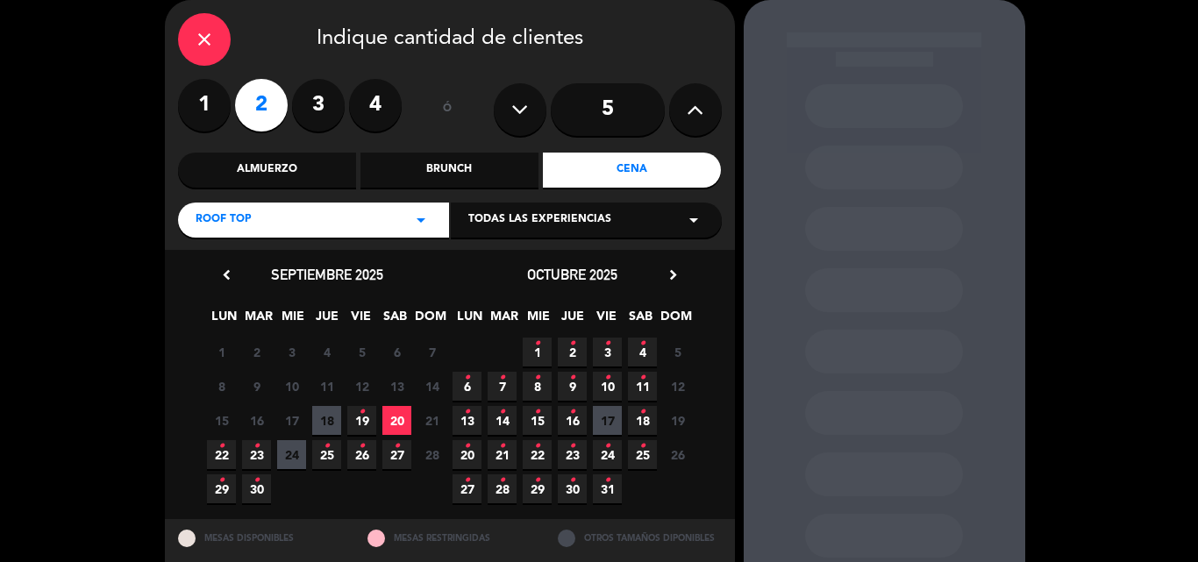
click at [397, 417] on span "20" at bounding box center [396, 420] width 29 height 29
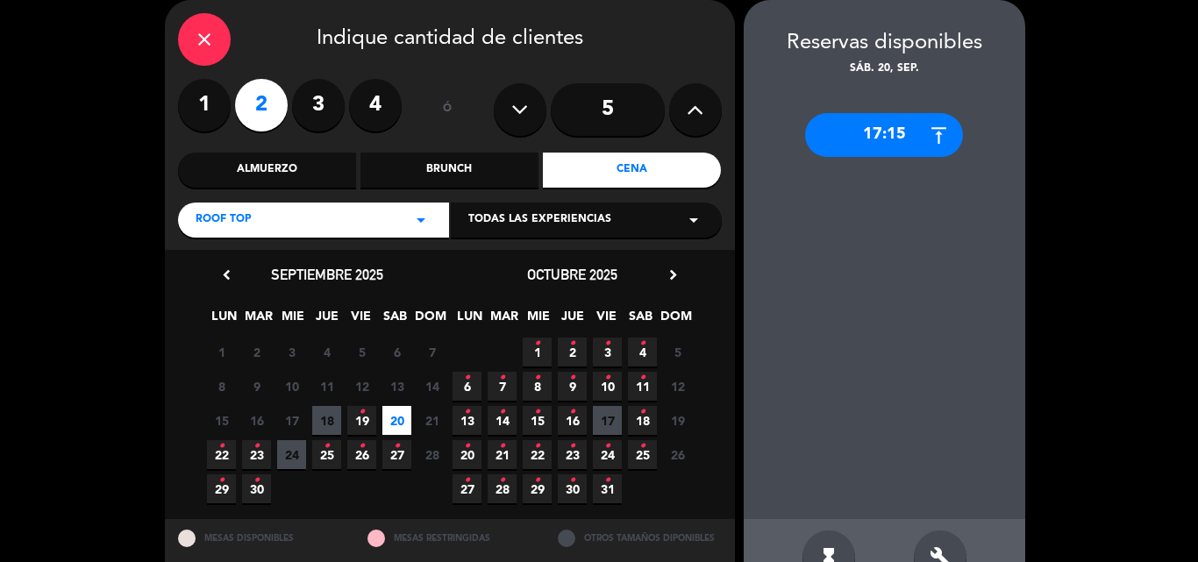
click at [695, 104] on icon at bounding box center [695, 109] width 17 height 26
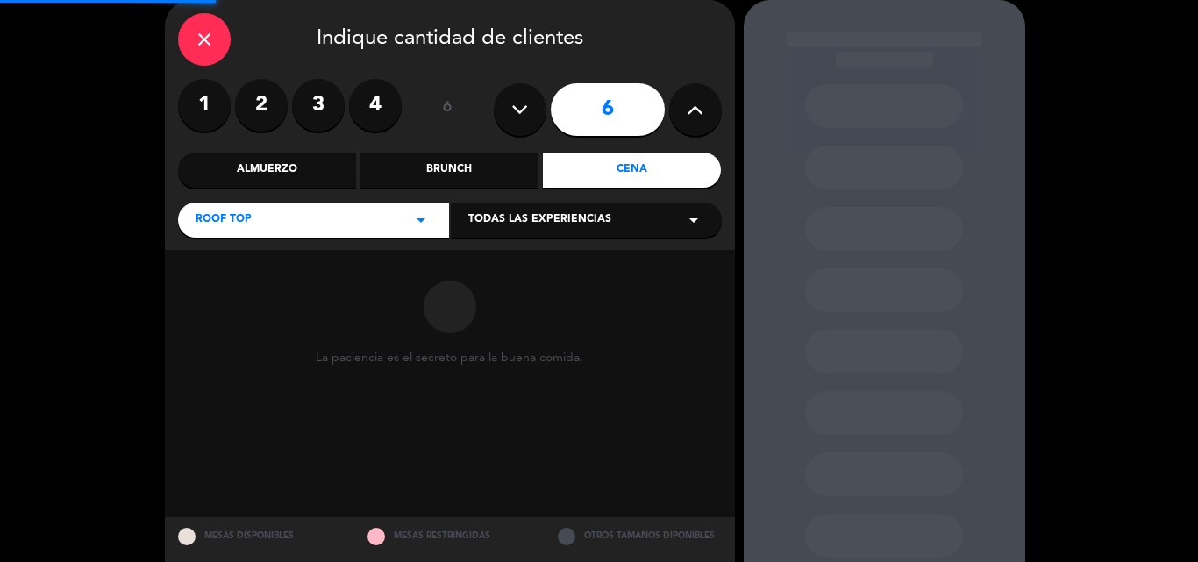
click at [695, 104] on icon at bounding box center [695, 109] width 17 height 26
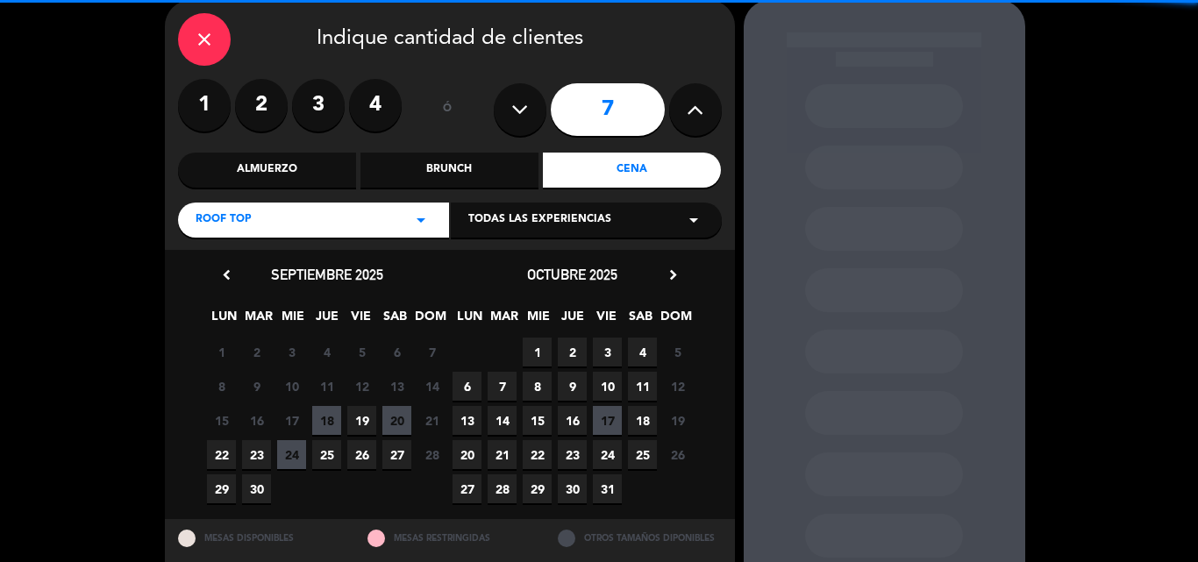
click at [519, 103] on icon at bounding box center [519, 109] width 17 height 26
type input "6"
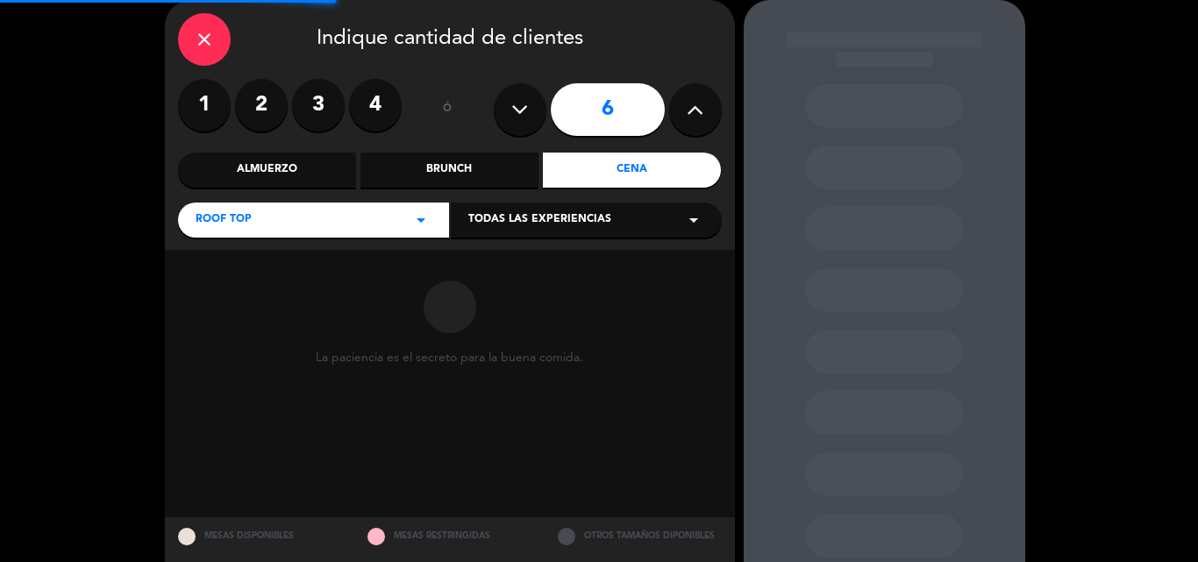
click at [264, 160] on div "Almuerzo" at bounding box center [267, 170] width 178 height 35
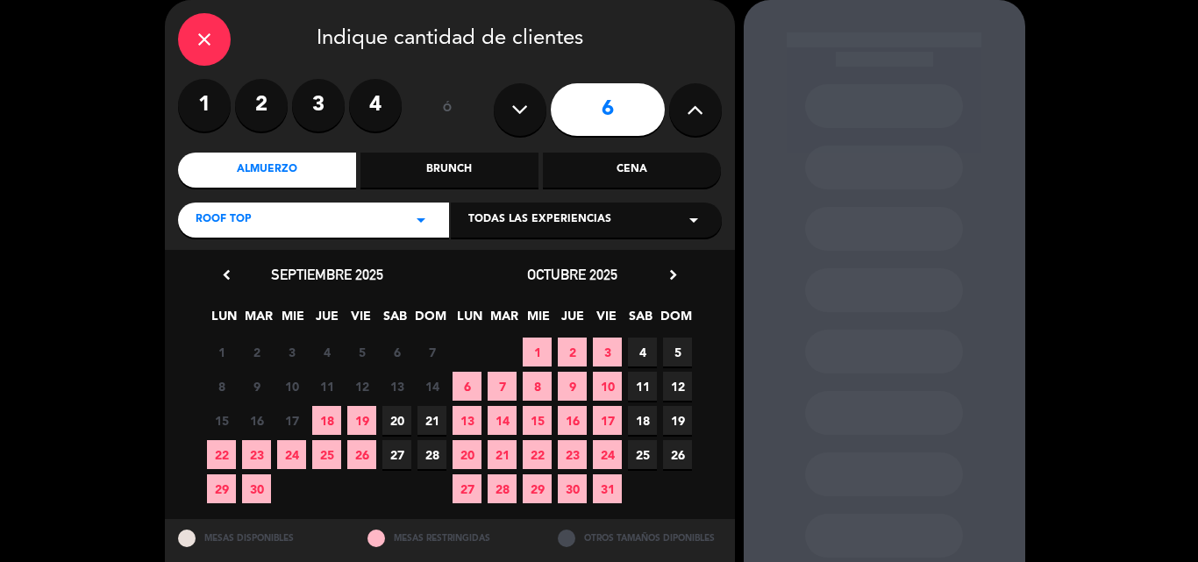
click at [402, 418] on span "20" at bounding box center [396, 420] width 29 height 29
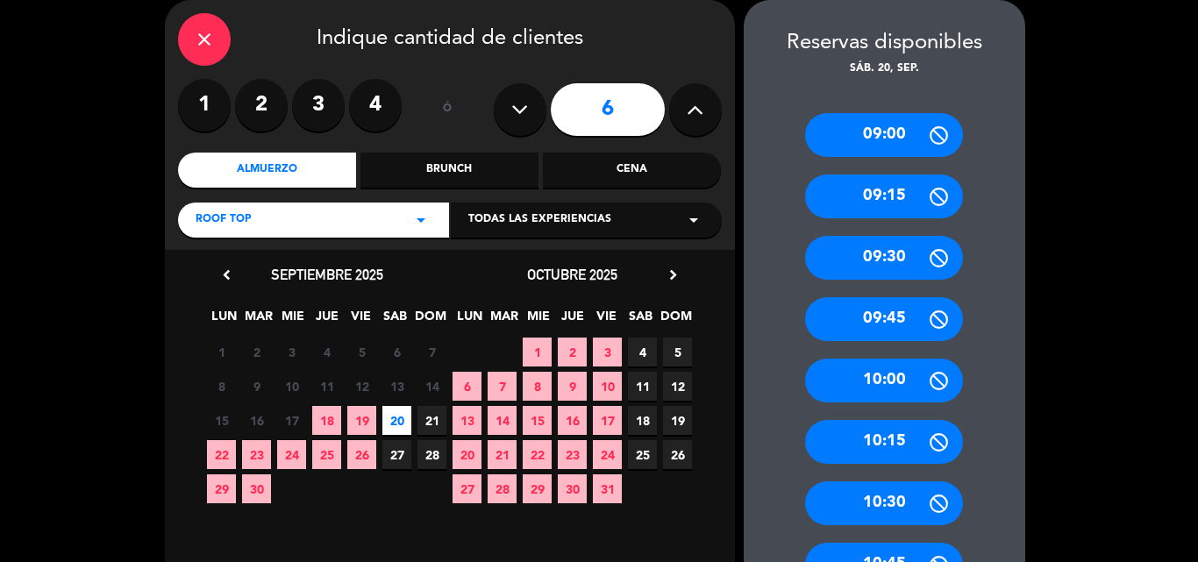
scroll to position [772, 0]
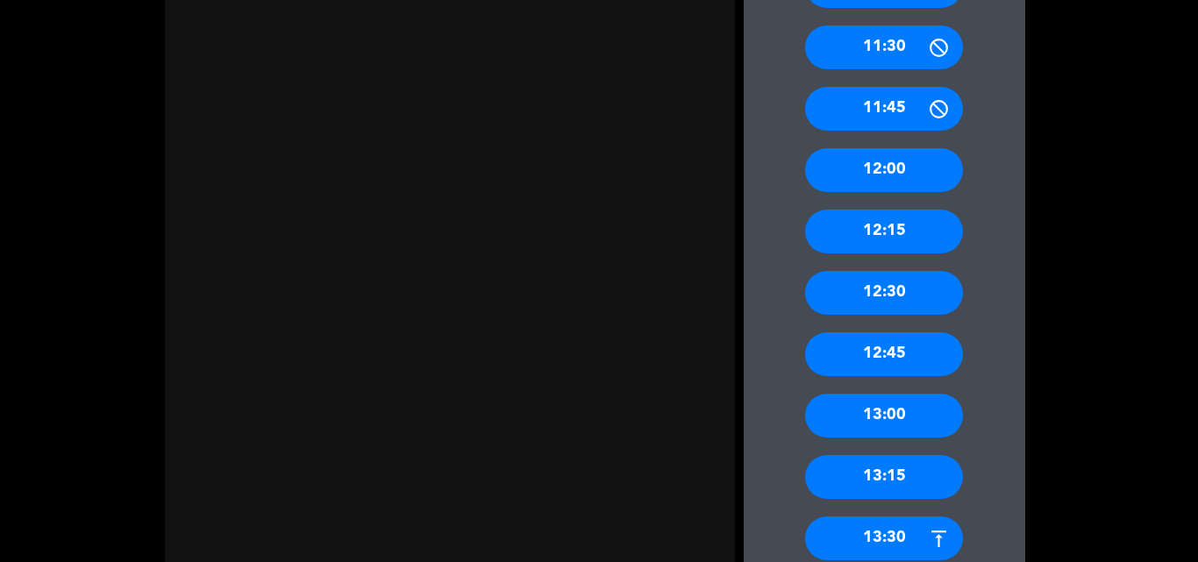
click at [893, 541] on div "13:30" at bounding box center [884, 539] width 158 height 44
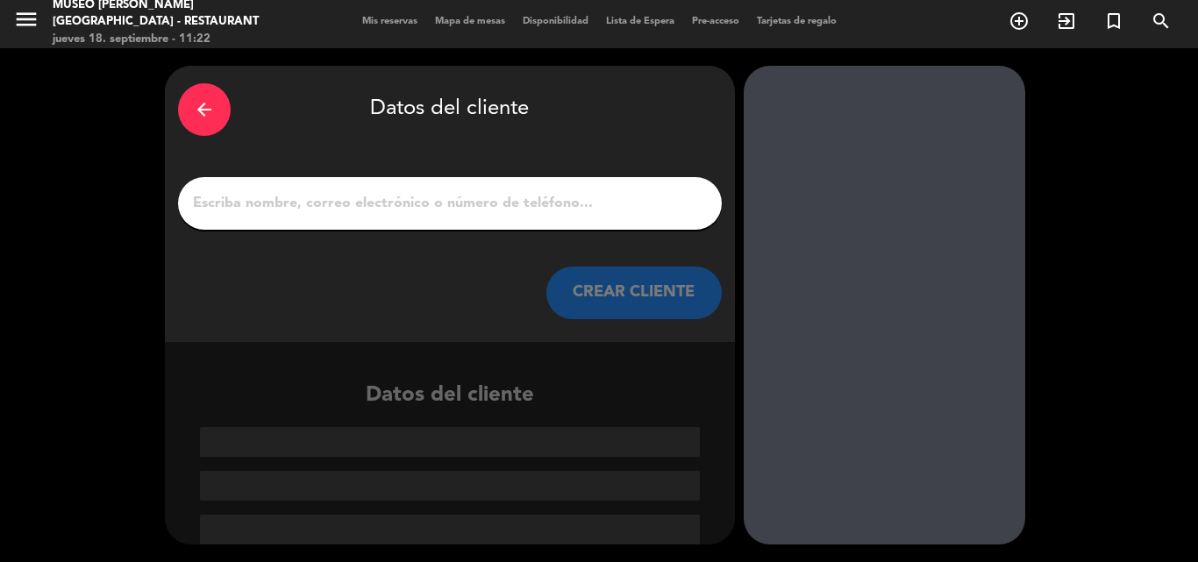
click at [555, 205] on input "1" at bounding box center [449, 203] width 517 height 25
paste input "Carolina Rocio Vigil Mattos"
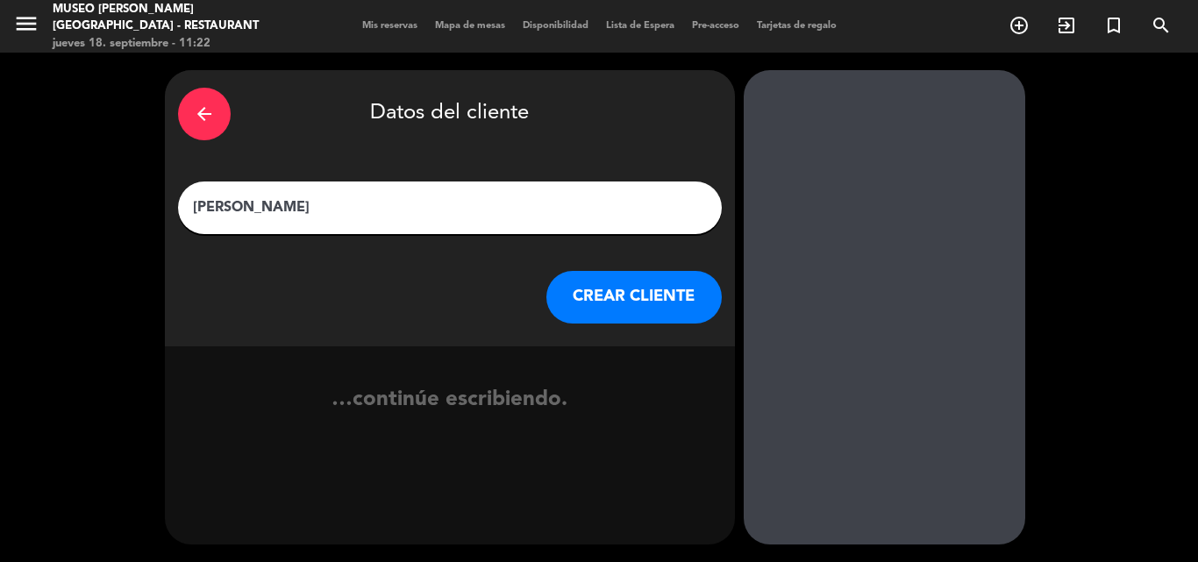
type input "Carolina Rocio Vigil Mattos"
click at [616, 303] on button "CREAR CLIENTE" at bounding box center [633, 297] width 175 height 53
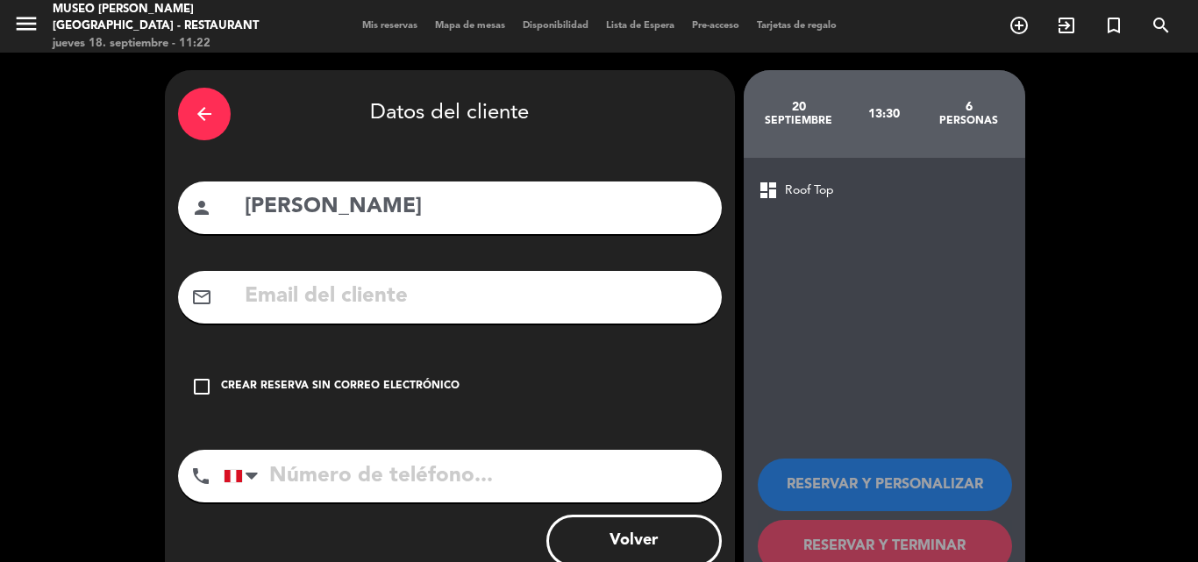
click at [511, 295] on input "text" at bounding box center [476, 297] width 466 height 36
paste input "carolvigmatt@hotmail.com"
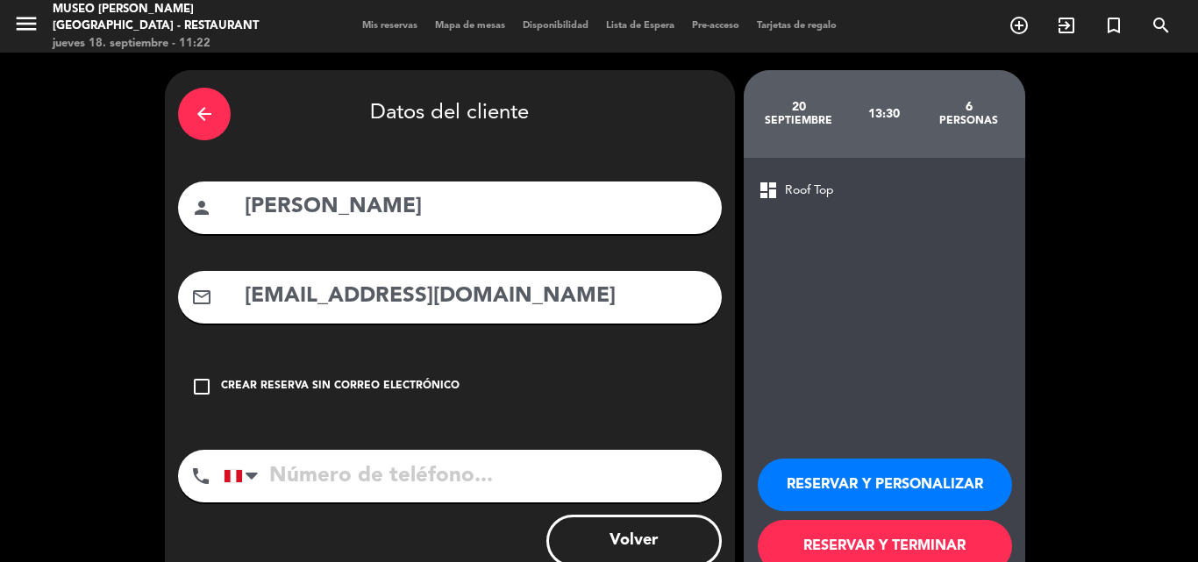
type input "carolvigmatt@hotmail.com"
click at [441, 478] on input "tel" at bounding box center [473, 476] width 498 height 53
click at [509, 474] on input "tel" at bounding box center [473, 476] width 498 height 53
paste input "999 101331"
type input "999 101331"
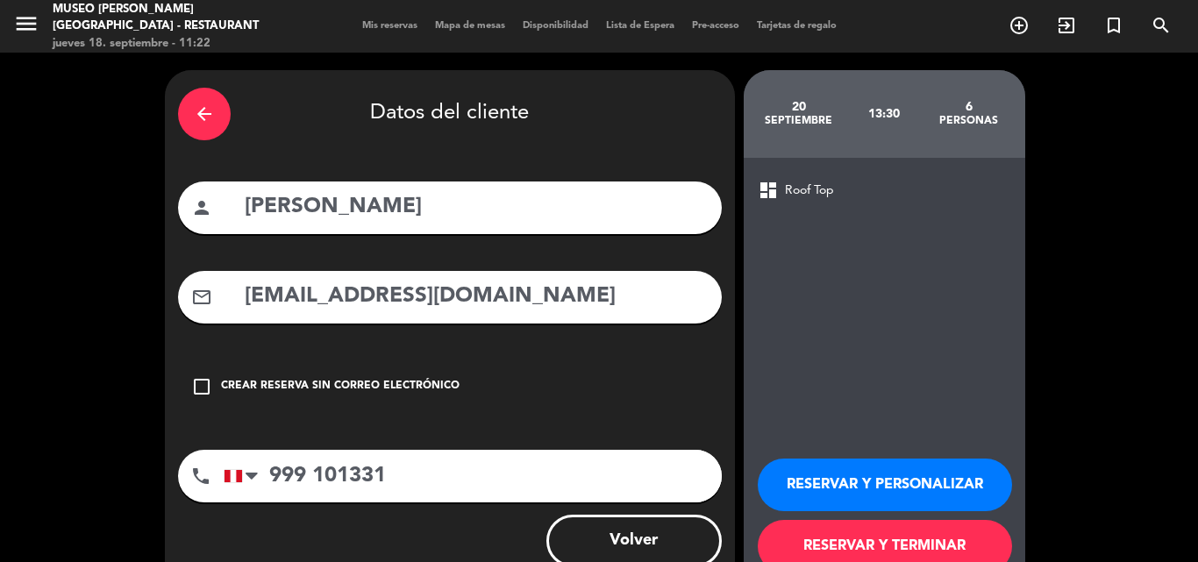
click at [788, 478] on button "RESERVAR Y PERSONALIZAR" at bounding box center [885, 485] width 254 height 53
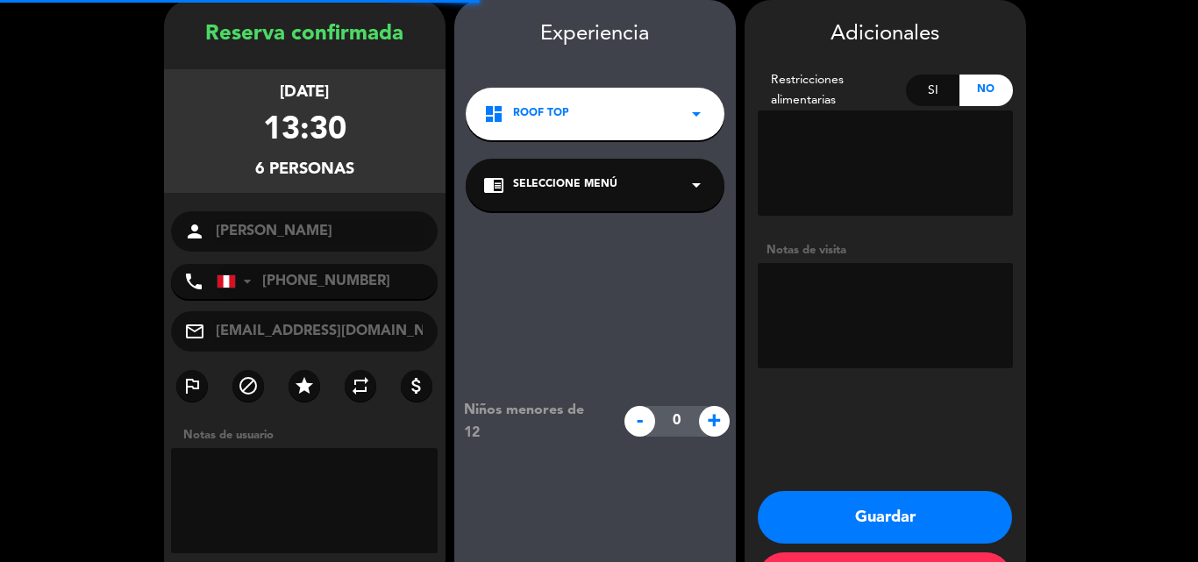
click at [555, 197] on div "chrome_reader_mode Seleccione Menú arrow_drop_down" at bounding box center [595, 185] width 259 height 53
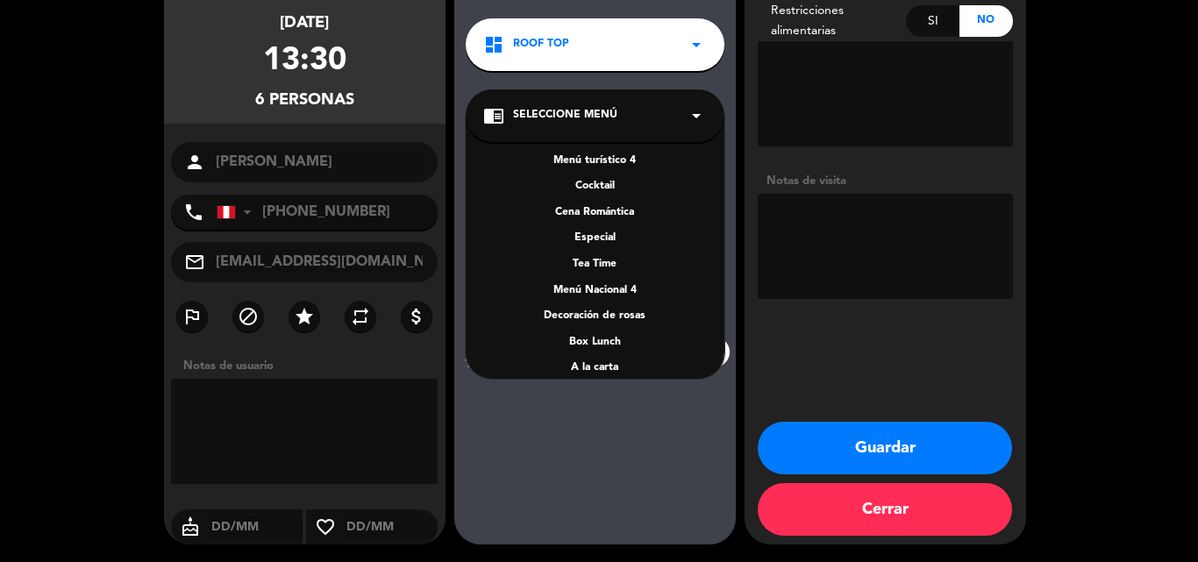
scroll to position [252, 0]
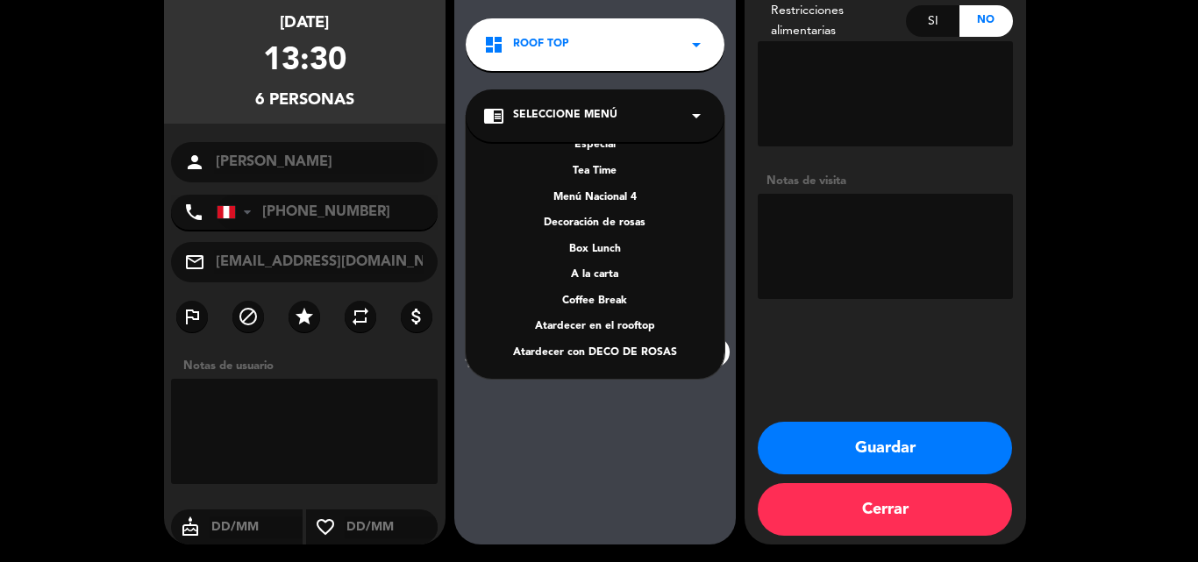
click at [605, 277] on div "A la carta" at bounding box center [595, 276] width 224 height 18
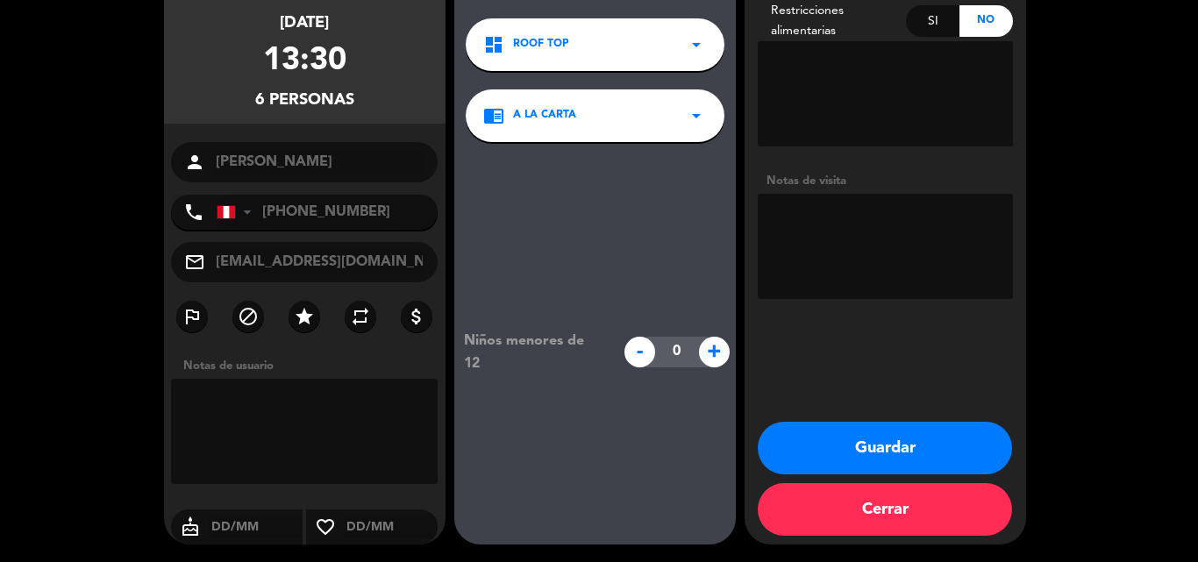
click at [832, 436] on button "Guardar" at bounding box center [885, 448] width 254 height 53
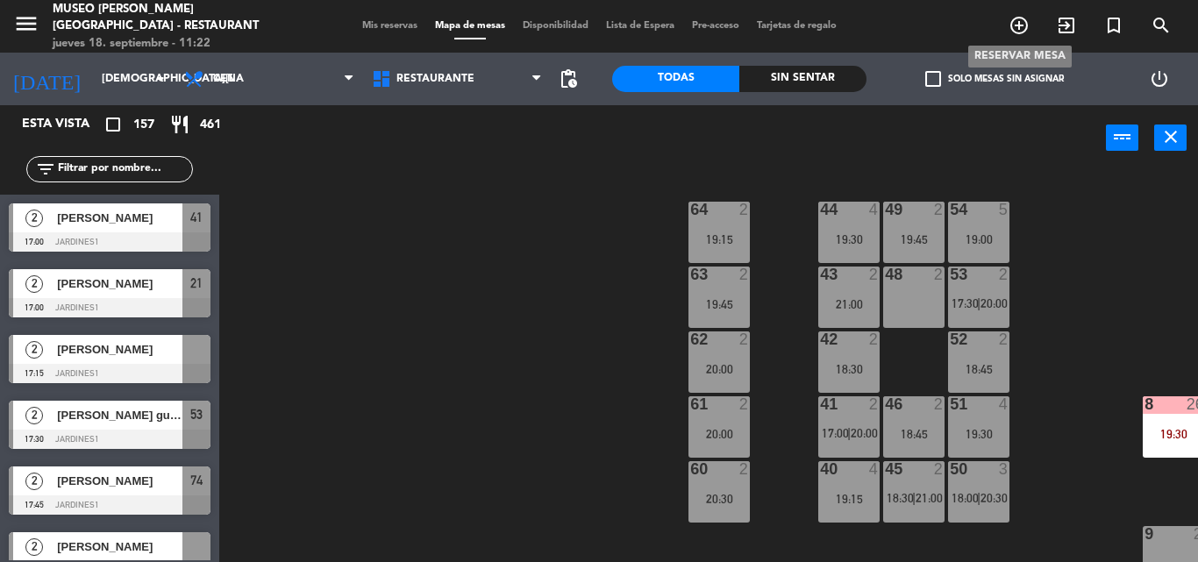
click at [1017, 31] on icon "add_circle_outline" at bounding box center [1019, 25] width 21 height 21
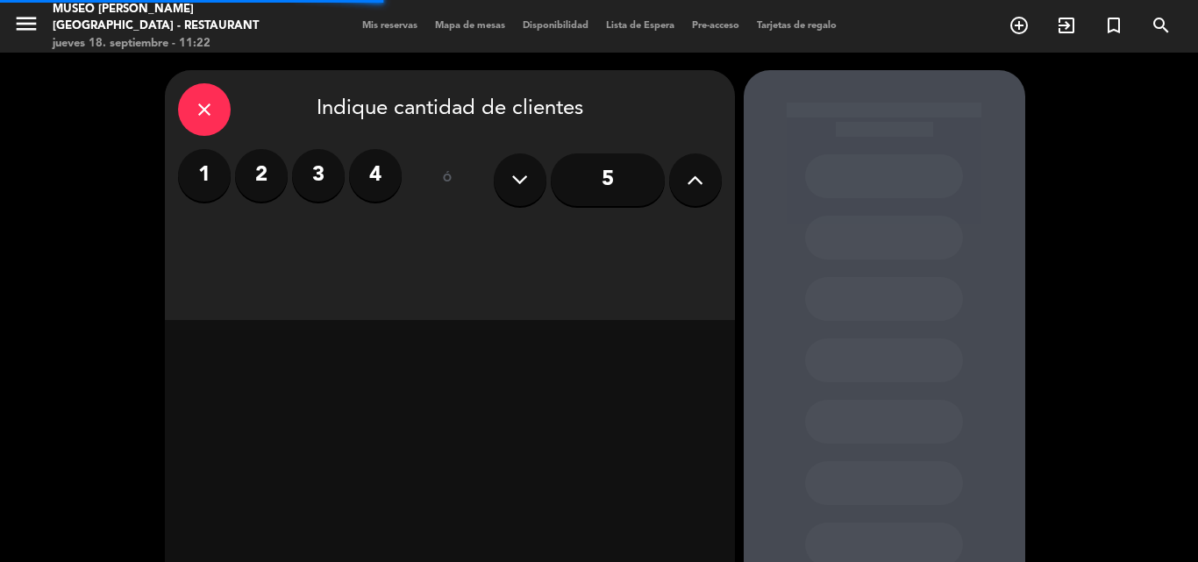
drag, startPoint x: 273, startPoint y: 169, endPoint x: 632, endPoint y: 265, distance: 372.0
click at [271, 168] on label "2" at bounding box center [261, 175] width 53 height 53
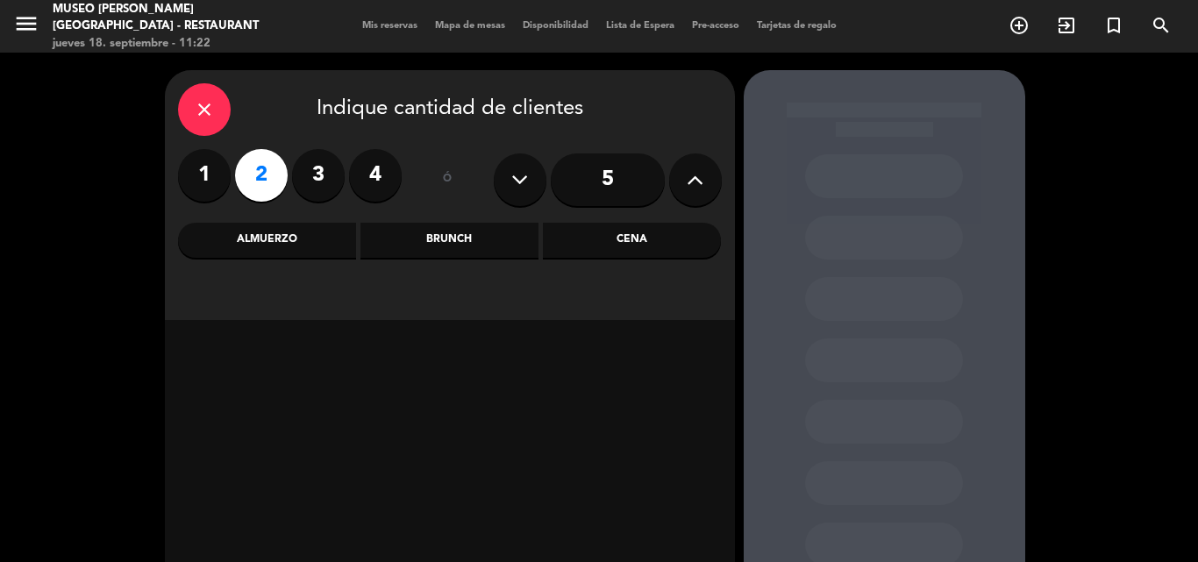
click at [638, 236] on div "Cena" at bounding box center [632, 240] width 178 height 35
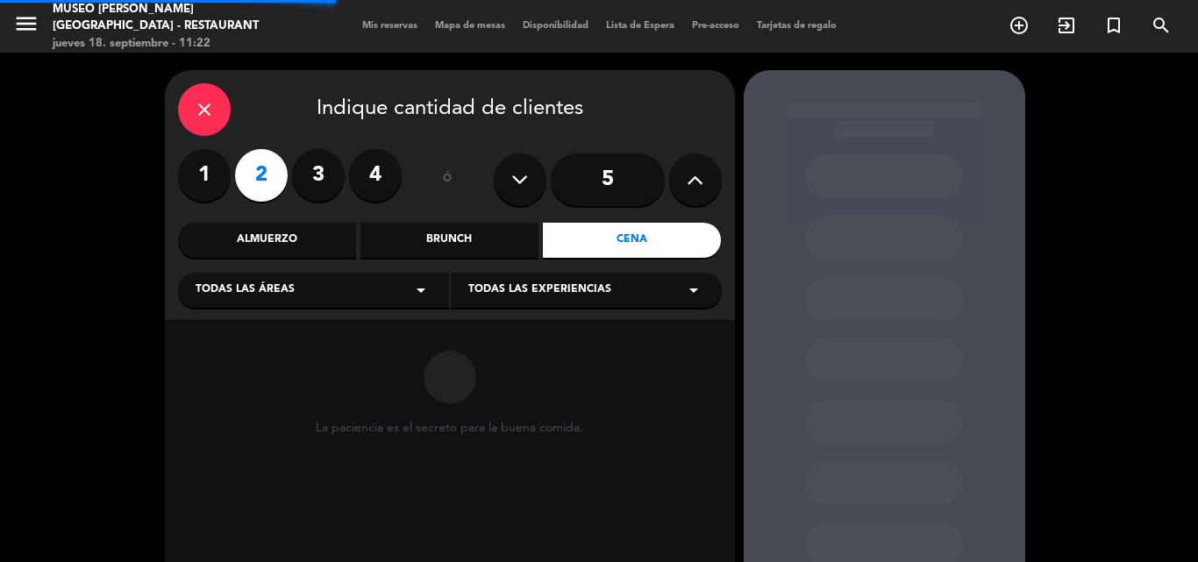
drag, startPoint x: 267, startPoint y: 289, endPoint x: 266, endPoint y: 303, distance: 13.2
click at [267, 289] on span "Todas las áreas" at bounding box center [245, 291] width 99 height 18
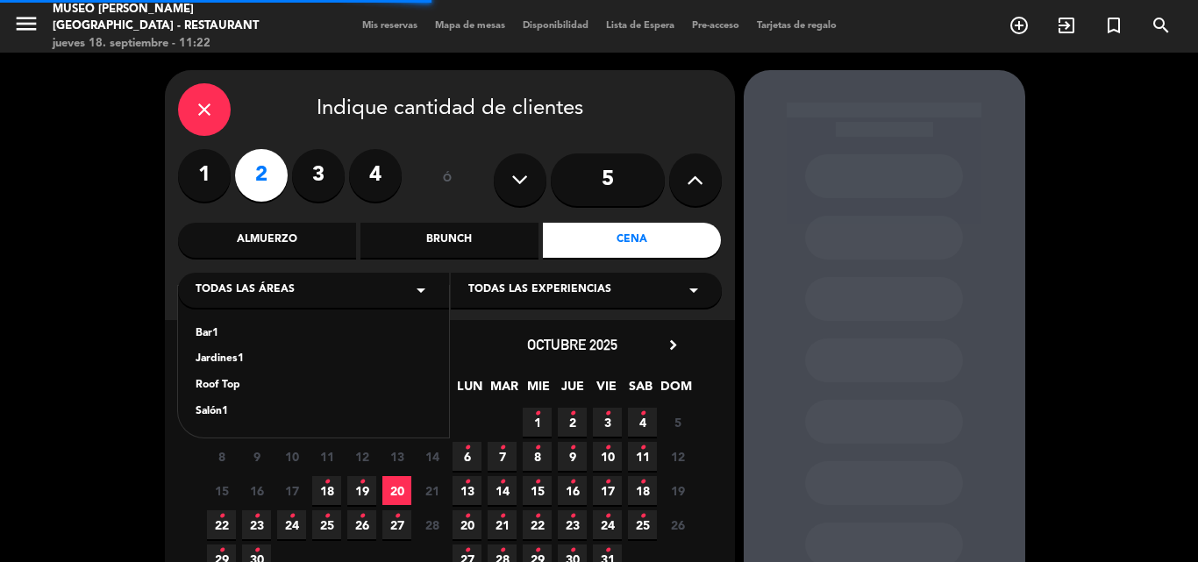
click at [202, 360] on div "Jardines1" at bounding box center [314, 360] width 236 height 18
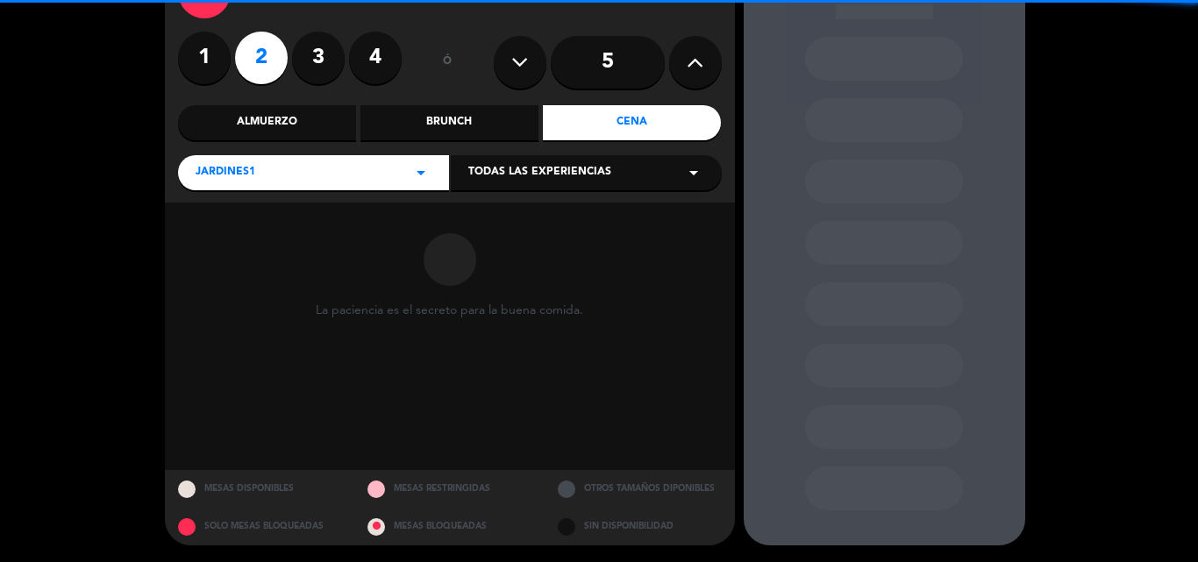
scroll to position [118, 0]
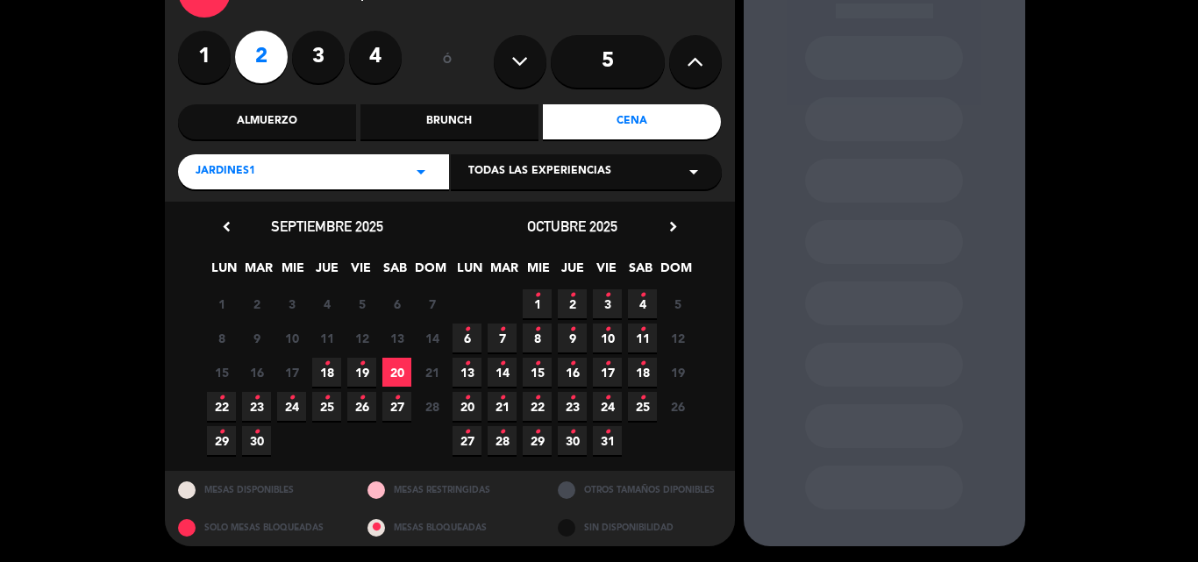
click at [368, 367] on span "19 •" at bounding box center [361, 372] width 29 height 29
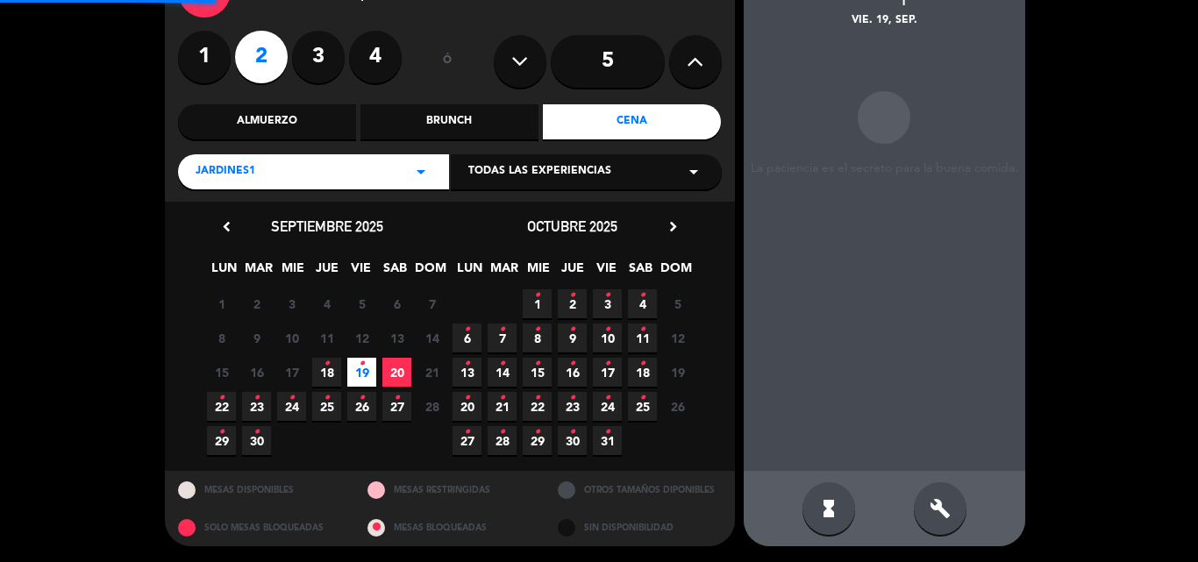
scroll to position [70, 0]
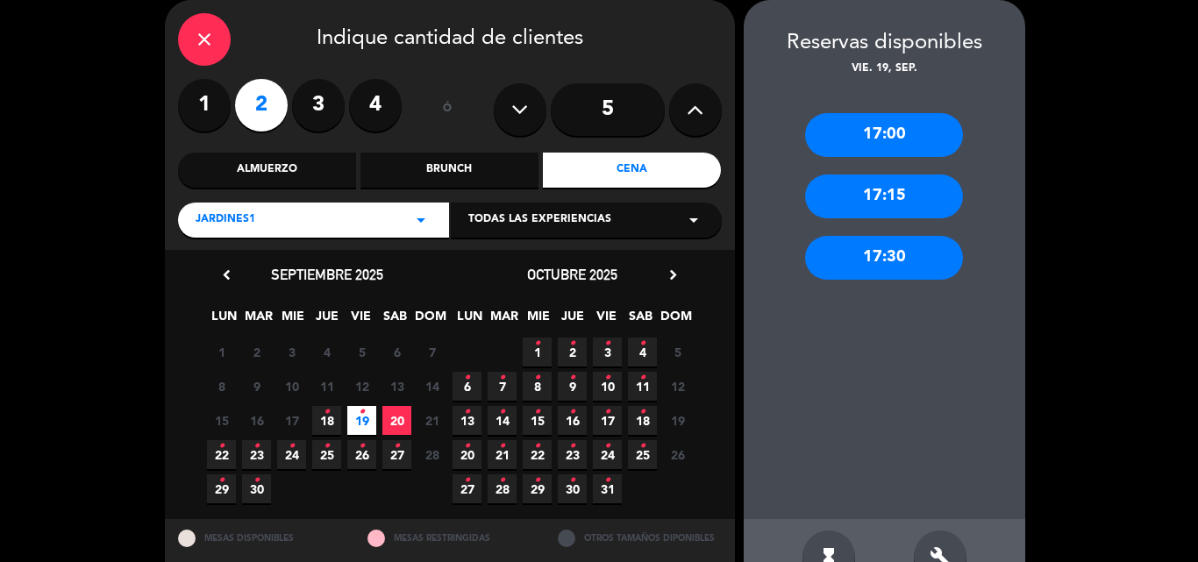
click at [240, 223] on span "Jardines1" at bounding box center [226, 220] width 60 height 18
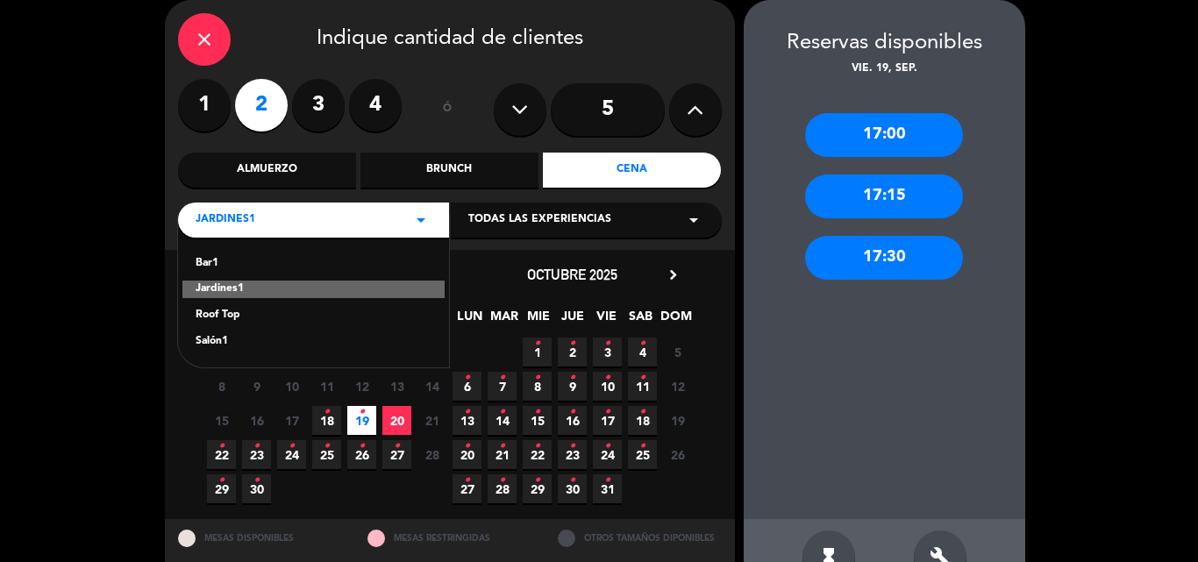
click at [212, 339] on div "Salón1" at bounding box center [314, 342] width 236 height 18
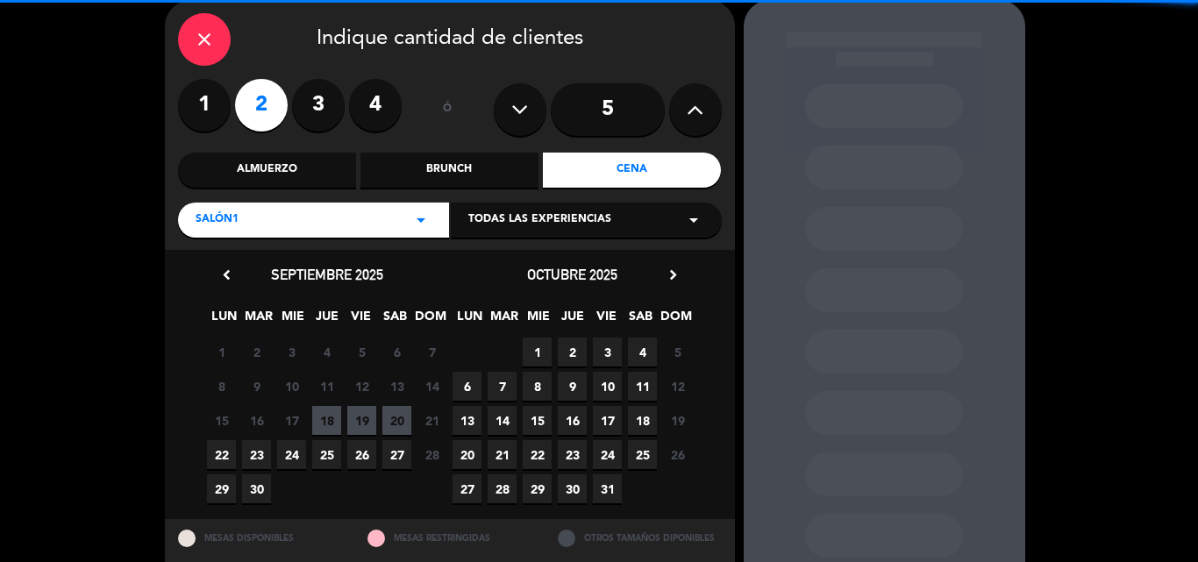
click at [360, 419] on span "19" at bounding box center [361, 420] width 29 height 29
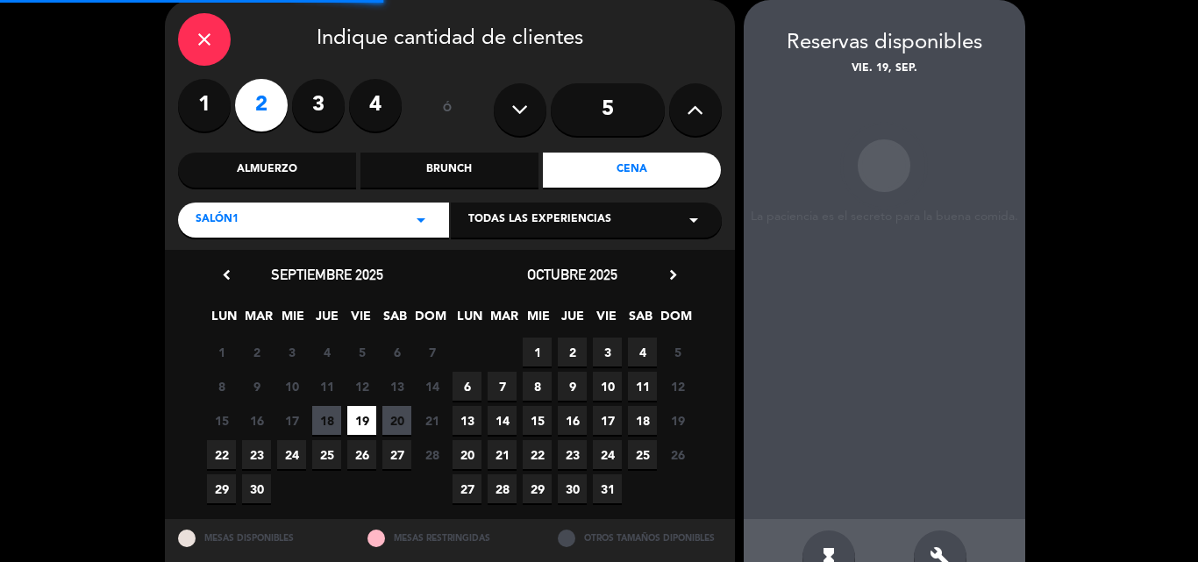
click at [291, 218] on div "Salón1 arrow_drop_down" at bounding box center [313, 220] width 271 height 35
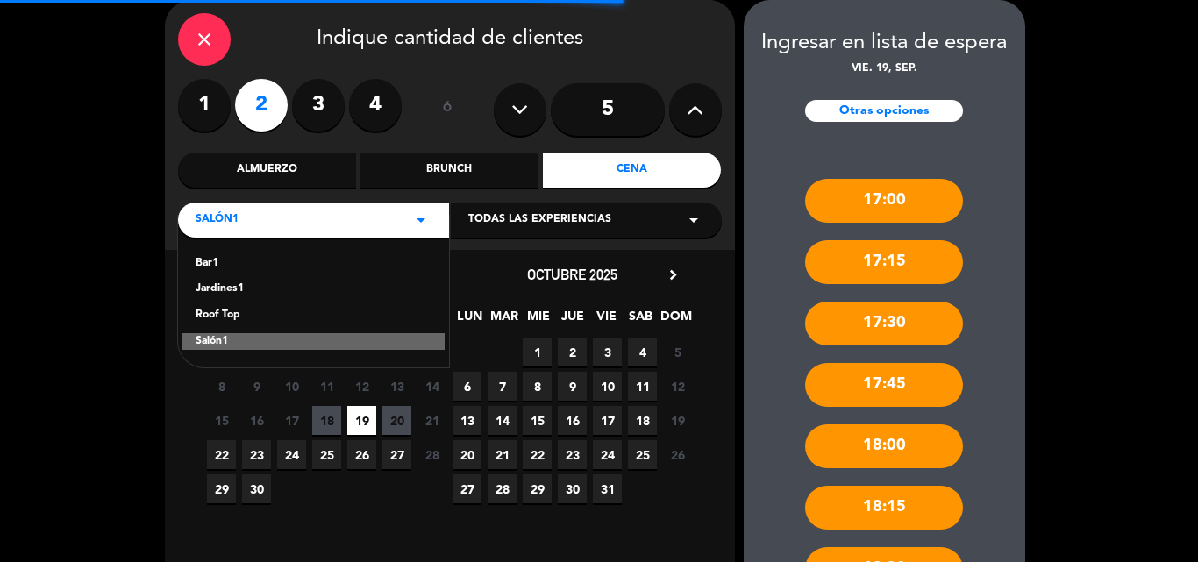
click at [217, 315] on div "Roof Top" at bounding box center [314, 316] width 236 height 18
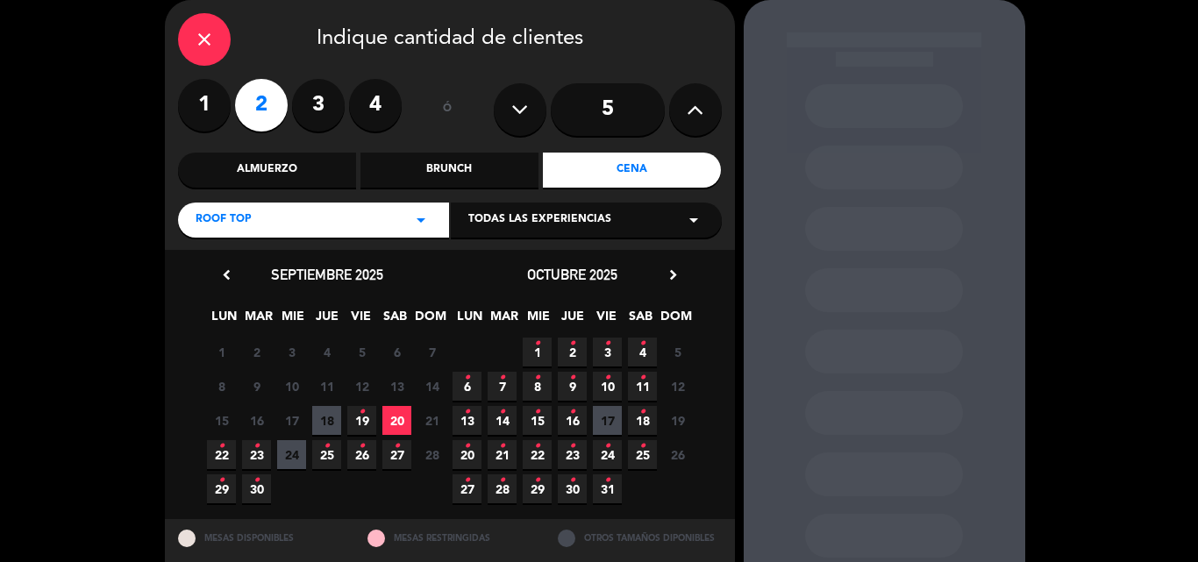
click at [362, 416] on icon "•" at bounding box center [362, 412] width 6 height 28
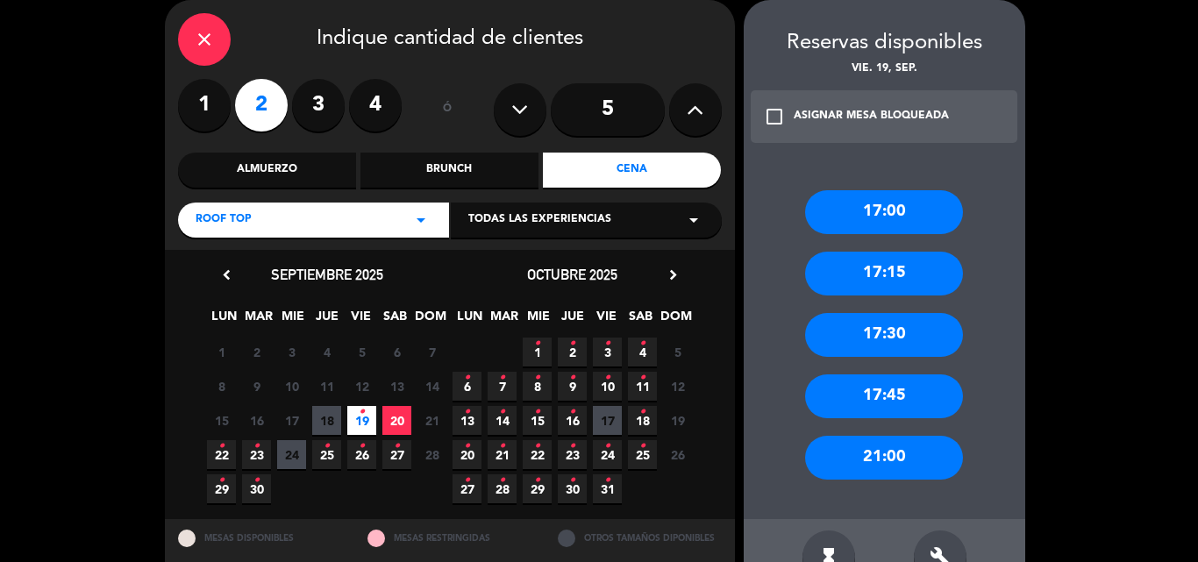
click at [187, 39] on div "close" at bounding box center [204, 39] width 53 height 53
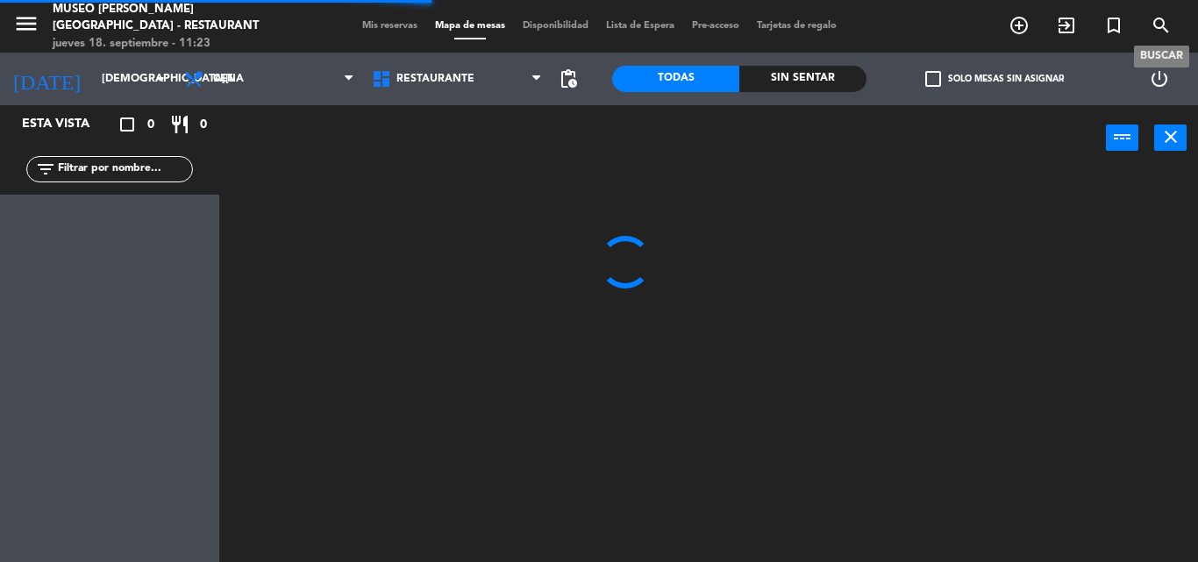
click at [1166, 22] on icon "search" at bounding box center [1161, 25] width 21 height 21
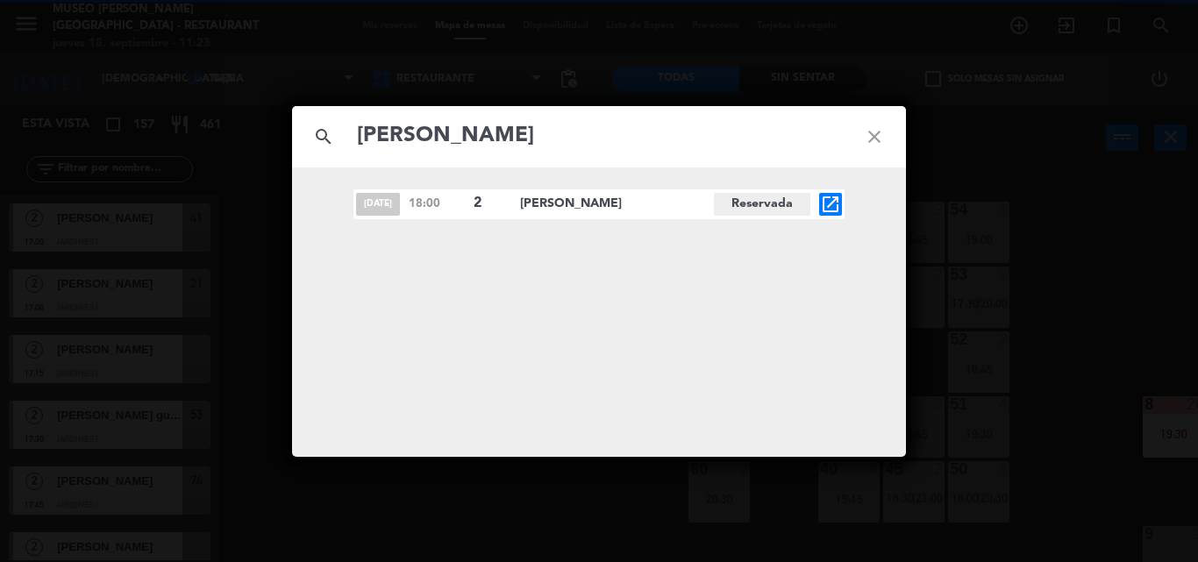
type input "[PERSON_NAME]"
click at [828, 204] on icon "open_in_new" at bounding box center [830, 204] width 21 height 21
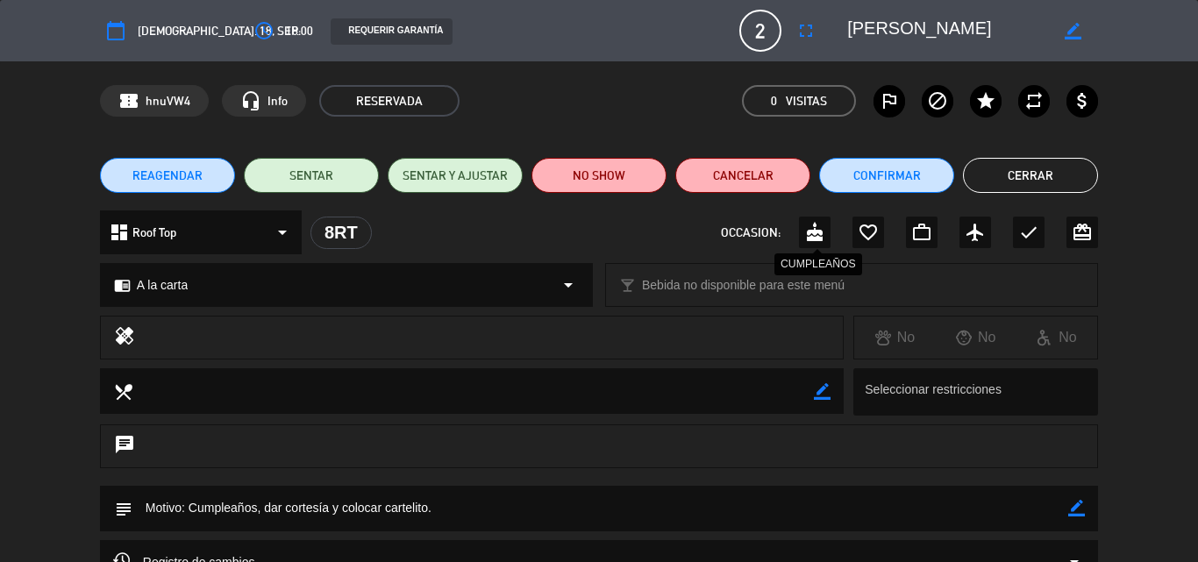
click at [816, 229] on icon "cake" at bounding box center [814, 232] width 21 height 21
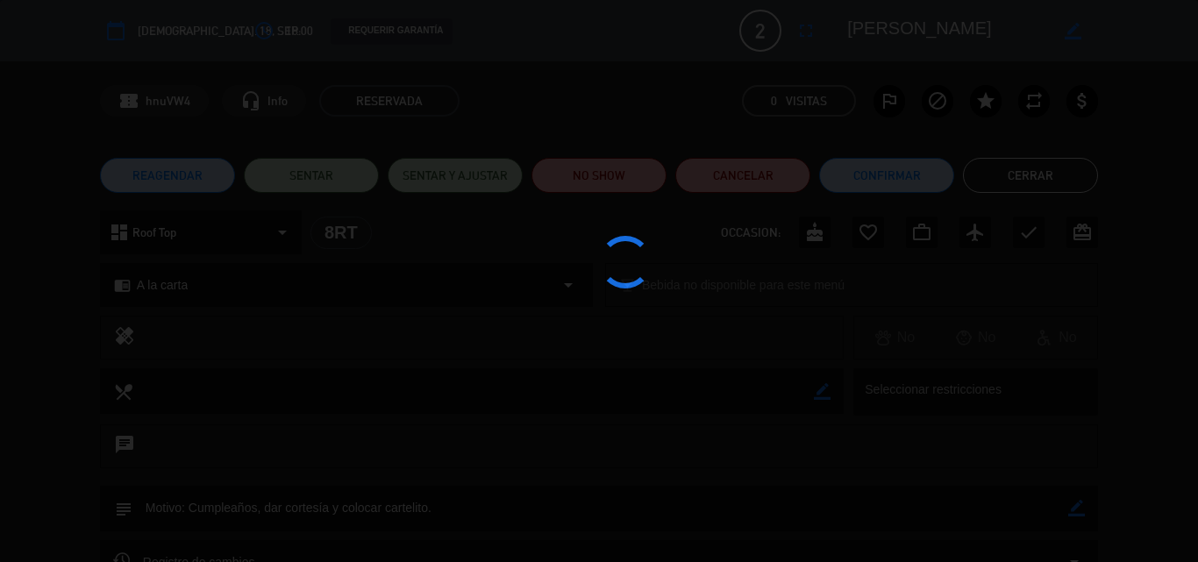
click at [873, 178] on div at bounding box center [599, 281] width 1198 height 562
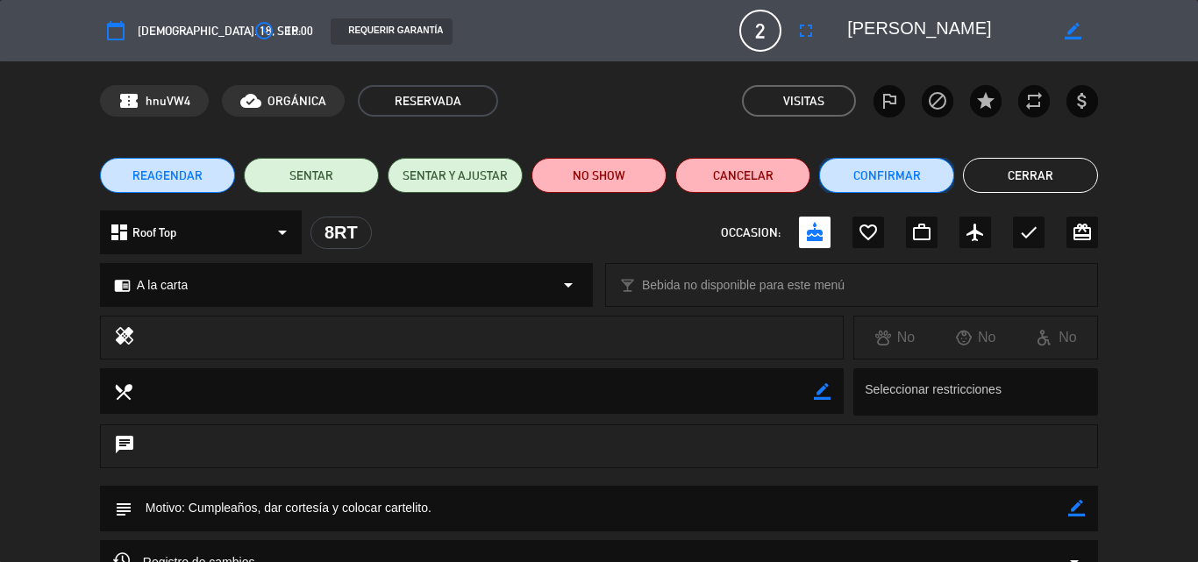
click at [873, 178] on button "Confirmar" at bounding box center [886, 175] width 135 height 35
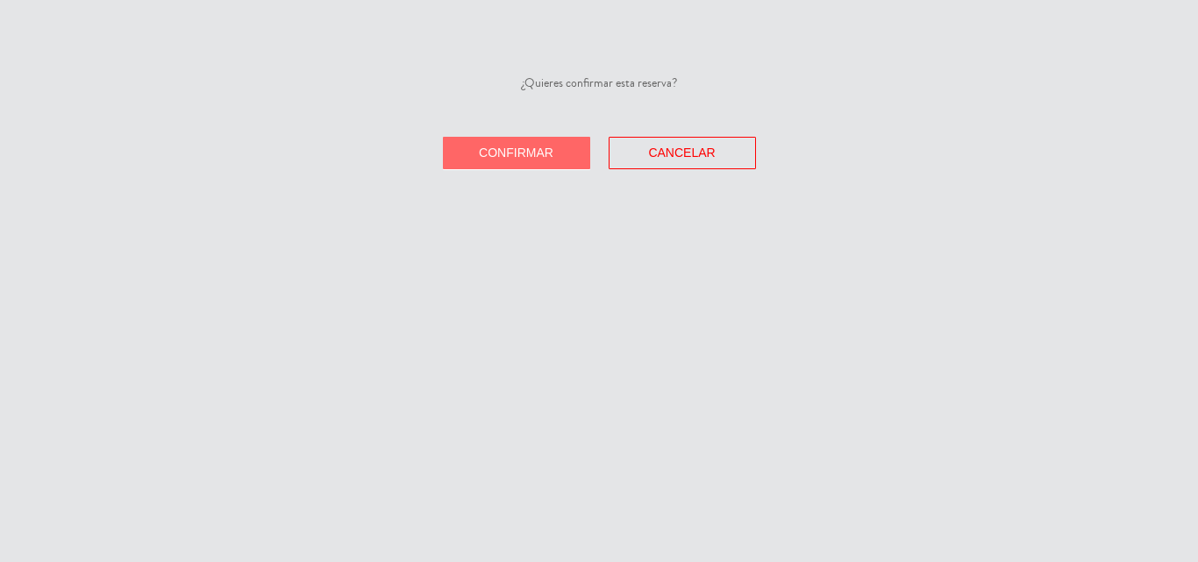
click at [533, 146] on span "Confirmar" at bounding box center [516, 153] width 75 height 14
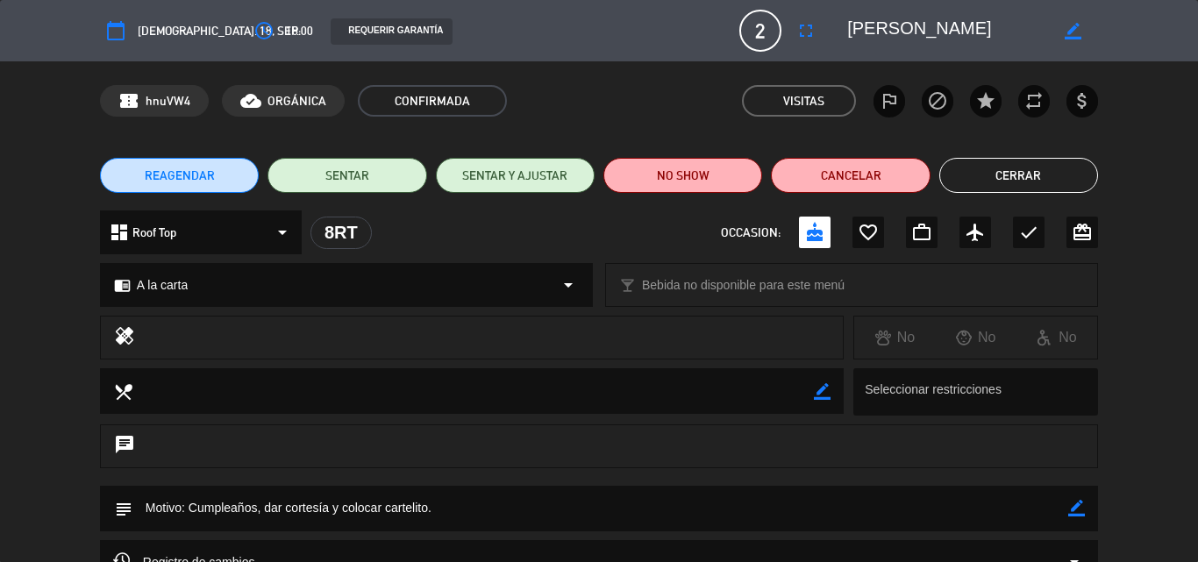
drag, startPoint x: 1004, startPoint y: 177, endPoint x: 474, endPoint y: 29, distance: 550.9
click at [1004, 176] on button "Cerrar" at bounding box center [1018, 175] width 159 height 35
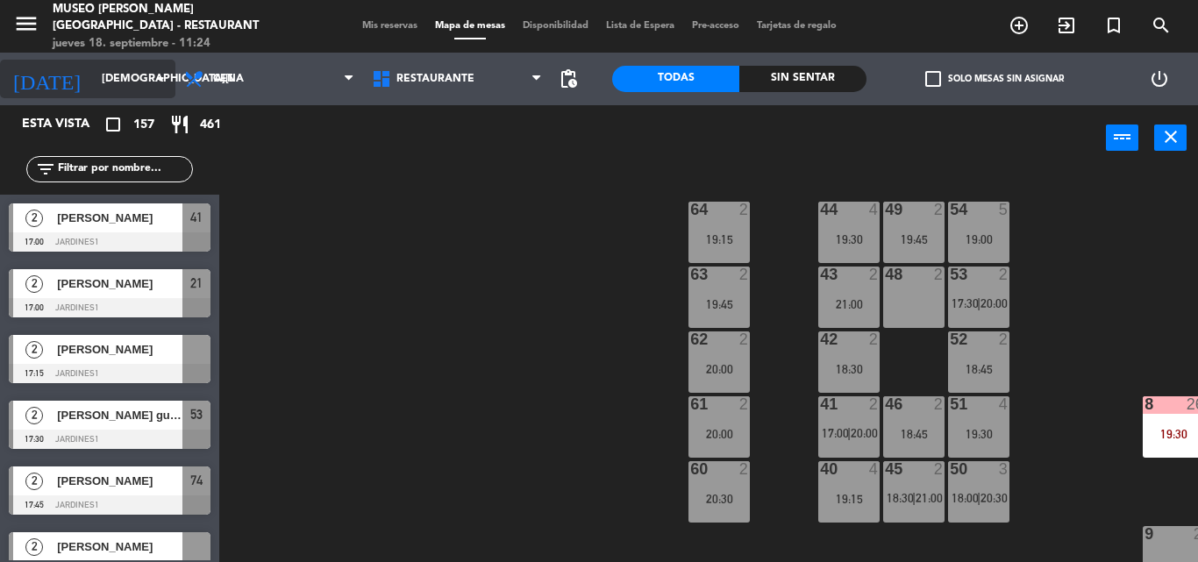
click at [129, 74] on input "[DEMOGRAPHIC_DATA][DATE]" at bounding box center [167, 79] width 148 height 30
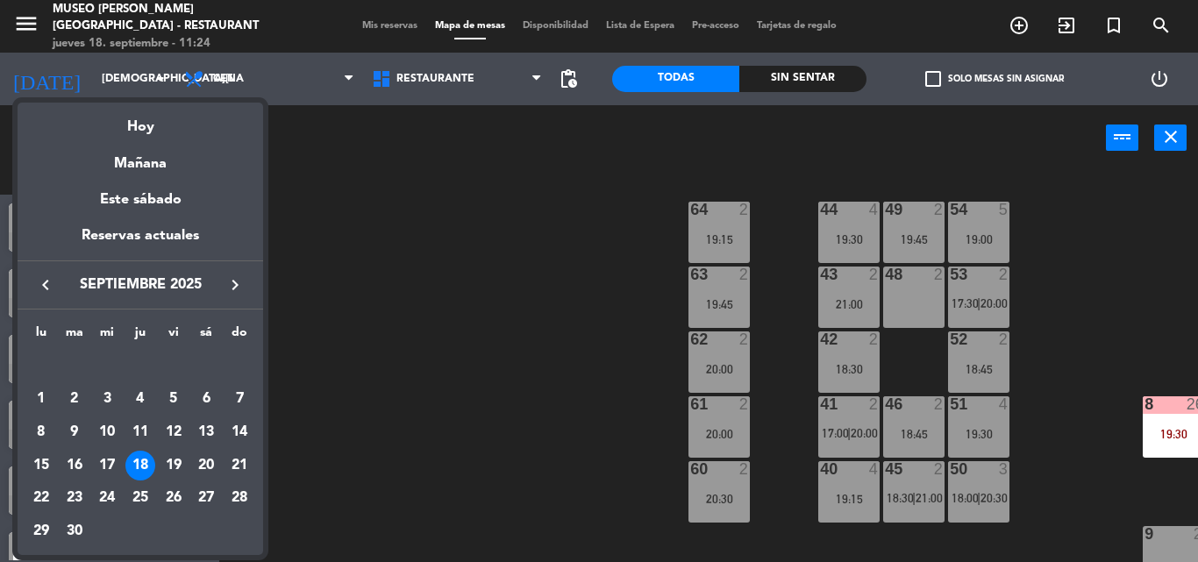
drag, startPoint x: 182, startPoint y: 459, endPoint x: 252, endPoint y: 188, distance: 279.7
click at [182, 457] on div "19" at bounding box center [174, 466] width 30 height 30
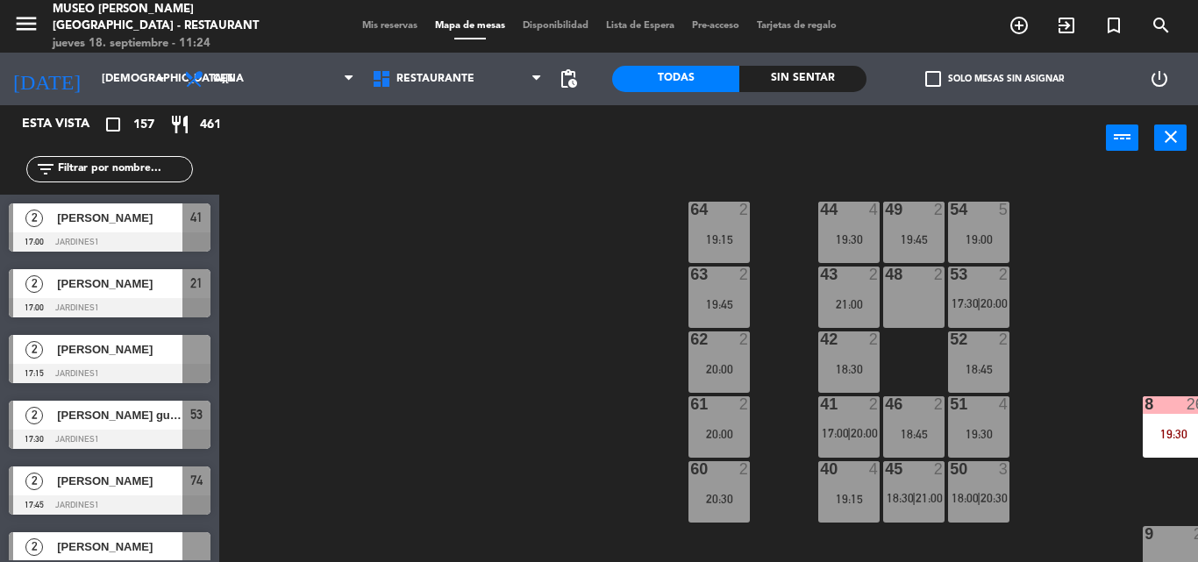
type input "vie. 19 sep."
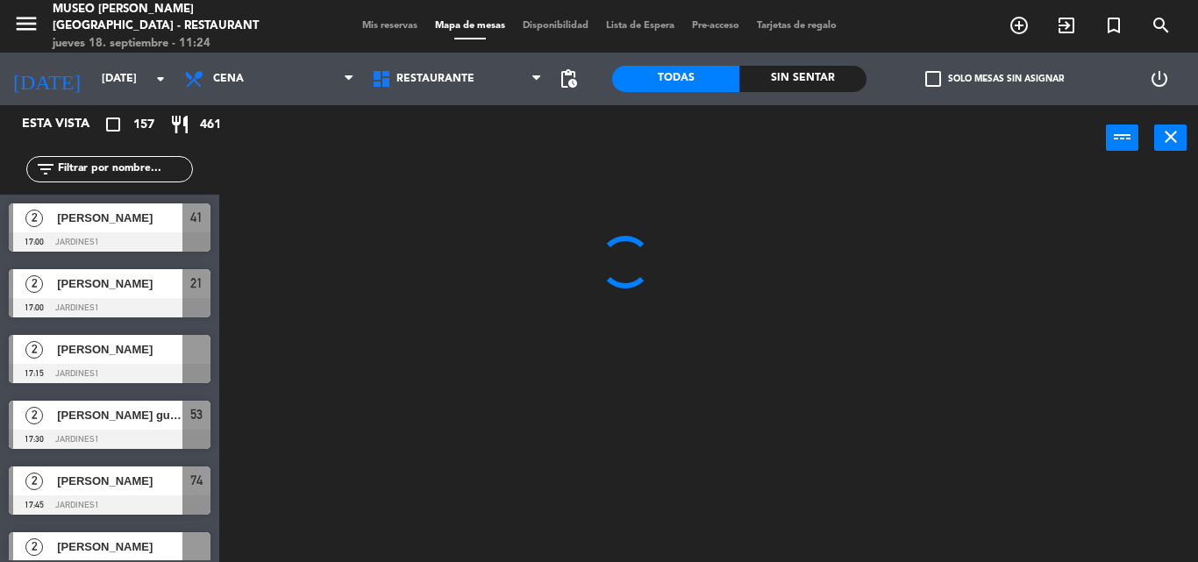
click at [367, 19] on div "Mis reservas Mapa de mesas Disponibilidad Lista de Espera Pre-acceso Tarjetas d…" at bounding box center [599, 26] width 492 height 16
click at [361, 27] on span "Mis reservas" at bounding box center [389, 26] width 73 height 10
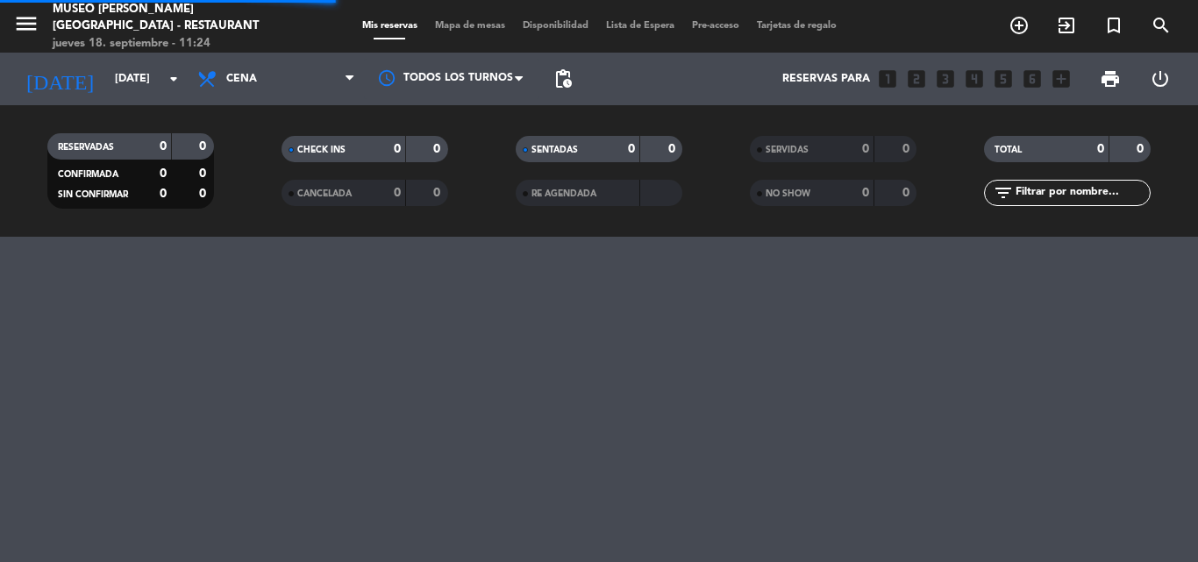
click at [282, 80] on span "Cena" at bounding box center [276, 79] width 175 height 39
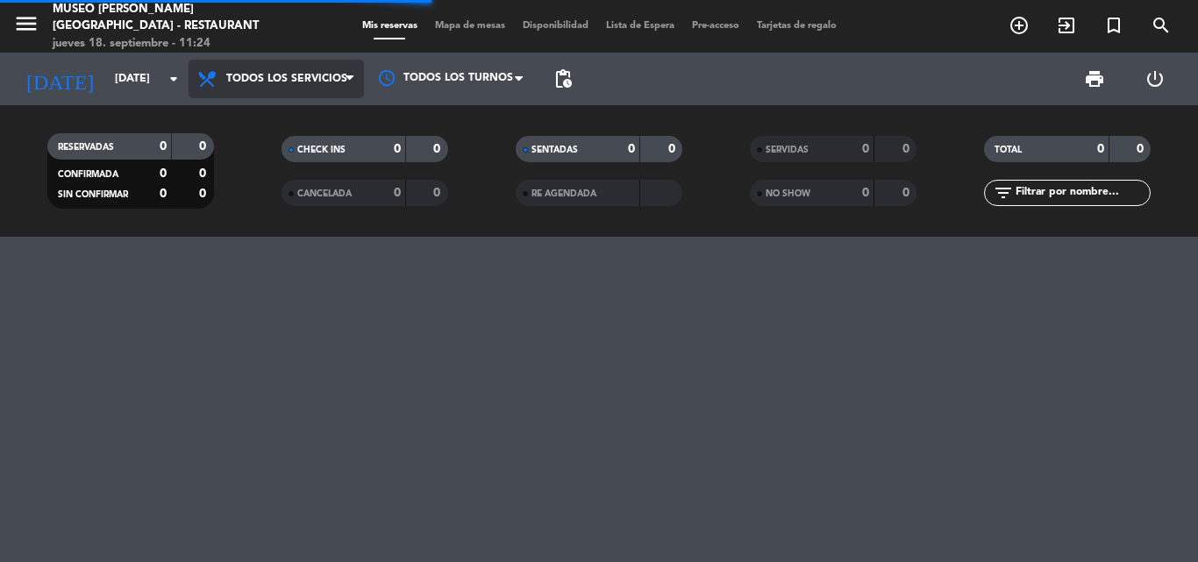
click at [271, 115] on div "menu Museo Larco Café - Restaurant jueves 18. septiembre - 11:24 Mis reservas M…" at bounding box center [599, 118] width 1198 height 237
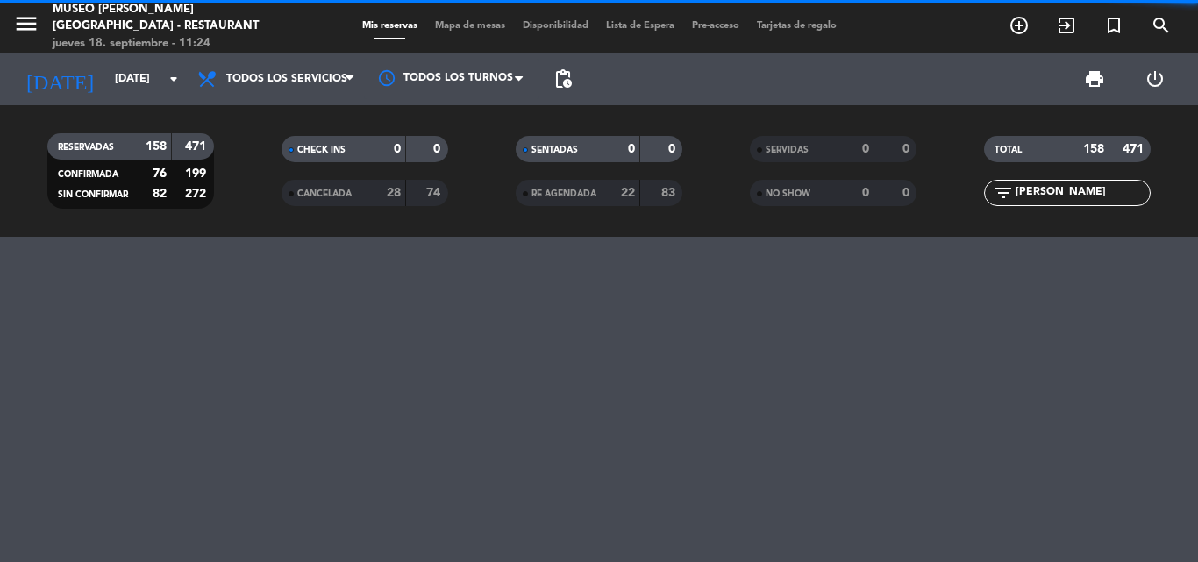
drag, startPoint x: 1064, startPoint y: 197, endPoint x: 951, endPoint y: 300, distance: 152.7
click at [1063, 197] on input "ROLANDO" at bounding box center [1082, 192] width 136 height 19
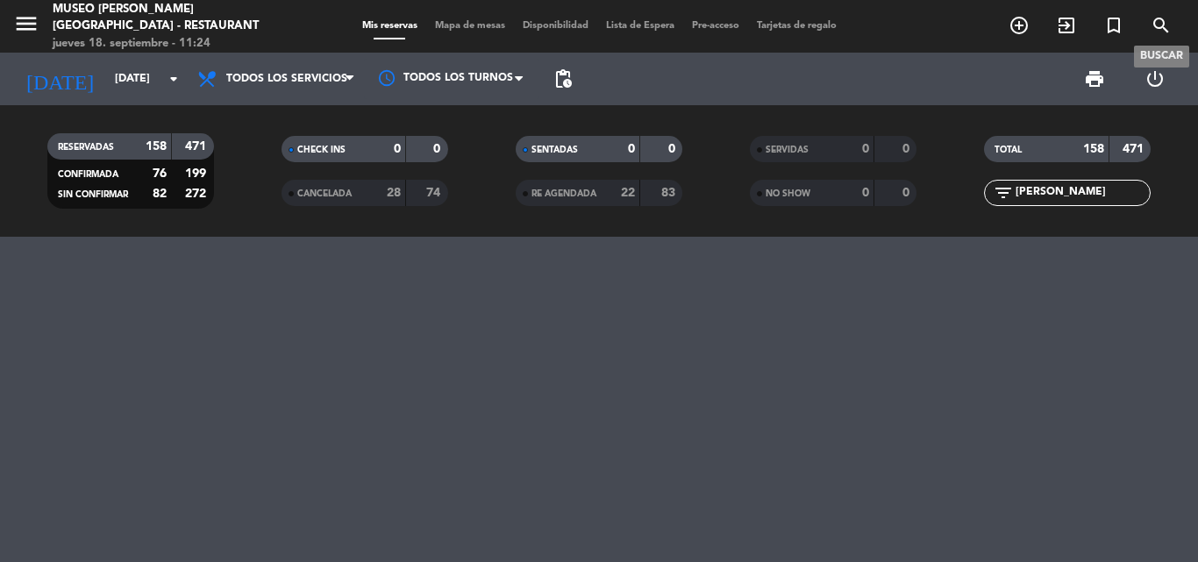
type input "ROLANDO"
click at [1159, 25] on icon "search" at bounding box center [1161, 25] width 21 height 21
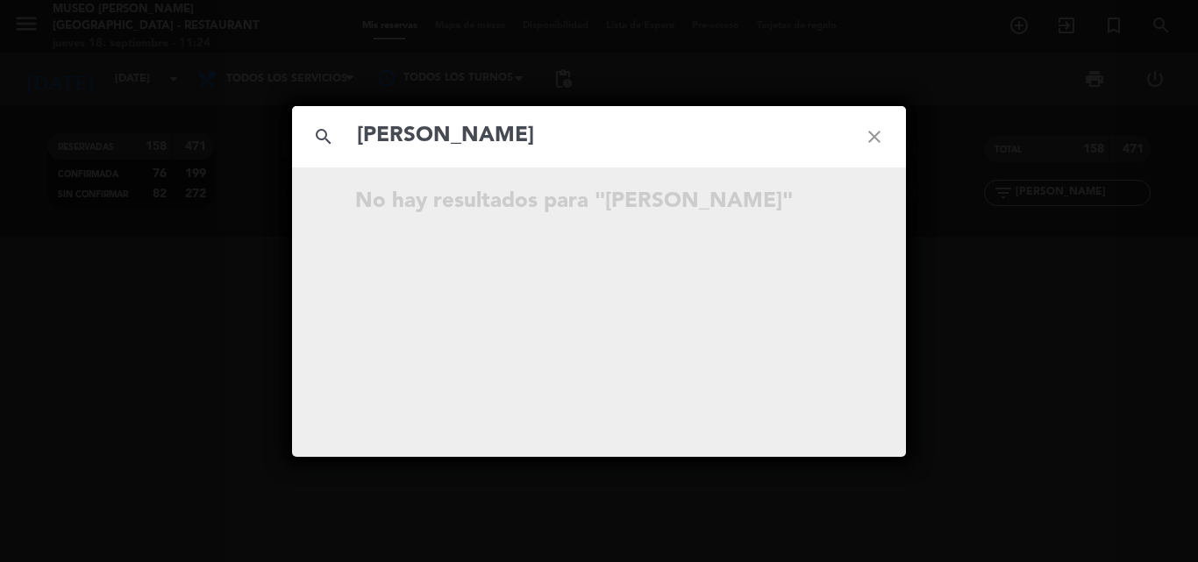
type input "Rolando Ramirez"
click at [878, 131] on icon "close" at bounding box center [874, 136] width 63 height 63
click at [1038, 369] on div "search close No hay resultados para """ at bounding box center [599, 281] width 1198 height 562
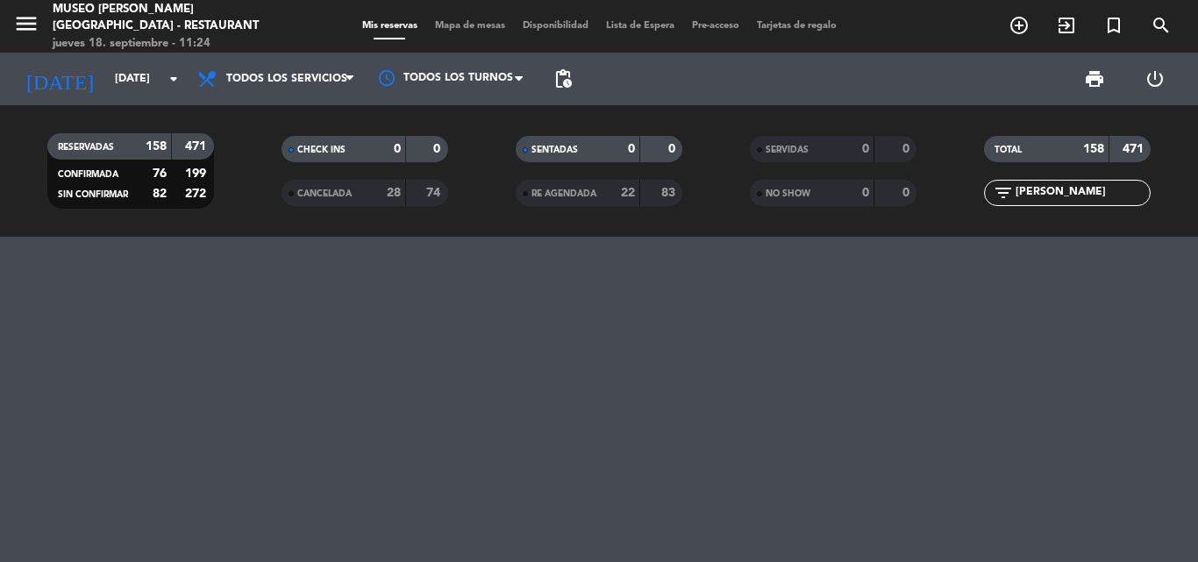
drag, startPoint x: 854, startPoint y: 206, endPoint x: 780, endPoint y: 203, distance: 73.7
click at [780, 203] on div "RESERVADAS 158 471 CONFIRMADA 76 199 SIN CONFIRMAR 82 272 CHECK INS 0 0 CANCELA…" at bounding box center [599, 171] width 1198 height 96
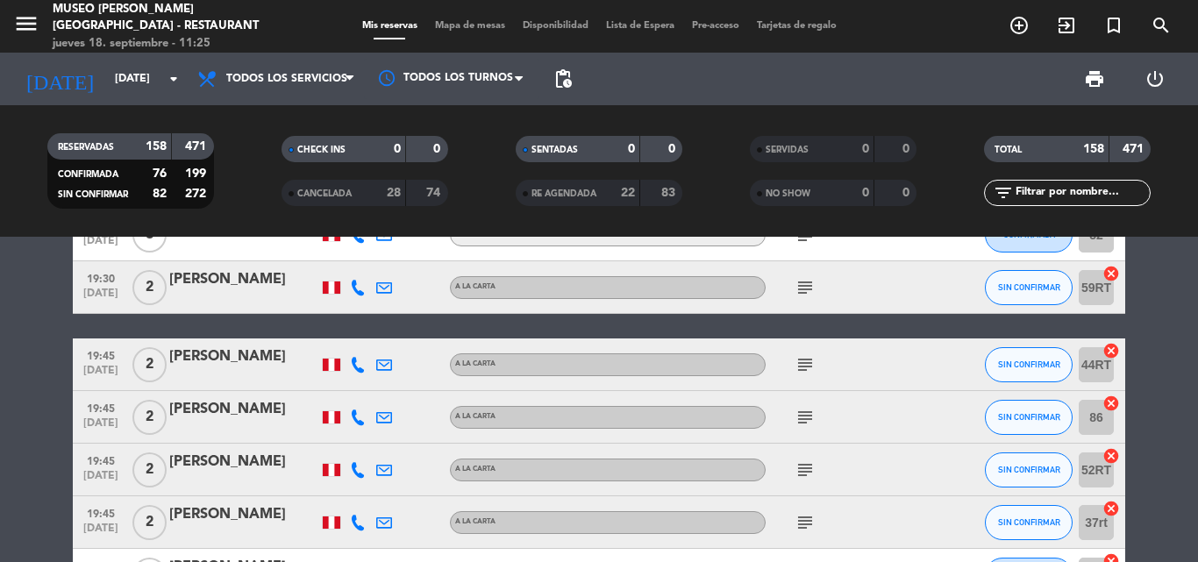
scroll to position [3946, 0]
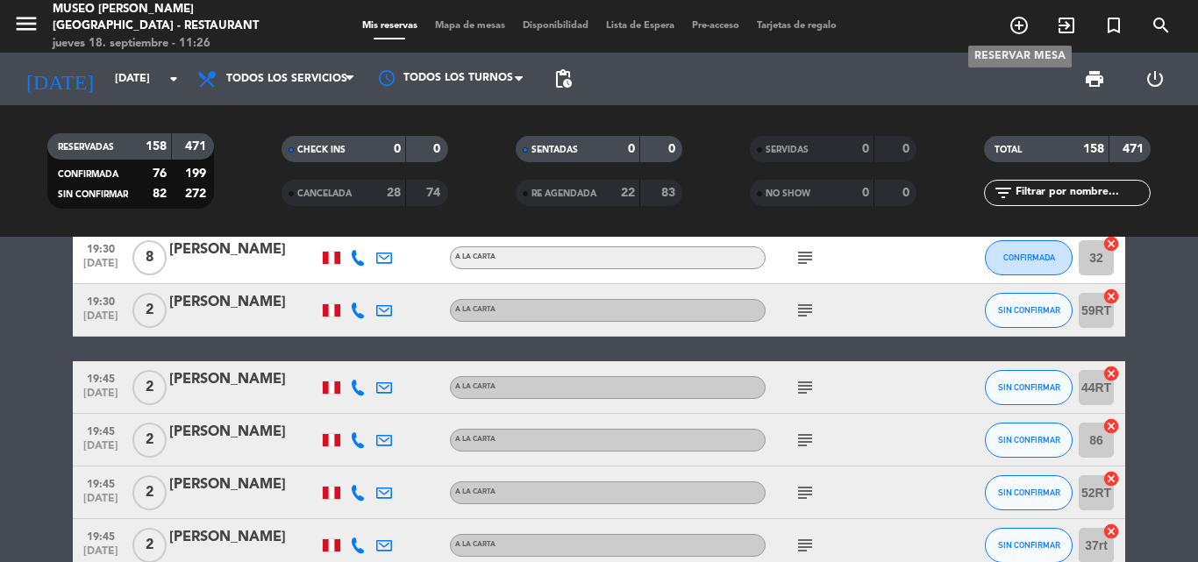
click at [1016, 24] on icon "add_circle_outline" at bounding box center [1019, 25] width 21 height 21
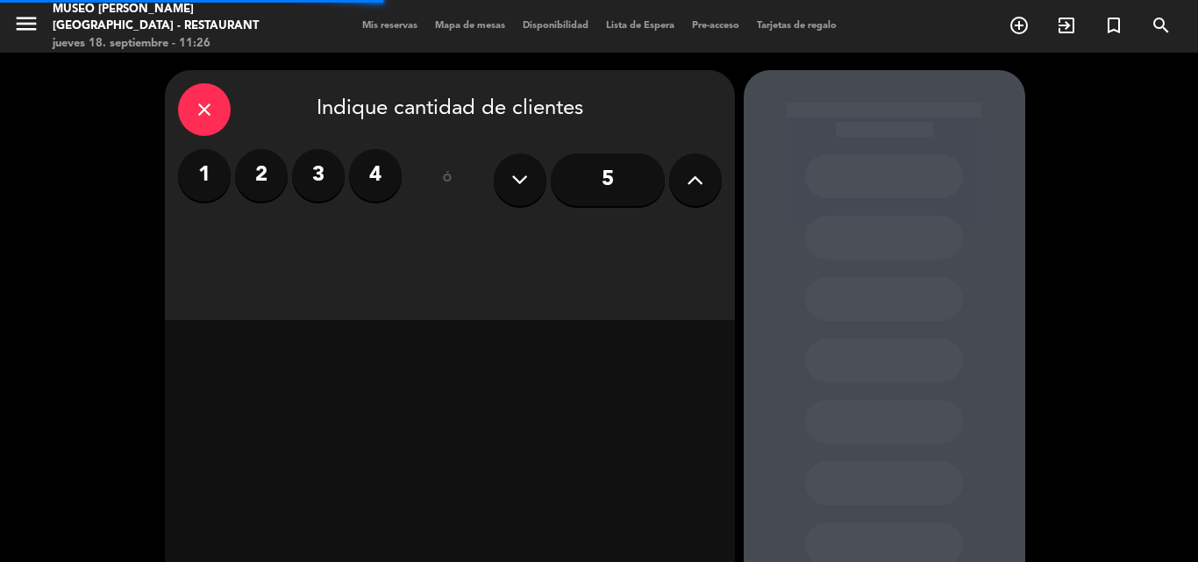
click at [378, 181] on label "4" at bounding box center [375, 175] width 53 height 53
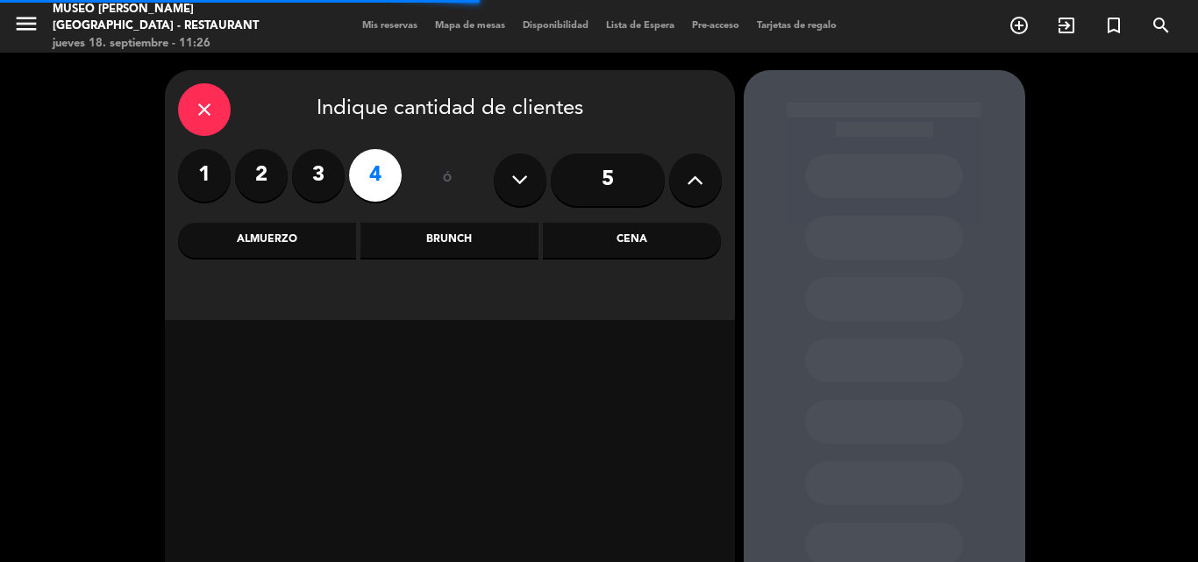
click at [621, 238] on div "Cena" at bounding box center [632, 240] width 178 height 35
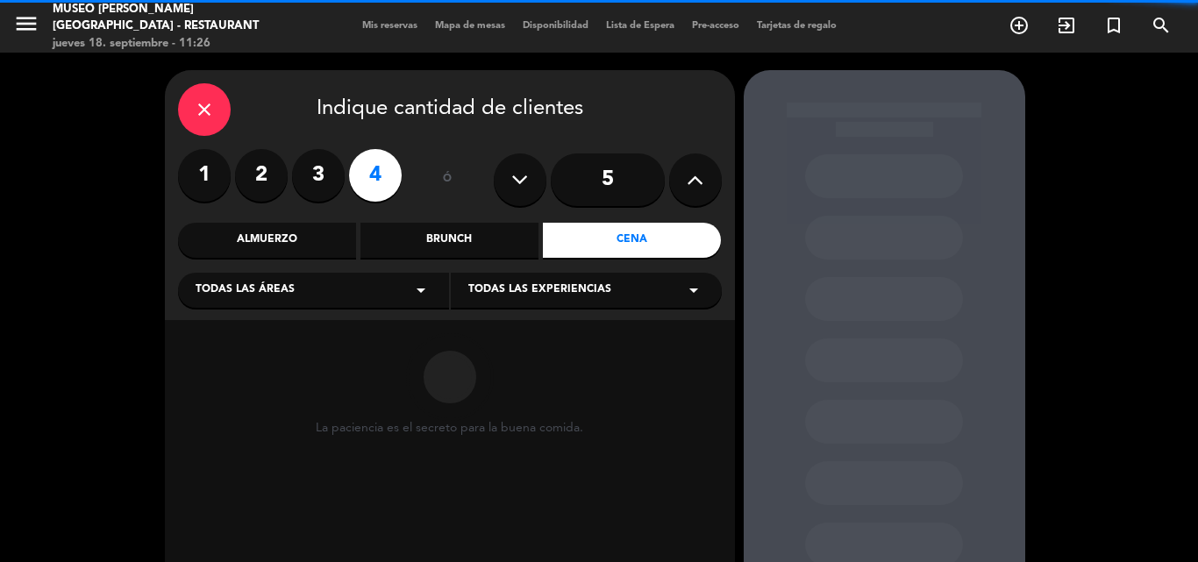
click at [227, 299] on span "Todas las áreas" at bounding box center [245, 291] width 99 height 18
click at [213, 360] on div "Jardines1" at bounding box center [314, 360] width 236 height 18
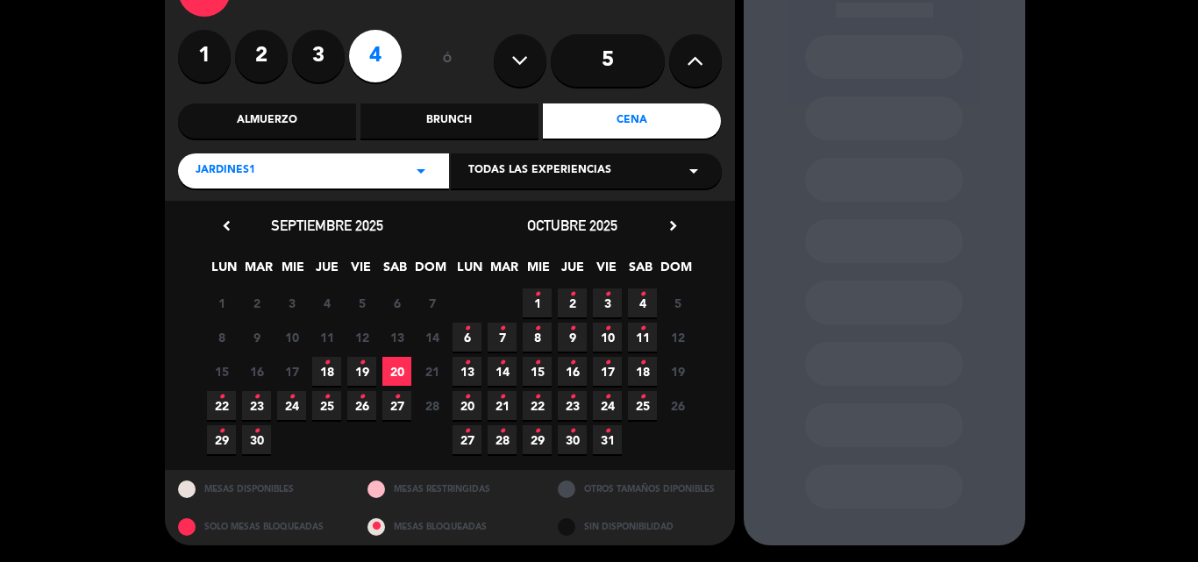
click at [334, 366] on span "18 •" at bounding box center [326, 371] width 29 height 29
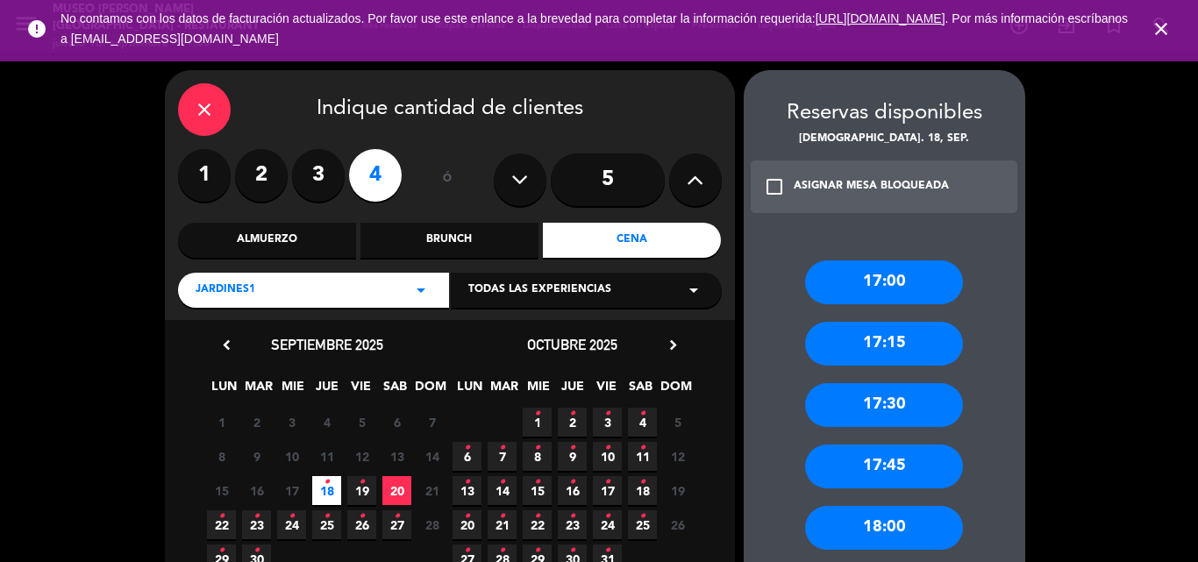
click at [191, 101] on div "close" at bounding box center [204, 109] width 53 height 53
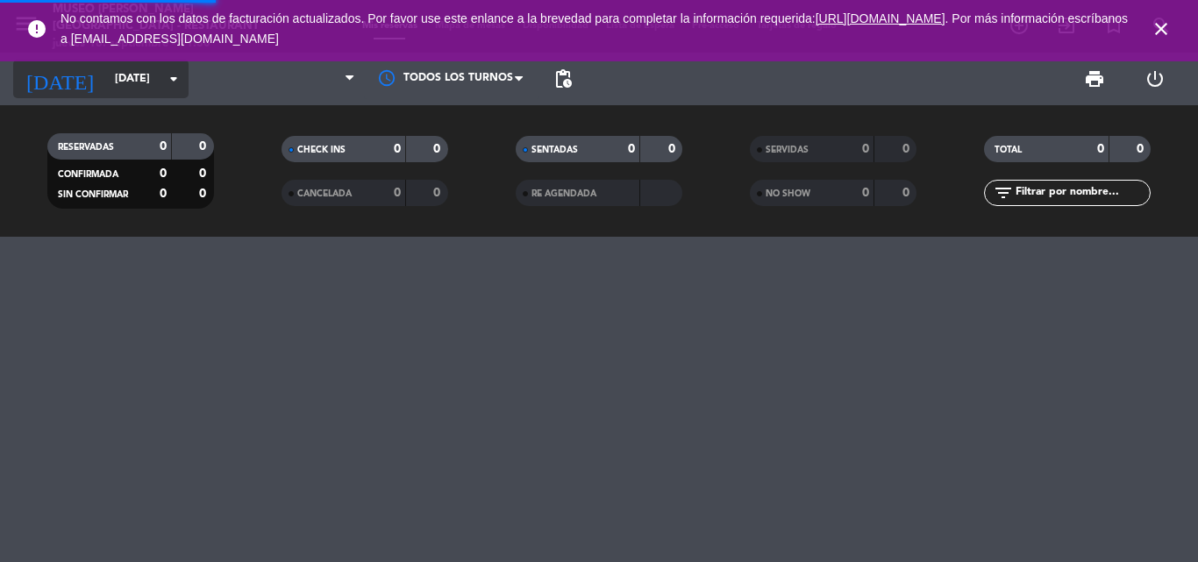
click at [106, 81] on input "vie. 19 sep." at bounding box center [180, 79] width 148 height 30
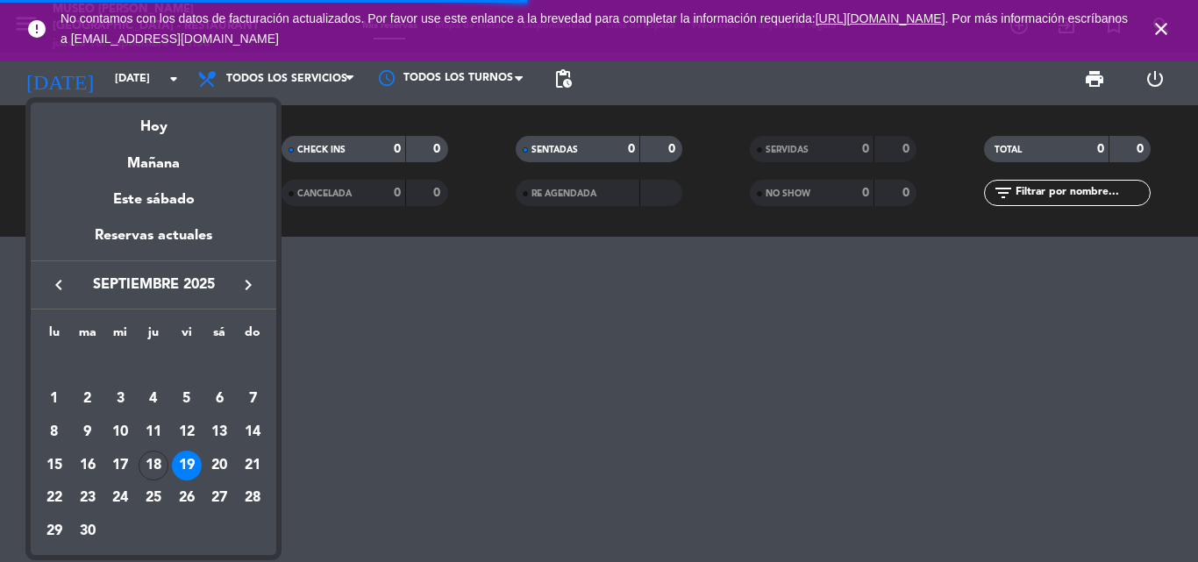
click at [1047, 196] on div at bounding box center [599, 281] width 1198 height 562
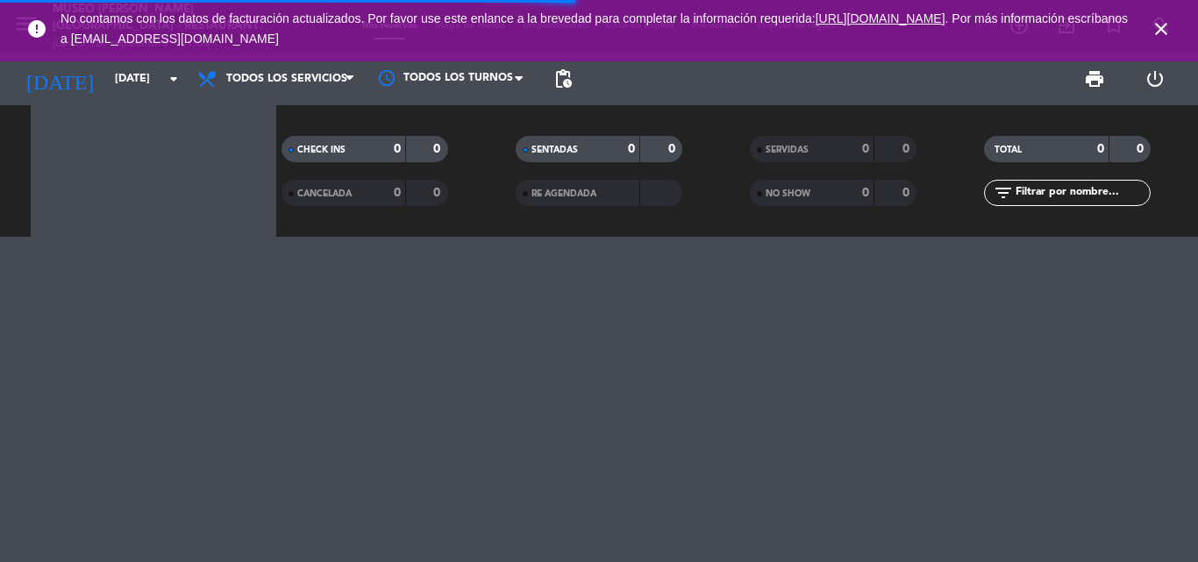
click at [1047, 196] on input "text" at bounding box center [1082, 192] width 136 height 19
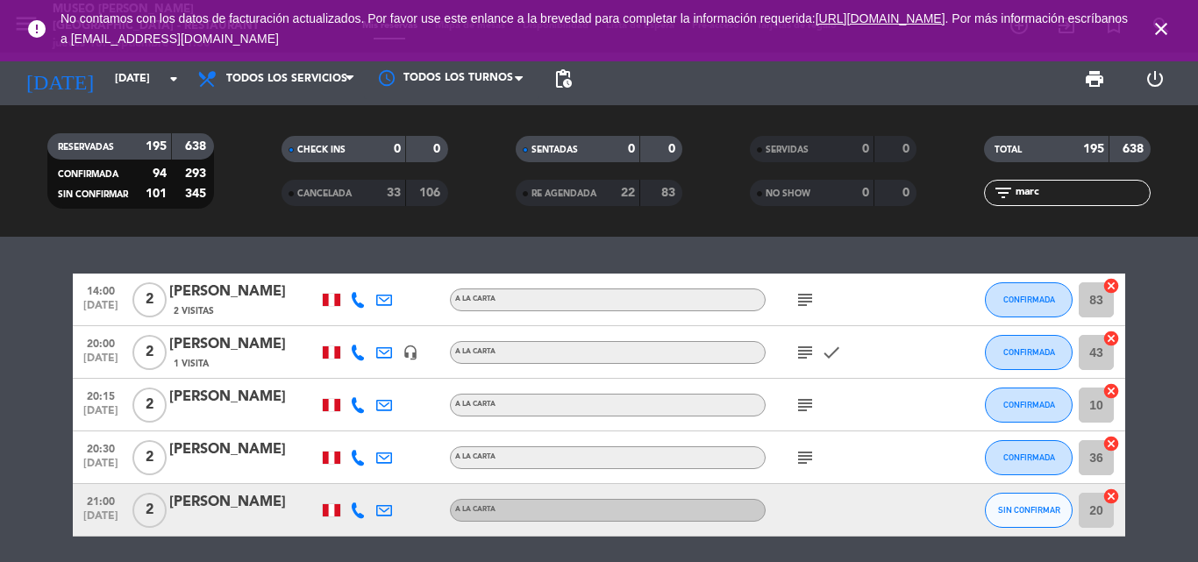
type input "marc"
click at [189, 348] on div "marcos" at bounding box center [243, 344] width 149 height 23
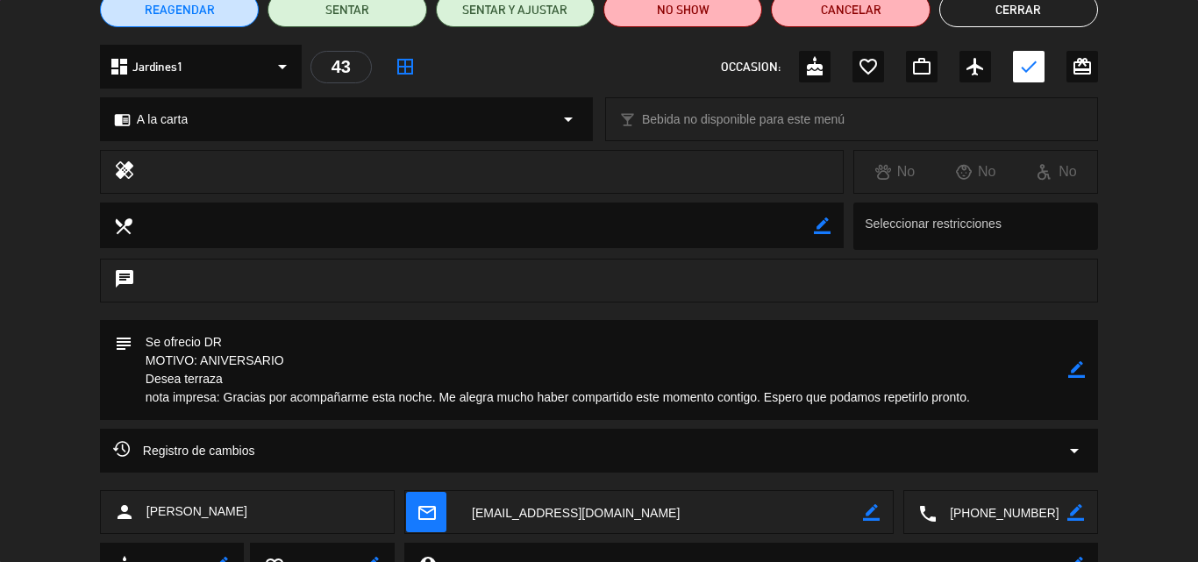
scroll to position [296, 0]
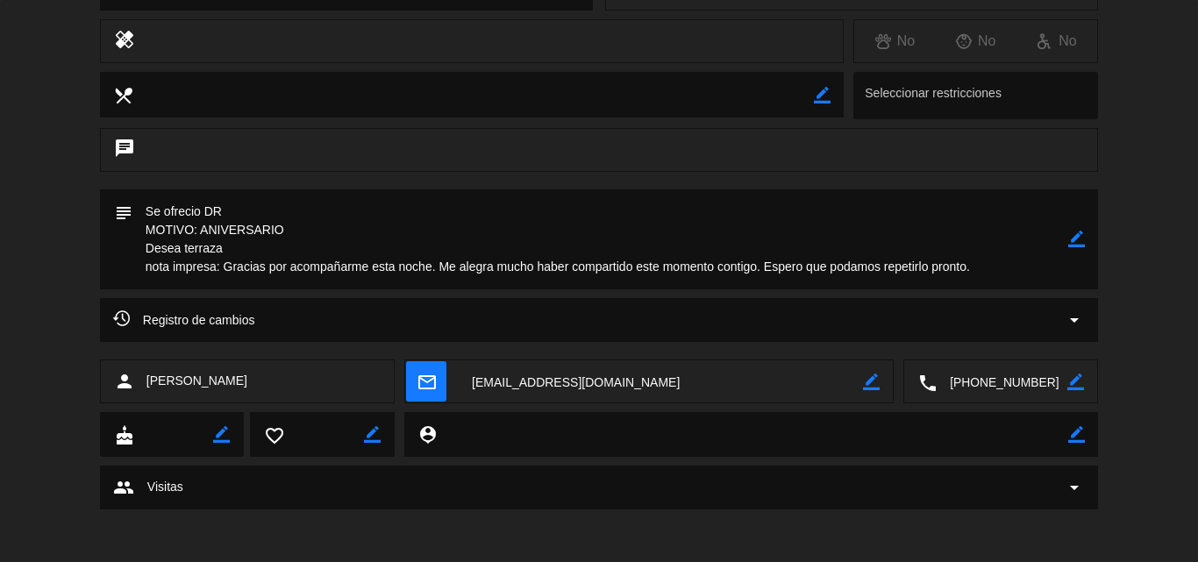
click at [1083, 232] on icon "border_color" at bounding box center [1076, 239] width 17 height 17
drag, startPoint x: 989, startPoint y: 269, endPoint x: 224, endPoint y: 263, distance: 765.6
click at [224, 263] on textarea at bounding box center [600, 239] width 936 height 100
paste textarea ", feliz cumpleaños mi vida"
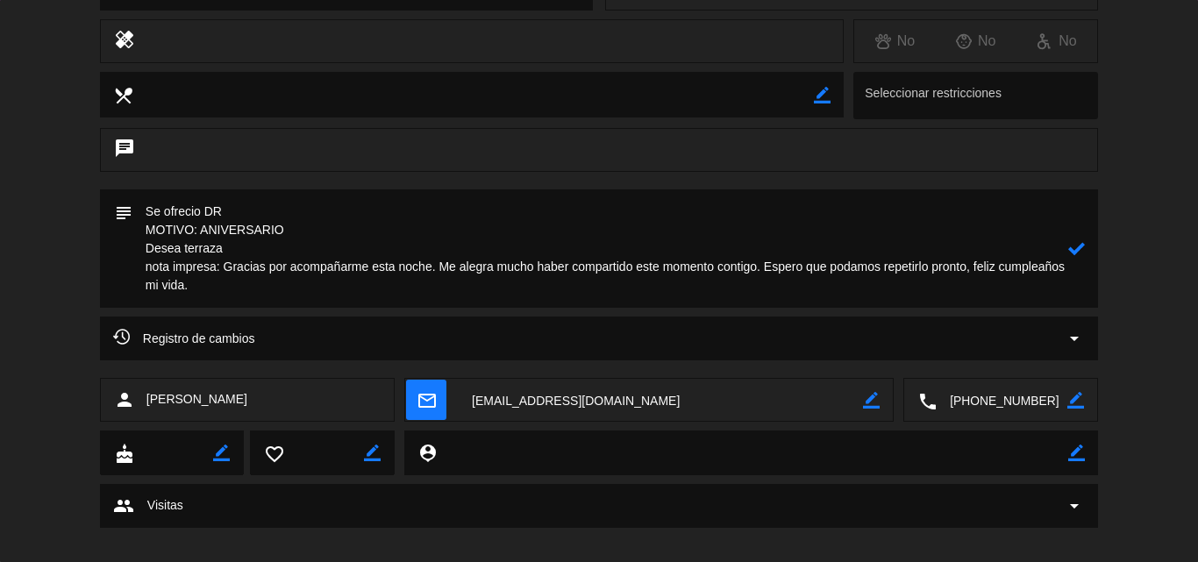
click at [1081, 249] on icon at bounding box center [1076, 248] width 17 height 17
click at [1075, 245] on icon "border_color" at bounding box center [1076, 248] width 17 height 17
drag, startPoint x: 259, startPoint y: 214, endPoint x: 28, endPoint y: 201, distance: 231.0
click at [28, 201] on div "subject" at bounding box center [599, 252] width 1198 height 127
type textarea "DECORACION DE ROSAS PAGADO Y NO ENVIADO CAJA MOTIVO: ANIVERSARIO Desea terraza …"
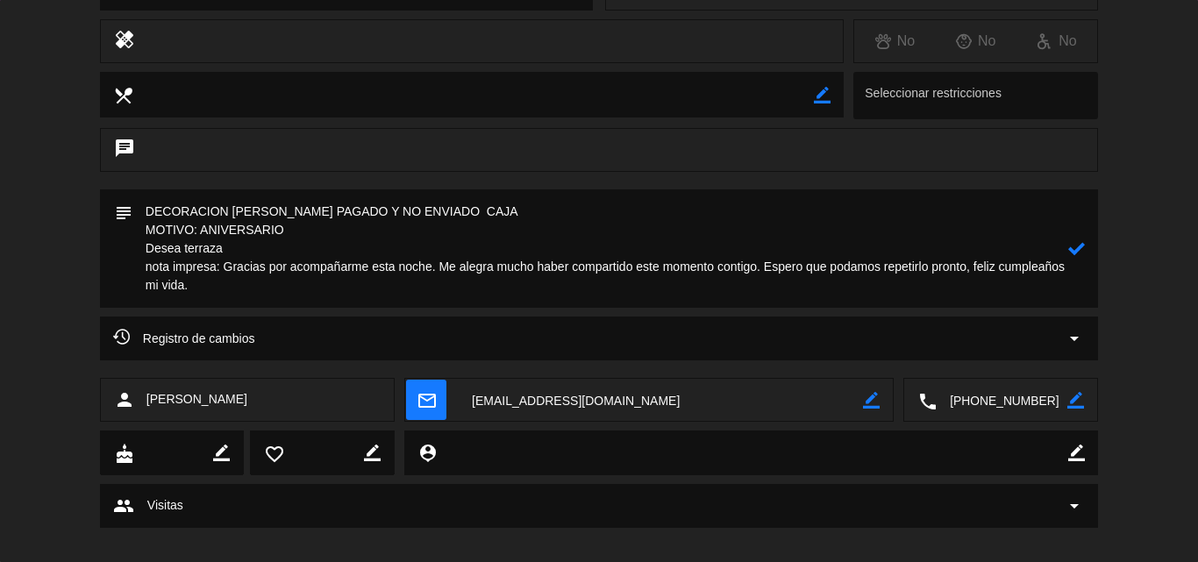
click at [1080, 246] on icon at bounding box center [1076, 248] width 17 height 17
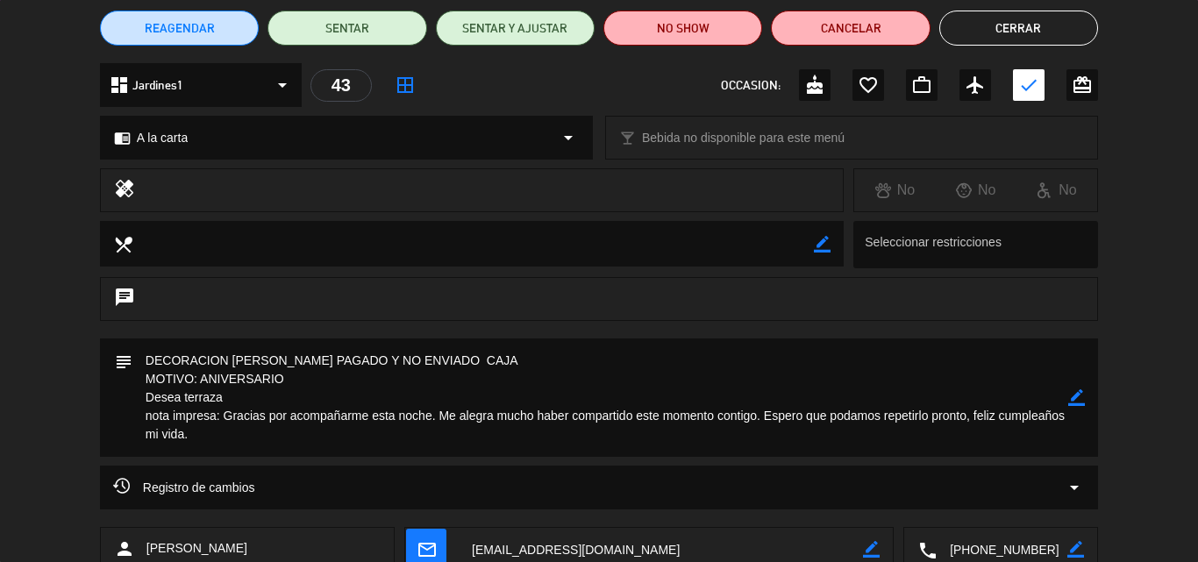
scroll to position [0, 0]
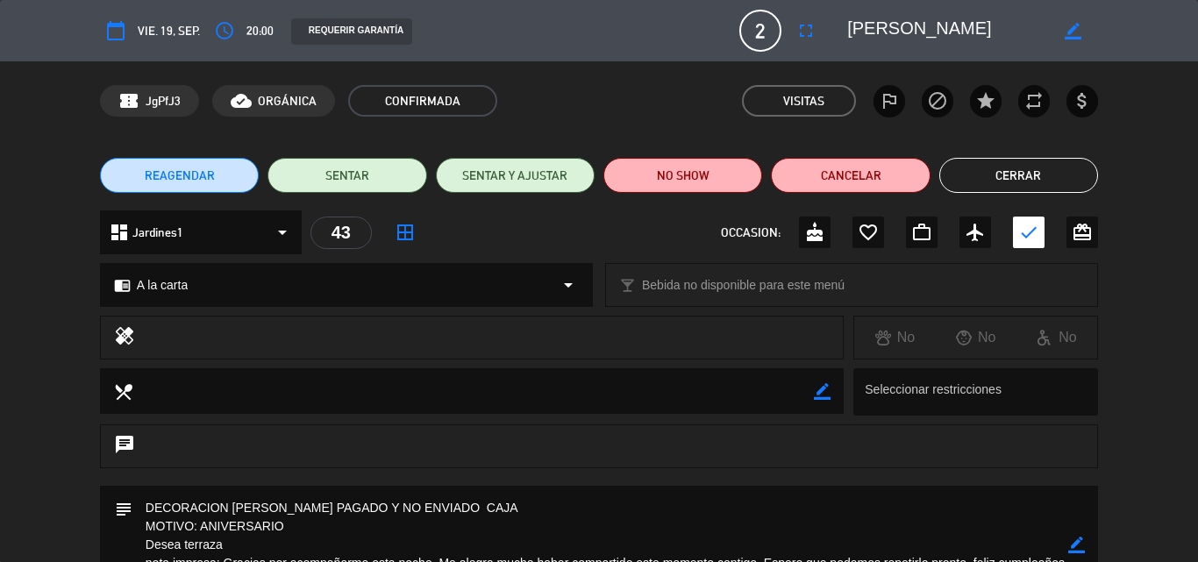
click at [339, 278] on div "chrome_reader_mode A la carta arrow_drop_down" at bounding box center [346, 285] width 491 height 42
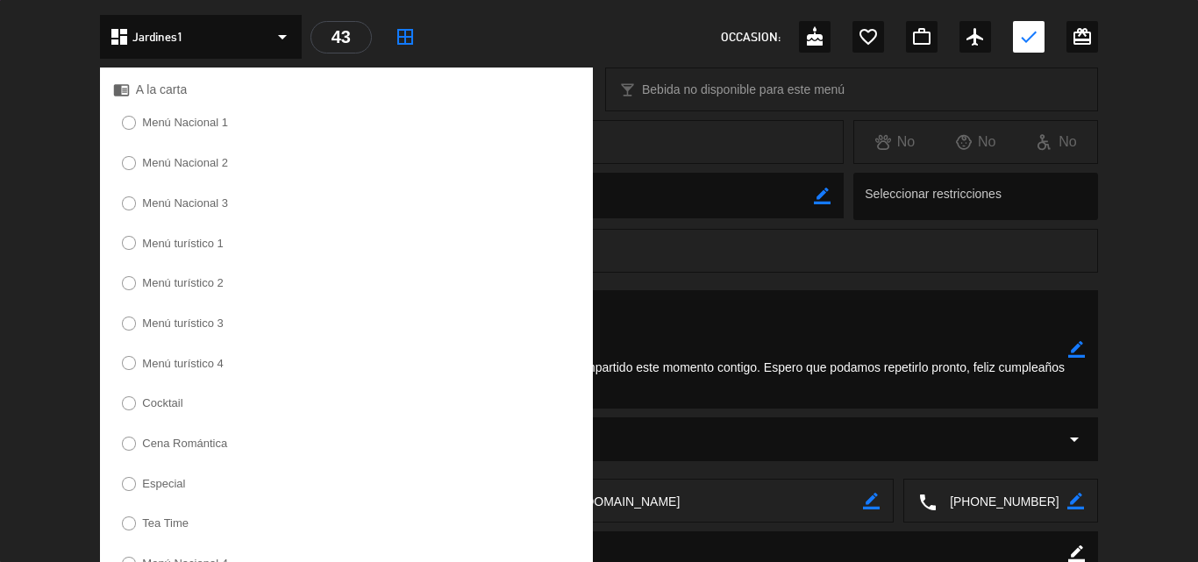
scroll to position [534, 0]
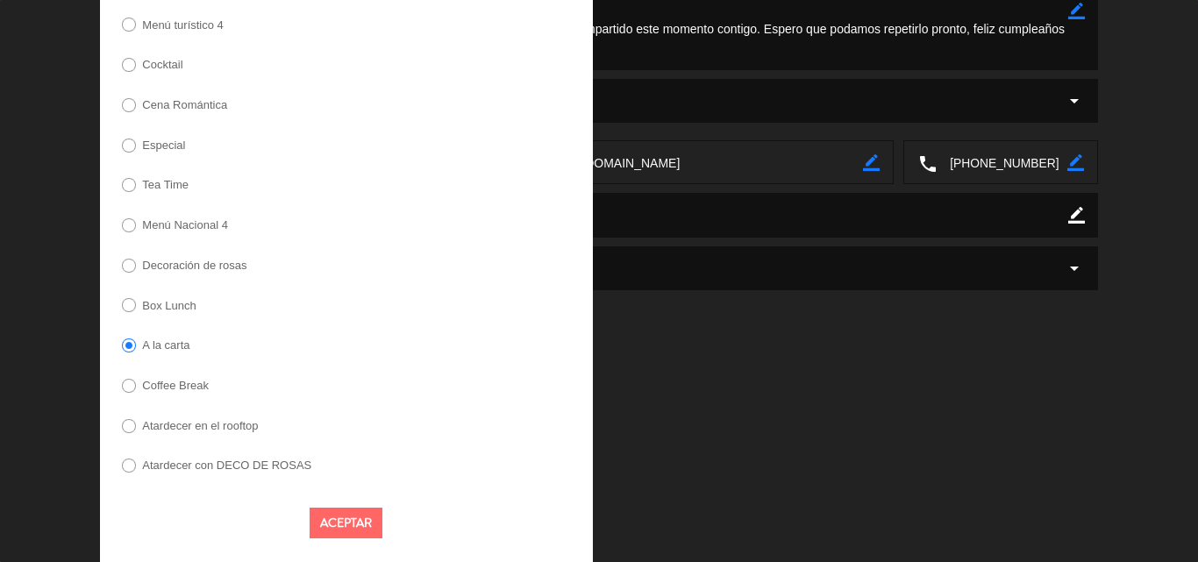
click at [217, 262] on label "Decoración de rosas" at bounding box center [194, 265] width 104 height 11
click at [335, 524] on button "Aceptar" at bounding box center [346, 523] width 73 height 31
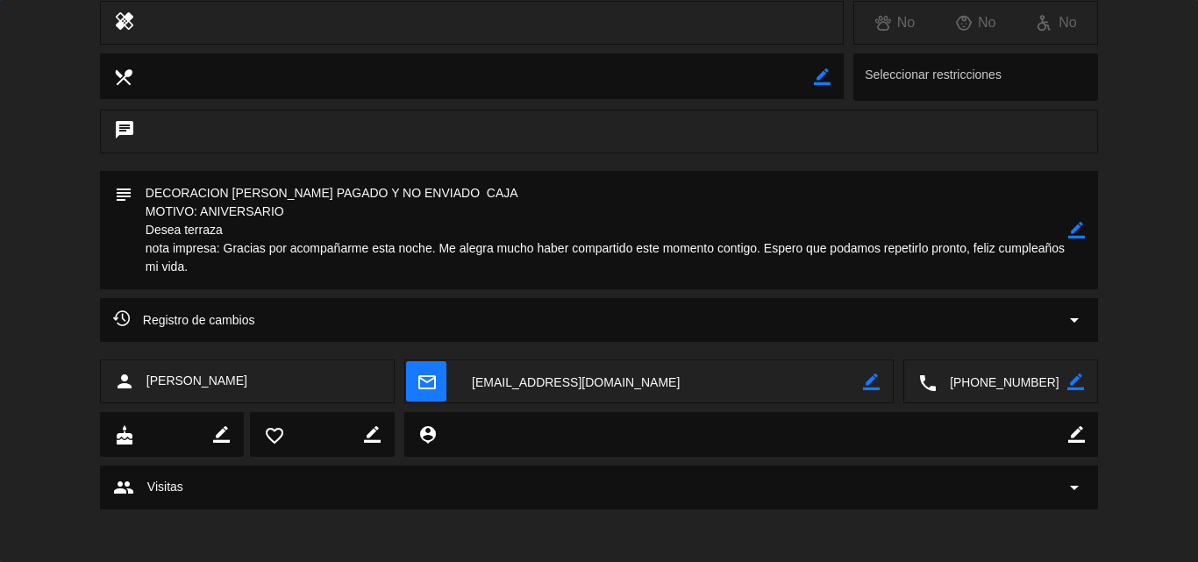
scroll to position [0, 0]
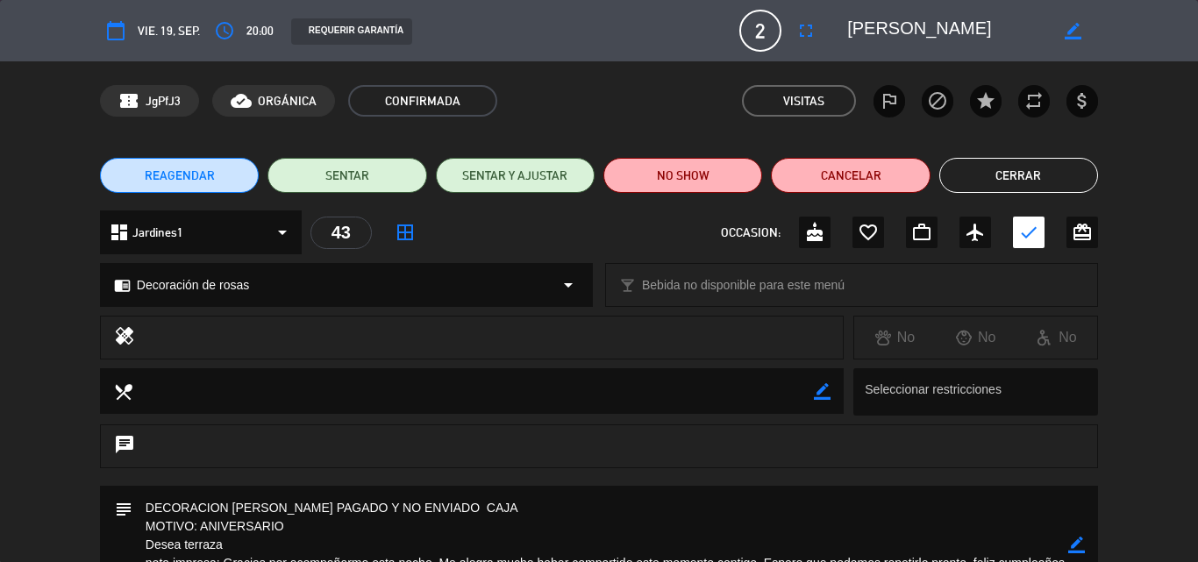
click at [1026, 156] on div "REAGENDAR SENTAR SENTAR Y AJUSTAR NO SHOW Cancelar Cerrar" at bounding box center [599, 175] width 1198 height 70
drag, startPoint x: 1030, startPoint y: 175, endPoint x: 937, endPoint y: 94, distance: 123.0
click at [1027, 176] on button "Cerrar" at bounding box center [1018, 175] width 159 height 35
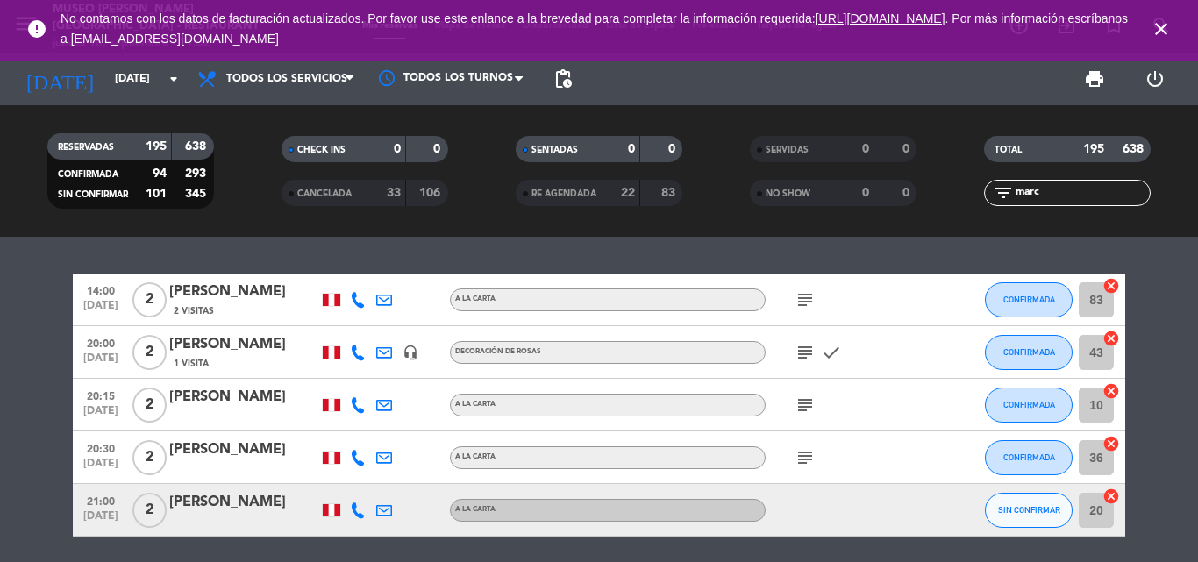
drag, startPoint x: 1173, startPoint y: 32, endPoint x: 1164, endPoint y: 26, distance: 11.4
click at [1173, 29] on span "close" at bounding box center [1160, 28] width 47 height 47
click at [1164, 26] on icon "close" at bounding box center [1161, 28] width 21 height 21
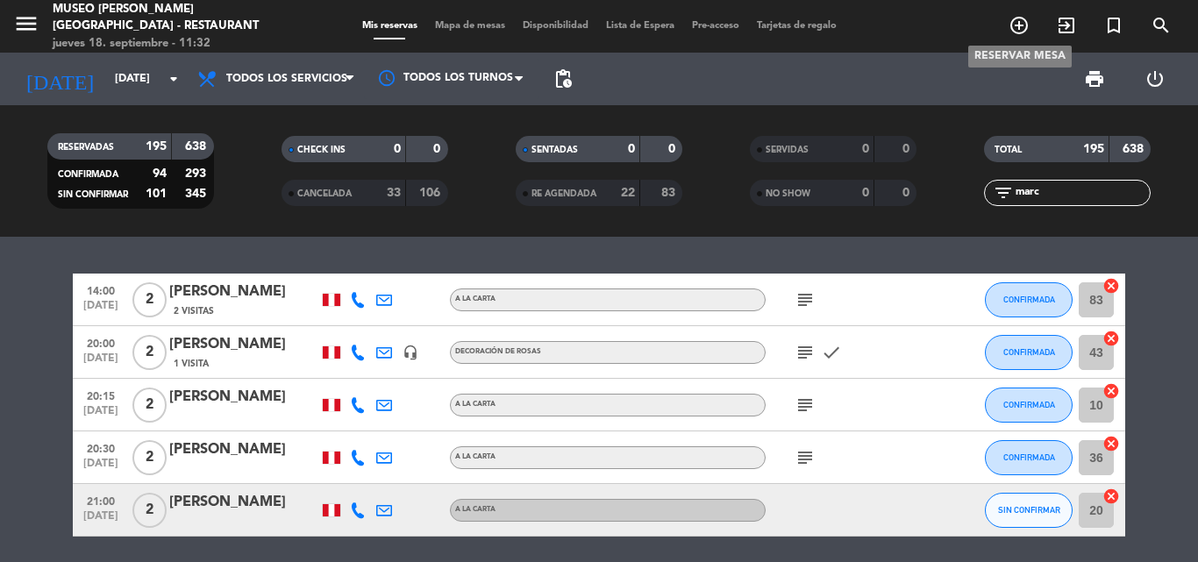
click at [1027, 27] on icon "add_circle_outline" at bounding box center [1019, 25] width 21 height 21
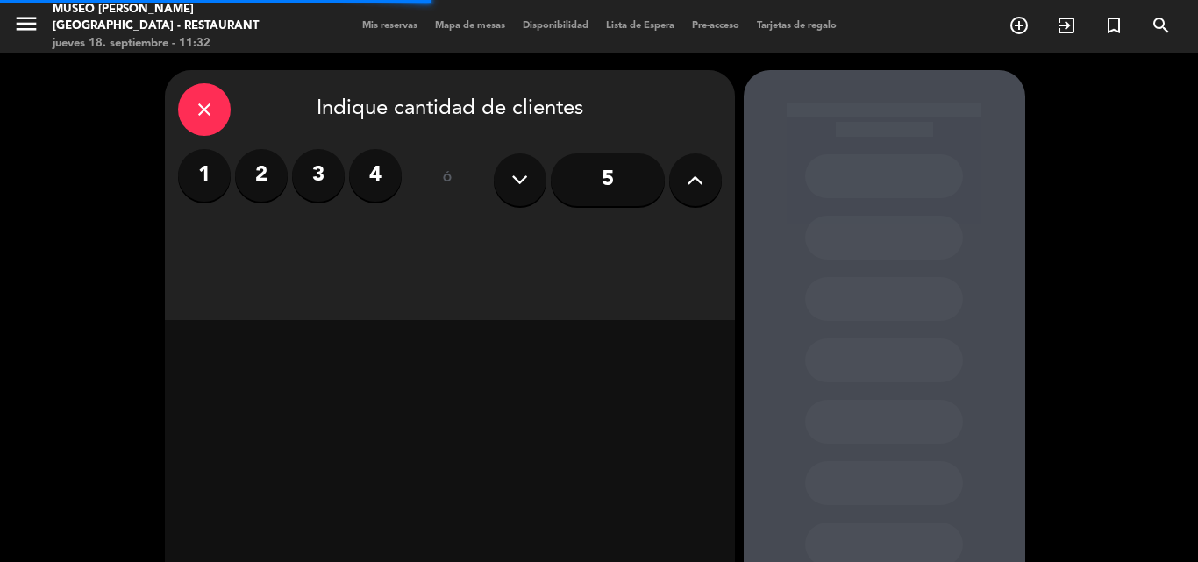
click at [256, 172] on label "2" at bounding box center [261, 175] width 53 height 53
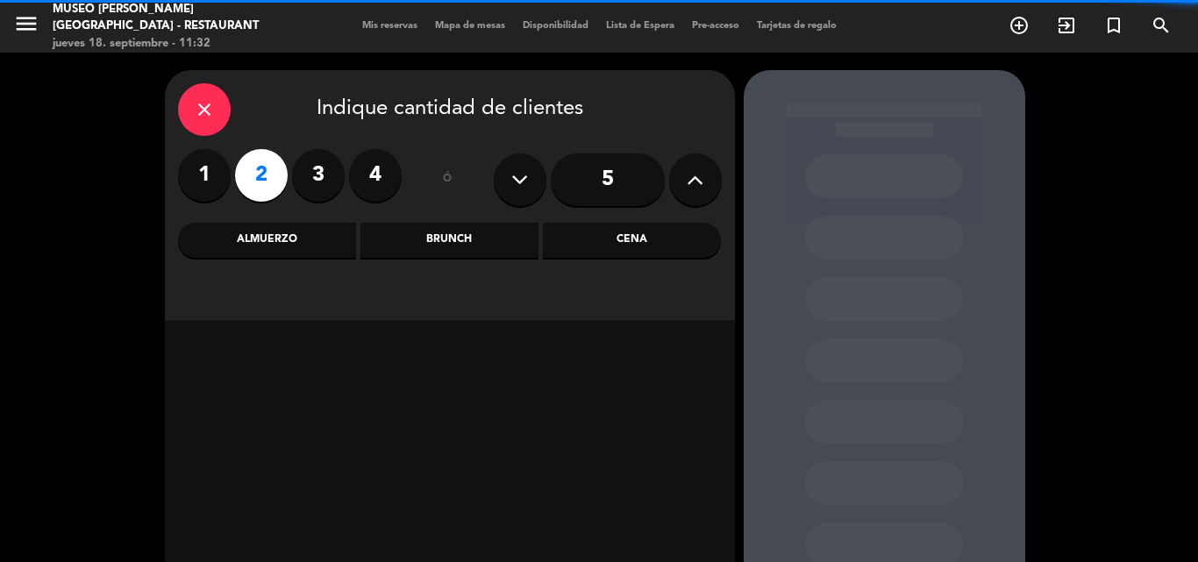
click at [636, 233] on div "Cena" at bounding box center [632, 240] width 178 height 35
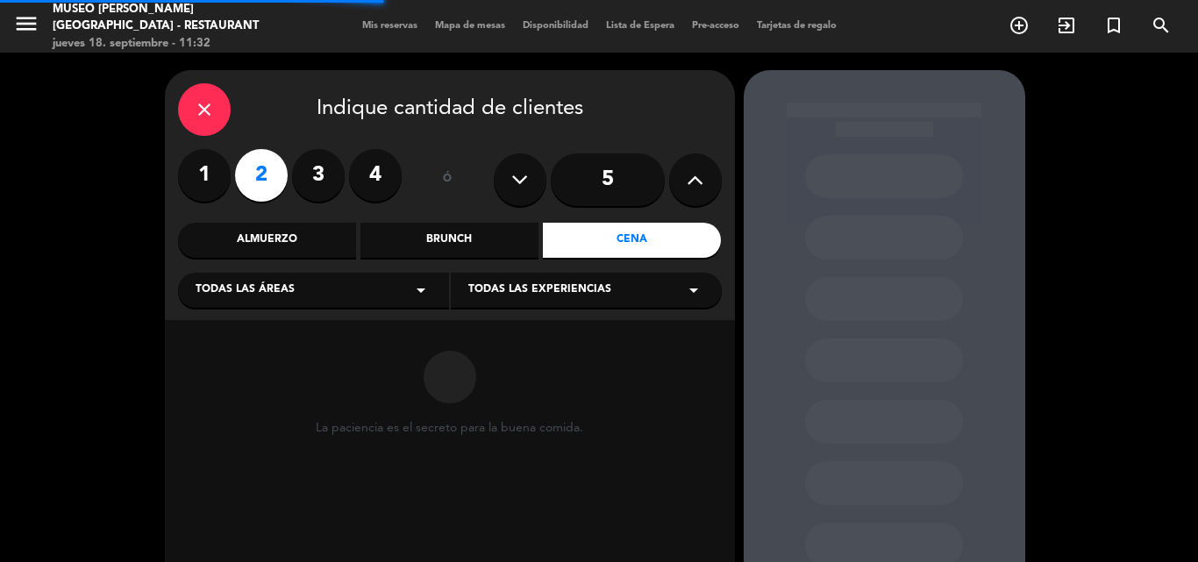
click at [221, 282] on span "Todas las áreas" at bounding box center [245, 291] width 99 height 18
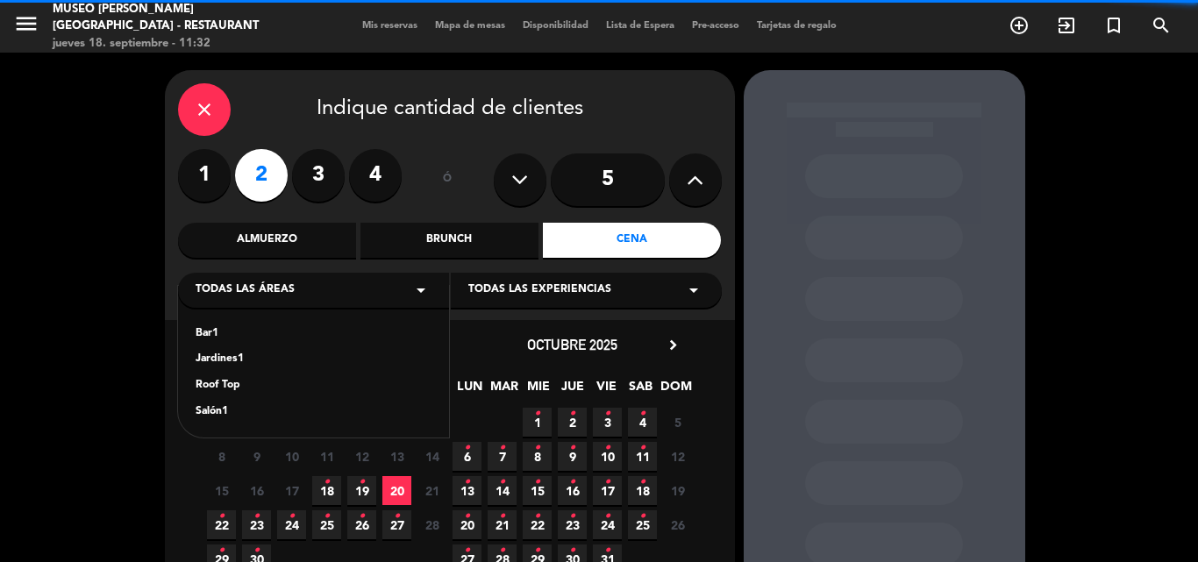
click at [208, 353] on div "Jardines1" at bounding box center [314, 360] width 236 height 18
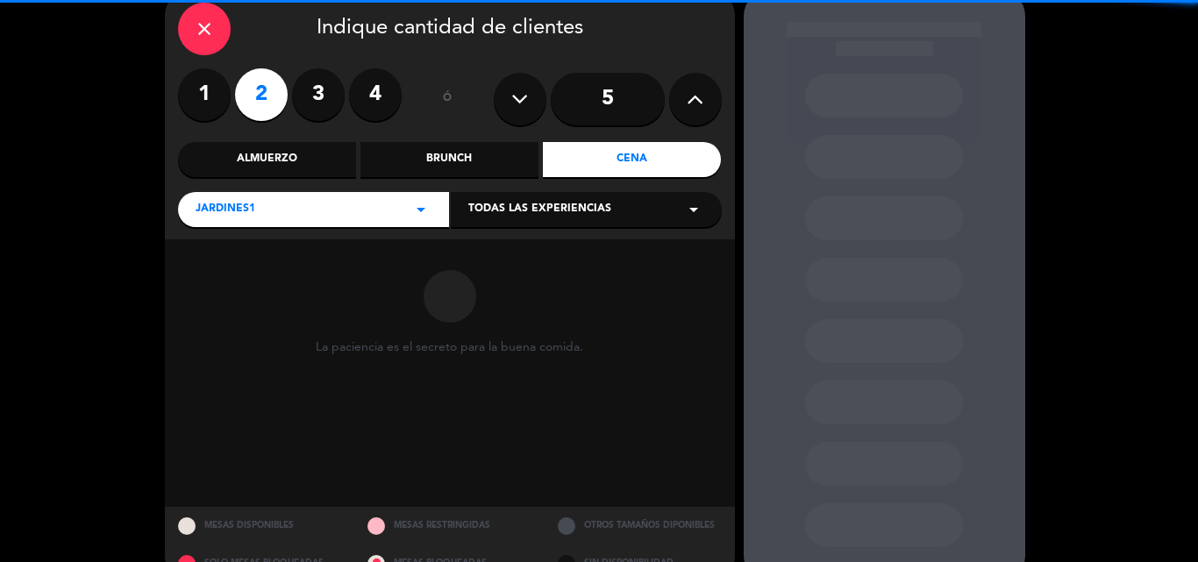
scroll to position [118, 0]
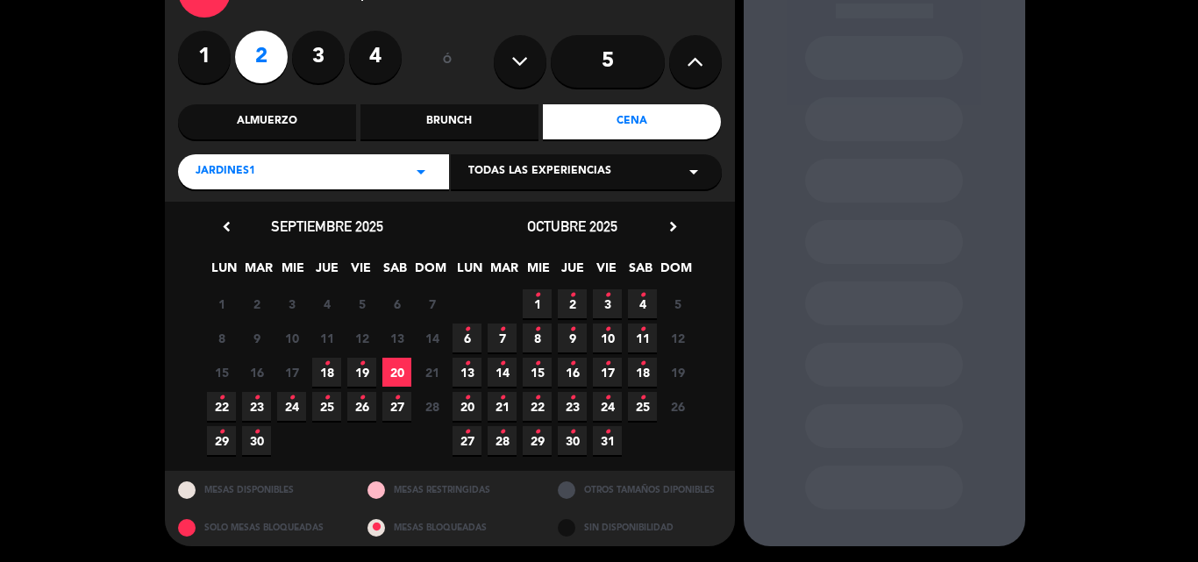
click at [573, 300] on icon "•" at bounding box center [572, 296] width 6 height 28
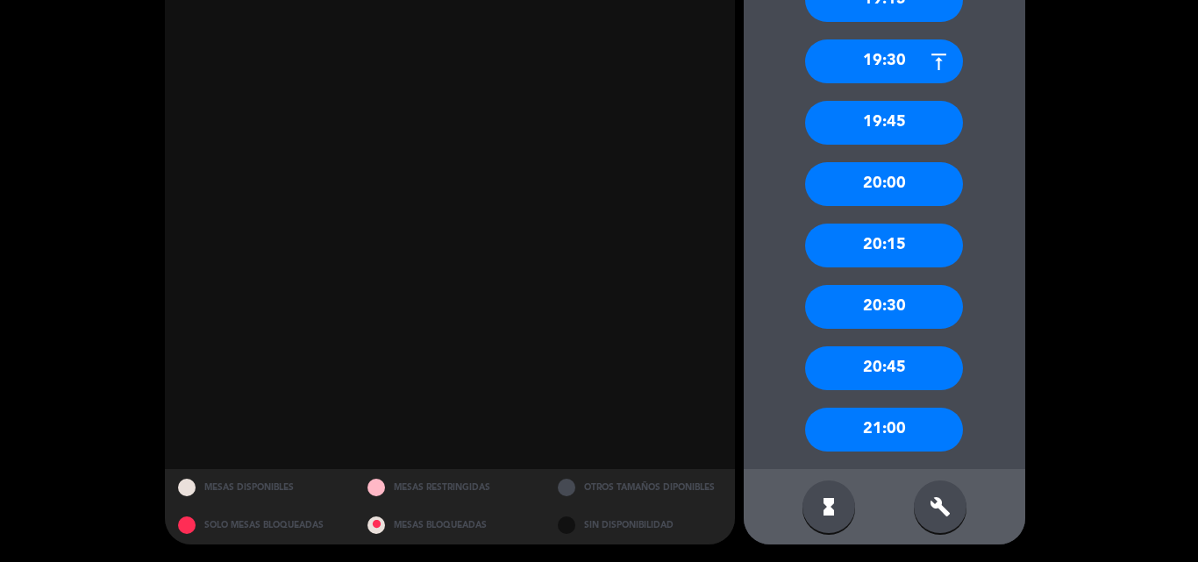
click at [886, 194] on div "20:00" at bounding box center [884, 184] width 158 height 44
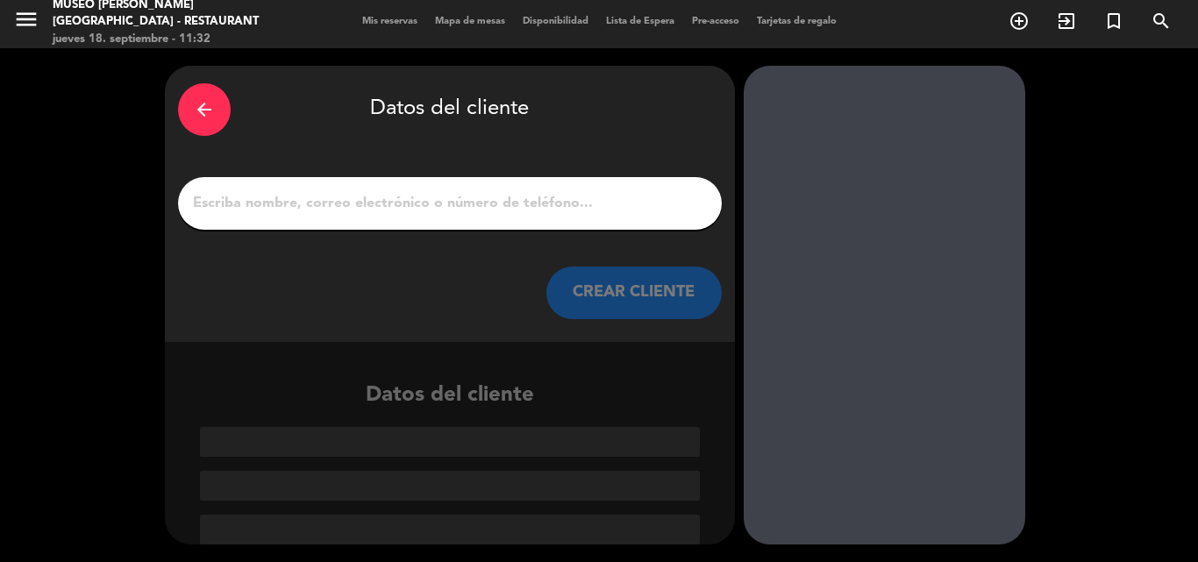
click at [460, 194] on input "1" at bounding box center [449, 203] width 517 height 25
paste input "Juan Carlos Llaullipoma Rueda"
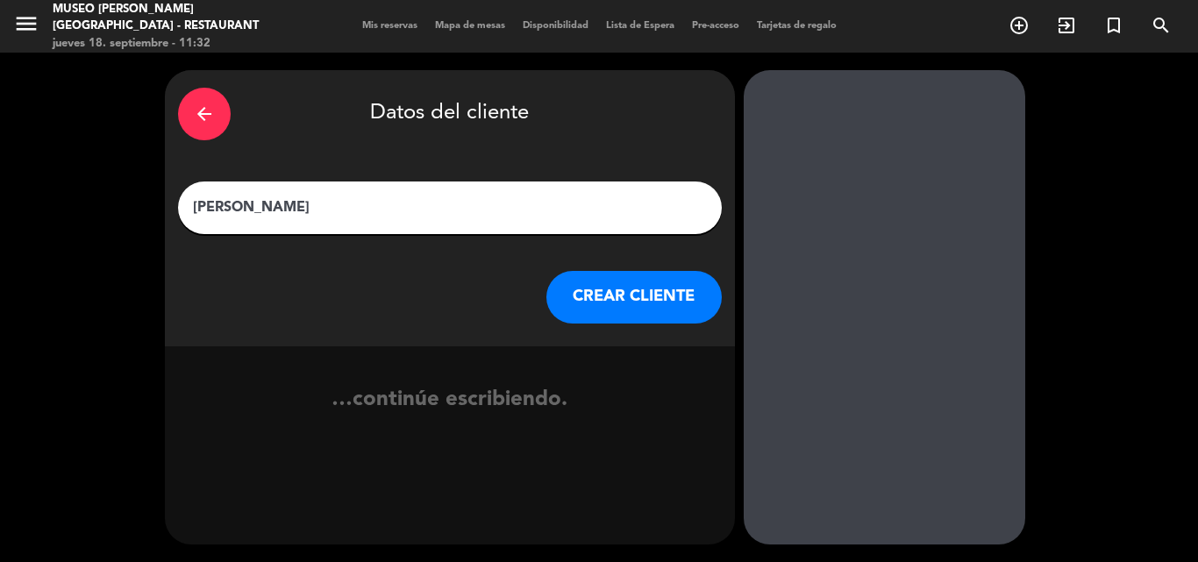
type input "Juan Carlos Llaullipoma Rueda"
click at [626, 296] on button "CREAR CLIENTE" at bounding box center [633, 297] width 175 height 53
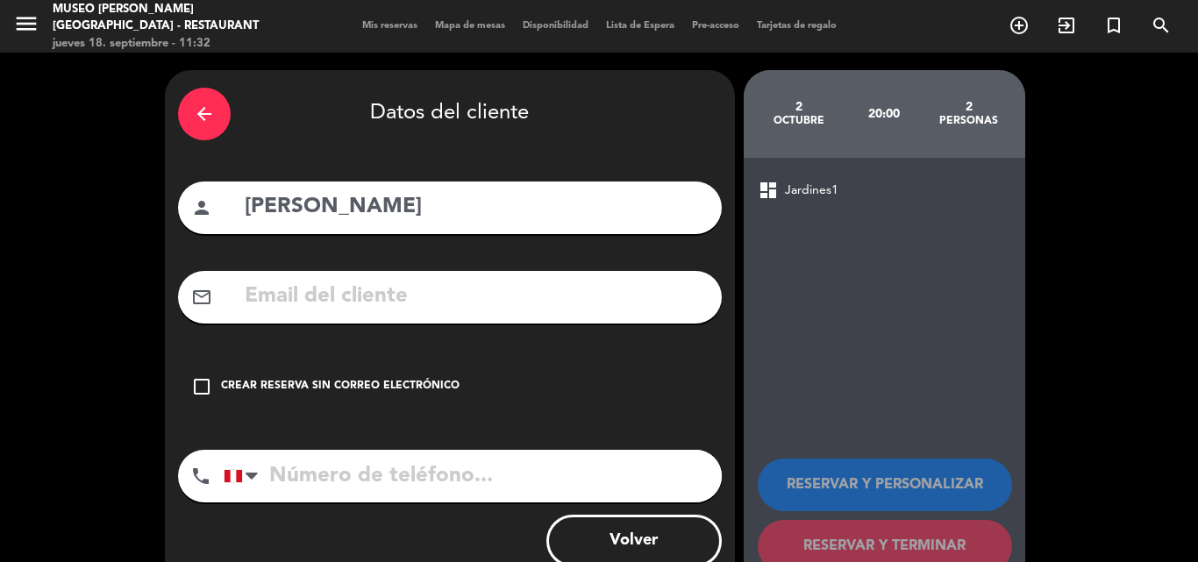
click at [499, 300] on input "text" at bounding box center [476, 297] width 466 height 36
paste input "llaullipoma59@gmail.com"
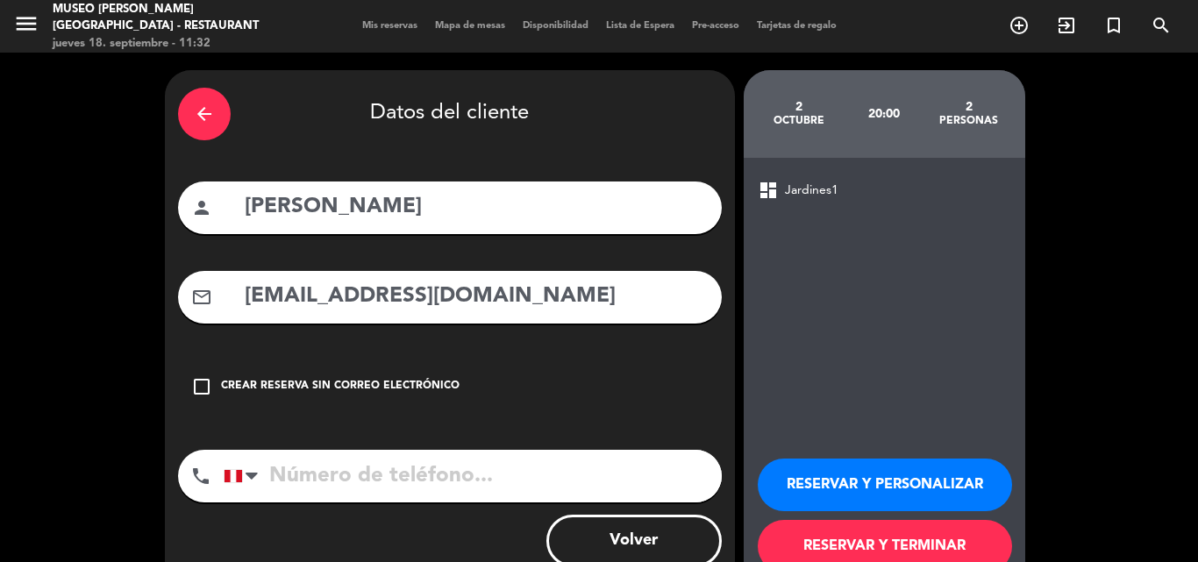
type input "llaullipoma59@gmail.com"
click at [420, 489] on input "tel" at bounding box center [473, 476] width 498 height 53
drag, startPoint x: 510, startPoint y: 473, endPoint x: 688, endPoint y: 473, distance: 178.0
click at [510, 472] on input "tel" at bounding box center [473, 476] width 498 height 53
paste input "973159632"
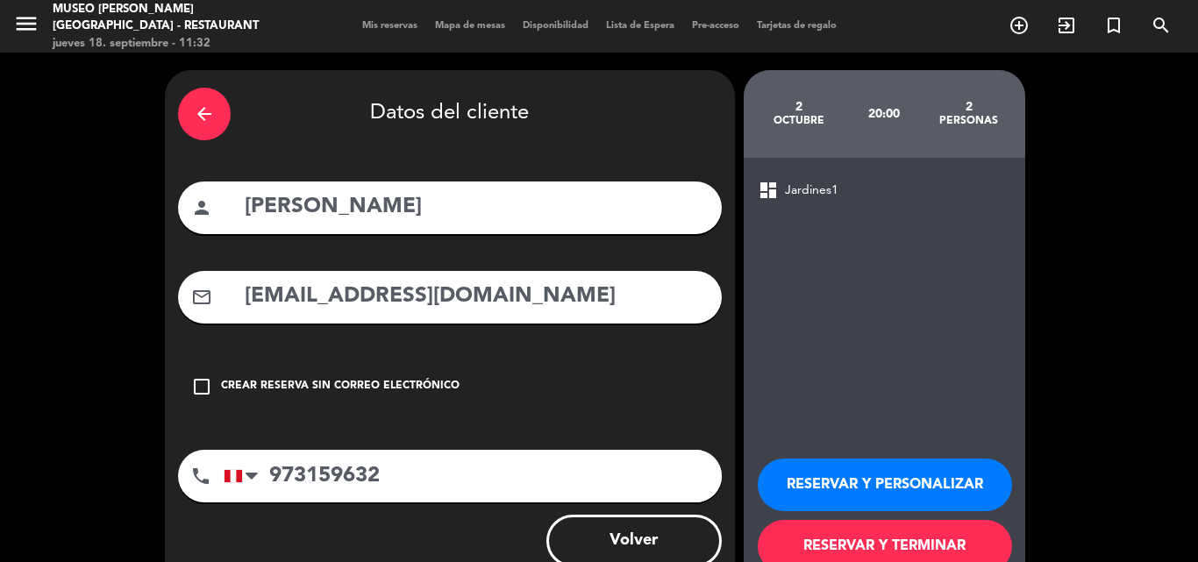
type input "973159632"
drag, startPoint x: 808, startPoint y: 476, endPoint x: 460, endPoint y: 24, distance: 570.4
click at [809, 475] on button "RESERVAR Y PERSONALIZAR" at bounding box center [885, 485] width 254 height 53
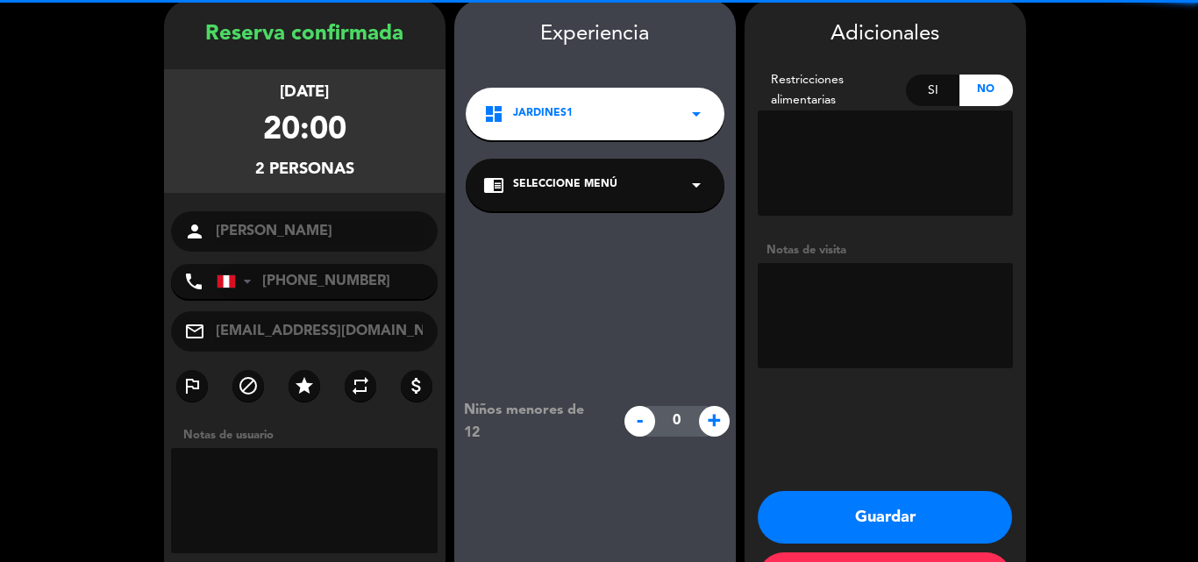
click at [560, 182] on span "Seleccione Menú" at bounding box center [565, 185] width 104 height 18
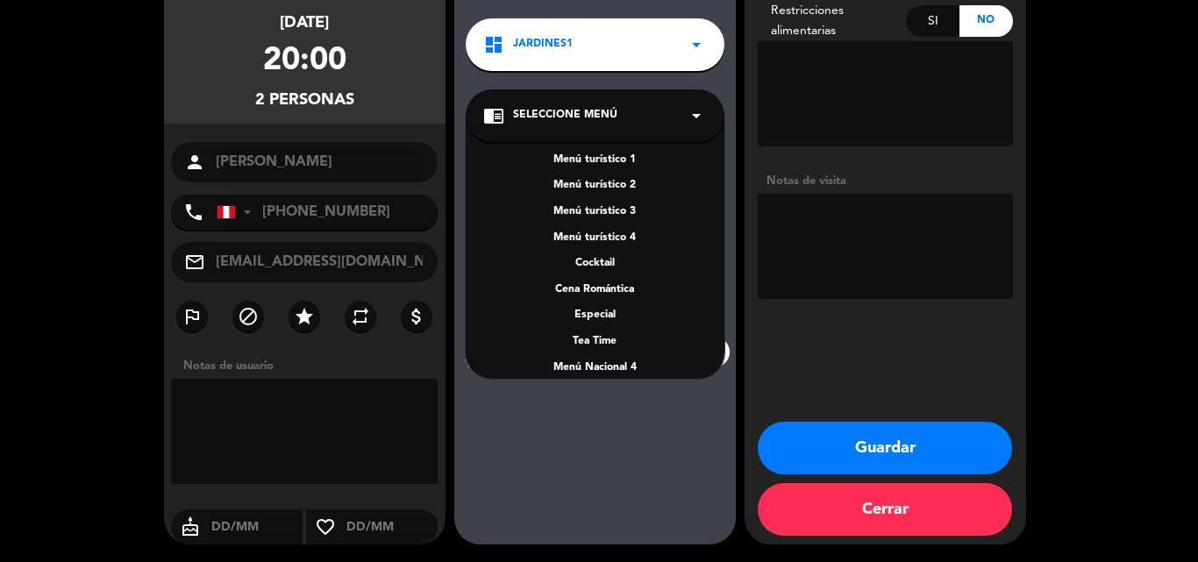
scroll to position [252, 0]
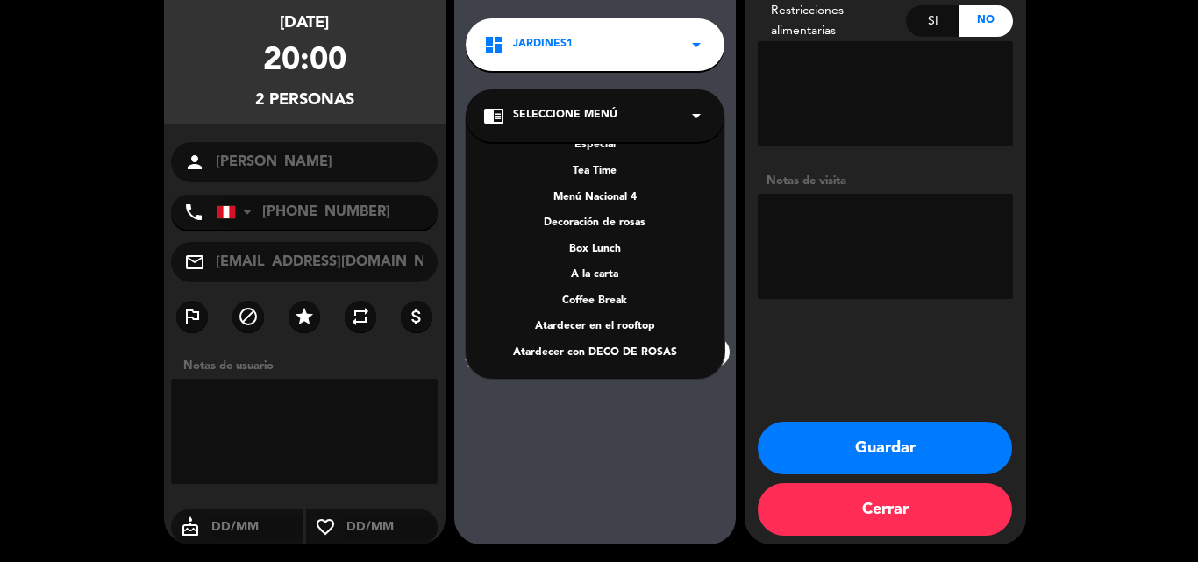
click at [591, 279] on div "A la carta" at bounding box center [595, 276] width 224 height 18
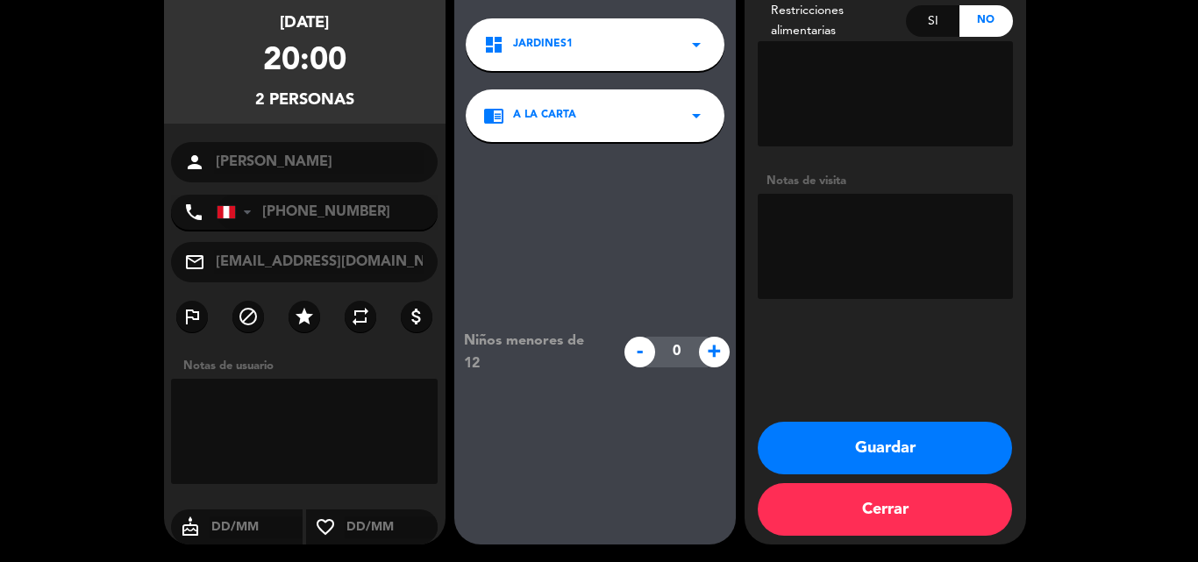
click at [806, 250] on textarea at bounding box center [885, 246] width 255 height 105
type textarea "DESEA UNA ZONA PRIVADA"
click at [842, 441] on button "Guardar" at bounding box center [885, 448] width 254 height 53
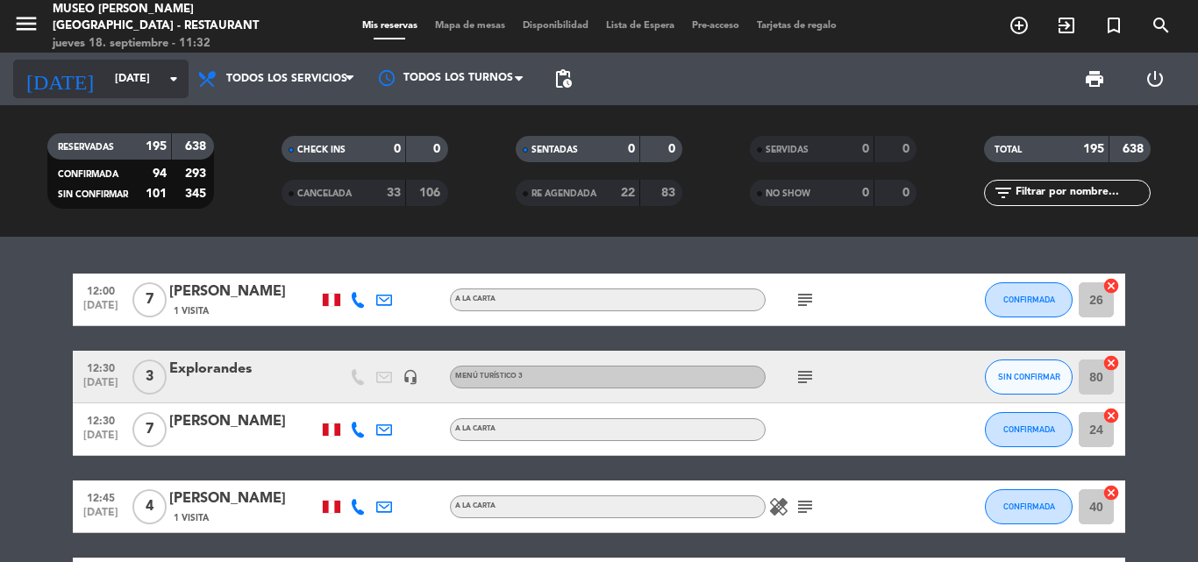
click at [111, 82] on input "vie. 19 sep." at bounding box center [180, 79] width 148 height 30
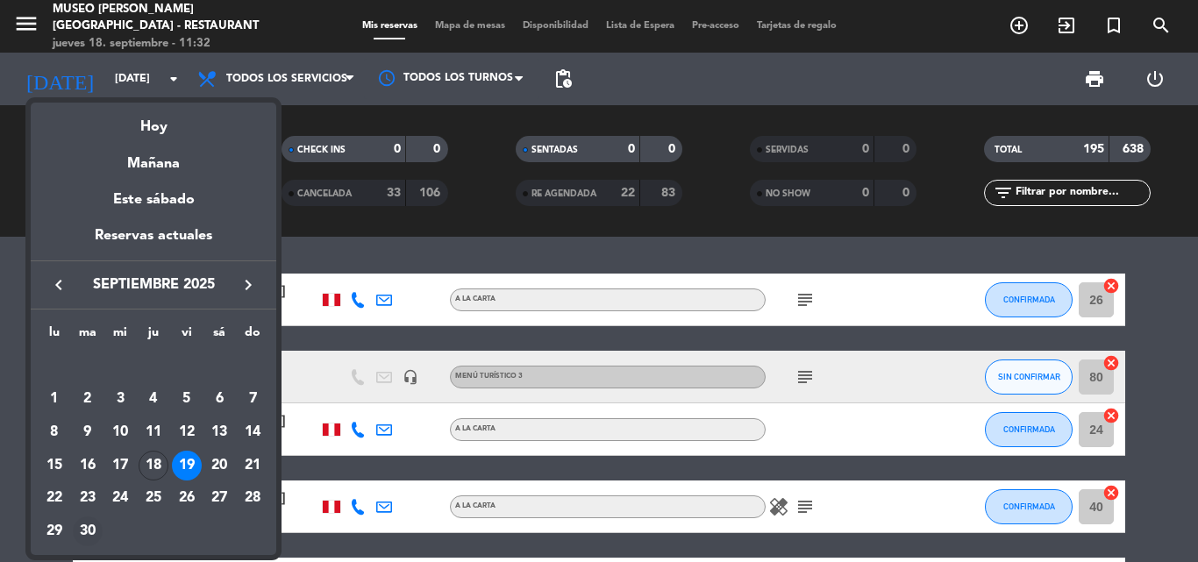
click at [87, 526] on div "30" at bounding box center [88, 532] width 30 height 30
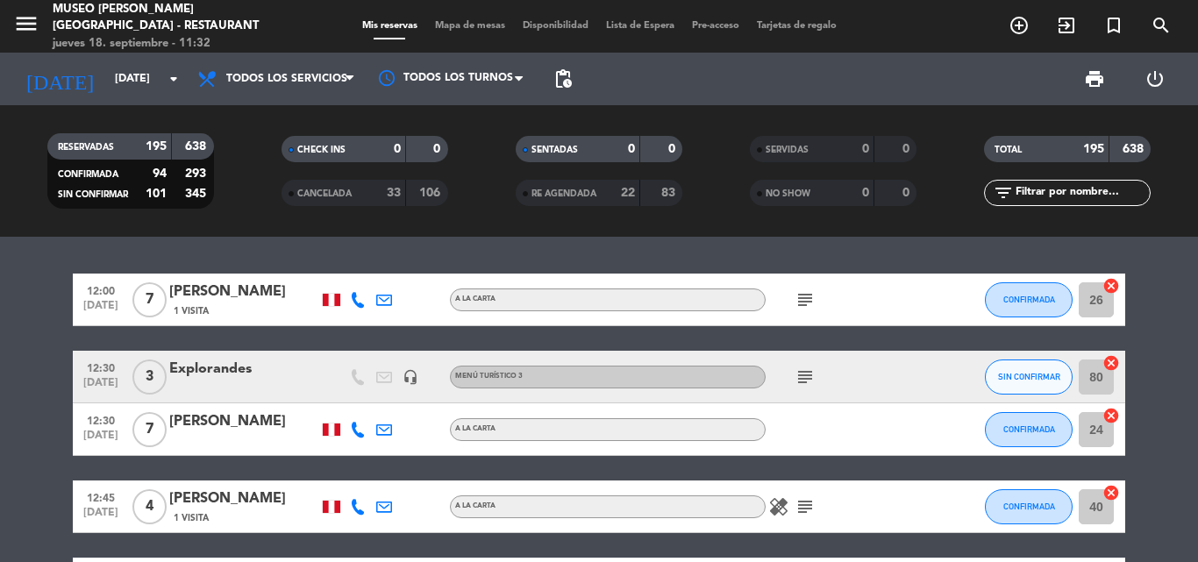
type input "mar. 30 sep."
click at [1068, 193] on input "text" at bounding box center [1082, 192] width 136 height 19
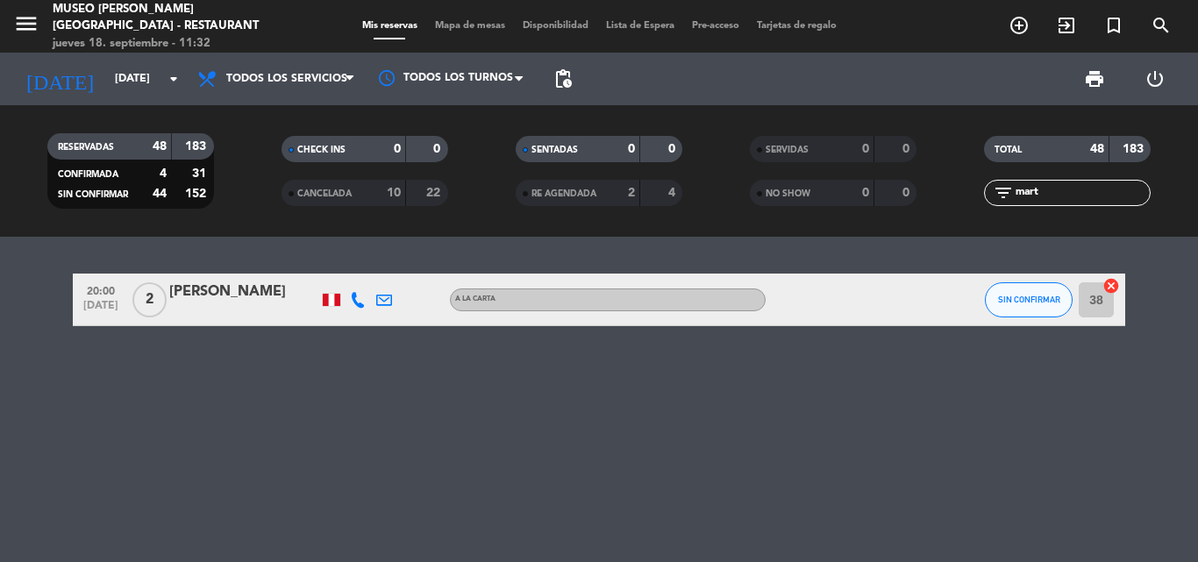
type input "mart"
click at [987, 302] on button "SIN CONFIRMAR" at bounding box center [1029, 299] width 88 height 35
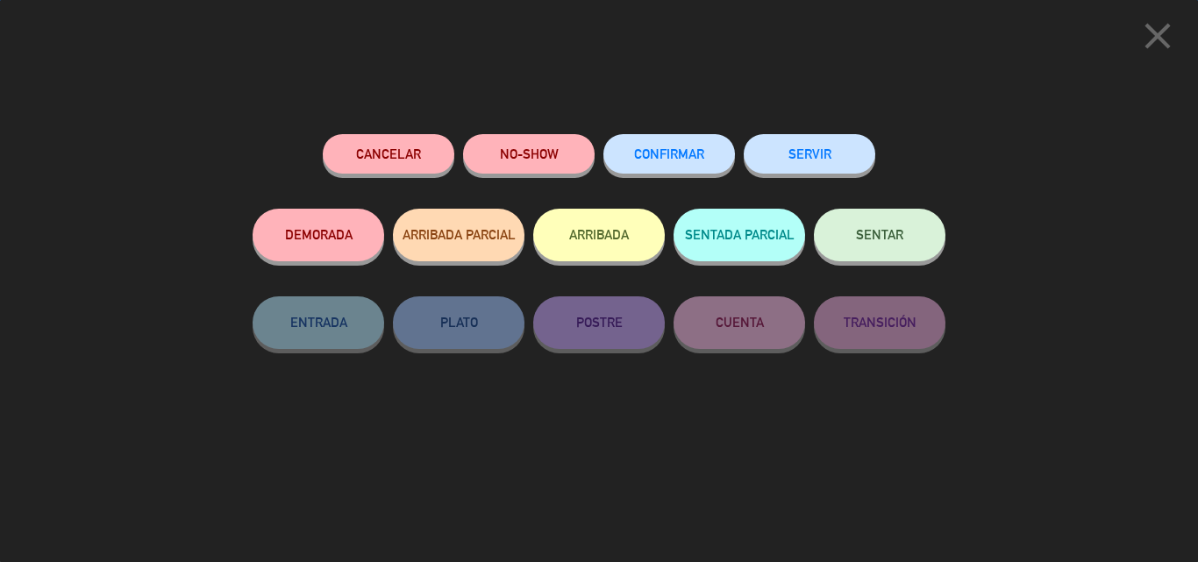
click at [392, 144] on button "Cancelar" at bounding box center [389, 153] width 132 height 39
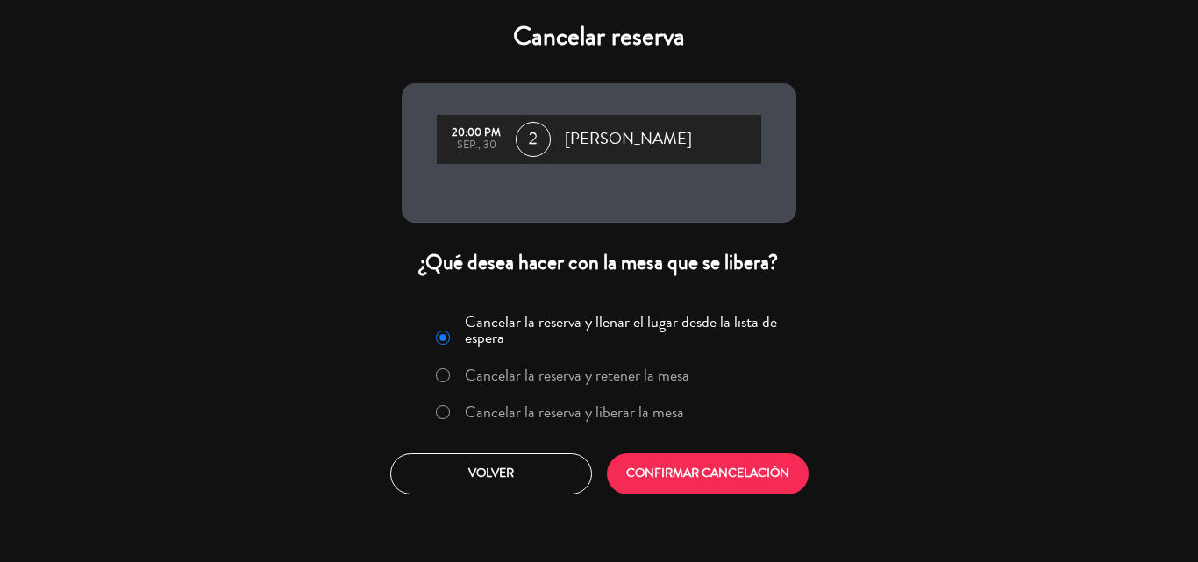
click at [602, 414] on label "Cancelar la reserva y liberar la mesa" at bounding box center [574, 412] width 219 height 16
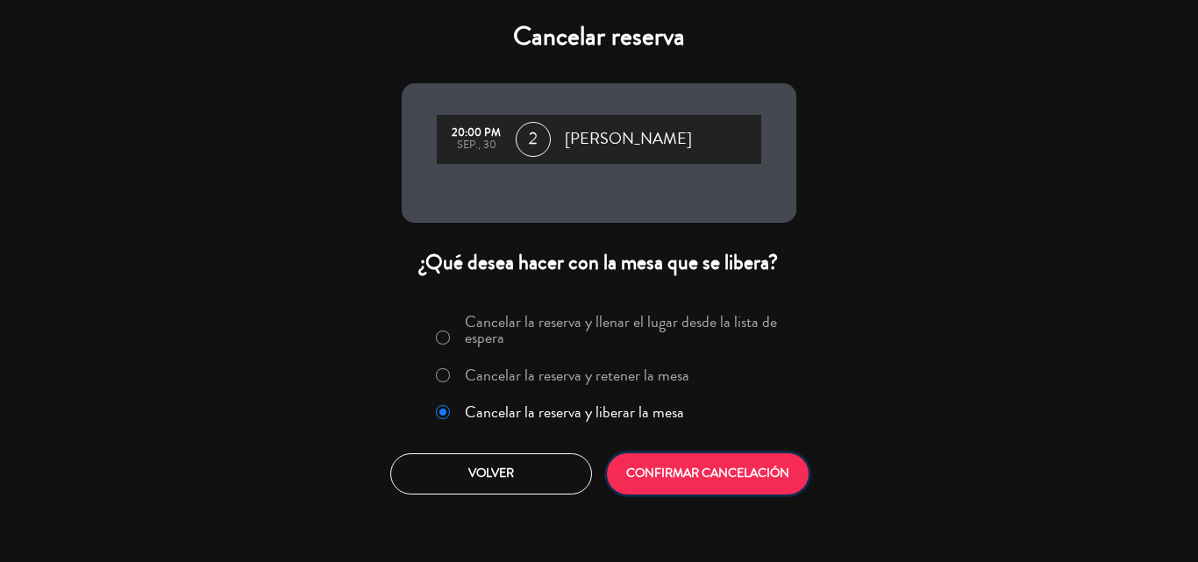
click at [672, 462] on button "CONFIRMAR CANCELACIÓN" at bounding box center [708, 473] width 202 height 41
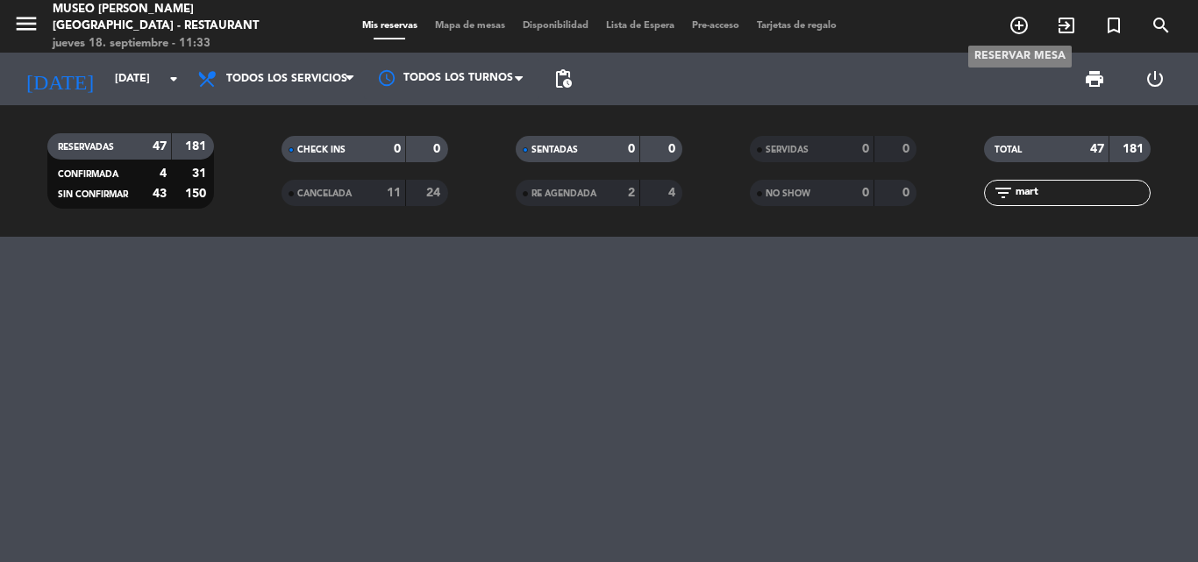
click at [1021, 24] on icon "add_circle_outline" at bounding box center [1019, 25] width 21 height 21
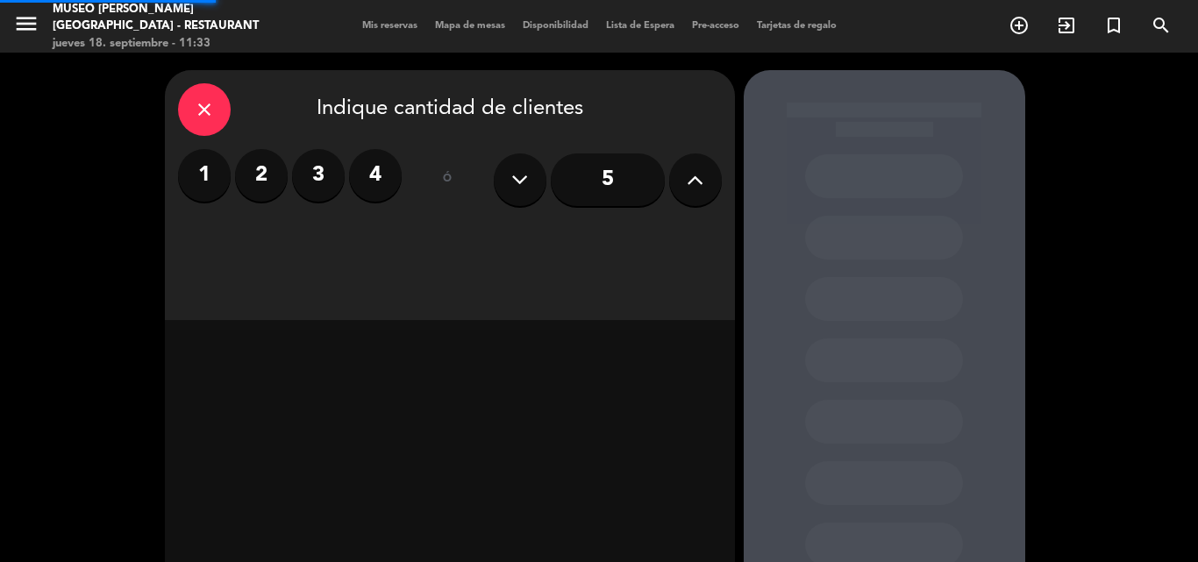
click at [693, 185] on icon at bounding box center [695, 180] width 17 height 26
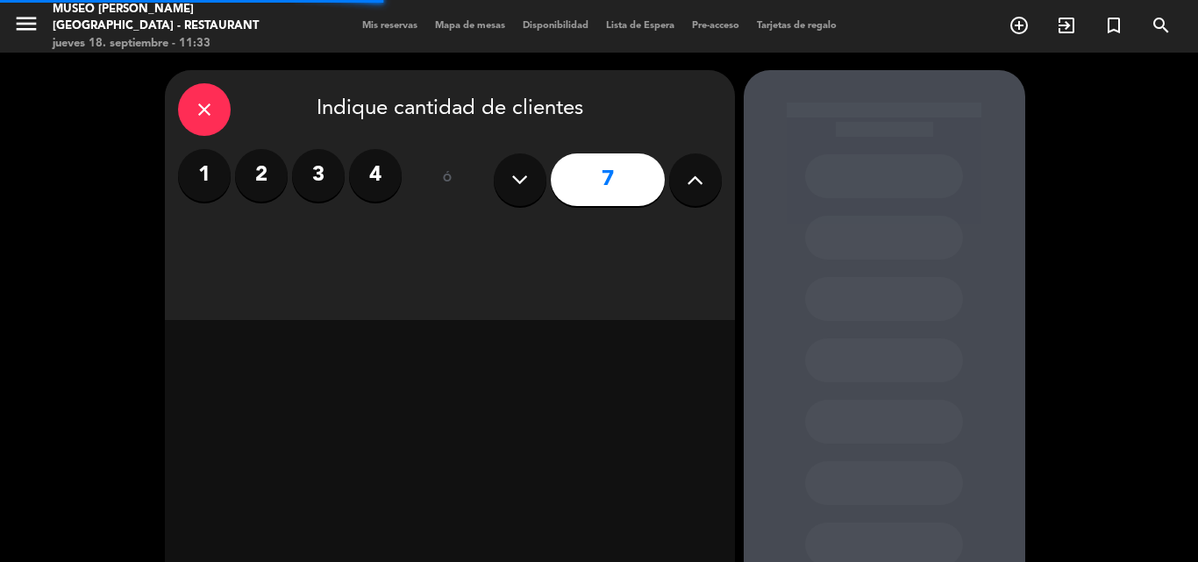
click at [693, 185] on icon at bounding box center [695, 180] width 17 height 26
type input "9"
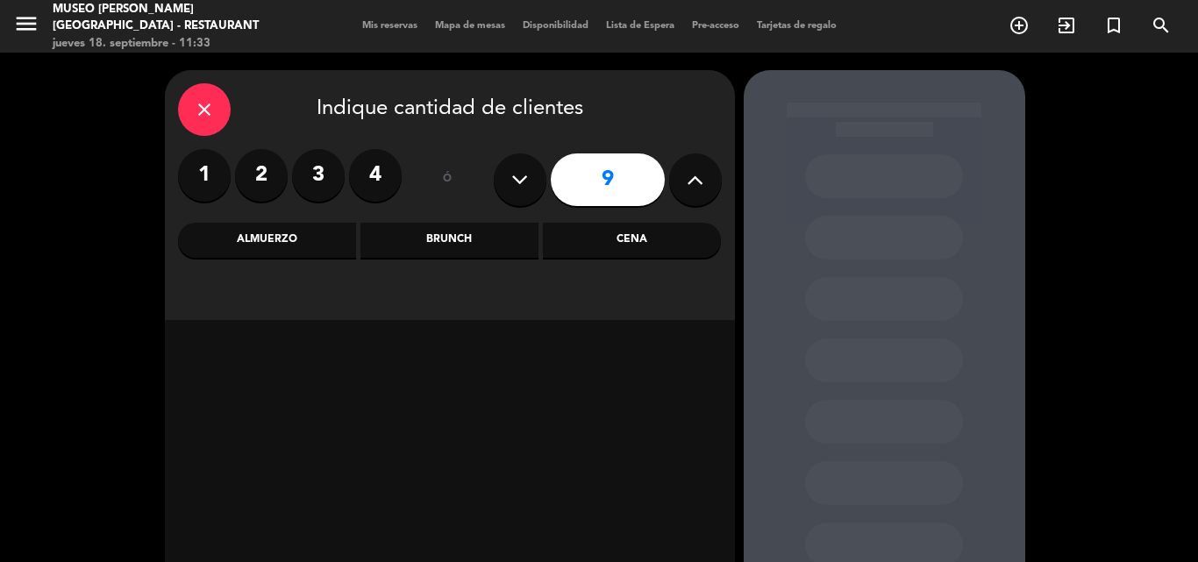
click at [599, 239] on div "Cena" at bounding box center [632, 240] width 178 height 35
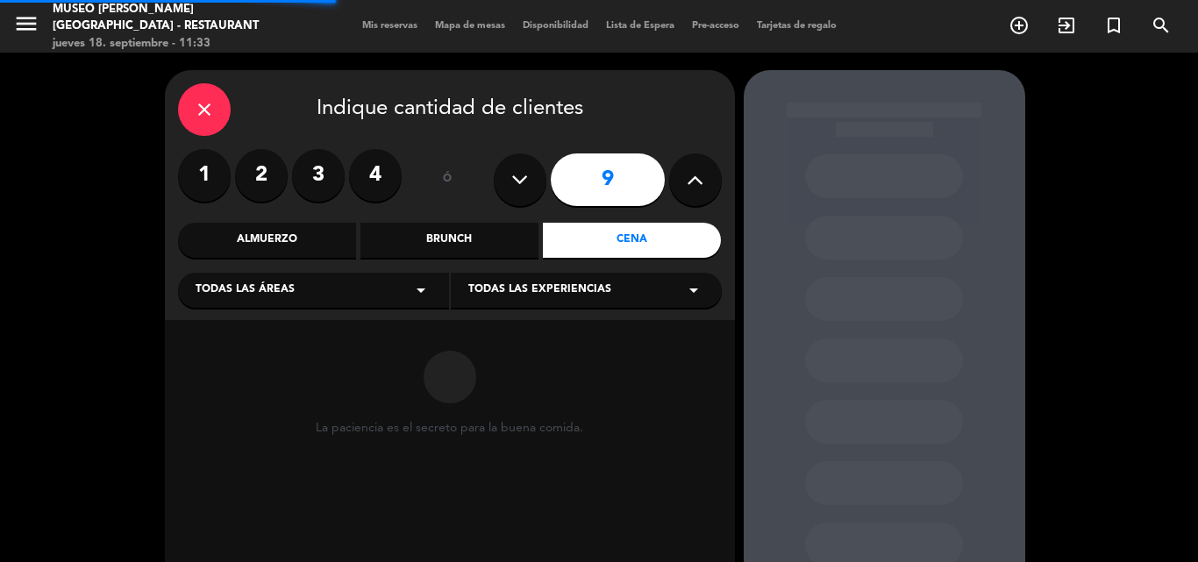
click at [343, 302] on div "Todas las áreas arrow_drop_down" at bounding box center [313, 290] width 271 height 35
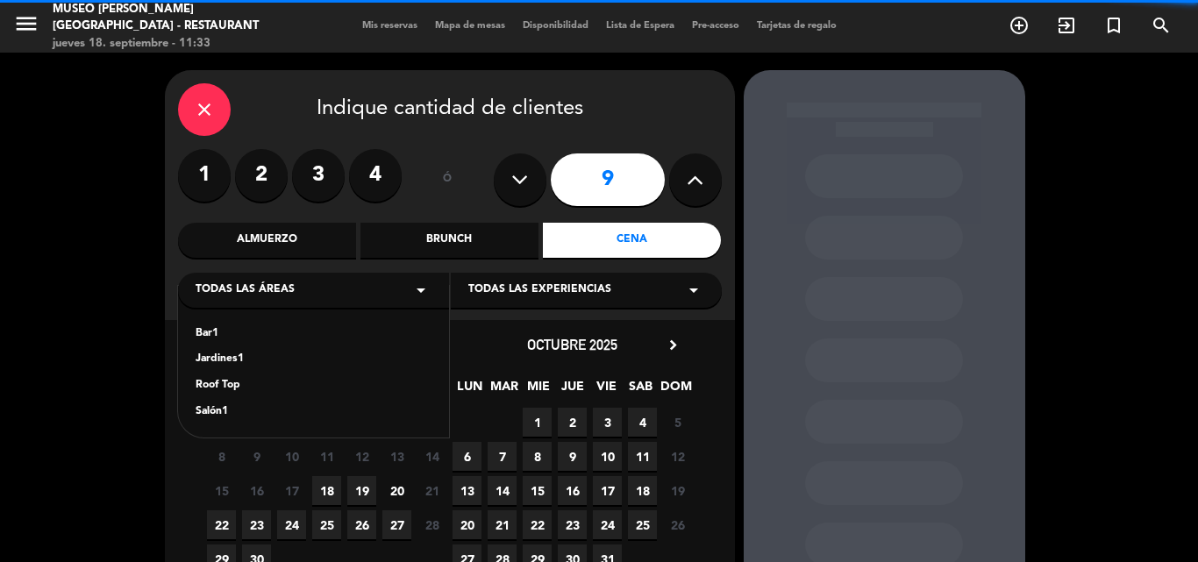
click at [230, 356] on div "Jardines1" at bounding box center [314, 360] width 236 height 18
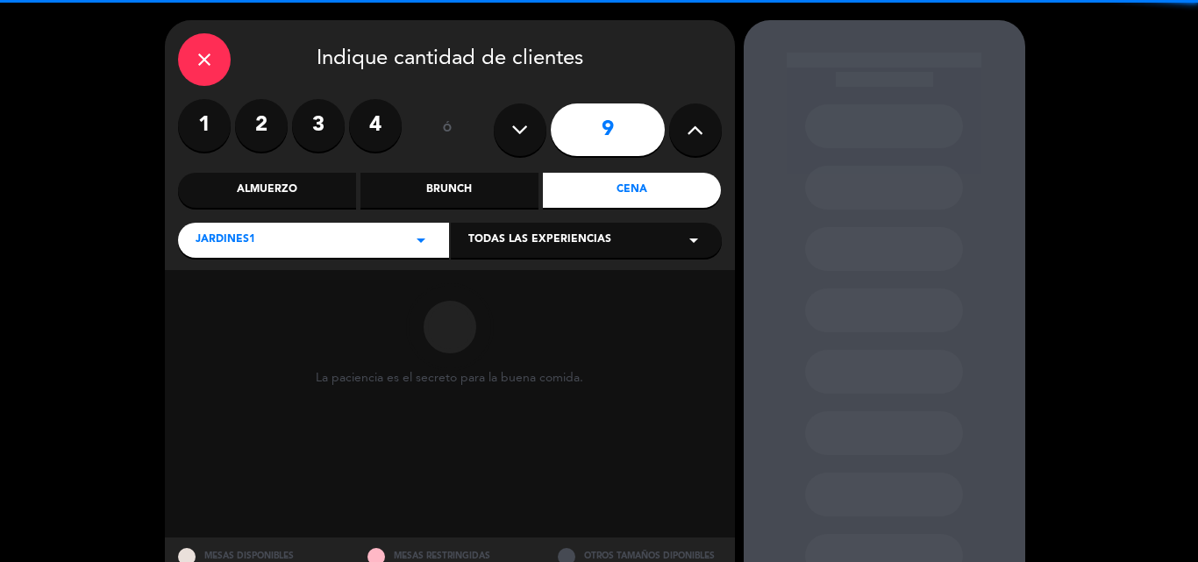
scroll to position [118, 0]
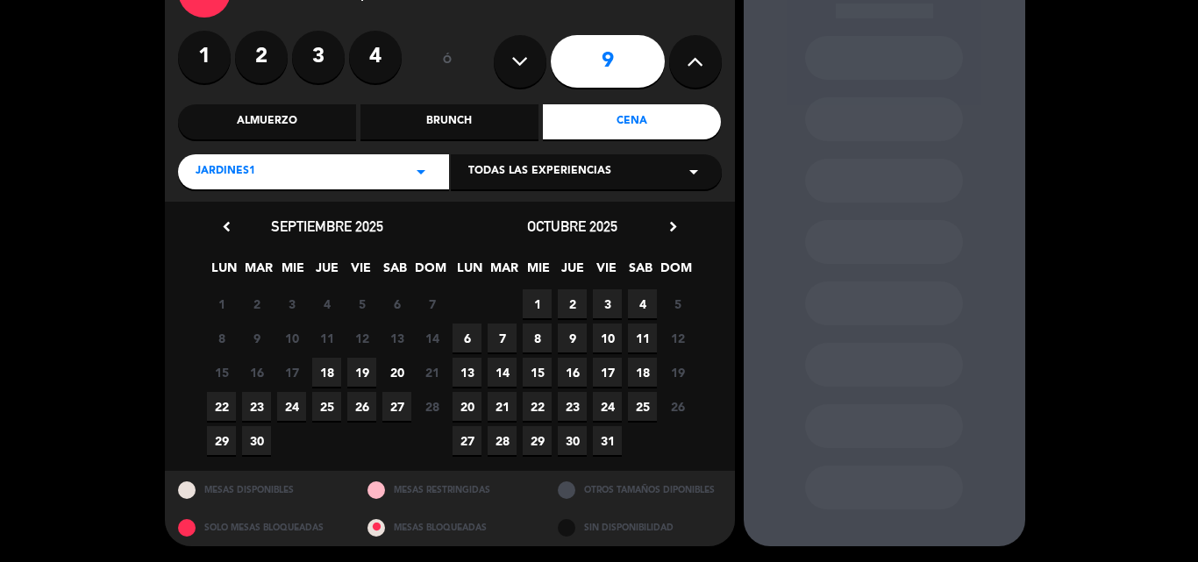
click at [394, 410] on span "27" at bounding box center [396, 406] width 29 height 29
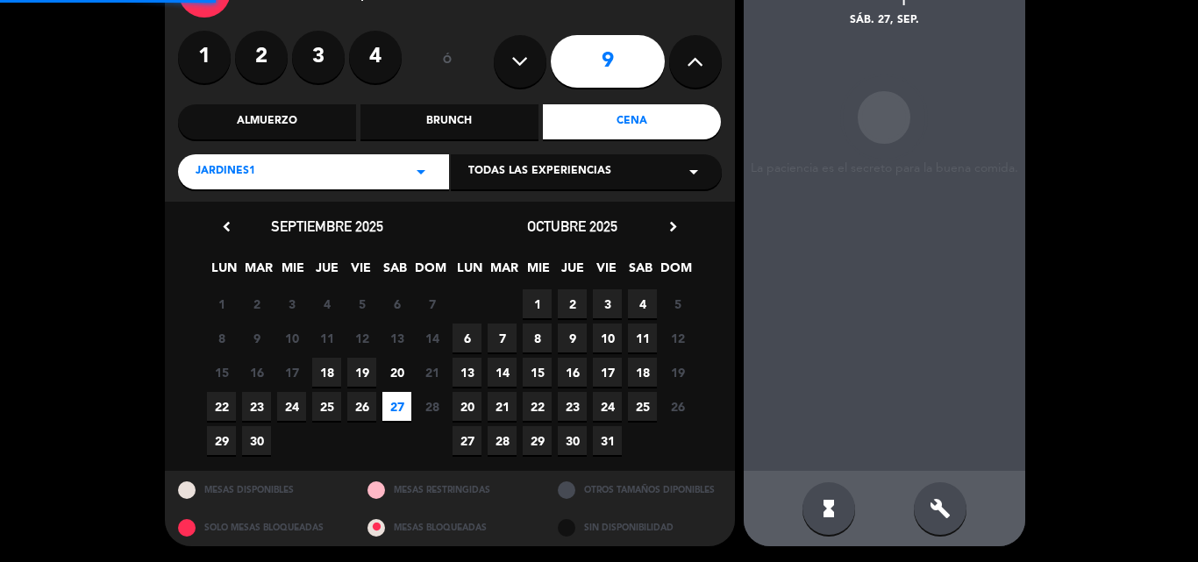
scroll to position [70, 0]
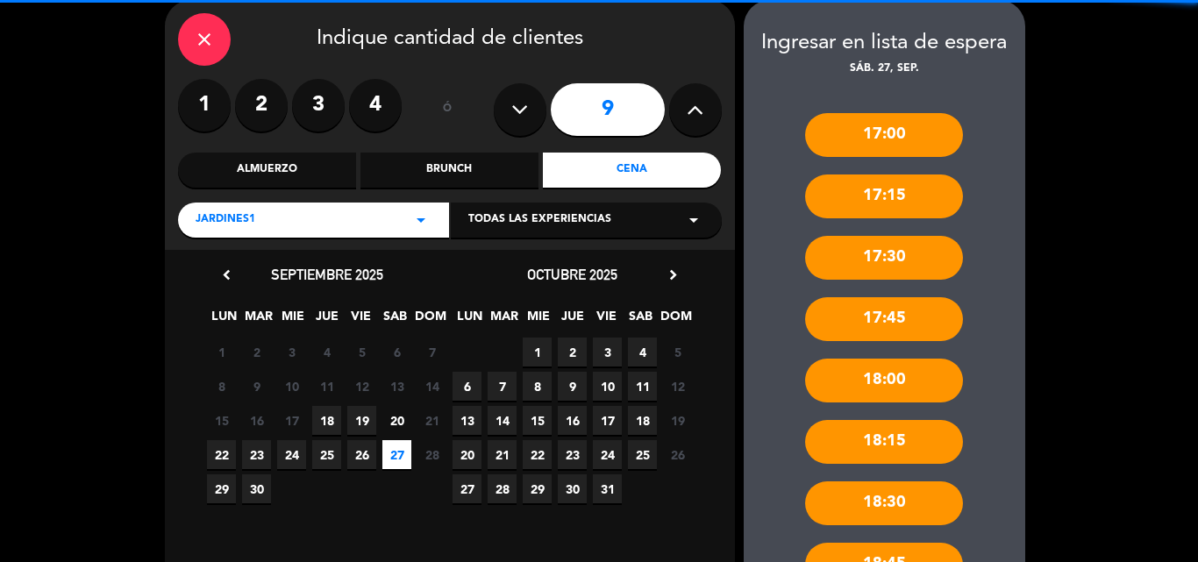
click at [256, 221] on div "Jardines1 arrow_drop_down" at bounding box center [313, 220] width 271 height 35
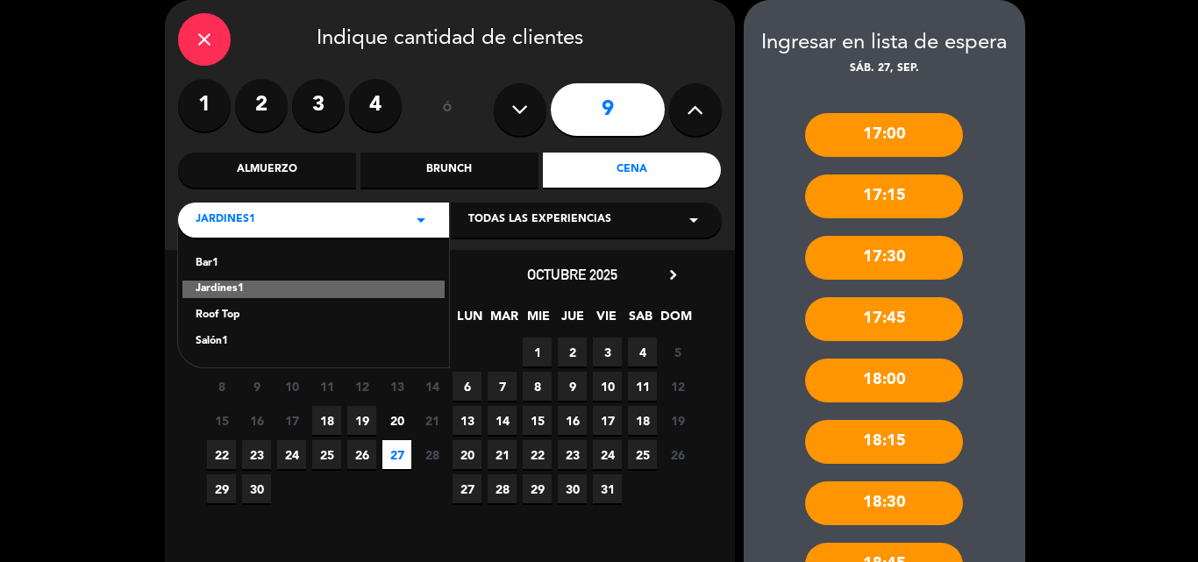
click at [208, 344] on div "Salón1" at bounding box center [314, 342] width 236 height 18
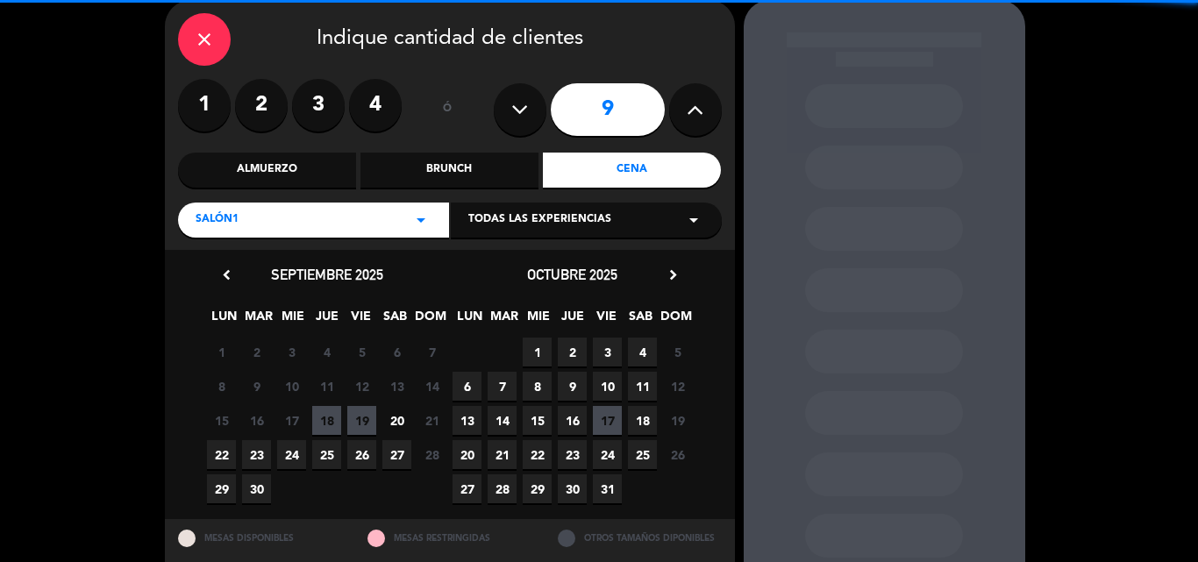
click at [398, 459] on span "27" at bounding box center [396, 454] width 29 height 29
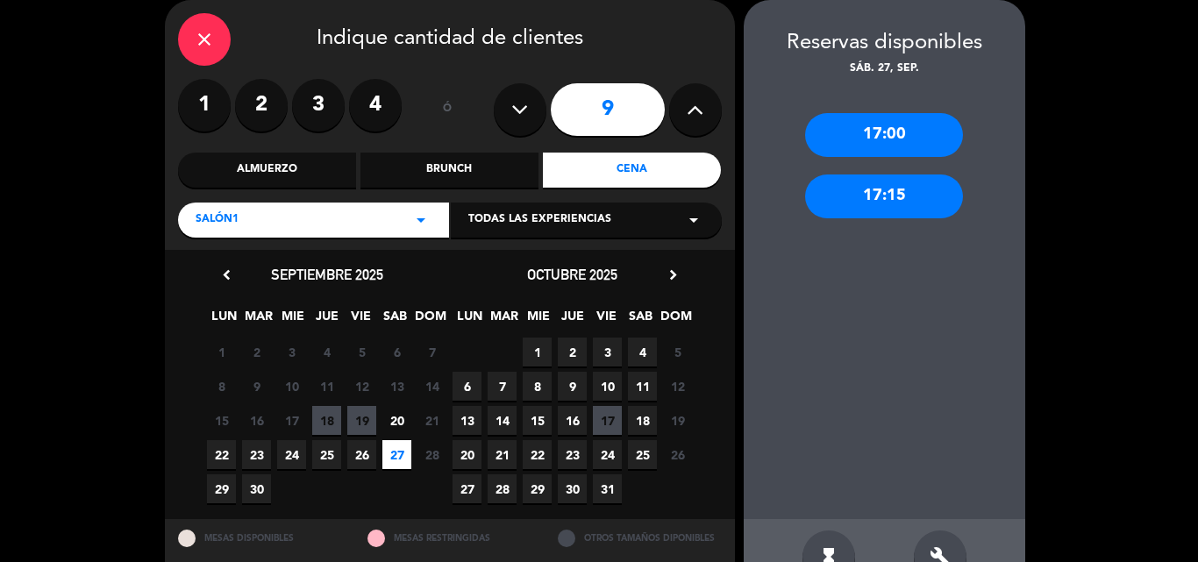
click at [852, 118] on div "17:00" at bounding box center [884, 135] width 158 height 44
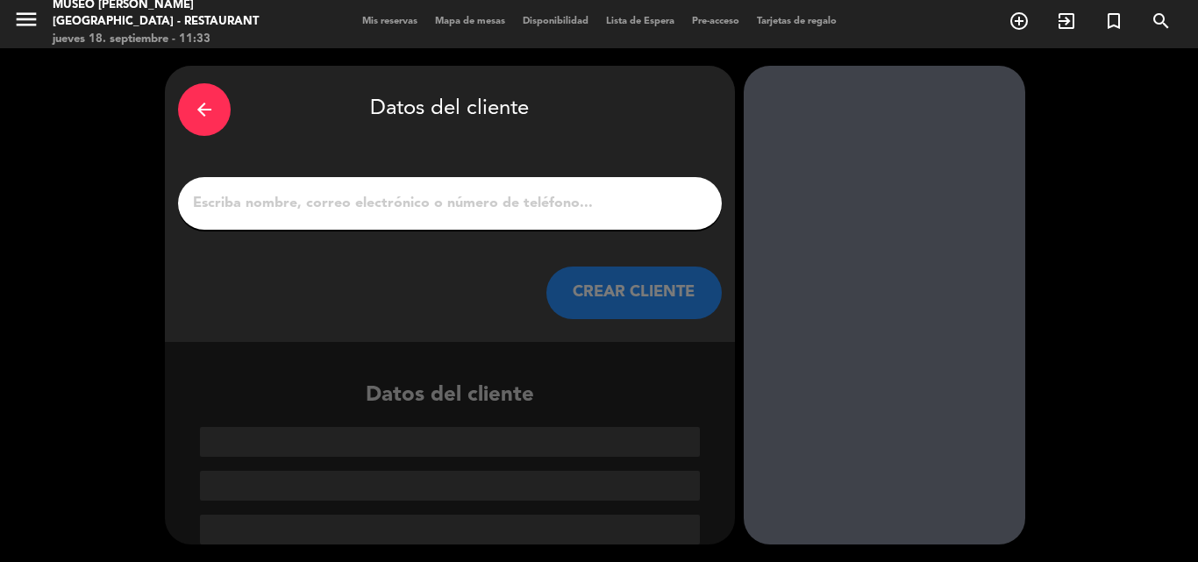
click at [406, 203] on input "1" at bounding box center [449, 203] width 517 height 25
paste input "Nuria Lisseth Hernandez S."
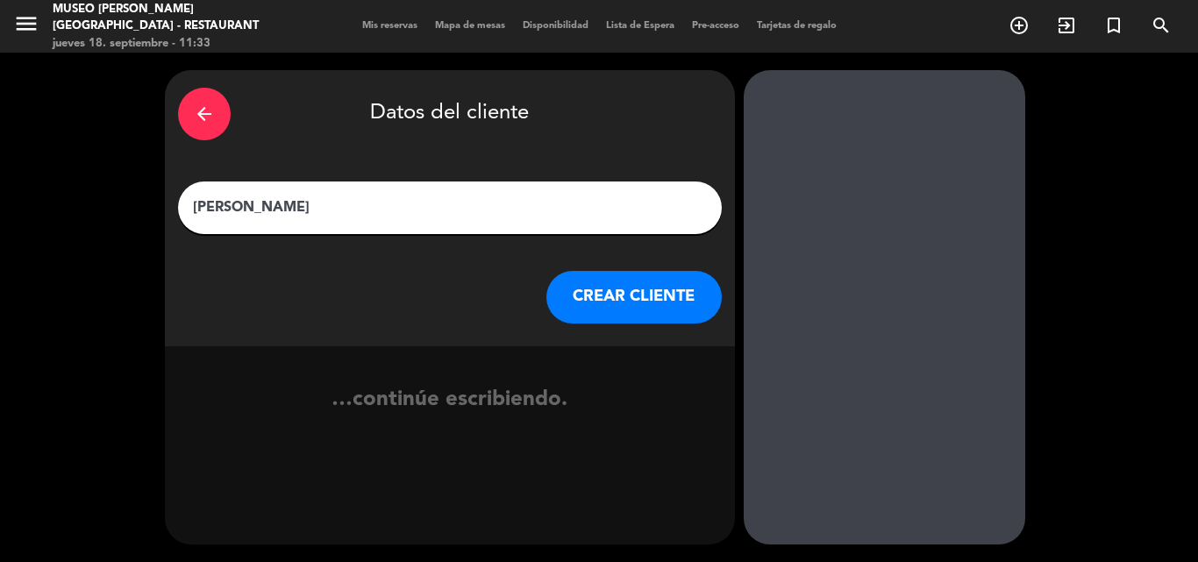
scroll to position [0, 0]
type input "Nuria Lisseth Hernandez S."
click at [602, 292] on button "CREAR CLIENTE" at bounding box center [633, 297] width 175 height 53
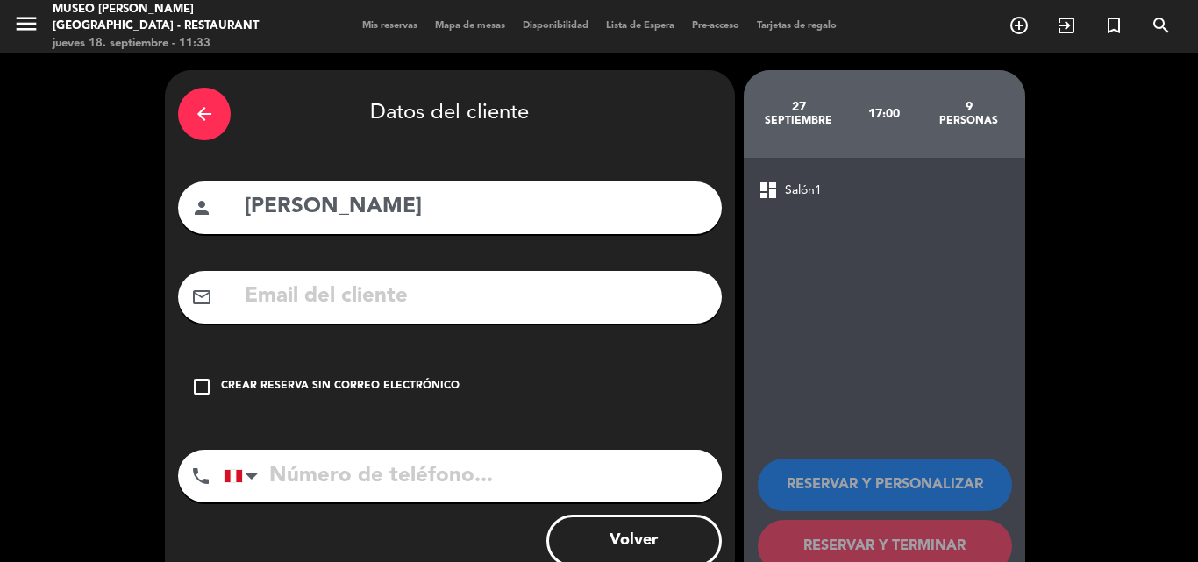
click at [460, 282] on input "text" at bounding box center [476, 297] width 466 height 36
paste input "Nuria Lisseth Hernandez S."
click at [416, 465] on input "tel" at bounding box center [473, 476] width 498 height 53
drag, startPoint x: 506, startPoint y: 303, endPoint x: 122, endPoint y: 303, distance: 384.1
click at [123, 303] on div "arrow_back Datos del cliente person Nuria Lisseth Hernandez S. mail_outline Nur…" at bounding box center [599, 332] width 1198 height 559
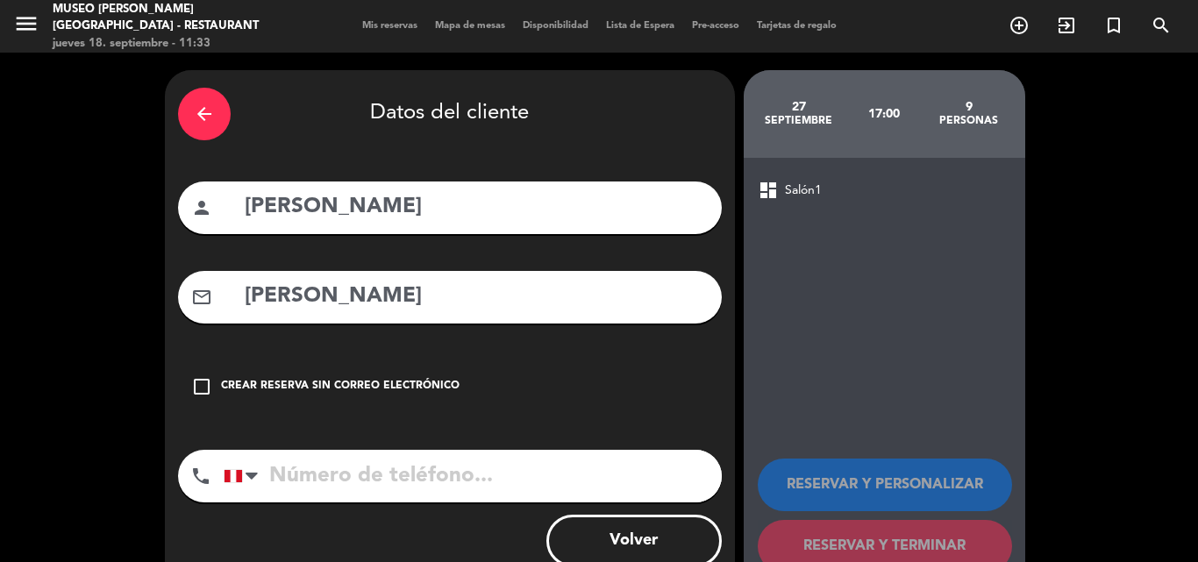
paste input "nurialisseth@hotmail.com"
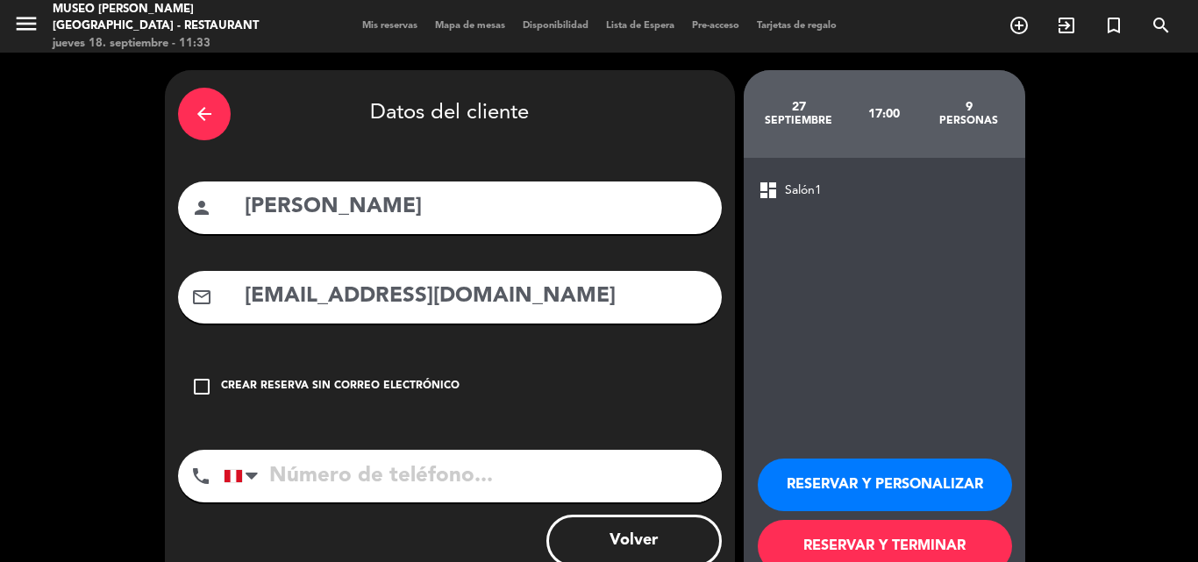
type input "nurialisseth@hotmail.com"
click at [330, 480] on input "tel" at bounding box center [473, 476] width 498 height 53
click at [497, 467] on input "tel" at bounding box center [473, 476] width 498 height 53
paste input "920 212 859"
type input "920 212 859"
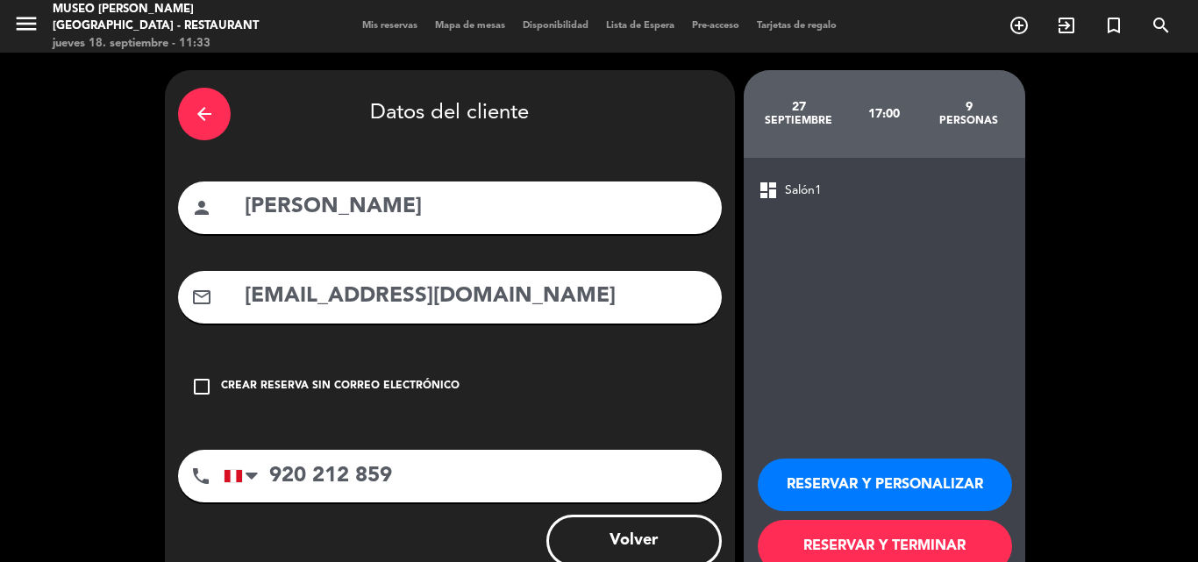
click at [794, 470] on button "RESERVAR Y PERSONALIZAR" at bounding box center [885, 485] width 254 height 53
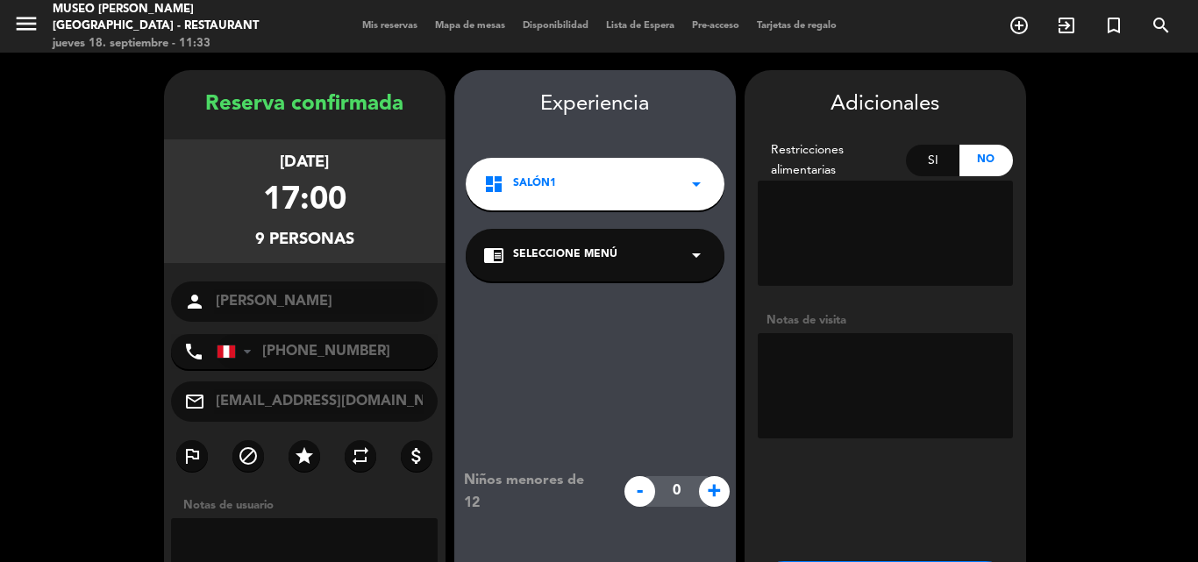
scroll to position [70, 0]
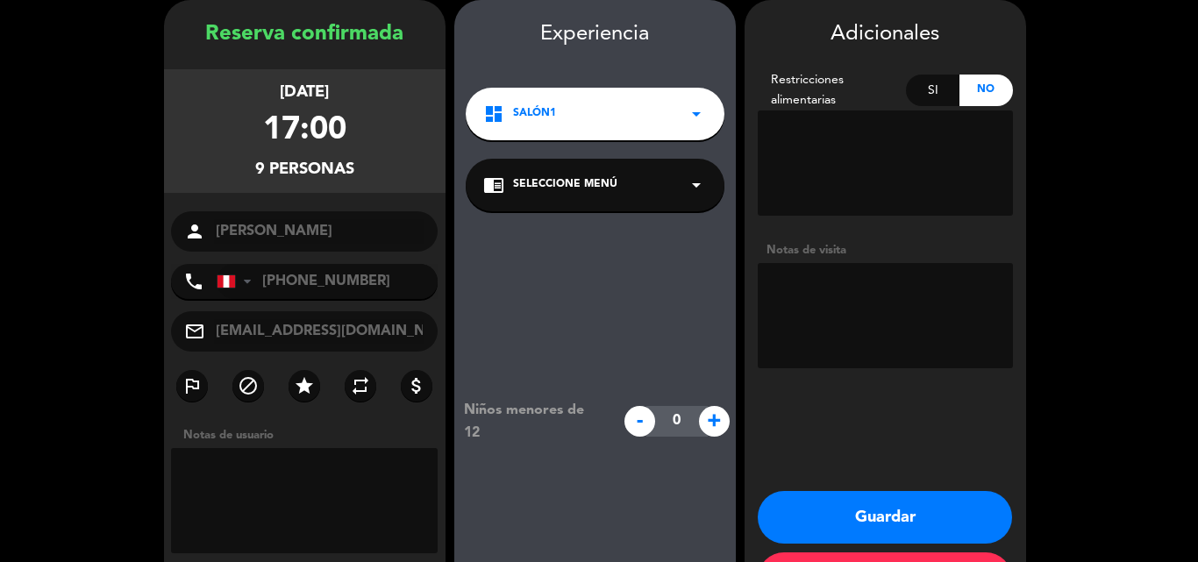
click at [523, 181] on span "Seleccione Menú" at bounding box center [565, 185] width 104 height 18
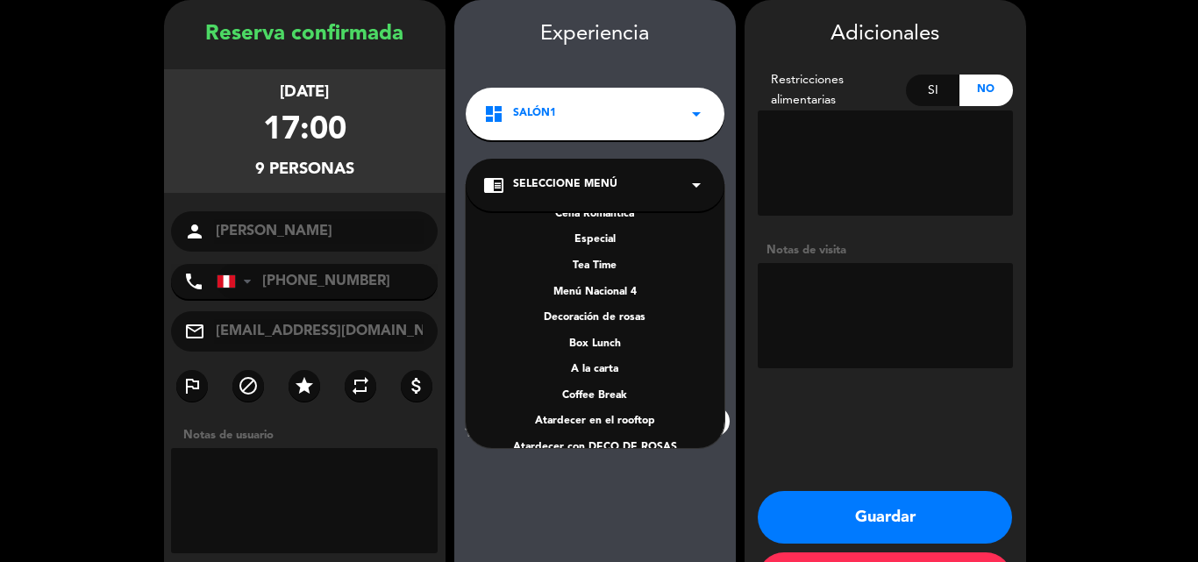
scroll to position [252, 0]
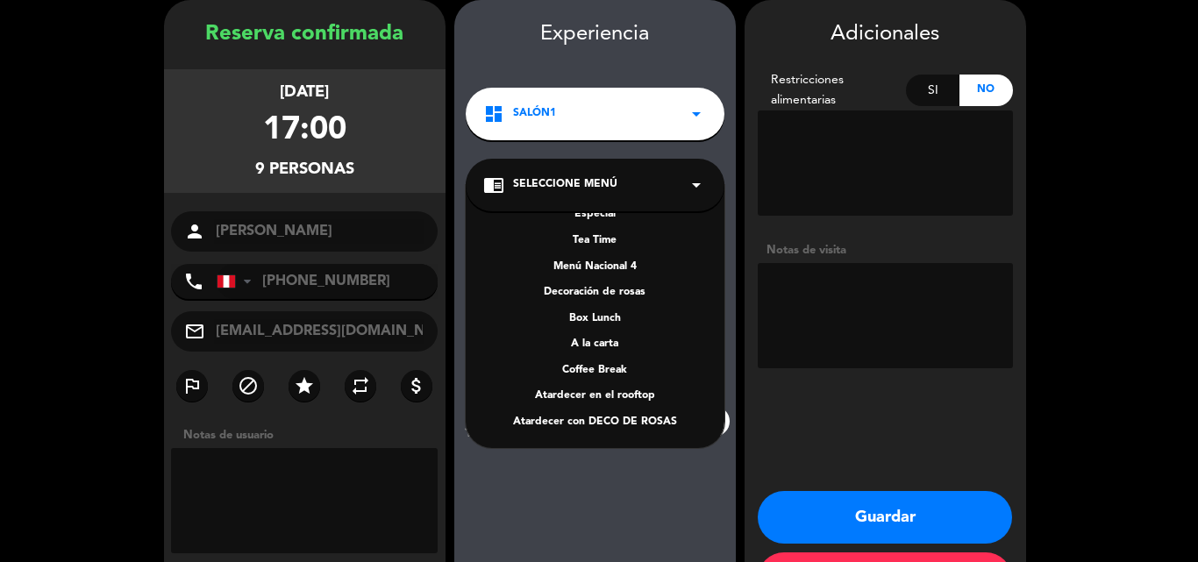
click at [589, 343] on div "A la carta" at bounding box center [595, 345] width 224 height 18
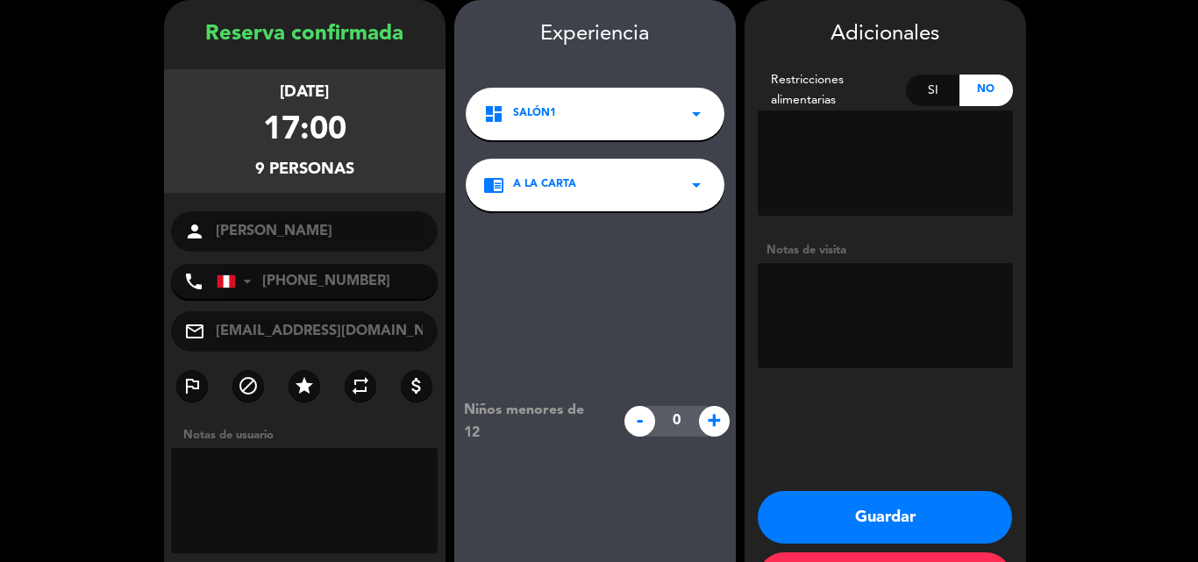
click at [934, 87] on div "Si" at bounding box center [932, 91] width 53 height 32
click at [866, 167] on textarea at bounding box center [885, 162] width 255 height 105
paste textarea "Alergias a los mariscos de una integrante"
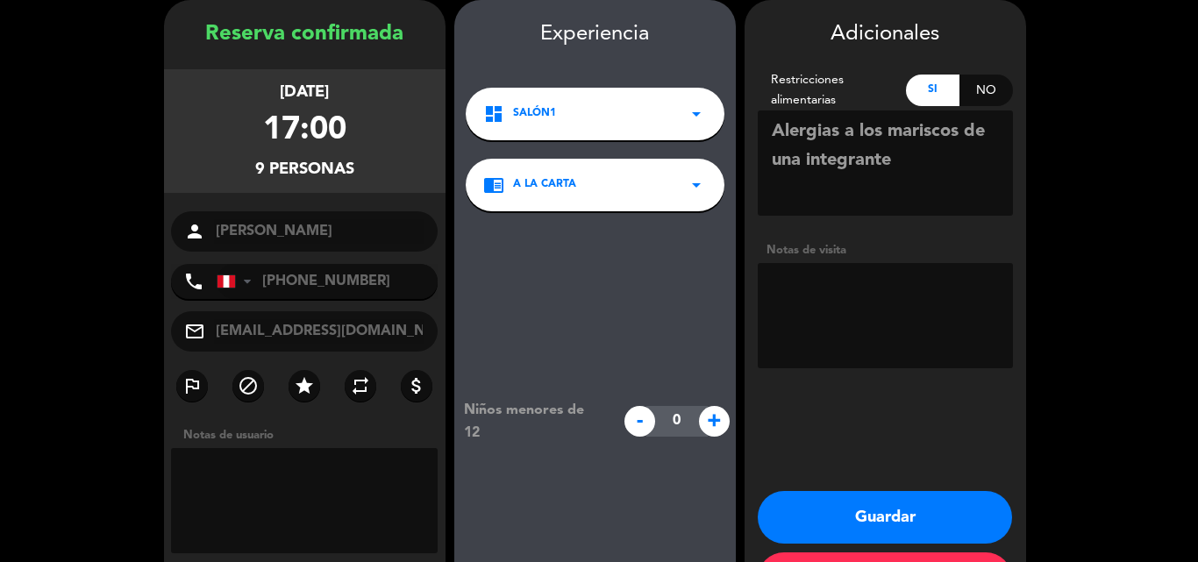
type textarea "Alergias a los mariscos de una integrante"
click at [835, 302] on textarea at bounding box center [885, 315] width 255 height 105
type textarea "motivo cumpleaños"
click at [819, 510] on button "Guardar" at bounding box center [885, 517] width 254 height 53
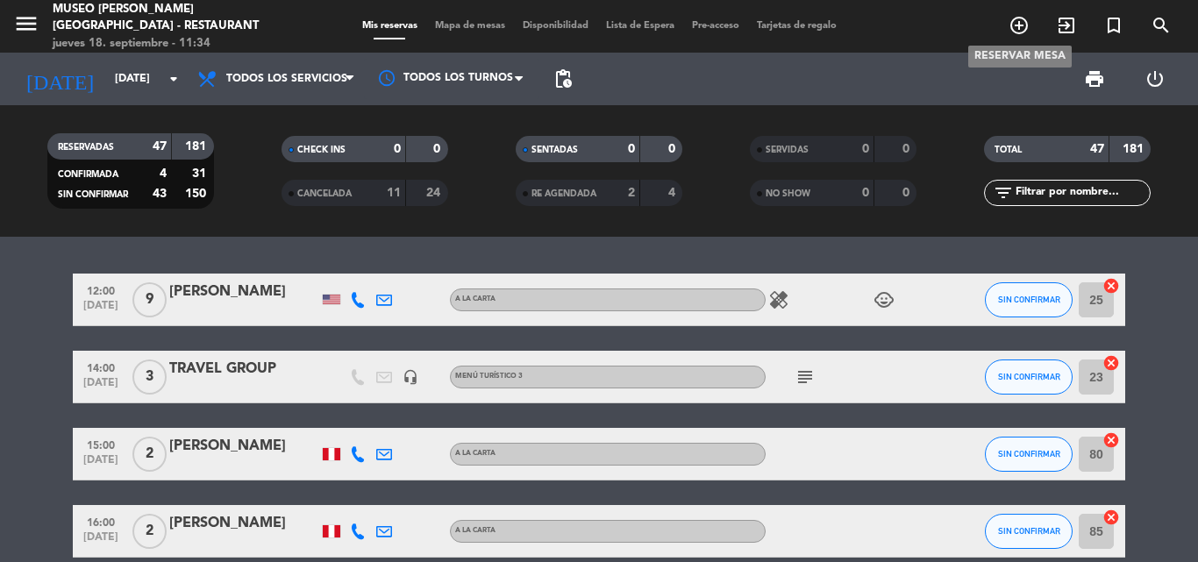
click at [1013, 26] on icon "add_circle_outline" at bounding box center [1019, 25] width 21 height 21
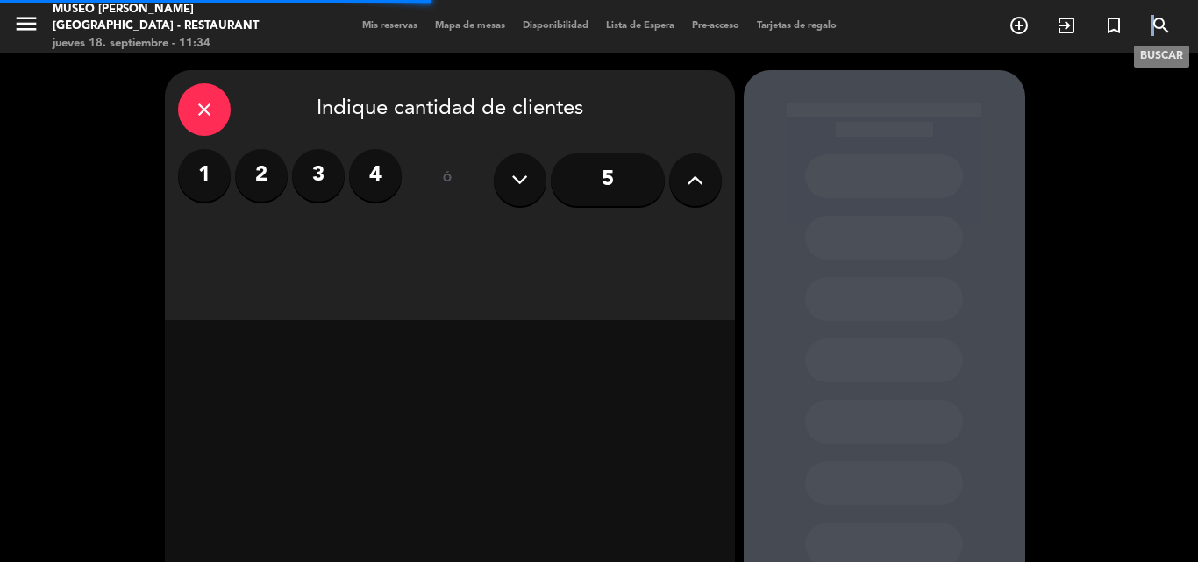
click at [1153, 23] on icon "search" at bounding box center [1161, 25] width 21 height 21
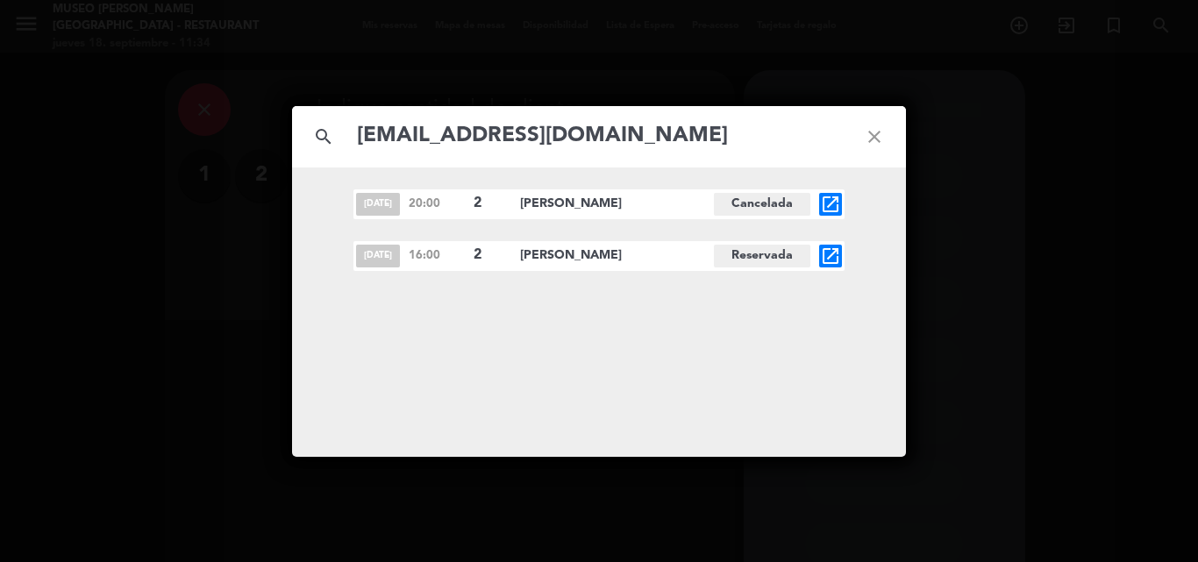
type input "haroldpmt@hotmail.com"
click at [829, 257] on icon "open_in_new" at bounding box center [830, 256] width 21 height 21
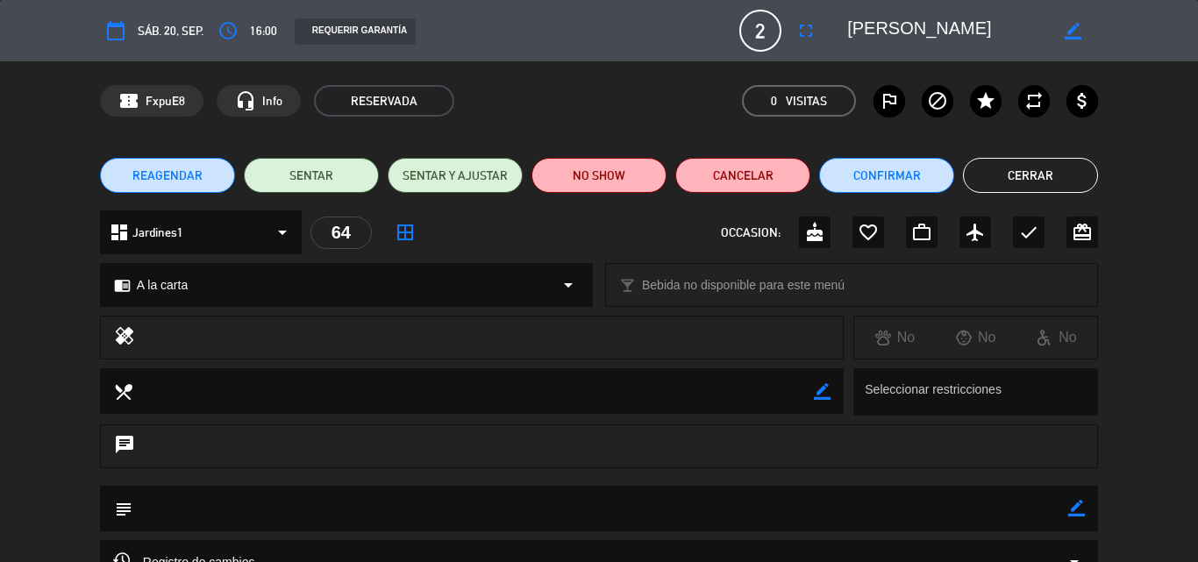
click at [1082, 508] on icon "border_color" at bounding box center [1076, 508] width 17 height 17
click at [758, 510] on textarea at bounding box center [600, 508] width 936 height 45
paste textarea "haroldpmt@hotmail.com"
type textarea "haroldpmt@hotmail.com"
drag, startPoint x: 321, startPoint y: 510, endPoint x: 3, endPoint y: 510, distance: 318.3
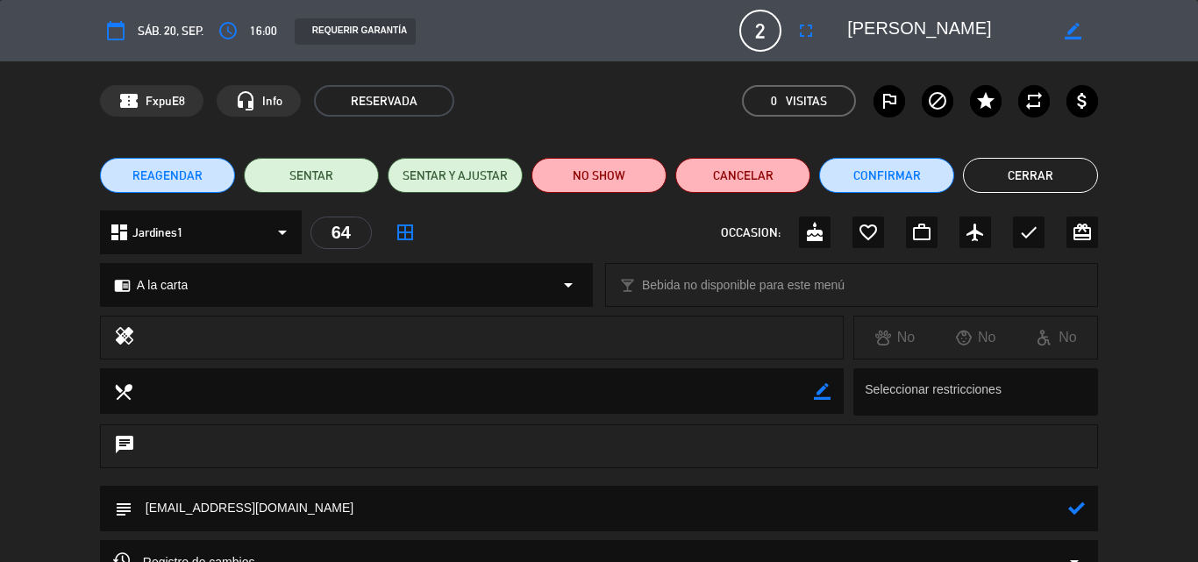
click at [3, 510] on div "subject" at bounding box center [599, 513] width 1198 height 54
type textarea "pedida de mano."
click at [1079, 503] on icon at bounding box center [1076, 508] width 17 height 17
click at [887, 170] on button "Confirmar" at bounding box center [886, 175] width 135 height 35
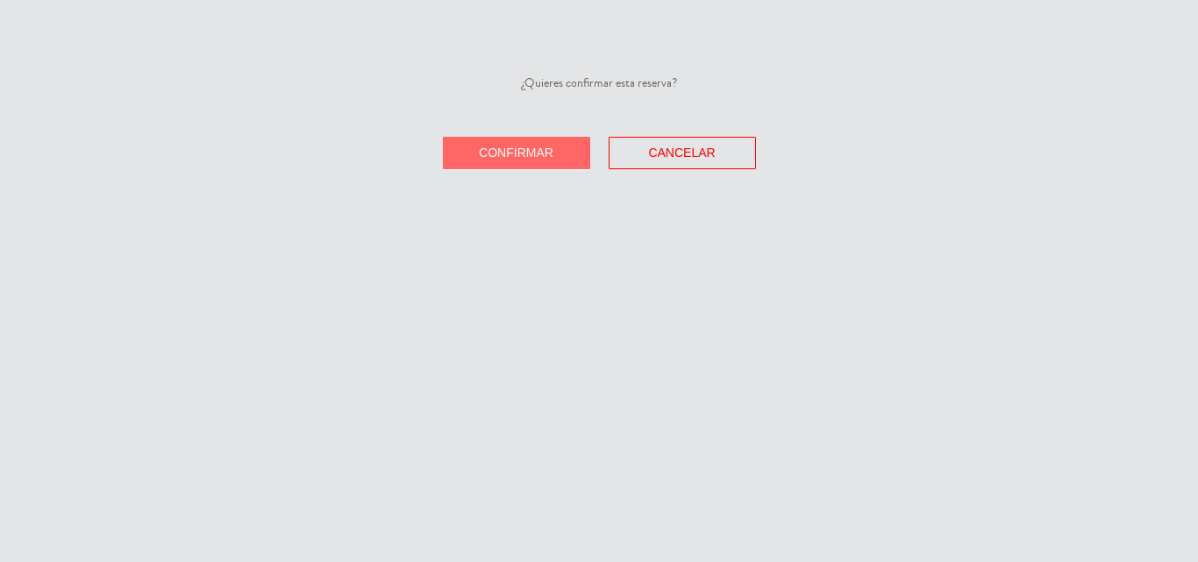
click at [484, 155] on span "Confirmar" at bounding box center [516, 153] width 75 height 14
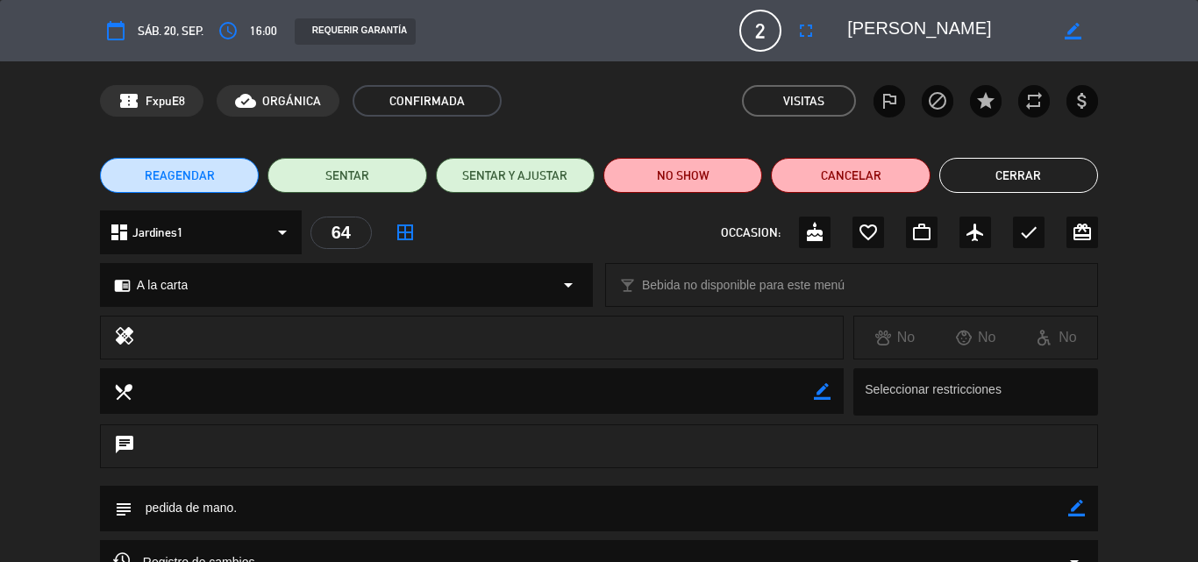
drag, startPoint x: 1039, startPoint y: 187, endPoint x: 809, endPoint y: 11, distance: 289.1
click at [1039, 184] on button "Cerrar" at bounding box center [1018, 175] width 159 height 35
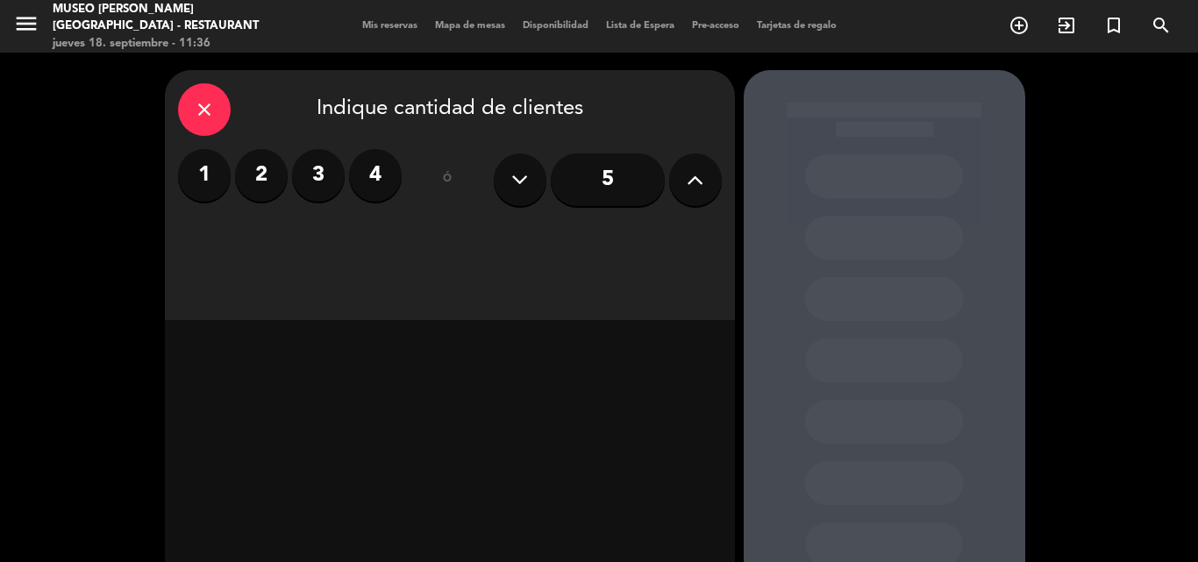
click at [262, 163] on label "2" at bounding box center [261, 175] width 53 height 53
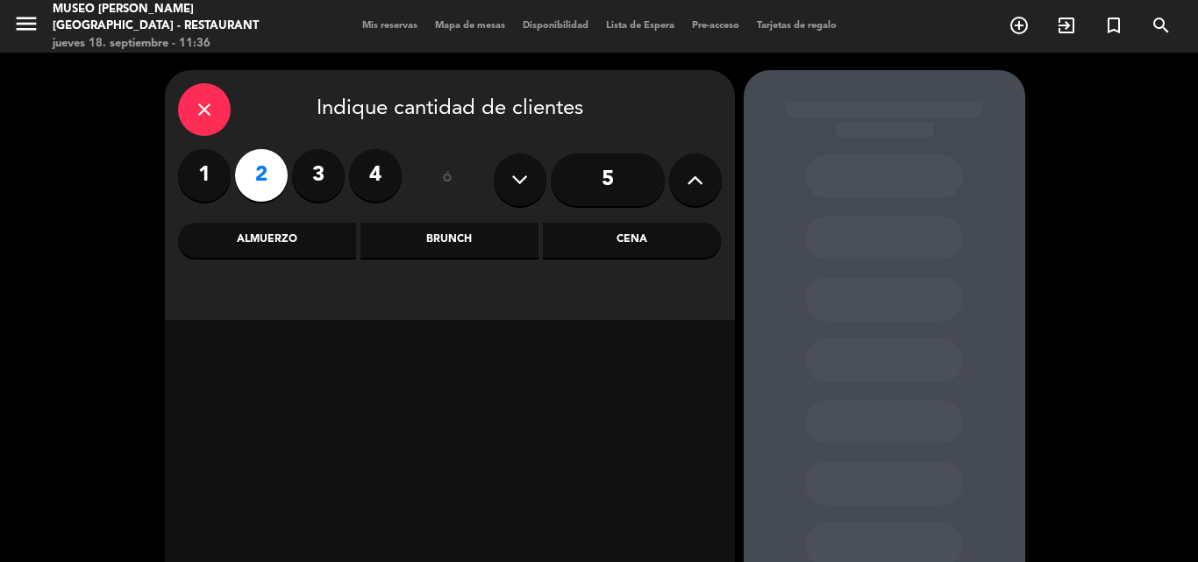
click at [632, 239] on div "Cena" at bounding box center [632, 240] width 178 height 35
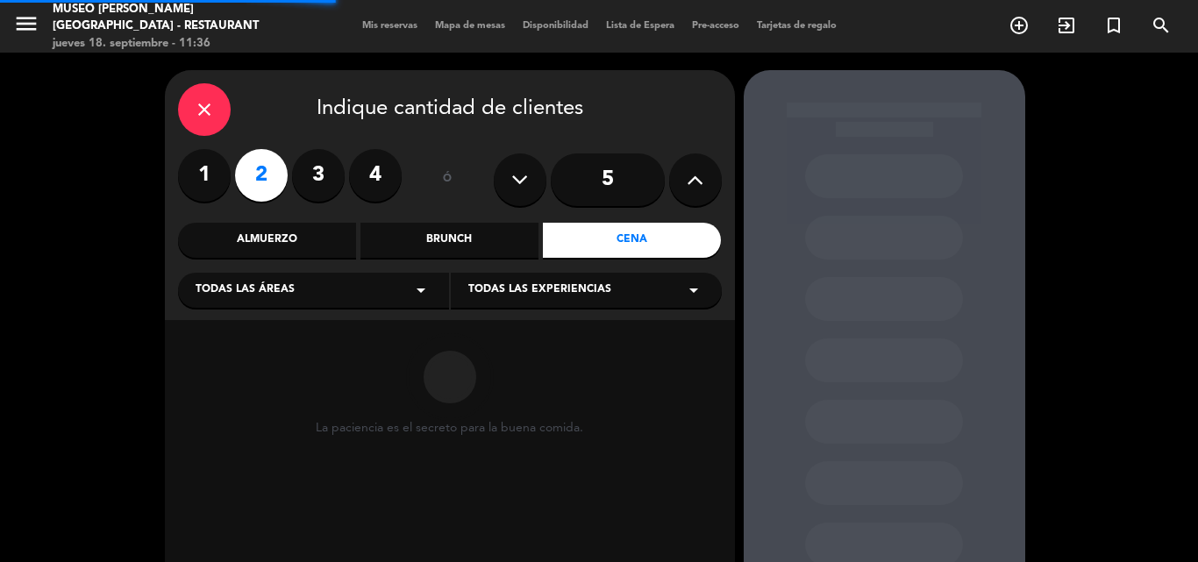
click at [251, 289] on span "Todas las áreas" at bounding box center [245, 291] width 99 height 18
click at [236, 362] on div "Jardines1" at bounding box center [314, 360] width 236 height 18
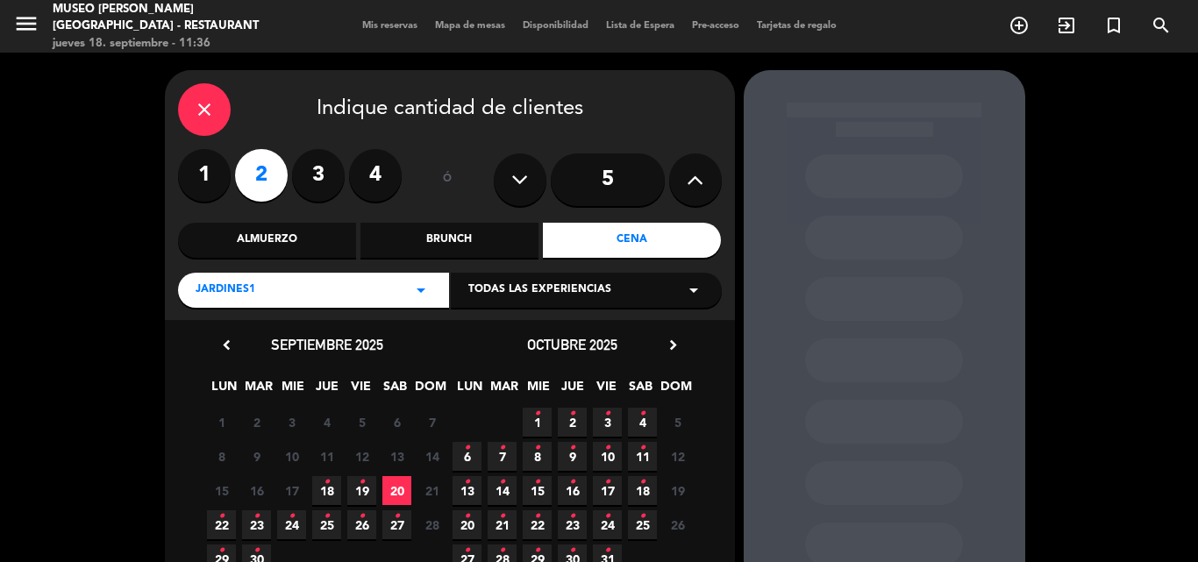
click at [367, 492] on span "19 •" at bounding box center [361, 490] width 29 height 29
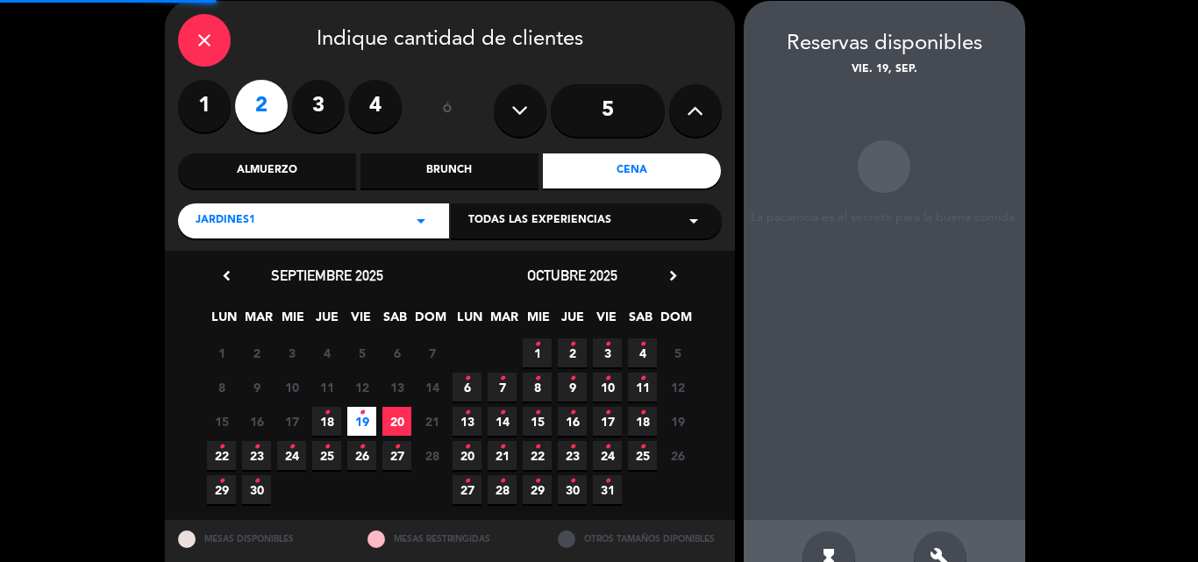
scroll to position [70, 0]
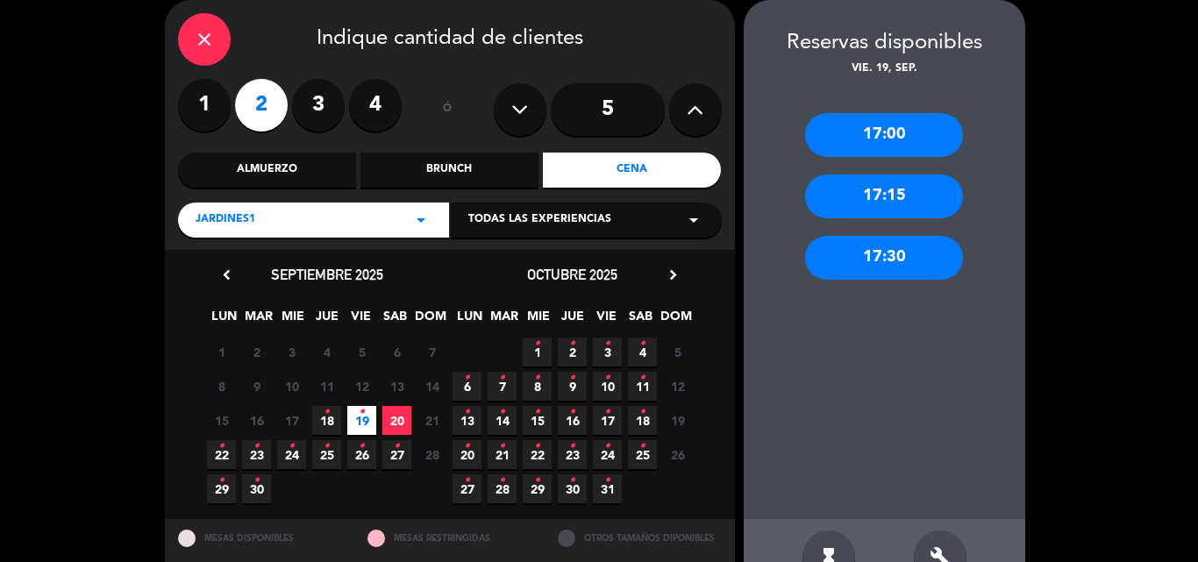
click at [324, 423] on icon "•" at bounding box center [327, 412] width 6 height 28
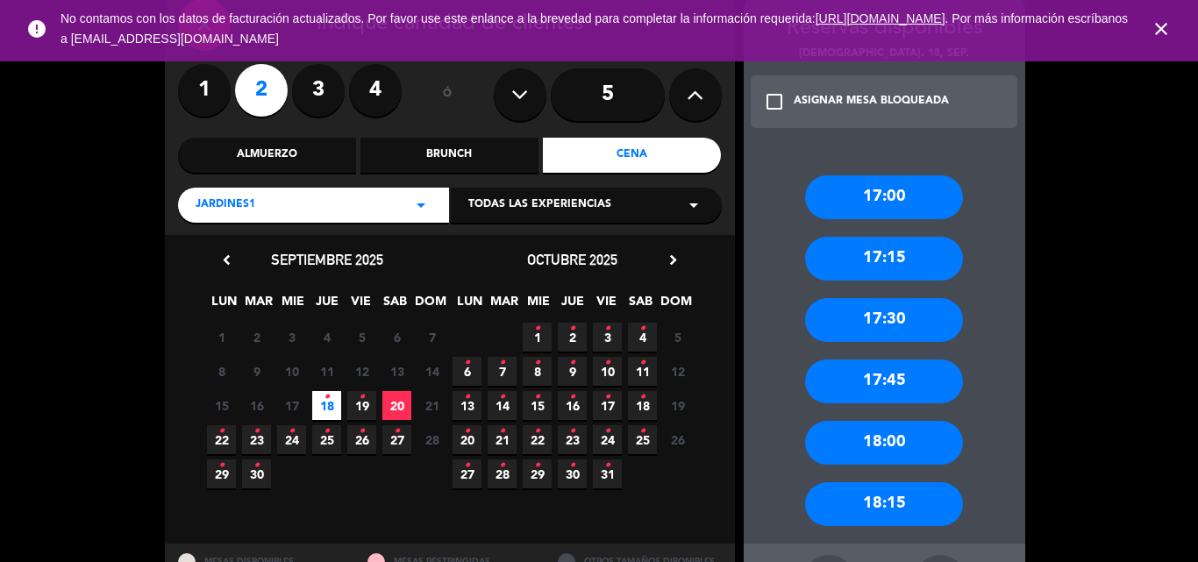
scroll to position [0, 0]
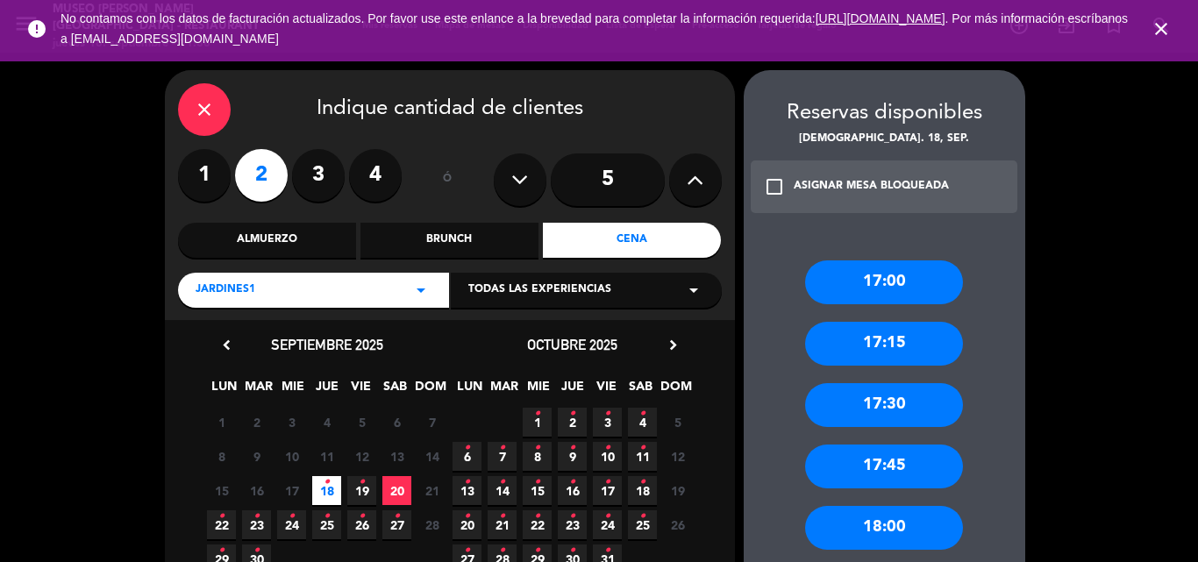
click at [364, 481] on icon "•" at bounding box center [362, 482] width 6 height 28
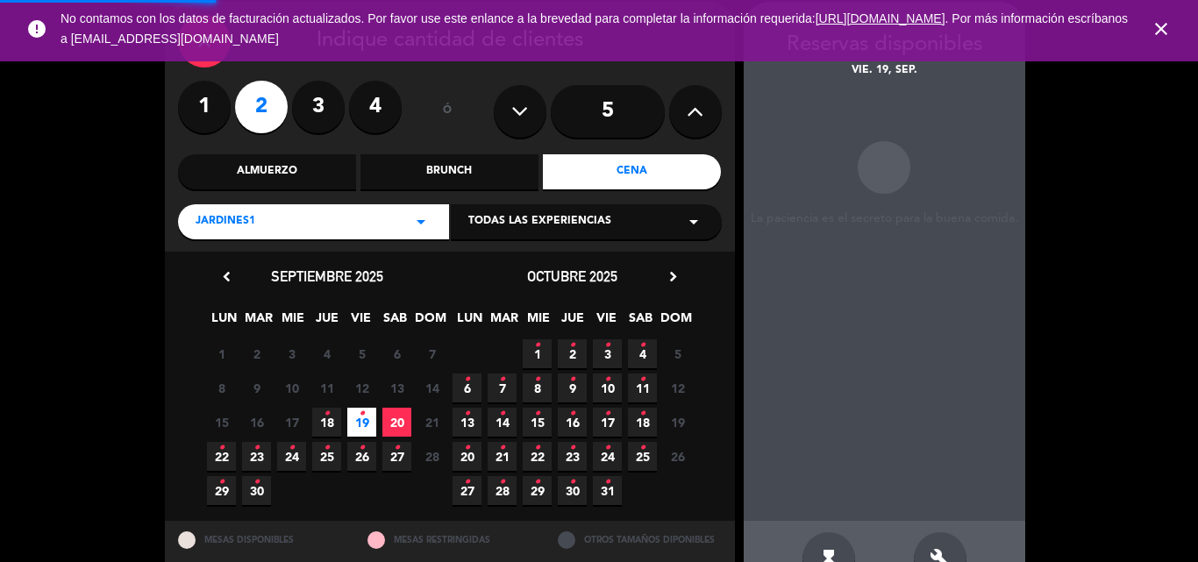
scroll to position [70, 0]
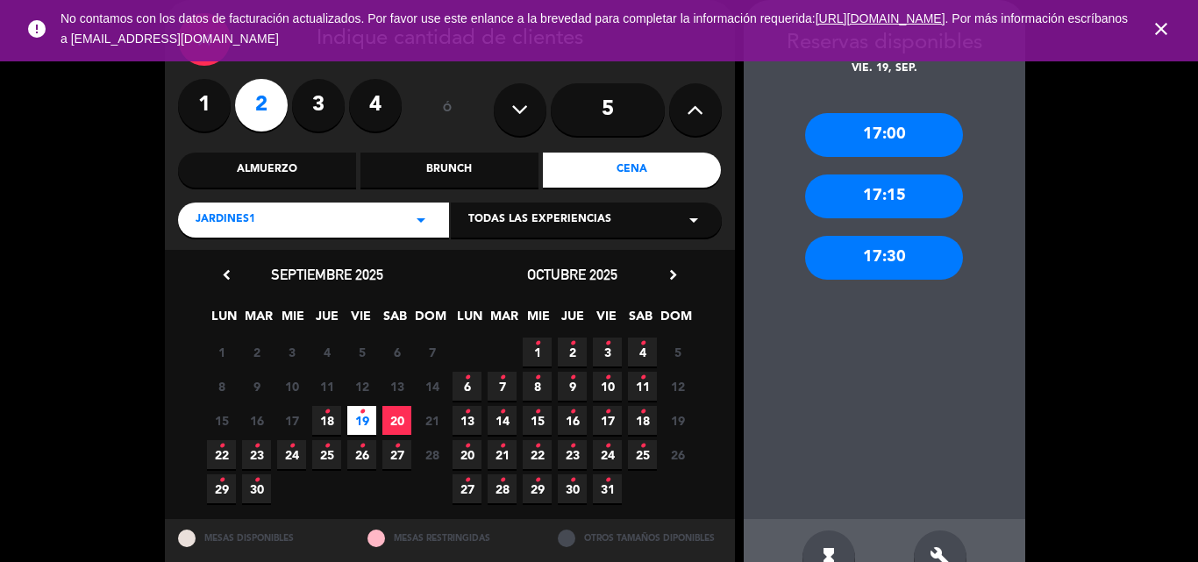
click at [282, 225] on div "Jardines1 arrow_drop_down" at bounding box center [313, 220] width 271 height 35
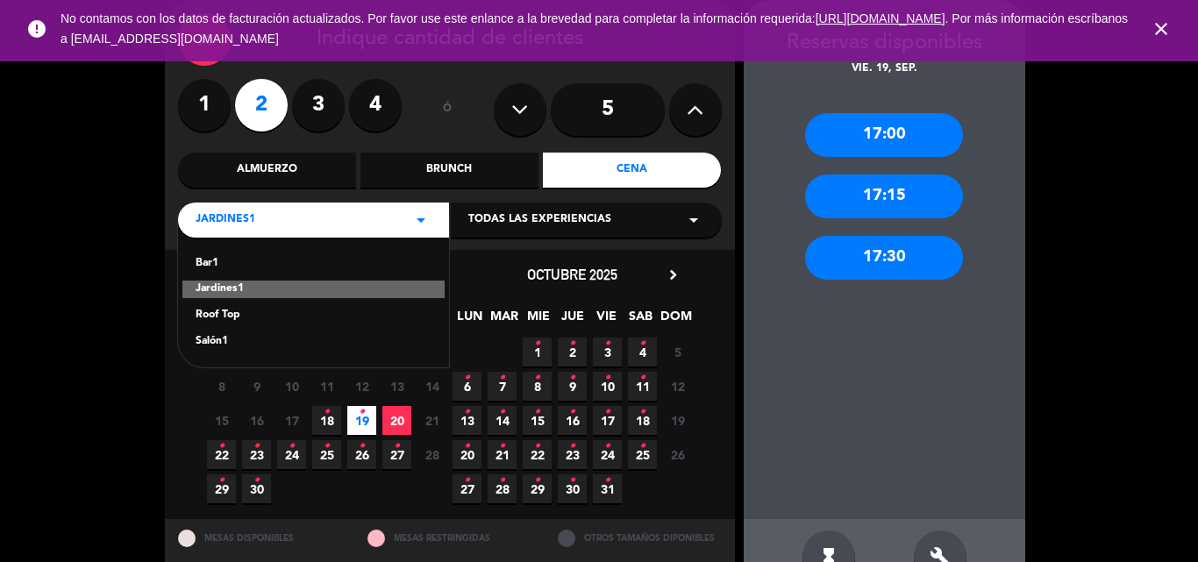
click at [219, 317] on div "Roof Top" at bounding box center [314, 316] width 236 height 18
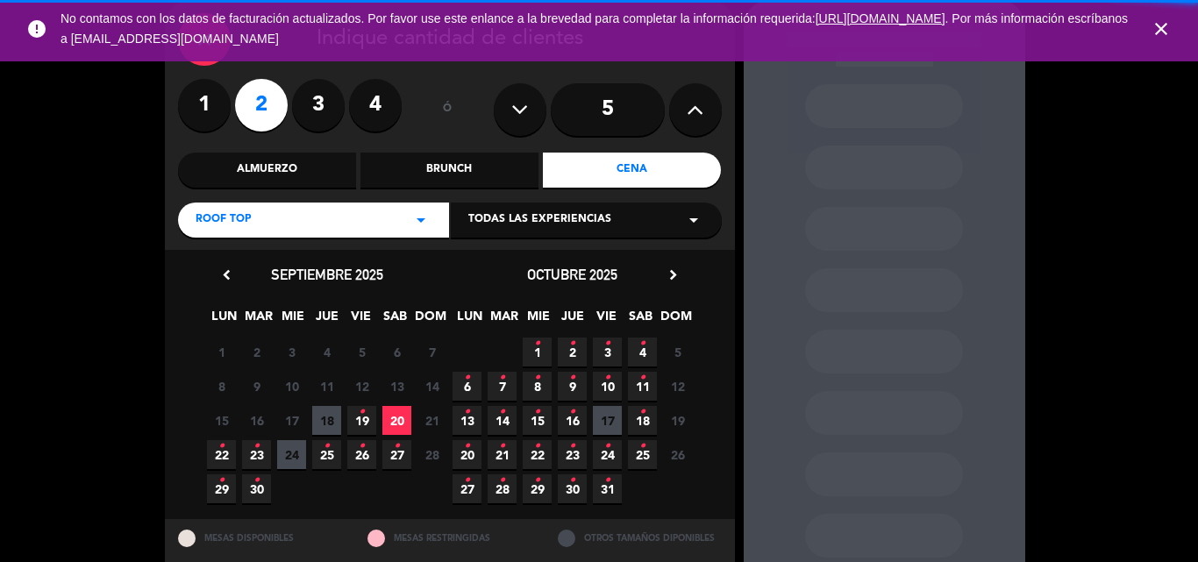
click at [364, 422] on icon "•" at bounding box center [362, 412] width 6 height 28
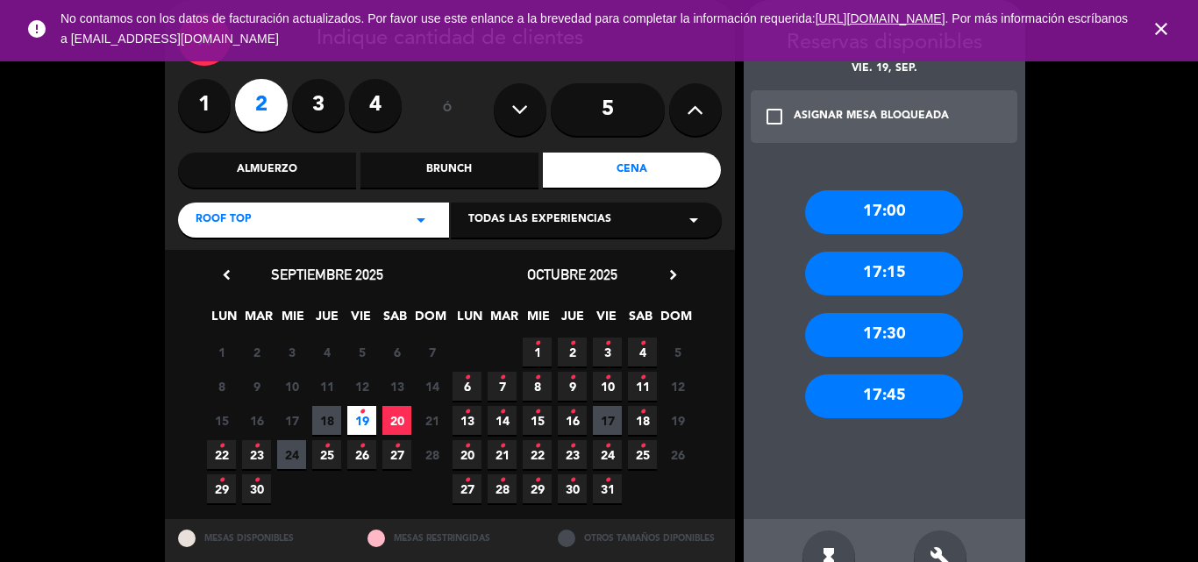
click at [890, 396] on div "17:45" at bounding box center [884, 396] width 158 height 44
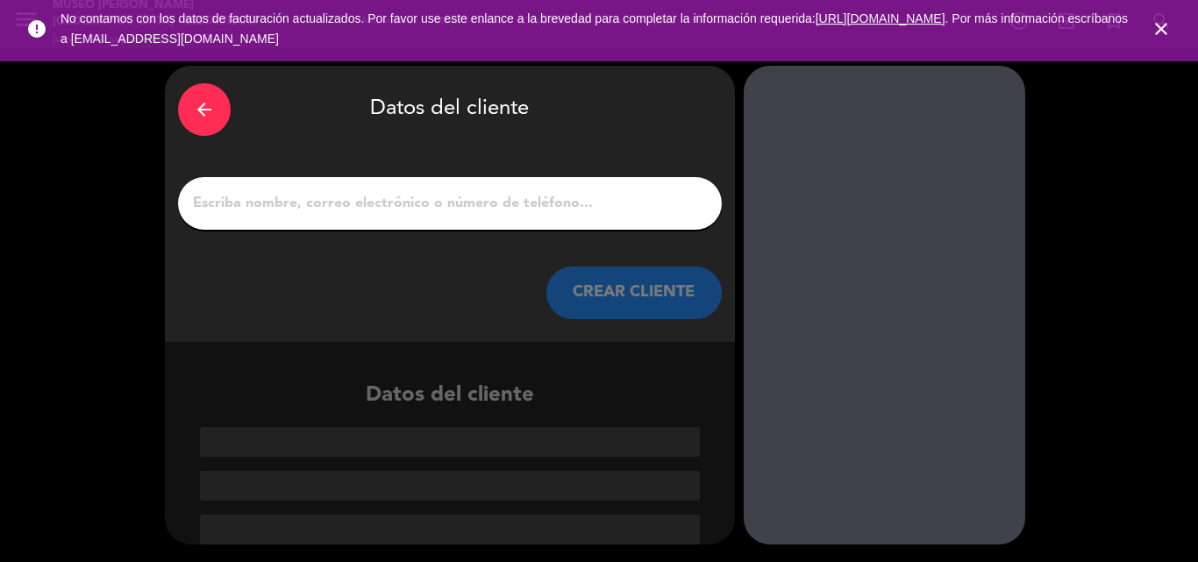
scroll to position [4, 0]
click at [459, 204] on input "1" at bounding box center [449, 203] width 517 height 25
paste input "María Jenifer Sánchez Fernández"
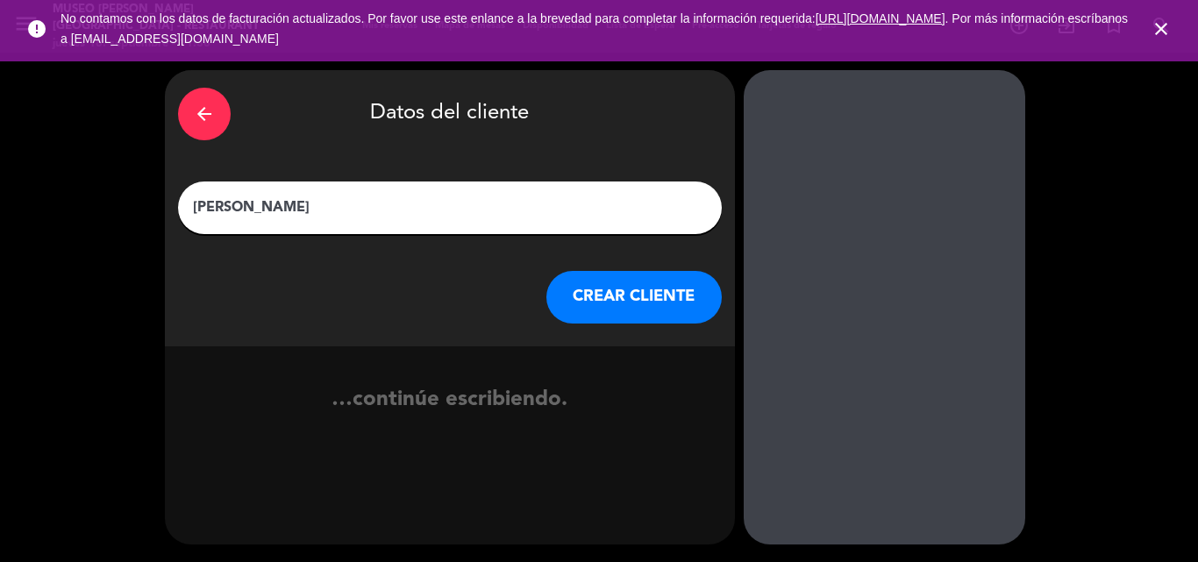
type input "María Jenifer Sánchez Fernández"
click at [609, 290] on button "CREAR CLIENTE" at bounding box center [633, 297] width 175 height 53
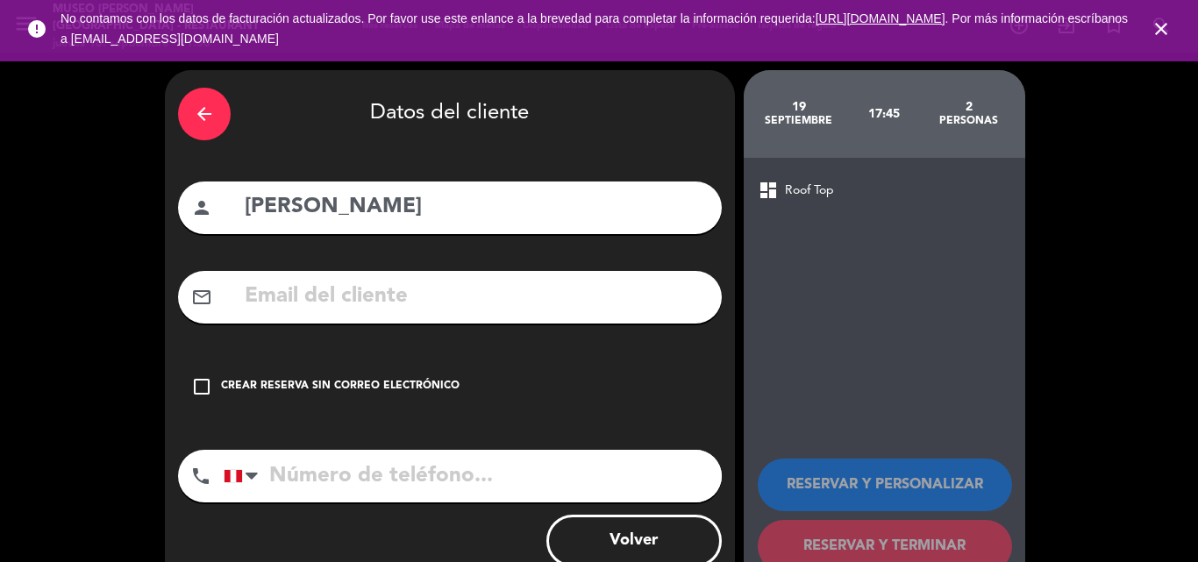
click at [439, 284] on input "text" at bounding box center [476, 297] width 466 height 36
paste input "sanchezjenifer482@gmail.com"
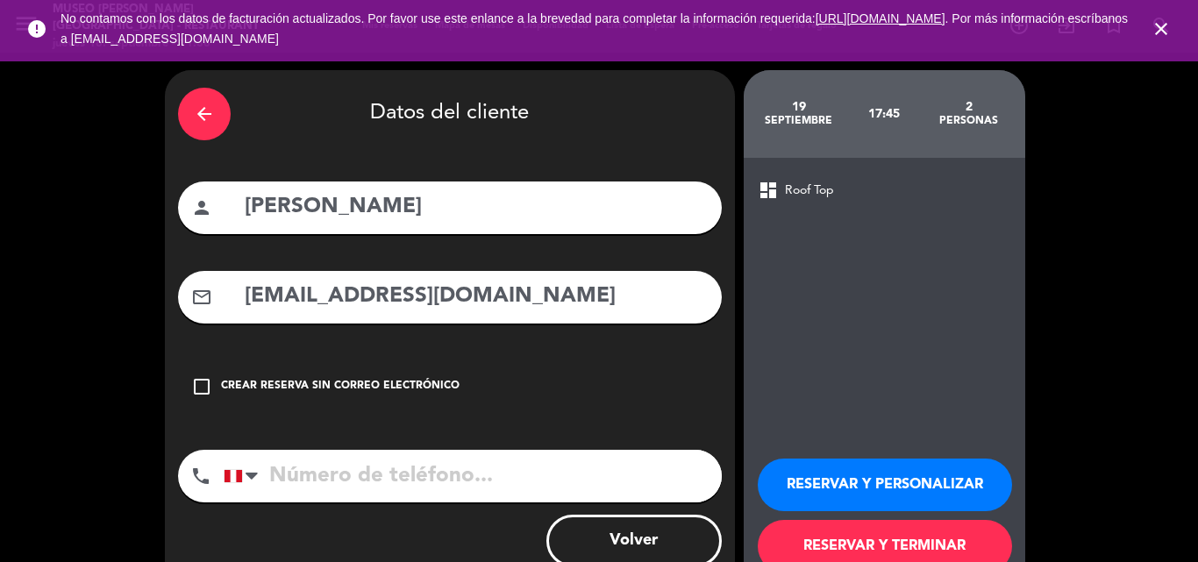
type input "sanchezjenifer482@gmail.com"
click at [434, 454] on input "tel" at bounding box center [473, 476] width 498 height 53
click at [434, 462] on input "tel" at bounding box center [473, 476] width 498 height 53
paste input "989663694"
type input "989663694"
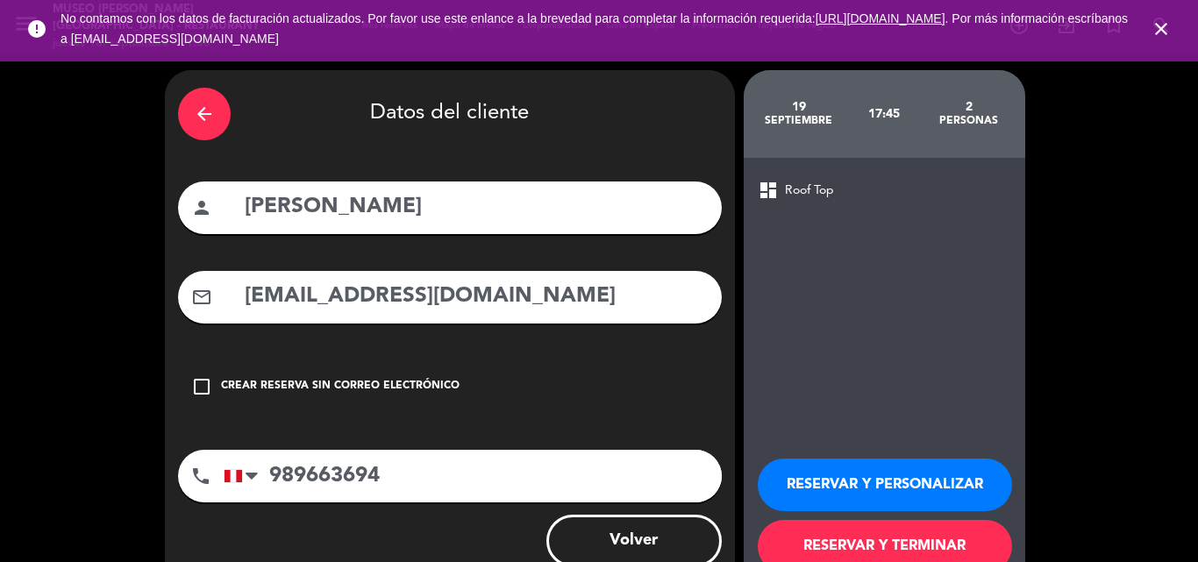
click at [840, 486] on button "RESERVAR Y PERSONALIZAR" at bounding box center [885, 485] width 254 height 53
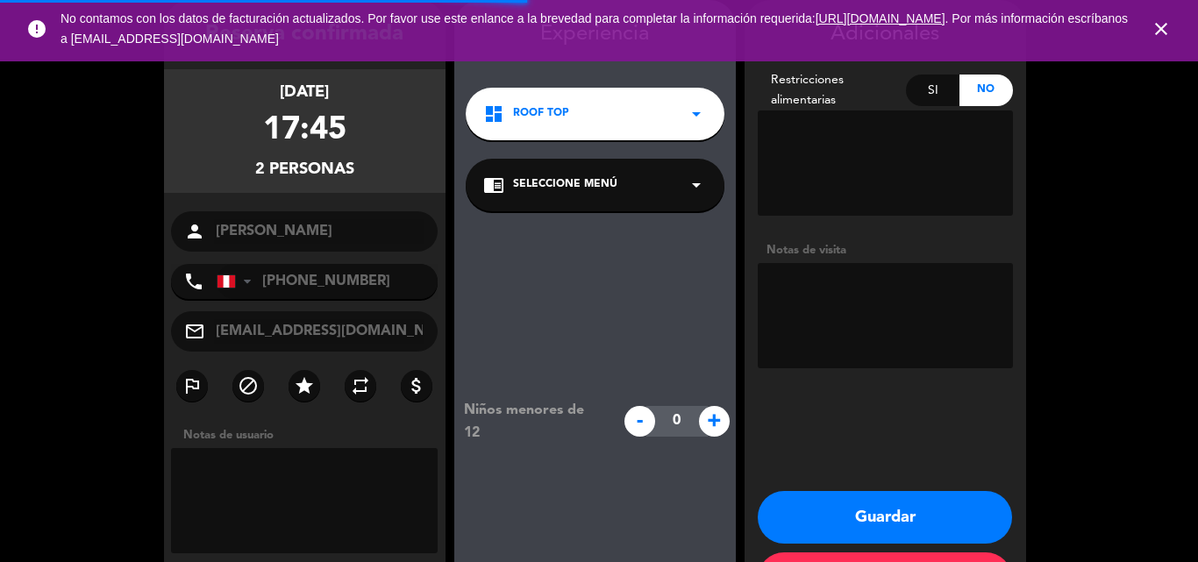
click at [587, 179] on span "Seleccione Menú" at bounding box center [565, 185] width 104 height 18
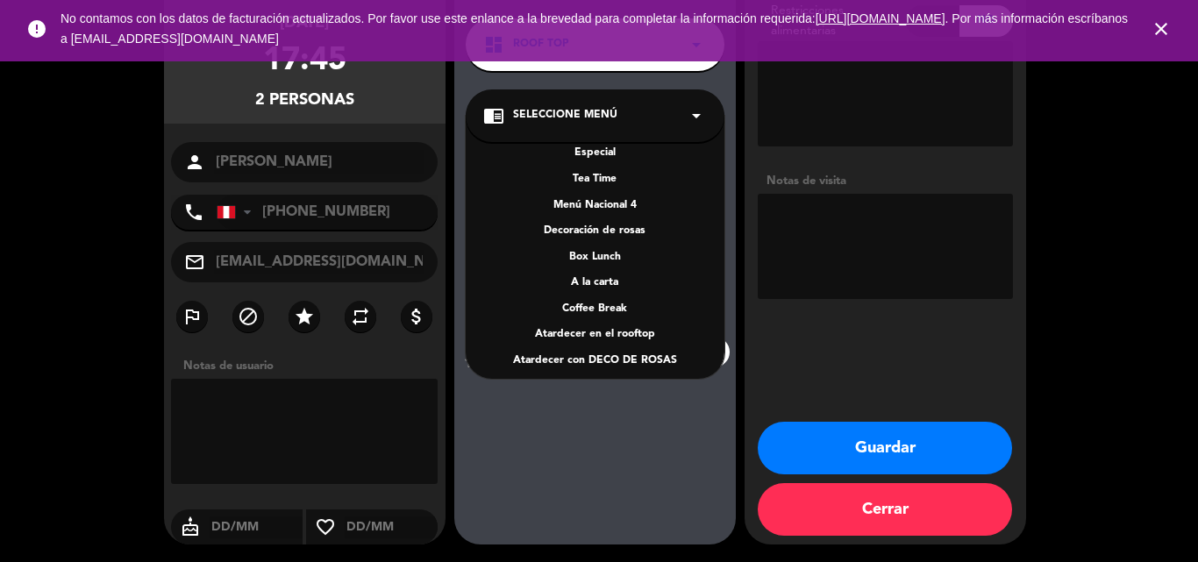
scroll to position [252, 0]
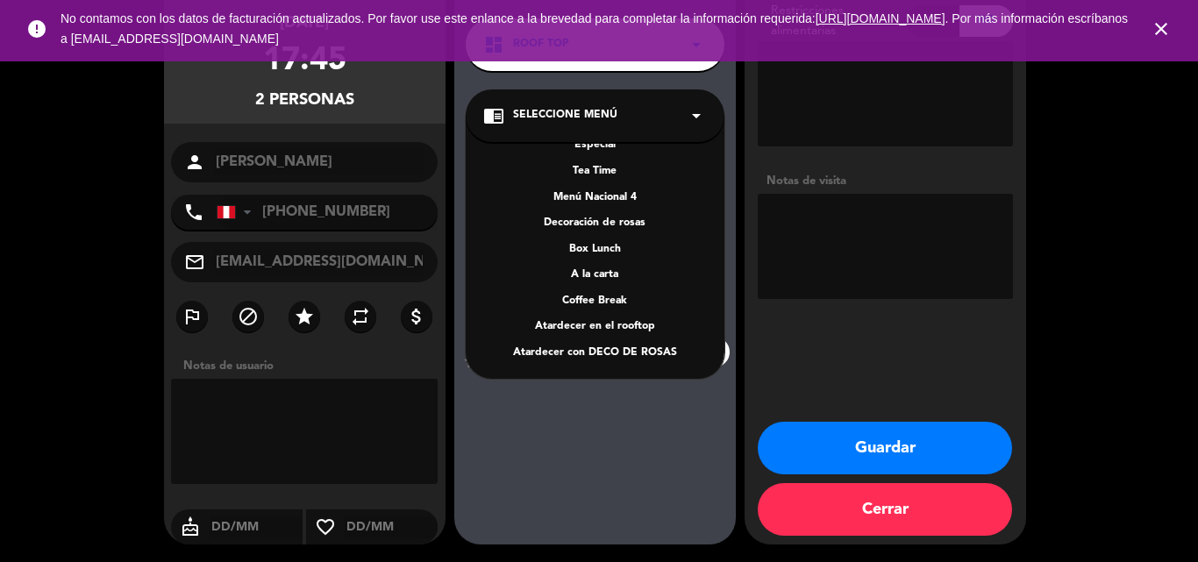
click at [597, 272] on div "A la carta" at bounding box center [595, 276] width 224 height 18
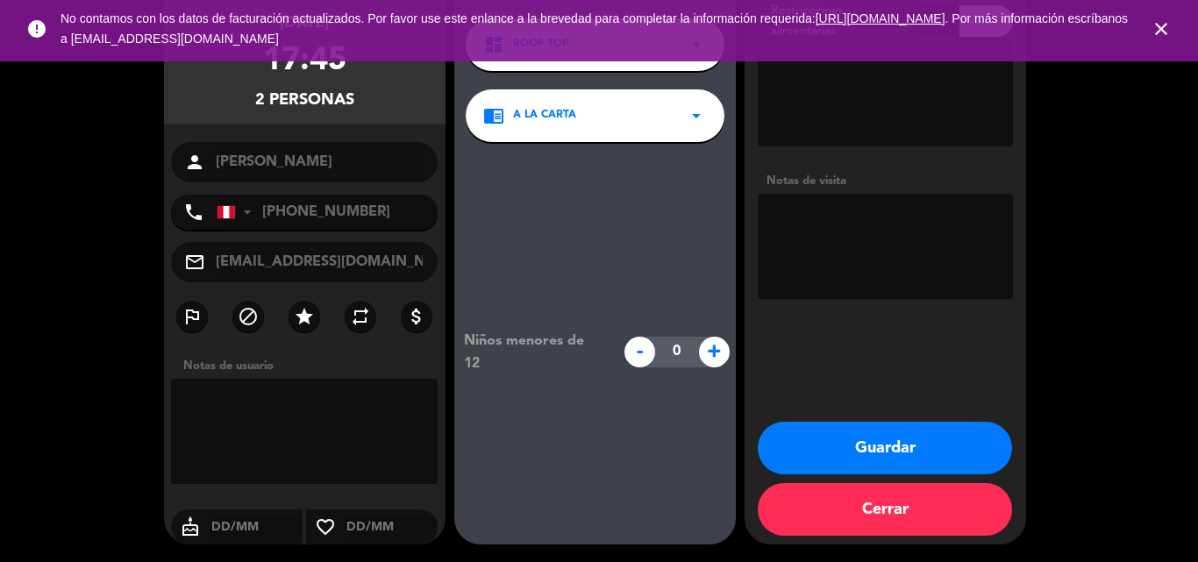
click at [958, 244] on textarea at bounding box center [885, 246] width 255 height 105
click at [866, 214] on textarea at bounding box center [885, 246] width 255 height 105
type textarea "motivo aniversario"
drag, startPoint x: 881, startPoint y: 439, endPoint x: 866, endPoint y: 414, distance: 29.9
click at [880, 439] on button "Guardar" at bounding box center [885, 448] width 254 height 53
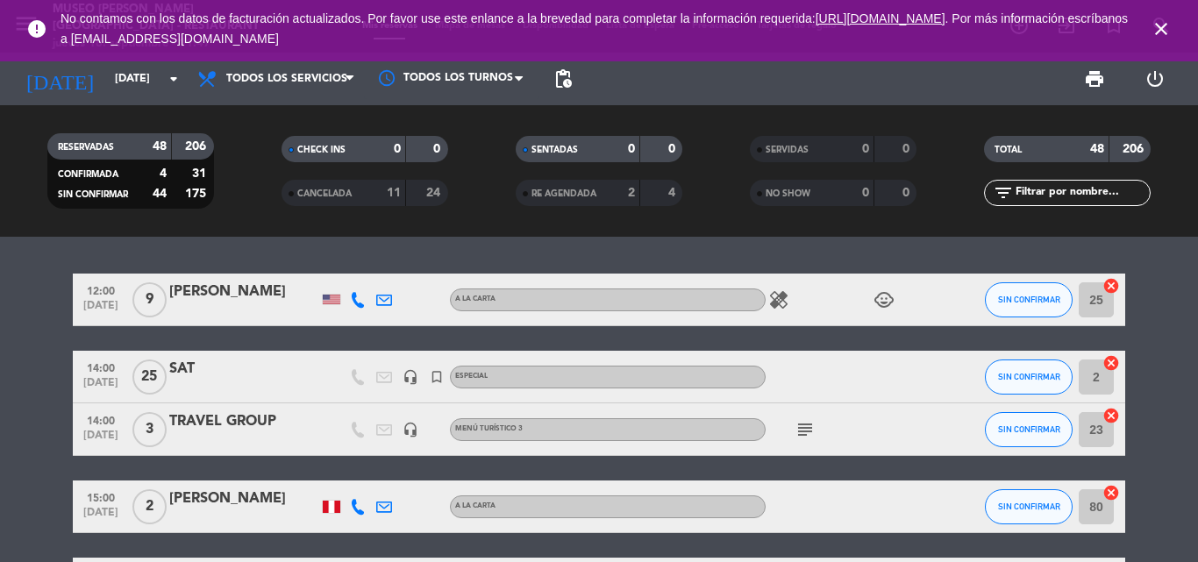
click at [1158, 30] on icon "close" at bounding box center [1161, 28] width 21 height 21
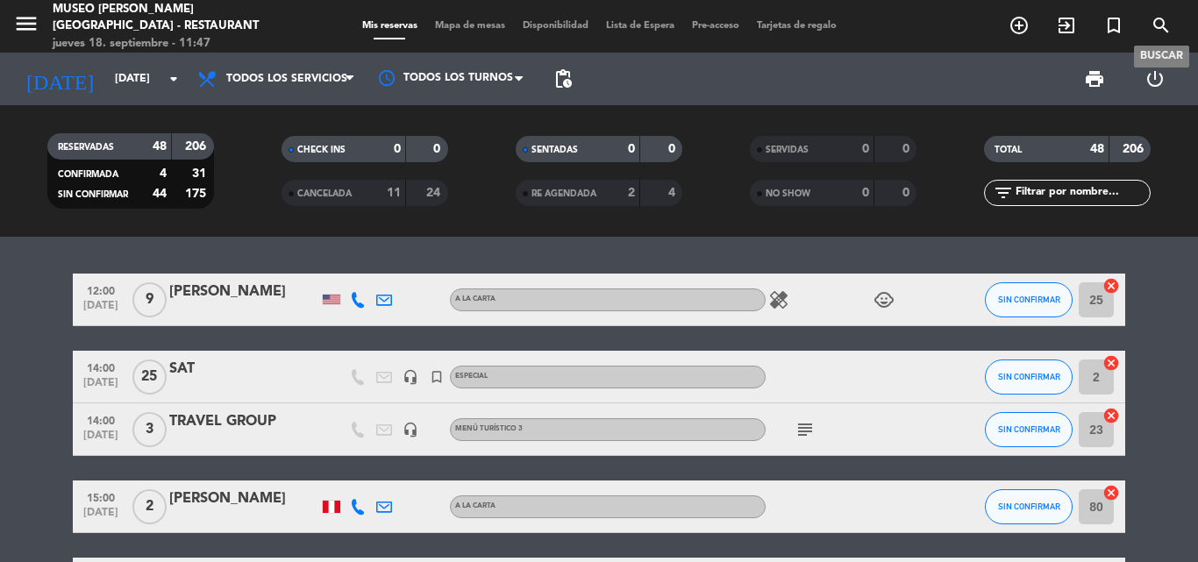
click at [1161, 25] on icon "search" at bounding box center [1161, 25] width 21 height 21
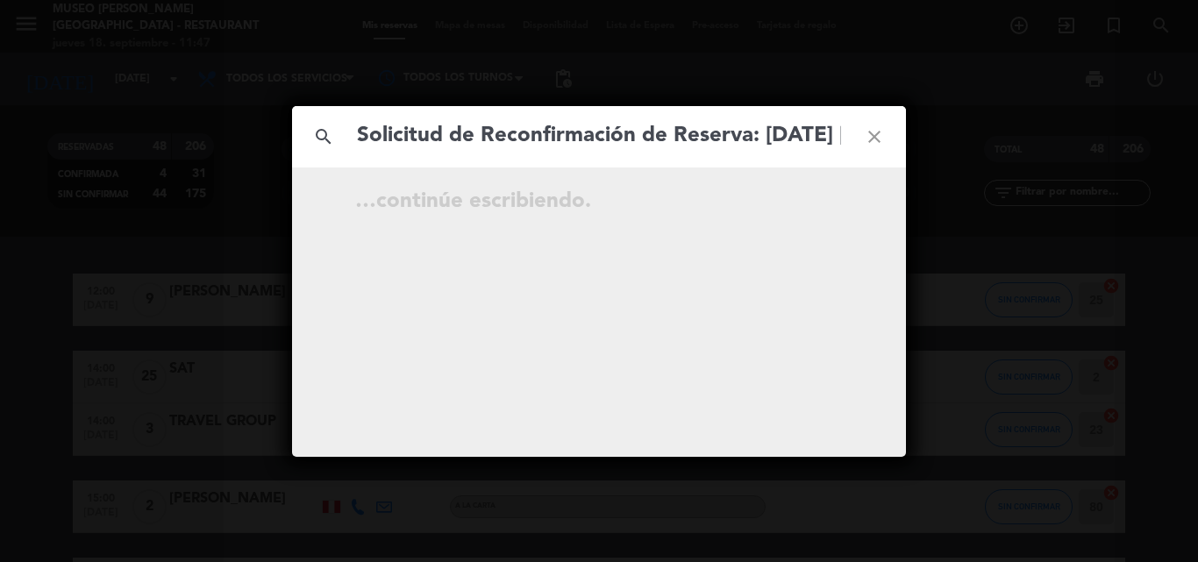
scroll to position [0, 569]
type input "Solicitud de Reconfirmación de Reserva: 17Sep 2025 Peru 15D14N tour Booking Ref…"
click at [880, 137] on icon "close" at bounding box center [874, 136] width 63 height 63
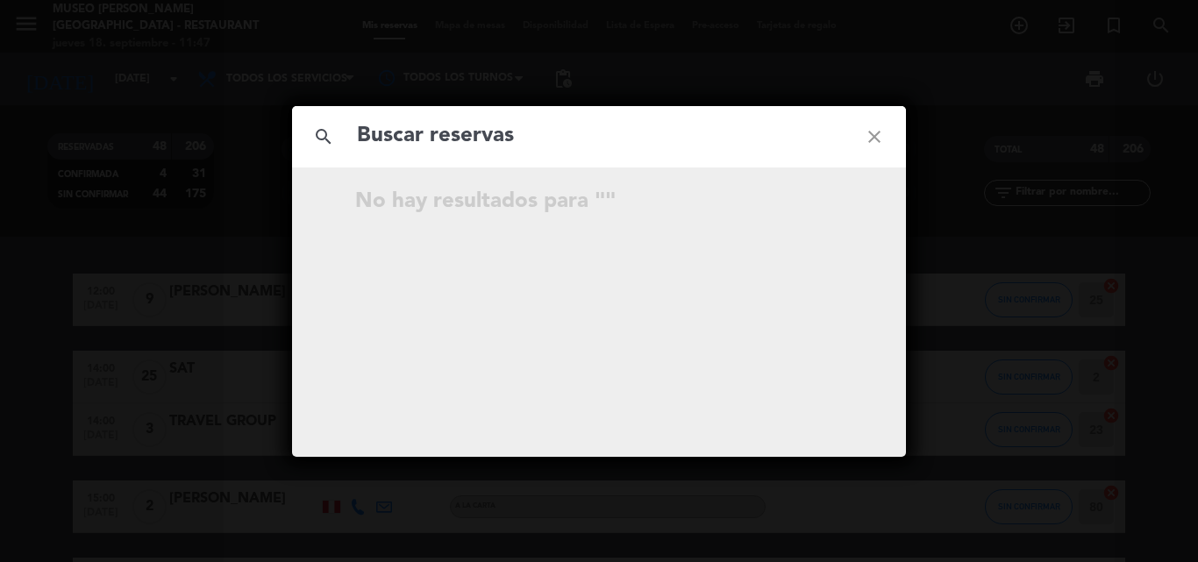
click at [523, 138] on input "text" at bounding box center [599, 136] width 488 height 36
paste input "janorfc25@gmail.com"
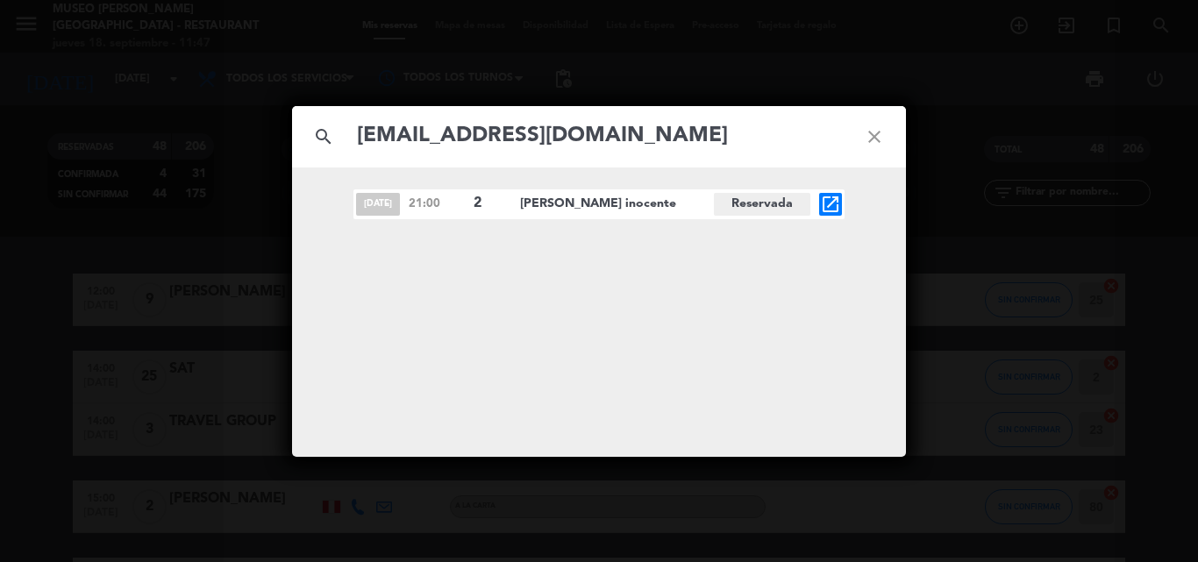
type input "janorfc25@gmail.com"
click at [836, 203] on icon "open_in_new" at bounding box center [830, 204] width 21 height 21
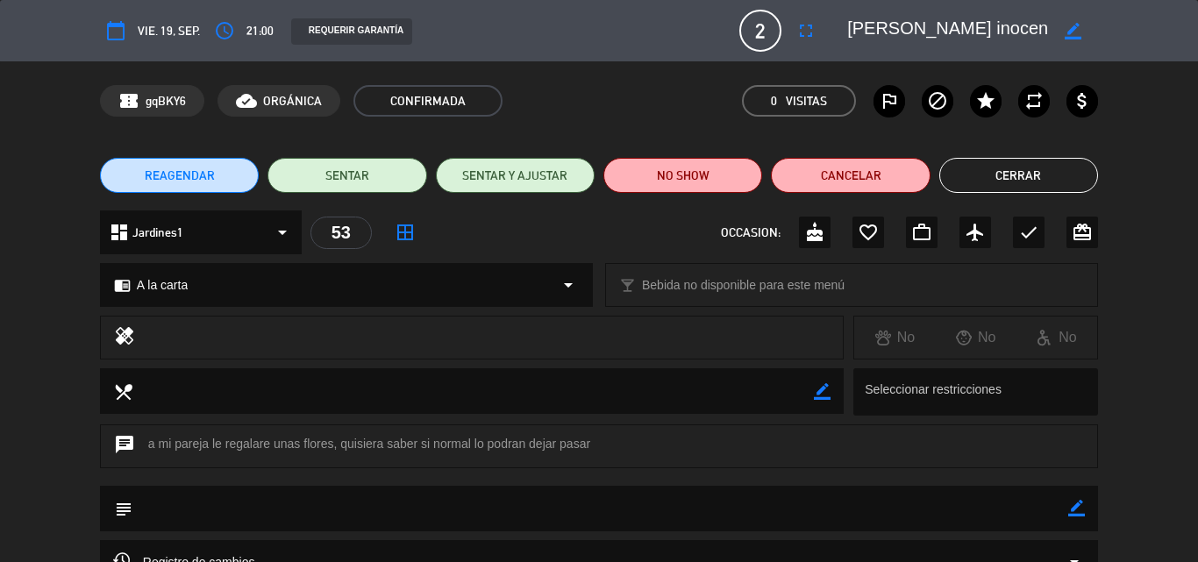
click at [1081, 510] on icon "border_color" at bounding box center [1076, 508] width 17 height 17
drag, startPoint x: 734, startPoint y: 513, endPoint x: 717, endPoint y: 513, distance: 16.7
click at [718, 513] on textarea at bounding box center [600, 508] width 936 height 45
paste textarea "por más momentos juntos"
type textarea "nota impresa: por más momentos juntos"
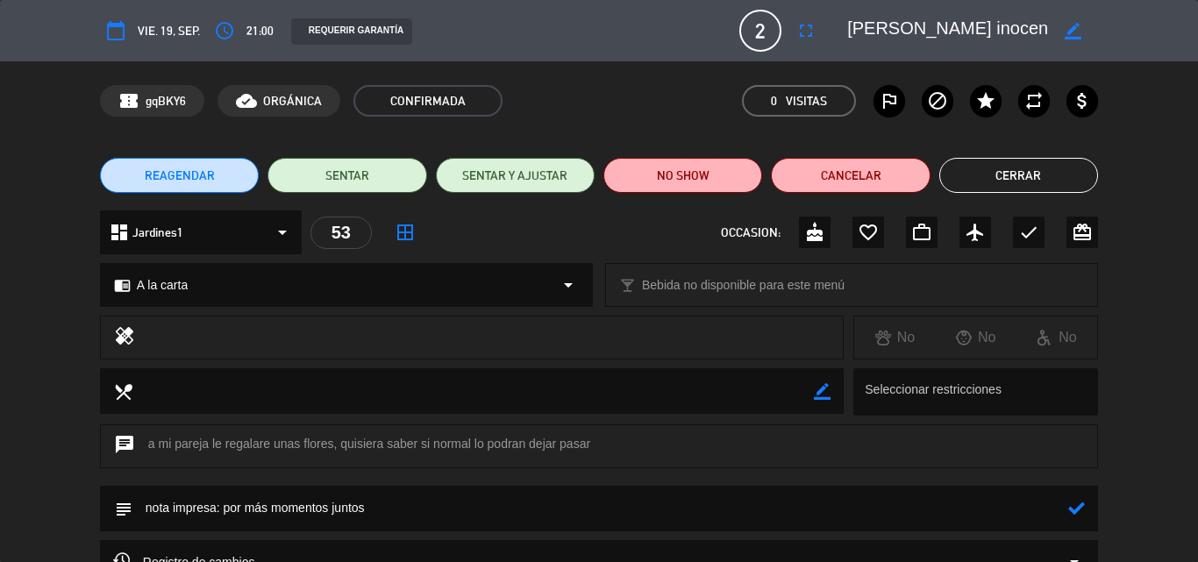
click at [1076, 502] on icon at bounding box center [1076, 508] width 17 height 17
click at [1043, 178] on button "Cerrar" at bounding box center [1018, 175] width 159 height 35
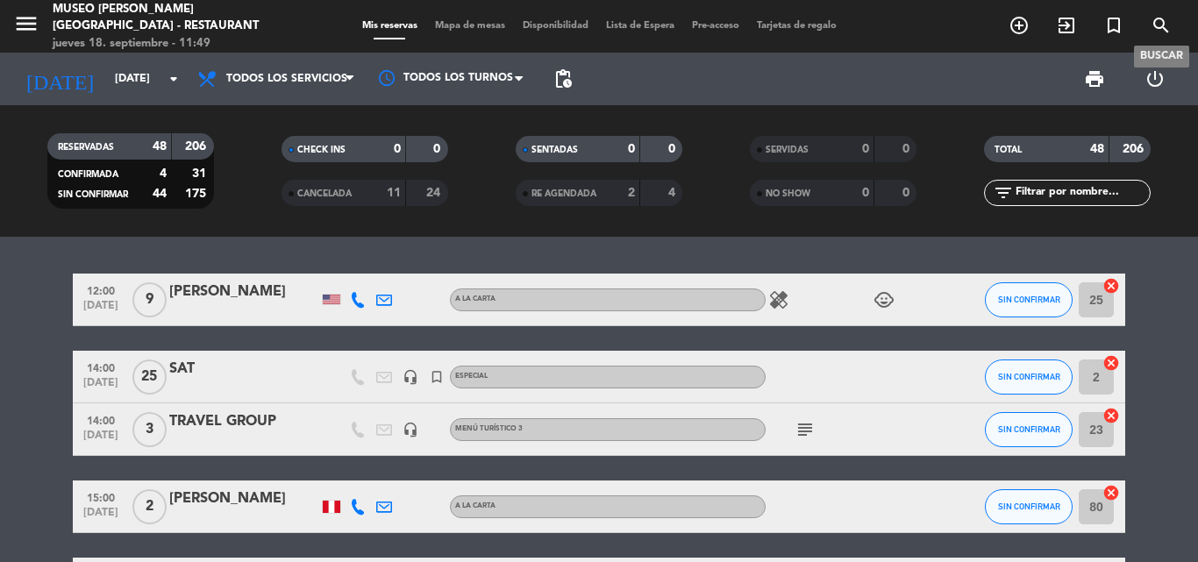
click at [1162, 13] on span "search" at bounding box center [1160, 26] width 47 height 30
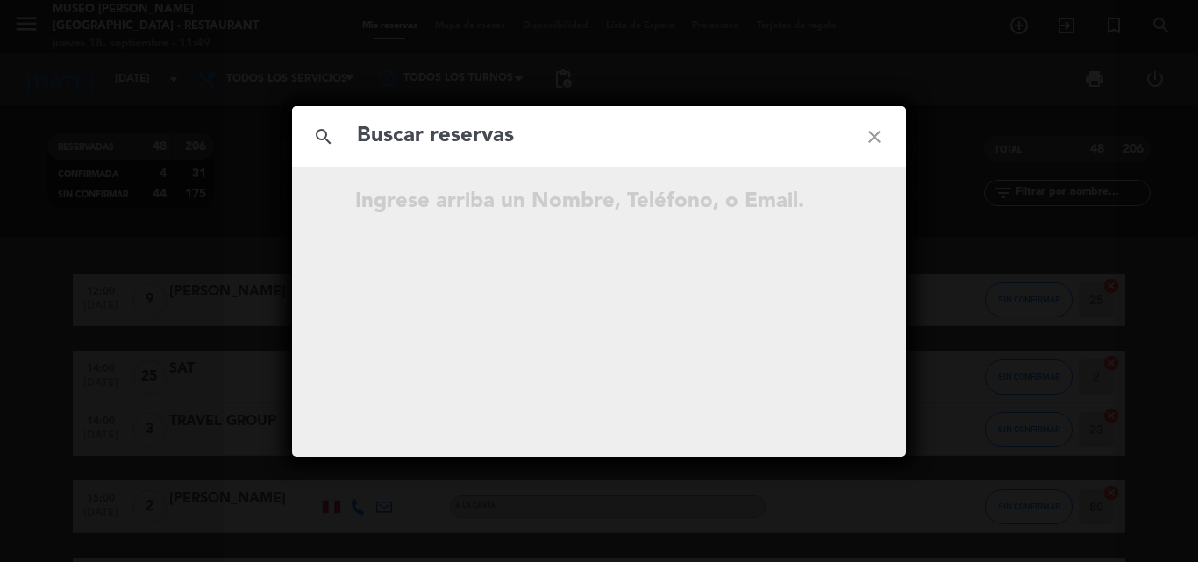
click at [1158, 30] on div "search close Ingrese arriba un Nombre, Teléfono, o Email." at bounding box center [599, 281] width 1198 height 562
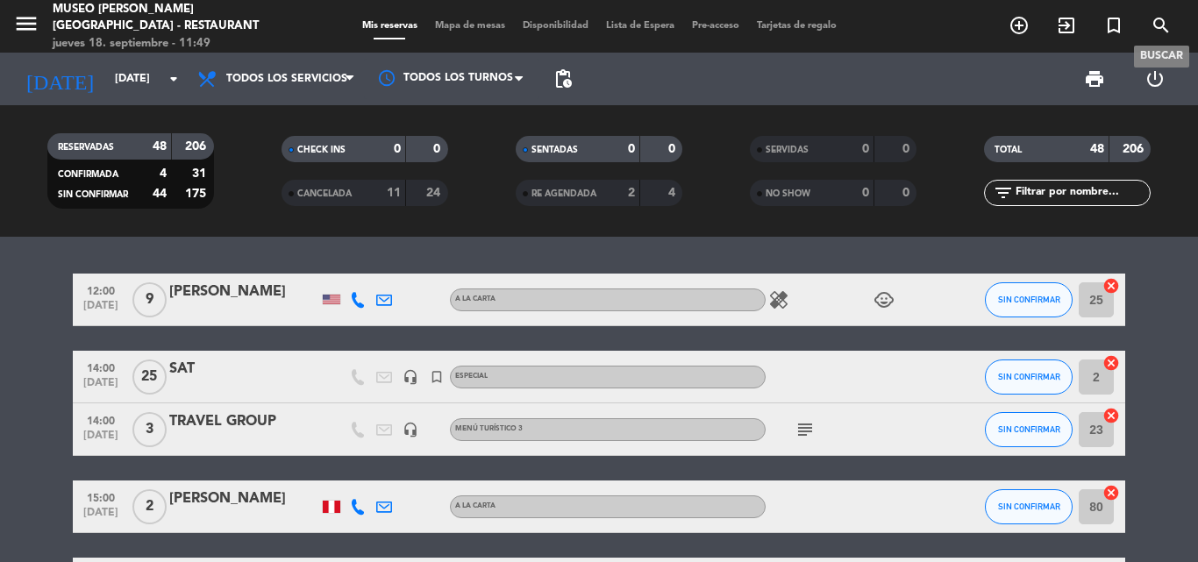
click at [1162, 24] on icon "search" at bounding box center [1161, 25] width 21 height 21
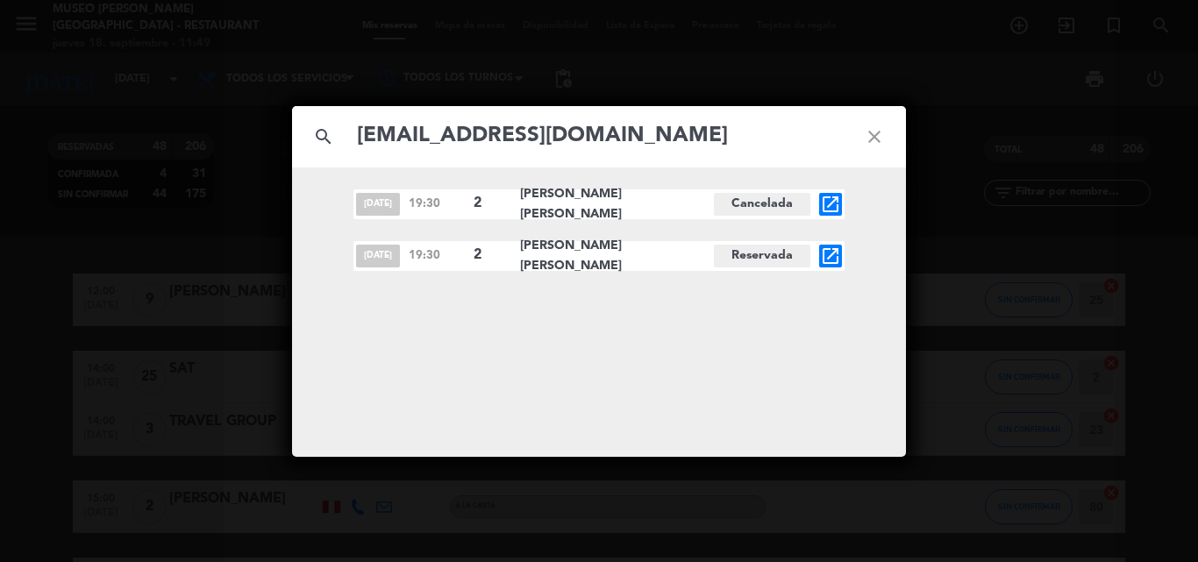
type input "rock777kevin@gmail.com"
click at [825, 254] on icon "open_in_new" at bounding box center [830, 256] width 21 height 21
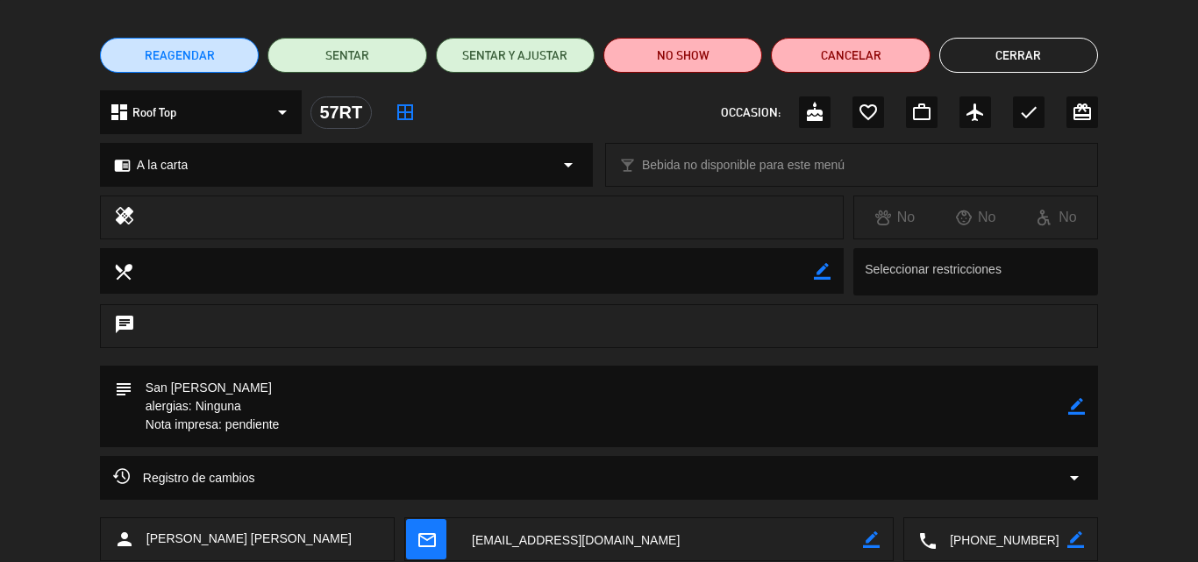
scroll to position [175, 0]
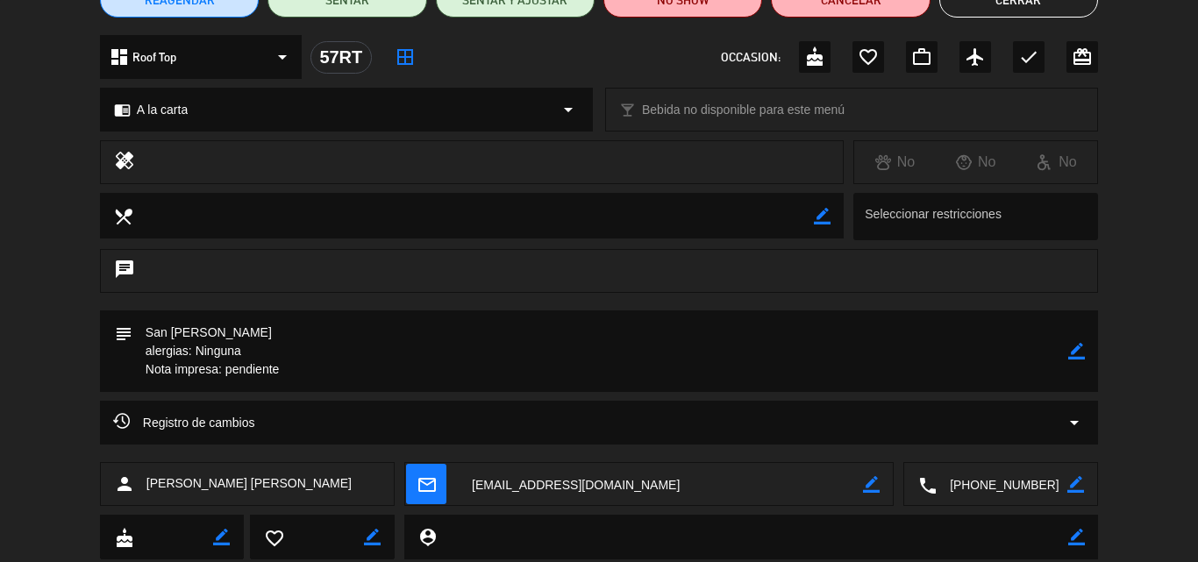
click at [1074, 346] on icon "border_color" at bounding box center [1076, 351] width 17 height 17
drag, startPoint x: 298, startPoint y: 367, endPoint x: 225, endPoint y: 361, distance: 73.0
click at [225, 361] on textarea at bounding box center [600, 351] width 936 height 82
paste textarea "El inicio de algo mejor""
drag, startPoint x: 259, startPoint y: 348, endPoint x: 127, endPoint y: 351, distance: 131.6
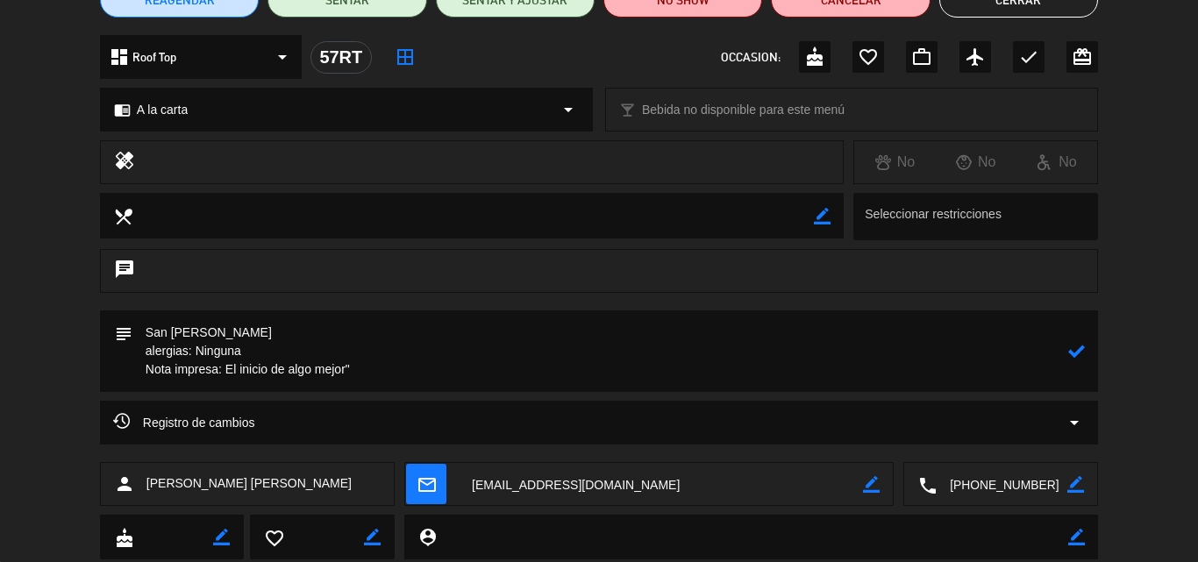
click at [121, 352] on div "subject" at bounding box center [599, 351] width 998 height 82
type textarea "San Martin de Porres MESA EN EL RT DE PREFERENCIA Nota impresa: El inicio de al…"
click at [1073, 352] on icon at bounding box center [1076, 351] width 17 height 17
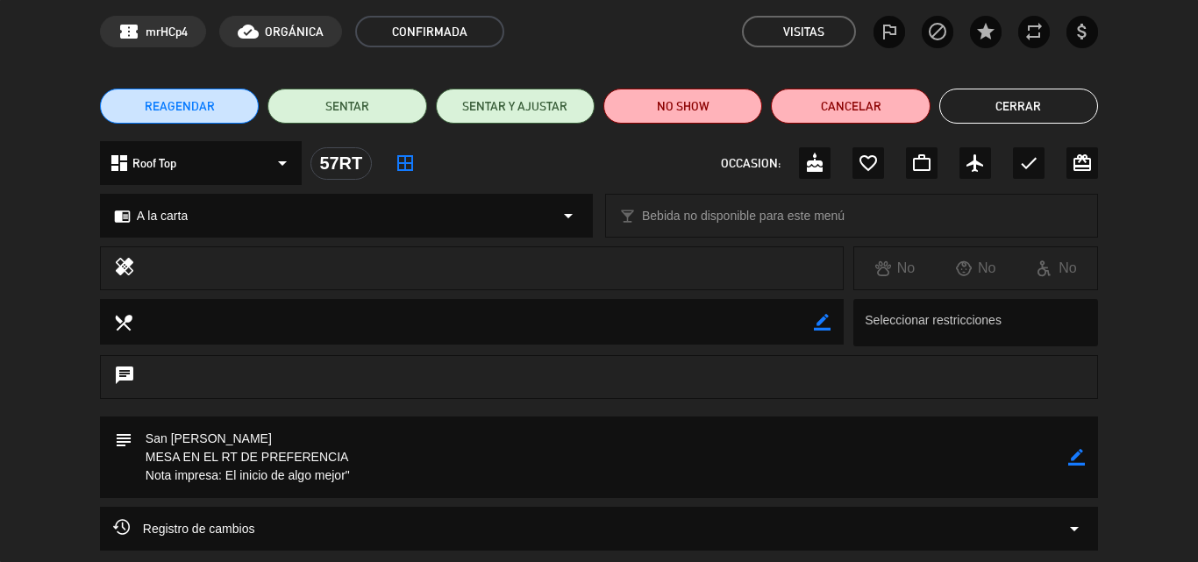
scroll to position [0, 0]
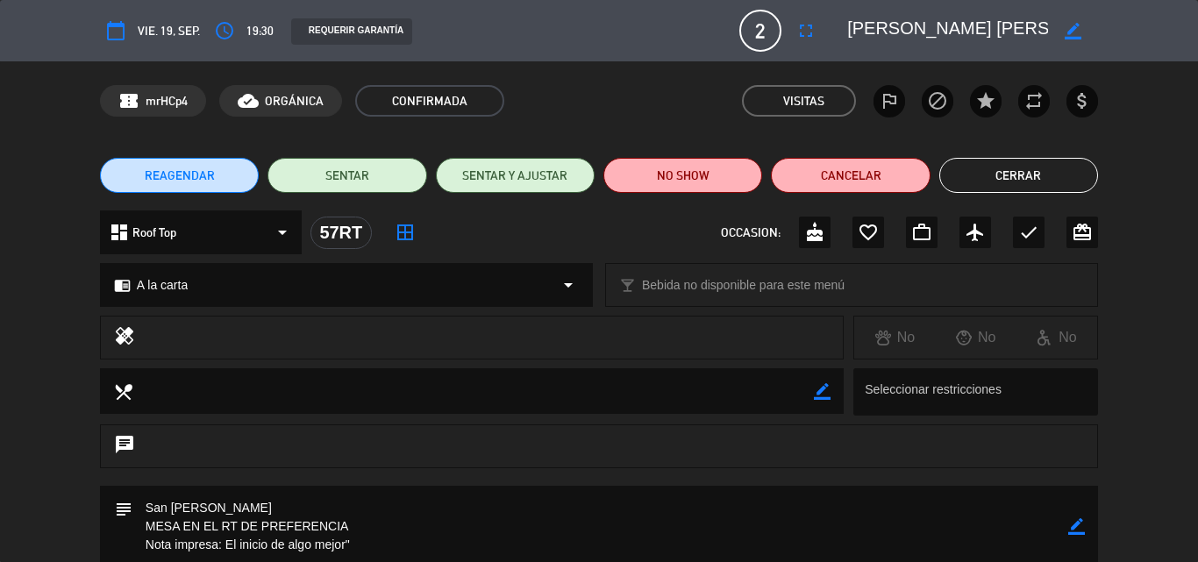
click at [1000, 181] on button "Cerrar" at bounding box center [1018, 175] width 159 height 35
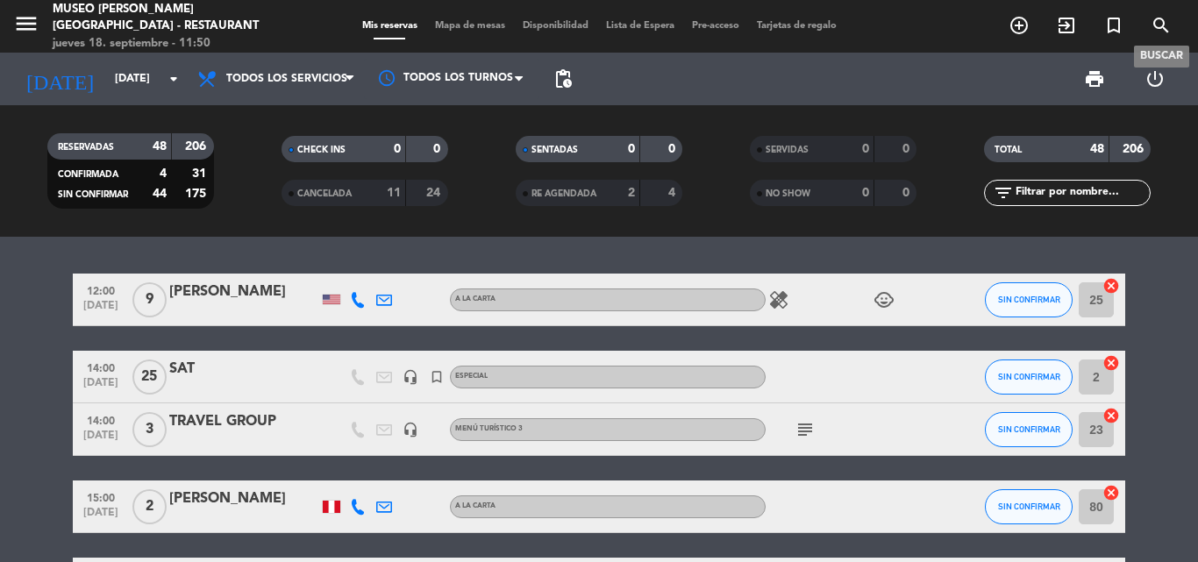
click at [1166, 25] on icon "search" at bounding box center [1161, 25] width 21 height 21
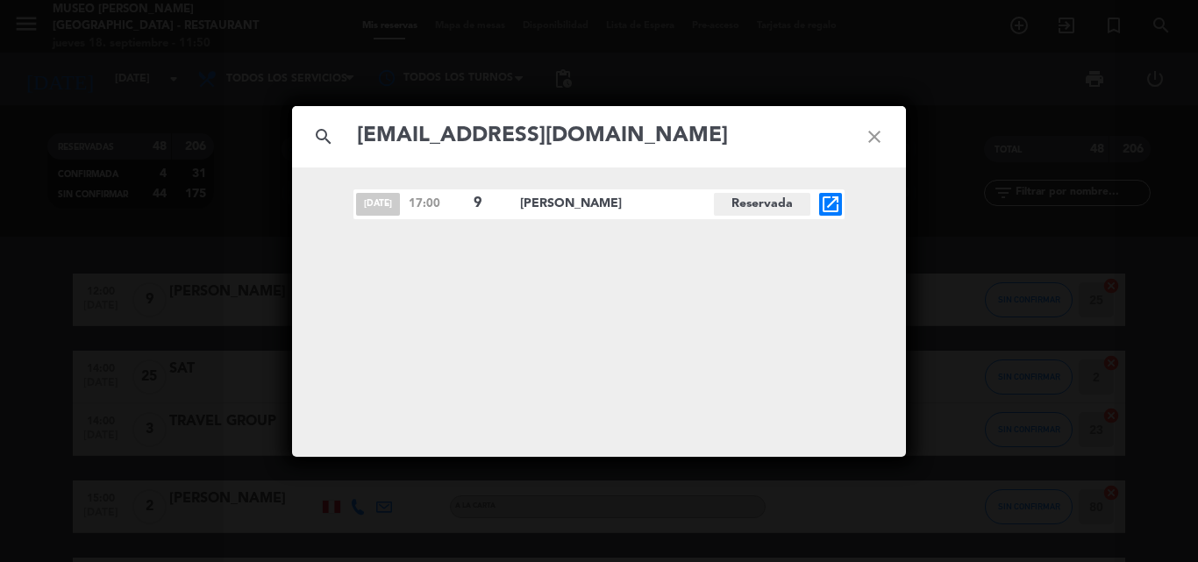
type input "nurialisseth@hotmail.com"
click at [818, 207] on div "sep. 27 17:00 9 Nuria Lisseth Hernandez S. Reservada open_in_new" at bounding box center [598, 204] width 491 height 30
drag, startPoint x: 844, startPoint y: 202, endPoint x: 835, endPoint y: 203, distance: 8.8
click at [844, 201] on div "sep. 27 17:00 9 Nuria Lisseth Hernandez S. Reservada open_in_new" at bounding box center [598, 204] width 491 height 30
click at [831, 203] on icon "open_in_new" at bounding box center [830, 204] width 21 height 21
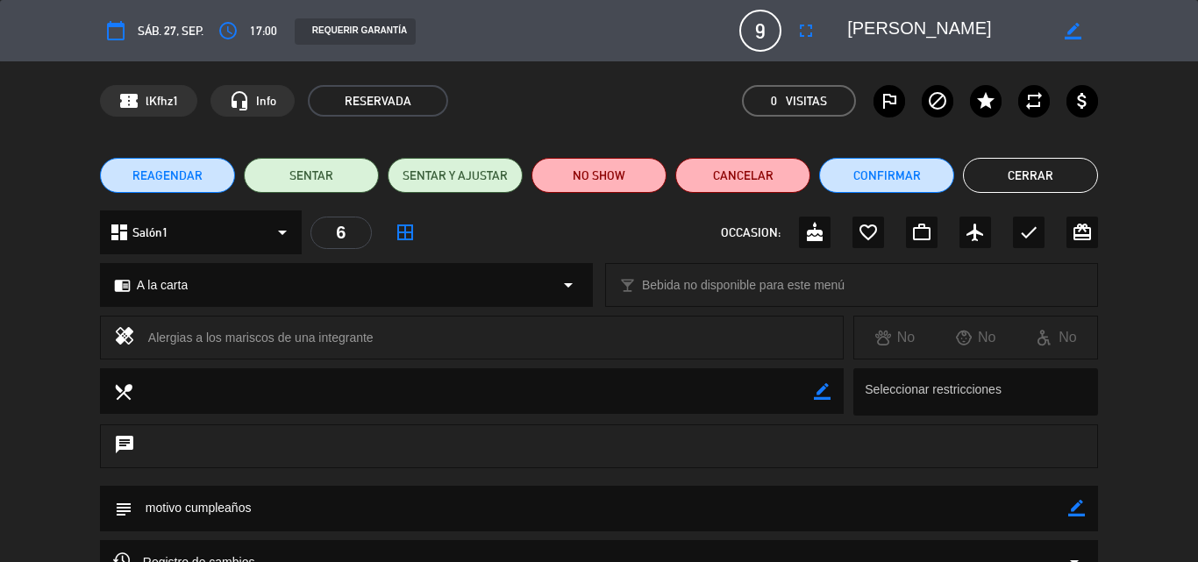
drag, startPoint x: 1073, startPoint y: 508, endPoint x: 973, endPoint y: 516, distance: 99.4
click at [1067, 508] on div "subject border_color" at bounding box center [599, 509] width 998 height 46
click at [338, 503] on textarea at bounding box center [600, 508] width 936 height 45
click at [1075, 510] on icon "border_color" at bounding box center [1076, 508] width 17 height 17
click at [864, 521] on textarea at bounding box center [600, 508] width 936 height 45
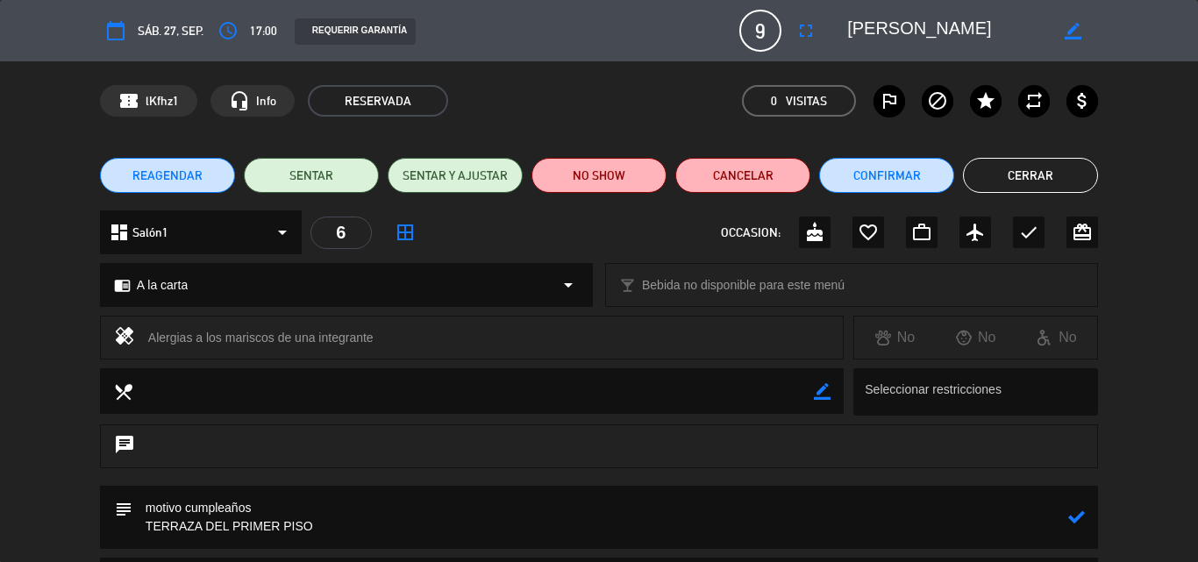
type textarea "motivo cumpleaños TERRAZA DEL PRIMER PISO"
click at [1077, 517] on icon at bounding box center [1076, 517] width 17 height 17
click at [1018, 179] on button "Cerrar" at bounding box center [1030, 175] width 135 height 35
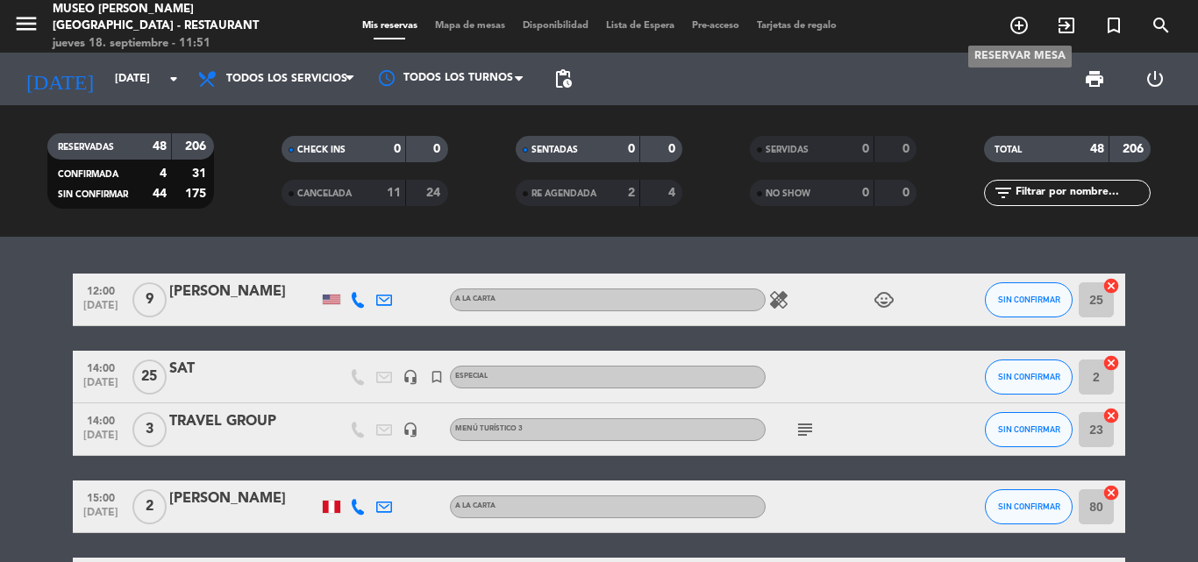
click at [1021, 26] on icon "add_circle_outline" at bounding box center [1019, 25] width 21 height 21
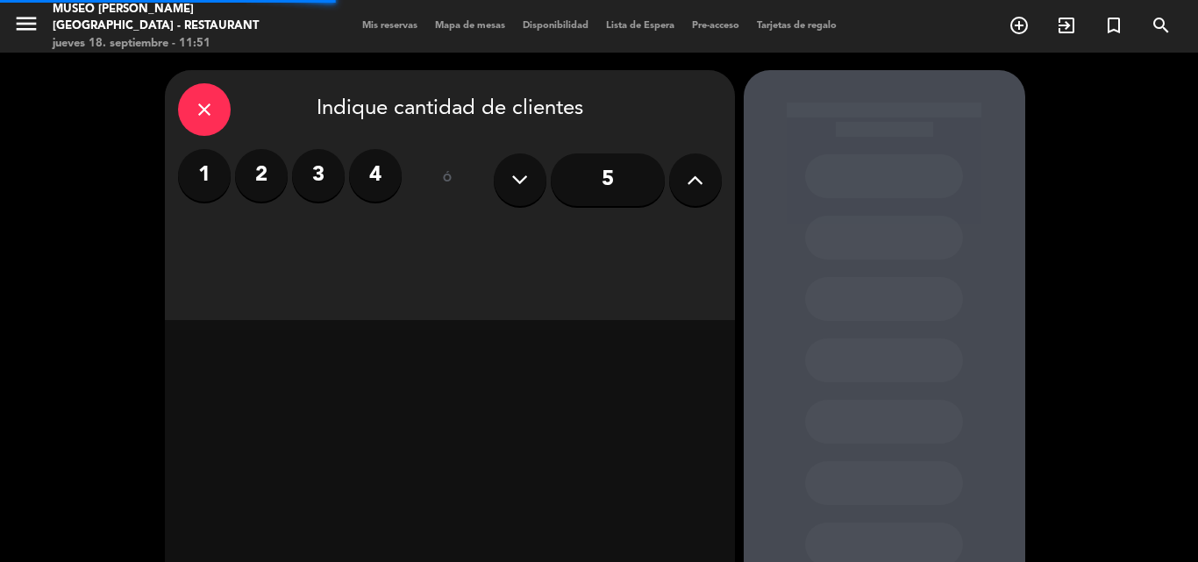
click at [265, 177] on label "2" at bounding box center [261, 175] width 53 height 53
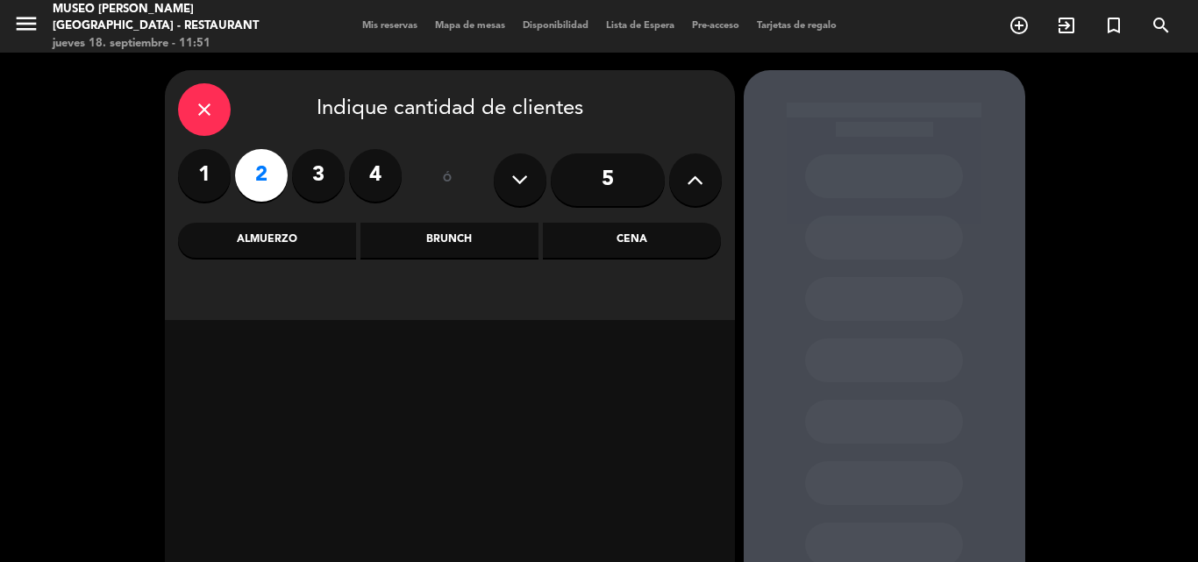
click at [251, 245] on div "Almuerzo" at bounding box center [267, 240] width 178 height 35
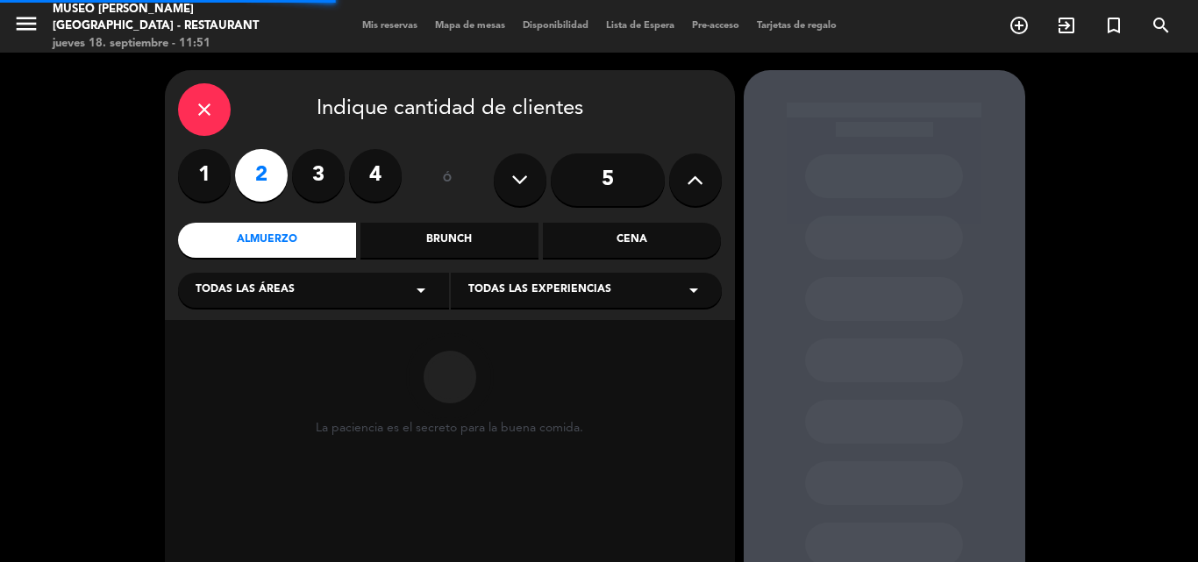
click at [251, 285] on span "Todas las áreas" at bounding box center [245, 291] width 99 height 18
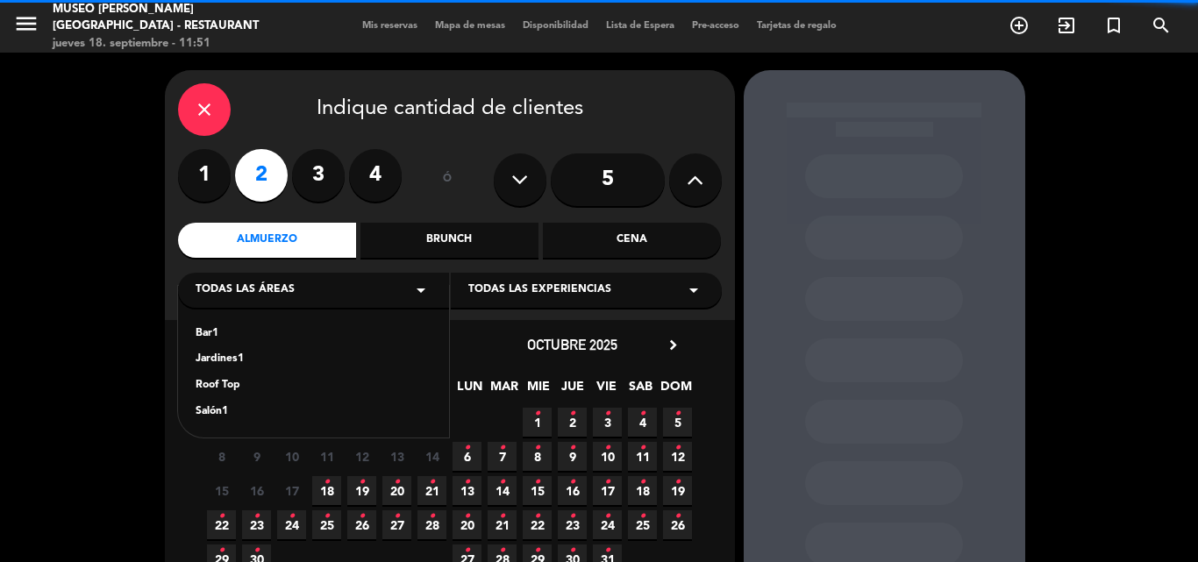
click at [204, 349] on div "Bar1 Jardines1 Roof Top Salón1" at bounding box center [313, 362] width 271 height 152
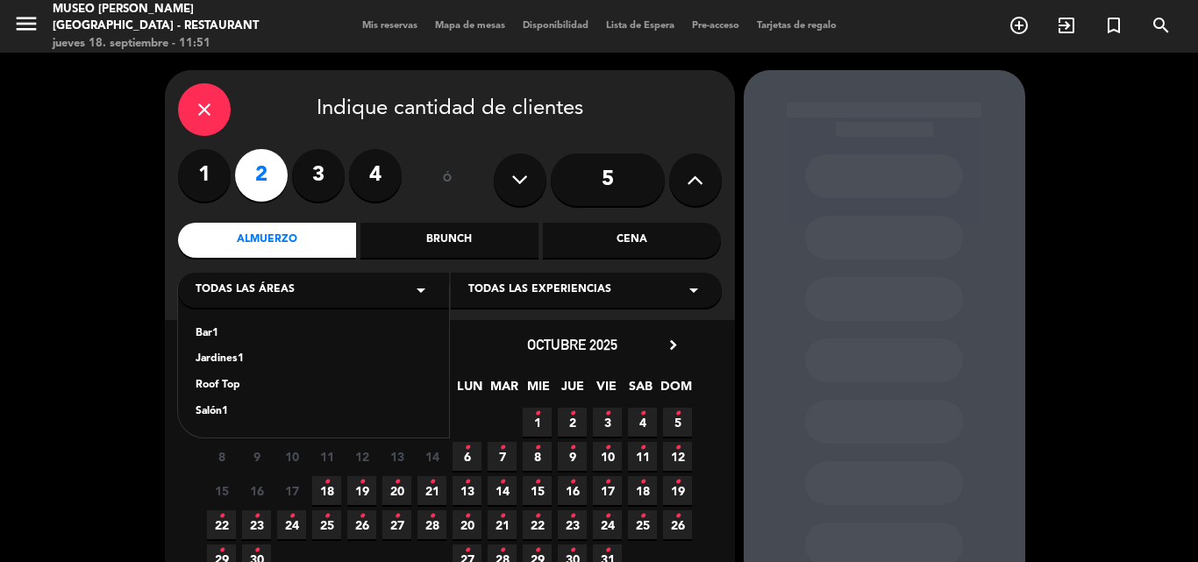
click at [210, 363] on div "Jardines1" at bounding box center [314, 360] width 236 height 18
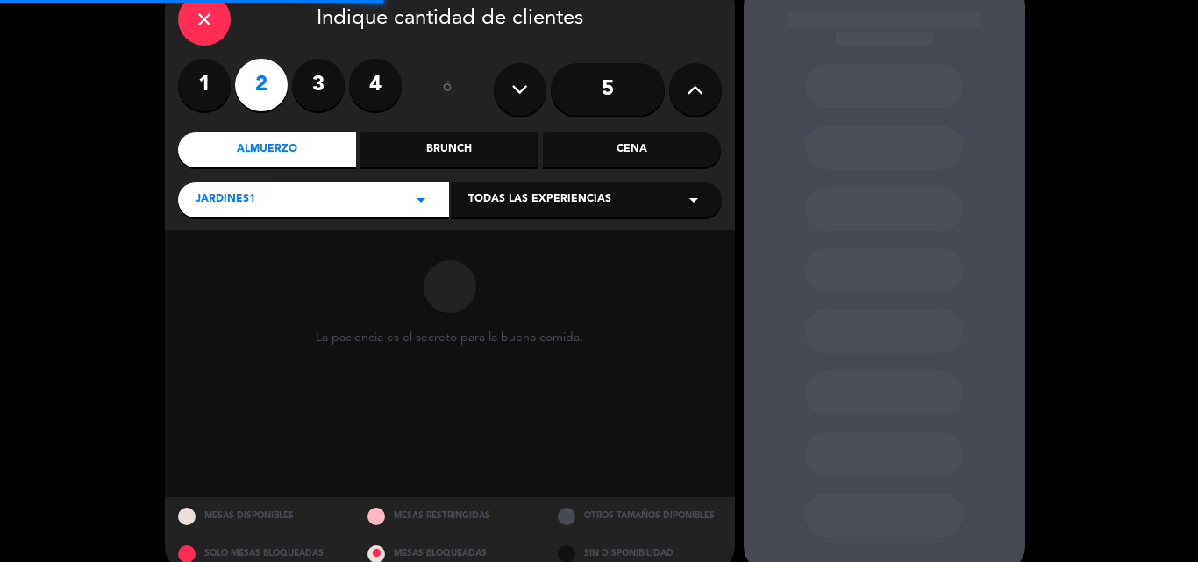
scroll to position [118, 0]
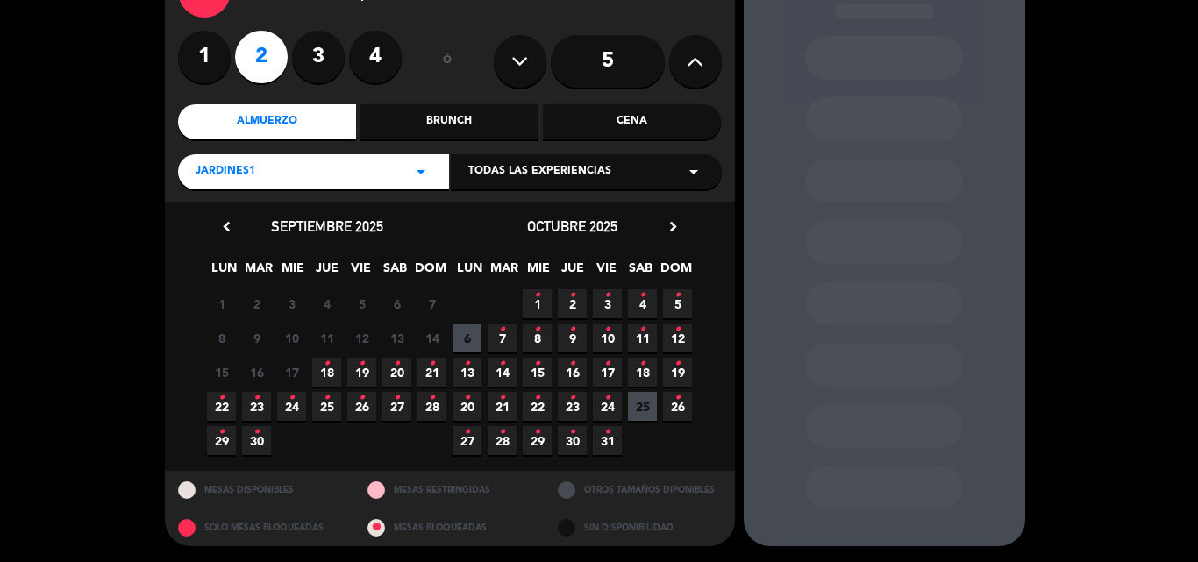
click at [326, 370] on icon "•" at bounding box center [327, 364] width 6 height 28
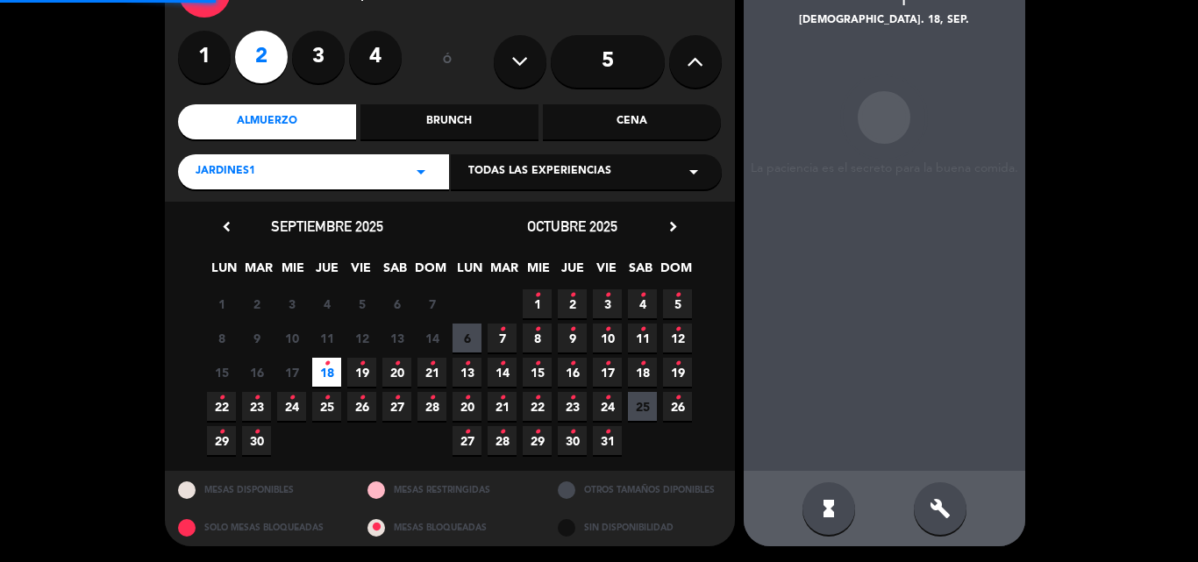
scroll to position [70, 0]
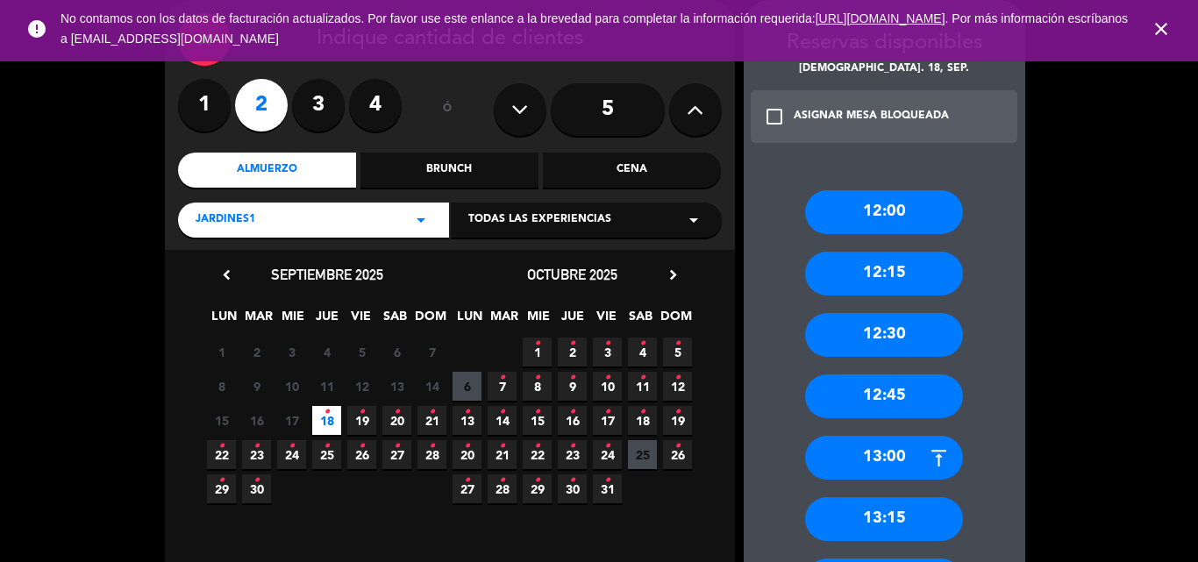
click at [1162, 26] on icon "close" at bounding box center [1161, 28] width 21 height 21
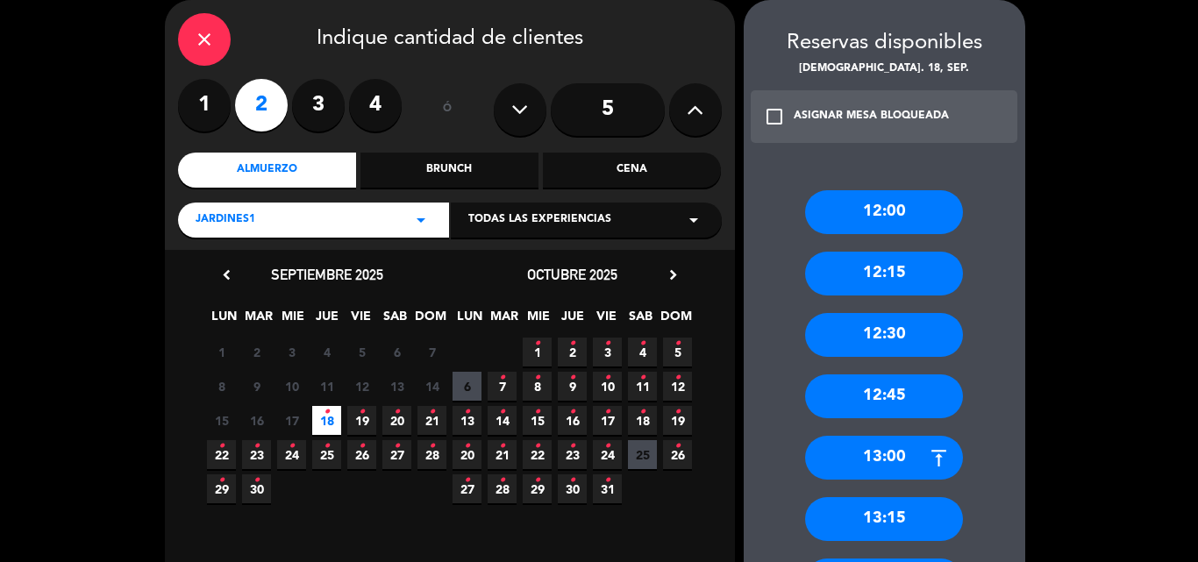
click at [205, 45] on icon "close" at bounding box center [204, 39] width 21 height 21
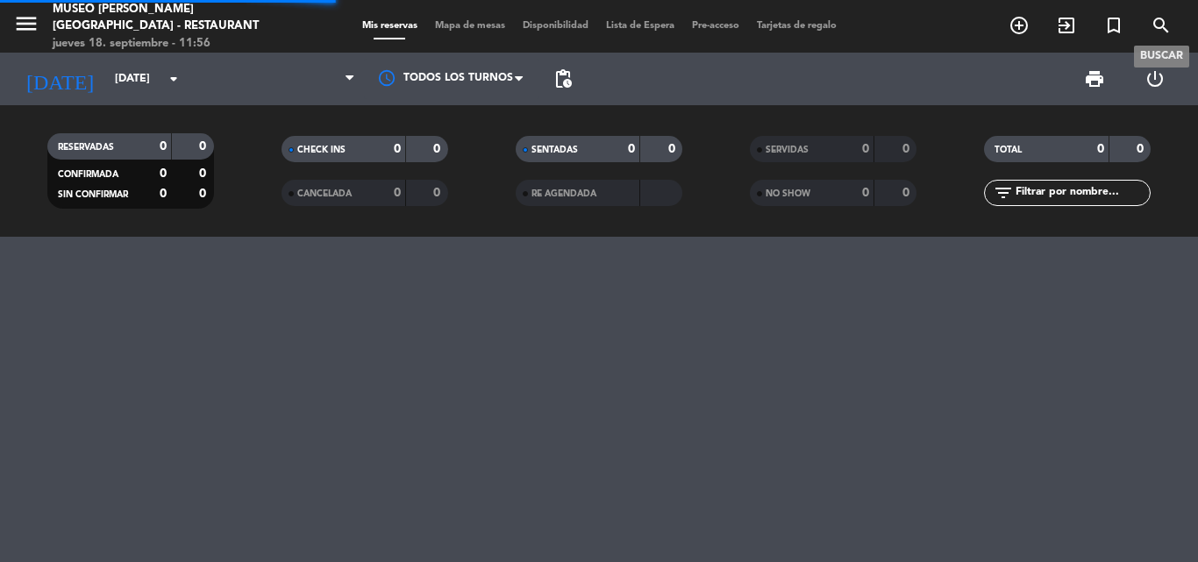
click at [1155, 18] on icon "search" at bounding box center [1161, 25] width 21 height 21
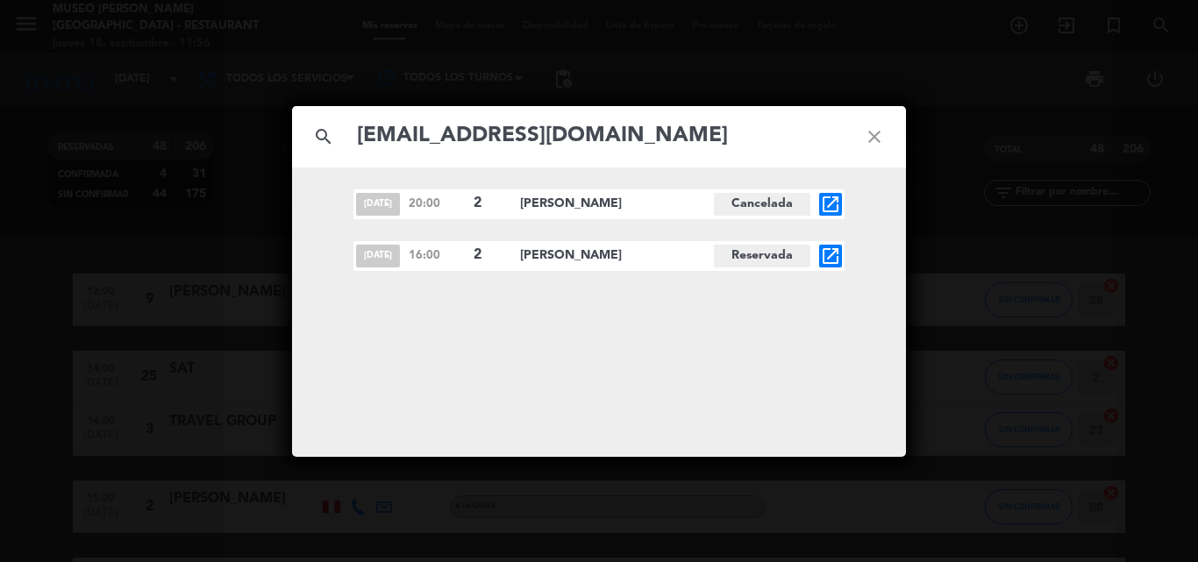
type input "haroldpmt@hotmail.com"
click at [834, 251] on icon "open_in_new" at bounding box center [830, 256] width 21 height 21
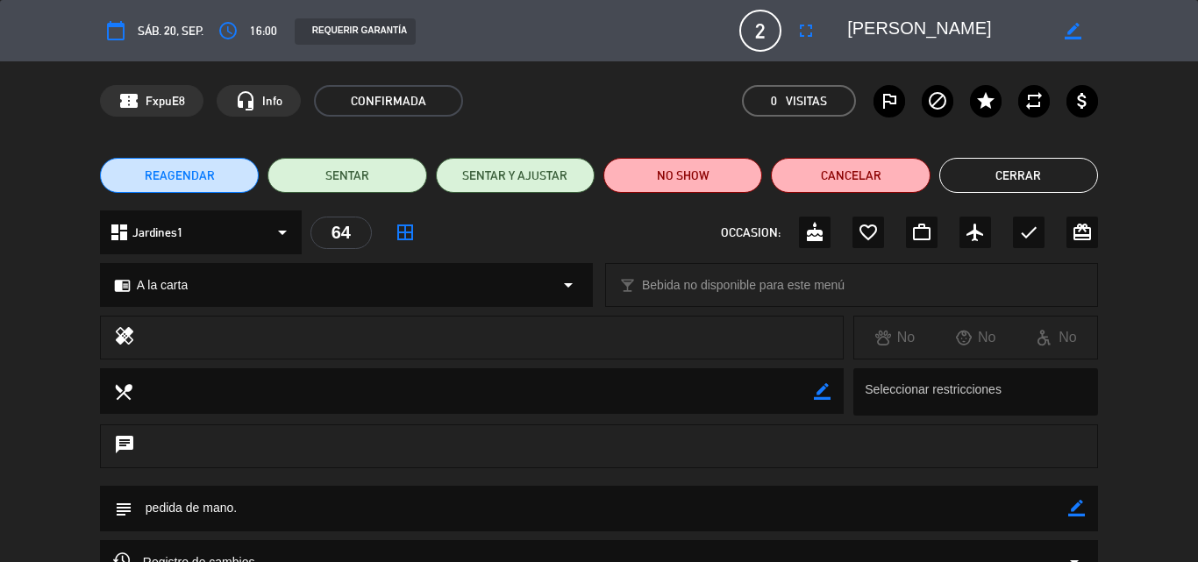
click at [1072, 510] on icon "border_color" at bounding box center [1076, 508] width 17 height 17
click at [850, 511] on textarea at bounding box center [600, 508] width 936 height 45
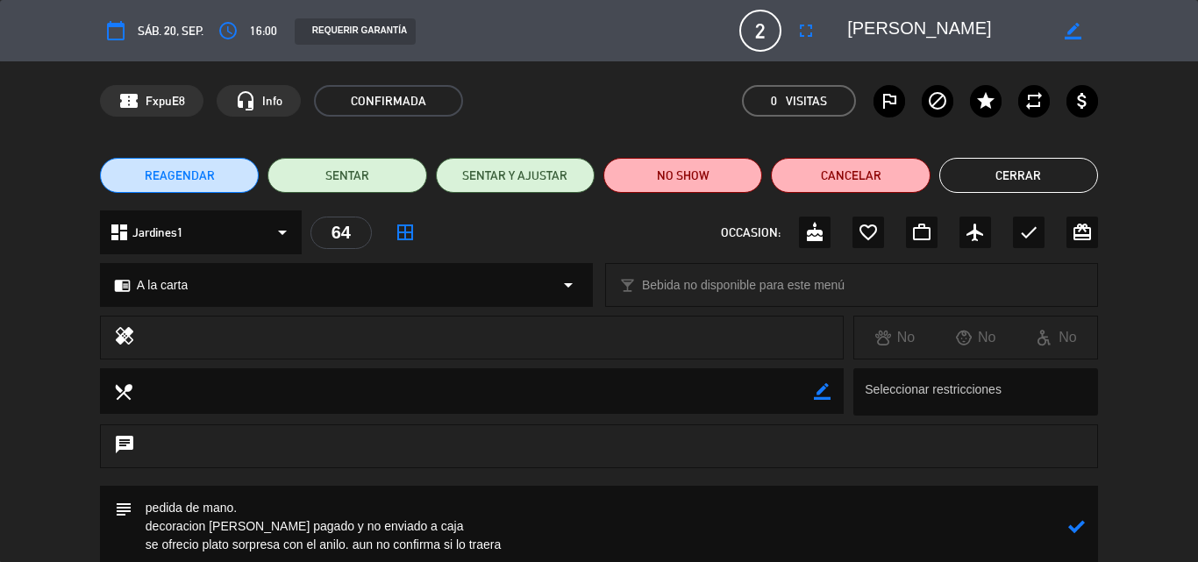
type textarea "pedida de mano. decoracion de rosas pagado y no enviado a caja se ofrecio plato…"
click at [1078, 522] on icon at bounding box center [1076, 526] width 17 height 17
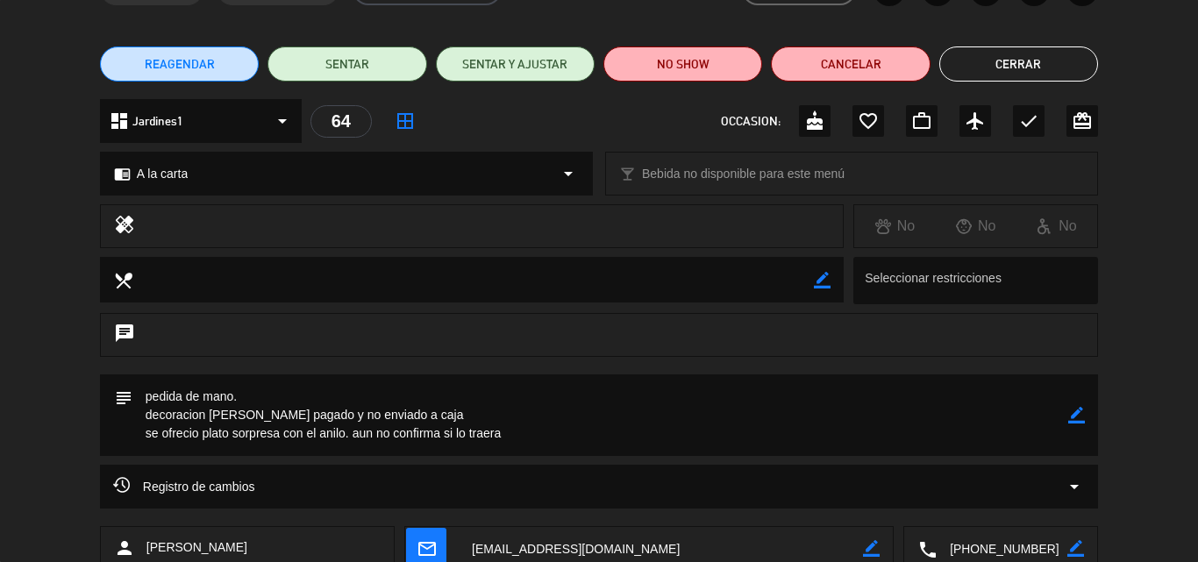
scroll to position [225, 0]
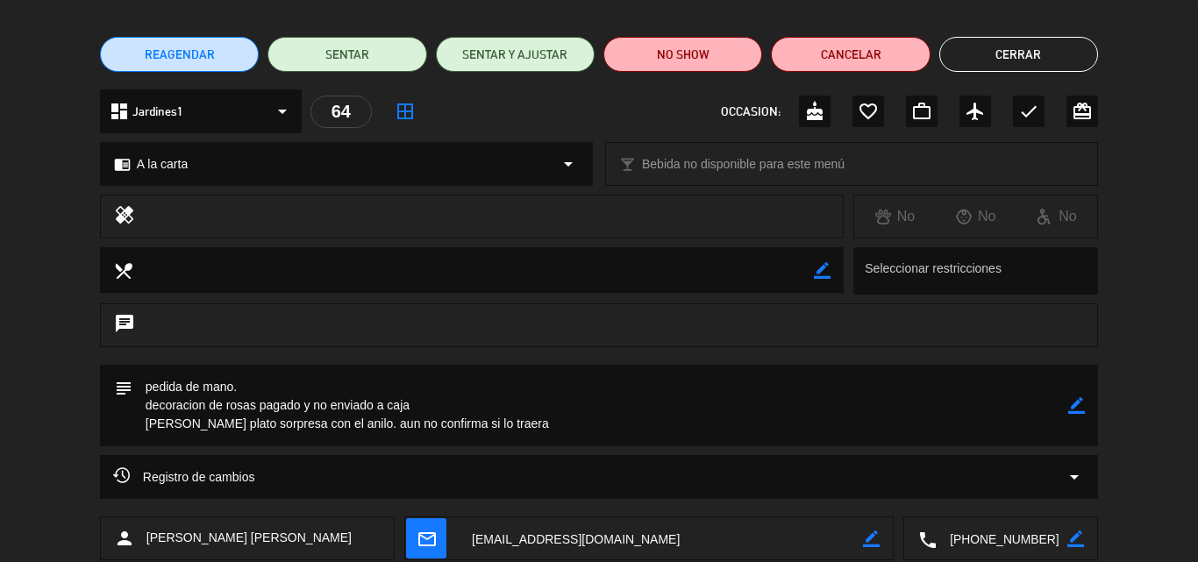
scroll to position [88, 0]
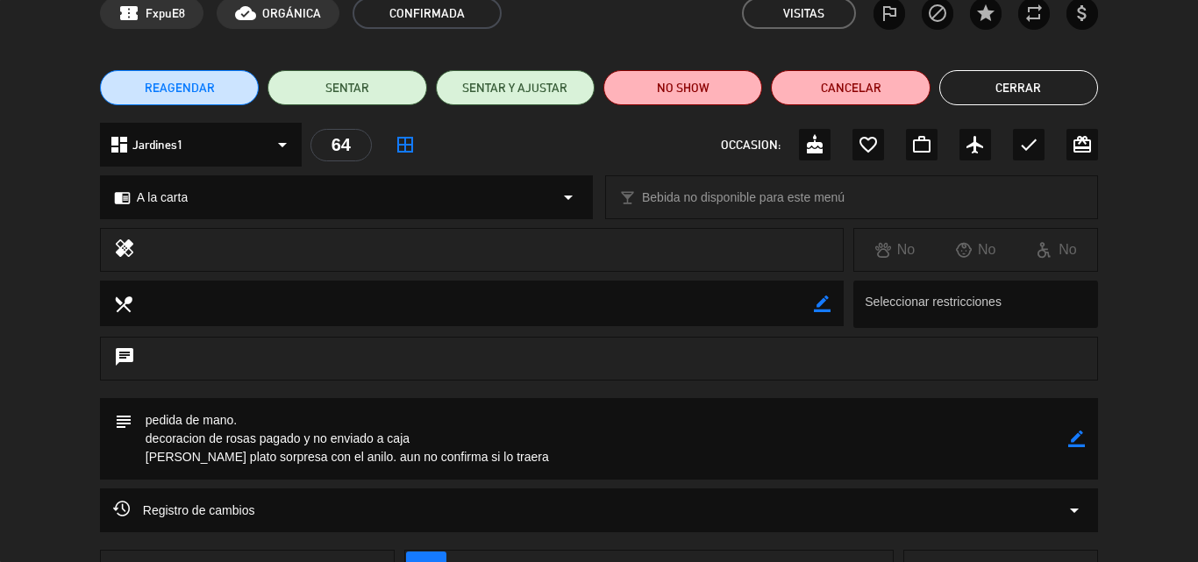
click at [153, 191] on span "A la carta" at bounding box center [162, 198] width 51 height 20
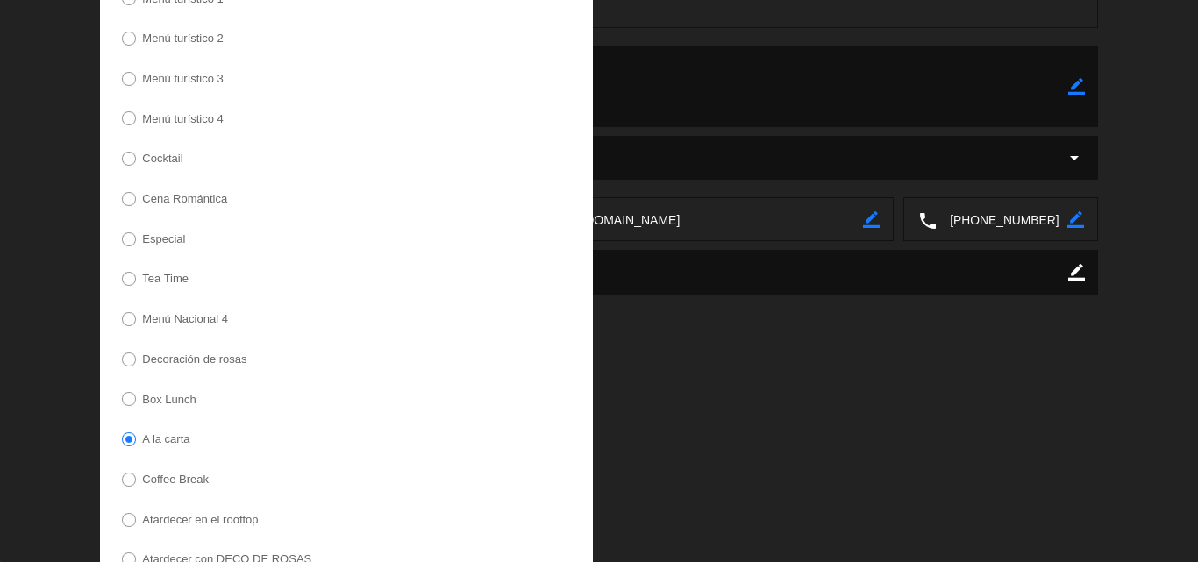
scroll to position [534, 0]
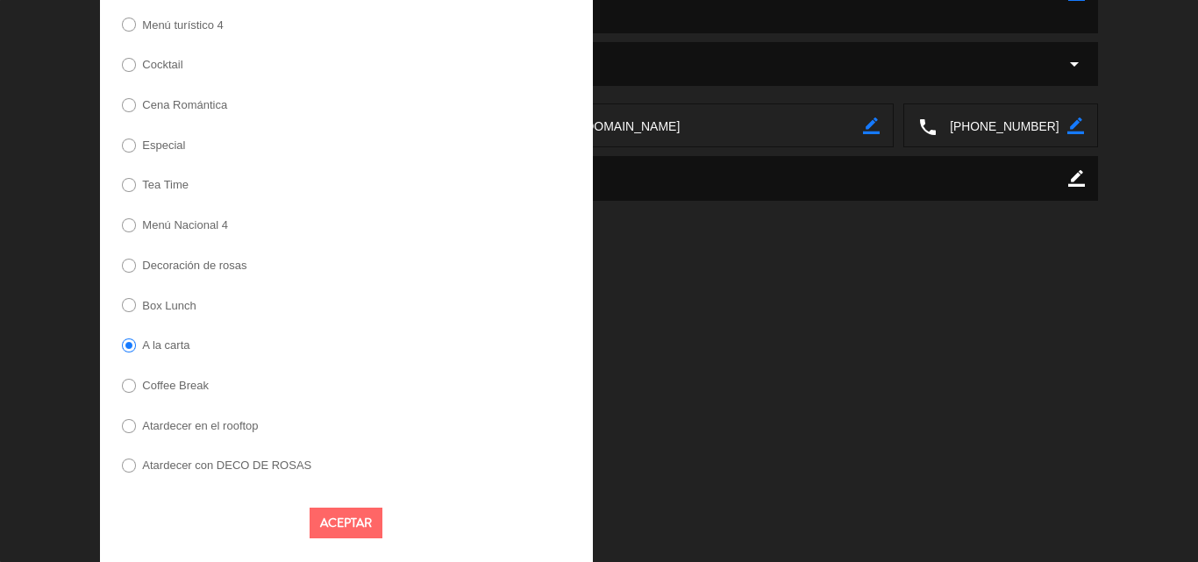
click at [187, 266] on label "Decoración de rosas" at bounding box center [194, 265] width 104 height 11
drag, startPoint x: 353, startPoint y: 516, endPoint x: 577, endPoint y: 353, distance: 276.8
click at [353, 516] on button "Aceptar" at bounding box center [346, 523] width 73 height 31
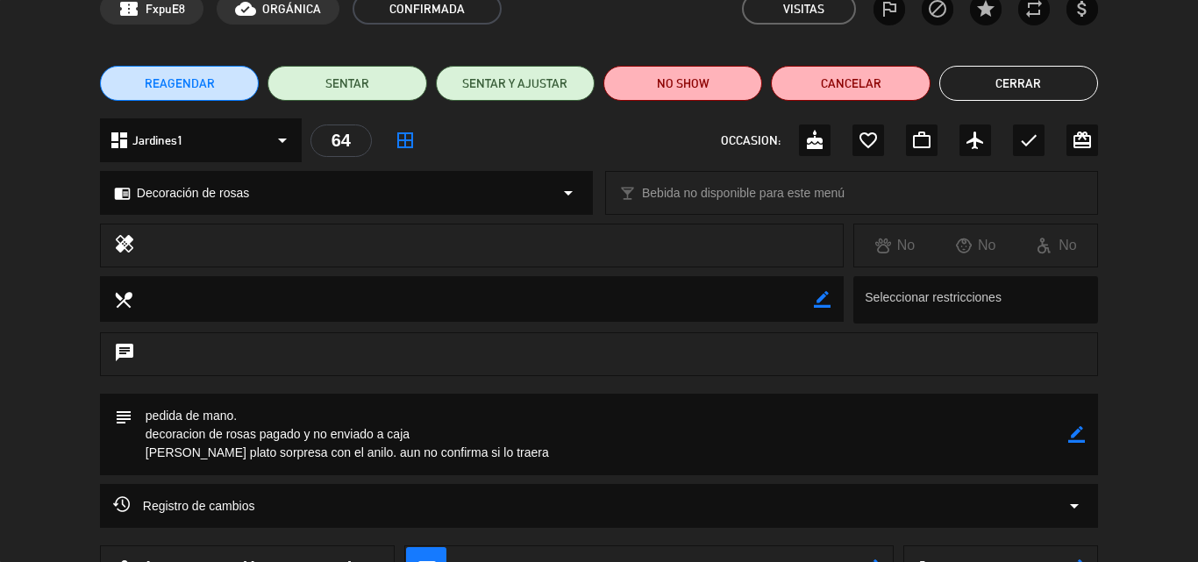
scroll to position [0, 0]
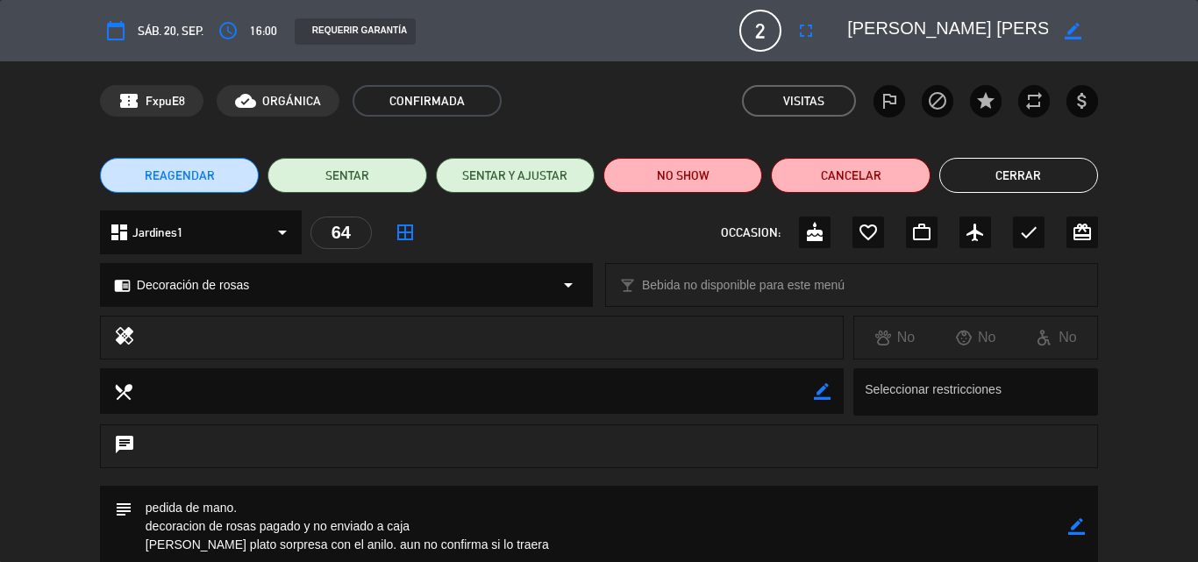
click at [1026, 168] on button "Cerrar" at bounding box center [1018, 175] width 159 height 35
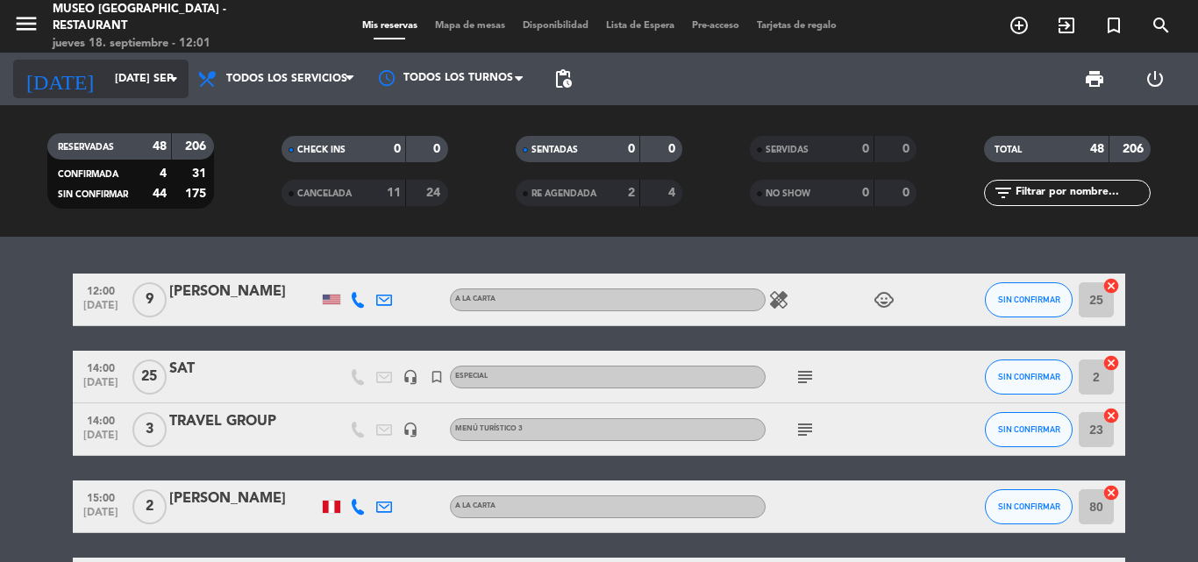
click at [106, 75] on input "mar. 30 sep." at bounding box center [180, 79] width 148 height 30
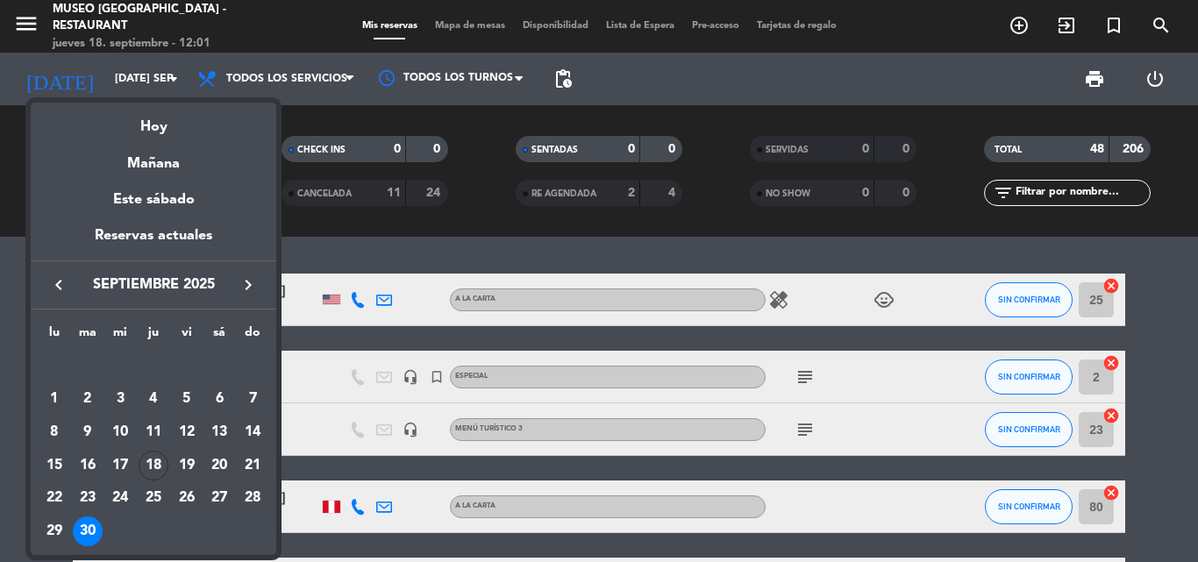
click at [250, 282] on icon "keyboard_arrow_right" at bounding box center [248, 284] width 21 height 21
click at [188, 401] on div "3" at bounding box center [187, 399] width 30 height 30
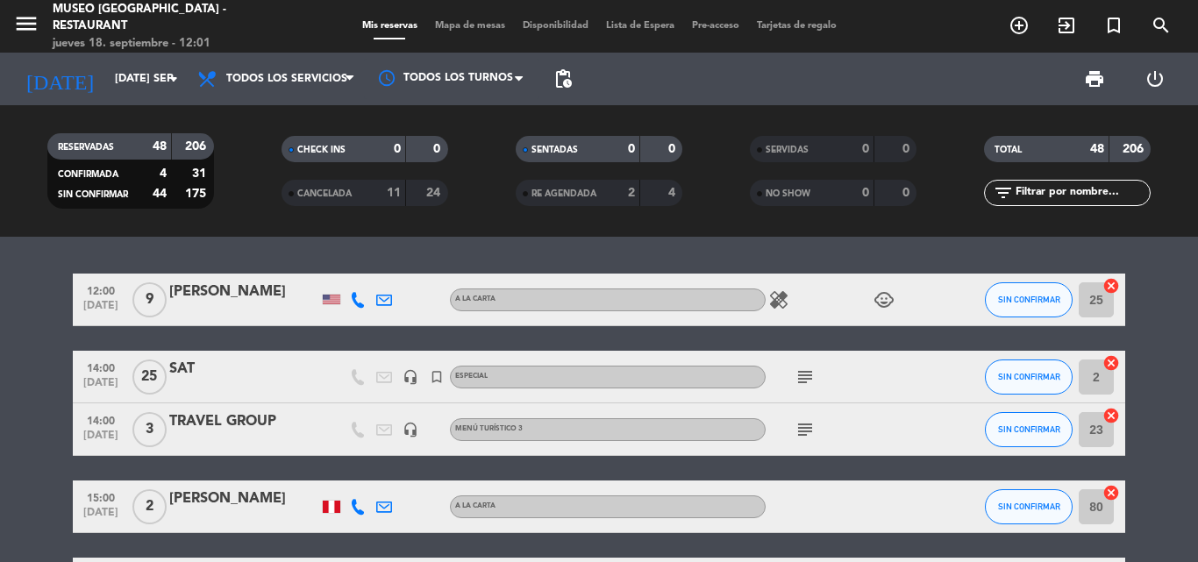
type input "vie. 3 oct."
click at [1082, 186] on input "text" at bounding box center [1082, 192] width 136 height 19
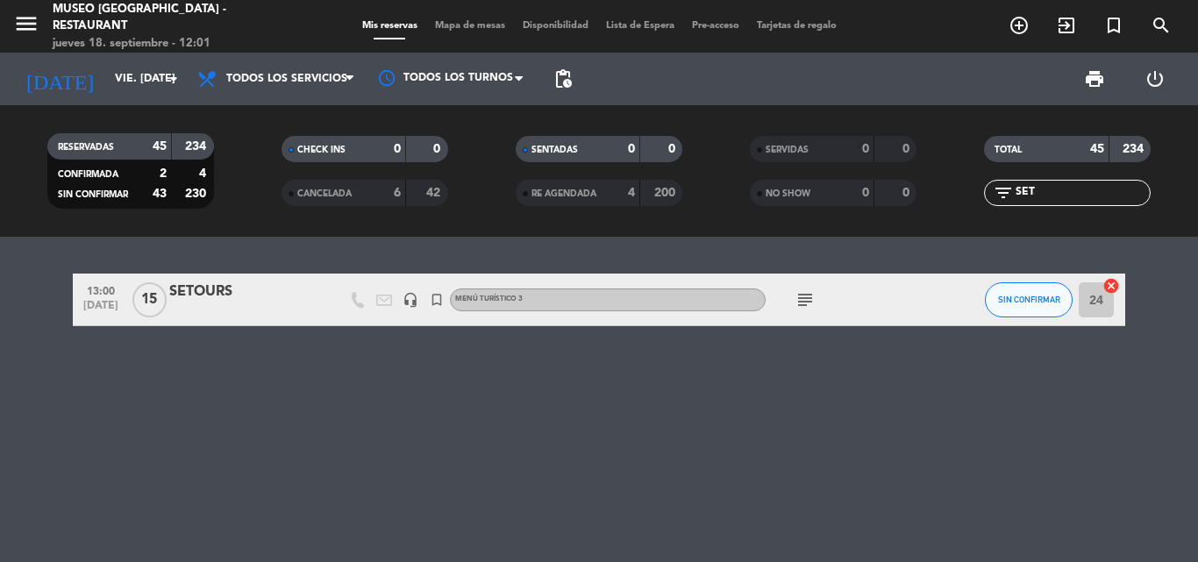
type input "SET"
click at [203, 291] on div "SETOURS" at bounding box center [243, 292] width 149 height 23
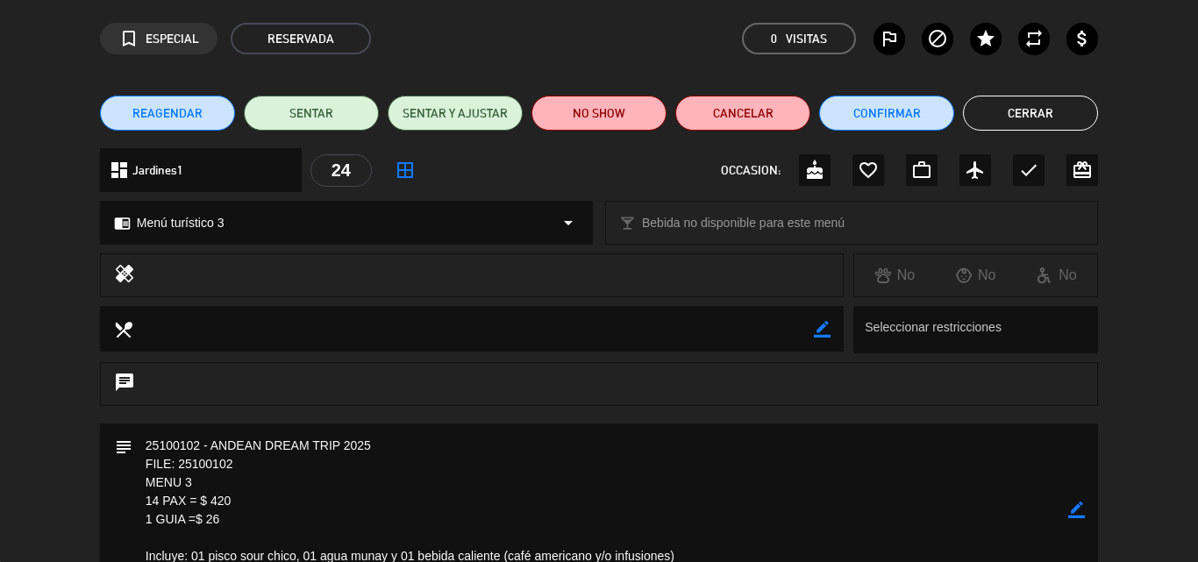
scroll to position [88, 0]
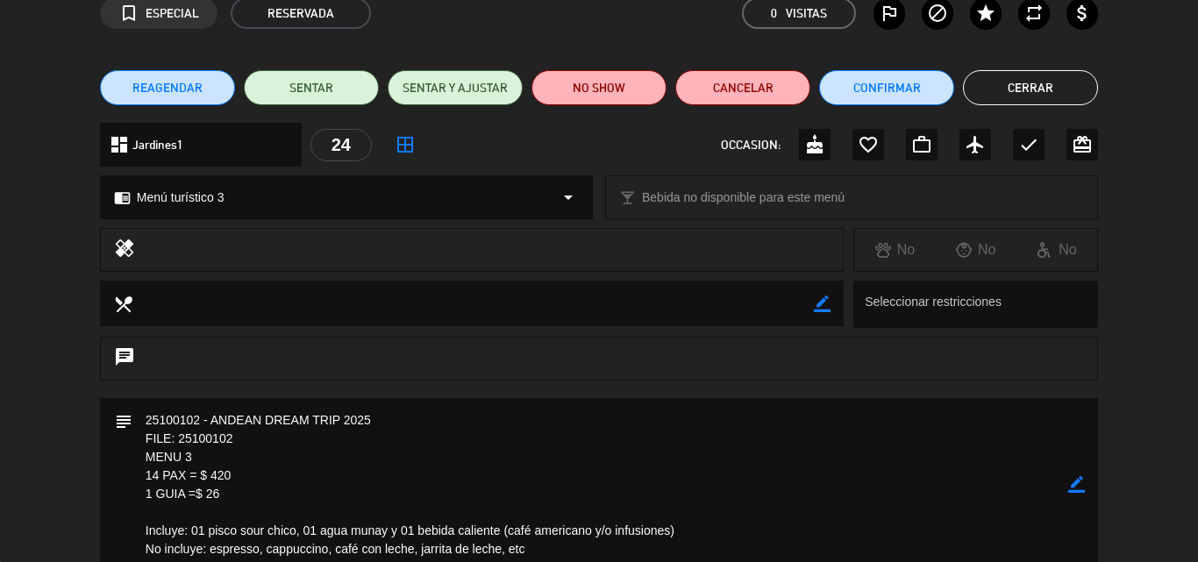
drag, startPoint x: 165, startPoint y: 493, endPoint x: 113, endPoint y: 438, distance: 75.7
click at [113, 438] on div "subject border_color" at bounding box center [599, 485] width 998 height 174
click at [1076, 488] on icon "border_color" at bounding box center [1076, 484] width 17 height 17
click at [143, 413] on textarea at bounding box center [600, 485] width 936 height 174
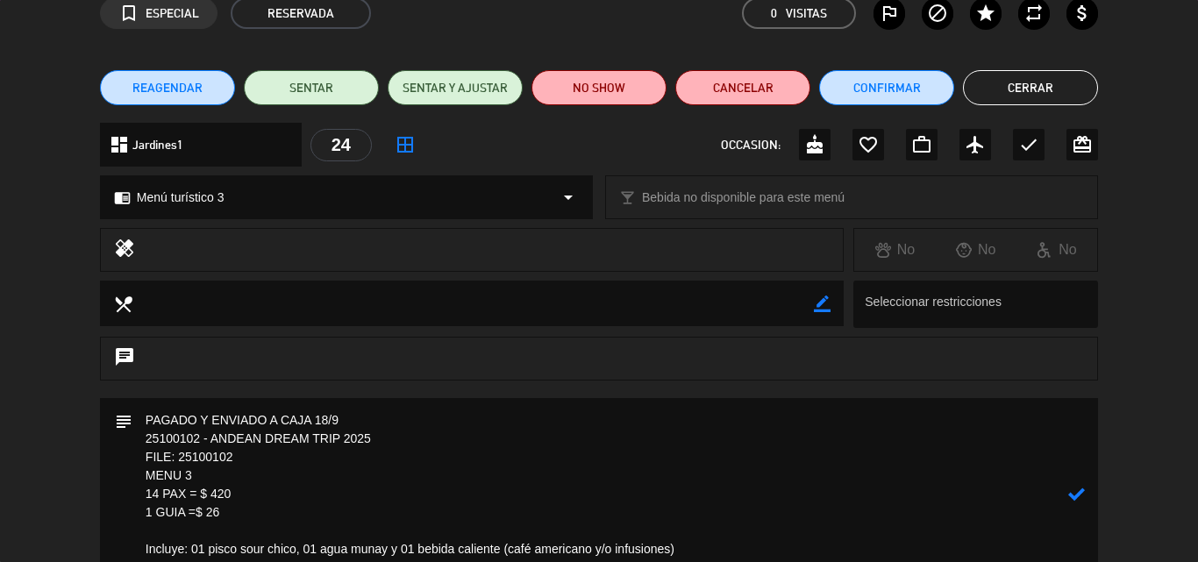
type textarea "PAGADO Y ENVIADO A CAJA 18/9 25100102 - ANDEAN DREAM TRIP 2025 FILE: 25100102 M…"
click at [1074, 492] on icon at bounding box center [1076, 494] width 17 height 17
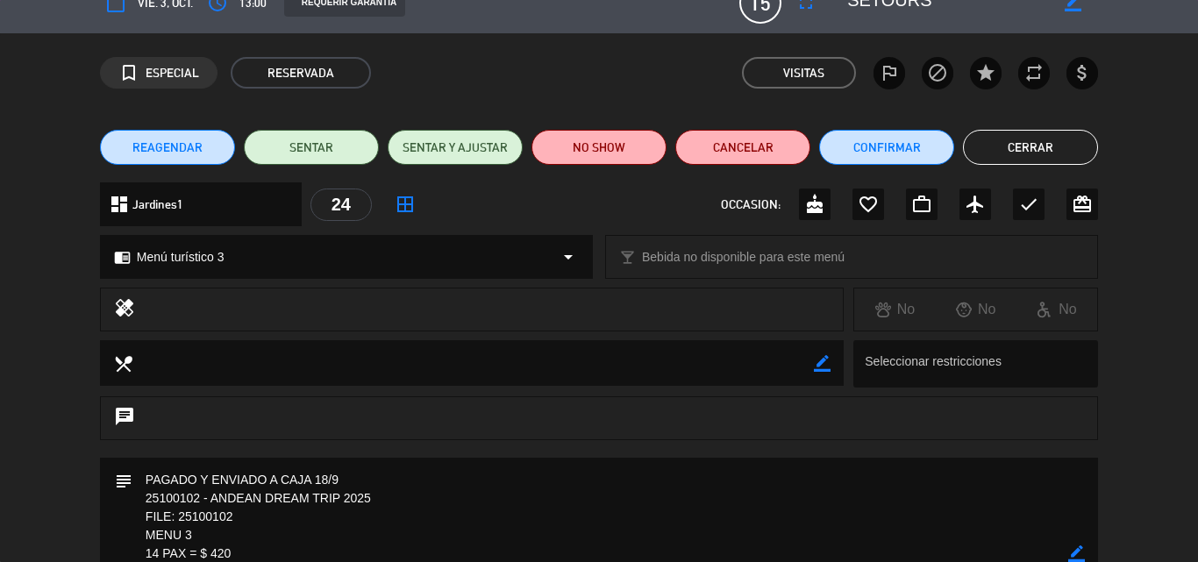
scroll to position [0, 0]
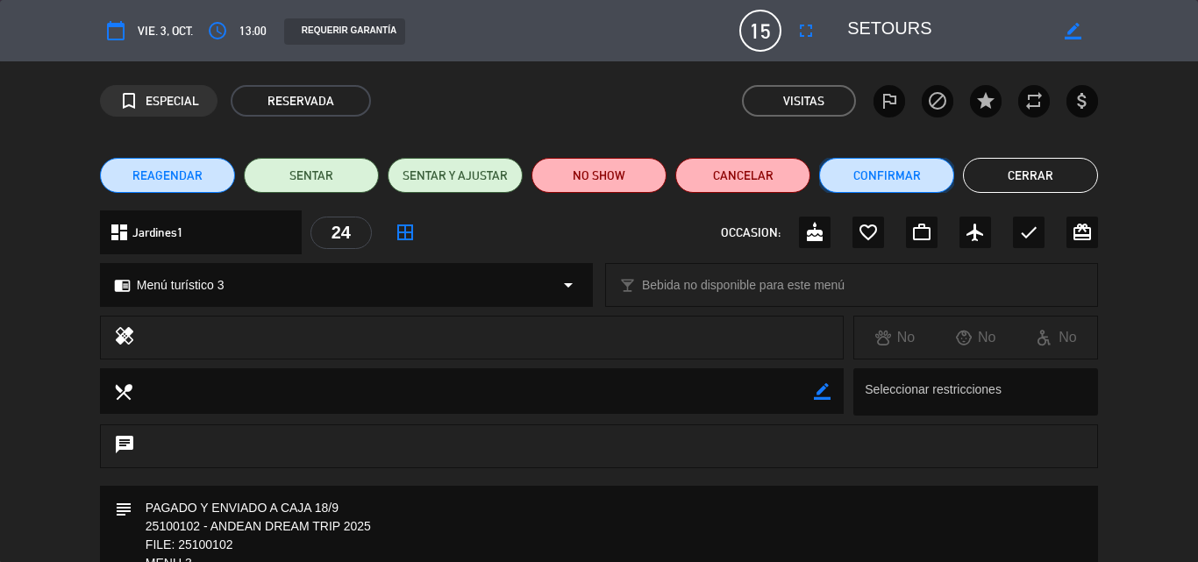
click at [862, 178] on button "Confirmar" at bounding box center [886, 175] width 135 height 35
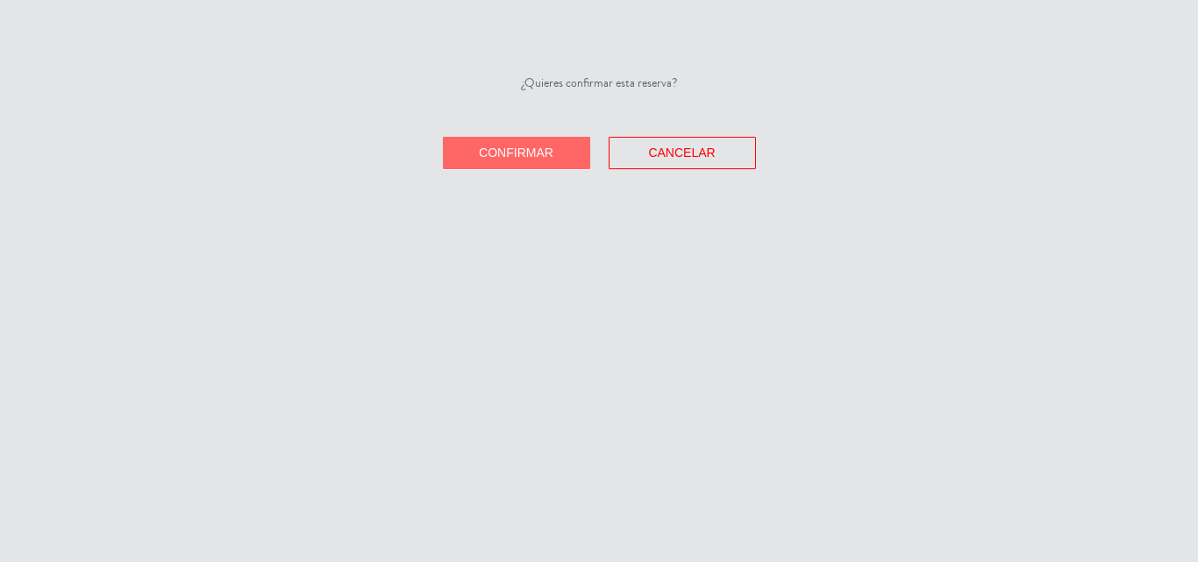
click at [477, 149] on button "Confirmar" at bounding box center [516, 153] width 147 height 32
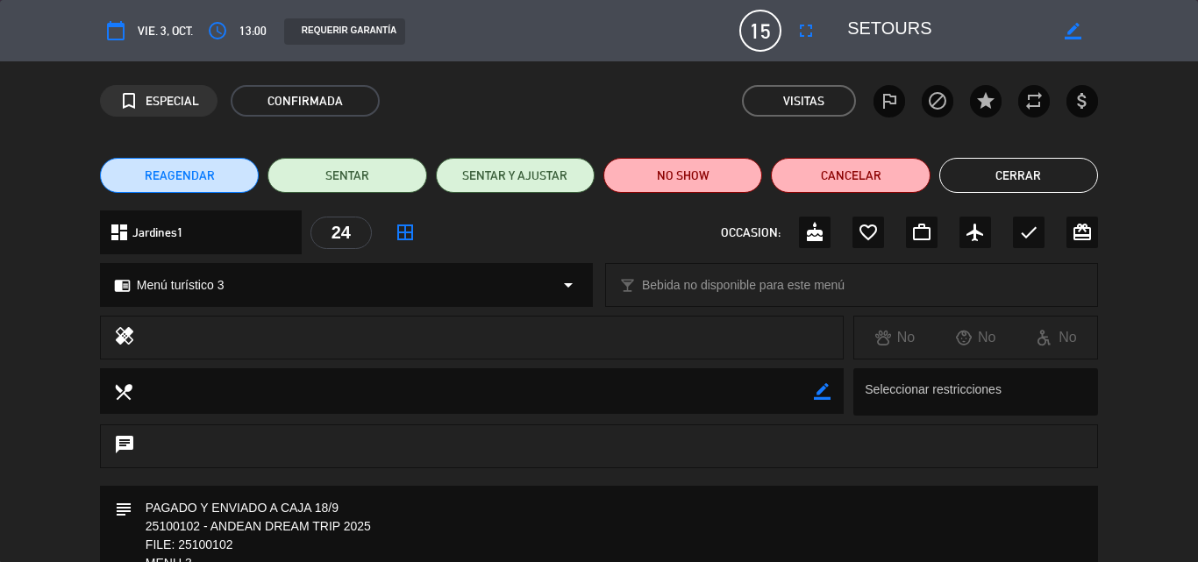
click at [1031, 168] on button "Cerrar" at bounding box center [1018, 175] width 159 height 35
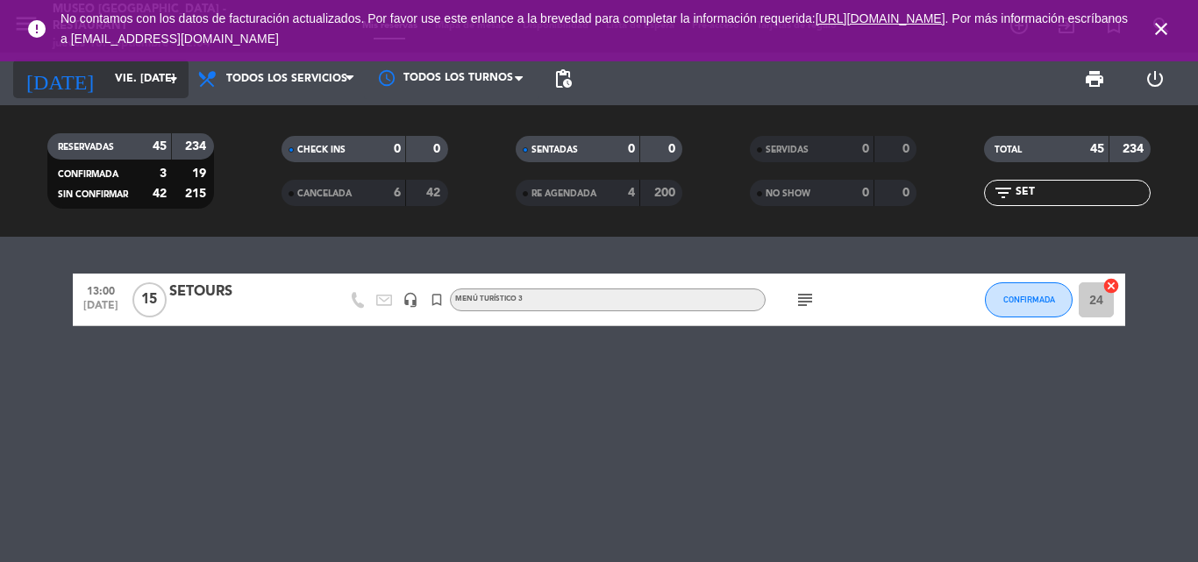
click at [106, 75] on input "vie. 3 oct." at bounding box center [180, 79] width 148 height 30
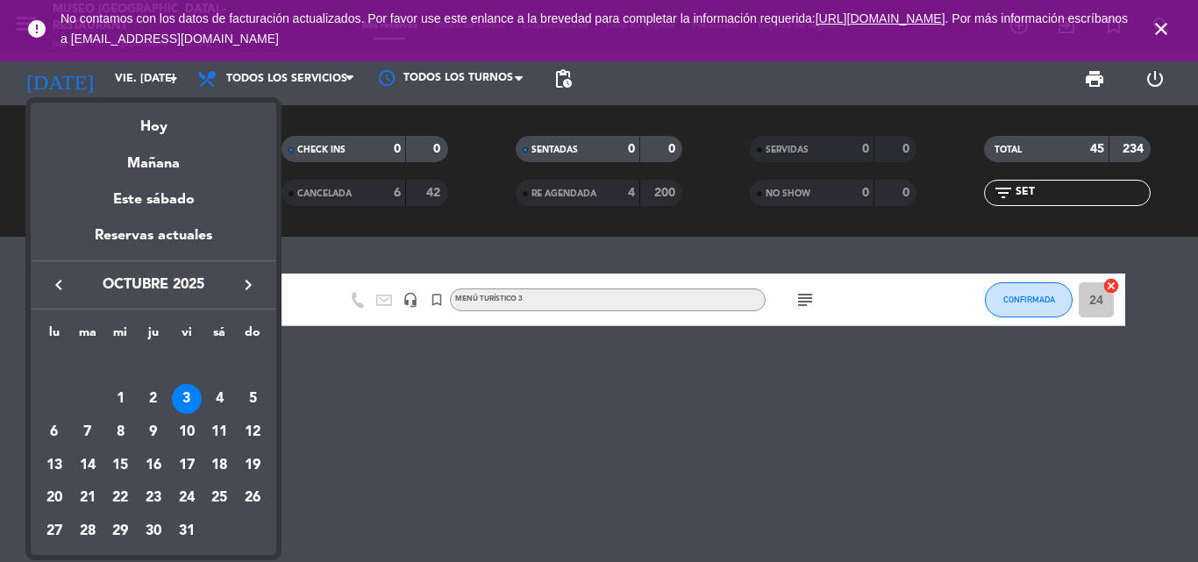
click at [58, 277] on icon "keyboard_arrow_left" at bounding box center [58, 284] width 21 height 21
click at [182, 459] on div "19" at bounding box center [187, 466] width 30 height 30
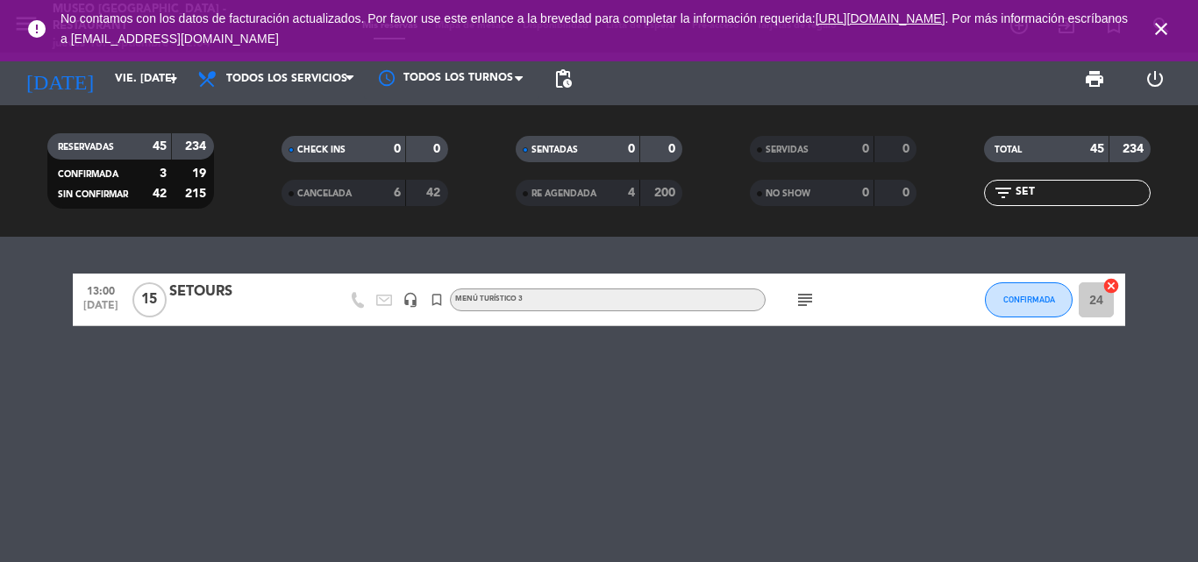
type input "vie. 19 sep."
drag, startPoint x: 1039, startPoint y: 188, endPoint x: 593, endPoint y: 204, distance: 446.7
click at [595, 204] on div "RESERVADAS 45 234 CONFIRMADA 3 19 SIN CONFIRMAR 42 215 CHECK INS 0 0 CANCELADA …" at bounding box center [599, 171] width 1198 height 96
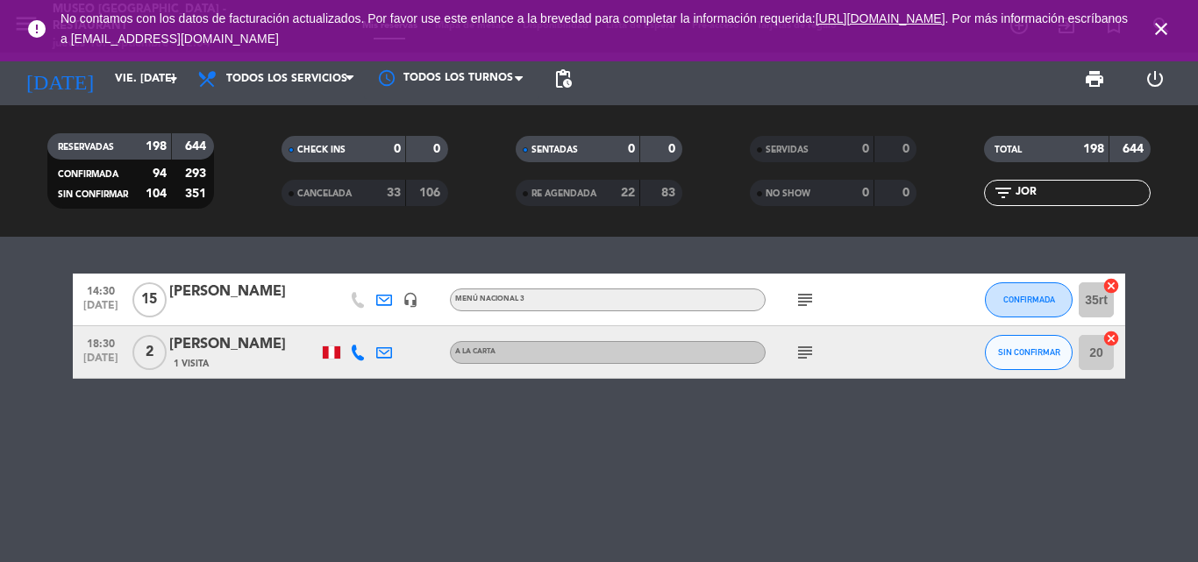
type input "JOR"
click at [248, 298] on div "JORGE STEFANO" at bounding box center [243, 292] width 149 height 23
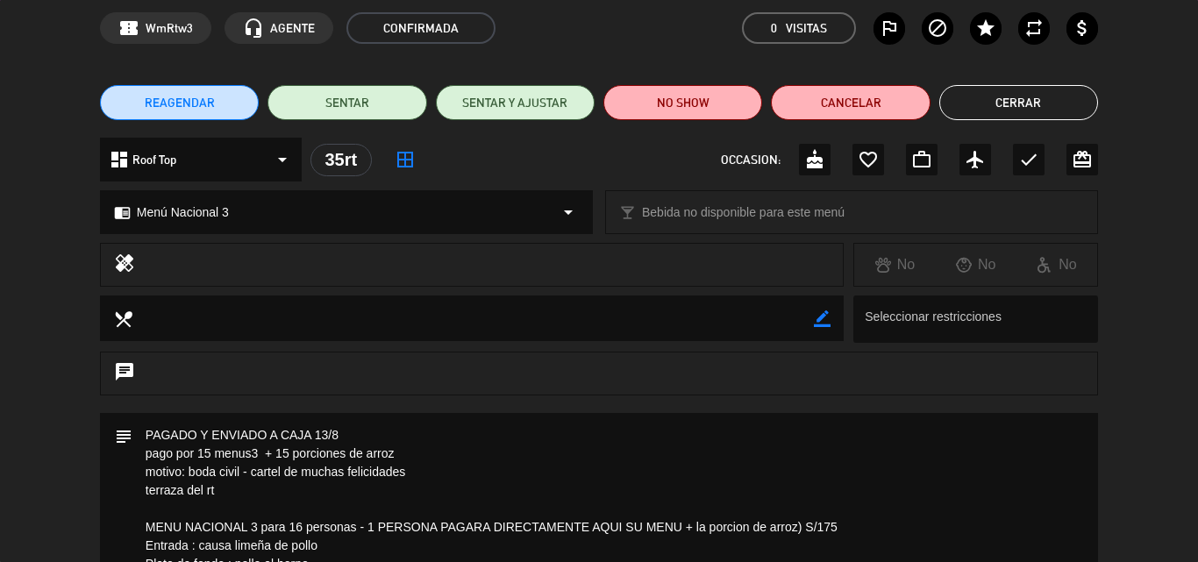
scroll to position [175, 0]
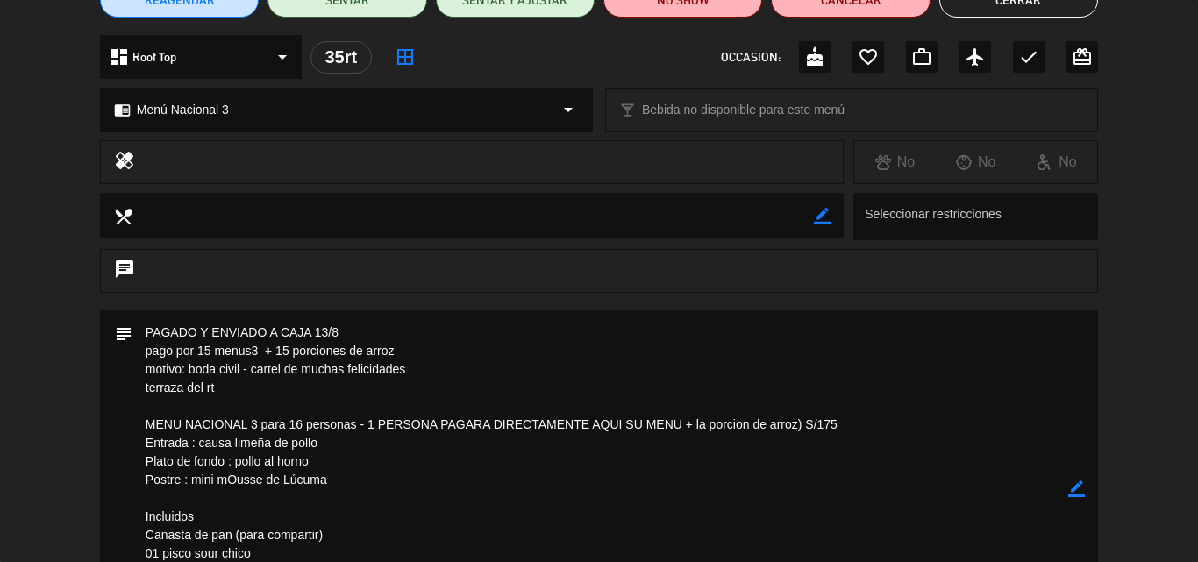
click at [1077, 486] on icon "border_color" at bounding box center [1076, 489] width 17 height 17
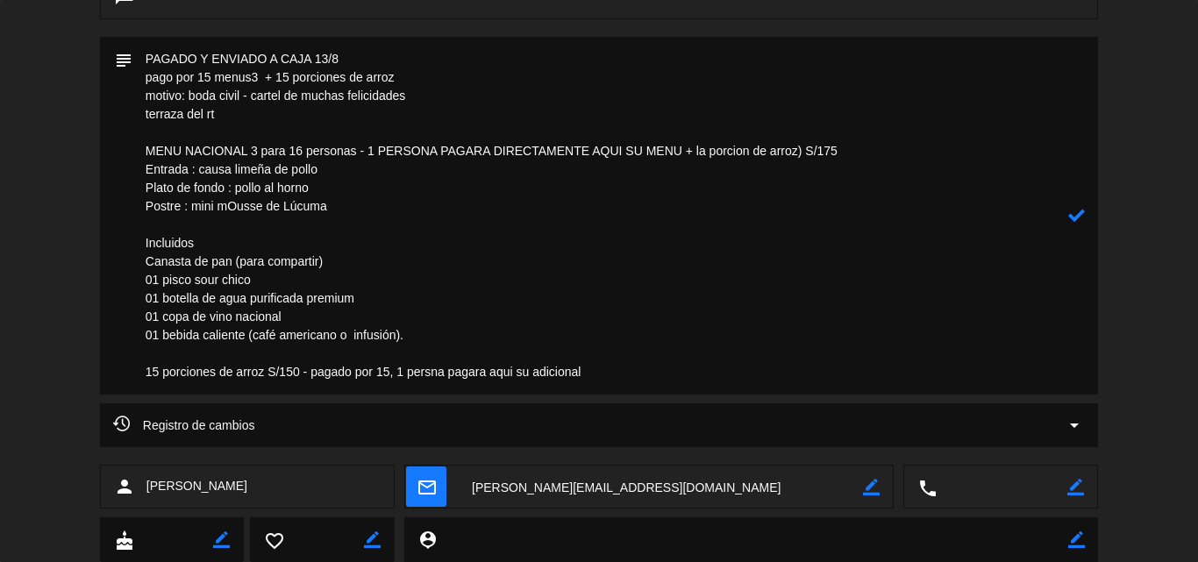
scroll to position [364, 0]
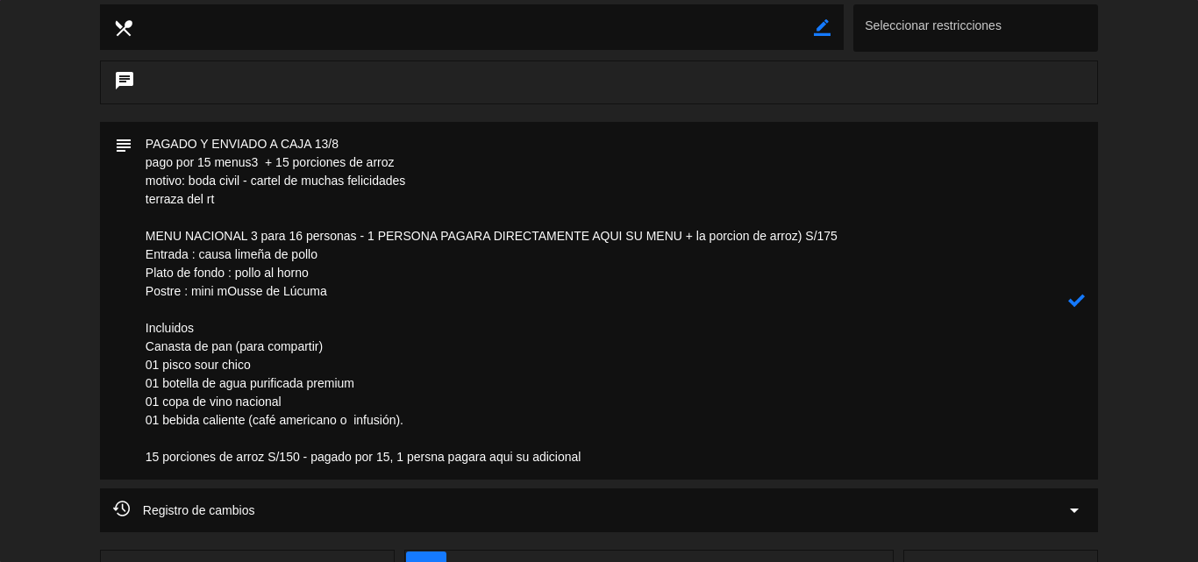
click at [374, 234] on textarea at bounding box center [600, 301] width 936 height 358
click at [366, 232] on textarea at bounding box center [600, 301] width 936 height 358
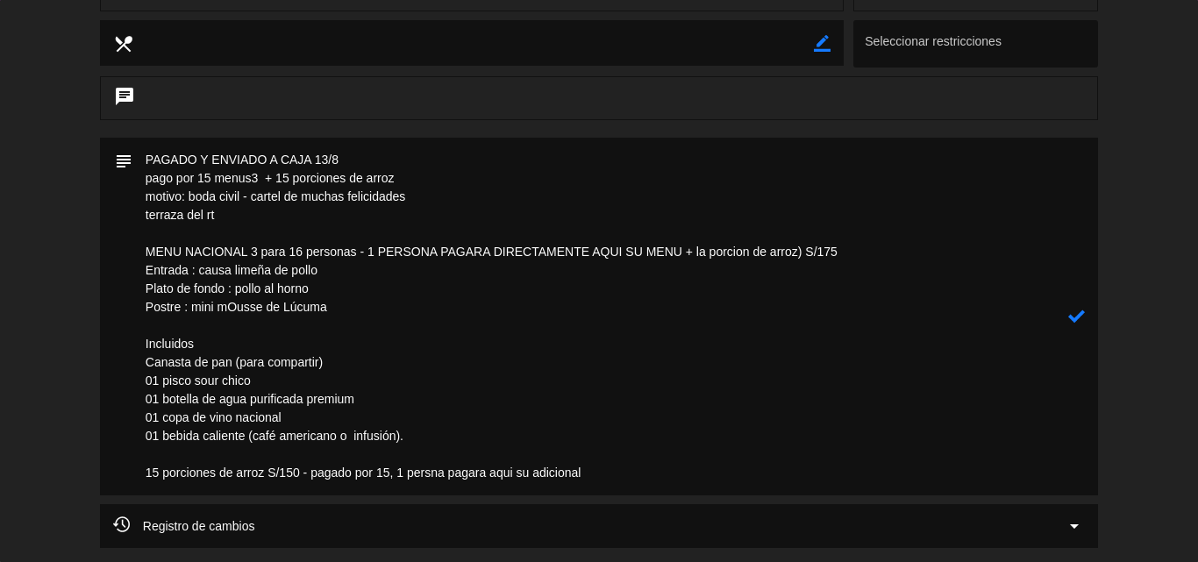
scroll to position [351, 0]
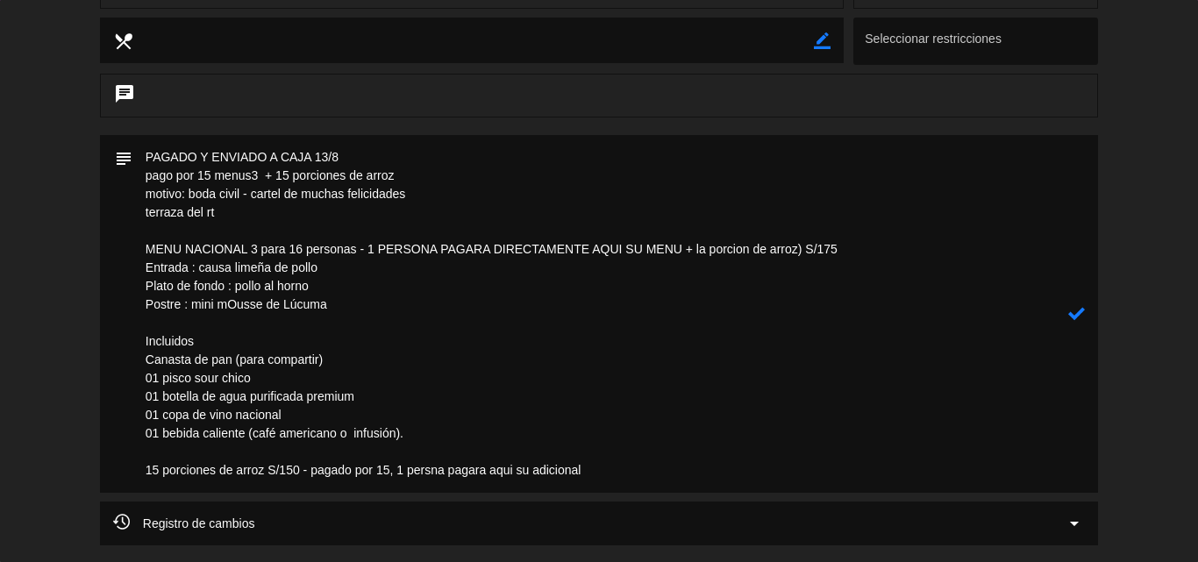
drag, startPoint x: 371, startPoint y: 245, endPoint x: 1084, endPoint y: 266, distance: 713.3
click at [1084, 266] on div "subject" at bounding box center [599, 314] width 998 height 358
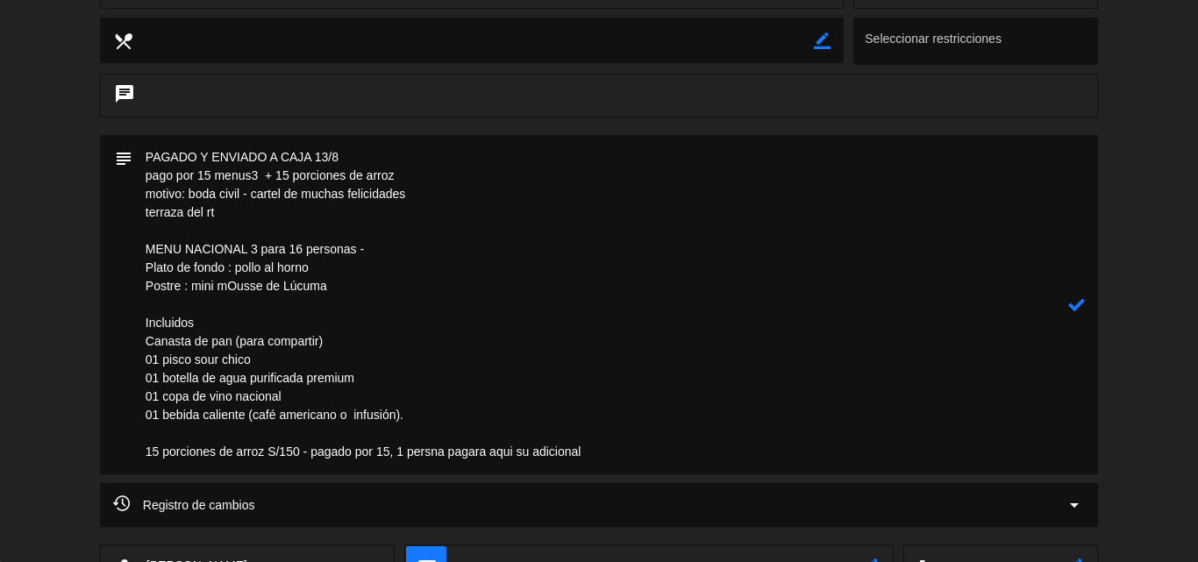
click at [301, 244] on textarea at bounding box center [600, 304] width 936 height 339
drag, startPoint x: 313, startPoint y: 451, endPoint x: 731, endPoint y: 451, distance: 417.4
click at [731, 451] on textarea at bounding box center [600, 304] width 936 height 339
type textarea "PAGADO Y ENVIADO A CAJA 13/8 pago por 15 menus3 + 15 porciones de arroz motivo:…"
click at [1083, 300] on icon at bounding box center [1076, 304] width 17 height 17
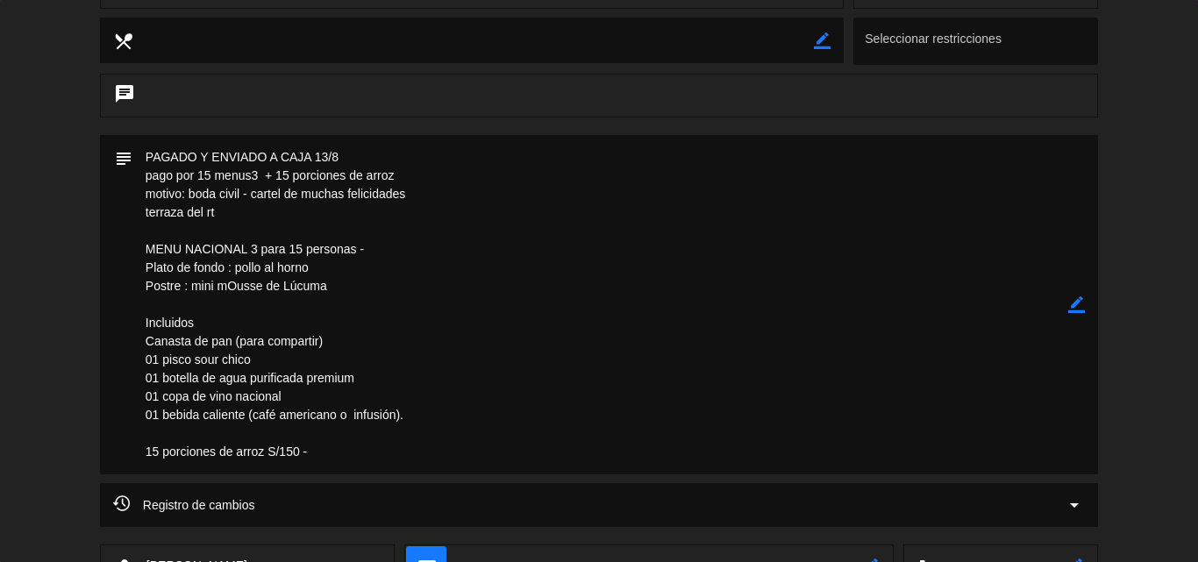
click at [432, 253] on textarea at bounding box center [600, 304] width 936 height 339
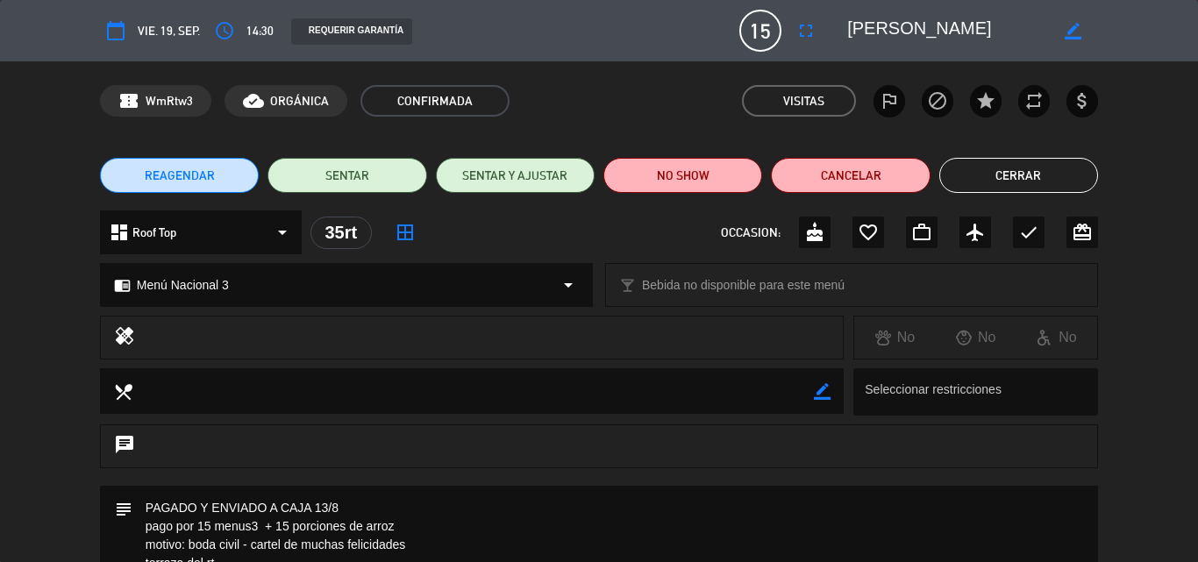
scroll to position [88, 0]
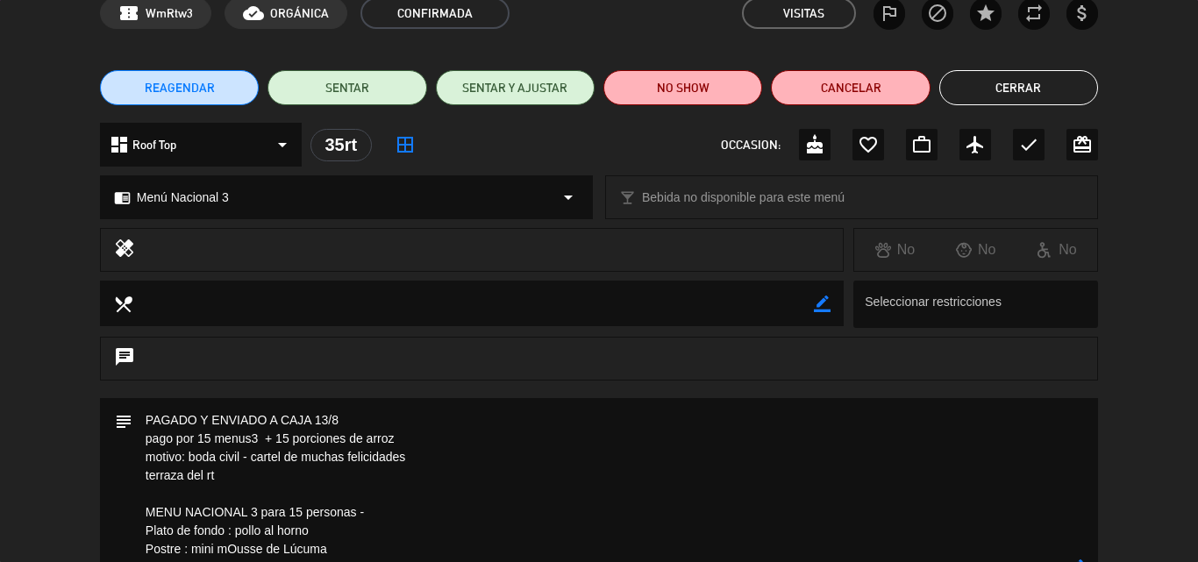
click at [997, 77] on button "Cerrar" at bounding box center [1018, 87] width 159 height 35
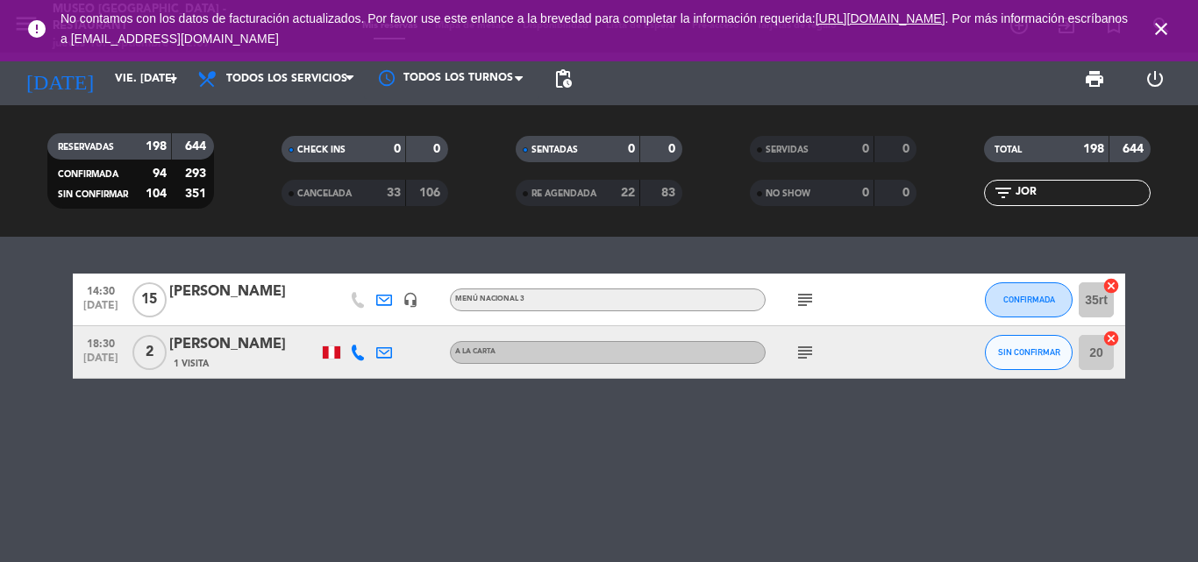
click at [1164, 32] on icon "close" at bounding box center [1161, 28] width 21 height 21
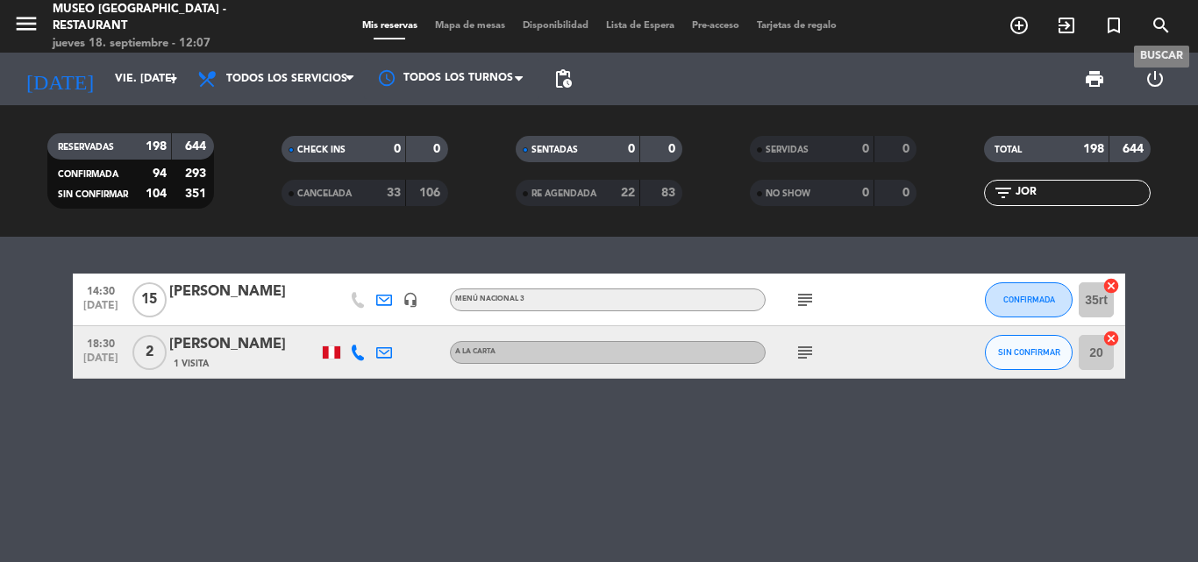
click at [1158, 31] on icon "search" at bounding box center [1161, 25] width 21 height 21
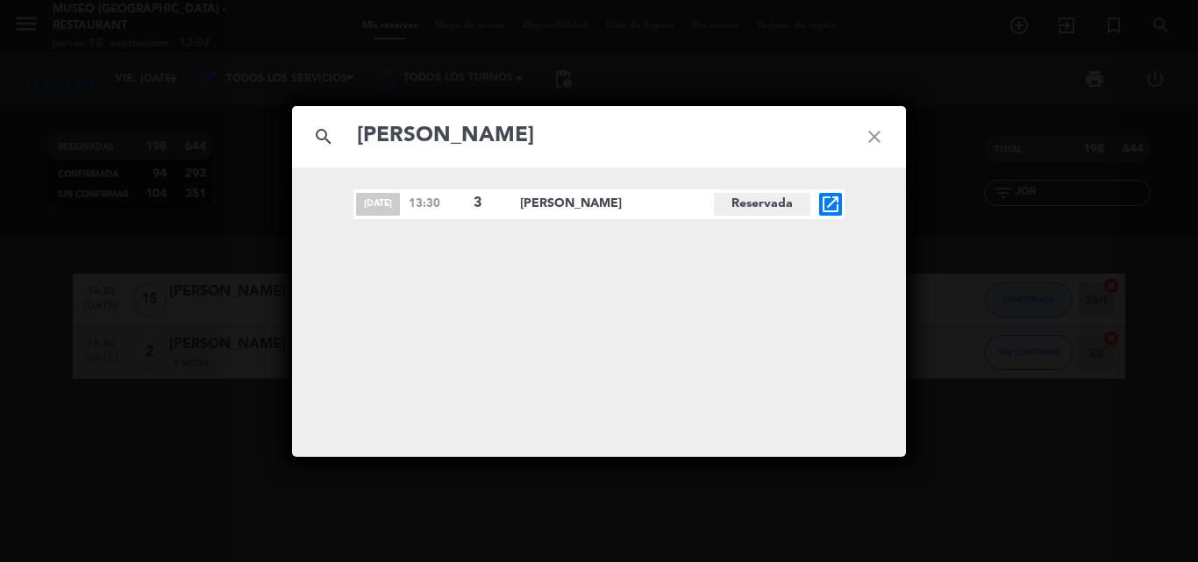
type input "LILIAN BARTOLO"
click at [832, 199] on icon "open_in_new" at bounding box center [830, 204] width 21 height 21
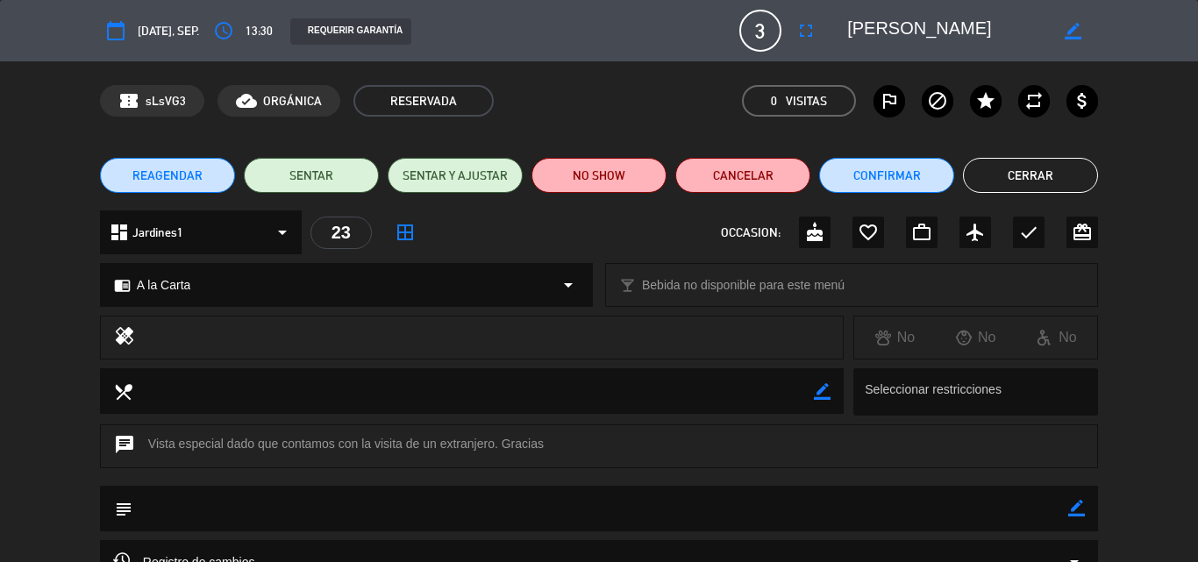
click at [150, 178] on span "REAGENDAR" at bounding box center [167, 176] width 70 height 18
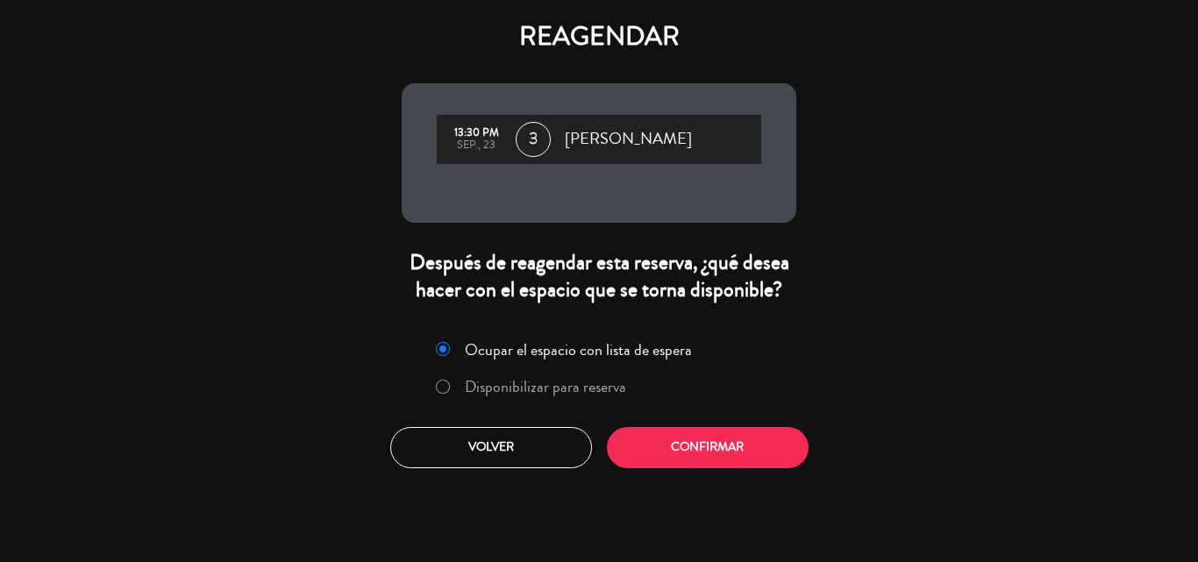
click at [560, 372] on label "Disponibilizar para reserva" at bounding box center [530, 388] width 209 height 32
click at [782, 440] on button "Confirmar" at bounding box center [708, 447] width 202 height 41
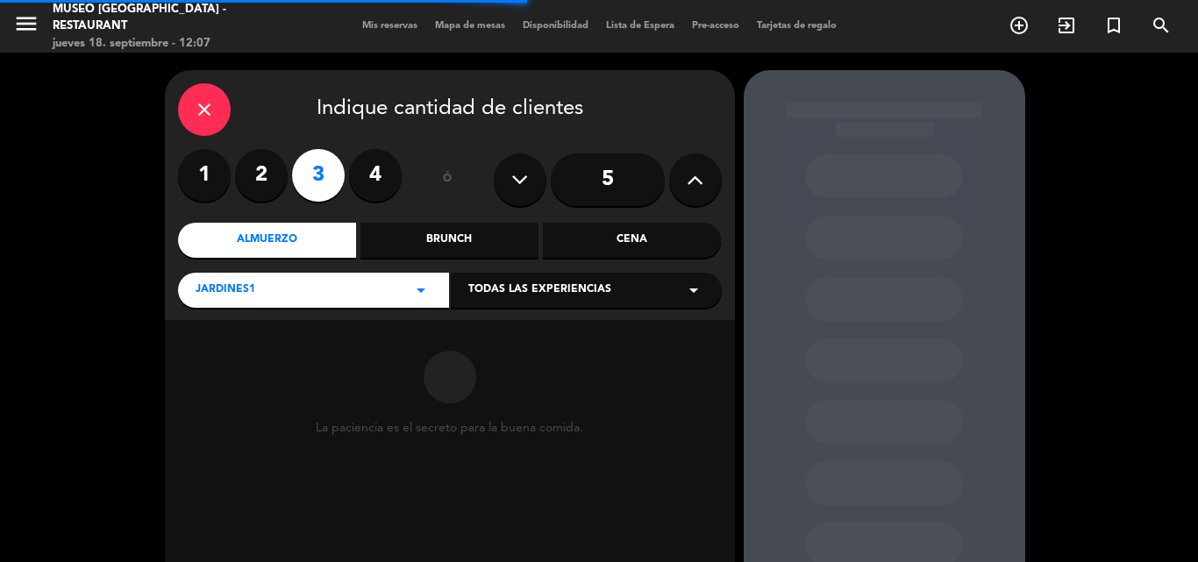
scroll to position [118, 0]
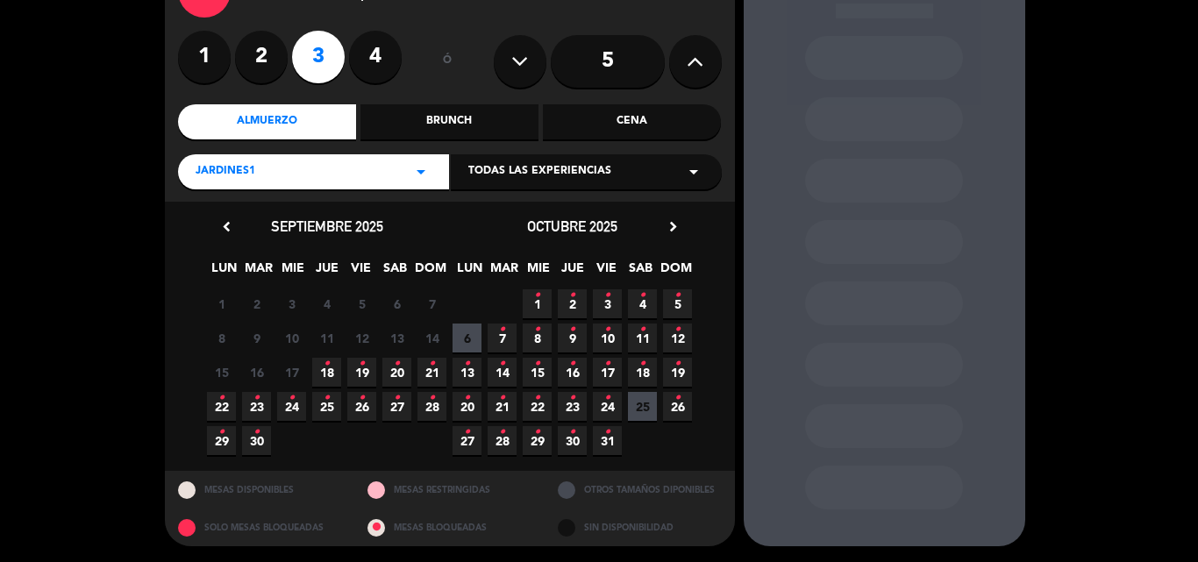
click at [219, 410] on icon "•" at bounding box center [221, 398] width 6 height 28
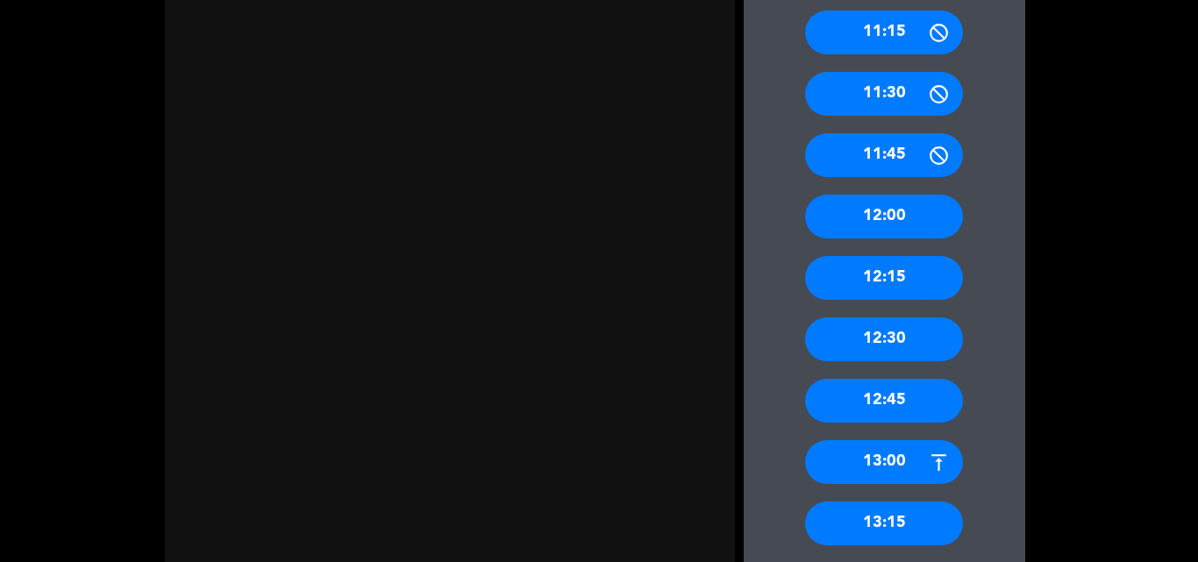
scroll to position [947, 0]
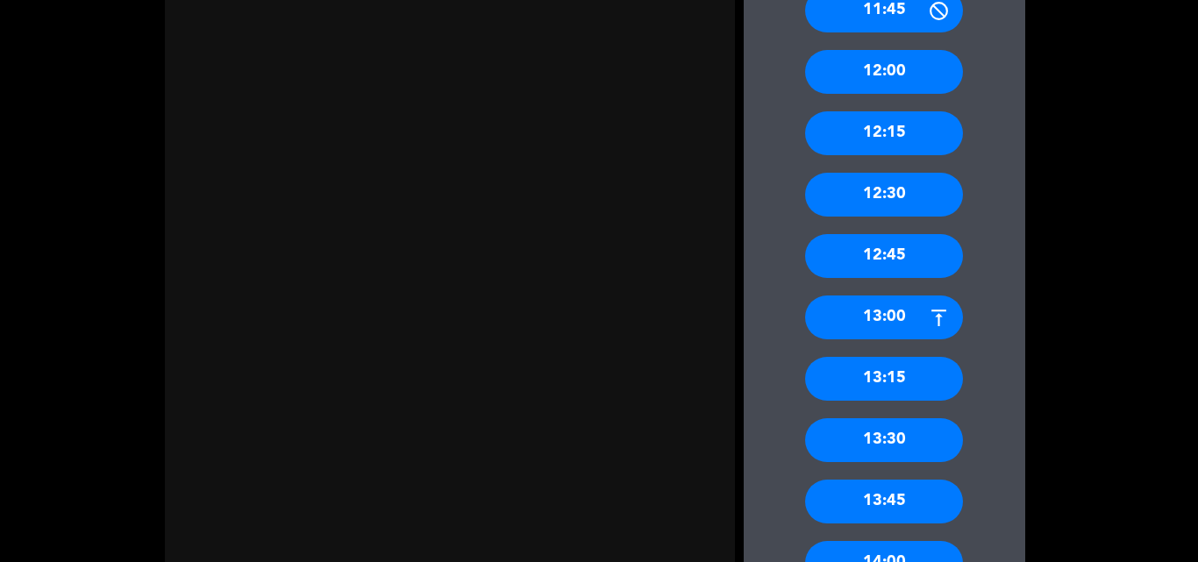
click at [901, 437] on div "13:30" at bounding box center [884, 440] width 158 height 44
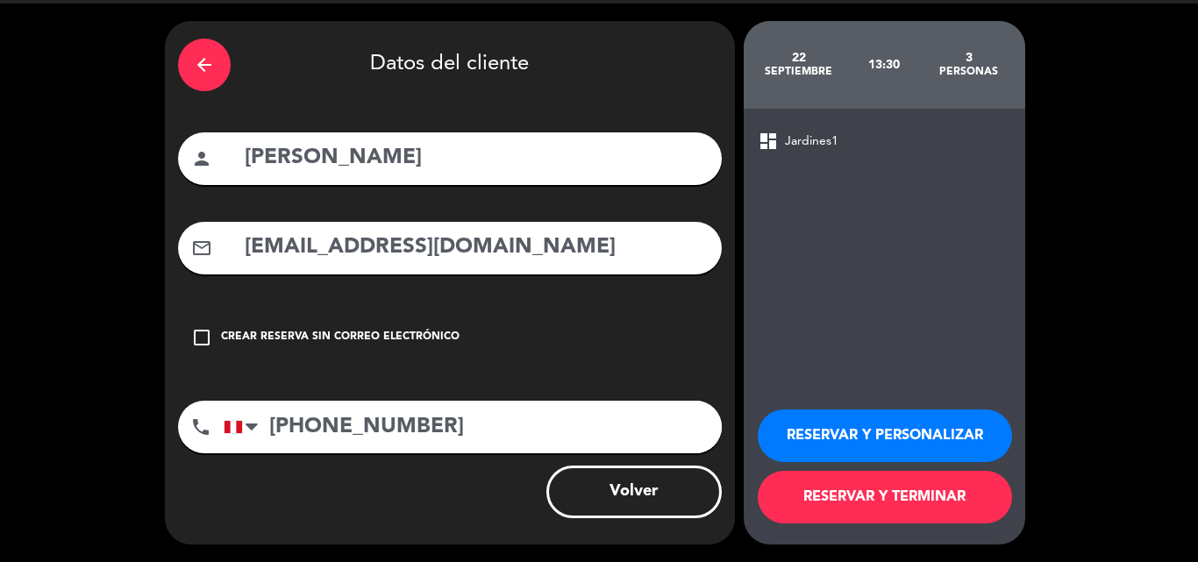
drag, startPoint x: 870, startPoint y: 436, endPoint x: 854, endPoint y: 417, distance: 24.9
click at [870, 435] on button "RESERVAR Y PERSONALIZAR" at bounding box center [885, 436] width 254 height 53
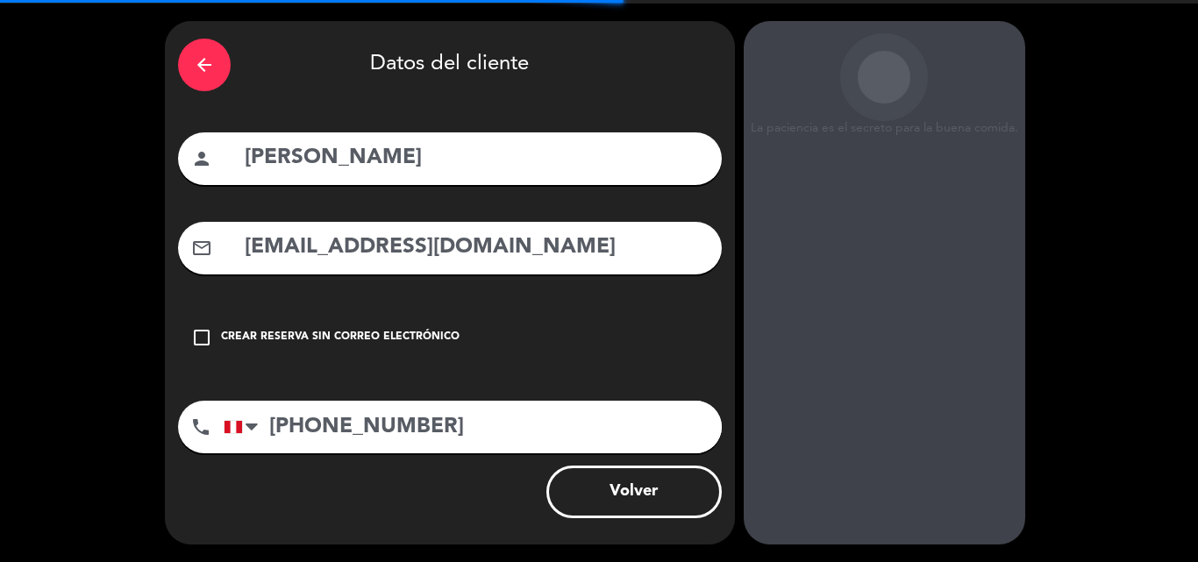
scroll to position [70, 0]
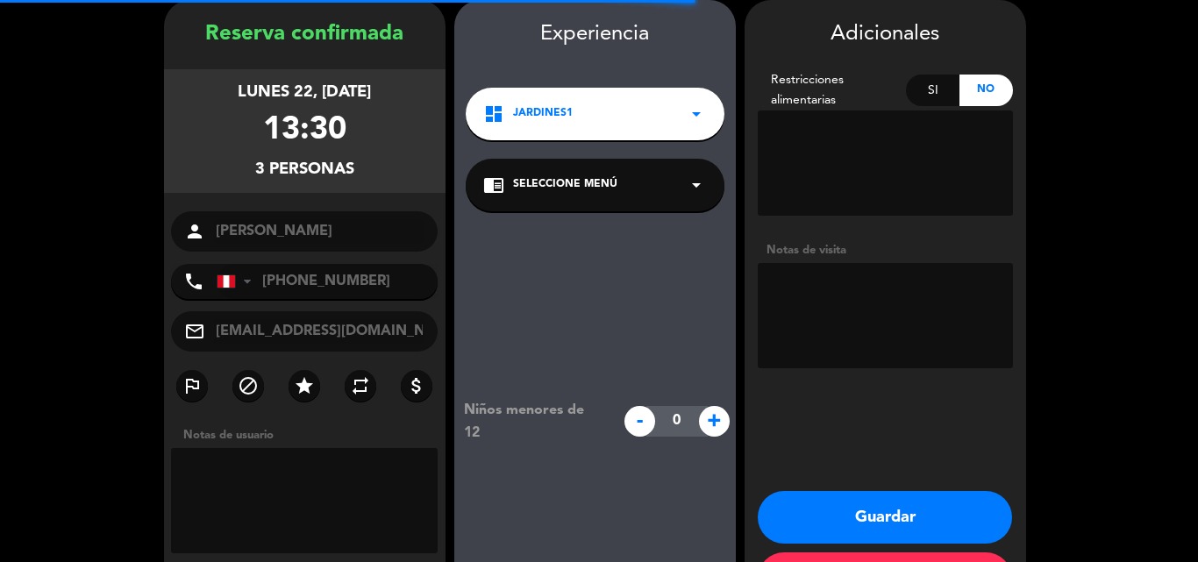
click at [650, 182] on div "chrome_reader_mode Seleccione Menú arrow_drop_down" at bounding box center [595, 185] width 259 height 53
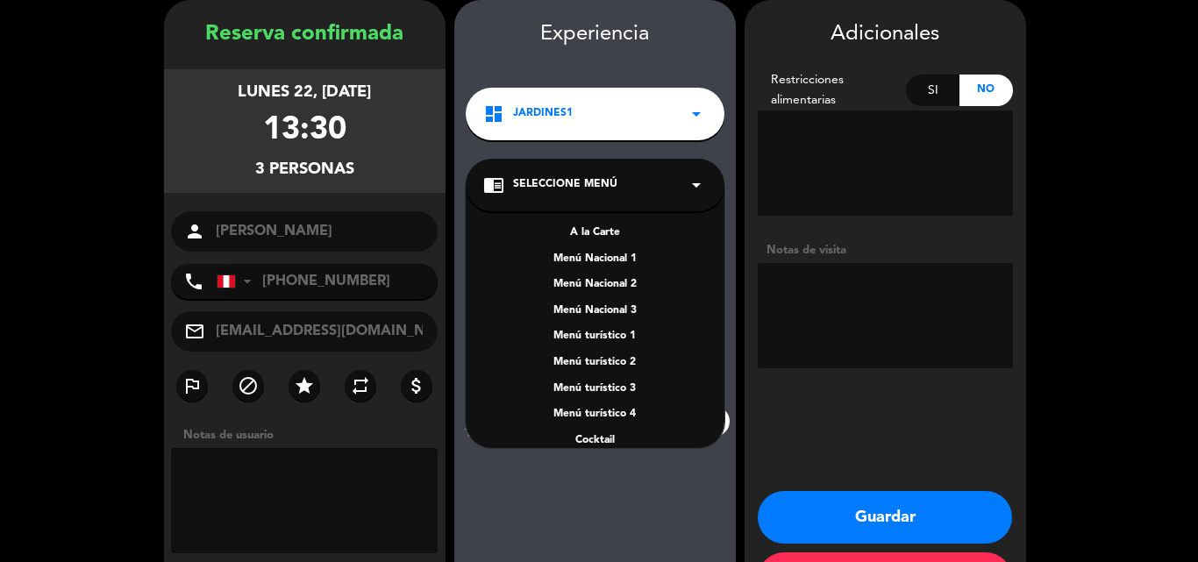
click at [600, 228] on div "A la Carte" at bounding box center [595, 234] width 224 height 18
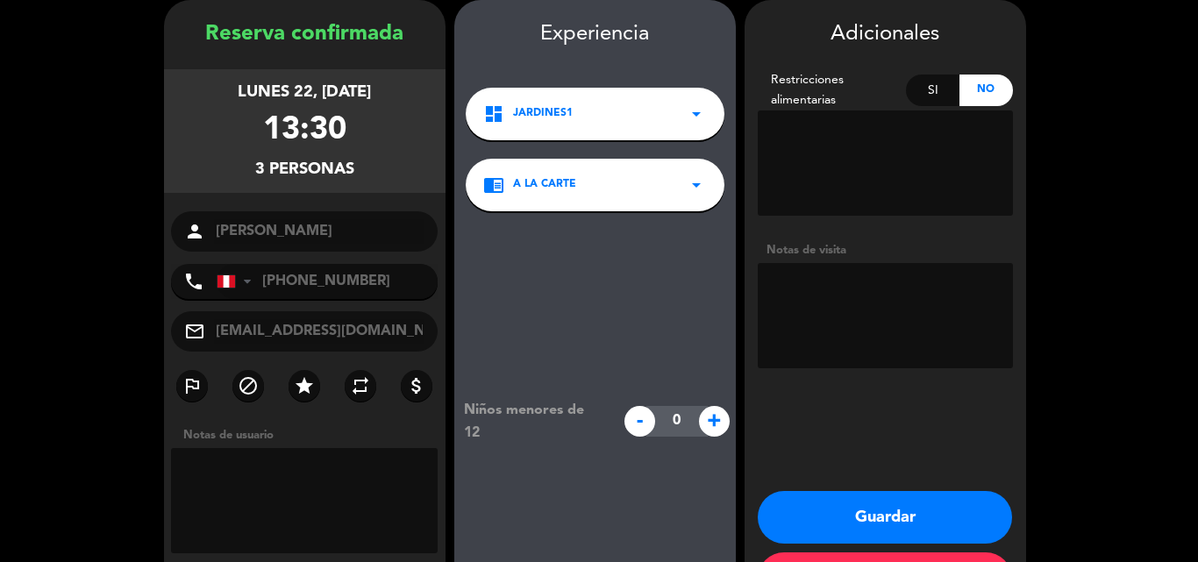
click at [863, 507] on button "Guardar" at bounding box center [885, 517] width 254 height 53
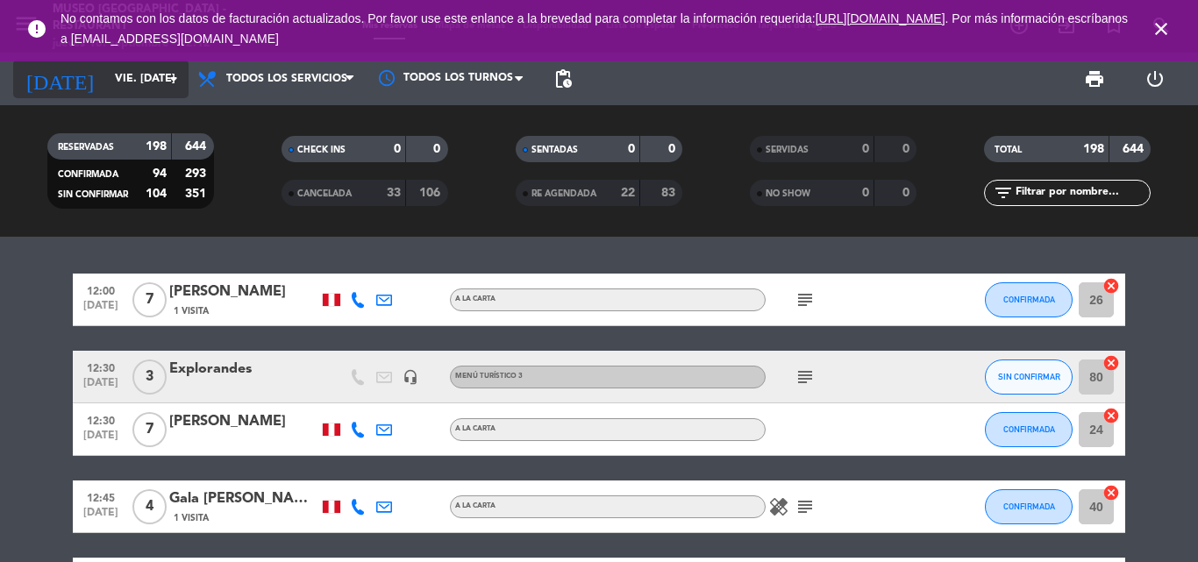
click at [106, 81] on input "vie. 19 sep." at bounding box center [180, 79] width 148 height 30
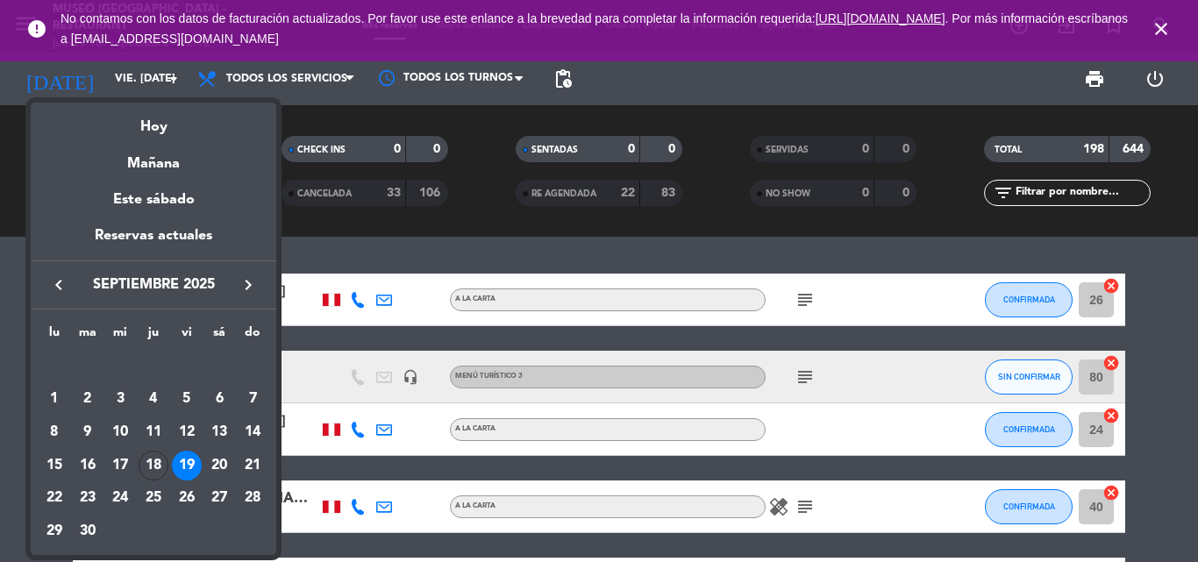
click at [240, 274] on icon "keyboard_arrow_right" at bounding box center [248, 284] width 21 height 21
click at [250, 432] on div "12" at bounding box center [253, 432] width 30 height 30
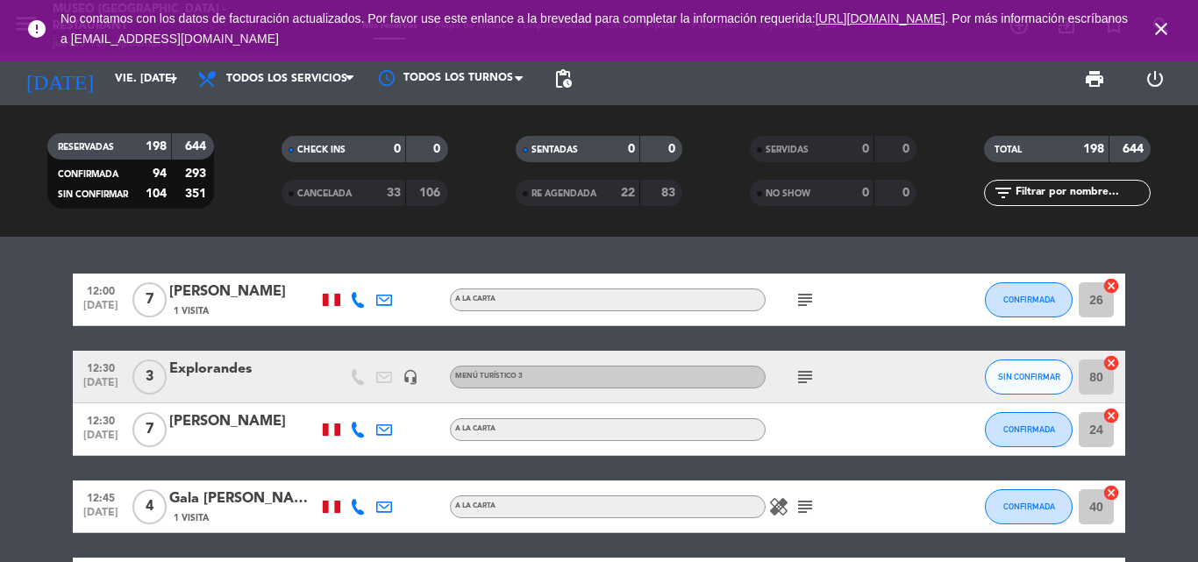
type input "dom. 12 oct."
click at [1113, 195] on input "text" at bounding box center [1082, 192] width 136 height 19
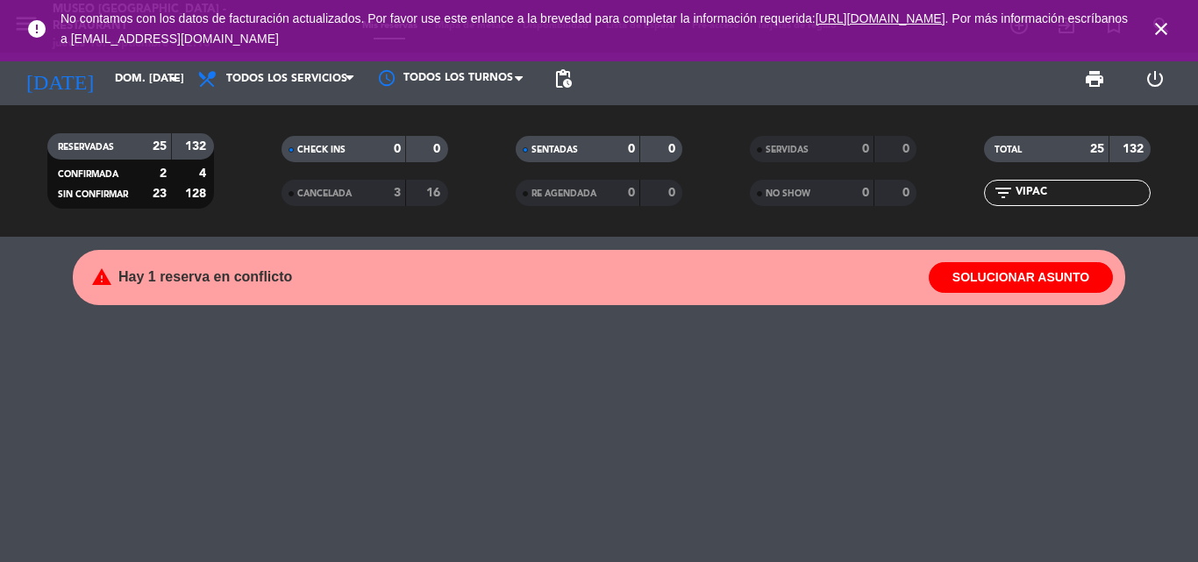
type input "VIPAC"
click at [1061, 190] on input "VIPAC" at bounding box center [1082, 192] width 136 height 19
drag, startPoint x: 758, startPoint y: 404, endPoint x: 775, endPoint y: 397, distance: 18.9
click at [765, 404] on div "warning Hay 1 reserva en conflicto SOLUCIONAR ASUNTO" at bounding box center [599, 399] width 1198 height 325
drag, startPoint x: 1080, startPoint y: 192, endPoint x: 745, endPoint y: 172, distance: 334.7
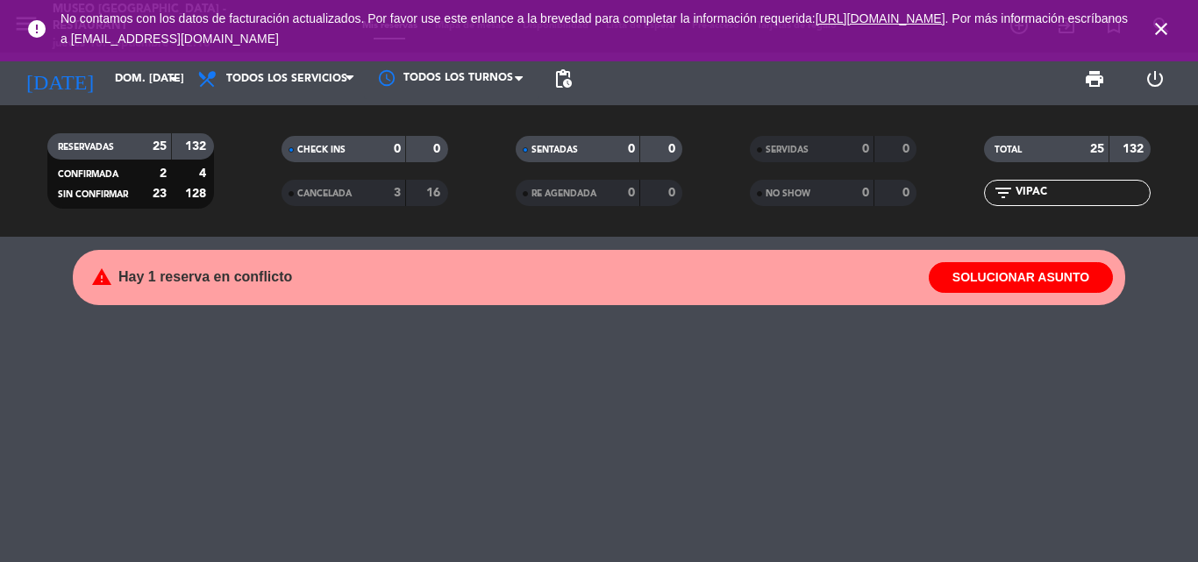
click at [748, 175] on div "RESERVADAS 25 132 CONFIRMADA 2 4 SIN CONFIRMAR 23 128 CHECK INS 0 0 CANCELADA 3…" at bounding box center [599, 171] width 1198 height 96
type input "VIPA"
drag, startPoint x: 1058, startPoint y: 189, endPoint x: 816, endPoint y: 189, distance: 242.0
click at [820, 189] on div "RESERVADAS 25 132 CONFIRMADA 2 4 SIN CONFIRMAR 23 128 CHECK INS 0 0 CANCELADA 3…" at bounding box center [599, 171] width 1198 height 96
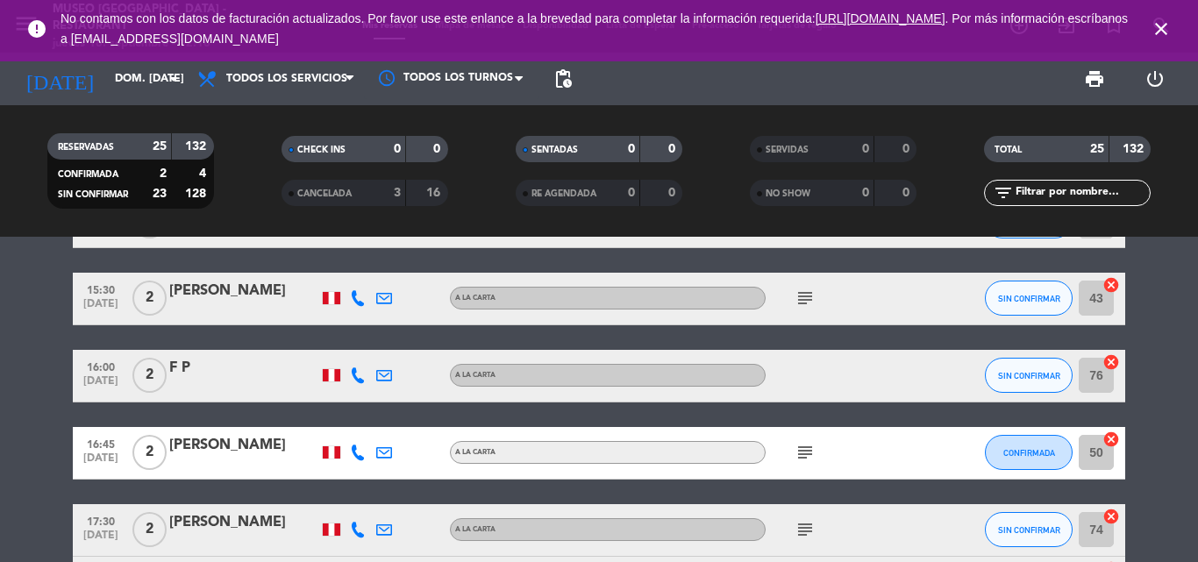
scroll to position [1151, 0]
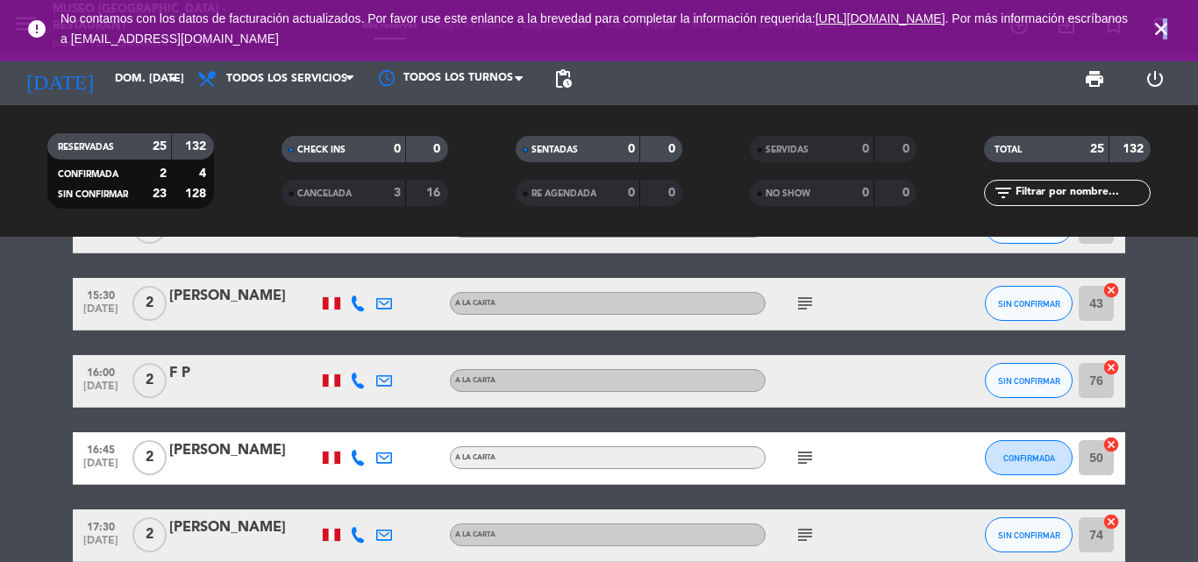
click at [1165, 25] on icon "close" at bounding box center [1161, 28] width 21 height 21
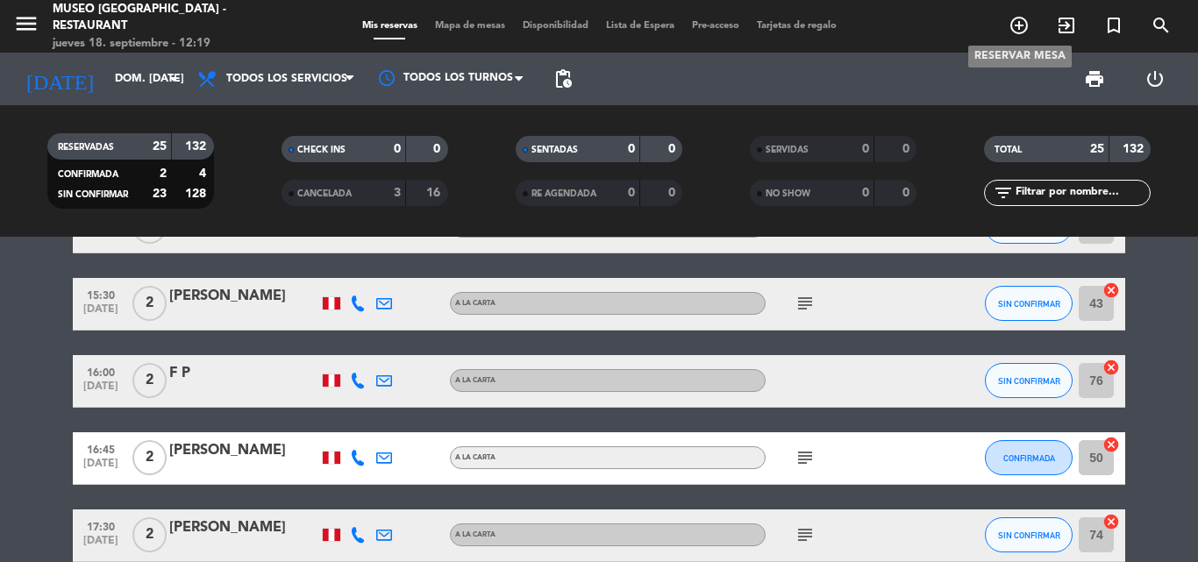
click at [1026, 30] on icon "add_circle_outline" at bounding box center [1019, 25] width 21 height 21
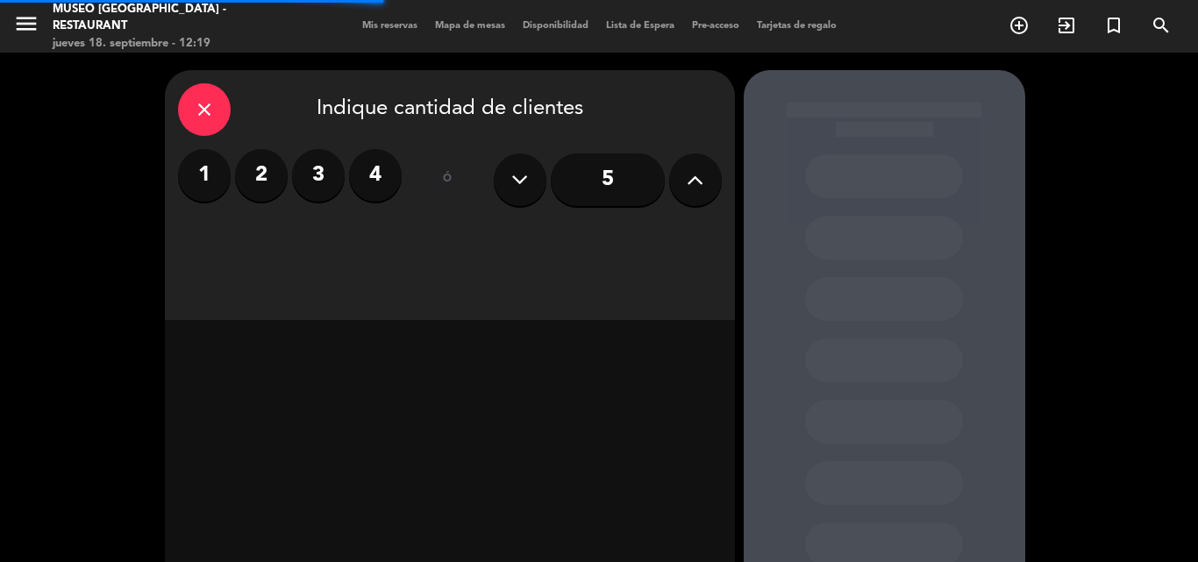
click at [369, 170] on label "4" at bounding box center [375, 175] width 53 height 53
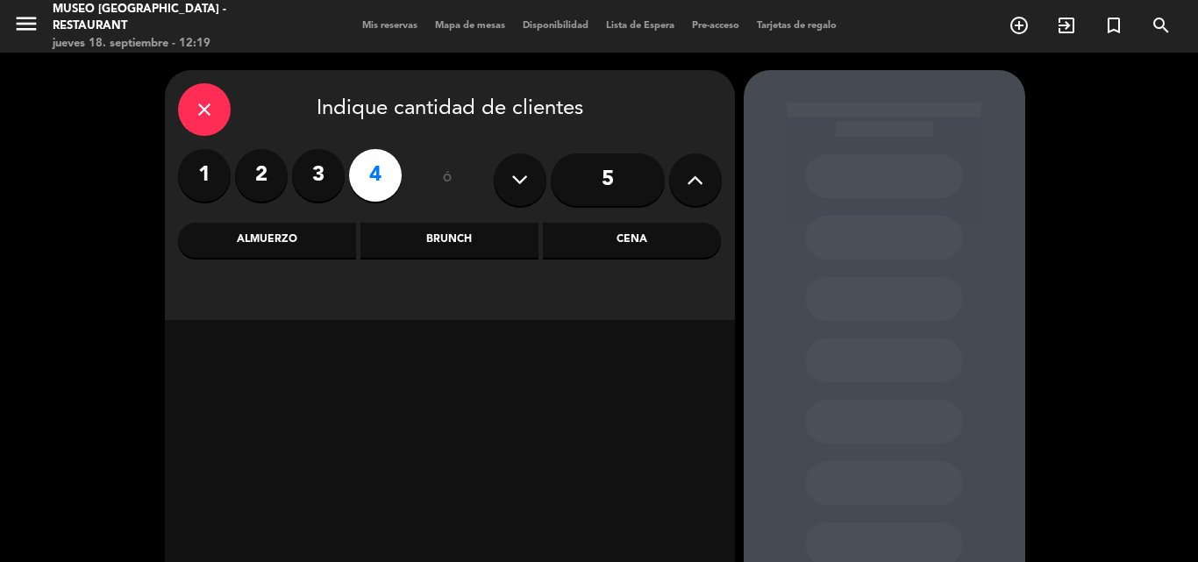
click at [289, 242] on div "Almuerzo" at bounding box center [267, 240] width 178 height 35
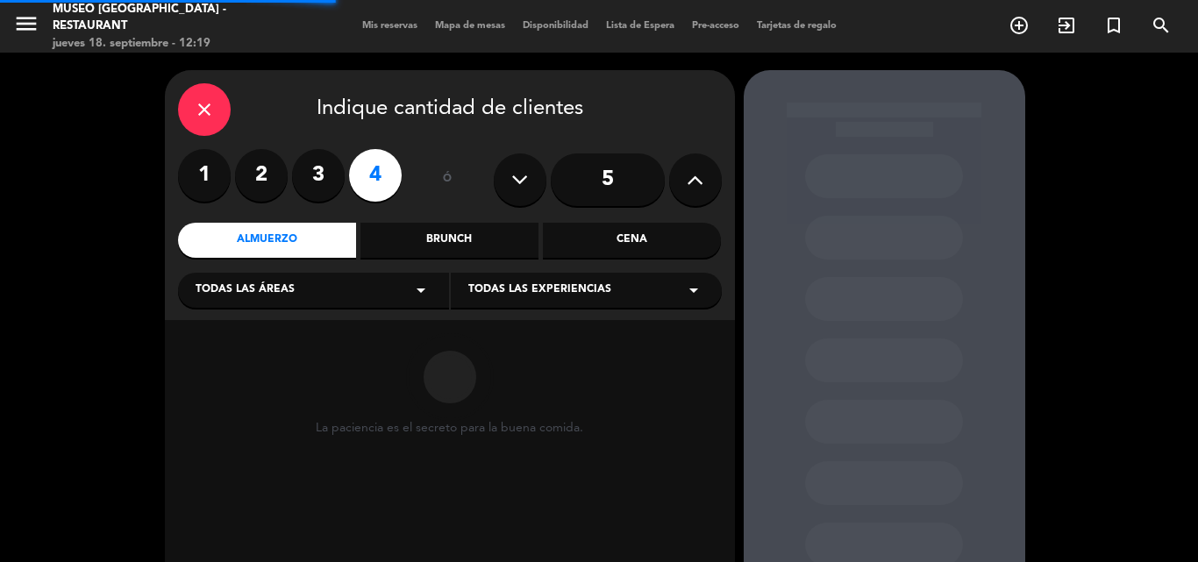
click at [239, 291] on span "Todas las áreas" at bounding box center [245, 291] width 99 height 18
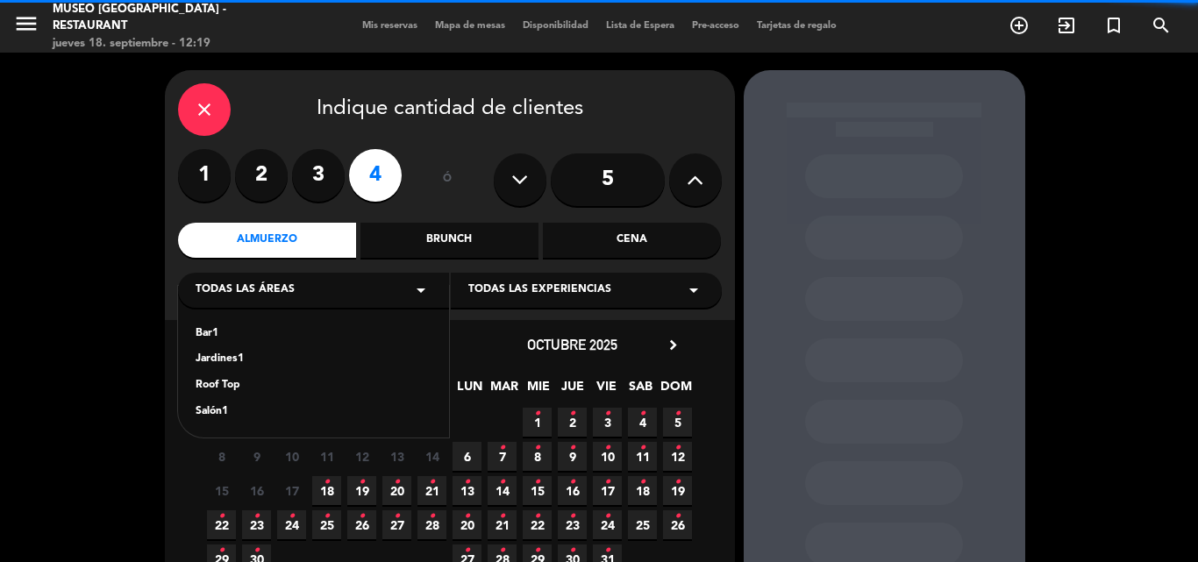
click at [217, 356] on div "Jardines1" at bounding box center [314, 360] width 236 height 18
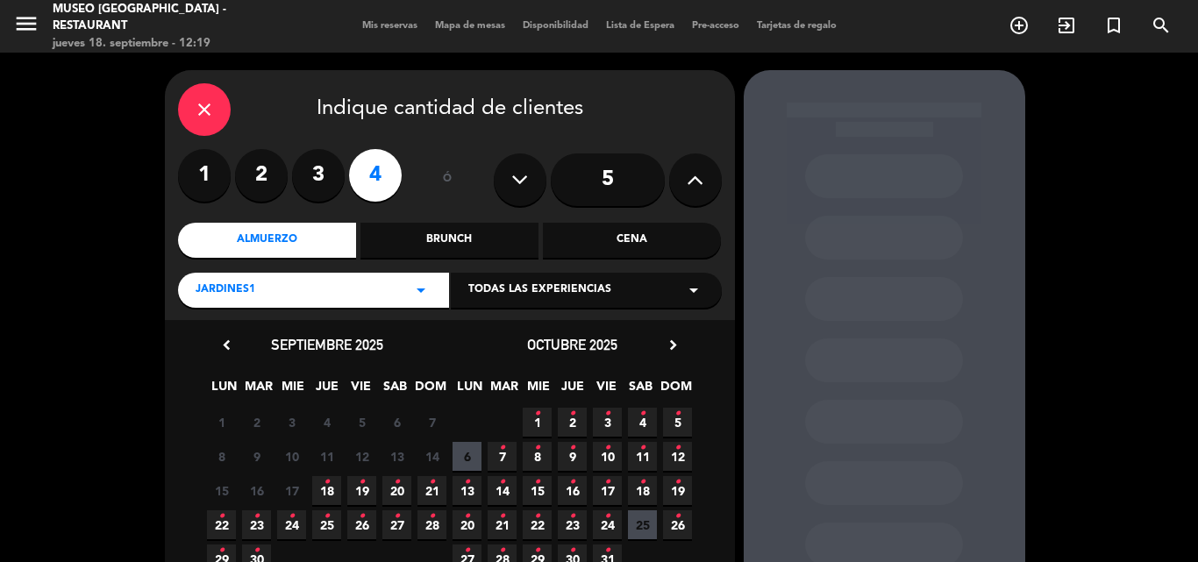
click at [604, 179] on input "5" at bounding box center [608, 179] width 114 height 53
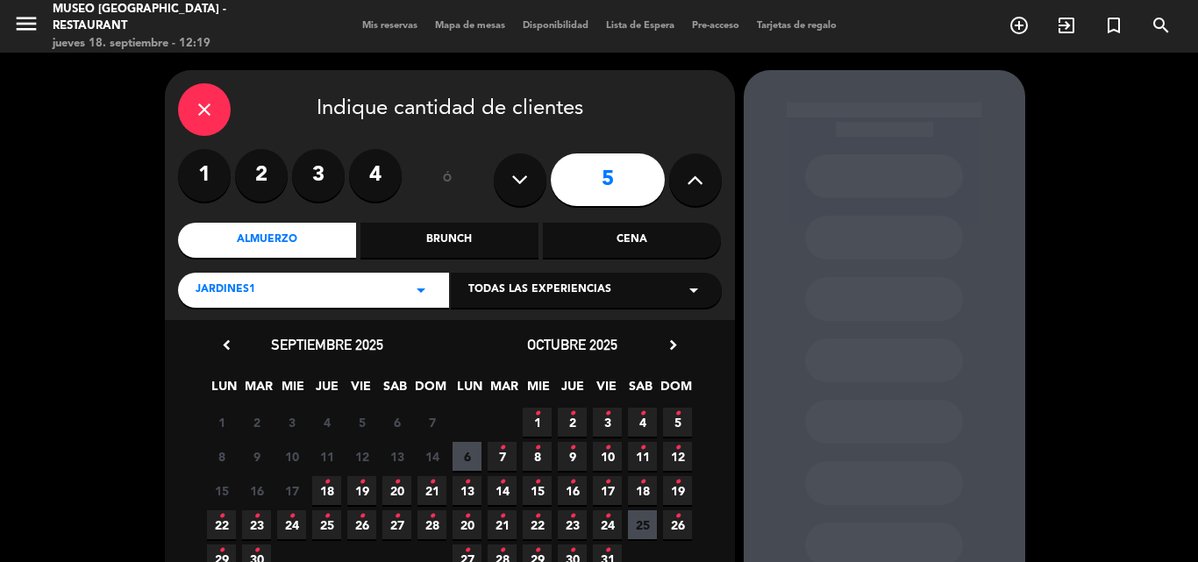
drag, startPoint x: 681, startPoint y: 455, endPoint x: 672, endPoint y: 437, distance: 20.4
click at [681, 454] on span "12 •" at bounding box center [677, 456] width 29 height 29
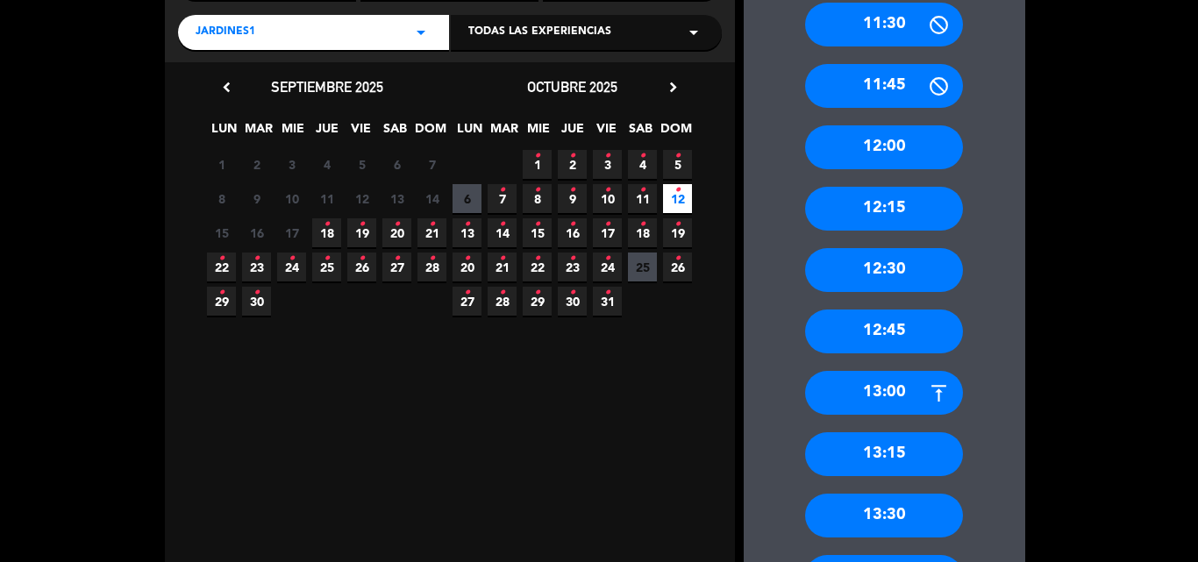
scroll to position [333, 0]
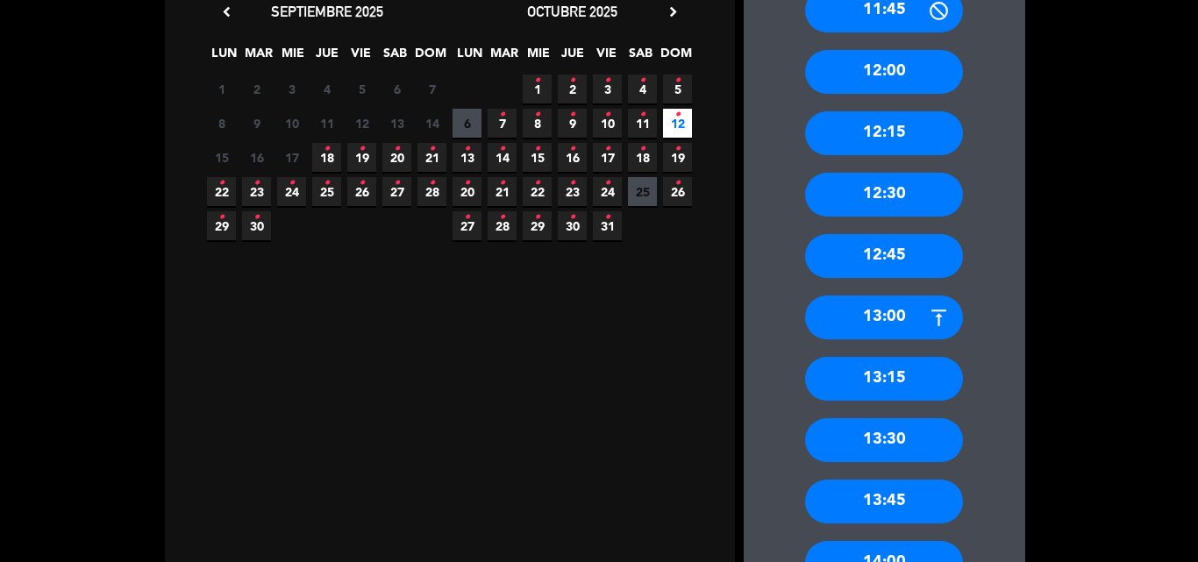
click at [893, 321] on div "13:00" at bounding box center [884, 318] width 158 height 44
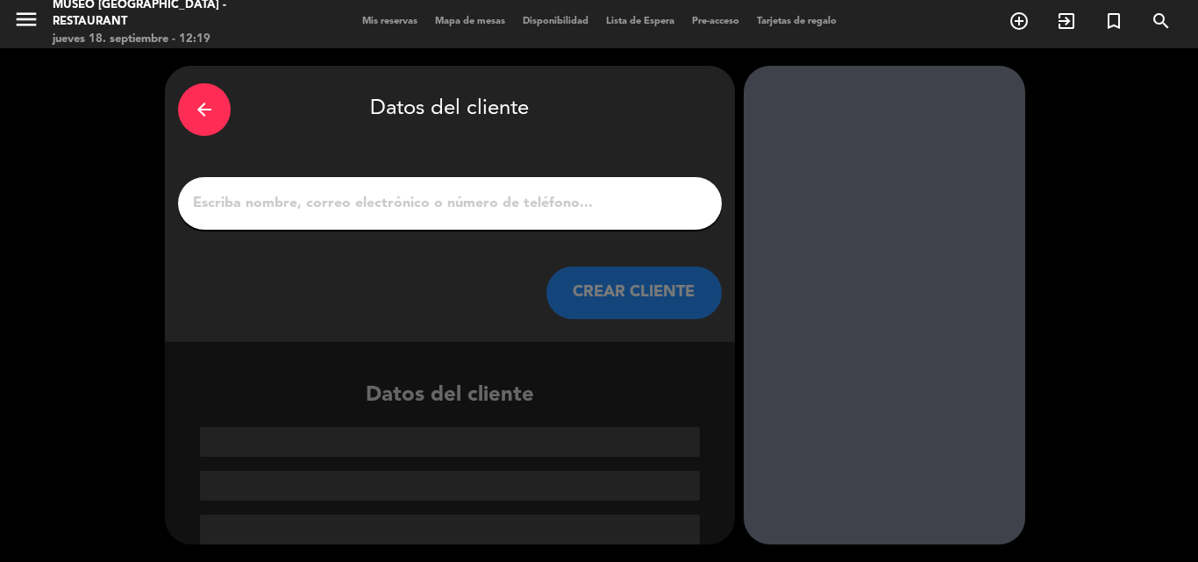
click at [424, 201] on input "1" at bounding box center [449, 203] width 517 height 25
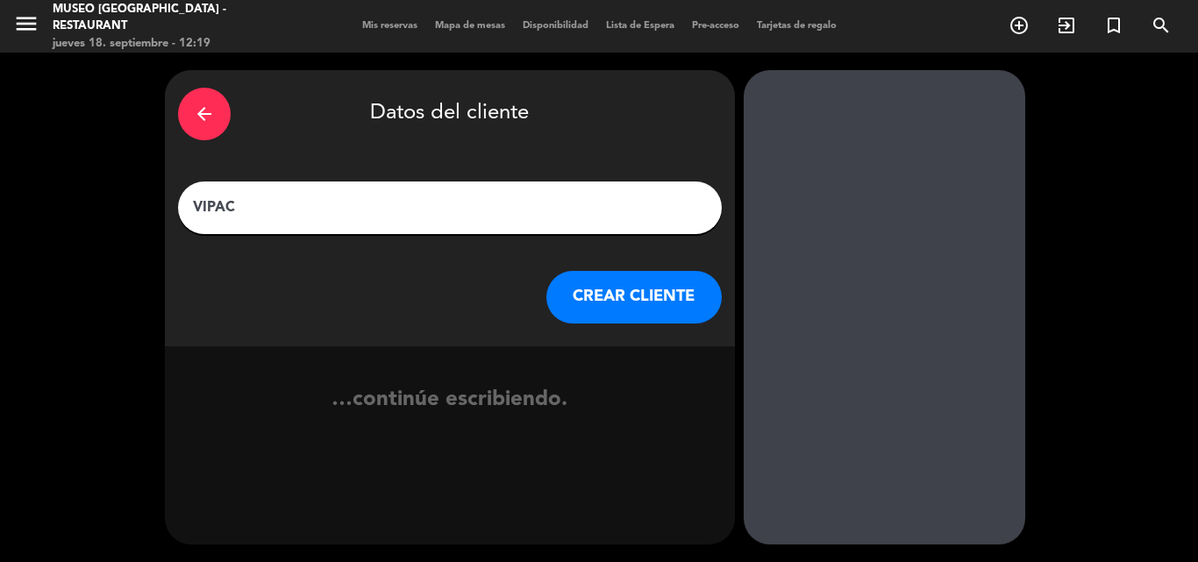
type input "VIPAC"
click at [606, 296] on button "CREAR CLIENTE" at bounding box center [633, 297] width 175 height 53
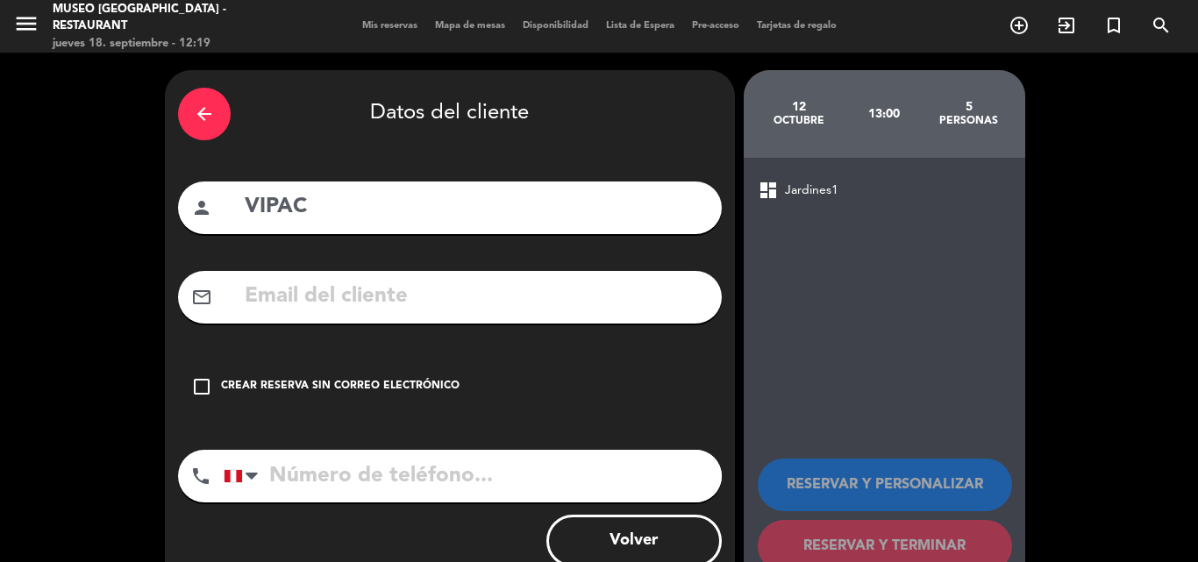
click at [234, 386] on div "Crear reserva sin correo electrónico" at bounding box center [340, 387] width 239 height 18
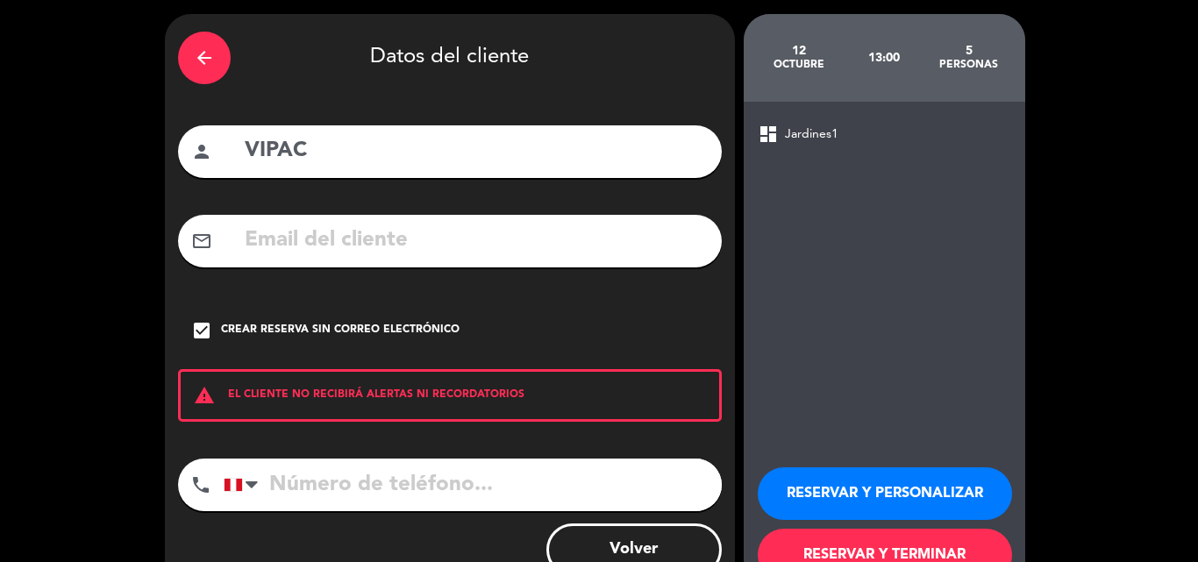
scroll to position [114, 0]
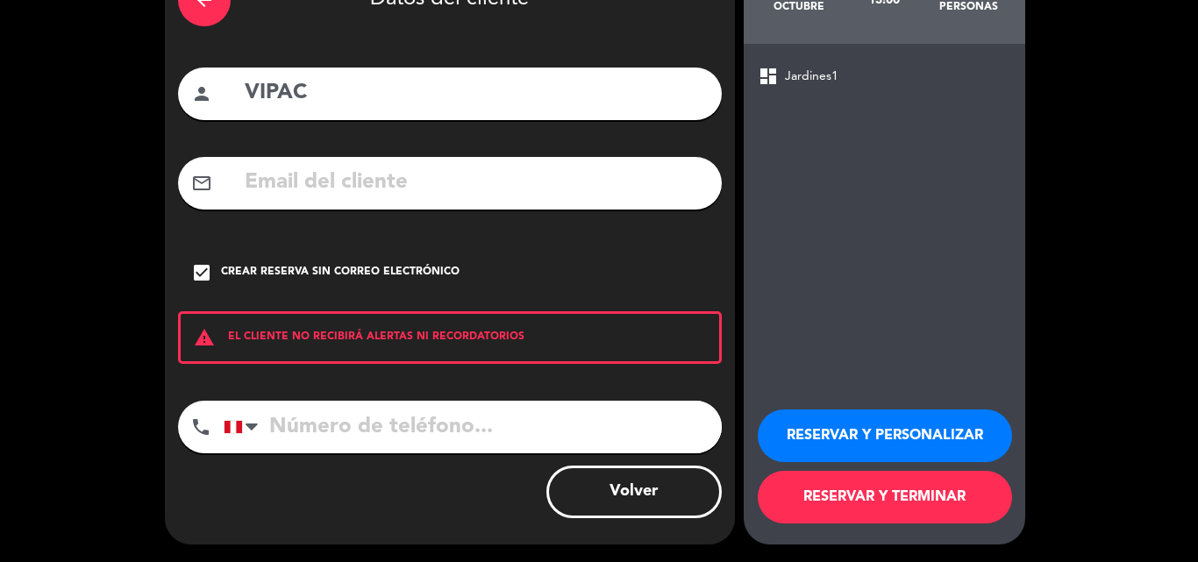
click at [825, 480] on button "RESERVAR Y TERMINAR" at bounding box center [885, 497] width 254 height 53
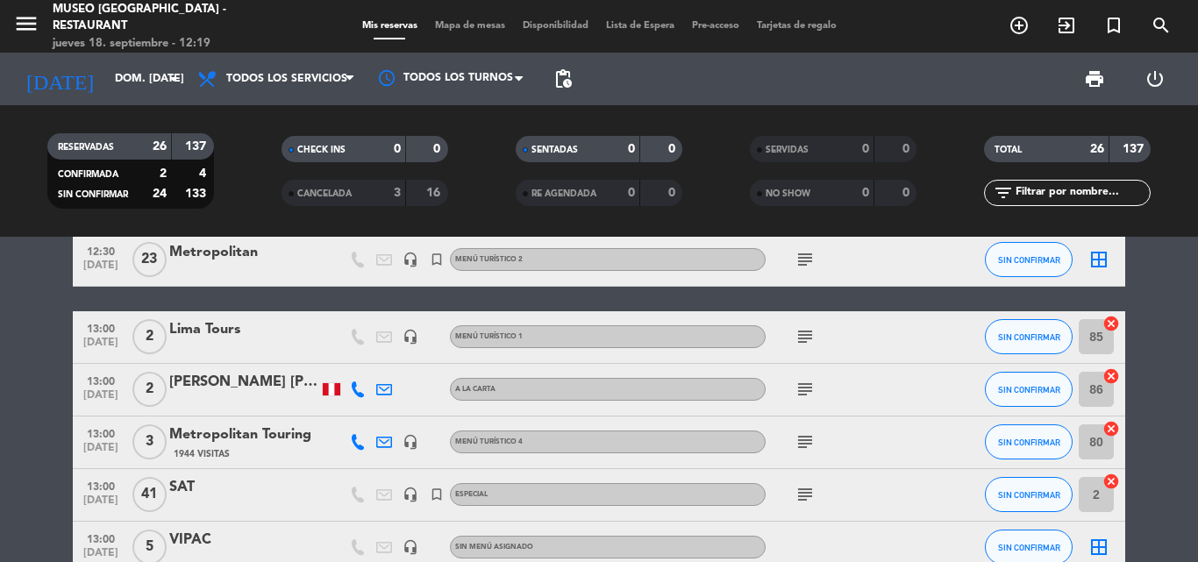
scroll to position [438, 0]
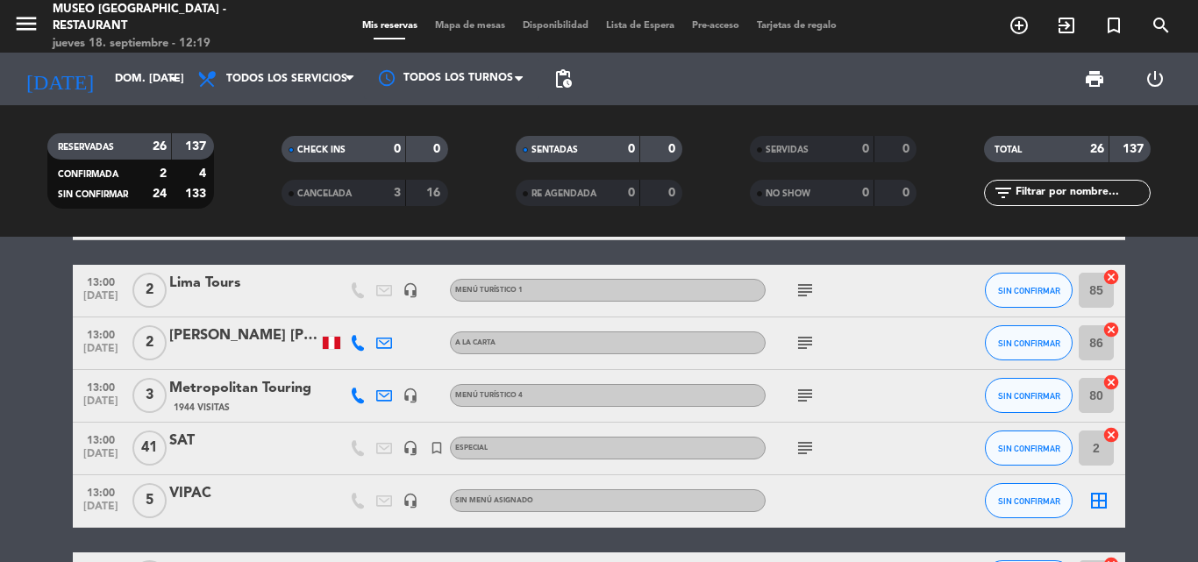
click at [192, 494] on div "VIPAC" at bounding box center [243, 493] width 149 height 23
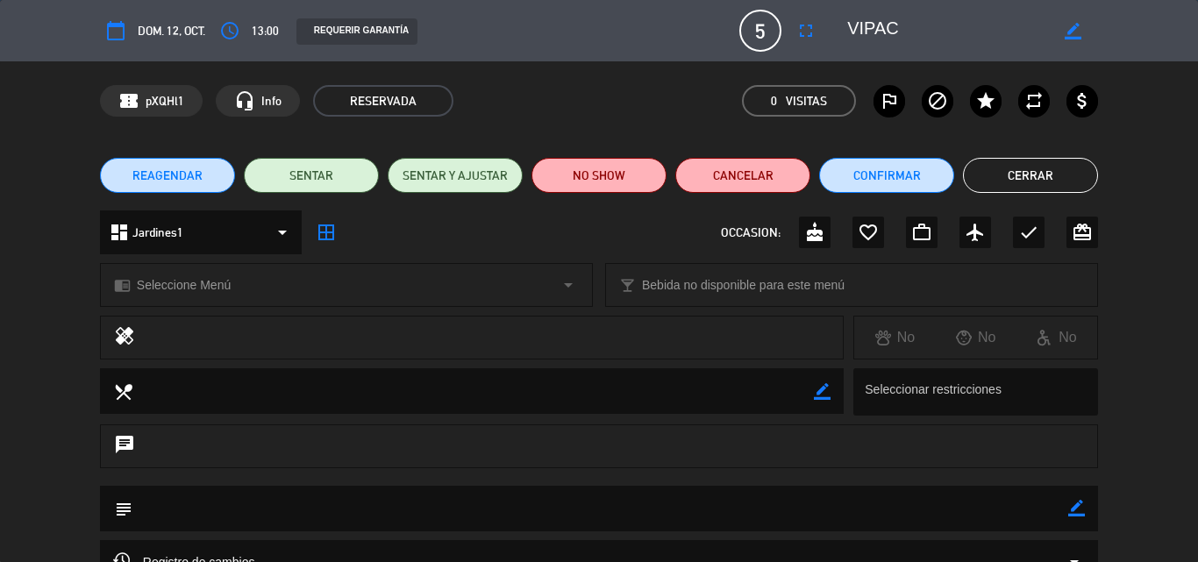
drag, startPoint x: 1076, startPoint y: 505, endPoint x: 1007, endPoint y: 505, distance: 69.3
click at [1075, 505] on icon "border_color" at bounding box center [1076, 508] width 17 height 17
click at [982, 505] on textarea at bounding box center [600, 508] width 936 height 45
paste textarea "*URGENTE* Cafe del Museo Larco - Ref. Pax o Grupo CARLOS BARRA Y FAMILIA File N…"
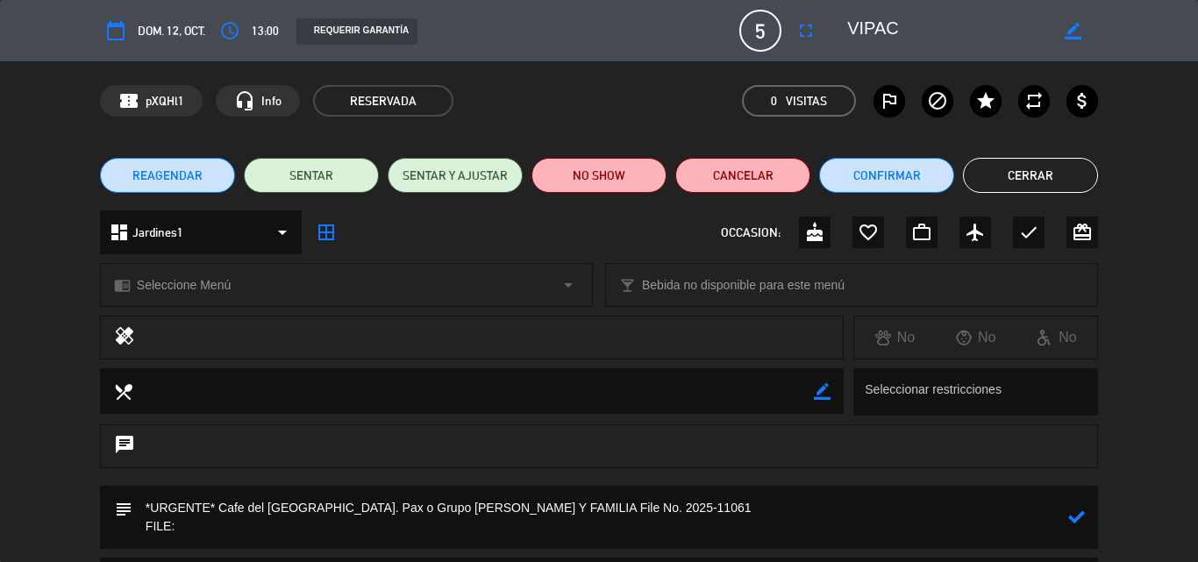
drag, startPoint x: 654, startPoint y: 504, endPoint x: 760, endPoint y: 501, distance: 106.2
click at [760, 501] on textarea at bounding box center [600, 517] width 936 height 63
click at [240, 529] on textarea at bounding box center [600, 517] width 936 height 63
paste textarea "2025-11061"
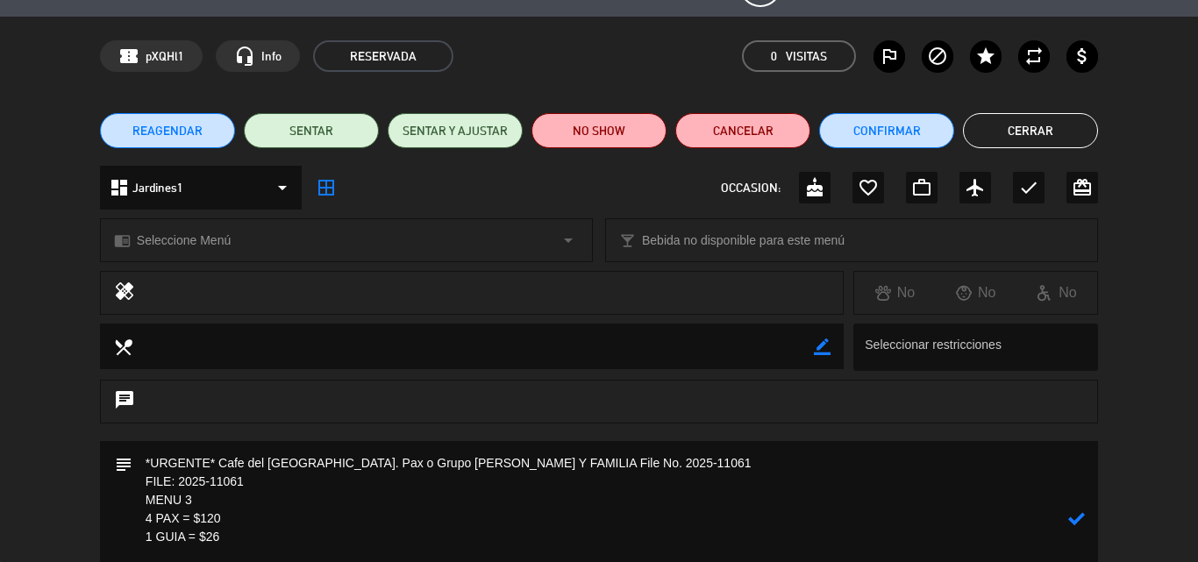
scroll to position [63, 0]
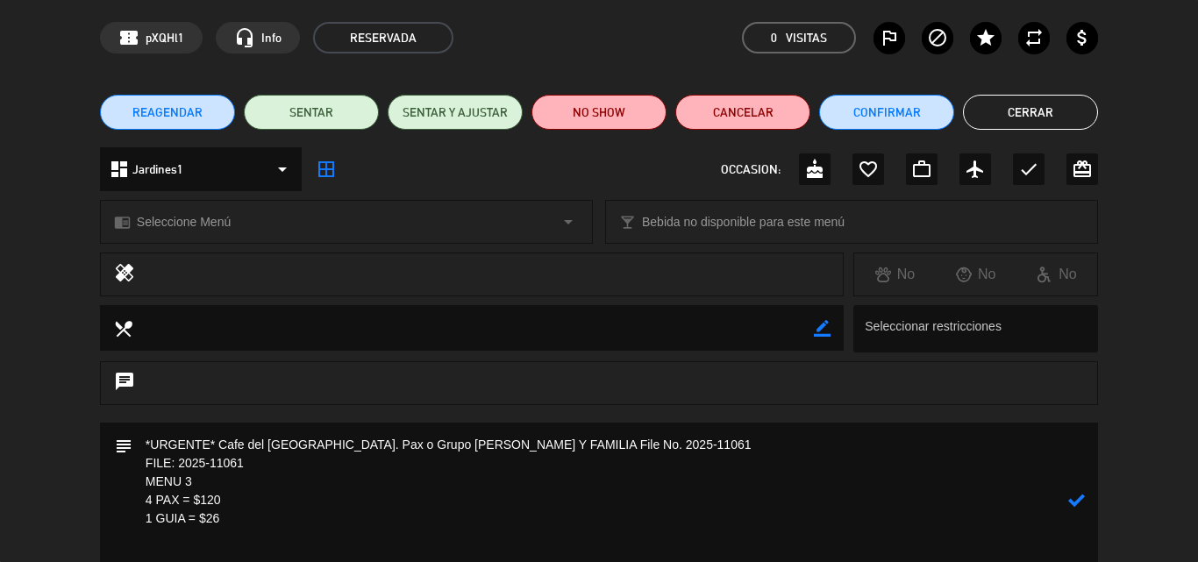
paste textarea "Incluye: 01 pisco sour chico, 01 agua munay y 01 bebida caliente (café american…"
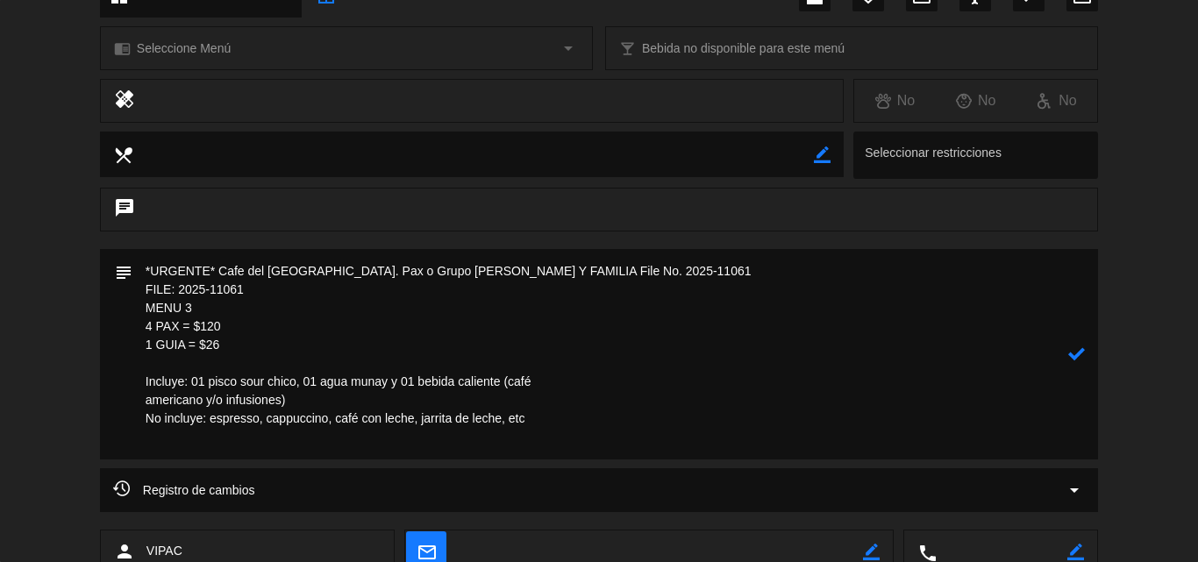
scroll to position [239, 0]
click at [564, 389] on textarea at bounding box center [600, 352] width 936 height 210
click at [571, 377] on textarea at bounding box center [600, 352] width 936 height 210
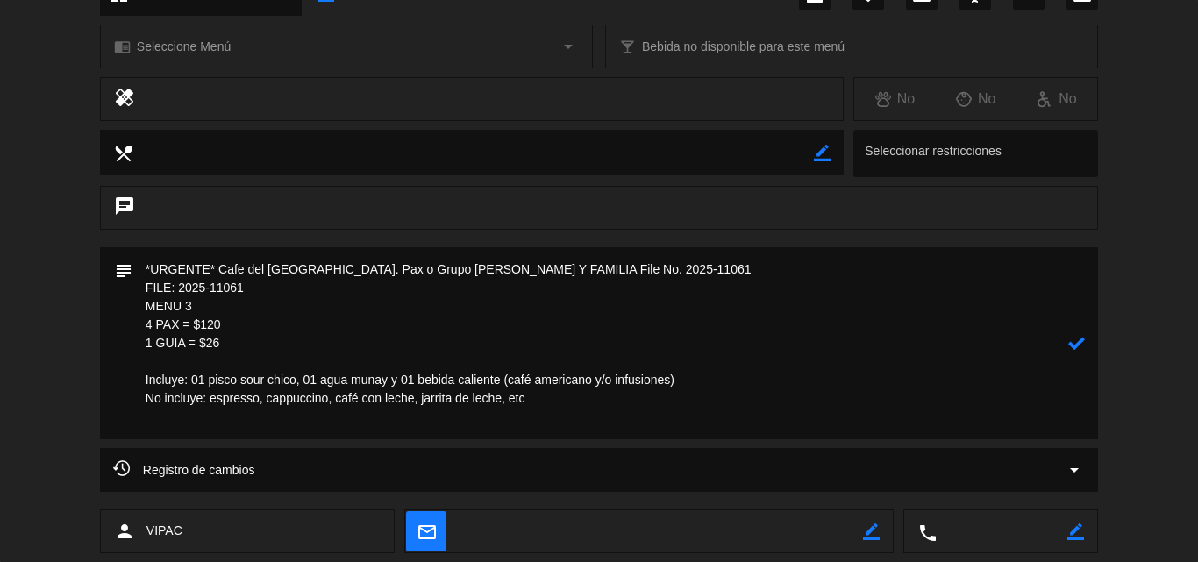
click at [1081, 342] on icon at bounding box center [1076, 343] width 17 height 17
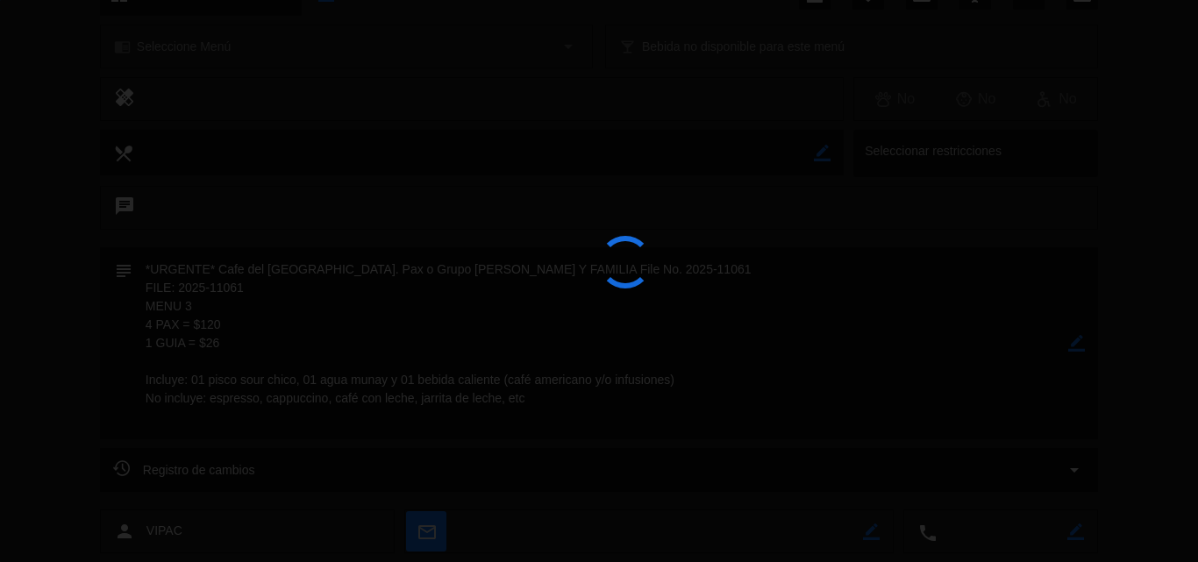
type textarea "*URGENTE* Cafe del Museo Larco - Ref. Pax o Grupo CARLOS BARRA Y FAMILIA File N…"
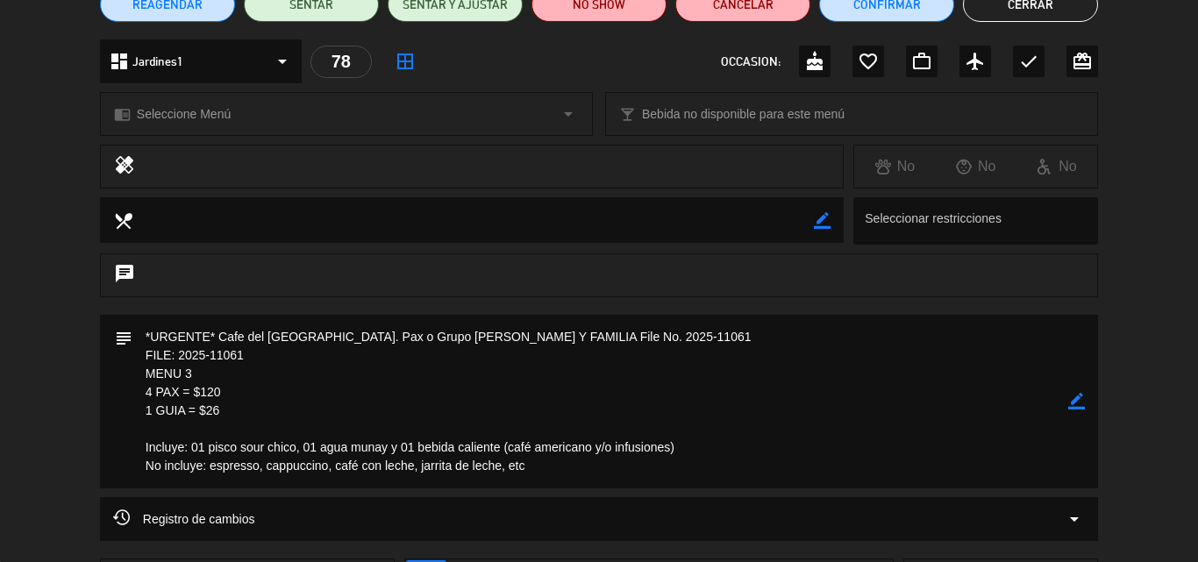
scroll to position [151, 0]
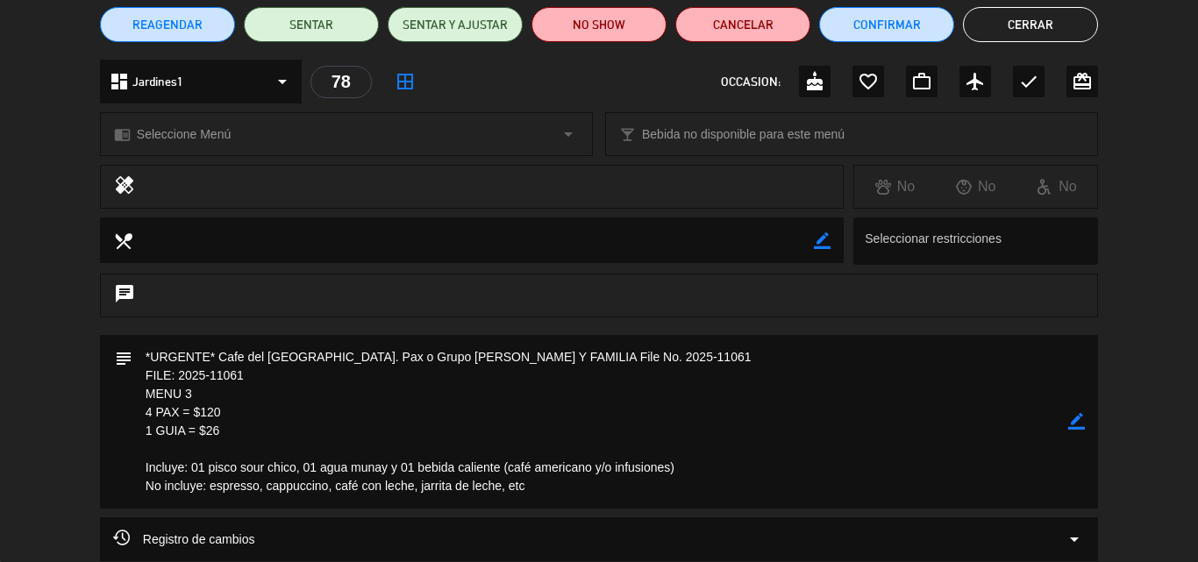
click at [185, 128] on span "Seleccione Menú" at bounding box center [184, 135] width 94 height 20
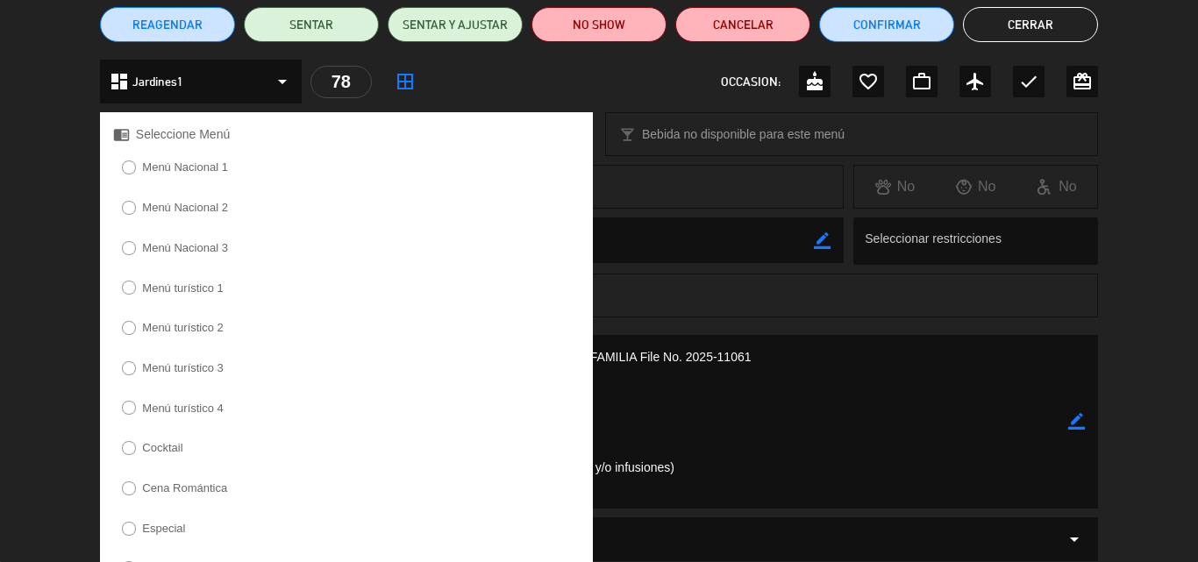
click at [161, 369] on label "Menú turístico 3" at bounding box center [183, 367] width 82 height 11
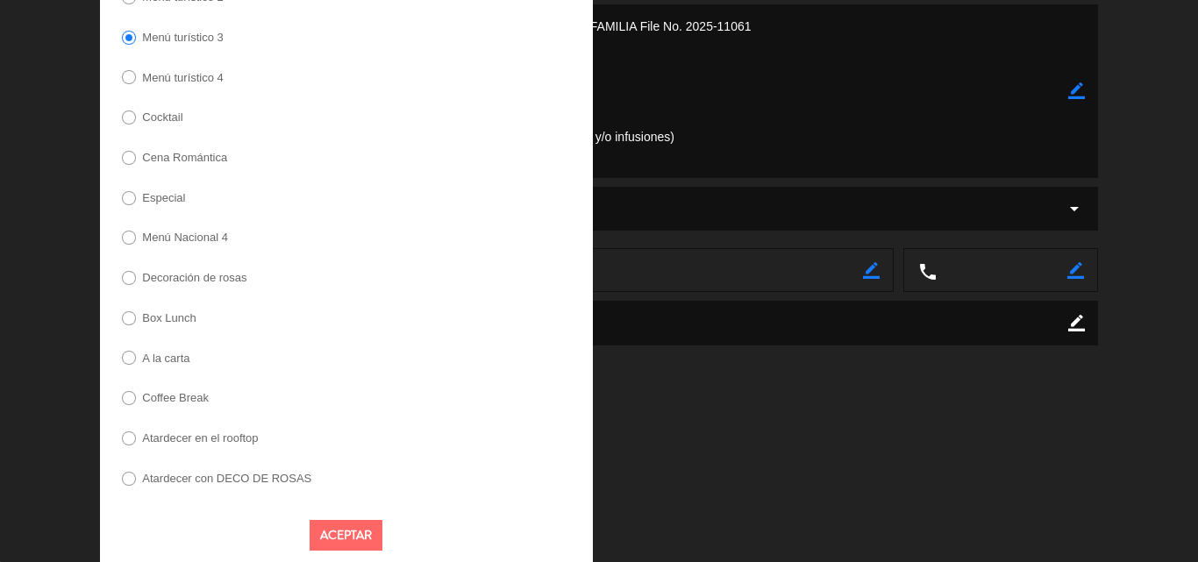
scroll to position [494, 0]
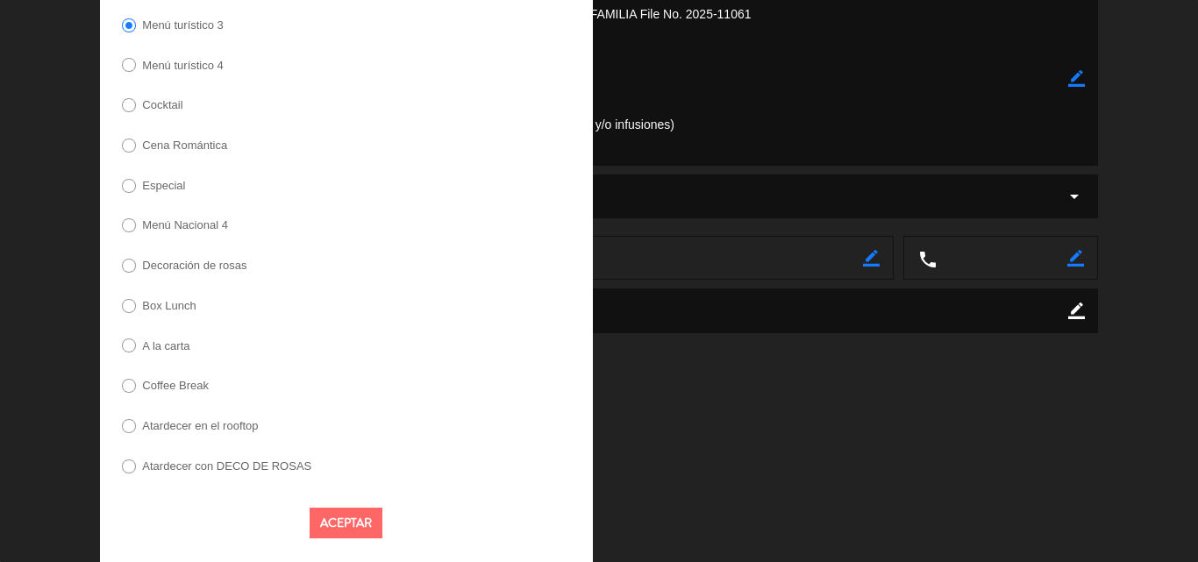
click at [345, 512] on button "Aceptar" at bounding box center [346, 523] width 73 height 31
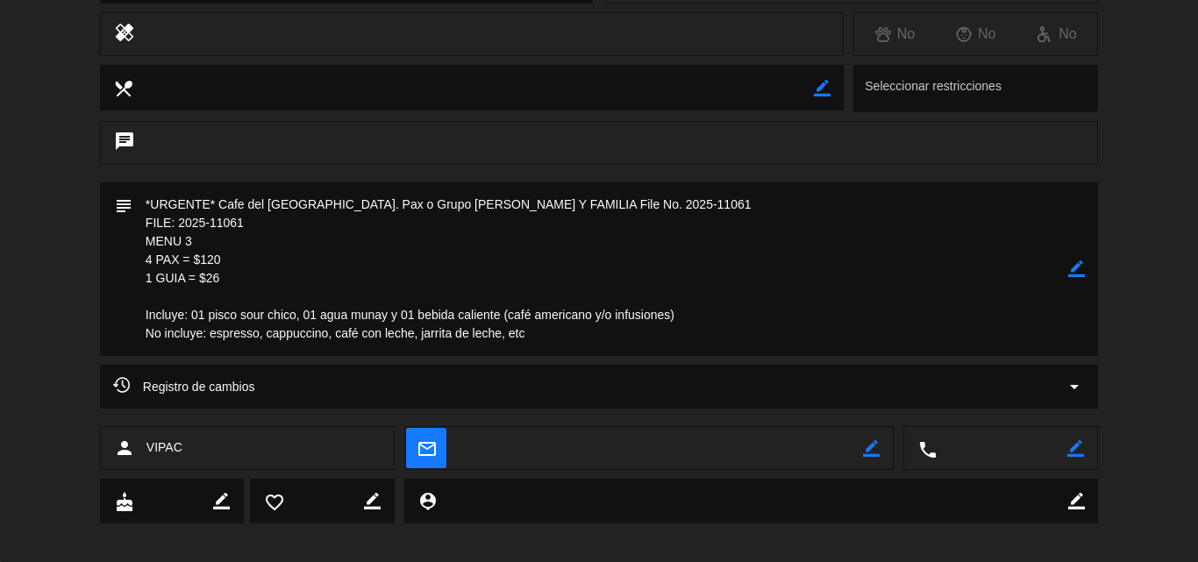
scroll to position [317, 0]
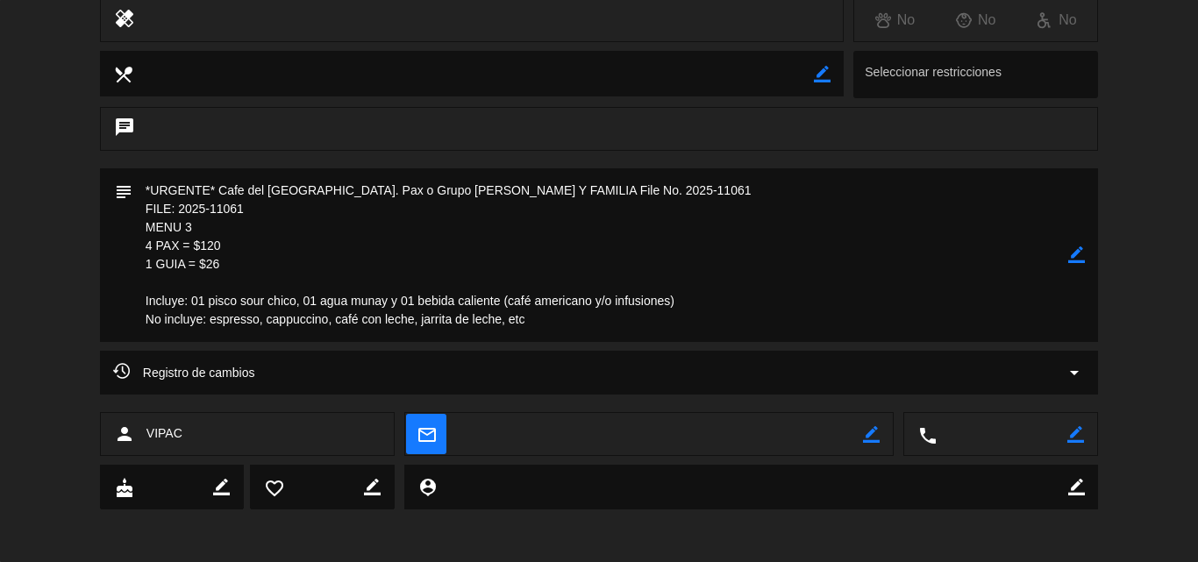
drag, startPoint x: 312, startPoint y: 237, endPoint x: 283, endPoint y: 20, distance: 218.5
click at [312, 237] on textarea at bounding box center [600, 255] width 936 height 174
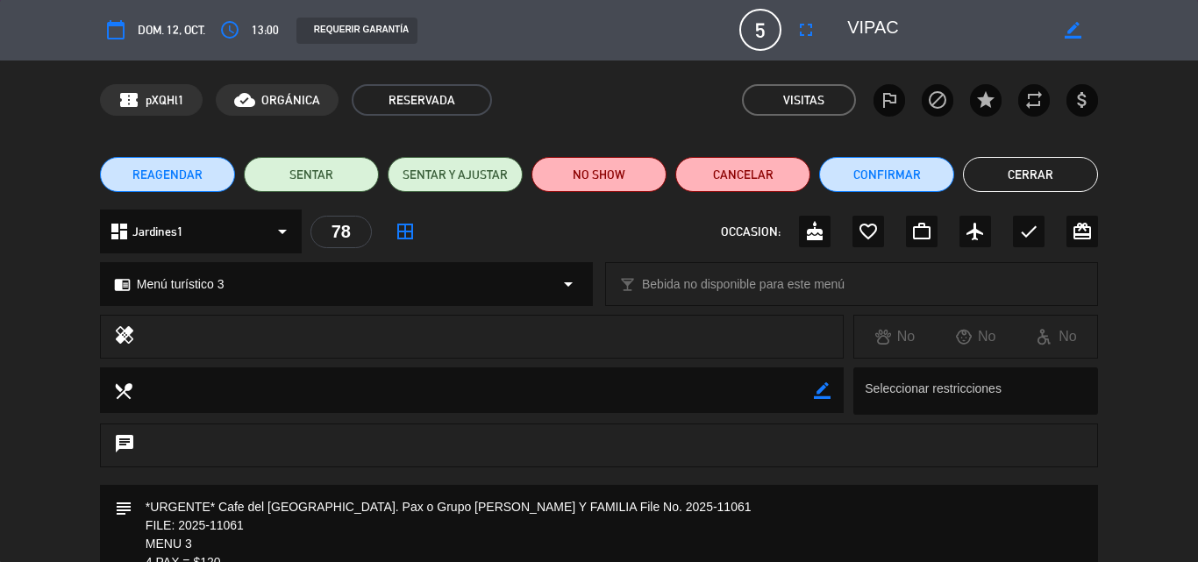
scroll to position [0, 0]
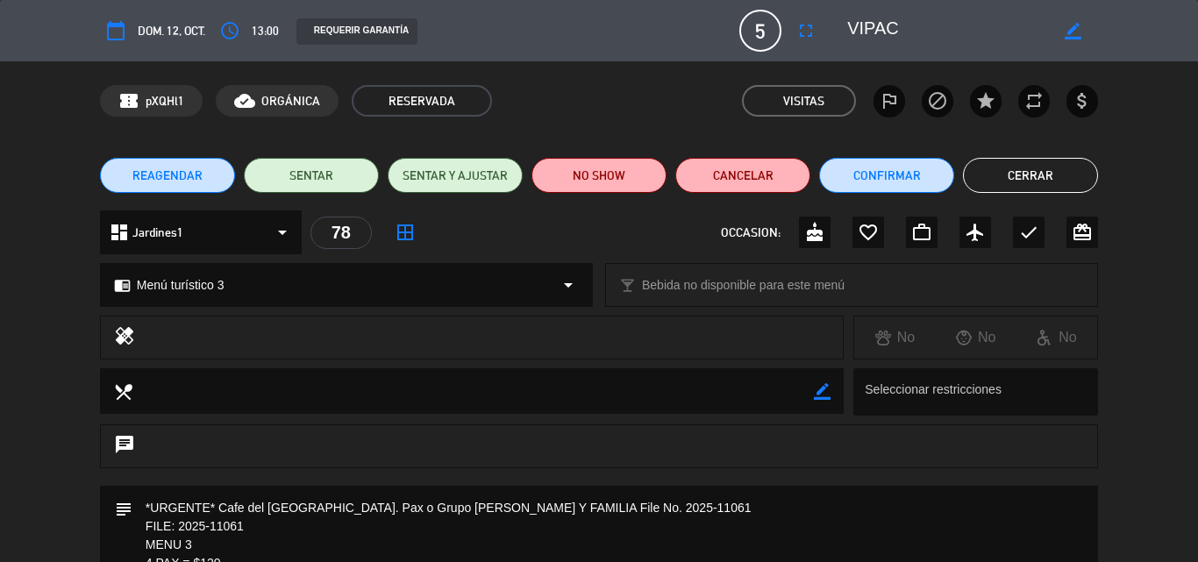
click at [1027, 182] on button "Cerrar" at bounding box center [1030, 175] width 135 height 35
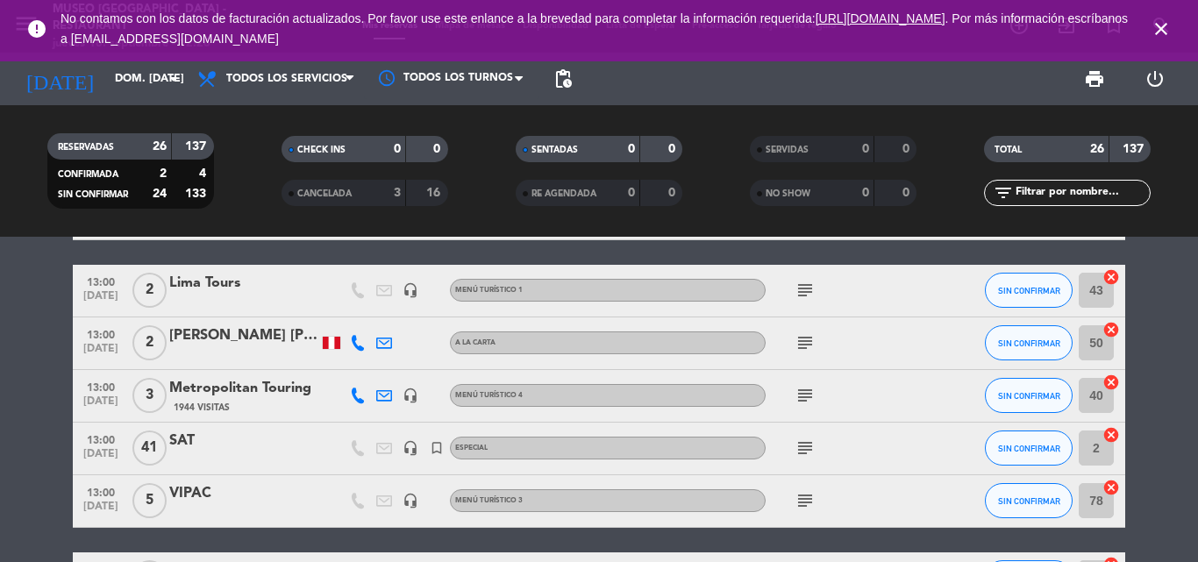
click at [176, 492] on div "VIPAC" at bounding box center [243, 493] width 149 height 23
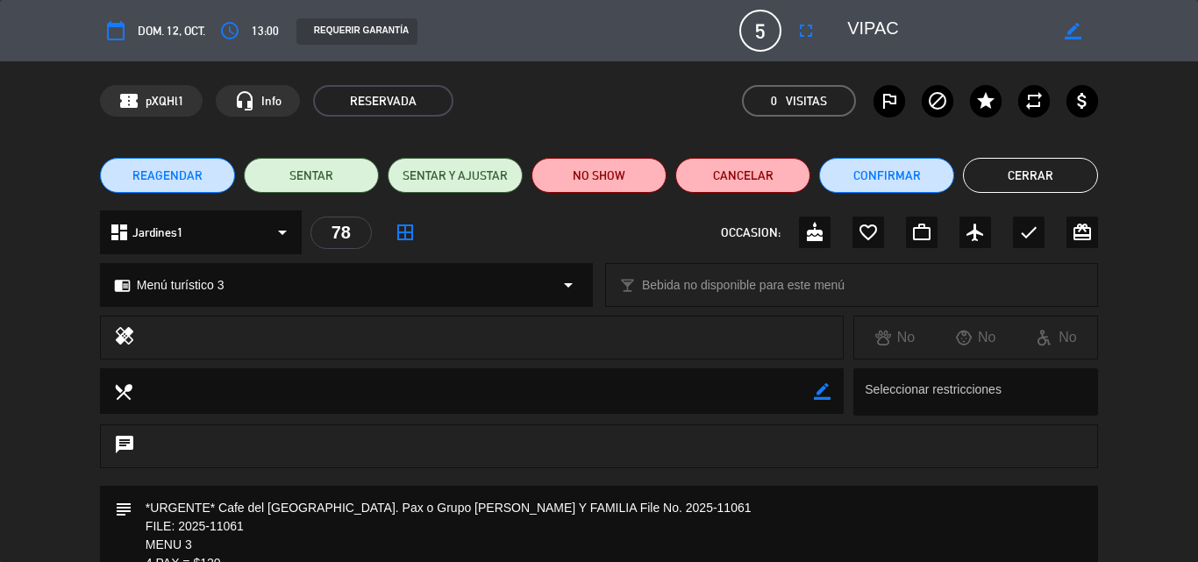
click at [1037, 181] on button "Cerrar" at bounding box center [1030, 175] width 135 height 35
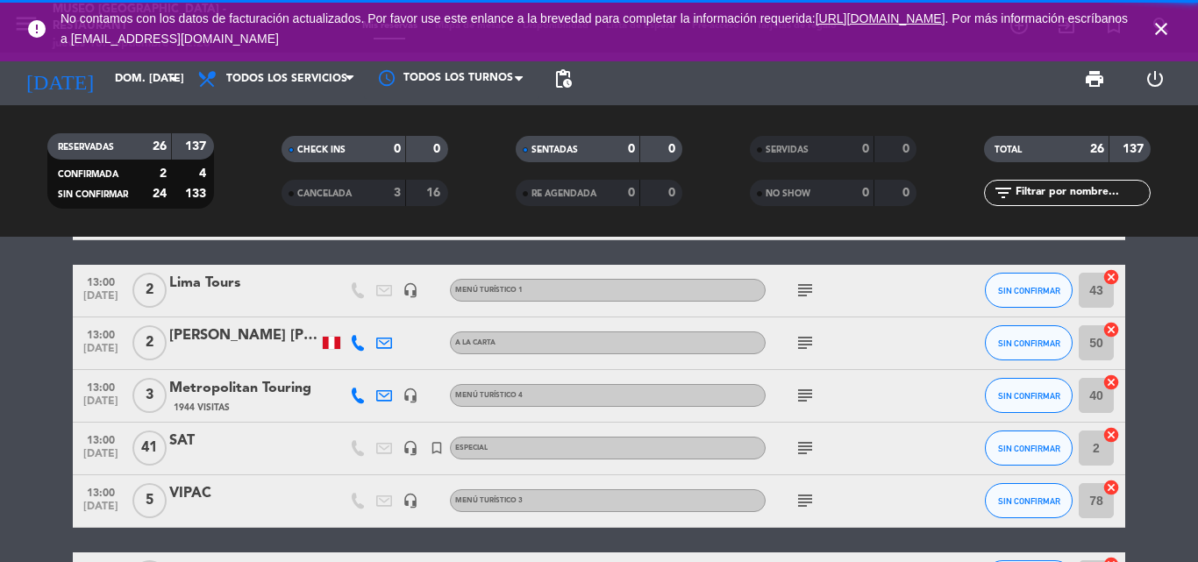
click at [1167, 20] on icon "close" at bounding box center [1161, 28] width 21 height 21
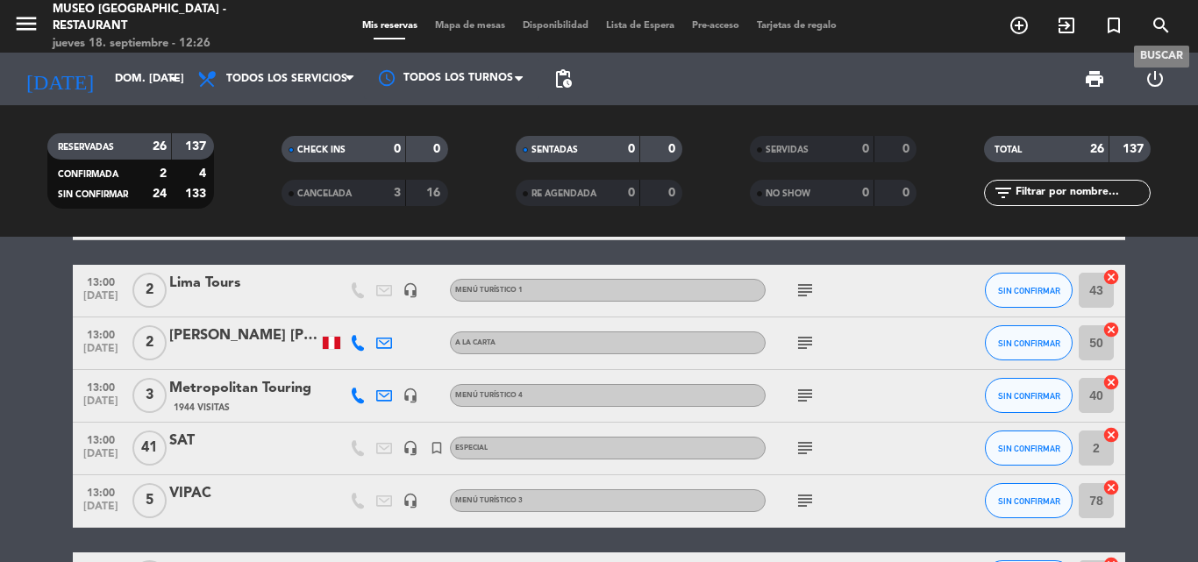
click at [1161, 25] on icon "search" at bounding box center [1161, 25] width 21 height 21
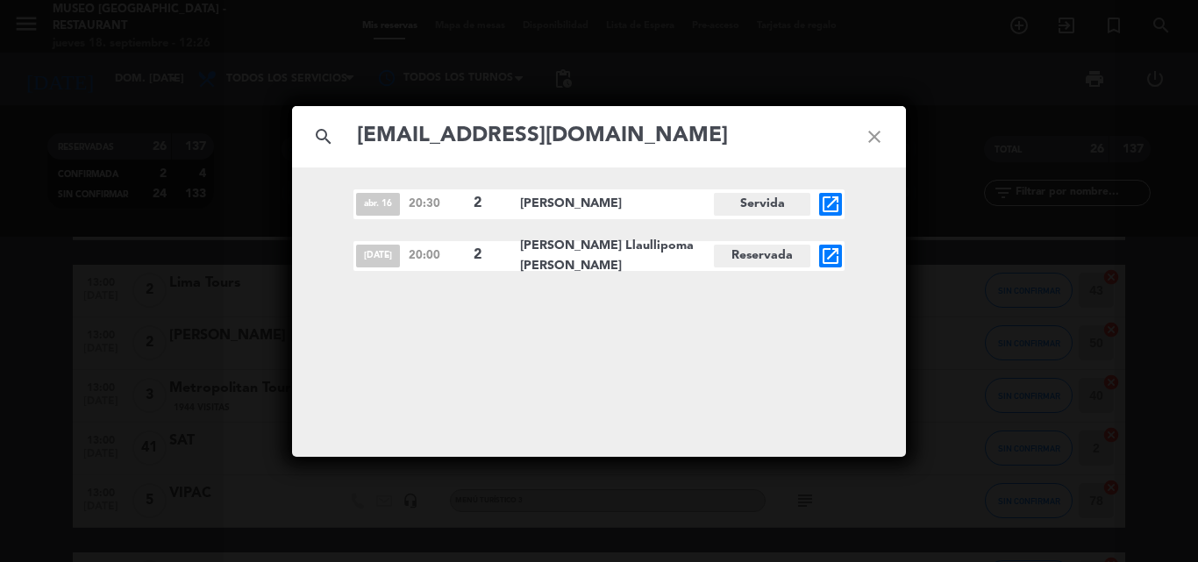
type input "llaullipoma59@gmail.com"
click at [829, 259] on icon "open_in_new" at bounding box center [830, 256] width 21 height 21
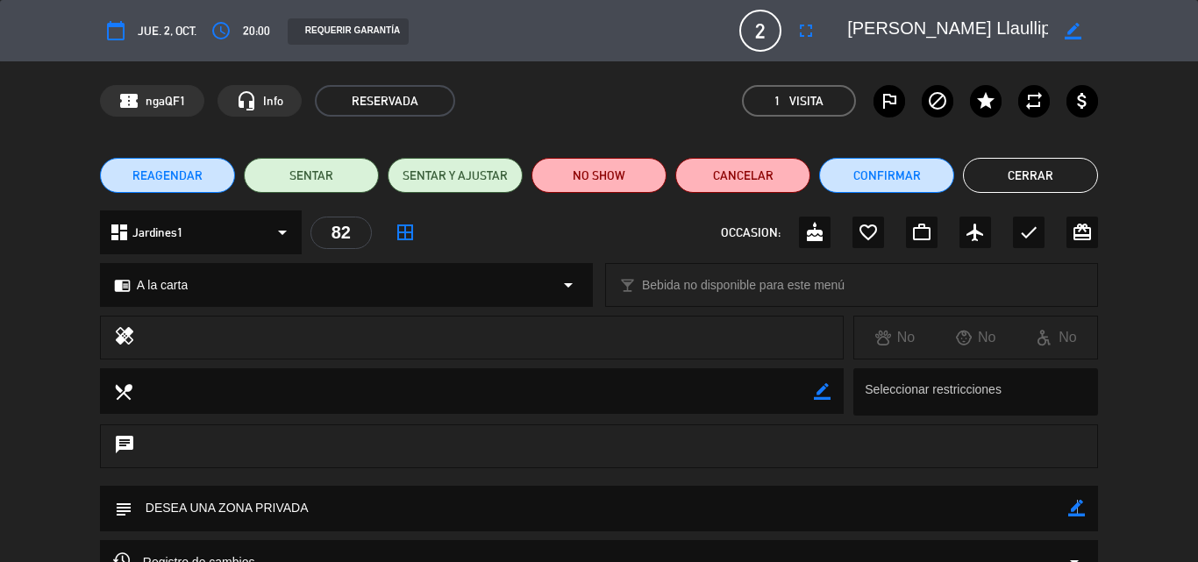
drag, startPoint x: 1075, startPoint y: 509, endPoint x: 1009, endPoint y: 517, distance: 67.1
click at [1073, 508] on icon "border_color" at bounding box center [1076, 508] width 17 height 17
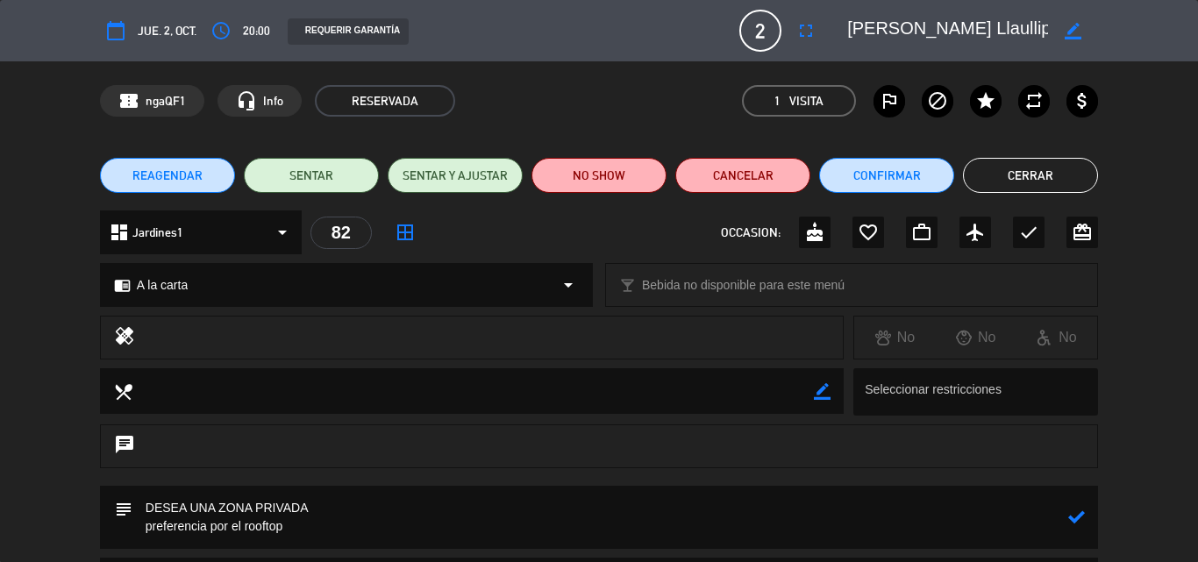
drag, startPoint x: 361, startPoint y: 510, endPoint x: 69, endPoint y: 503, distance: 292.1
click at [71, 505] on div "subject" at bounding box center [599, 522] width 1198 height 72
click at [1084, 511] on icon at bounding box center [1076, 517] width 17 height 17
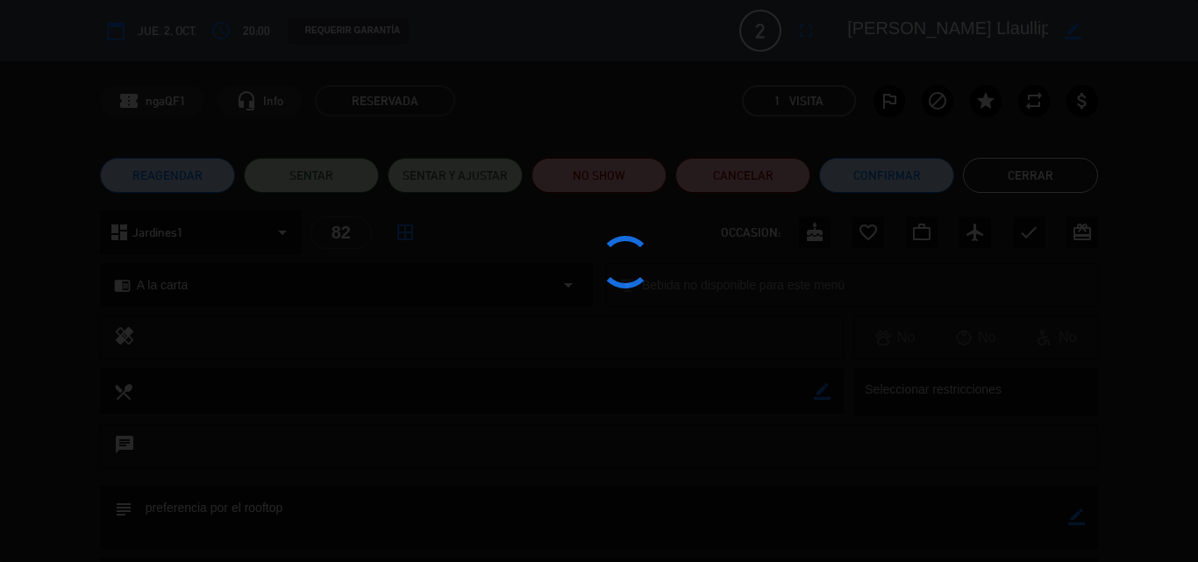
type textarea "preferencia por el rooftop"
click at [1079, 513] on div at bounding box center [599, 281] width 1198 height 562
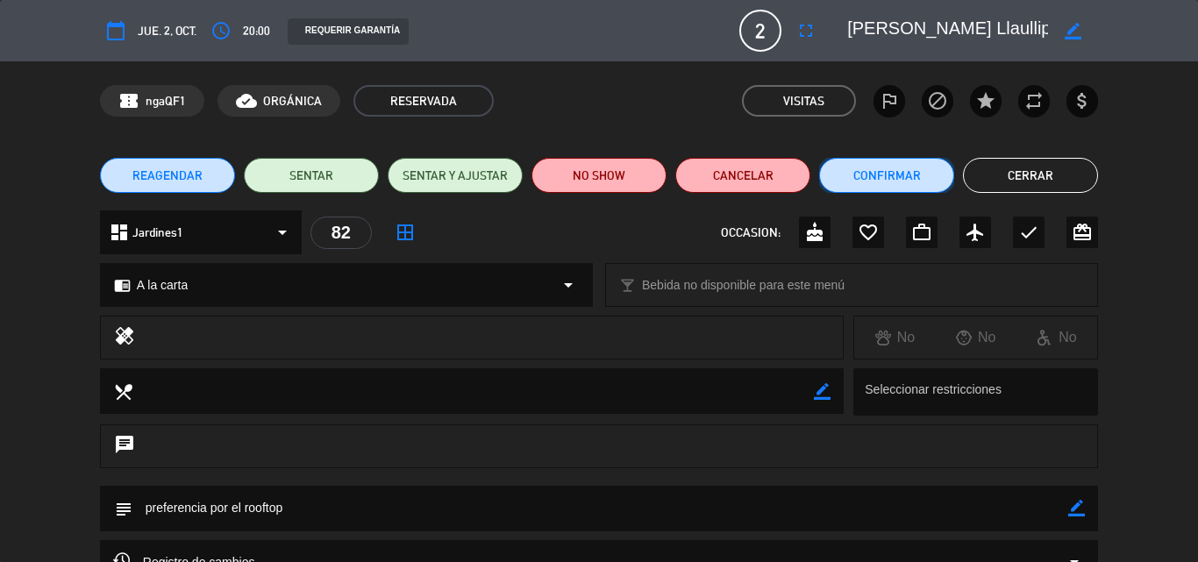
click at [887, 172] on button "Confirmar" at bounding box center [886, 175] width 135 height 35
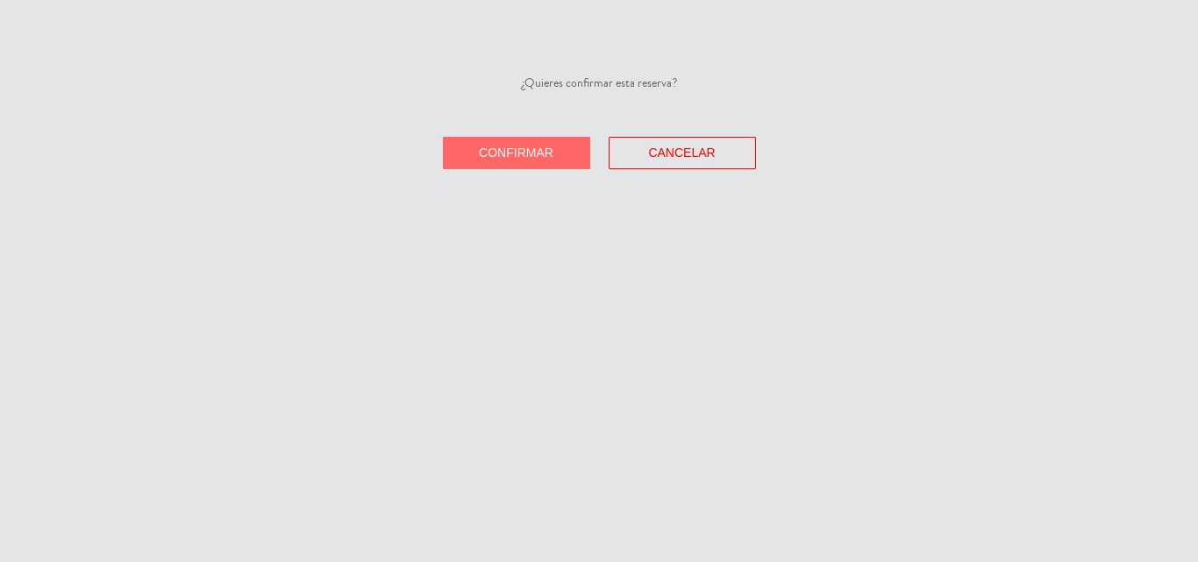
click at [539, 143] on button "Confirmar" at bounding box center [516, 153] width 147 height 32
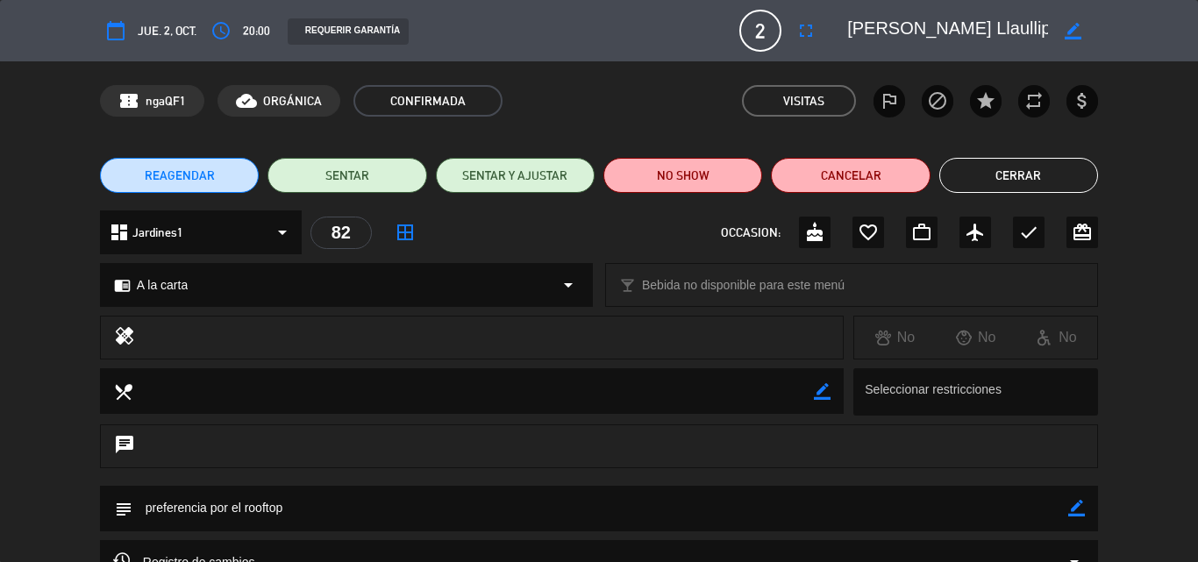
click at [1016, 169] on button "Cerrar" at bounding box center [1018, 175] width 159 height 35
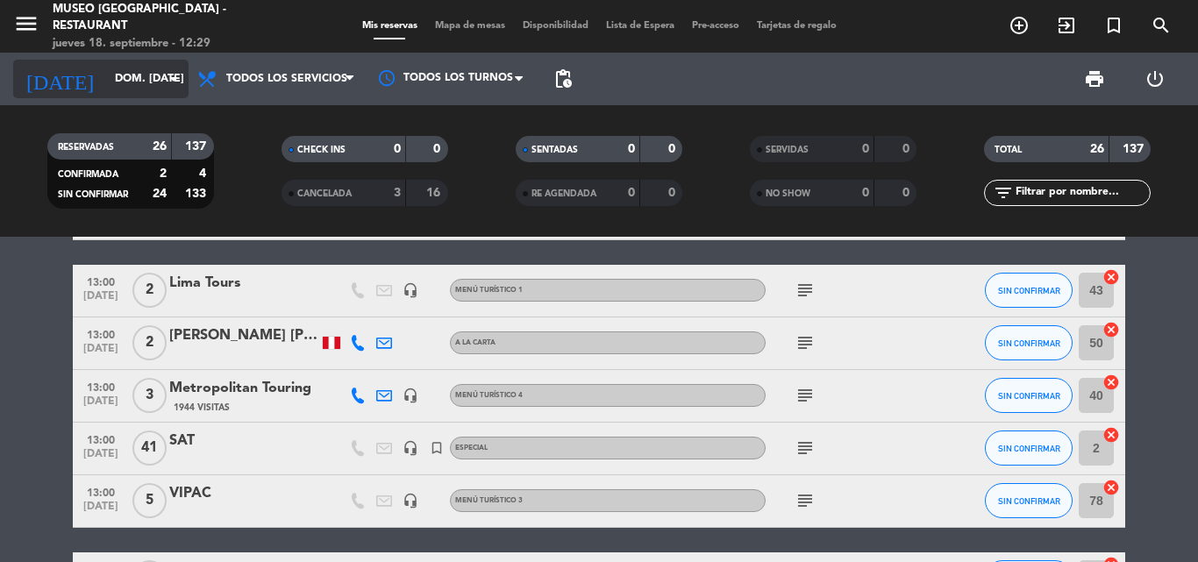
click at [116, 68] on input "dom. 12 oct." at bounding box center [180, 79] width 148 height 30
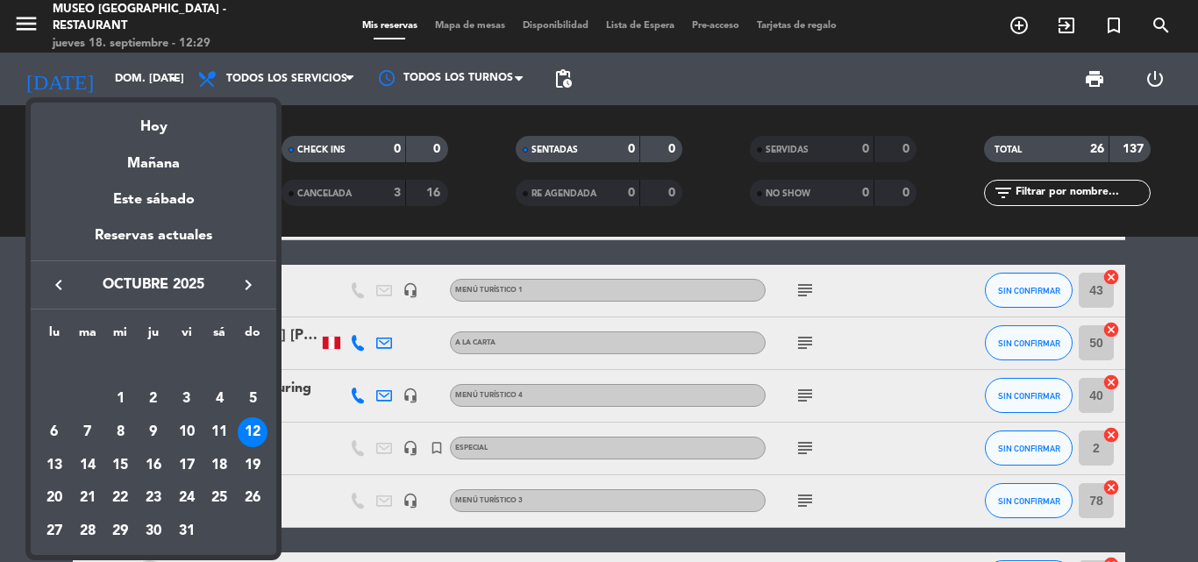
click at [60, 287] on icon "keyboard_arrow_left" at bounding box center [58, 284] width 21 height 21
click at [245, 492] on div "28" at bounding box center [253, 498] width 30 height 30
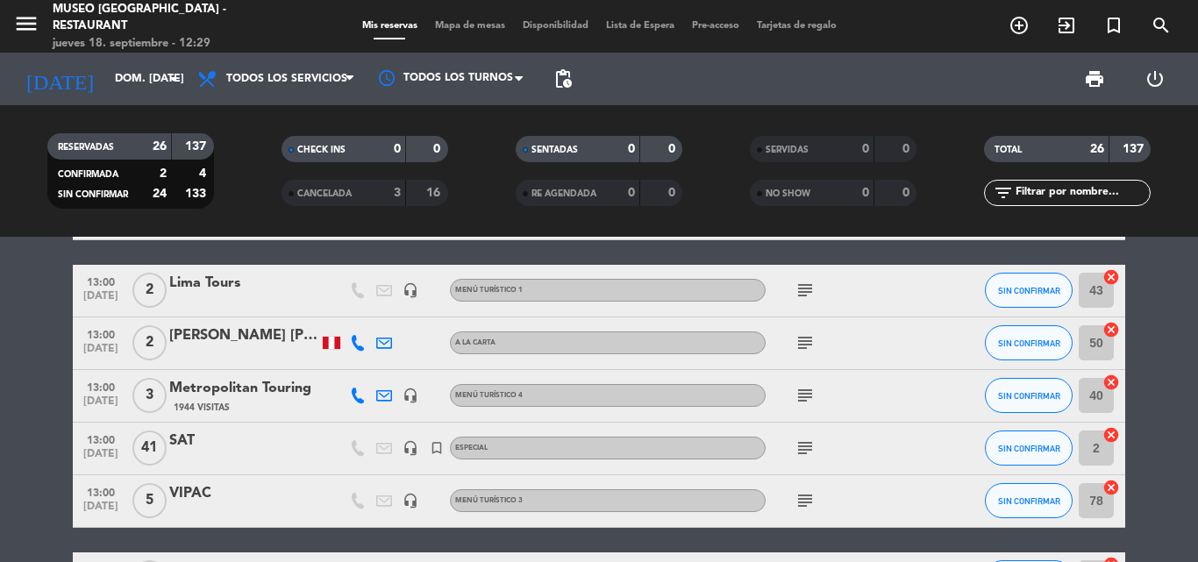
type input "dom. 28 sep."
click at [1133, 192] on input "text" at bounding box center [1082, 192] width 136 height 19
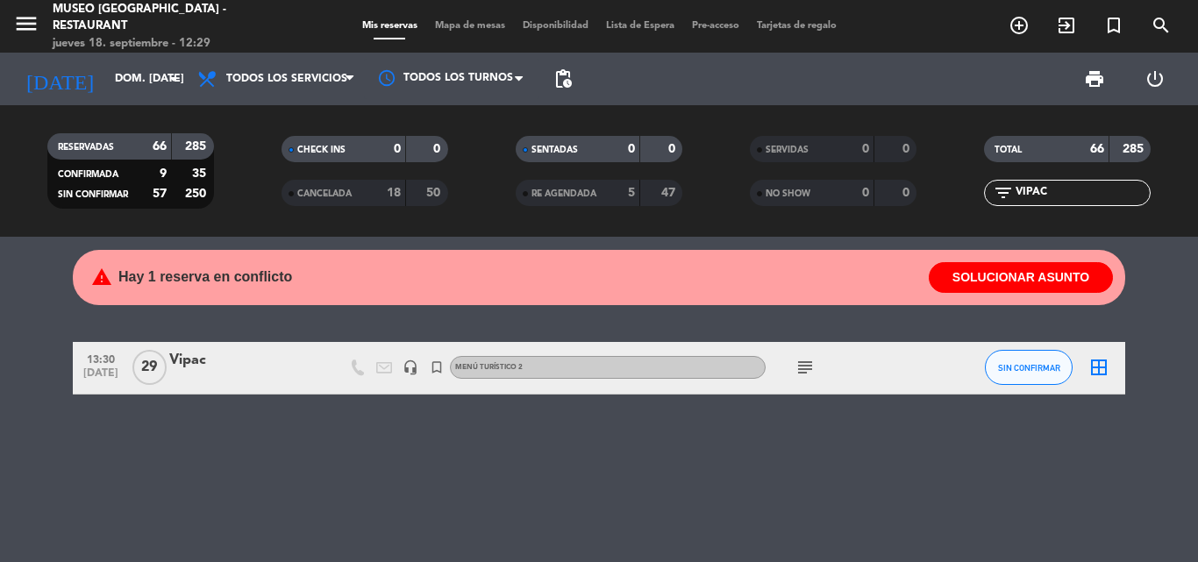
type input "VIPAC"
click at [181, 357] on div "Vipac" at bounding box center [243, 360] width 149 height 23
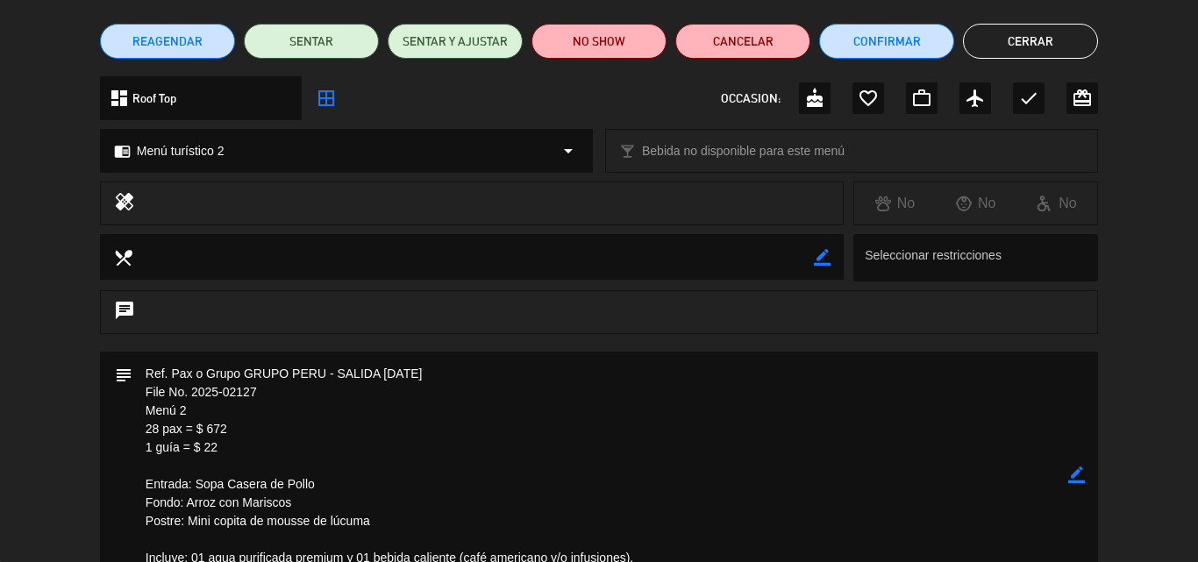
scroll to position [263, 0]
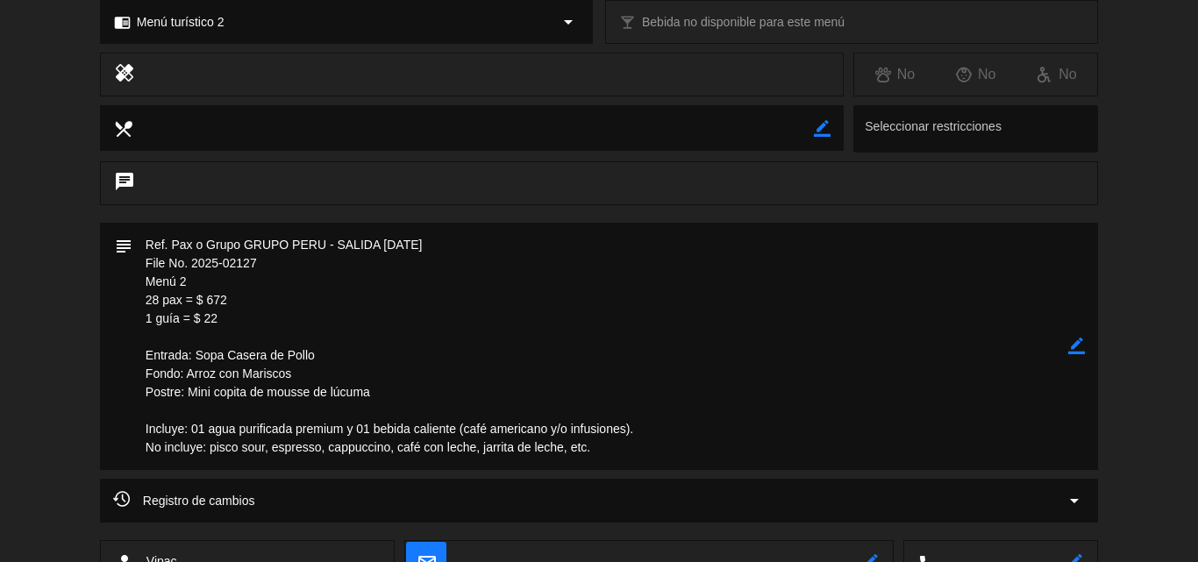
click at [260, 313] on textarea at bounding box center [600, 346] width 936 height 247
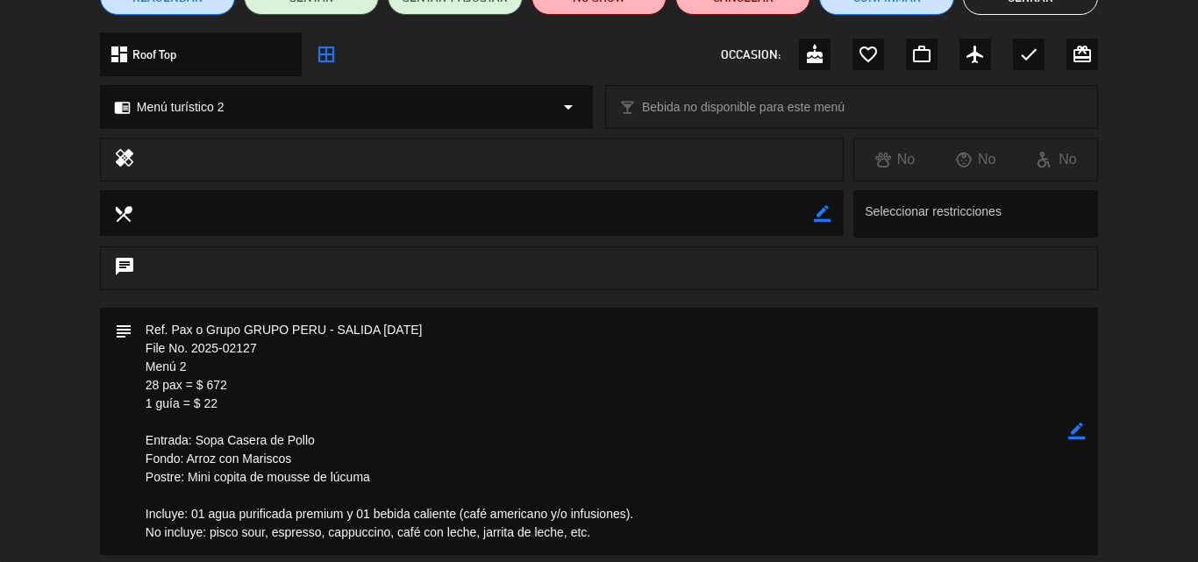
scroll to position [0, 0]
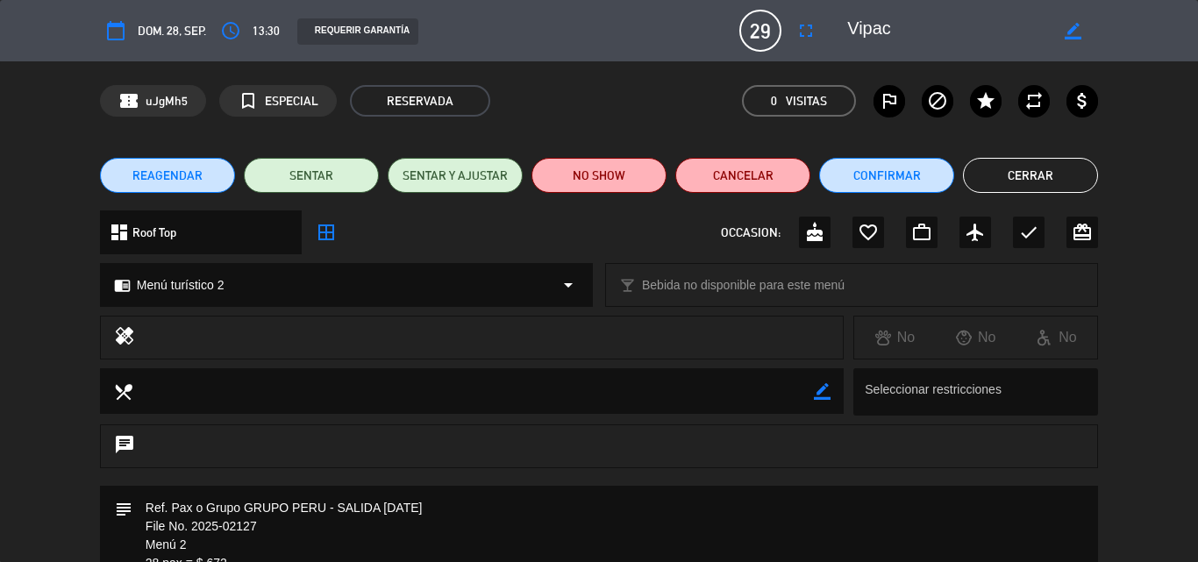
click at [1013, 180] on button "Cerrar" at bounding box center [1030, 175] width 135 height 35
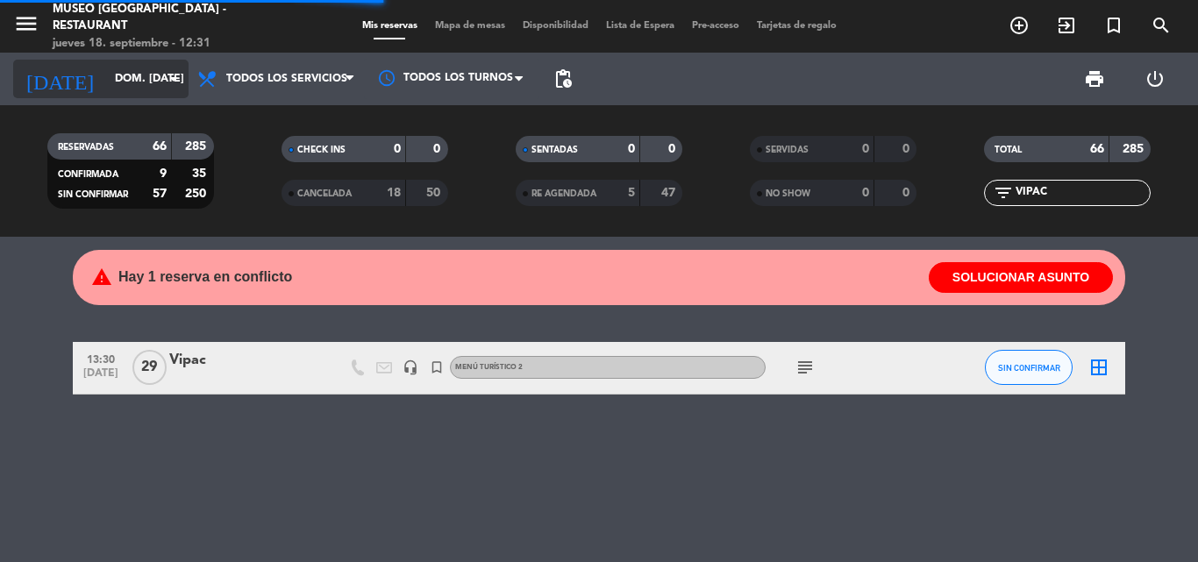
click at [153, 89] on input "dom. 28 sep." at bounding box center [180, 79] width 148 height 30
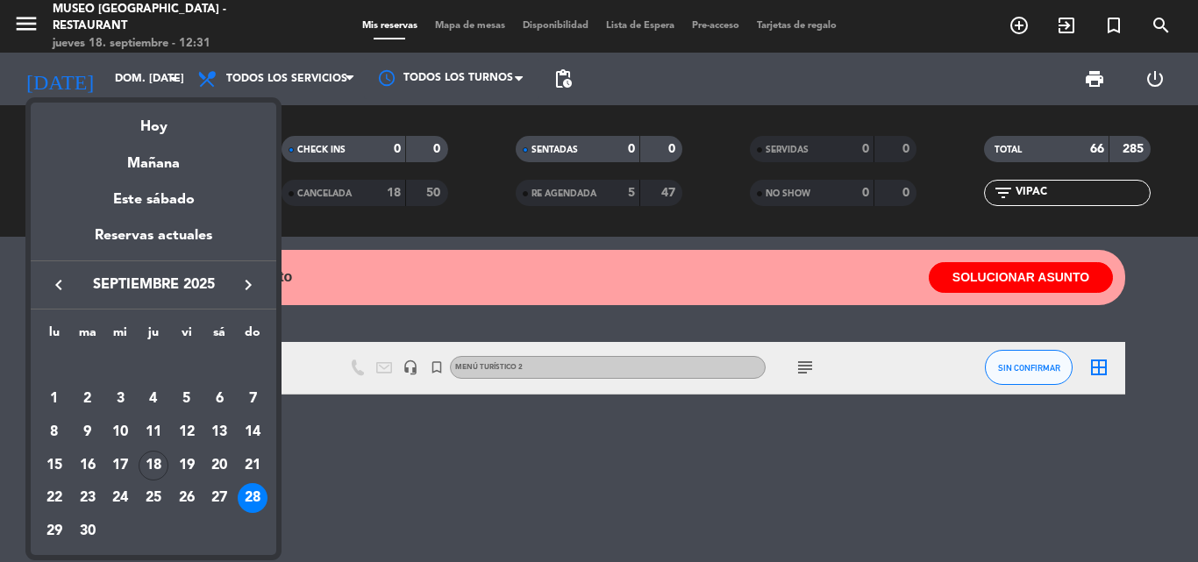
click at [247, 282] on icon "keyboard_arrow_right" at bounding box center [248, 284] width 21 height 21
click at [45, 493] on div "20" at bounding box center [54, 498] width 30 height 30
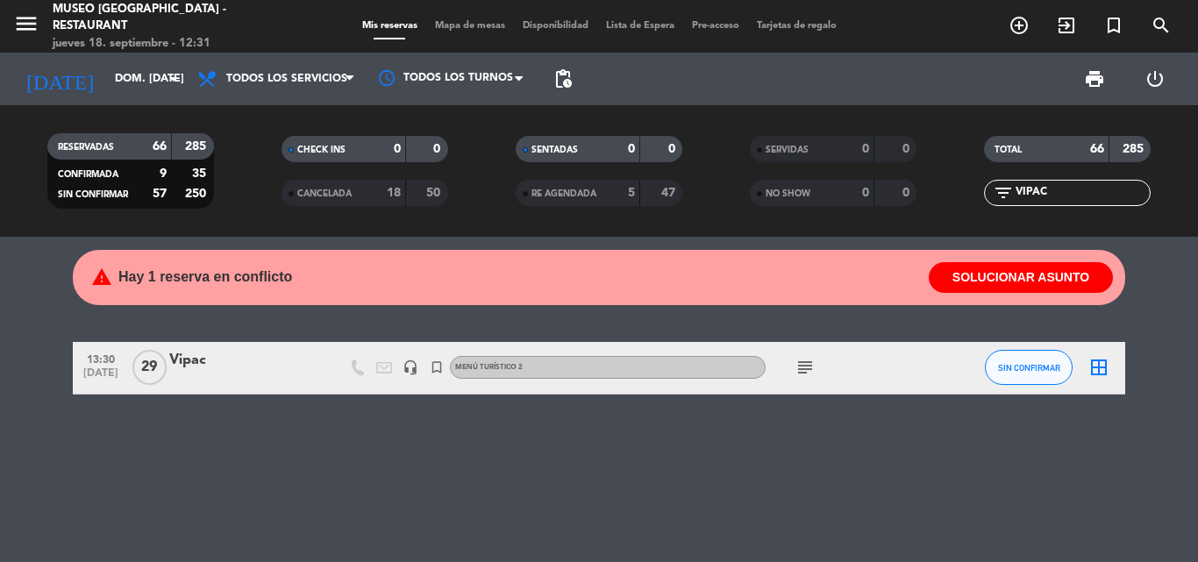
type input "lun. 20 oct."
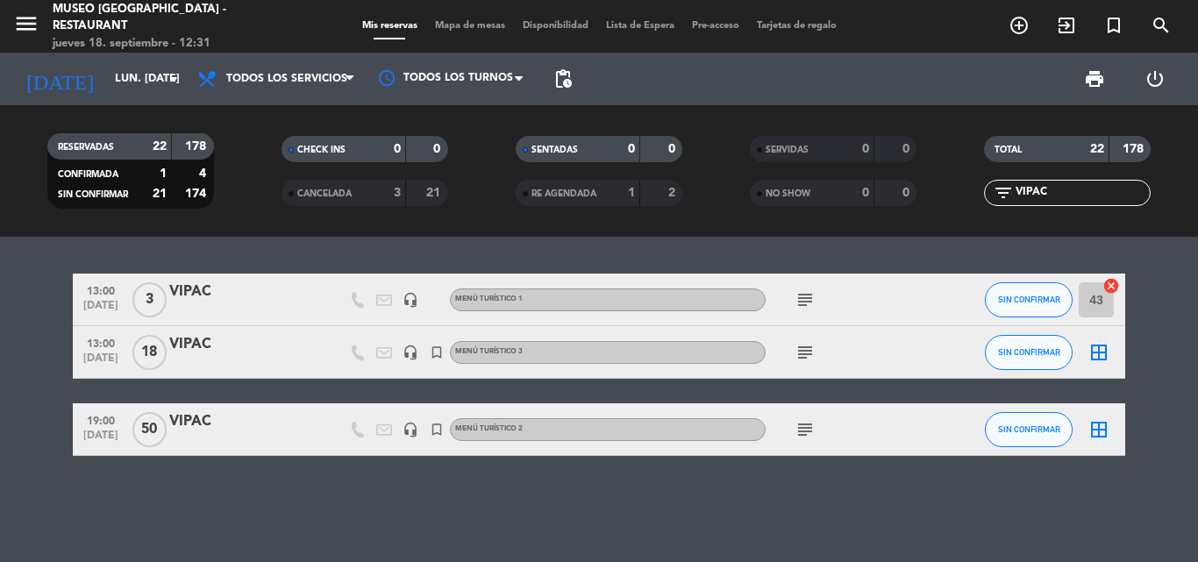
click at [187, 344] on div "VIPAC" at bounding box center [243, 344] width 149 height 23
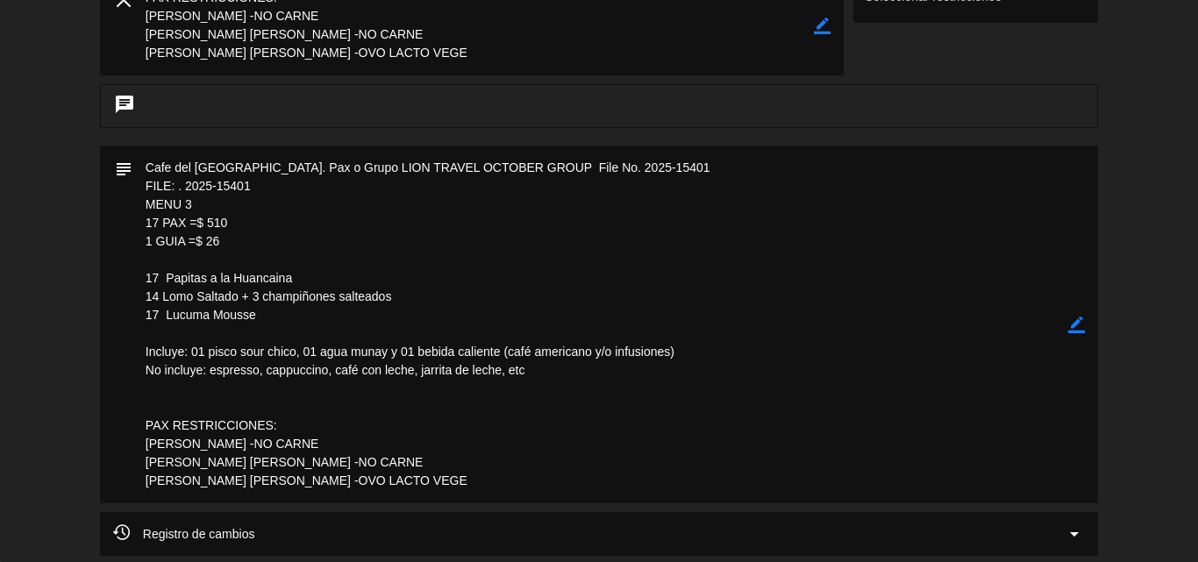
scroll to position [351, 0]
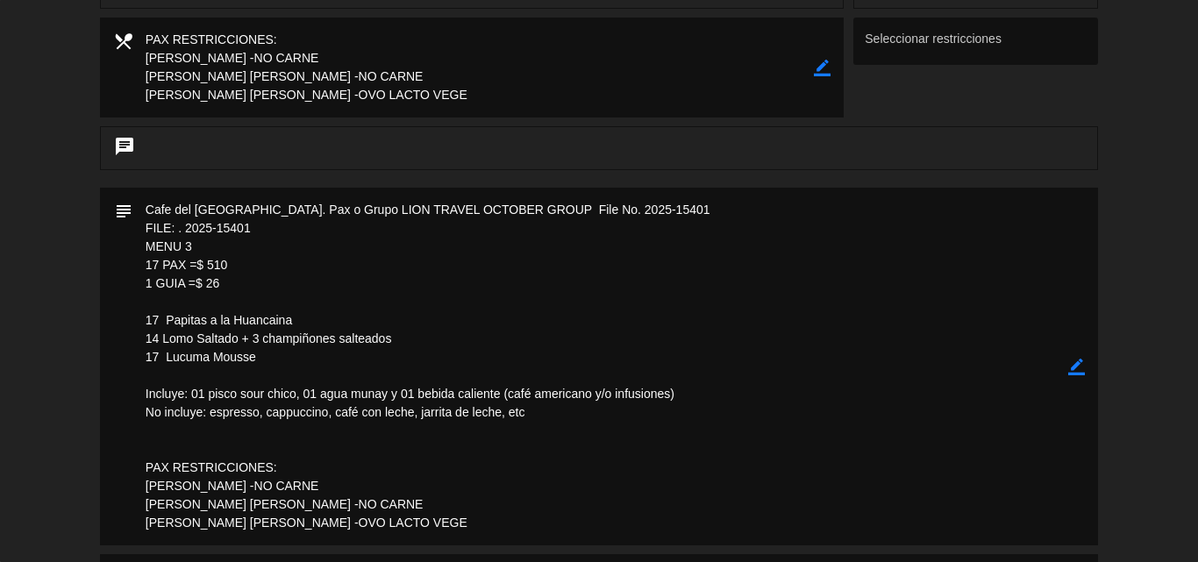
click at [1079, 365] on icon "border_color" at bounding box center [1076, 367] width 17 height 17
click at [153, 337] on textarea at bounding box center [600, 367] width 936 height 358
drag, startPoint x: 260, startPoint y: 339, endPoint x: 247, endPoint y: 338, distance: 13.2
click at [247, 338] on textarea at bounding box center [600, 367] width 936 height 358
click at [247, 339] on textarea at bounding box center [600, 367] width 936 height 358
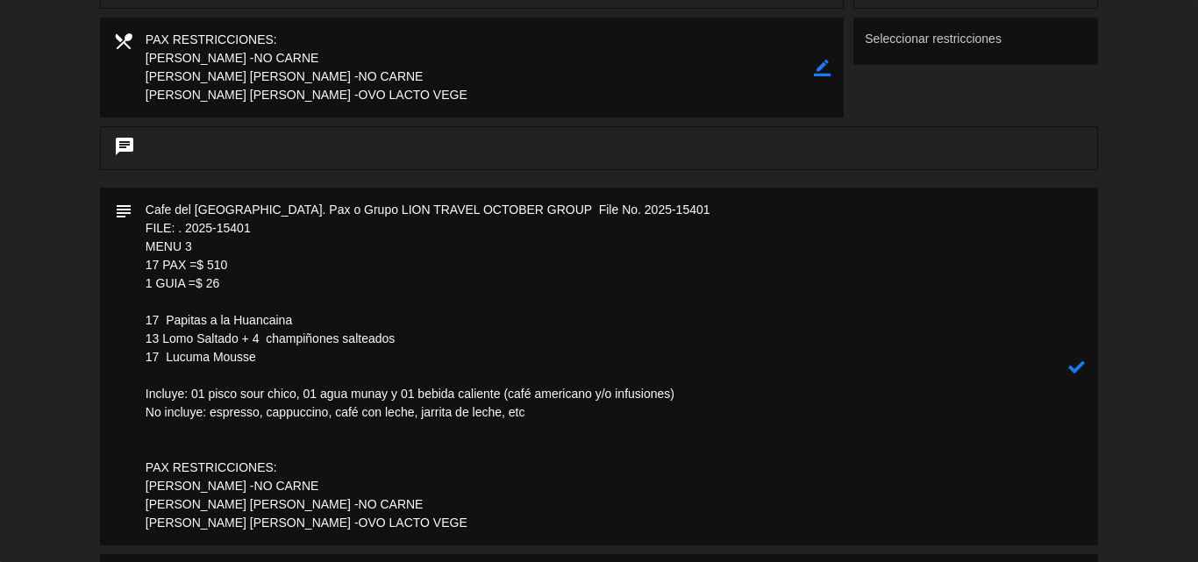
type textarea "Cafe del Museo Larco - Ref. Pax o Grupo LION TRAVEL OCTOBER GROUP File No. 2025…"
click at [1075, 369] on icon at bounding box center [1076, 367] width 17 height 17
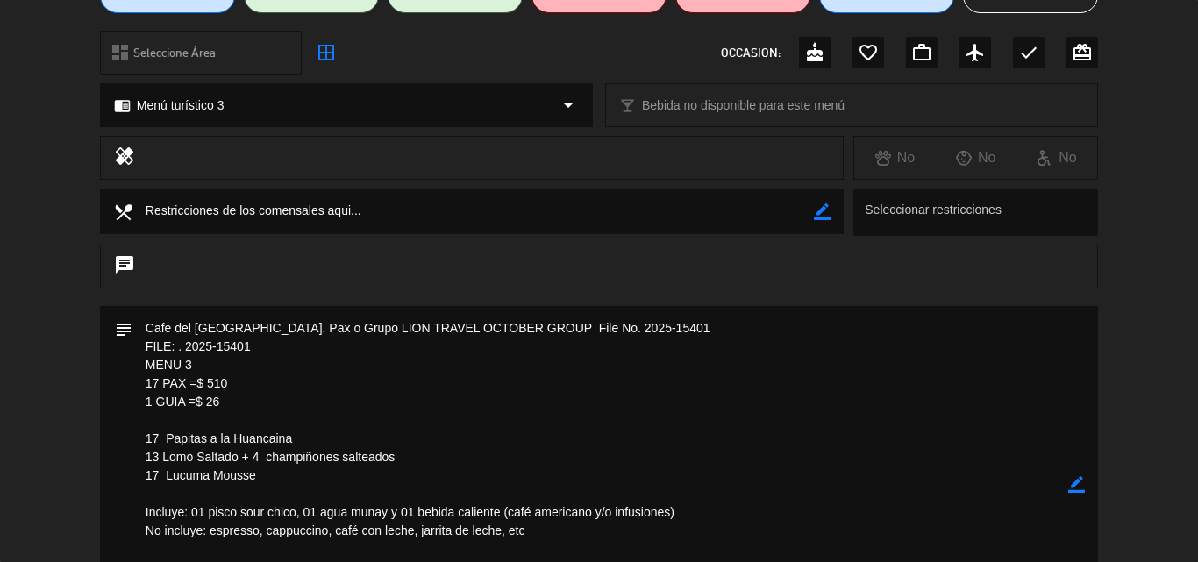
scroll to position [0, 0]
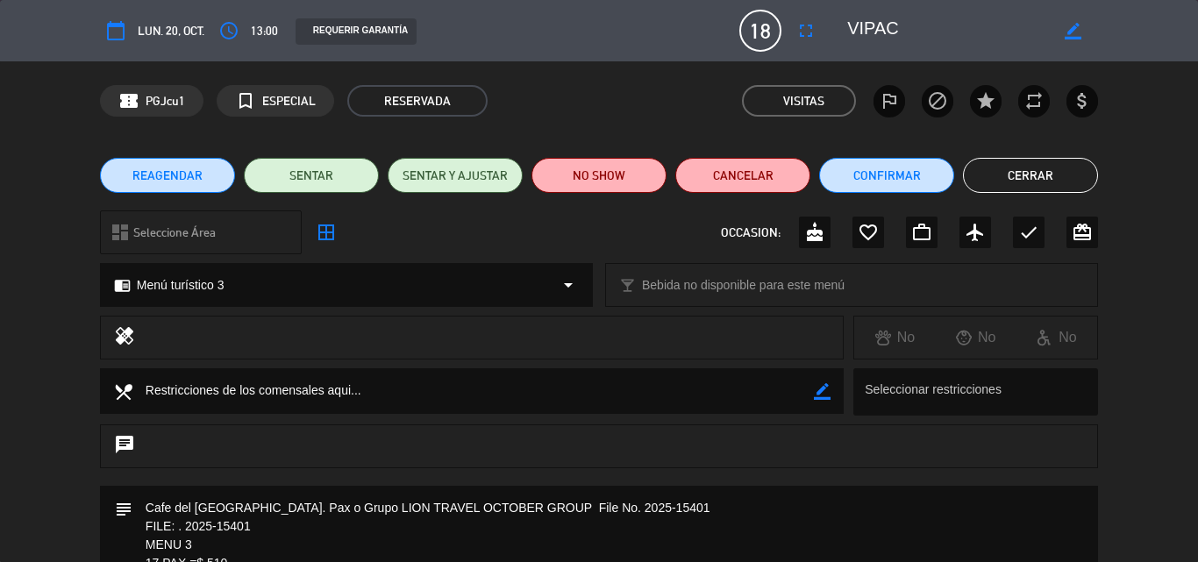
drag, startPoint x: 1024, startPoint y: 182, endPoint x: 830, endPoint y: 180, distance: 194.7
click at [1024, 182] on button "Cerrar" at bounding box center [1030, 175] width 135 height 35
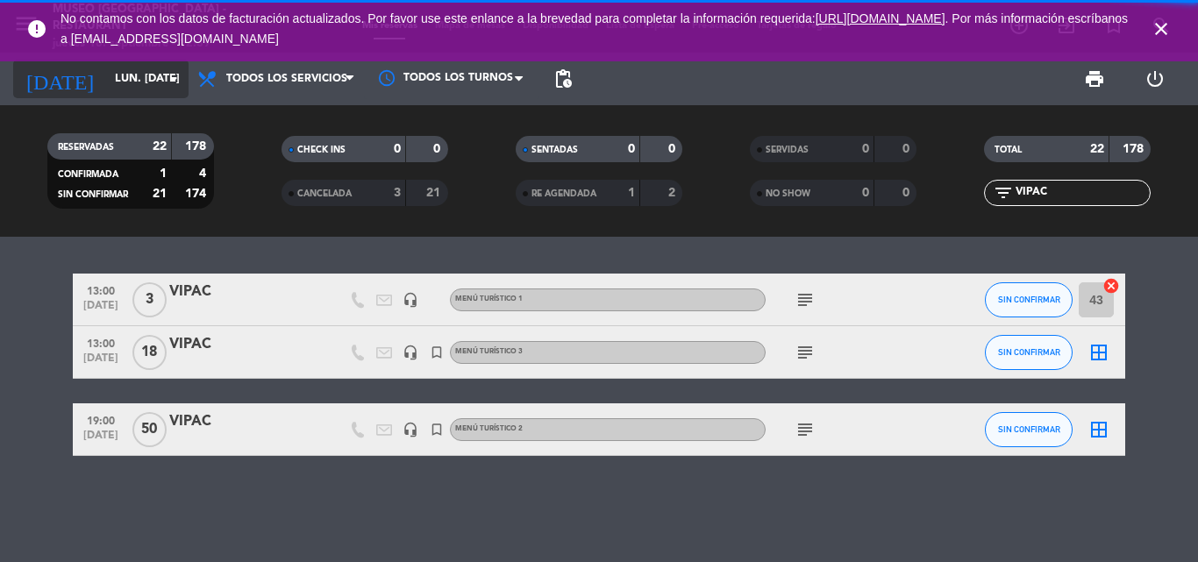
click at [132, 78] on input "lun. 20 oct." at bounding box center [180, 79] width 148 height 30
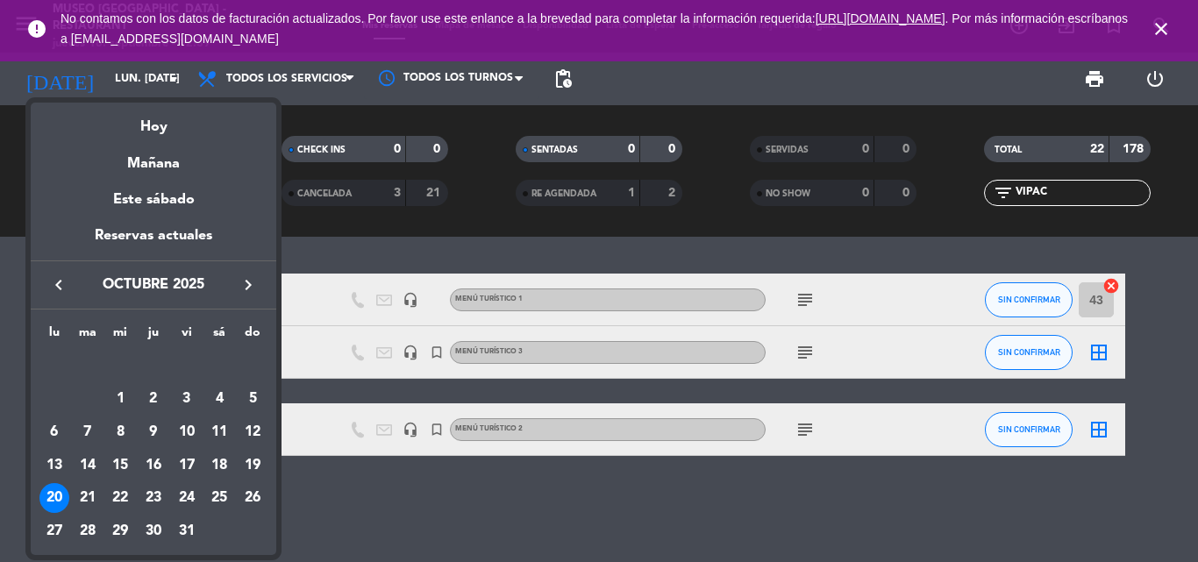
click at [257, 280] on icon "keyboard_arrow_right" at bounding box center [248, 284] width 21 height 21
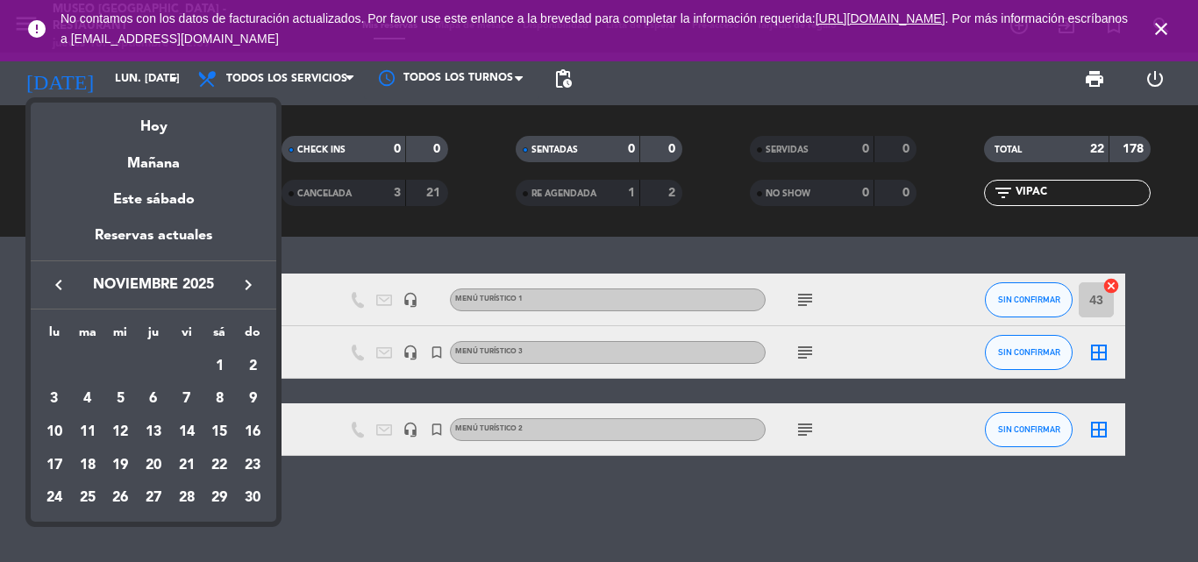
click at [257, 280] on icon "keyboard_arrow_right" at bounding box center [248, 284] width 21 height 21
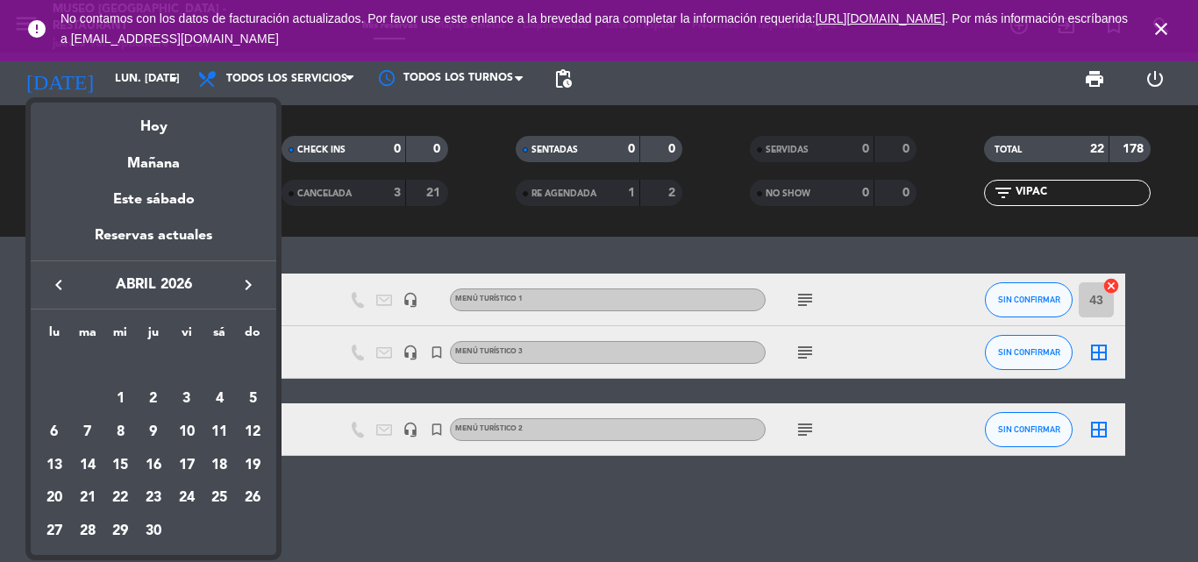
click at [61, 277] on icon "keyboard_arrow_left" at bounding box center [58, 284] width 21 height 21
click at [260, 495] on div "29" at bounding box center [253, 498] width 30 height 30
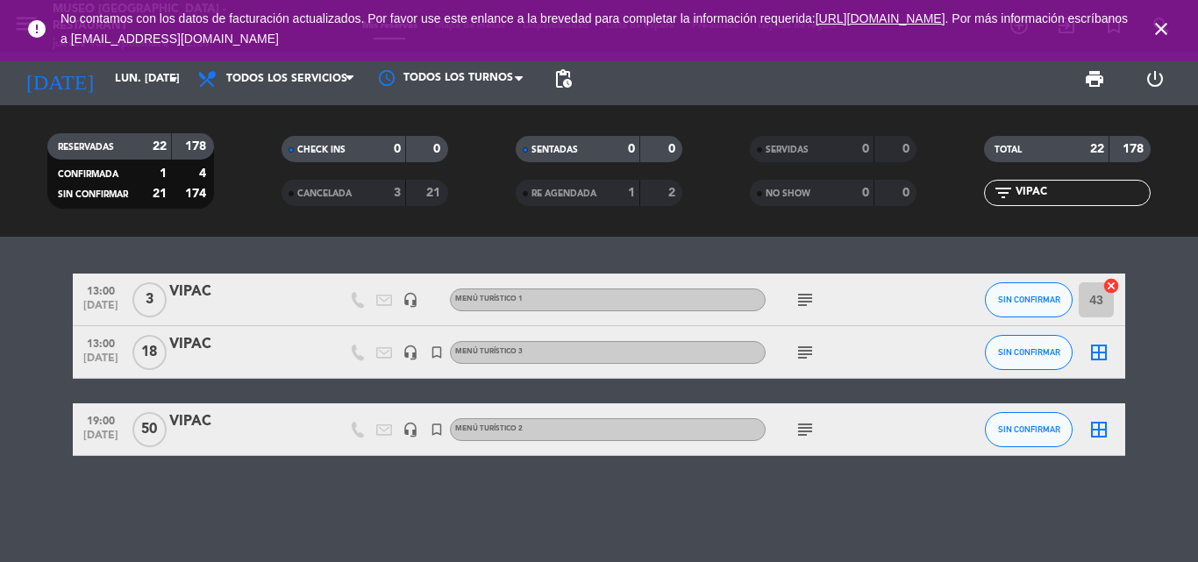
type input "dom. 29 mar."
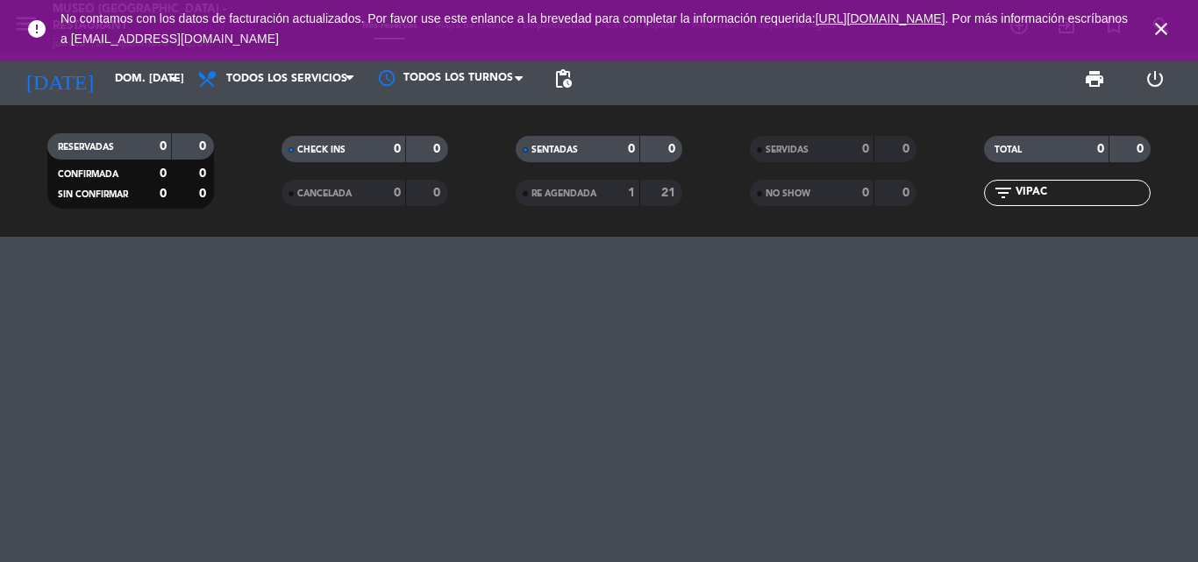
drag, startPoint x: 1070, startPoint y: 189, endPoint x: 903, endPoint y: 191, distance: 166.6
click at [903, 192] on div "RESERVADAS 0 0 CONFIRMADA 0 0 SIN CONFIRMAR 0 0 CHECK INS 0 0 CANCELADA 0 0 SEN…" at bounding box center [599, 171] width 1198 height 96
type input "vipa"
drag, startPoint x: 1055, startPoint y: 189, endPoint x: 804, endPoint y: 189, distance: 250.8
click at [805, 189] on div "RESERVADAS 0 0 CONFIRMADA 0 0 SIN CONFIRMAR 0 0 CHECK INS 0 0 CANCELADA 0 0 SEN…" at bounding box center [599, 171] width 1198 height 96
